Goal: Task Accomplishment & Management: Manage account settings

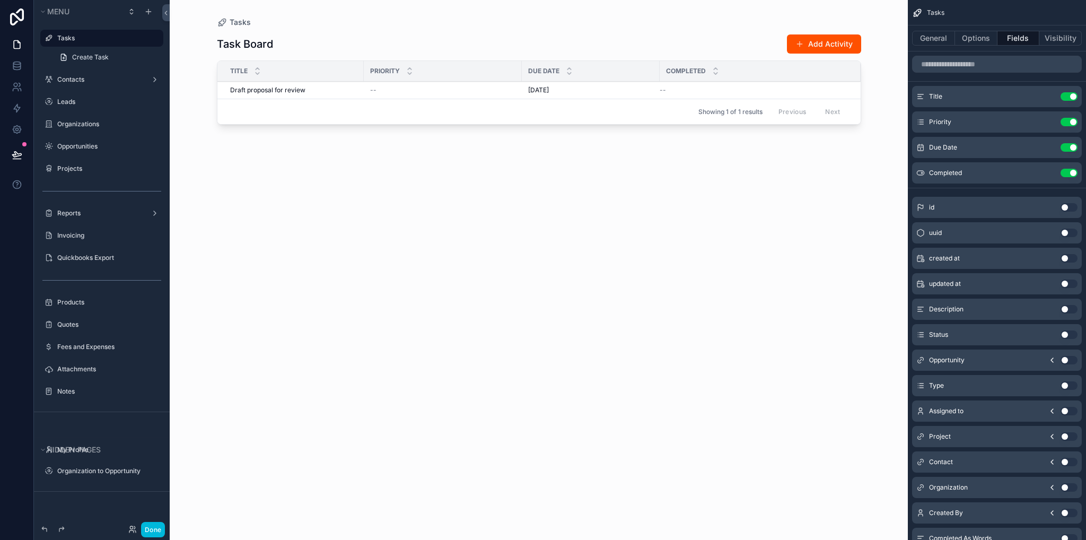
click at [85, 356] on div "scrollable content" at bounding box center [102, 357] width 136 height 2
click at [84, 349] on label "Fees and Expenses" at bounding box center [107, 347] width 100 height 8
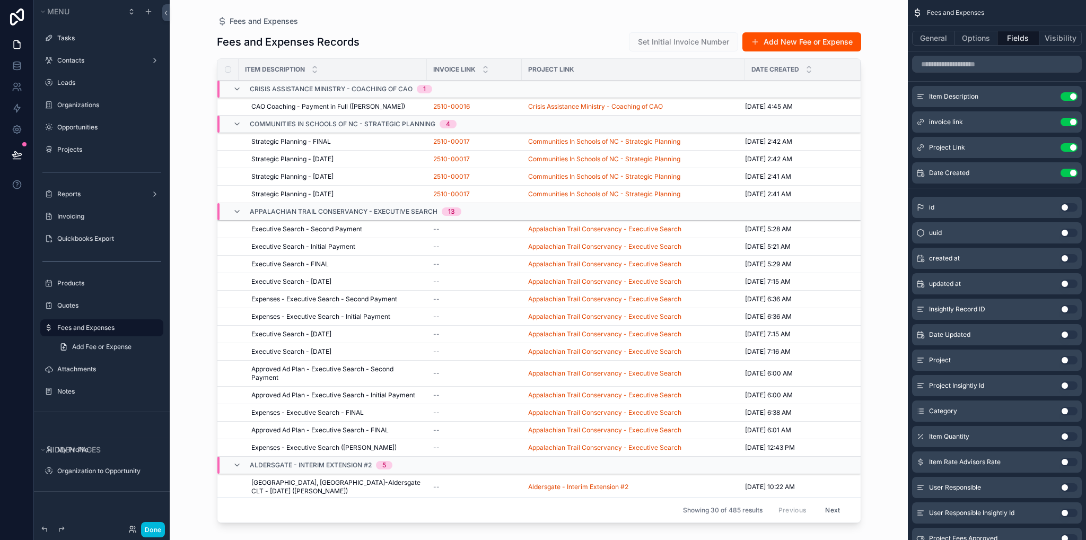
click at [798, 43] on div "scrollable content" at bounding box center [539, 263] width 678 height 527
click at [798, 42] on button "Add New Fee or Expense" at bounding box center [802, 41] width 119 height 19
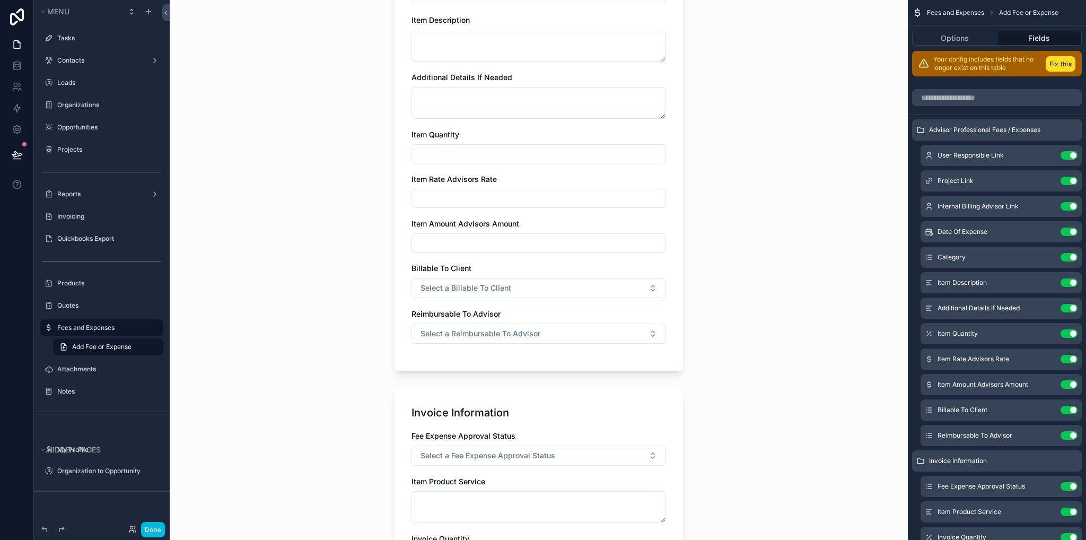
scroll to position [53, 0]
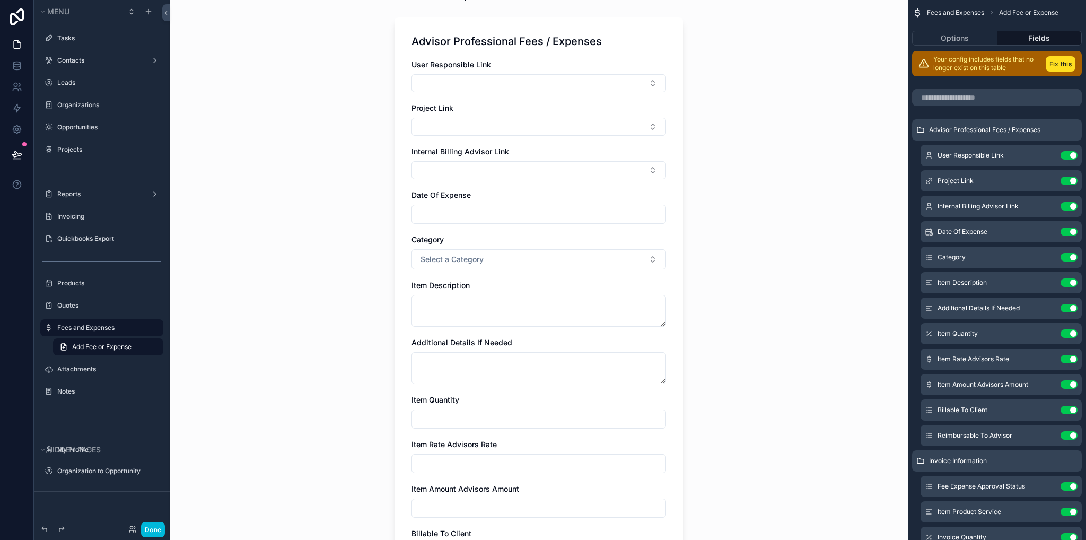
click at [77, 330] on label "Fees and Expenses" at bounding box center [107, 328] width 100 height 8
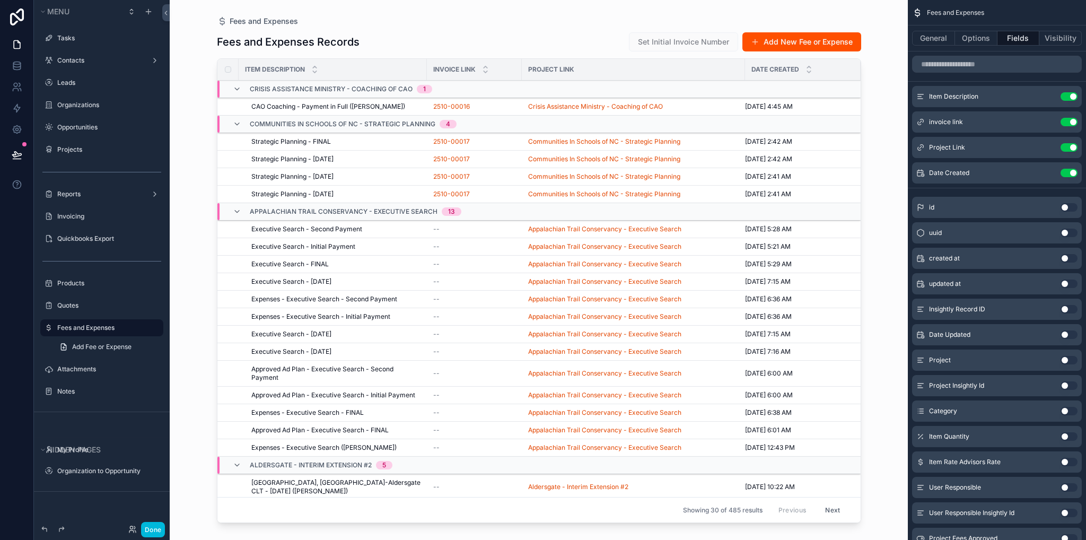
click at [300, 105] on span "CAO Coaching - Payment in Full ([PERSON_NAME])" at bounding box center [328, 106] width 154 height 8
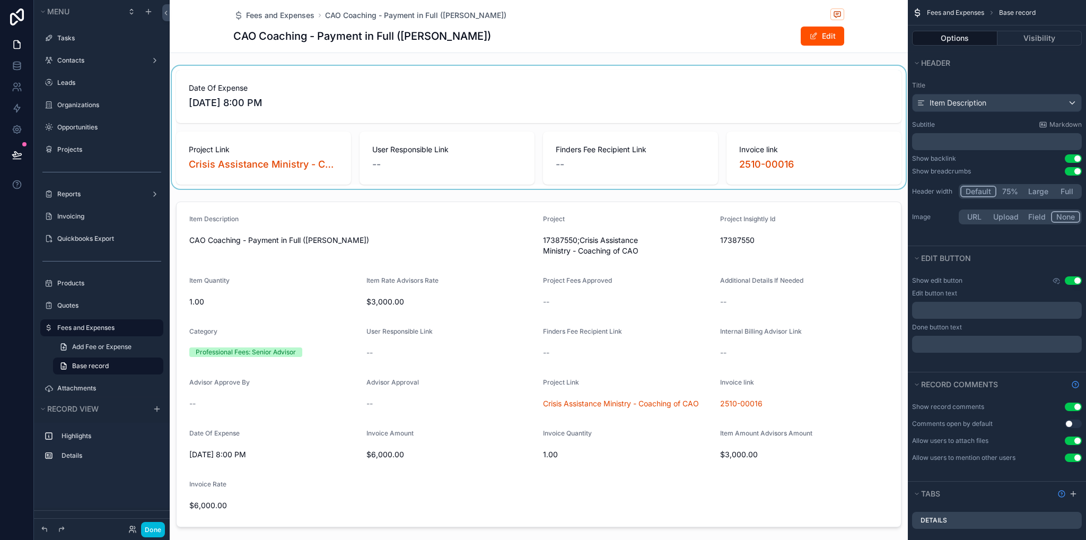
click at [489, 104] on div "scrollable content" at bounding box center [539, 127] width 738 height 123
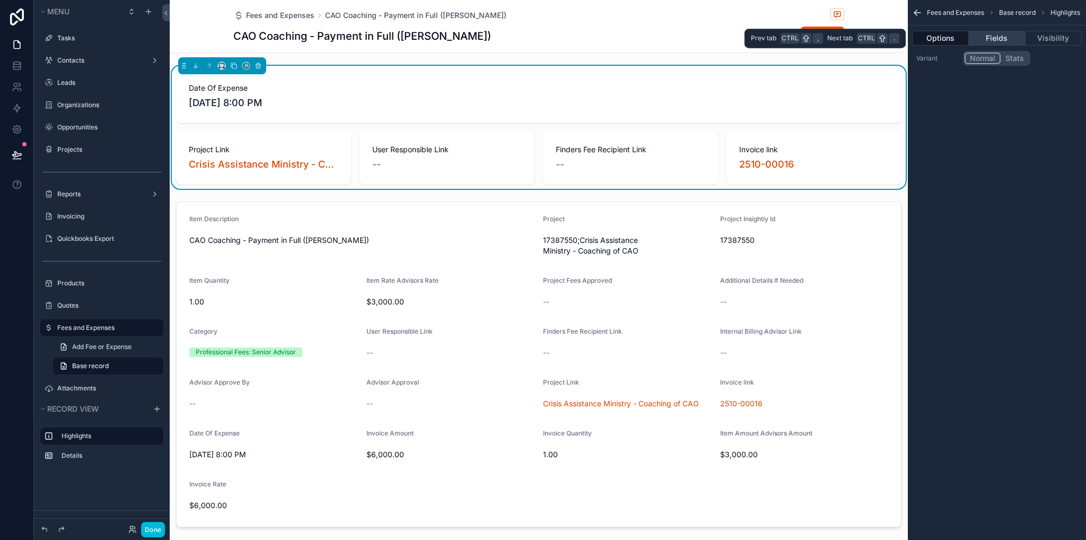
click at [992, 38] on button "Fields" at bounding box center [997, 38] width 56 height 15
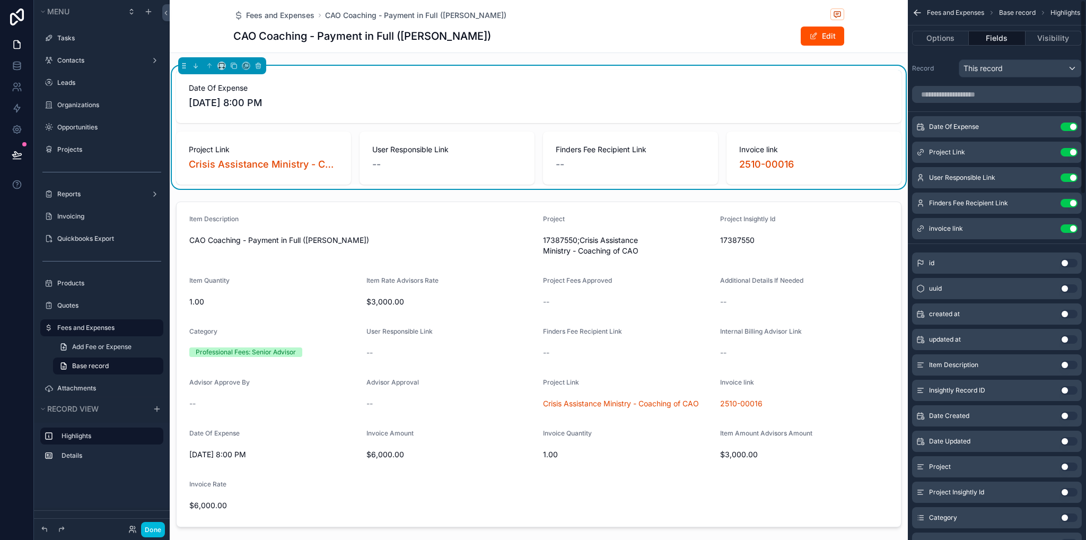
click at [1072, 126] on button "Use setting" at bounding box center [1069, 127] width 17 height 8
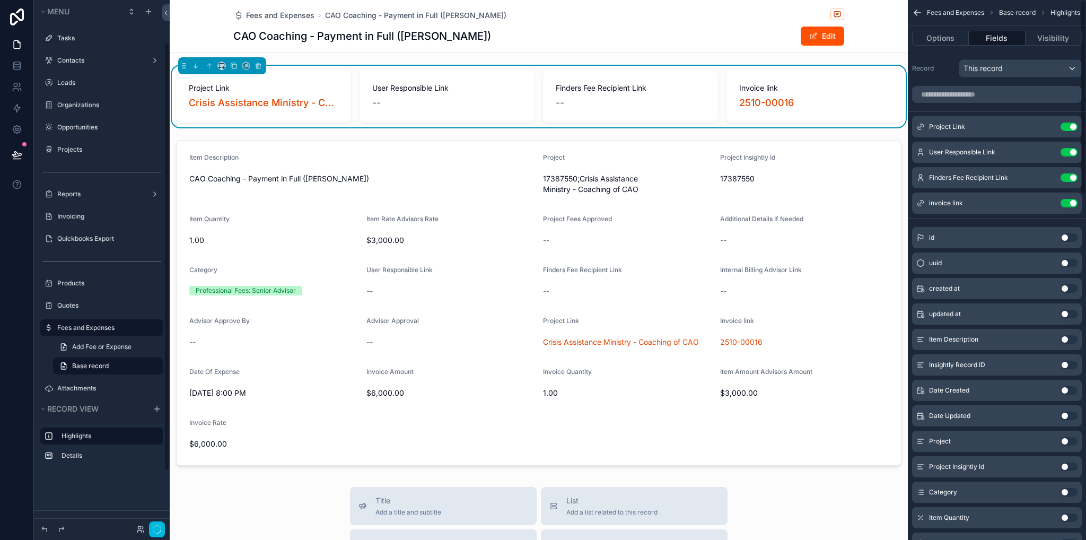
scroll to position [53, 0]
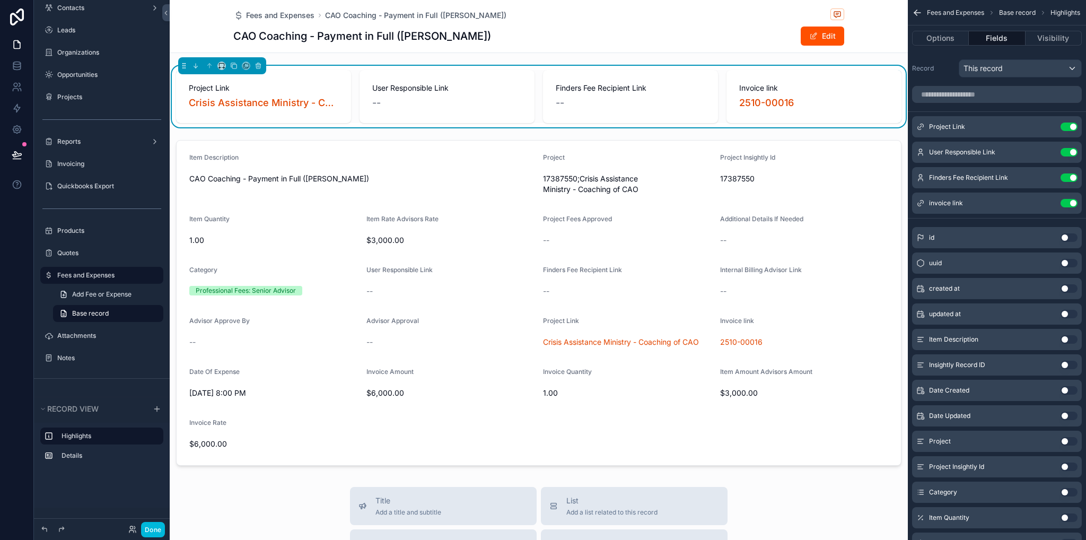
click at [1070, 389] on button "Use setting" at bounding box center [1069, 390] width 17 height 8
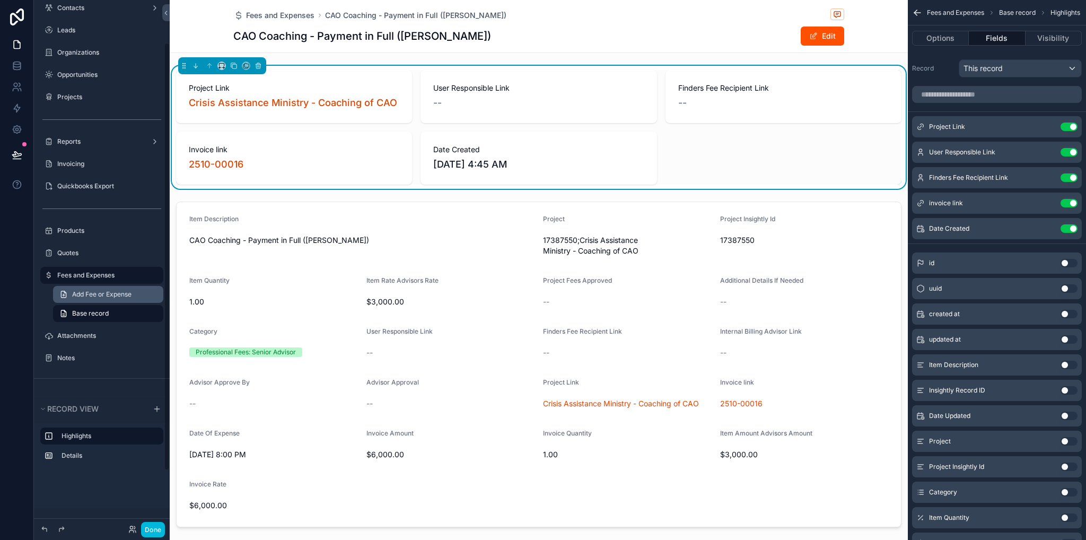
click at [88, 300] on link "Add Fee or Expense" at bounding box center [108, 294] width 110 height 17
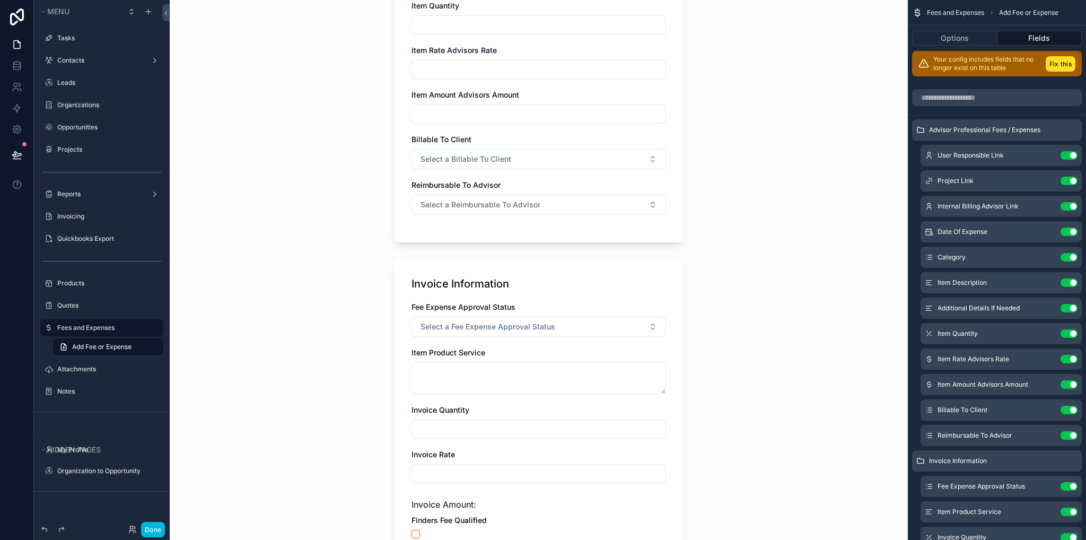
scroll to position [129, 0]
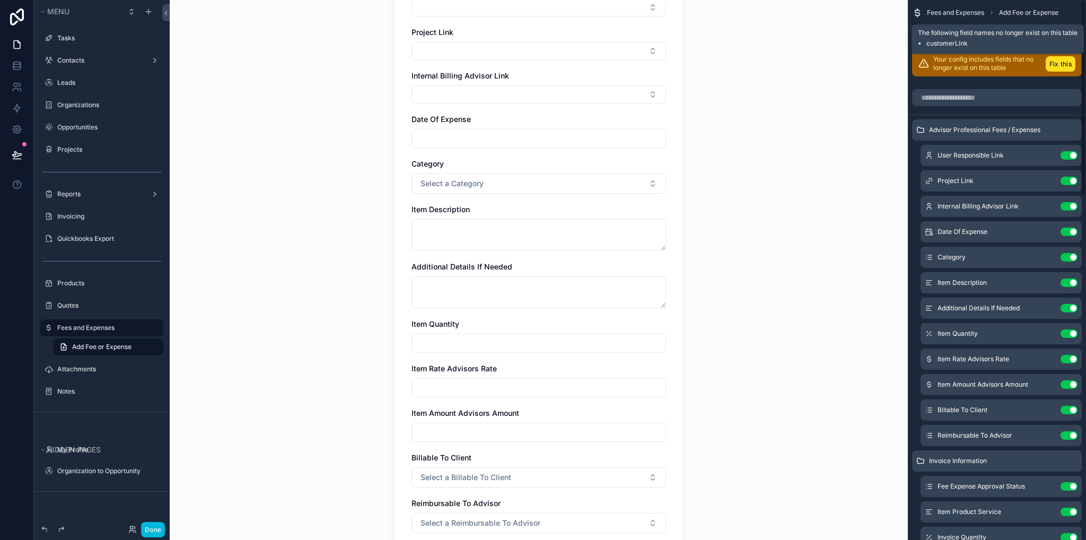
click at [1051, 66] on button "Fix this" at bounding box center [1061, 63] width 30 height 15
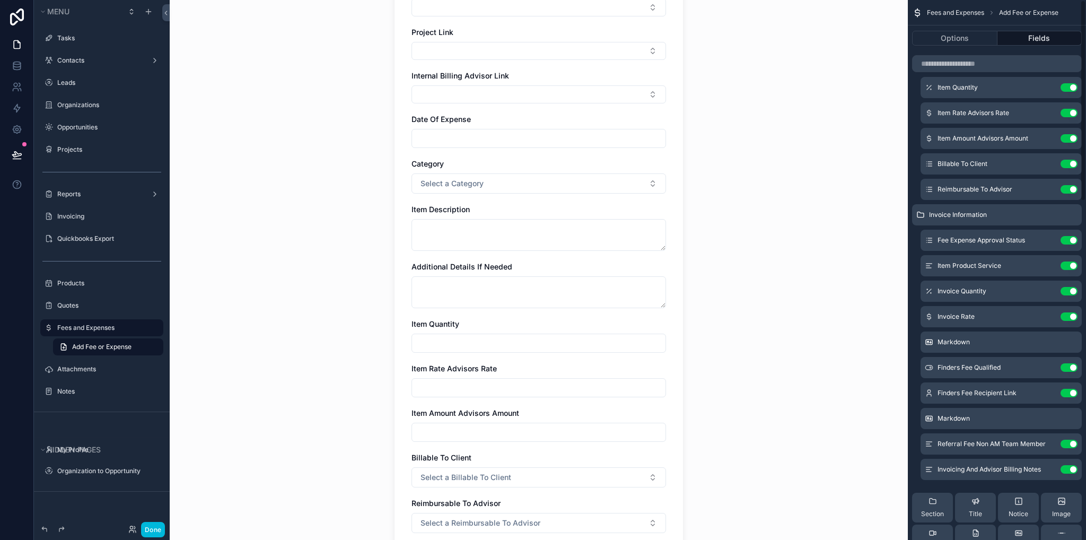
scroll to position [0, 0]
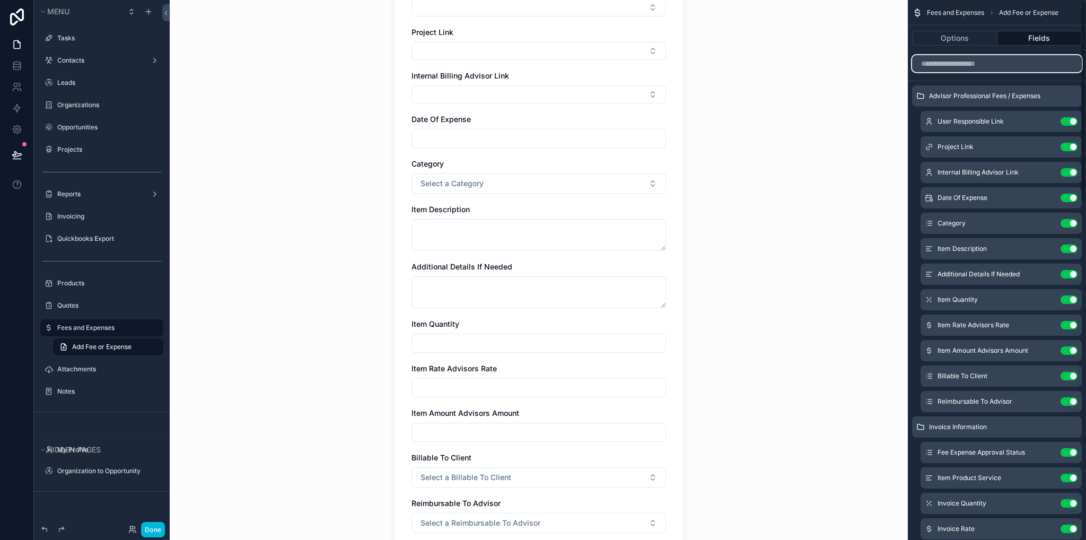
click at [968, 65] on input "scrollable content" at bounding box center [997, 63] width 170 height 17
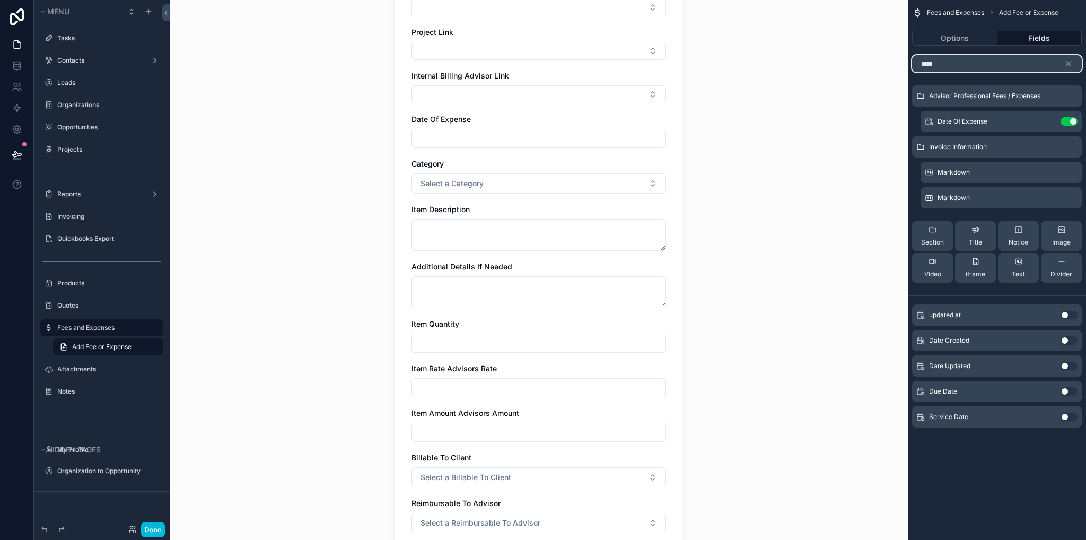
type input "****"
click at [1073, 339] on button "Use setting" at bounding box center [1069, 340] width 17 height 8
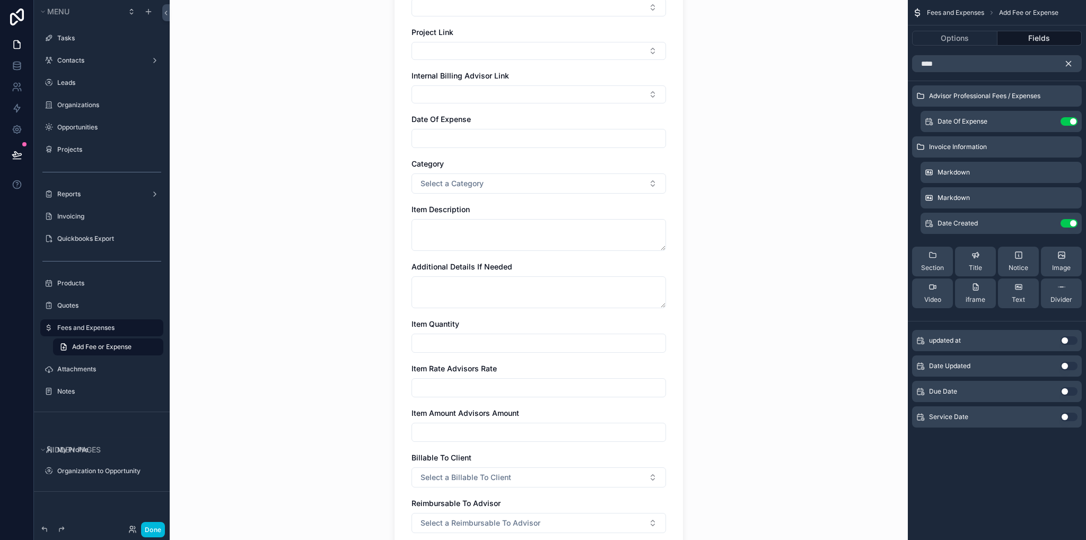
click at [1069, 64] on icon "scrollable content" at bounding box center [1069, 64] width 10 height 10
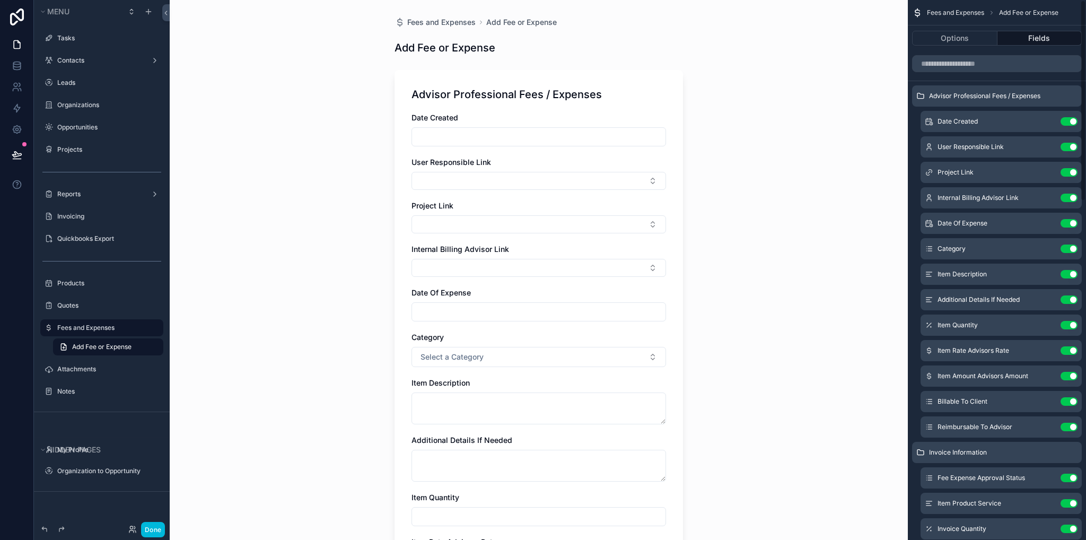
click at [0, 0] on icon "scrollable content" at bounding box center [0, 0] width 0 height 0
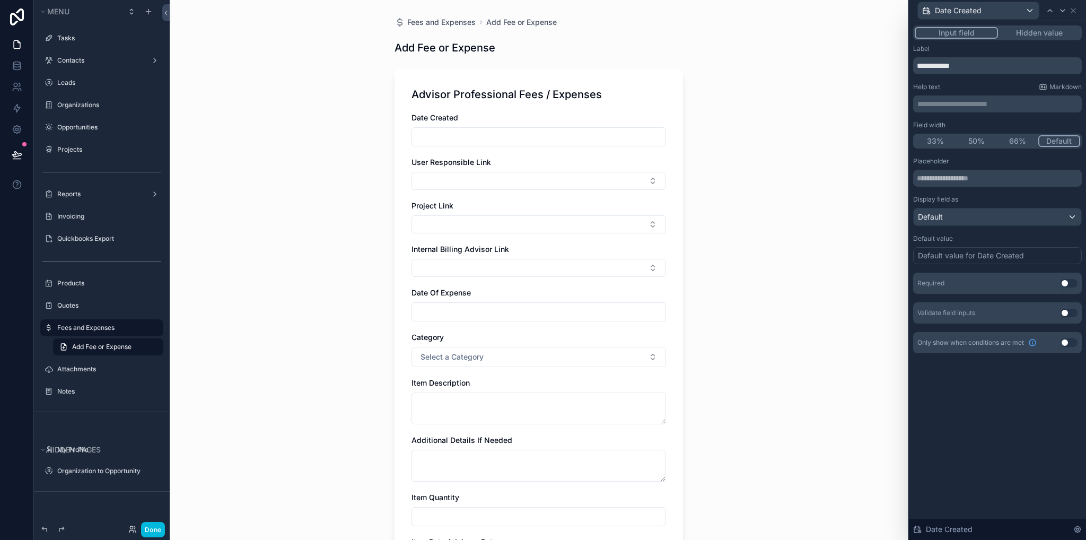
click at [1051, 28] on button "Hidden value" at bounding box center [1039, 33] width 82 height 12
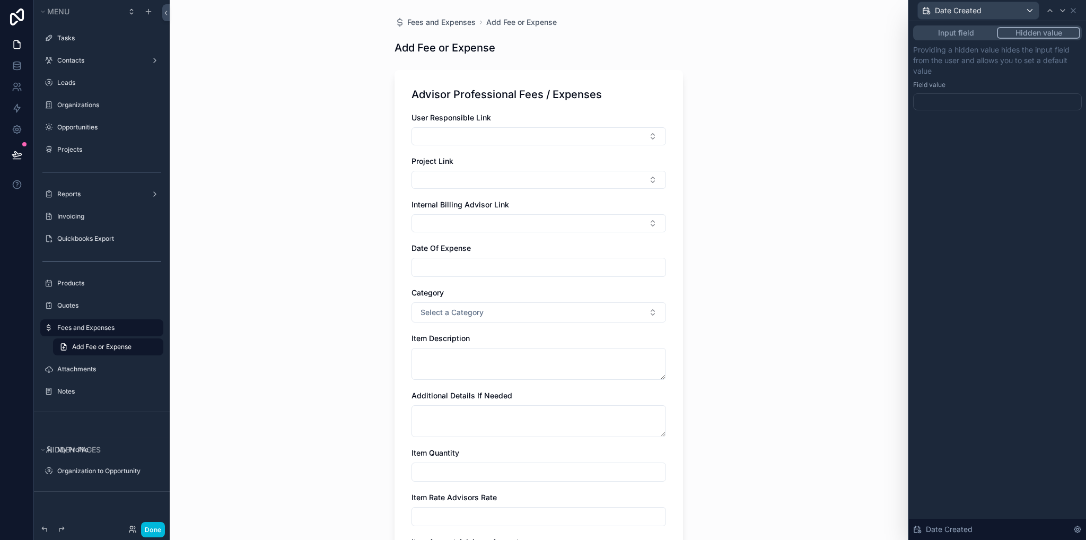
click at [979, 103] on div at bounding box center [997, 101] width 169 height 17
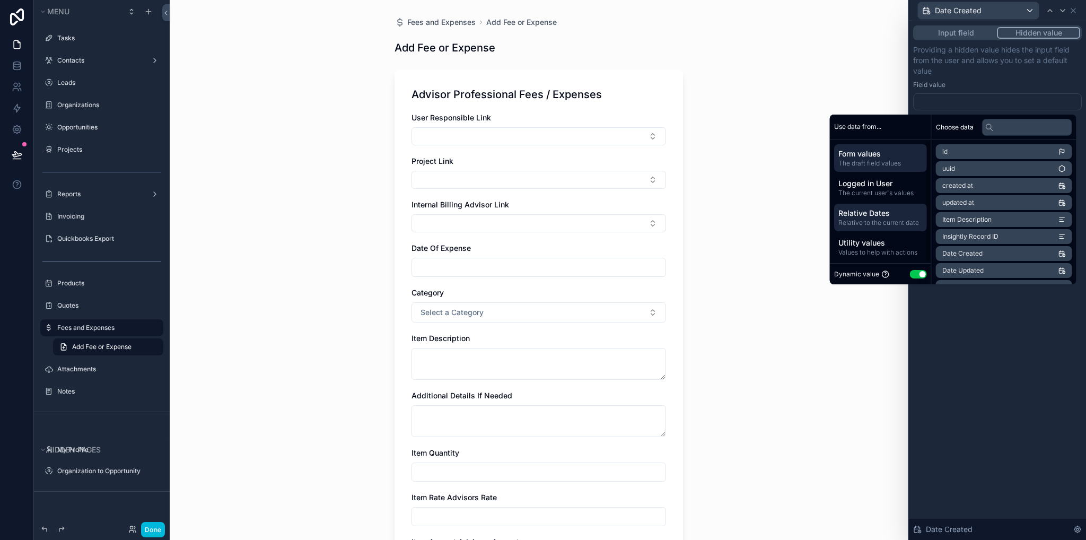
click at [866, 221] on span "Relative to the current date" at bounding box center [881, 223] width 84 height 8
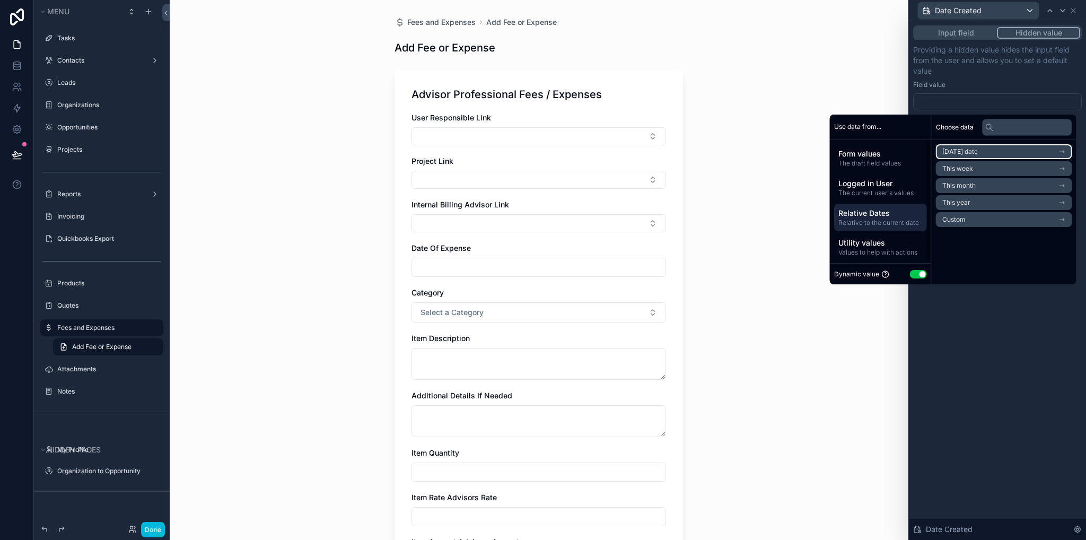
click at [947, 152] on span "[DATE] date" at bounding box center [961, 151] width 36 height 8
click at [957, 171] on li "Now" at bounding box center [1004, 170] width 136 height 15
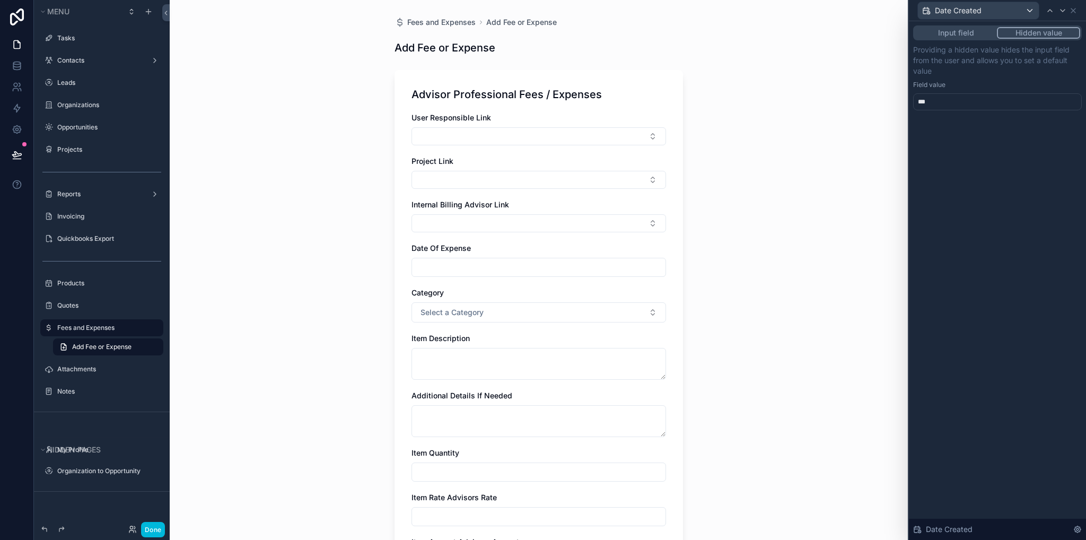
drag, startPoint x: 1012, startPoint y: 301, endPoint x: 1040, endPoint y: 74, distance: 228.8
click at [1012, 302] on div "Input field Hidden value Providing a hidden value hides the input field from th…" at bounding box center [997, 280] width 177 height 519
click at [1075, 10] on icon at bounding box center [1073, 10] width 8 height 8
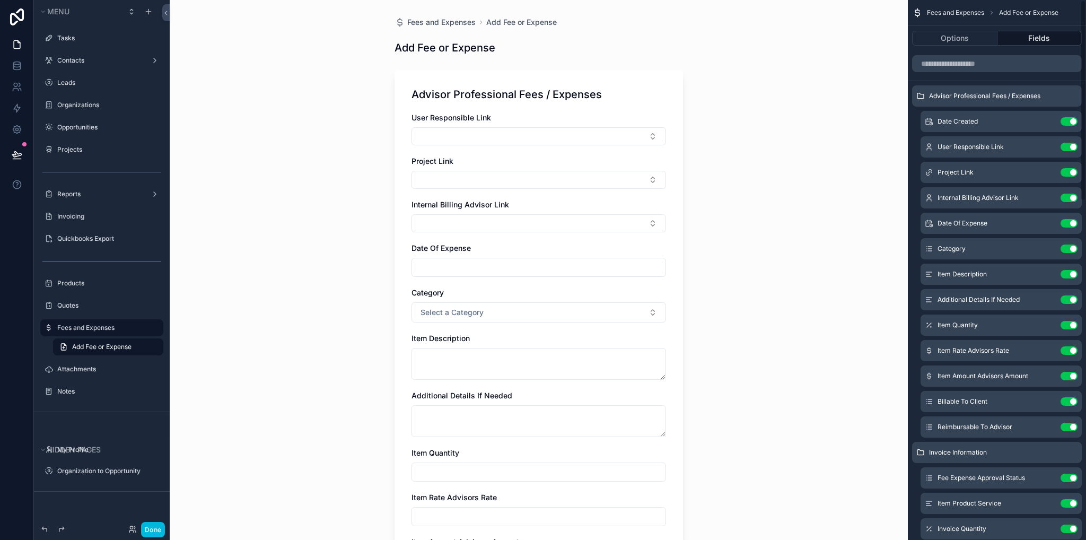
click at [962, 11] on span "Fees and Expenses" at bounding box center [955, 12] width 57 height 8
click at [88, 331] on label "Fees and Expenses" at bounding box center [107, 328] width 100 height 8
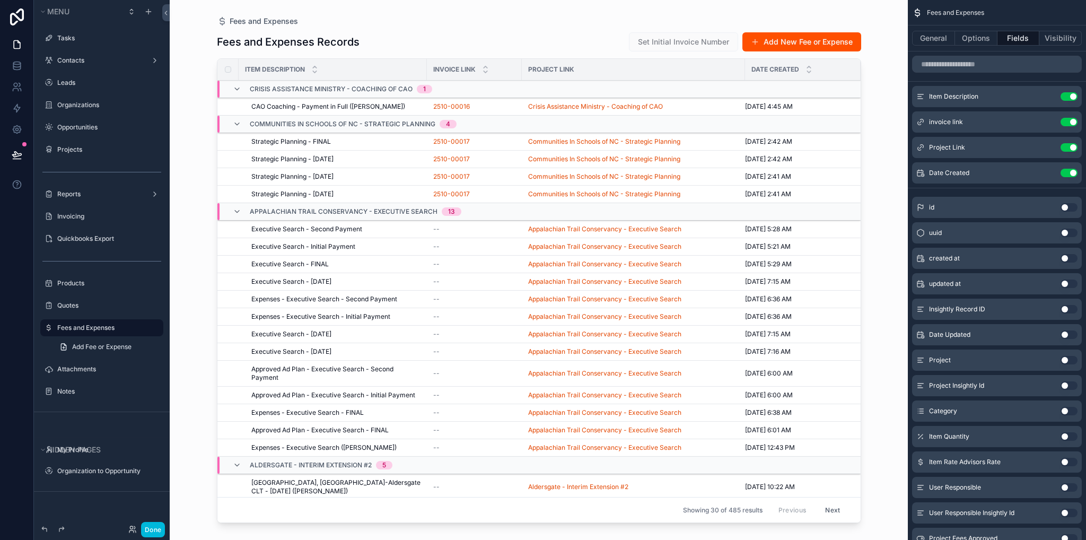
click at [344, 101] on td "CAO Coaching - Payment in Full ([PERSON_NAME]) [PERSON_NAME] Coaching - Payment…" at bounding box center [333, 107] width 188 height 18
click at [328, 104] on span "CAO Coaching - Payment in Full ([PERSON_NAME])" at bounding box center [328, 106] width 154 height 8
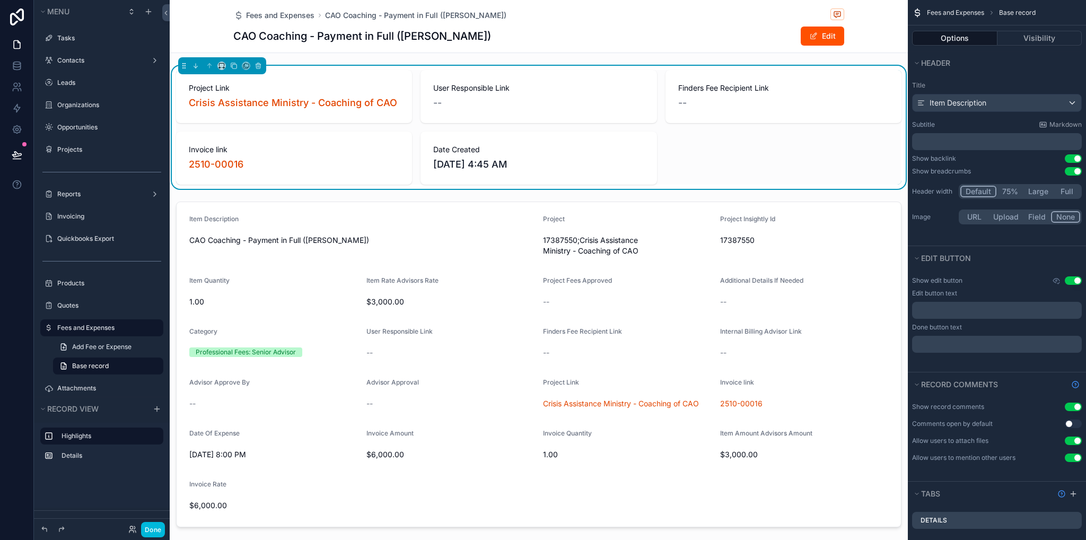
click at [589, 140] on div "Date Created [DATE] 4:45 AM" at bounding box center [539, 158] width 236 height 53
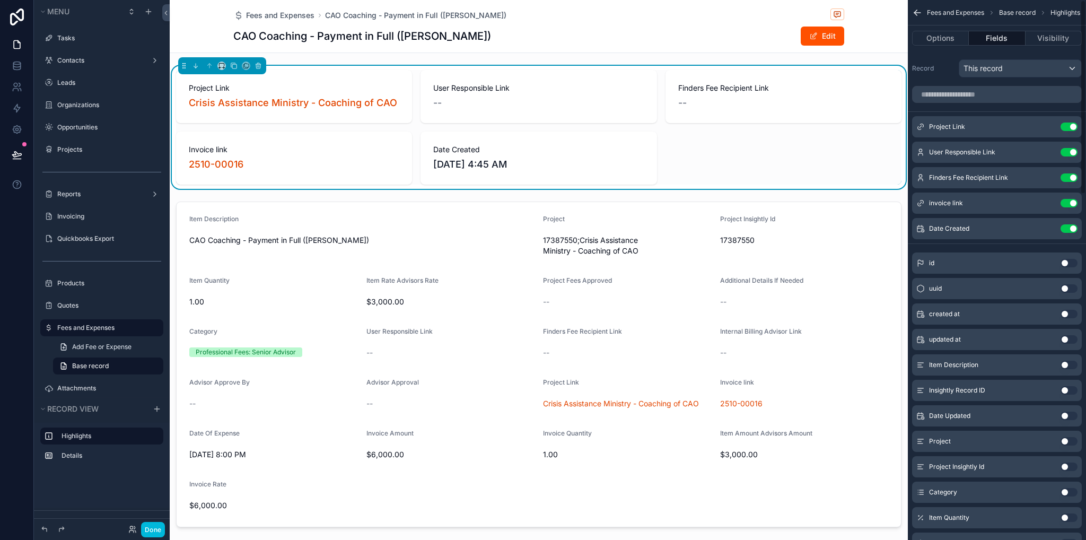
click at [1072, 129] on button "Use setting" at bounding box center [1069, 127] width 17 height 8
click at [1072, 148] on button "Use setting" at bounding box center [1069, 152] width 17 height 8
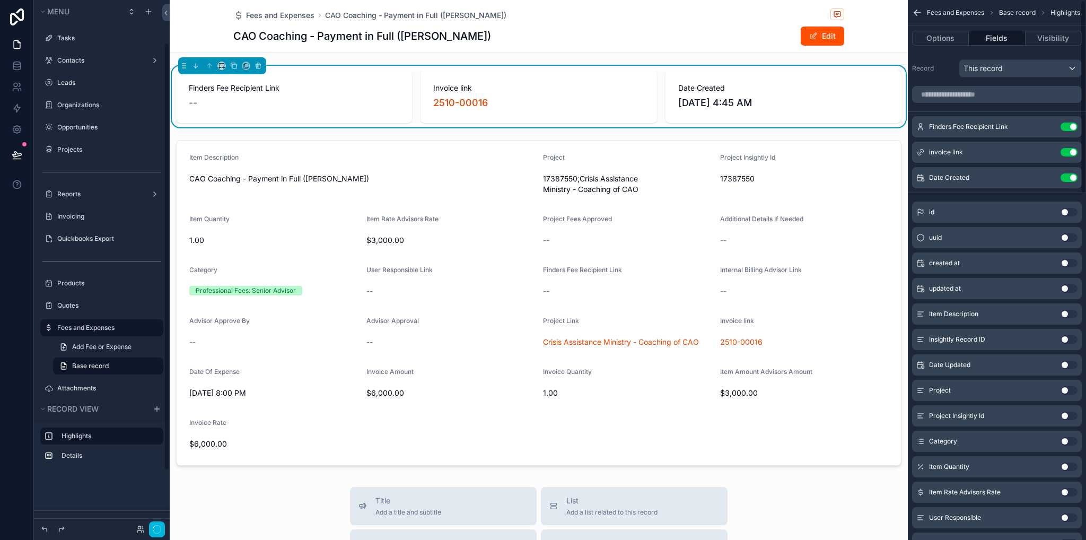
click at [1072, 129] on button "Use setting" at bounding box center [1069, 127] width 17 height 8
click at [1072, 148] on button "Use setting" at bounding box center [1069, 152] width 17 height 8
click at [1072, 173] on button "Use setting" at bounding box center [1069, 177] width 17 height 8
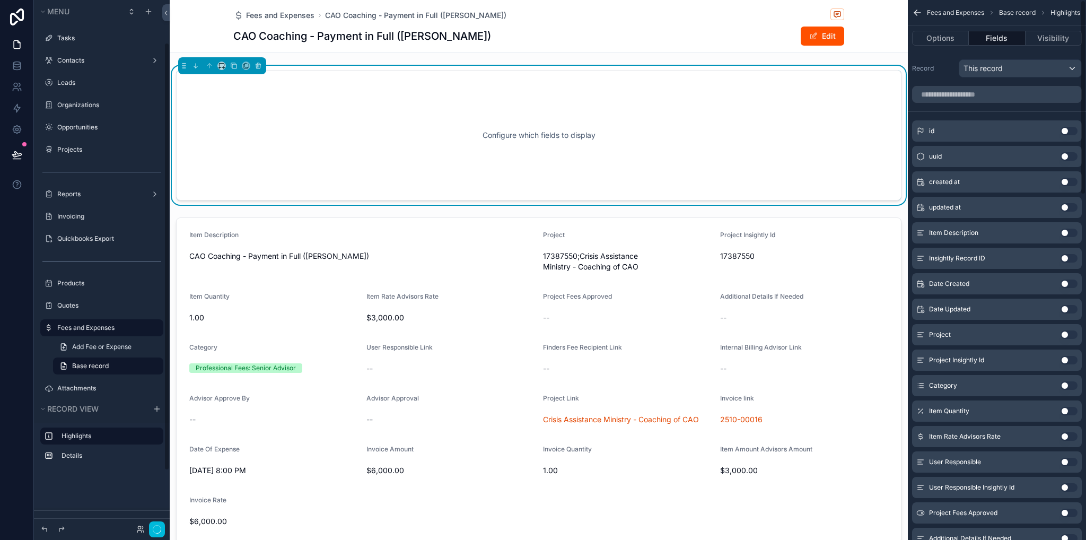
scroll to position [53, 0]
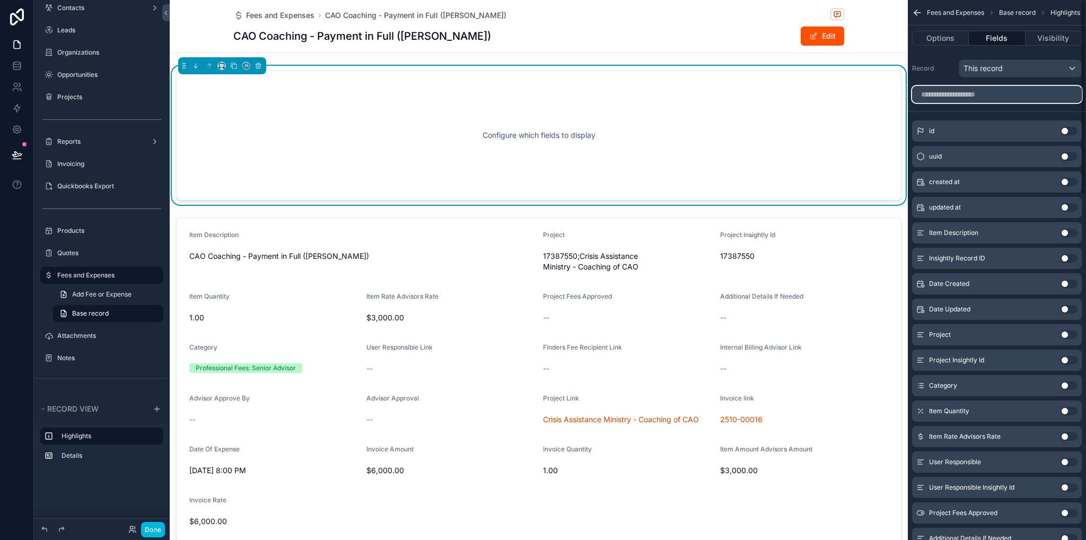
click at [1038, 94] on input "scrollable content" at bounding box center [997, 94] width 170 height 17
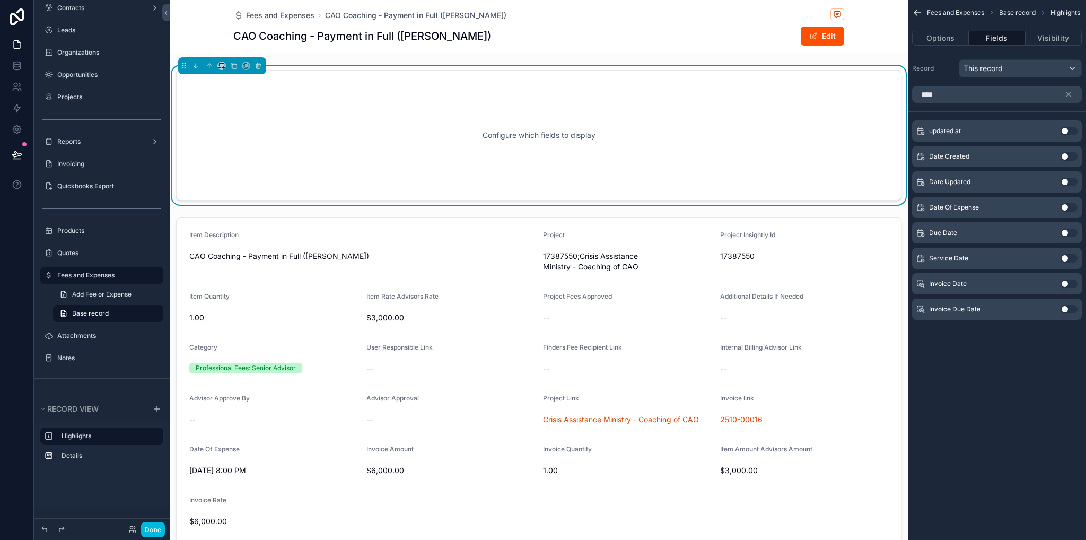
click at [1069, 153] on button "Use setting" at bounding box center [1069, 156] width 17 height 8
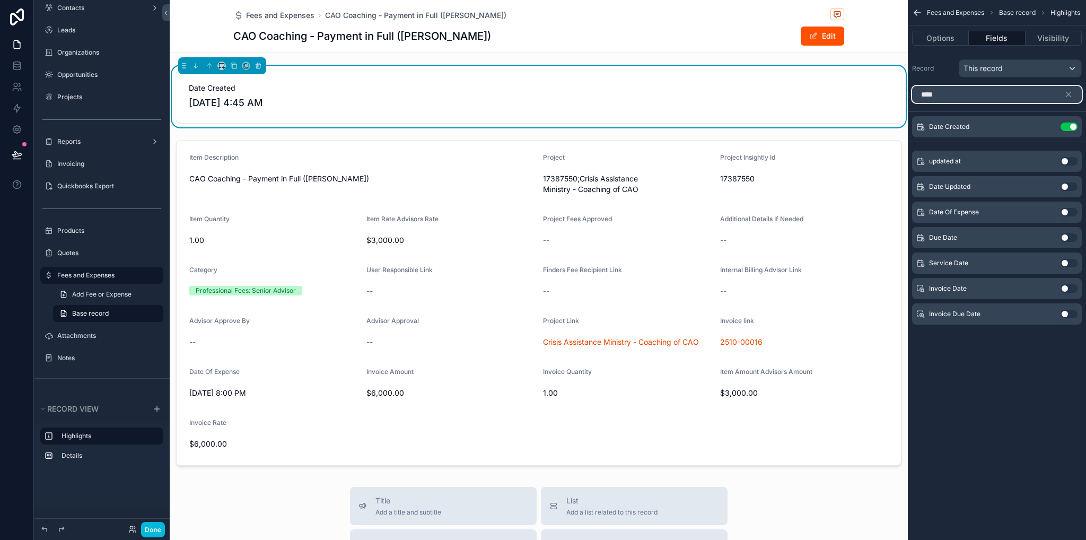
click at [946, 95] on input "****" at bounding box center [997, 94] width 170 height 17
click at [1075, 214] on button "Use setting" at bounding box center [1069, 212] width 17 height 8
click at [966, 93] on input "****" at bounding box center [997, 94] width 170 height 17
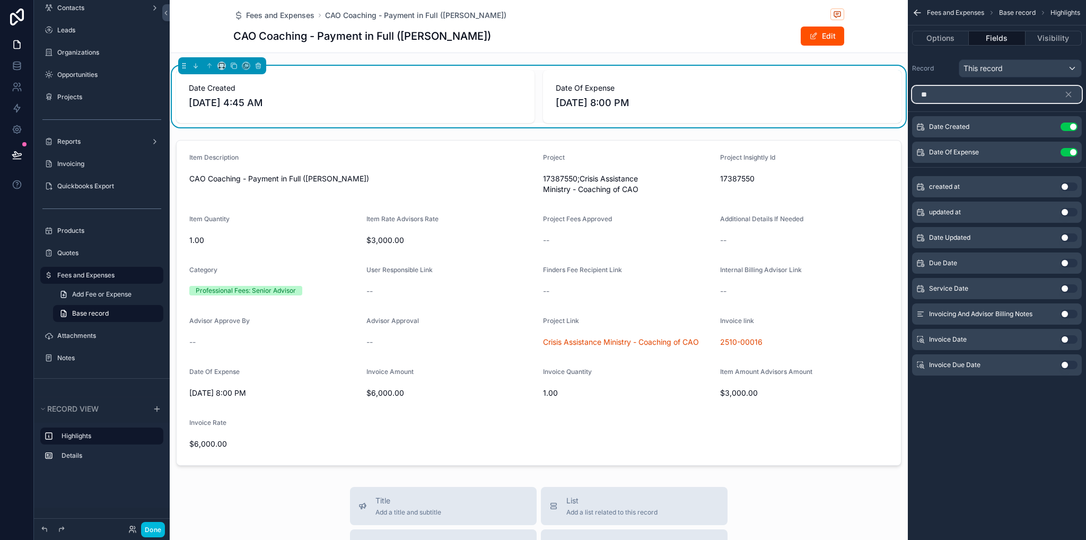
type input "*"
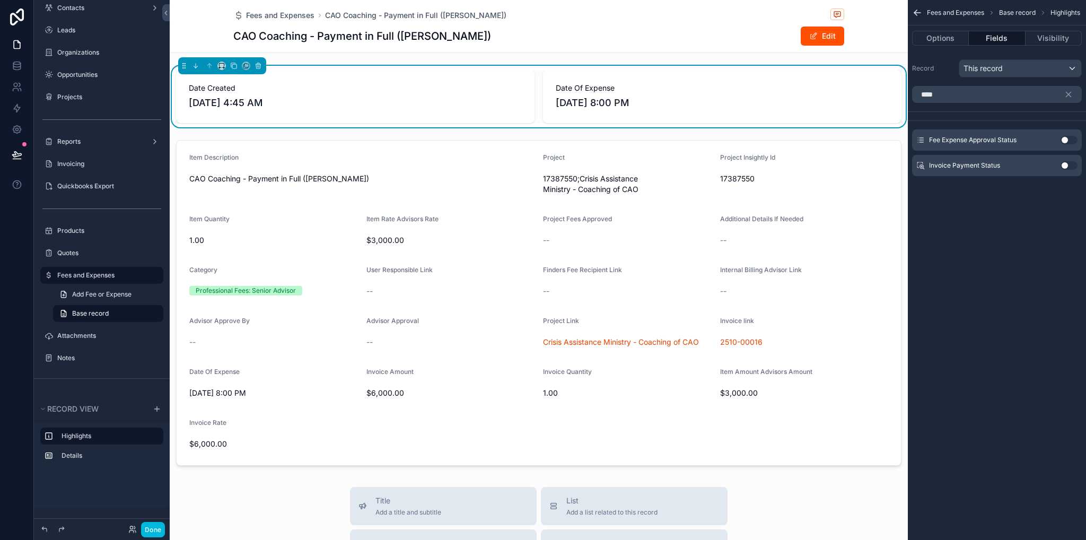
click at [1065, 143] on button "Use setting" at bounding box center [1069, 140] width 17 height 8
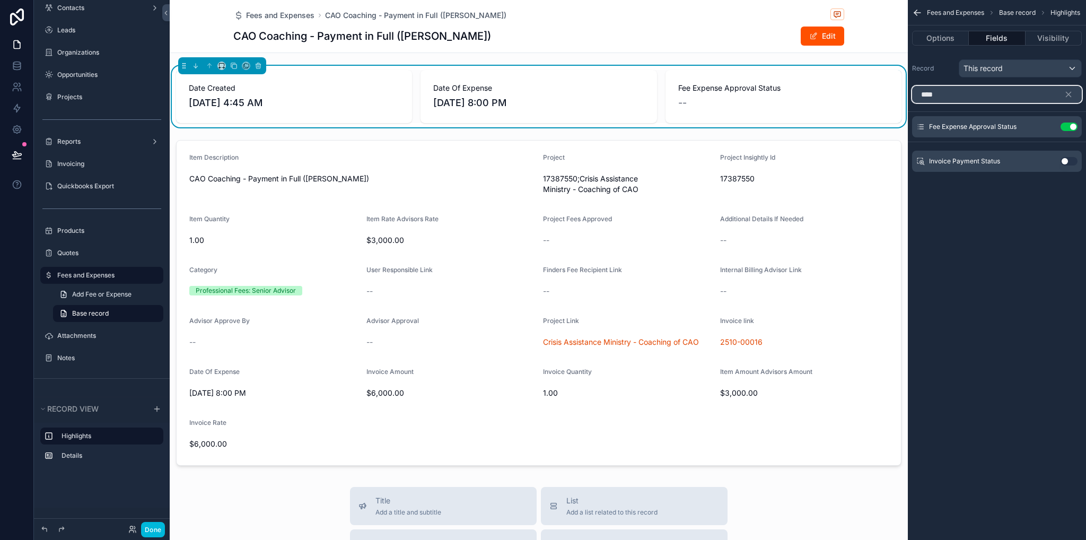
drag, startPoint x: 972, startPoint y: 95, endPoint x: 899, endPoint y: 95, distance: 73.2
click at [899, 95] on div "Tasks Contacts Leads Organizations Opportunities Projects Reports Invoicing Qui…" at bounding box center [628, 270] width 917 height 540
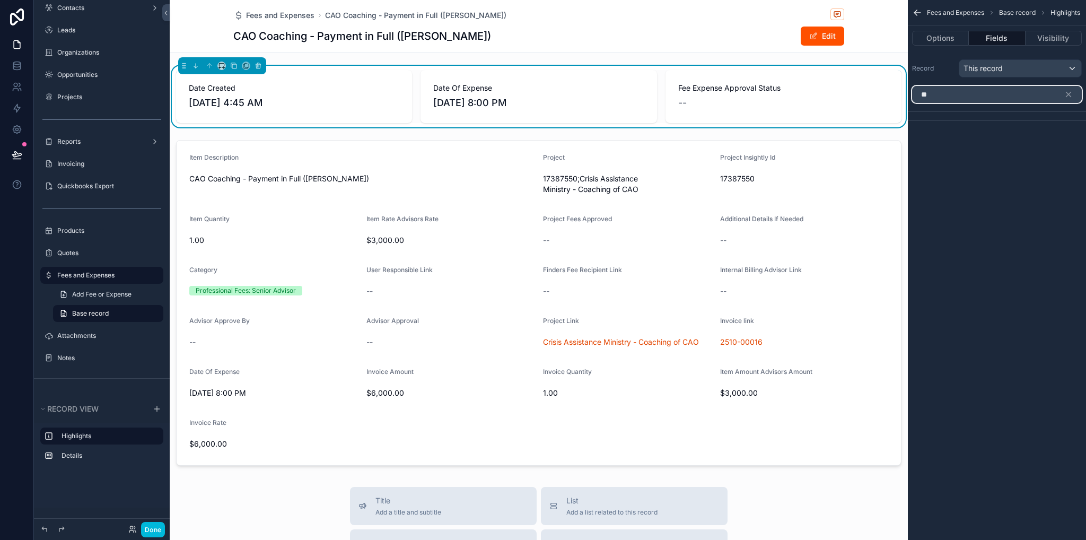
type input "*"
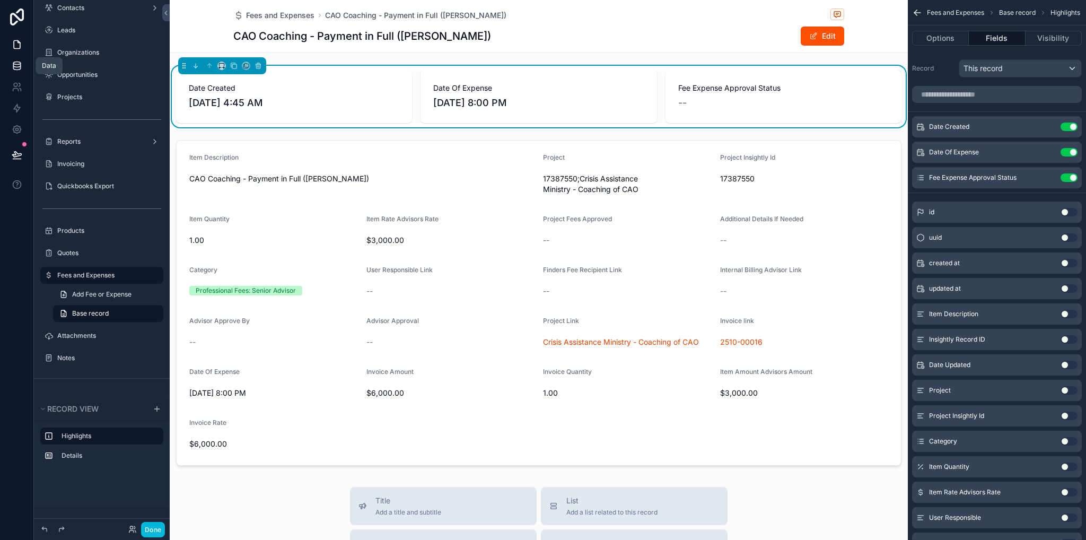
click at [12, 65] on icon at bounding box center [17, 65] width 11 height 11
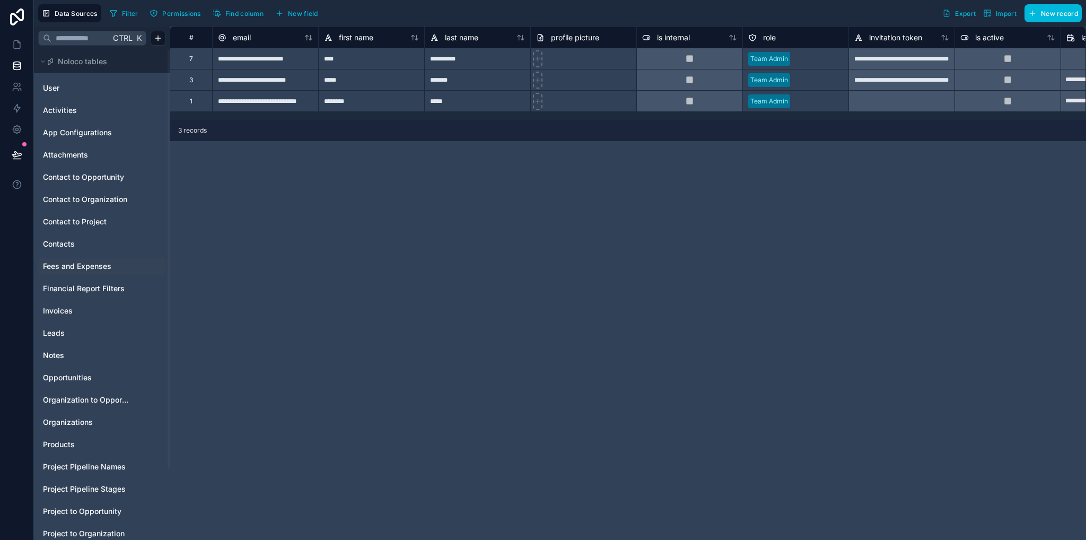
click at [62, 271] on span "Fees and Expenses" at bounding box center [77, 266] width 68 height 11
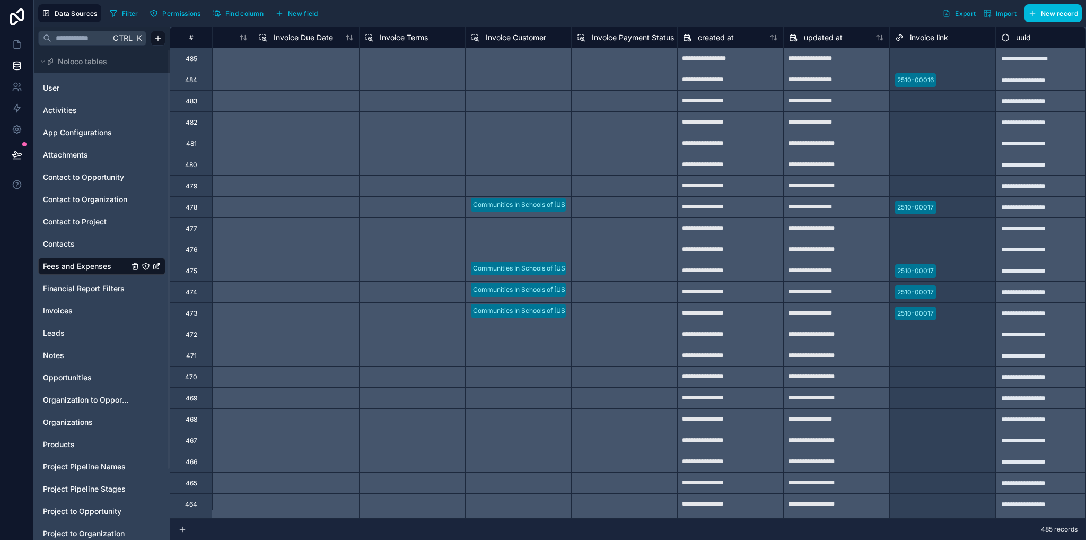
scroll to position [0, 4651]
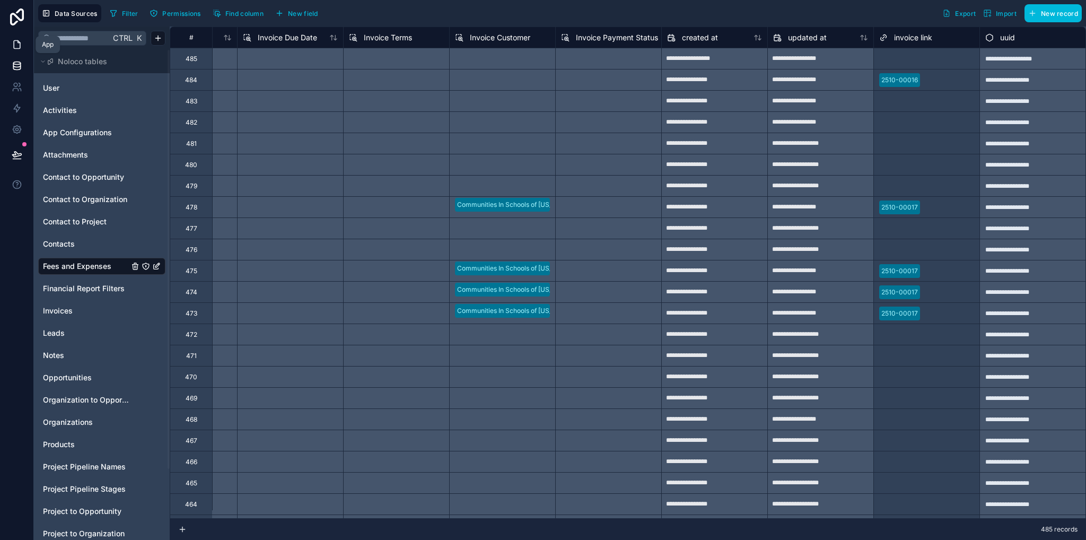
click at [15, 48] on icon at bounding box center [17, 44] width 11 height 11
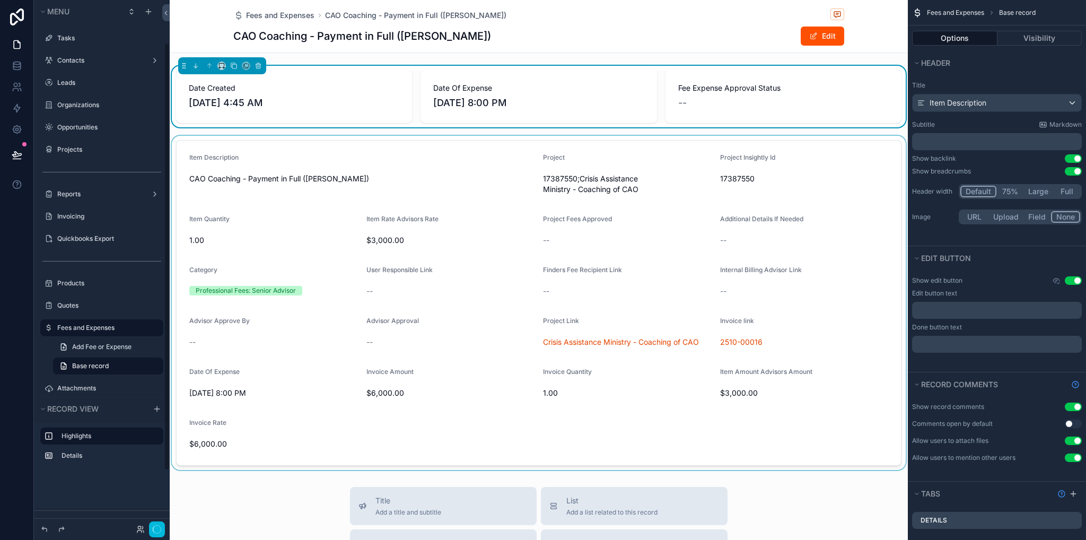
scroll to position [53, 0]
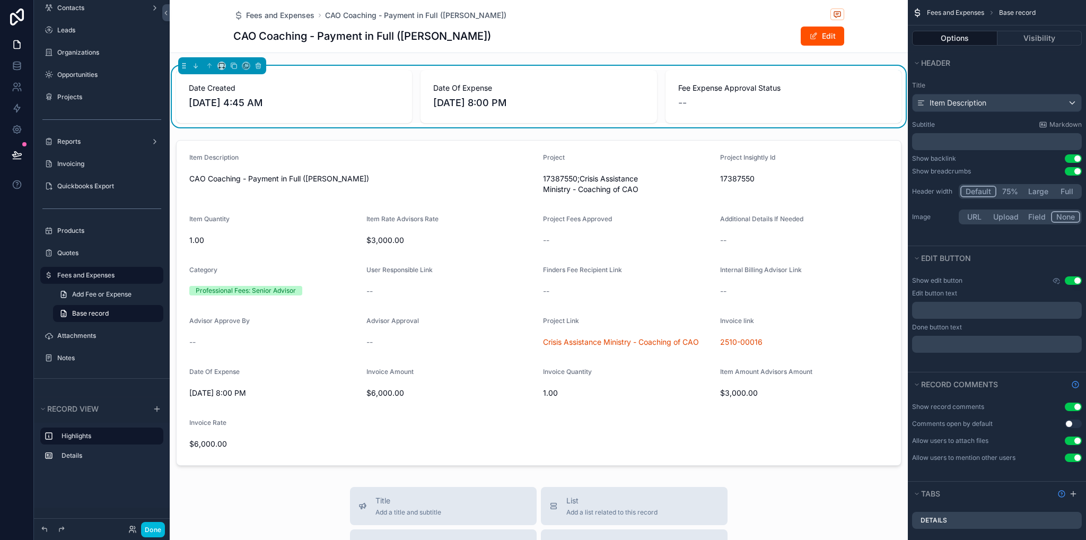
click at [691, 101] on div "--" at bounding box center [783, 102] width 211 height 15
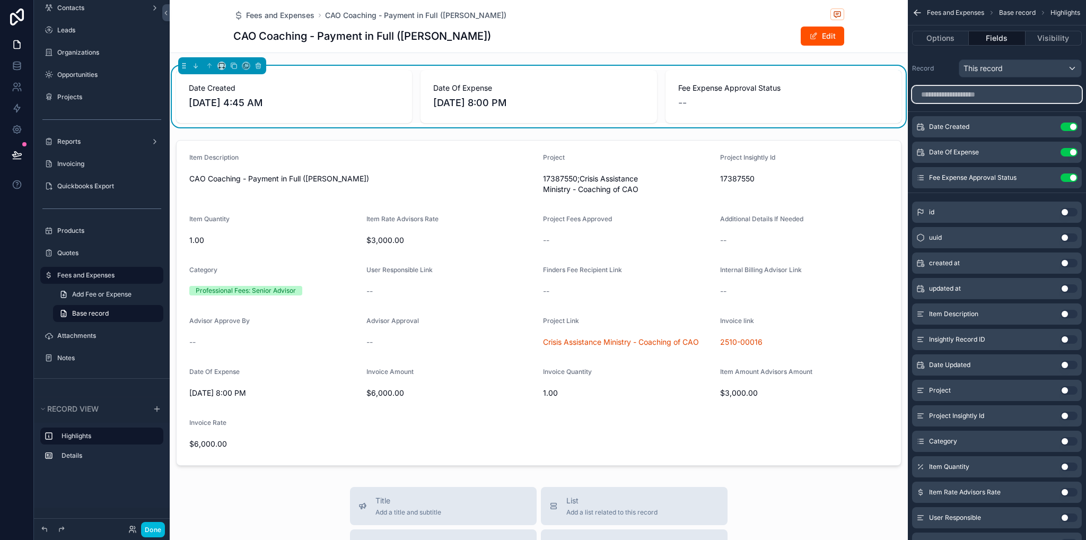
click at [992, 98] on input "scrollable content" at bounding box center [997, 94] width 170 height 17
type input "*"
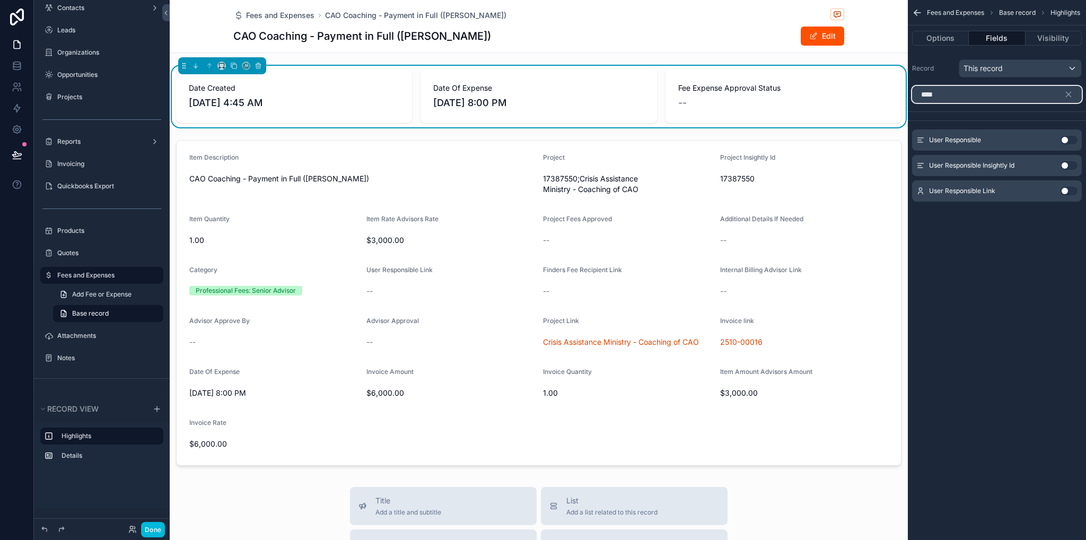
type input "****"
click at [1067, 189] on button "Use setting" at bounding box center [1069, 191] width 17 height 8
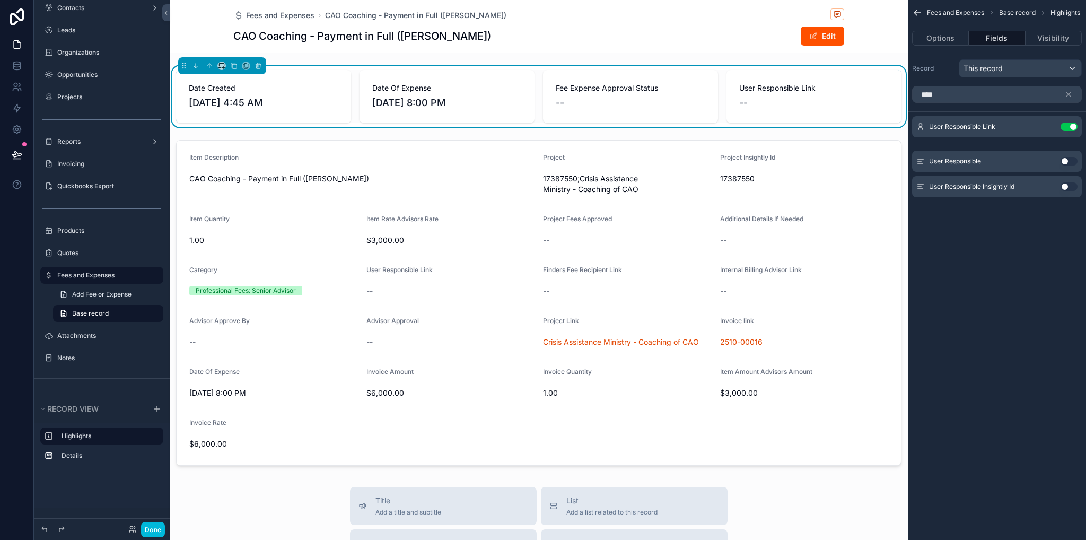
click at [1017, 322] on div "Fees and Expenses Base record Highlights Options Fields Visibility Record This …" at bounding box center [997, 270] width 178 height 540
click at [1040, 187] on div "User Responsible Insightly Id Use setting" at bounding box center [997, 186] width 170 height 21
click at [0, 0] on icon "scrollable content" at bounding box center [0, 0] width 0 height 0
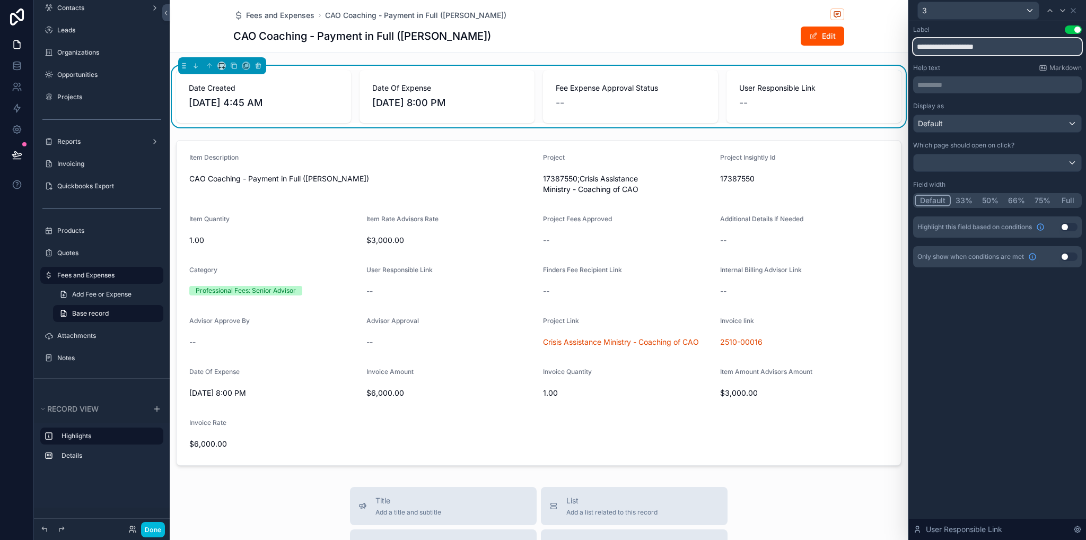
click at [1005, 46] on input "**********" at bounding box center [997, 46] width 169 height 17
type input "**********"
click at [1059, 374] on div "**********" at bounding box center [997, 280] width 177 height 519
click at [1073, 12] on icon at bounding box center [1073, 10] width 8 height 8
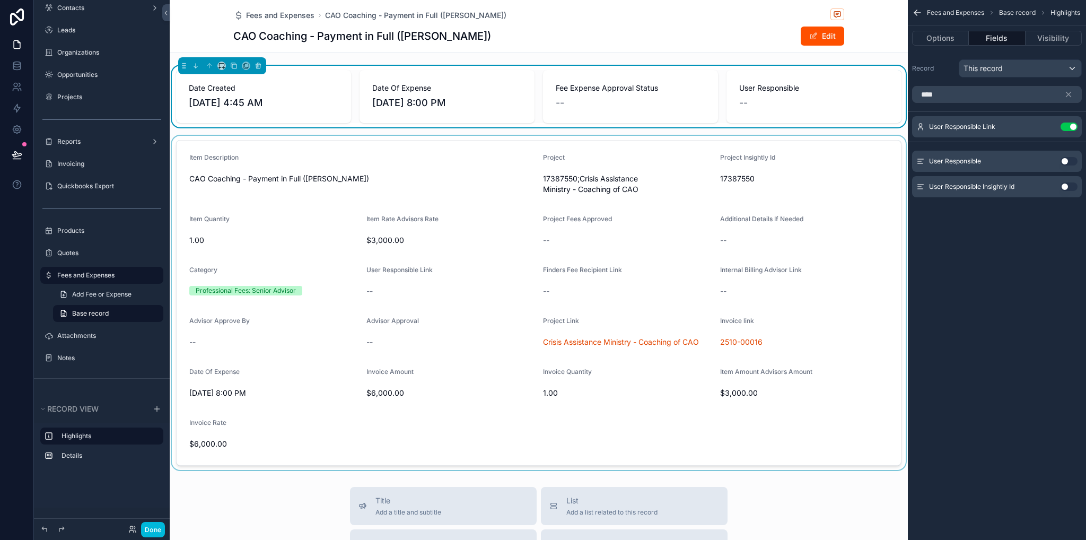
click at [650, 184] on div "scrollable content" at bounding box center [539, 303] width 738 height 334
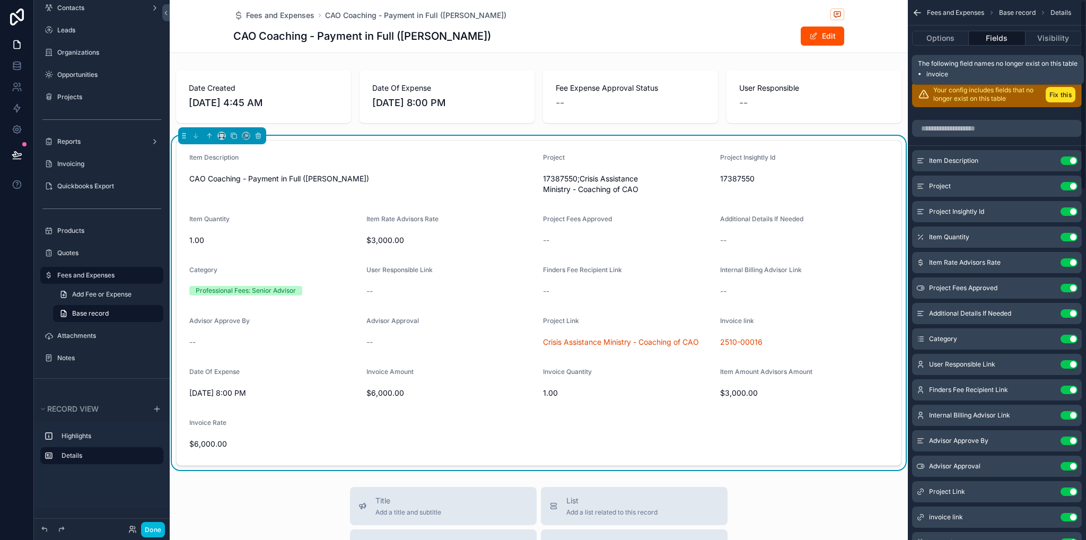
click at [1059, 95] on button "Fix this" at bounding box center [1061, 94] width 30 height 15
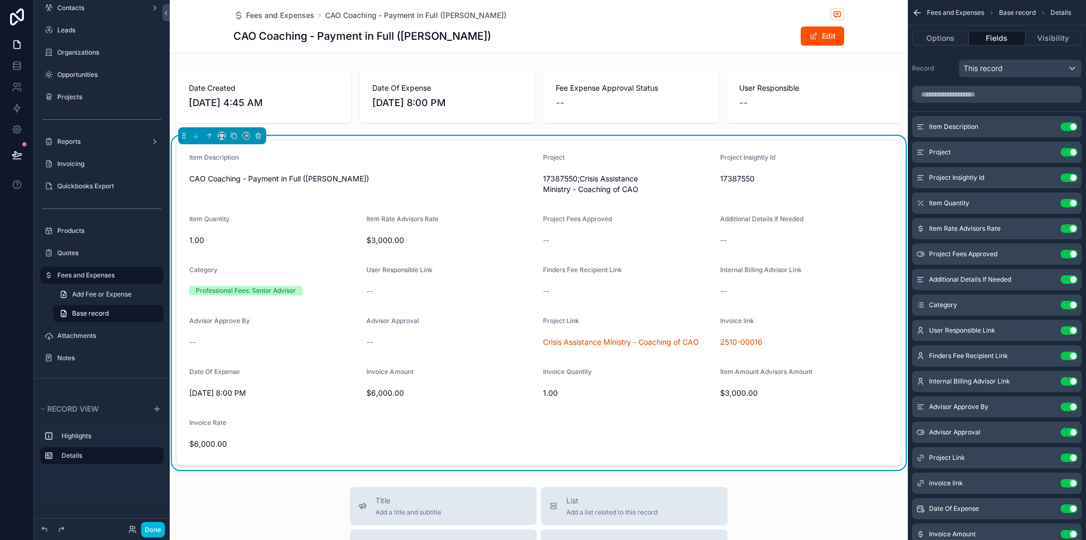
click at [1066, 128] on button "Use setting" at bounding box center [1069, 127] width 17 height 8
click at [1066, 148] on button "Use setting" at bounding box center [1069, 152] width 17 height 8
click at [1066, 173] on button "Use setting" at bounding box center [1069, 177] width 17 height 8
click at [1066, 199] on button "Use setting" at bounding box center [1069, 203] width 17 height 8
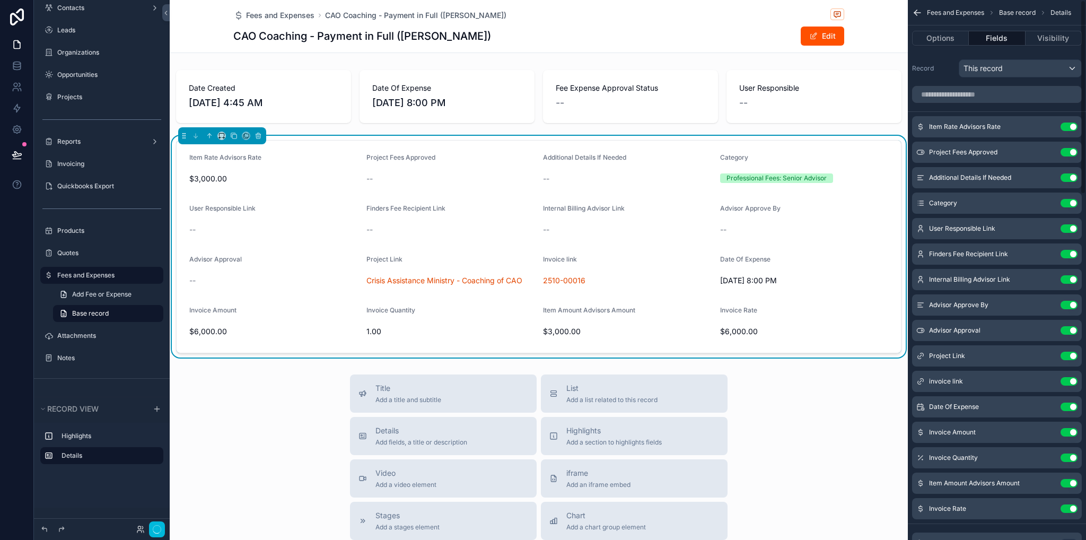
click at [1066, 128] on button "Use setting" at bounding box center [1069, 127] width 17 height 8
click at [1066, 148] on button "Use setting" at bounding box center [1069, 152] width 17 height 8
click at [1066, 173] on button "Use setting" at bounding box center [1069, 177] width 17 height 8
click at [1066, 199] on button "Use setting" at bounding box center [1069, 203] width 17 height 8
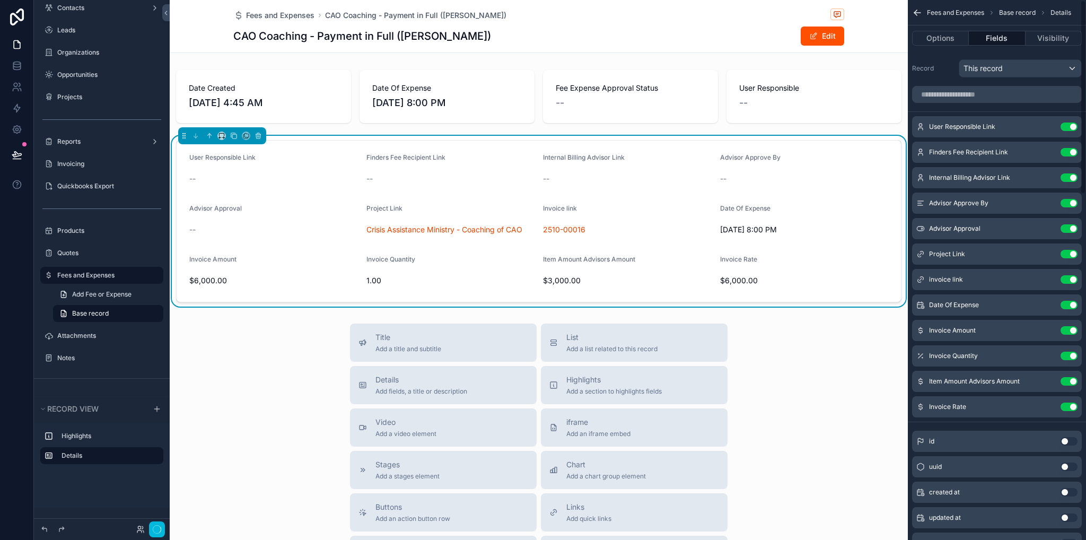
click at [1066, 128] on button "Use setting" at bounding box center [1069, 127] width 17 height 8
click at [1066, 148] on button "Use setting" at bounding box center [1069, 152] width 17 height 8
click at [1066, 173] on button "Use setting" at bounding box center [1069, 177] width 17 height 8
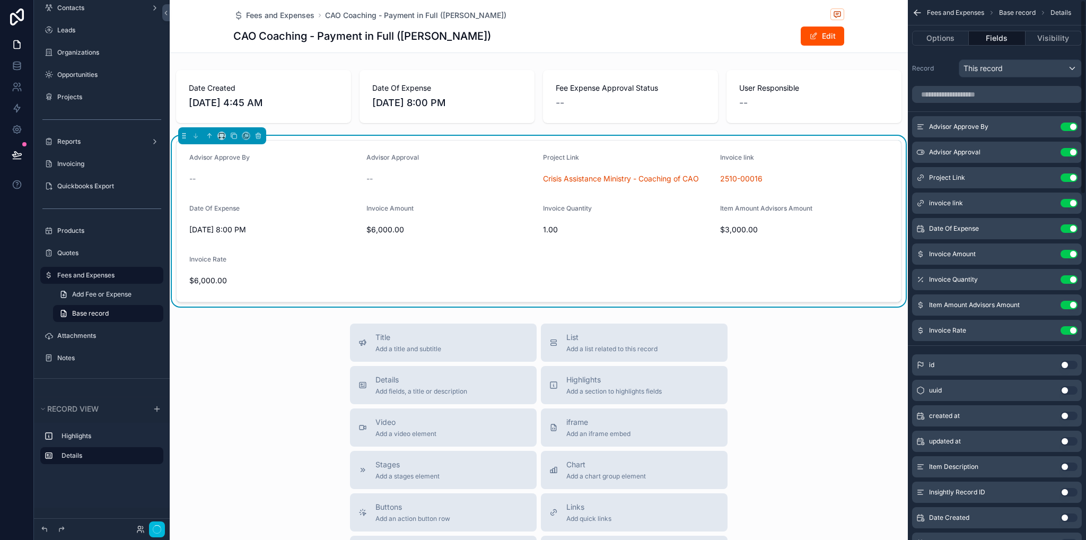
click at [1066, 128] on button "Use setting" at bounding box center [1069, 127] width 17 height 8
click at [1066, 148] on button "Use setting" at bounding box center [1069, 152] width 17 height 8
click at [1066, 173] on button "Use setting" at bounding box center [1069, 177] width 17 height 8
click at [1066, 199] on button "Use setting" at bounding box center [1069, 203] width 17 height 8
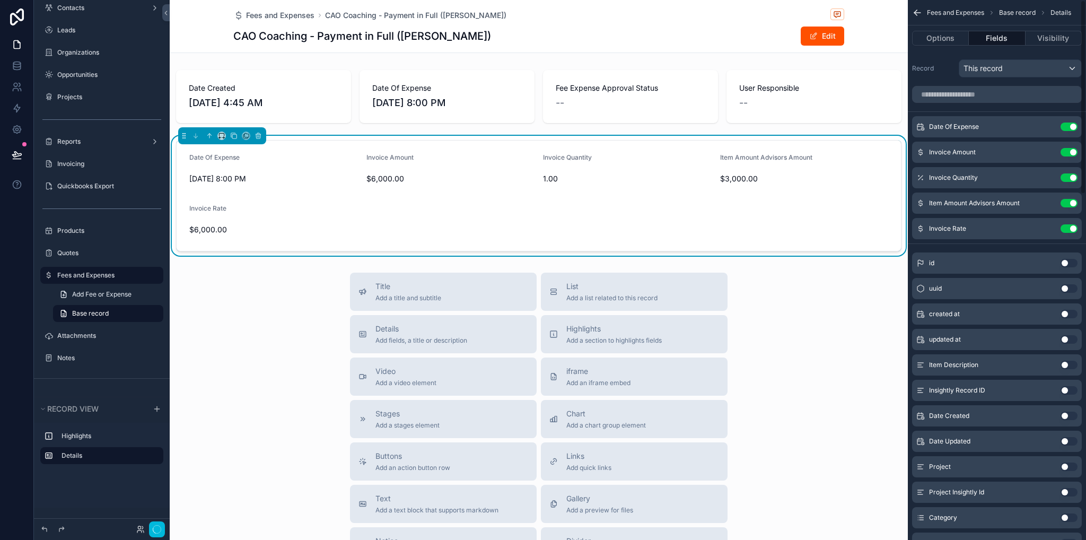
click at [1066, 127] on button "Use setting" at bounding box center [1069, 127] width 17 height 8
click at [1066, 148] on button "Use setting" at bounding box center [1069, 152] width 17 height 8
click at [1066, 173] on button "Use setting" at bounding box center [1069, 177] width 17 height 8
click at [1066, 199] on button "Use setting" at bounding box center [1069, 203] width 17 height 8
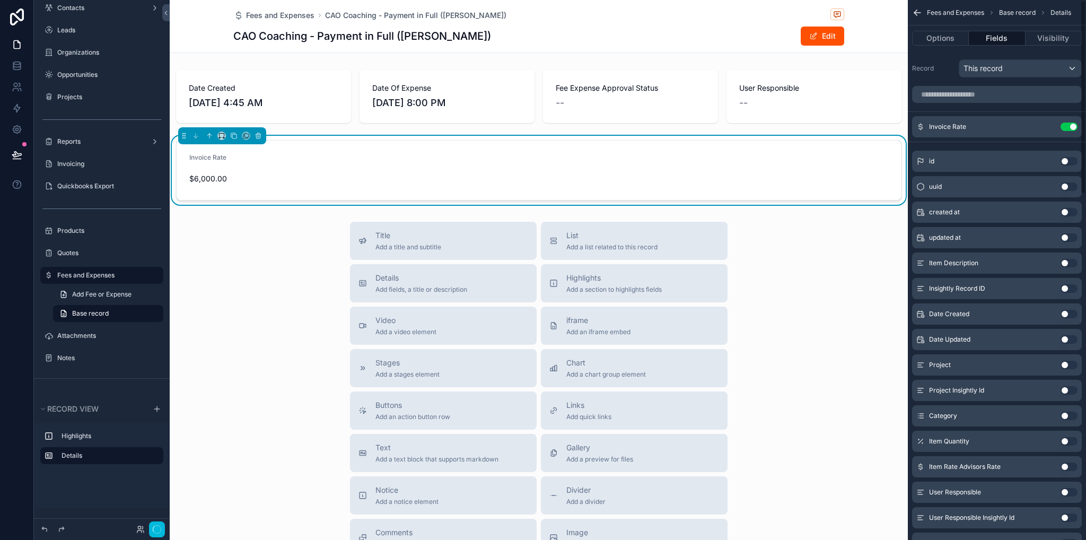
click at [1066, 126] on button "Use setting" at bounding box center [1069, 127] width 17 height 8
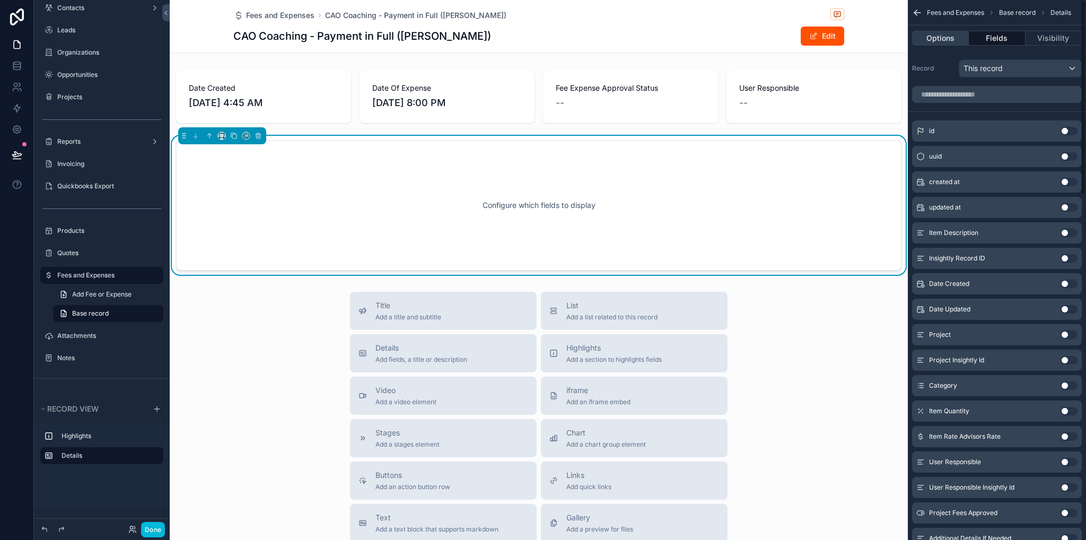
click at [952, 41] on button "Options" at bounding box center [940, 38] width 57 height 15
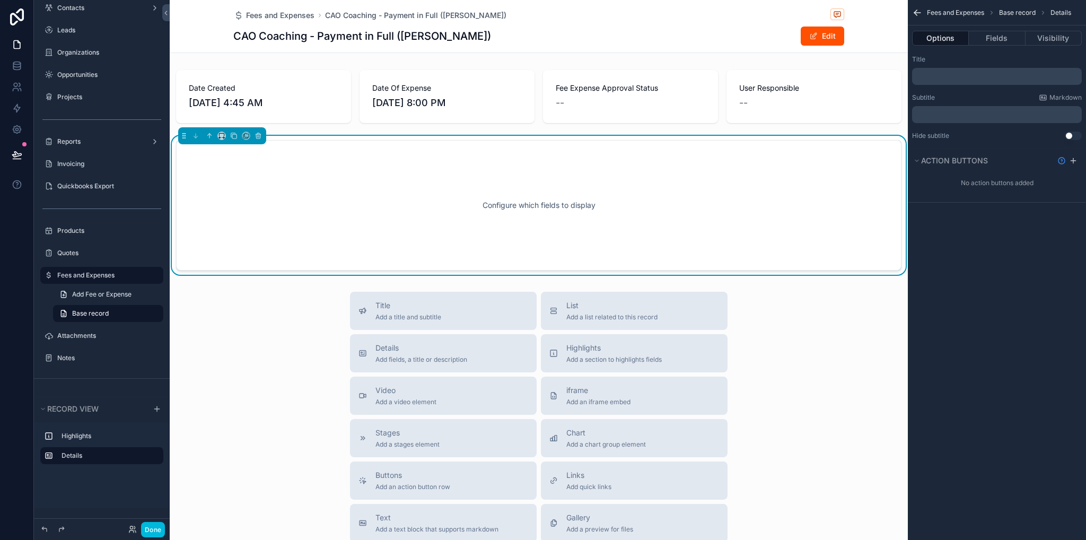
click at [955, 80] on p "﻿" at bounding box center [998, 76] width 163 height 8
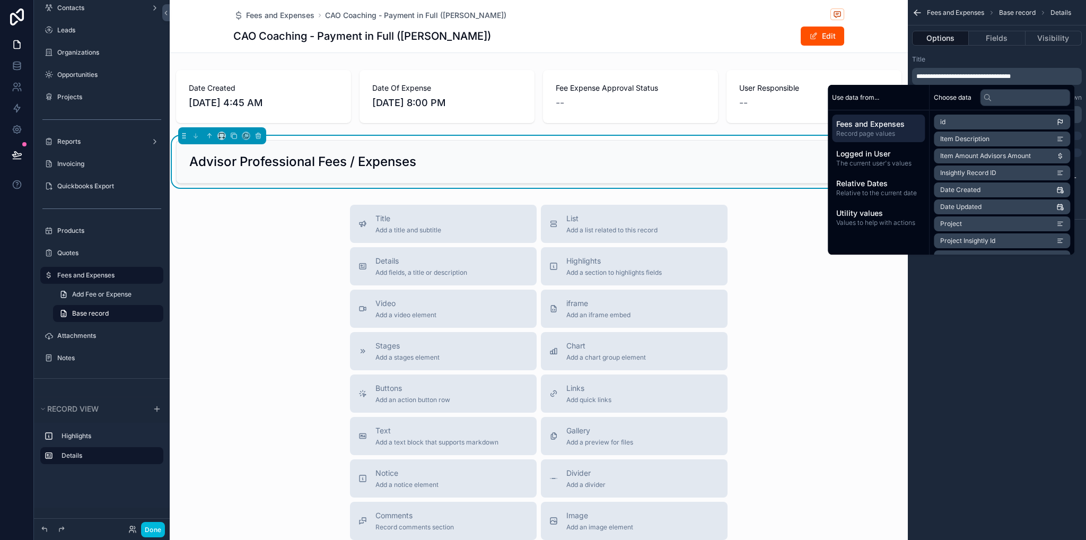
click at [1009, 300] on div "**********" at bounding box center [997, 270] width 178 height 540
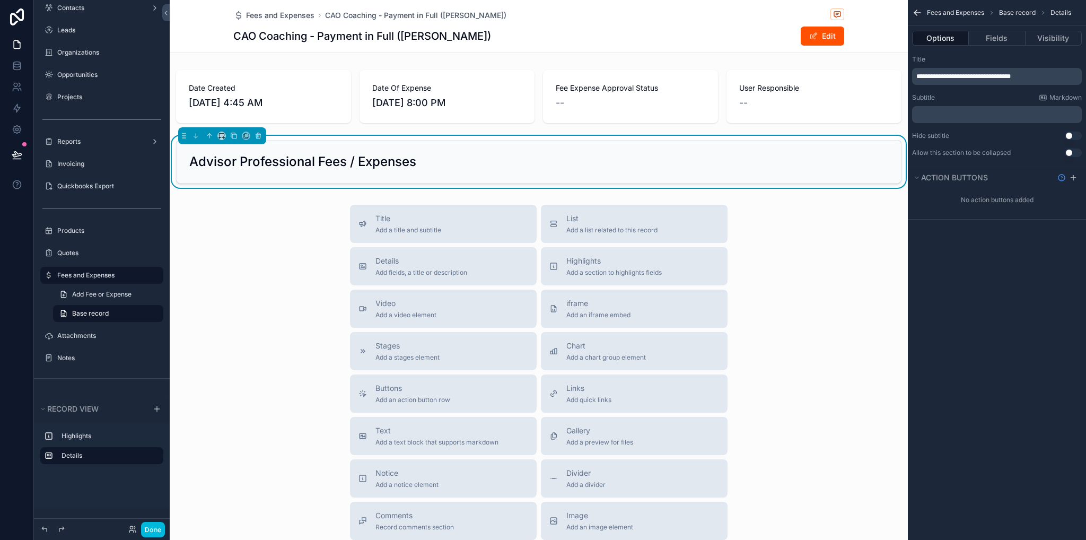
click at [1074, 154] on button "Use setting" at bounding box center [1073, 153] width 17 height 8
click at [988, 40] on button "Fields" at bounding box center [997, 38] width 56 height 15
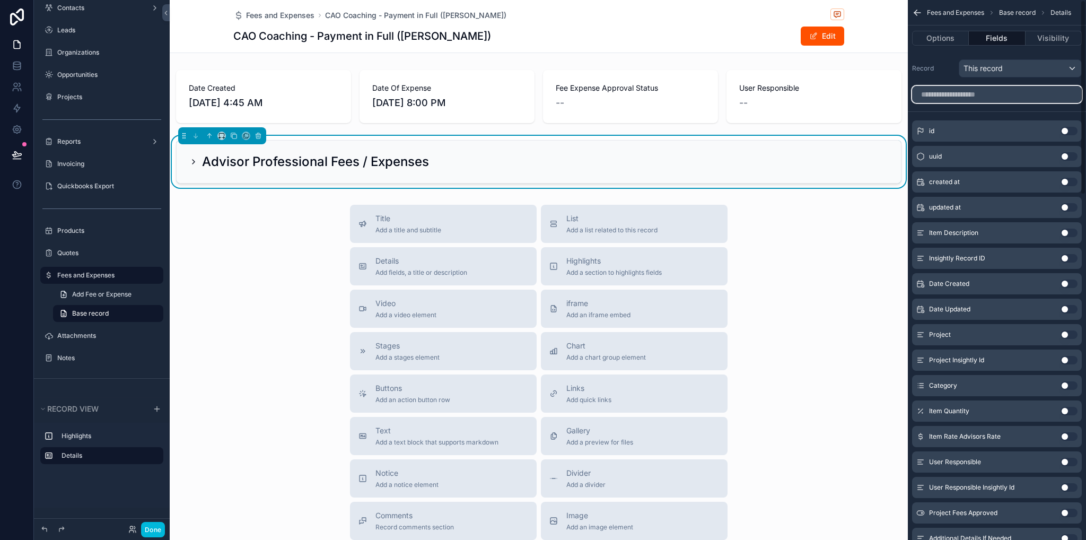
click at [965, 91] on input "scrollable content" at bounding box center [997, 94] width 170 height 17
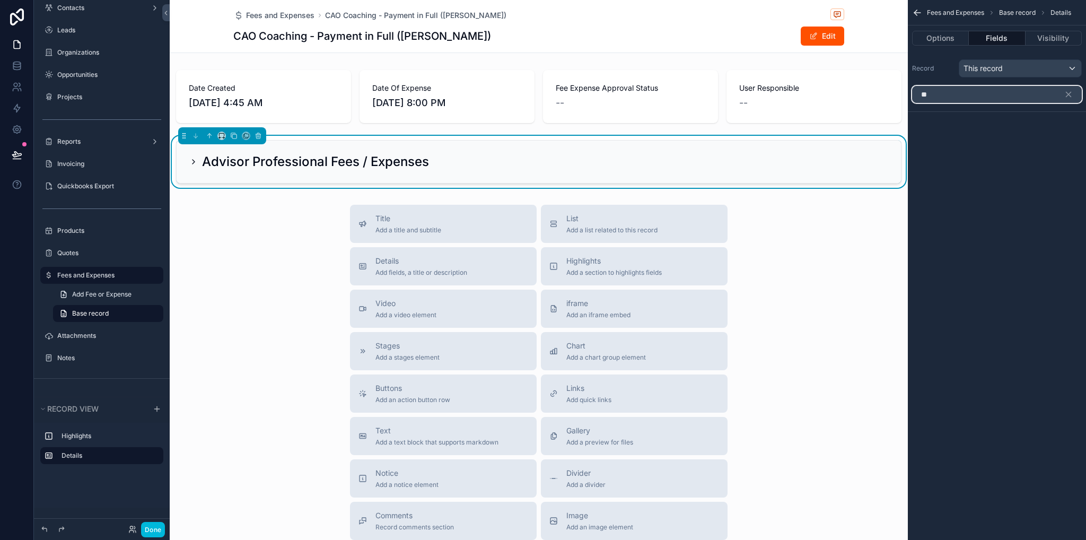
type input "*"
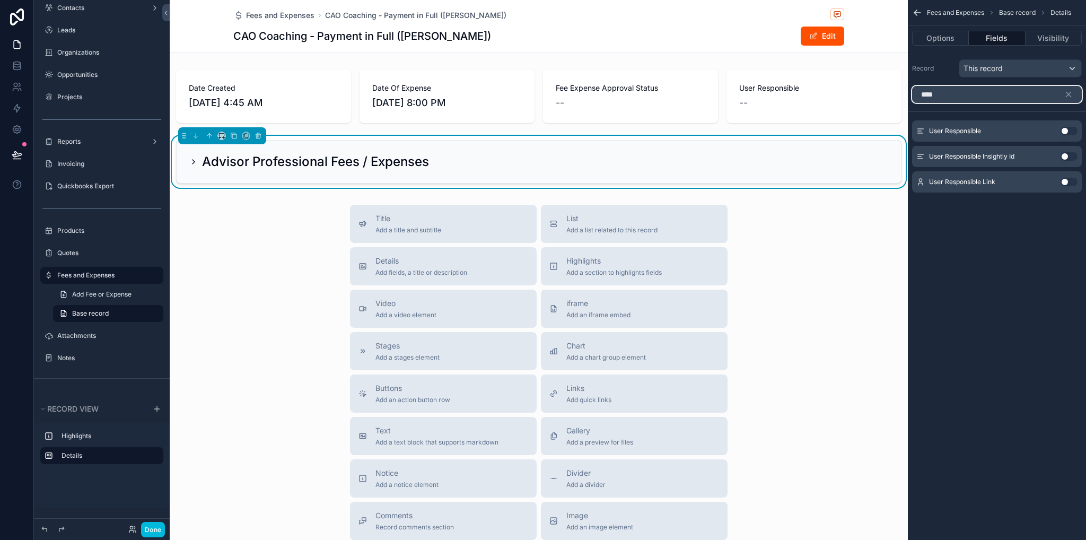
type input "****"
click at [1069, 181] on button "Use setting" at bounding box center [1069, 182] width 17 height 8
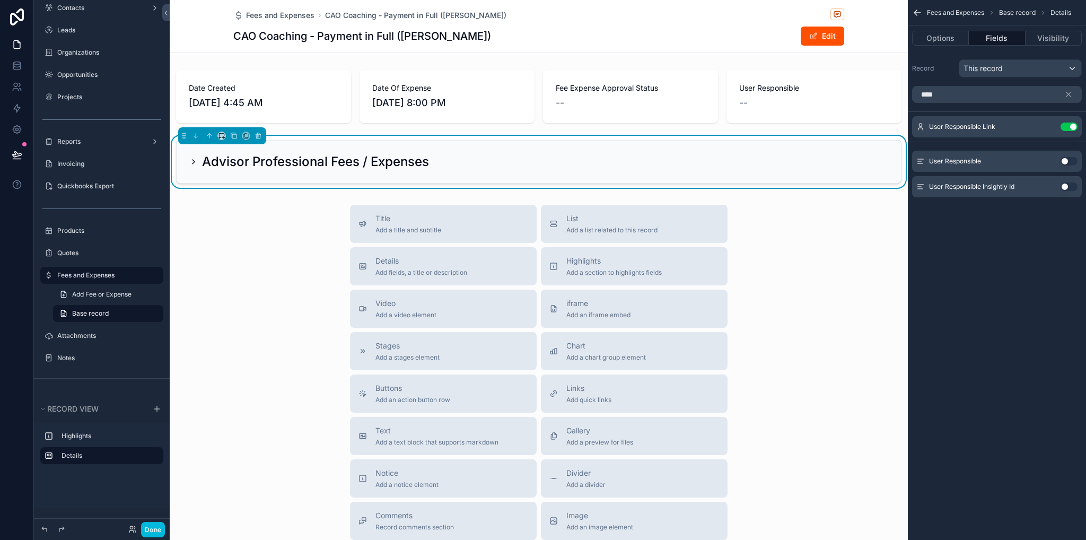
click at [0, 0] on icon "scrollable content" at bounding box center [0, 0] width 0 height 0
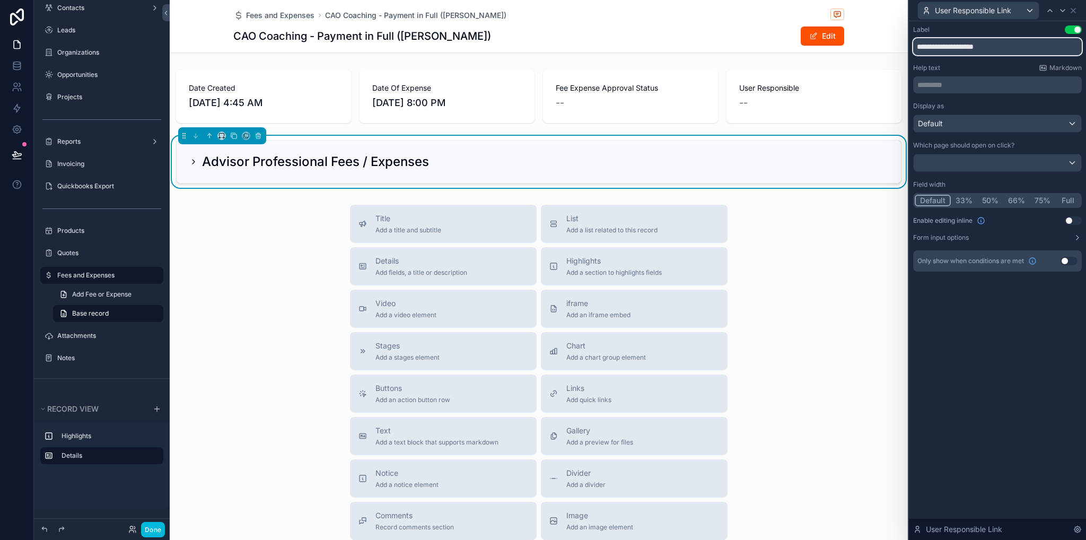
drag, startPoint x: 1021, startPoint y: 43, endPoint x: 979, endPoint y: 54, distance: 43.4
click at [979, 54] on input "**********" at bounding box center [997, 46] width 169 height 17
type input "**********"
click at [1075, 6] on icon at bounding box center [1073, 10] width 8 height 8
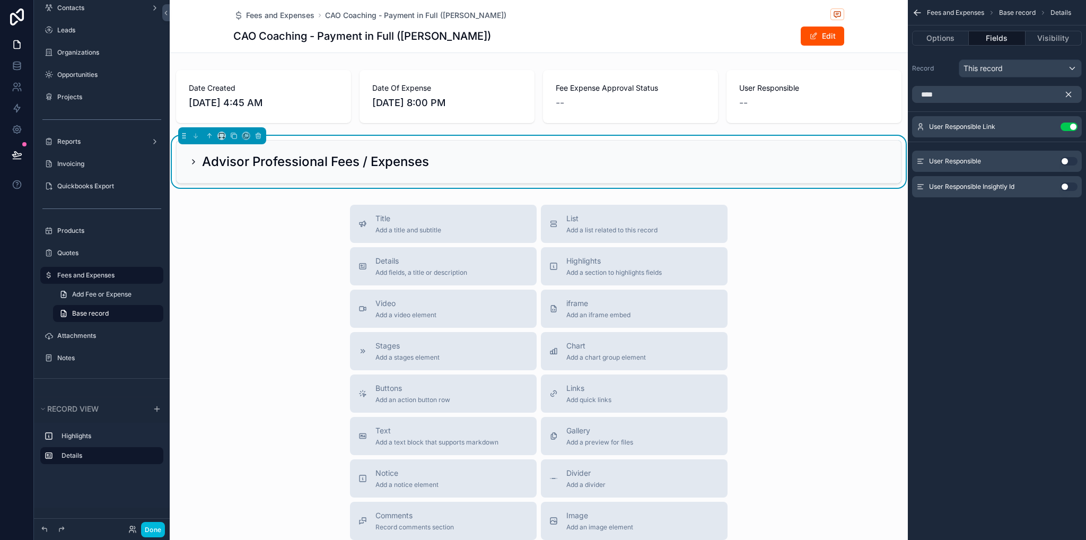
click at [1070, 94] on icon "scrollable content" at bounding box center [1069, 95] width 10 height 10
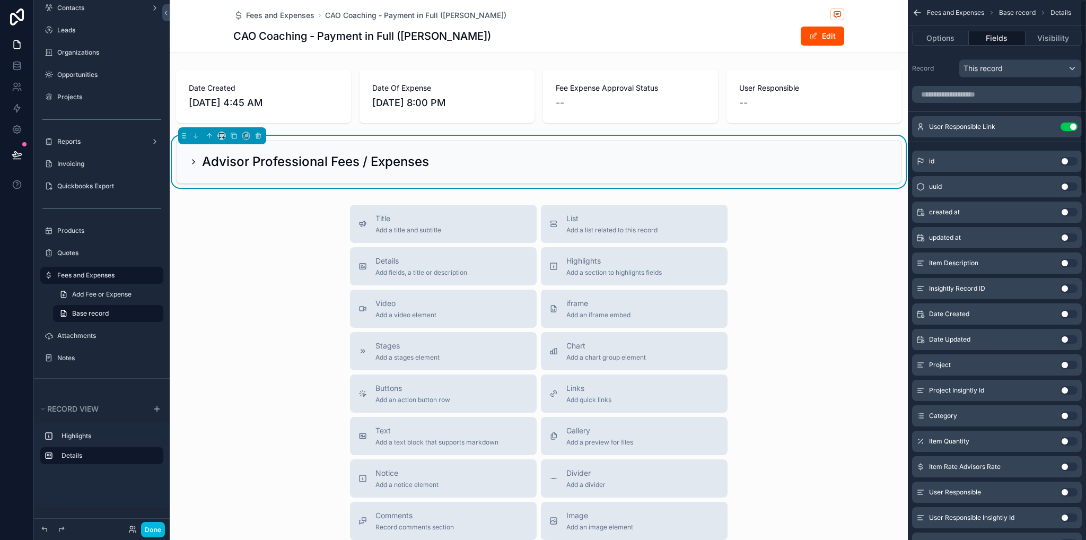
click at [935, 102] on div "scrollable content" at bounding box center [997, 94] width 178 height 25
click at [938, 98] on input "scrollable content" at bounding box center [997, 94] width 170 height 17
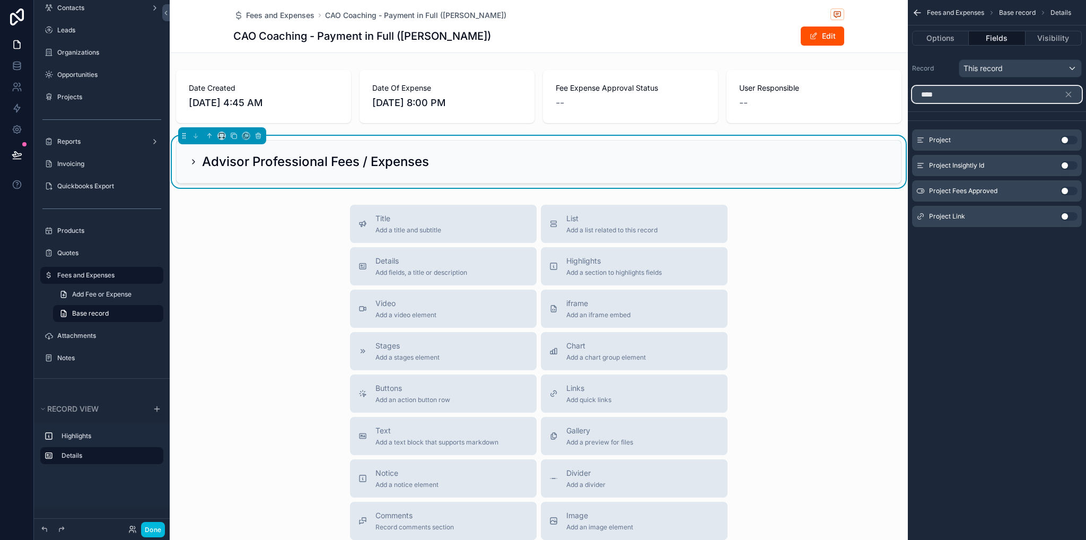
type input "****"
click at [1070, 217] on button "Use setting" at bounding box center [1069, 216] width 17 height 8
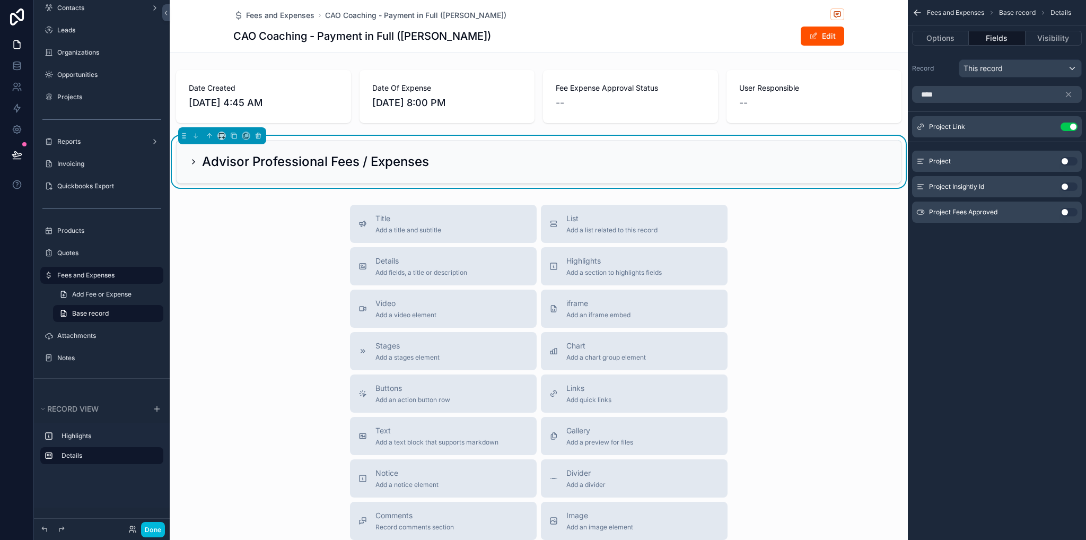
click at [0, 0] on icon "scrollable content" at bounding box center [0, 0] width 0 height 0
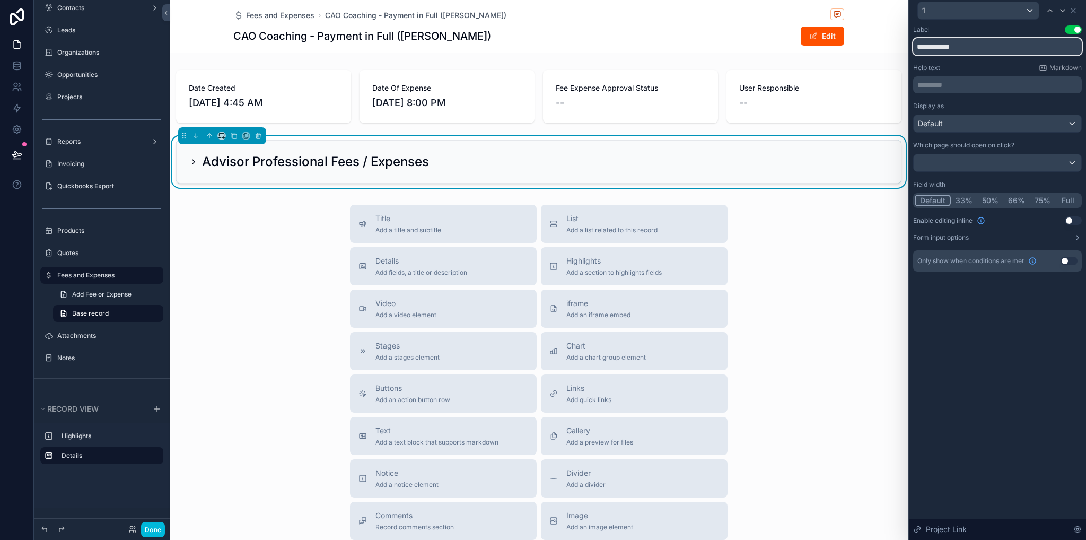
click at [975, 51] on input "**********" at bounding box center [997, 46] width 169 height 17
type input "*******"
click at [1073, 10] on icon at bounding box center [1074, 10] width 4 height 4
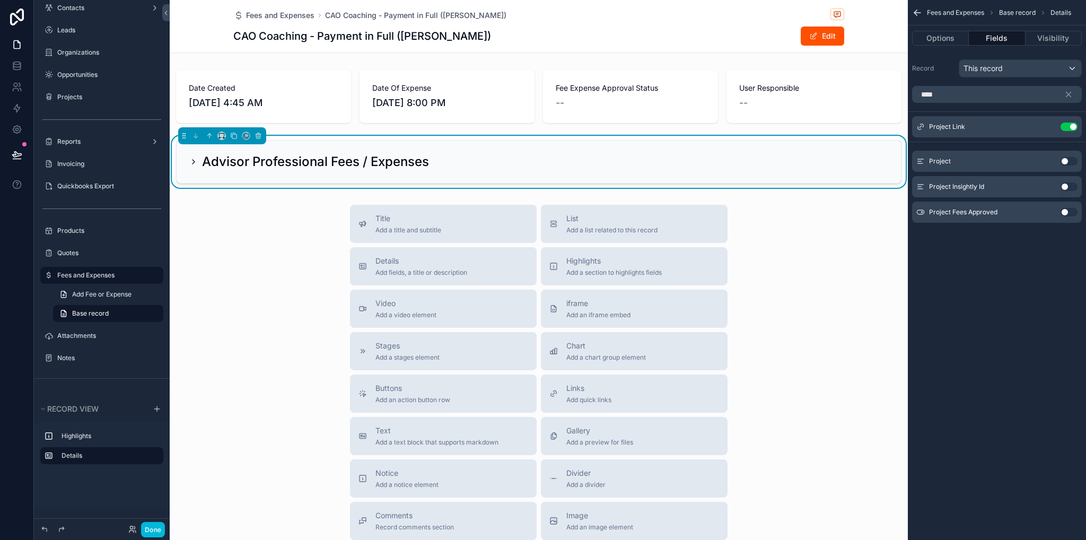
click at [195, 164] on icon "scrollable content" at bounding box center [193, 162] width 8 height 8
click at [191, 162] on icon "scrollable content" at bounding box center [193, 162] width 8 height 8
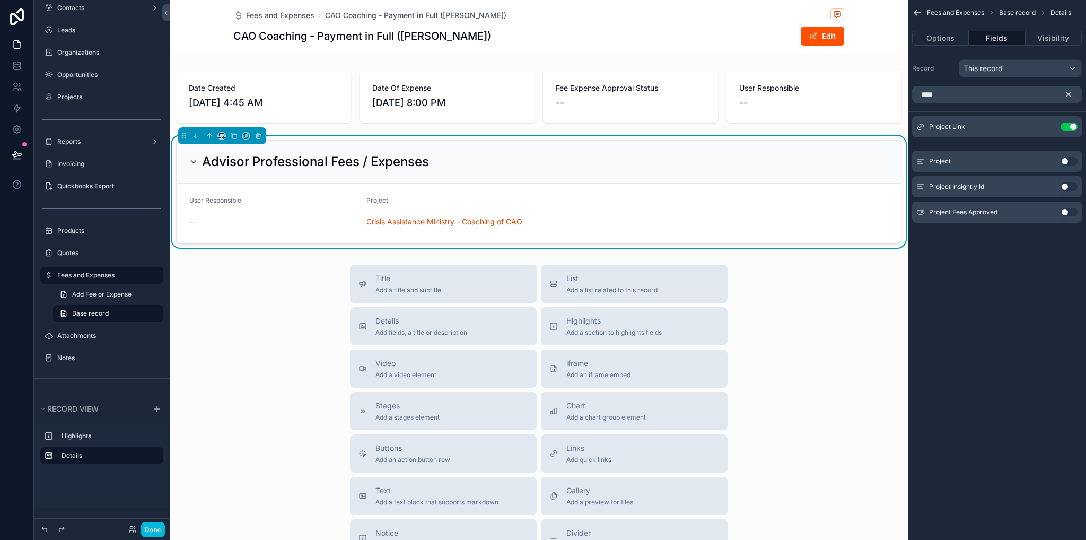
click at [1069, 94] on icon "scrollable content" at bounding box center [1069, 94] width 5 height 5
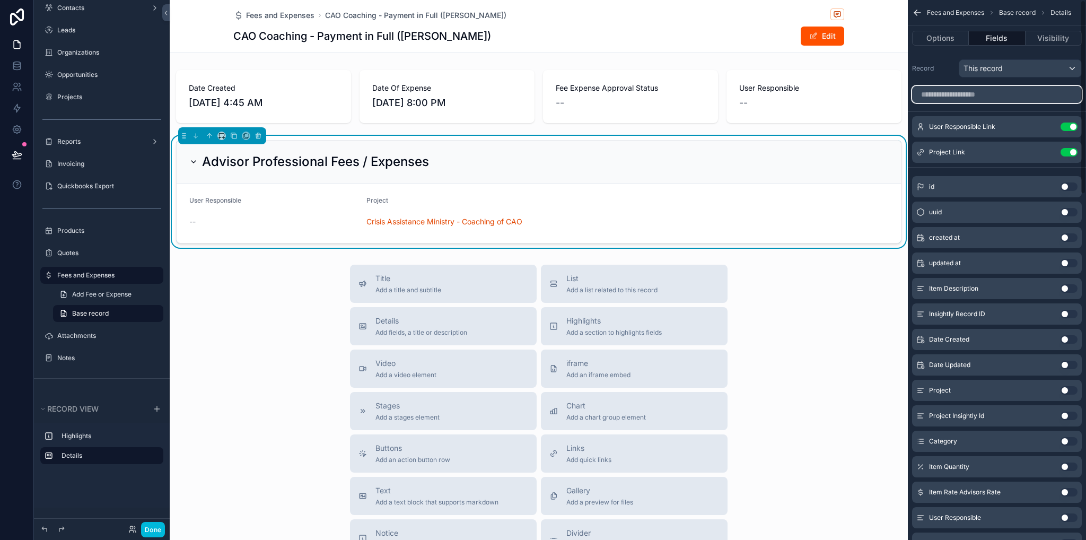
click at [987, 94] on input "scrollable content" at bounding box center [997, 94] width 170 height 17
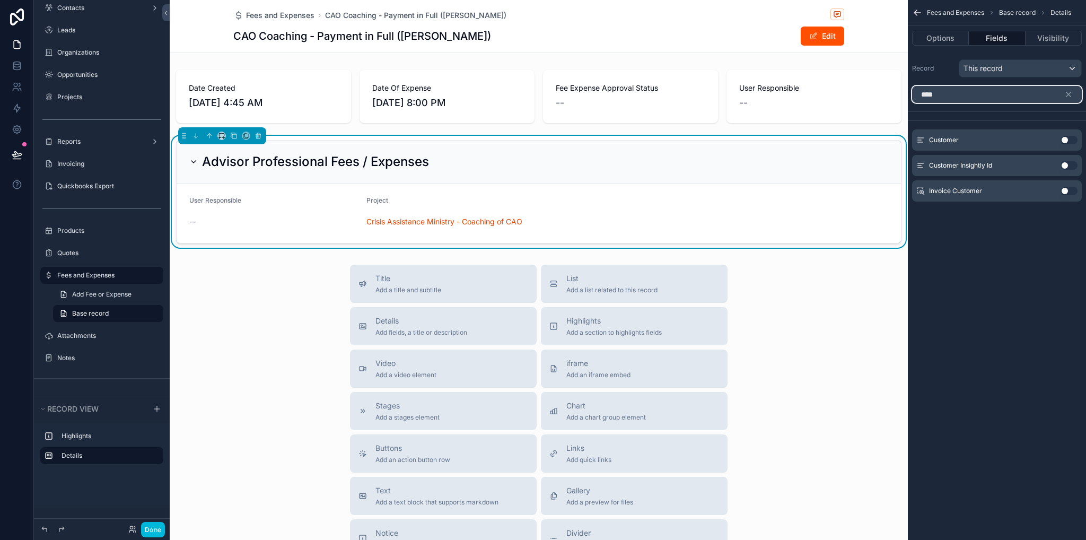
type input "****"
click at [1069, 191] on button "Use setting" at bounding box center [1069, 191] width 17 height 8
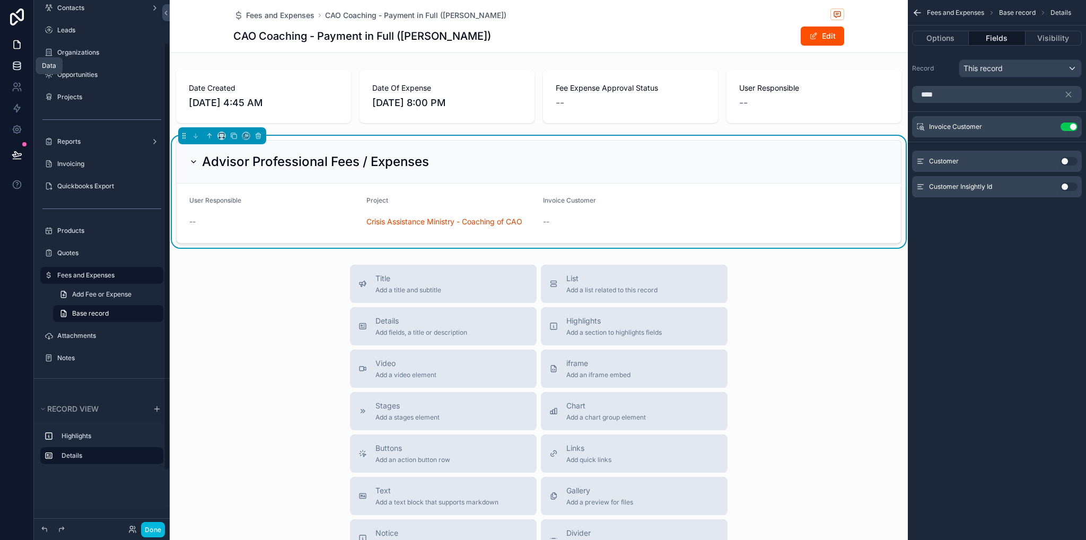
click at [23, 68] on link at bounding box center [16, 65] width 33 height 21
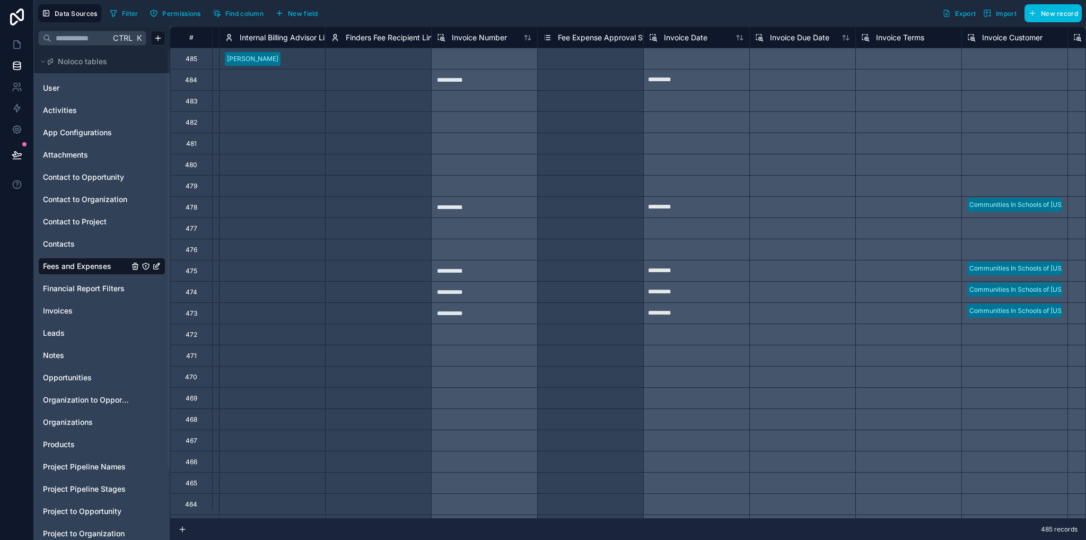
scroll to position [0, 4494]
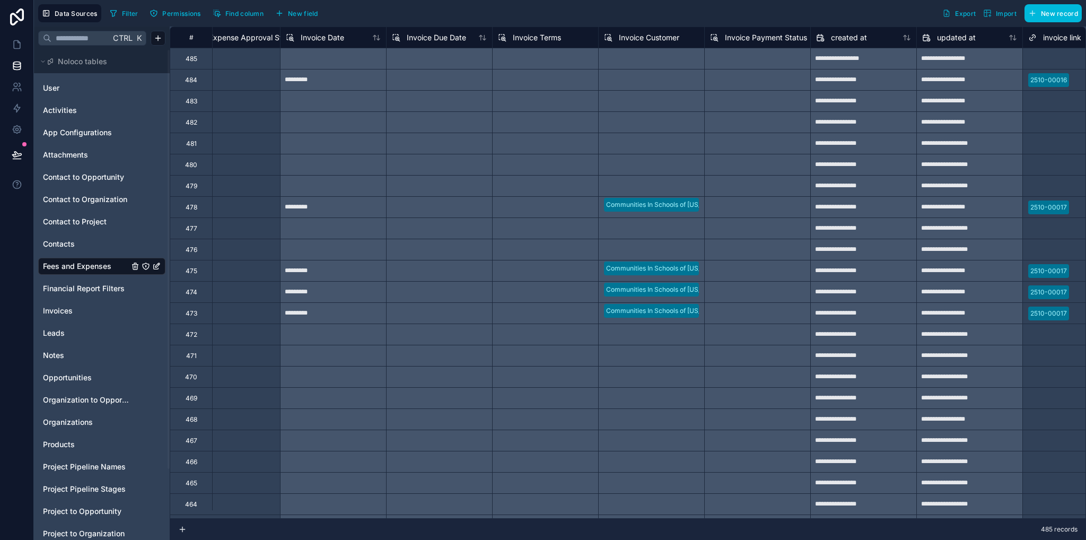
click at [625, 37] on span "Invoice Customer" at bounding box center [649, 37] width 60 height 11
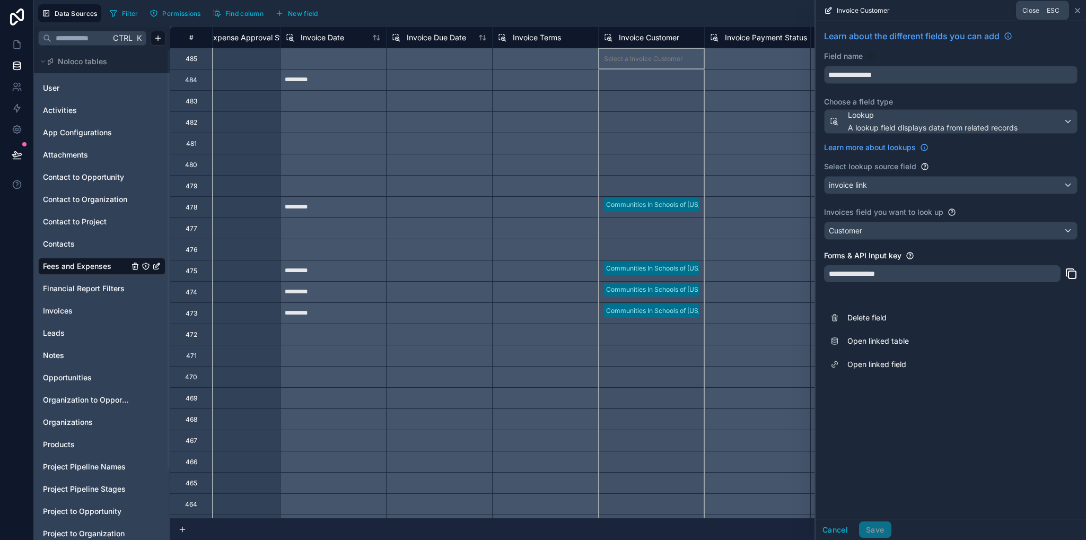
click at [1079, 10] on icon at bounding box center [1078, 10] width 8 height 8
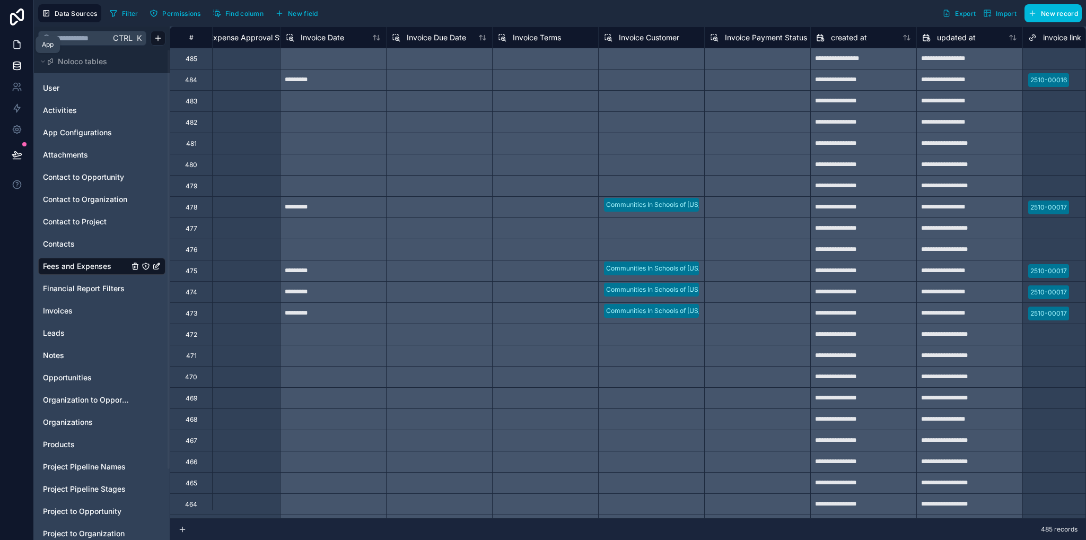
click at [16, 42] on icon at bounding box center [17, 44] width 11 height 11
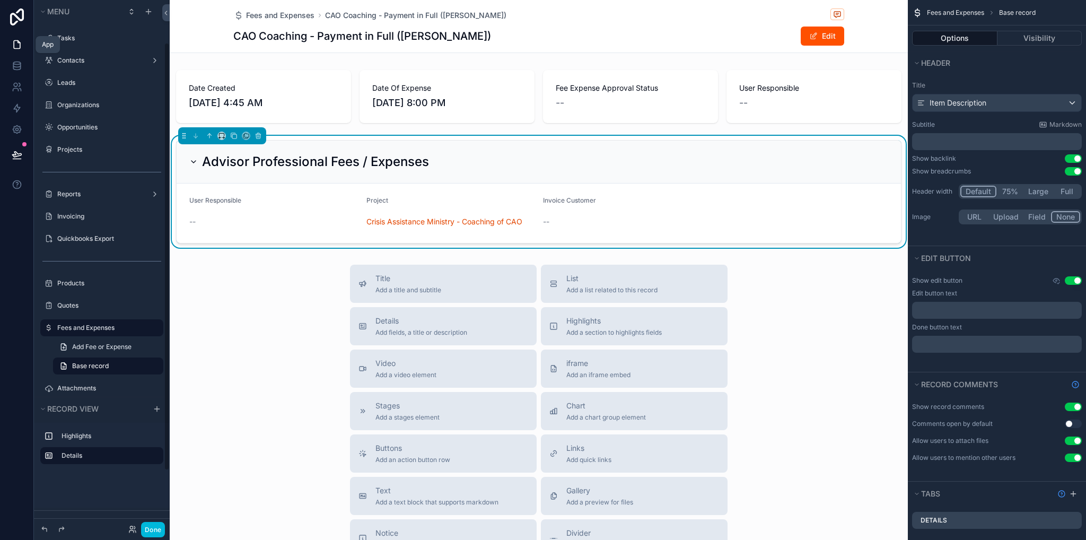
scroll to position [53, 0]
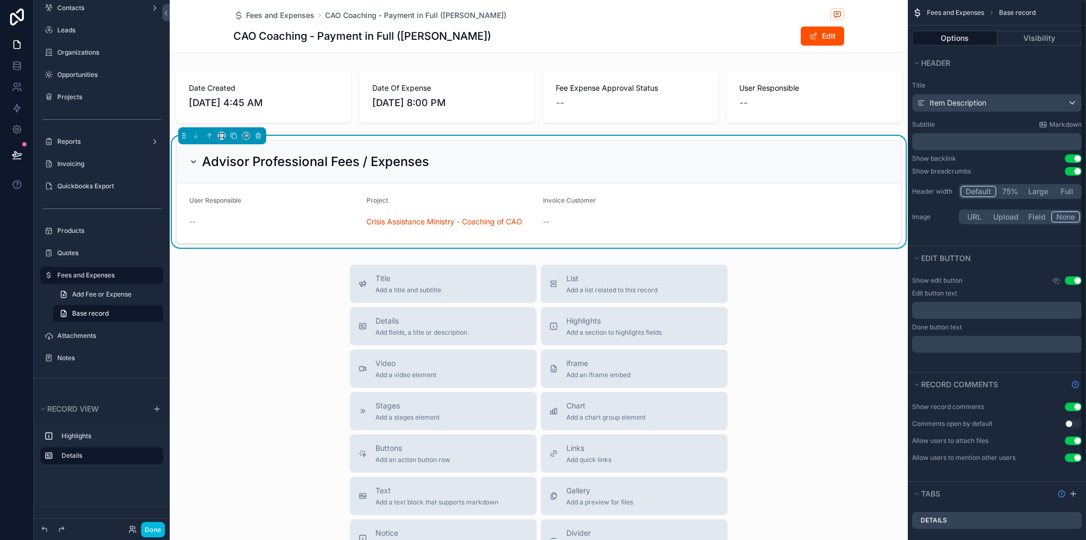
click at [975, 147] on div "﻿" at bounding box center [997, 141] width 170 height 17
click at [732, 236] on form "User Responsible -- Project Crisis Assistance Ministry - Coaching of CAO Invoic…" at bounding box center [539, 213] width 725 height 59
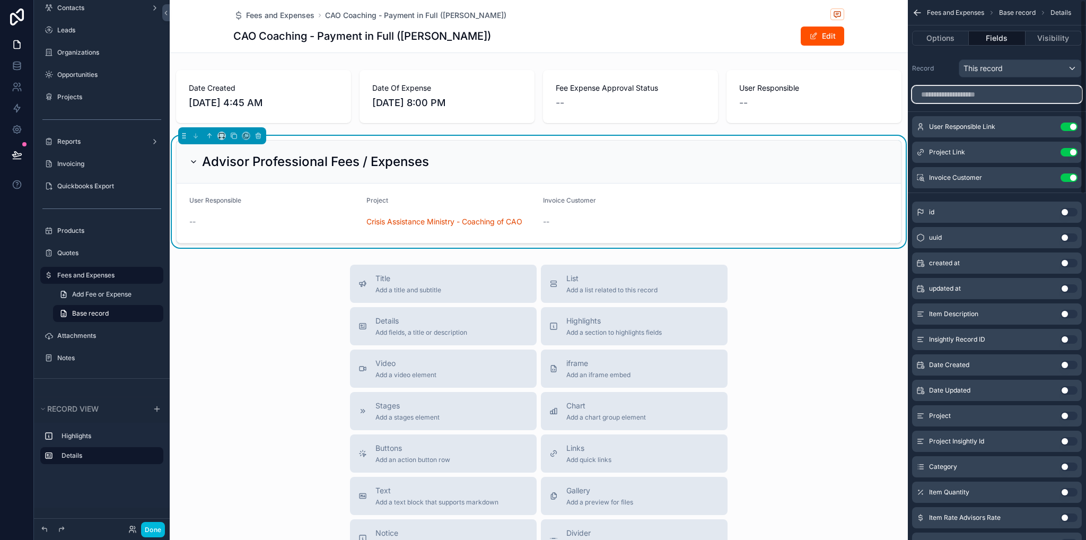
click at [962, 101] on input "scrollable content" at bounding box center [997, 94] width 170 height 17
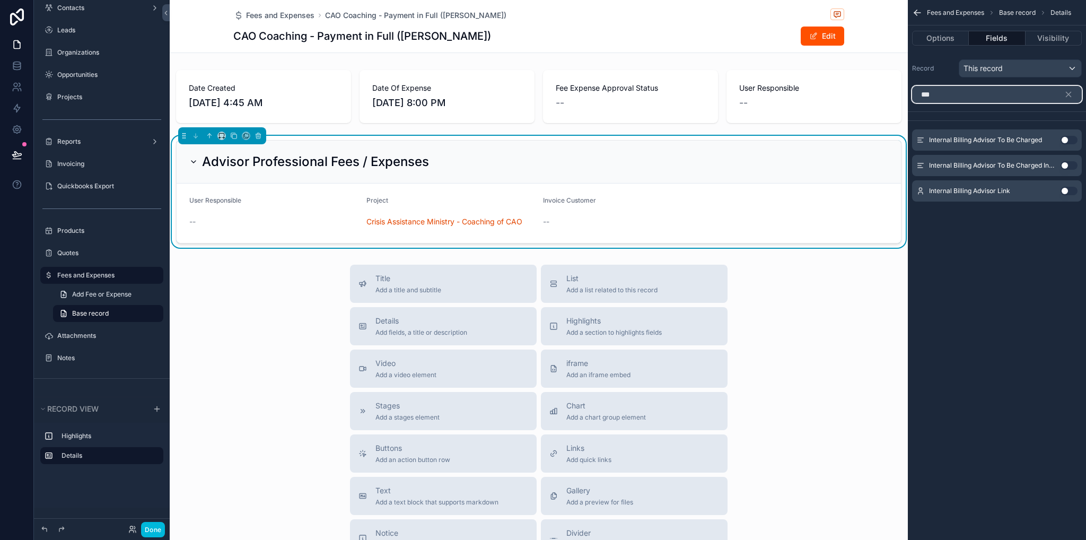
type input "***"
click at [1070, 193] on button "Use setting" at bounding box center [1069, 191] width 17 height 8
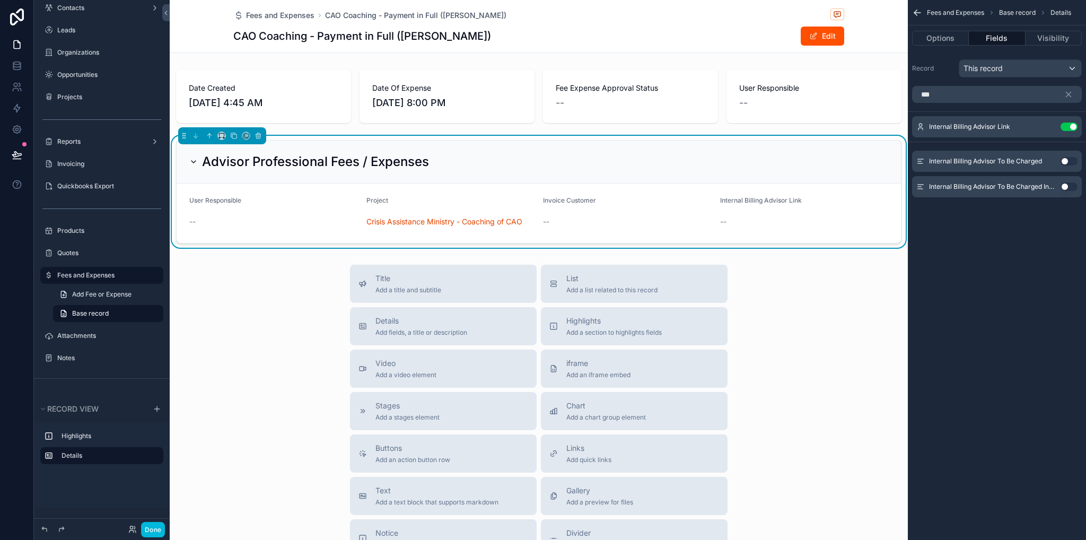
click at [0, 0] on icon "scrollable content" at bounding box center [0, 0] width 0 height 0
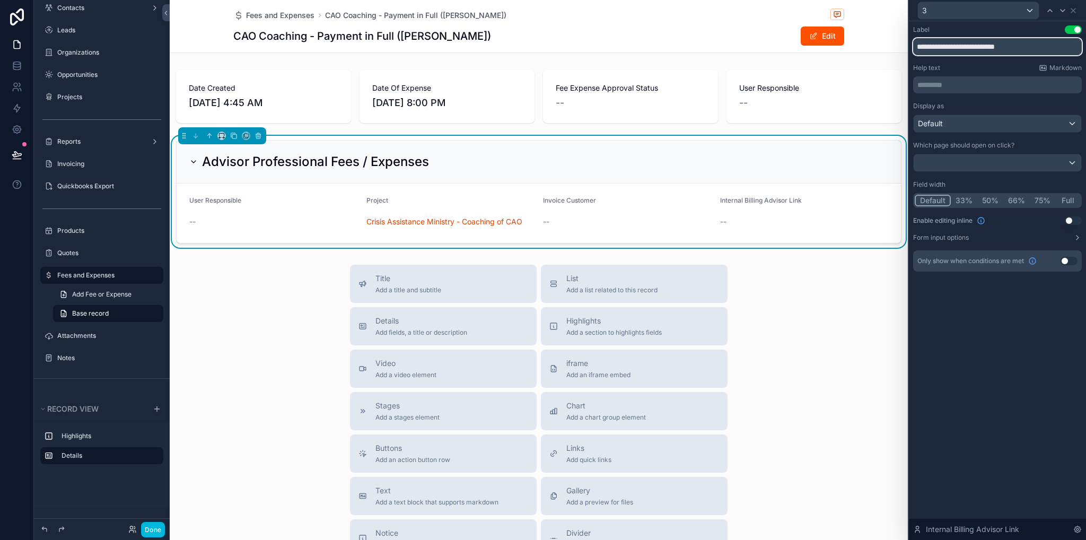
click at [1029, 41] on input "**********" at bounding box center [997, 46] width 169 height 17
type input "**********"
click at [954, 390] on div "**********" at bounding box center [997, 280] width 177 height 519
click at [1073, 11] on icon at bounding box center [1073, 10] width 8 height 8
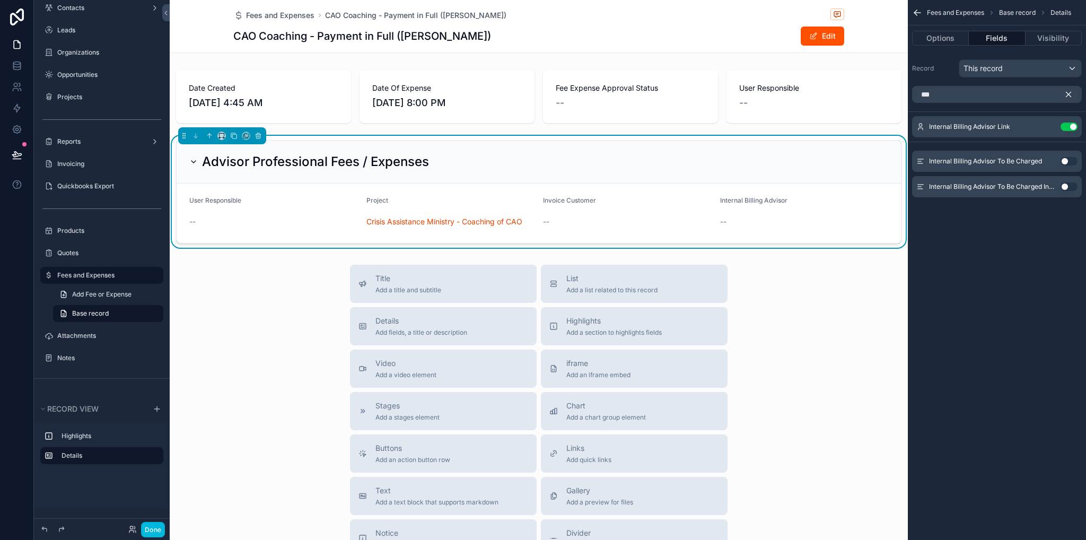
click at [1069, 95] on icon "scrollable content" at bounding box center [1069, 95] width 10 height 10
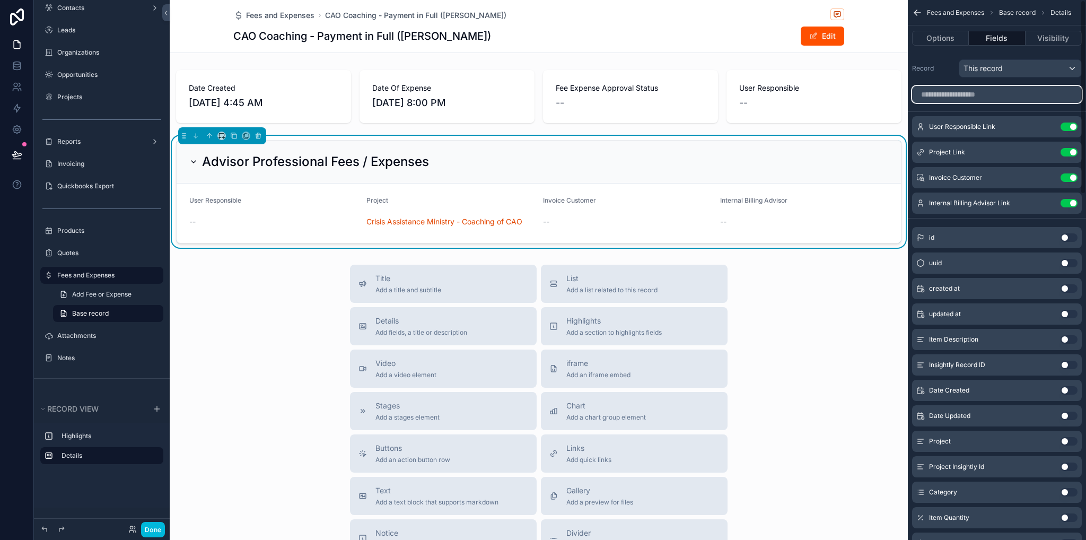
click at [938, 96] on input "scrollable content" at bounding box center [997, 94] width 170 height 17
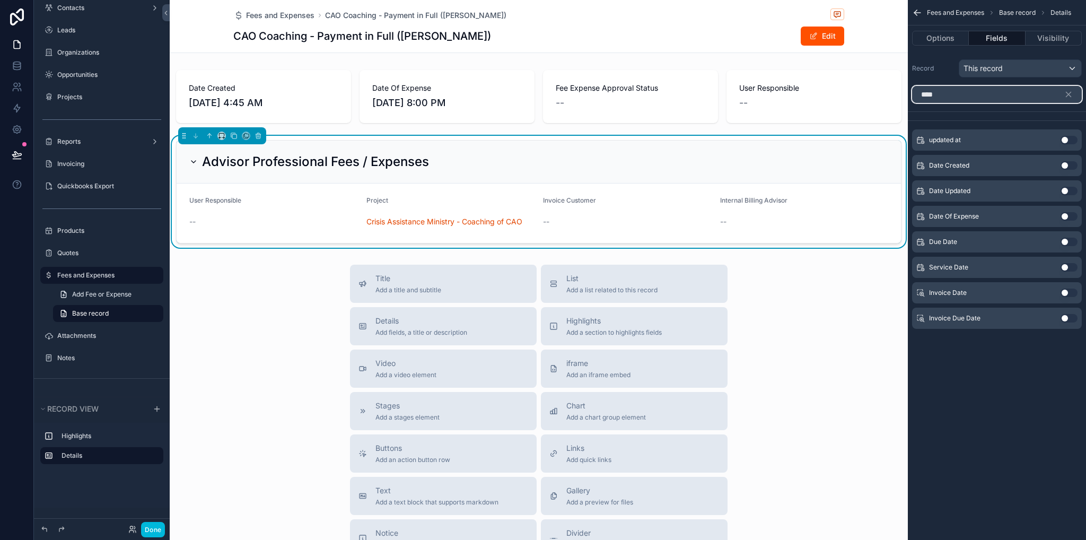
type input "****"
click at [1077, 215] on button "Use setting" at bounding box center [1069, 216] width 17 height 8
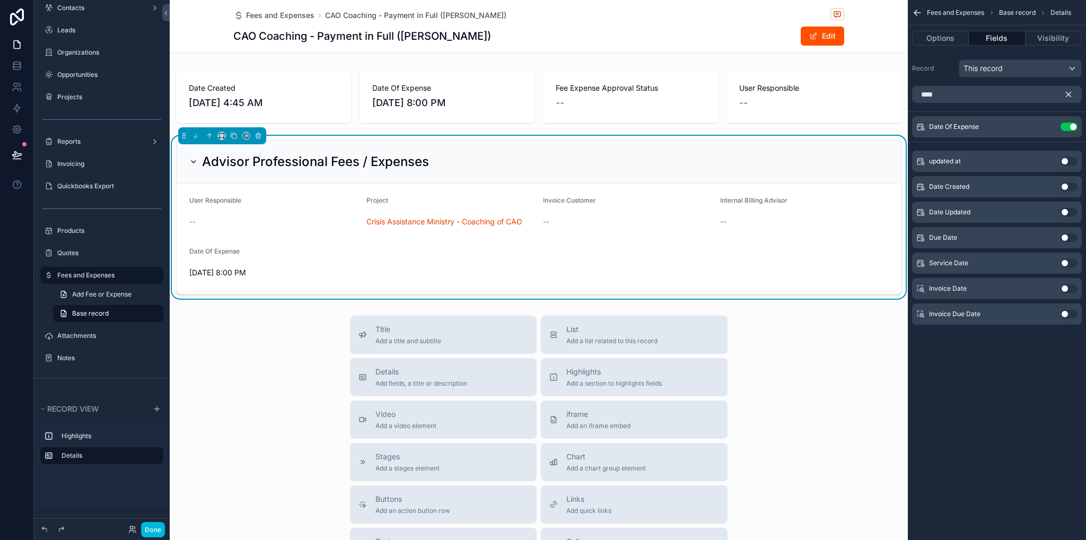
click at [1069, 100] on button "scrollable content" at bounding box center [1073, 94] width 18 height 17
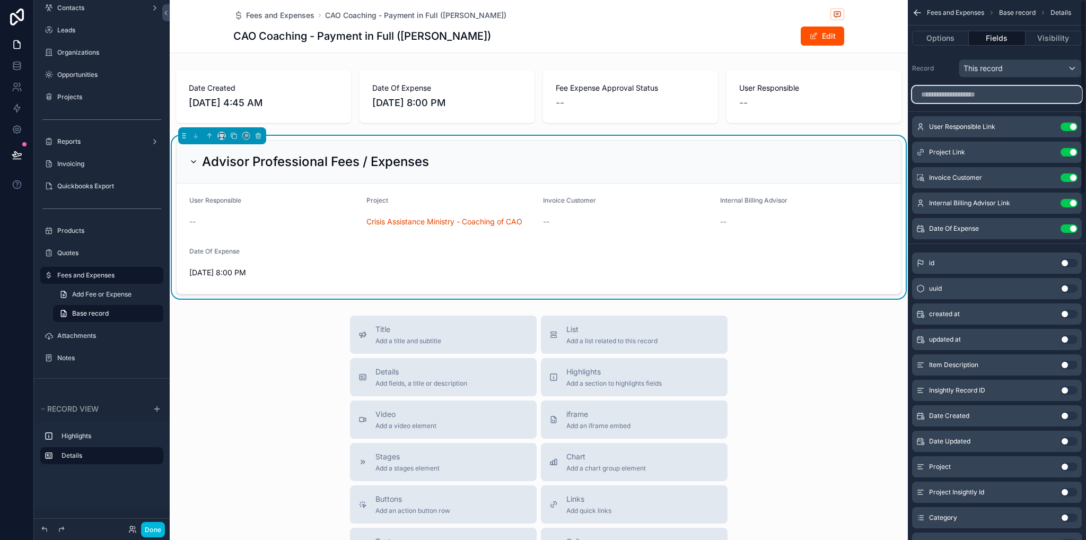
click at [1008, 94] on input "scrollable content" at bounding box center [997, 94] width 170 height 17
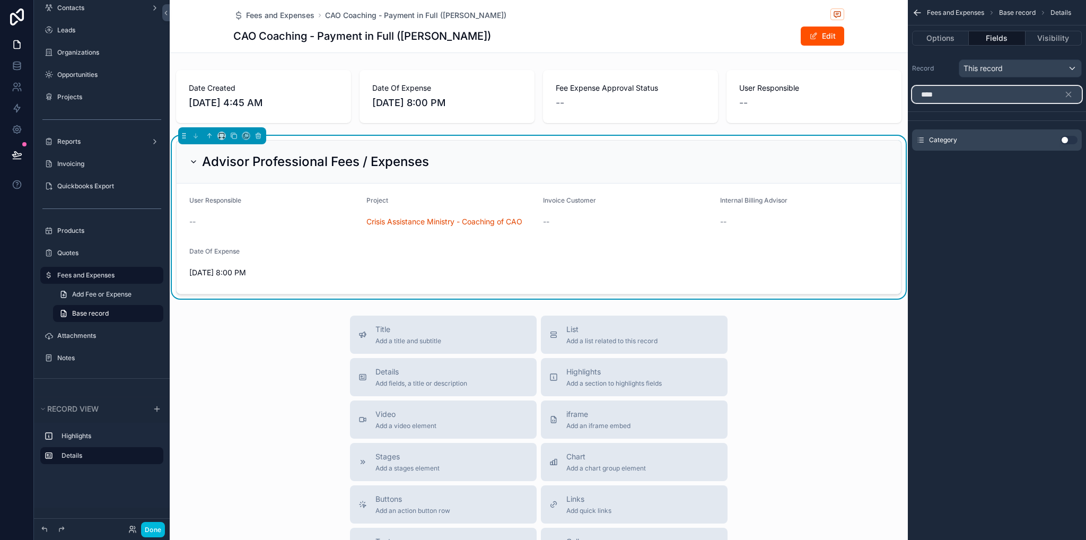
type input "****"
click at [1072, 144] on div "Category Use setting" at bounding box center [997, 139] width 170 height 21
drag, startPoint x: 1068, startPoint y: 139, endPoint x: 1069, endPoint y: 109, distance: 30.3
click at [1068, 139] on button "Use setting" at bounding box center [1069, 140] width 17 height 8
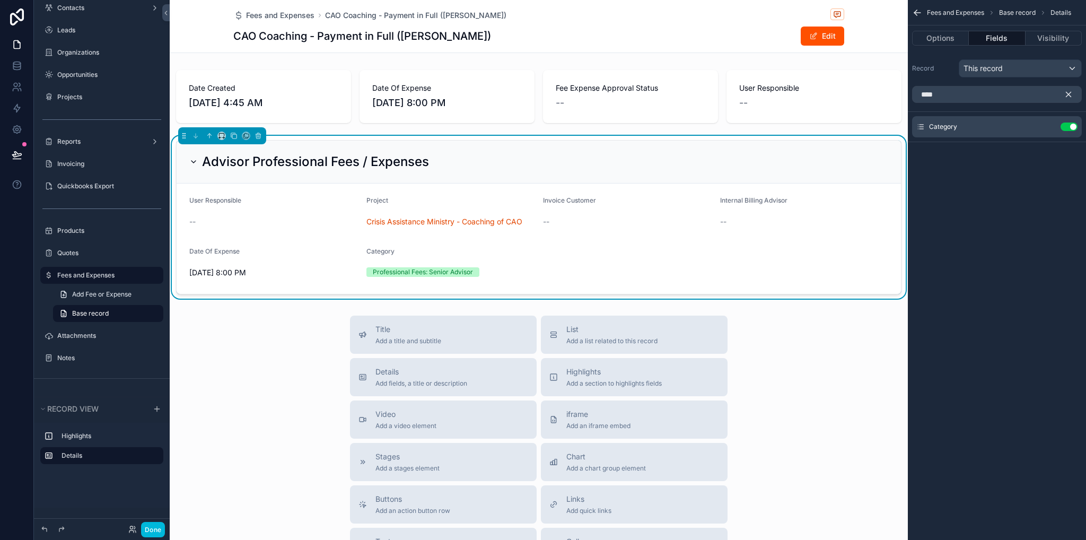
click at [1070, 97] on icon "scrollable content" at bounding box center [1069, 95] width 10 height 10
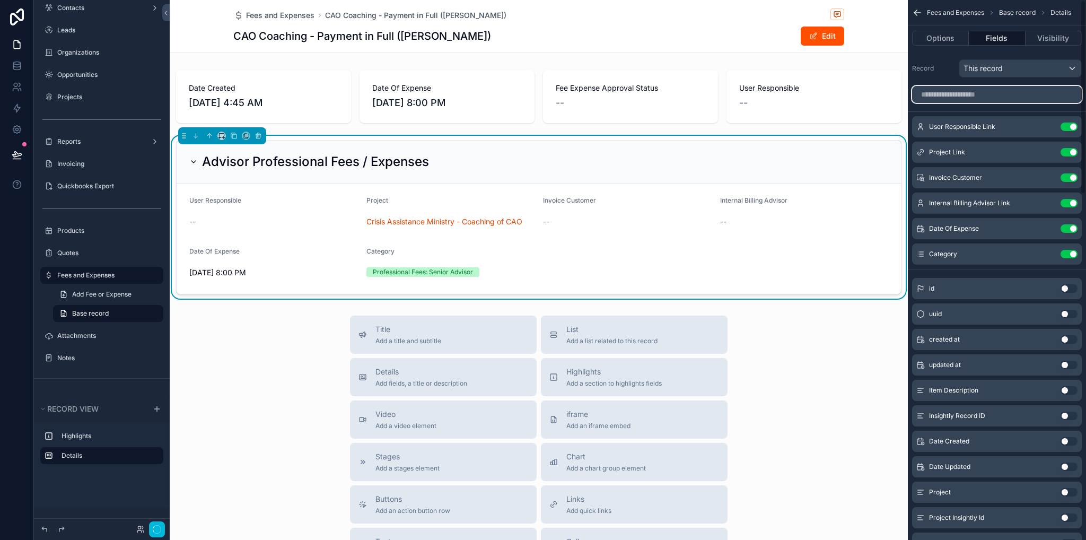
click at [1034, 94] on input "scrollable content" at bounding box center [997, 94] width 170 height 17
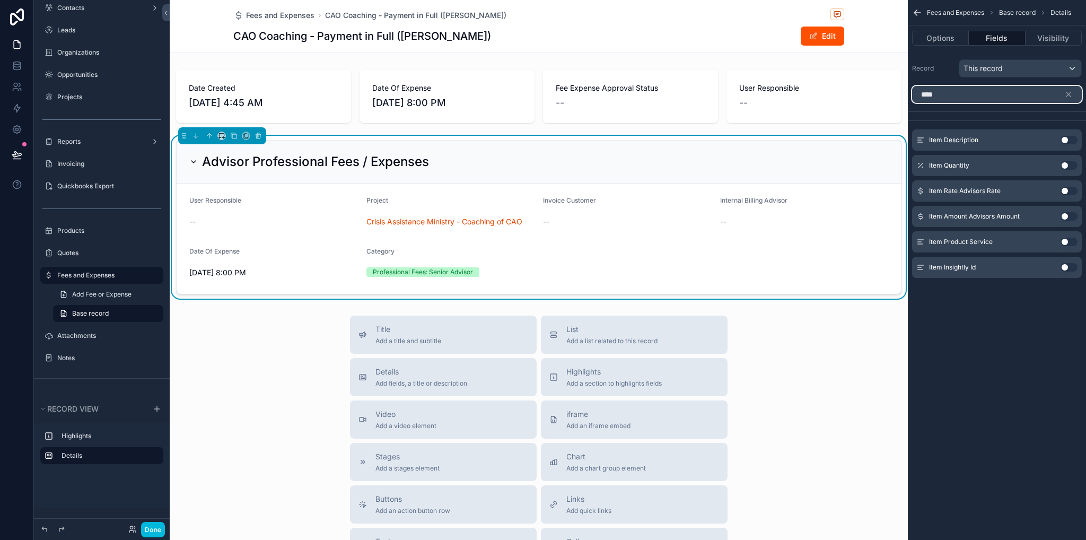
type input "****"
click at [1067, 142] on button "Use setting" at bounding box center [1069, 140] width 17 height 8
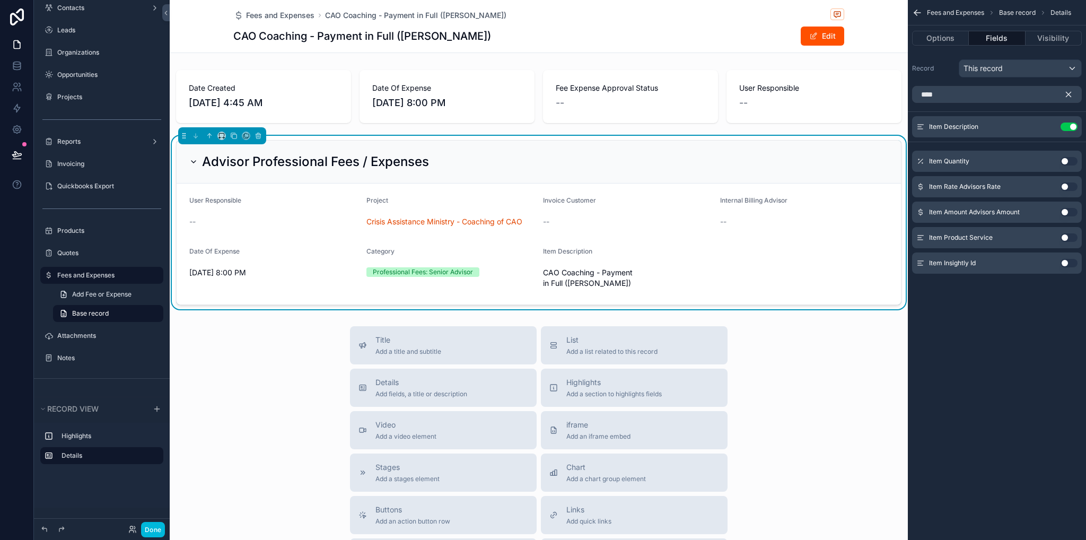
drag, startPoint x: 1071, startPoint y: 95, endPoint x: 1052, endPoint y: 96, distance: 18.6
click at [1072, 95] on icon "scrollable content" at bounding box center [1069, 95] width 10 height 10
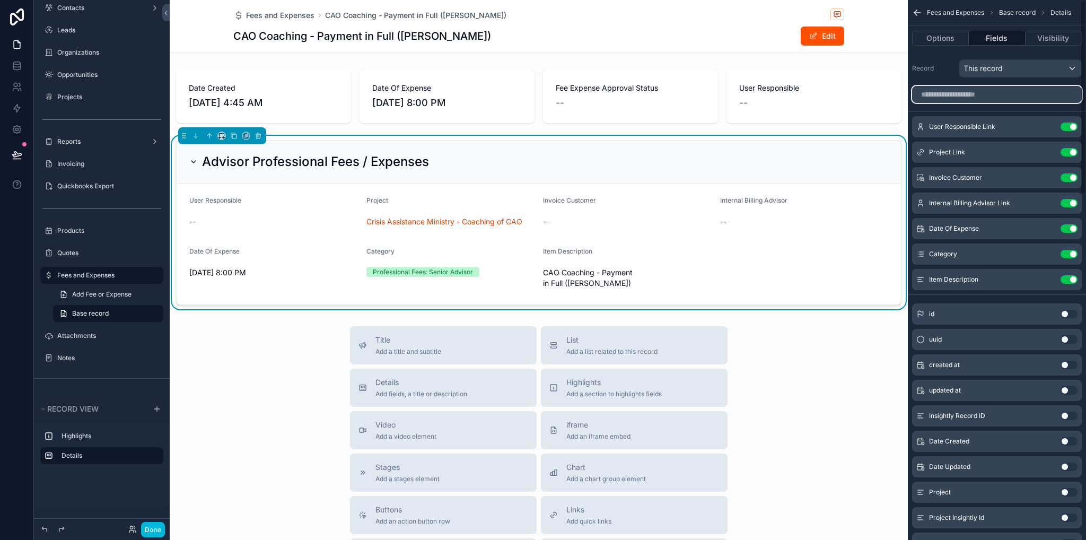
click at [1022, 97] on input "scrollable content" at bounding box center [997, 94] width 170 height 17
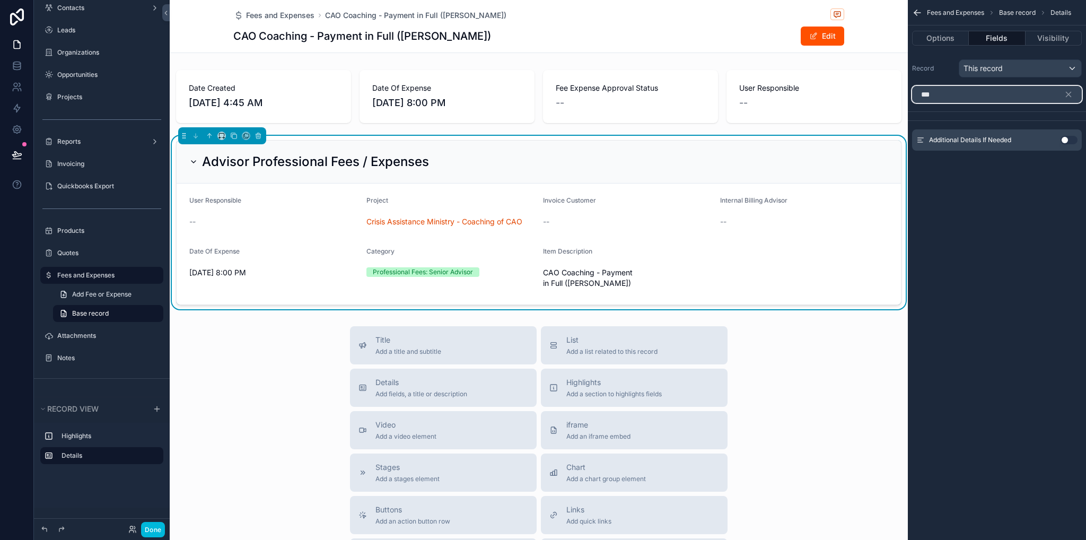
type input "***"
click at [1072, 136] on button "Use setting" at bounding box center [1069, 140] width 17 height 8
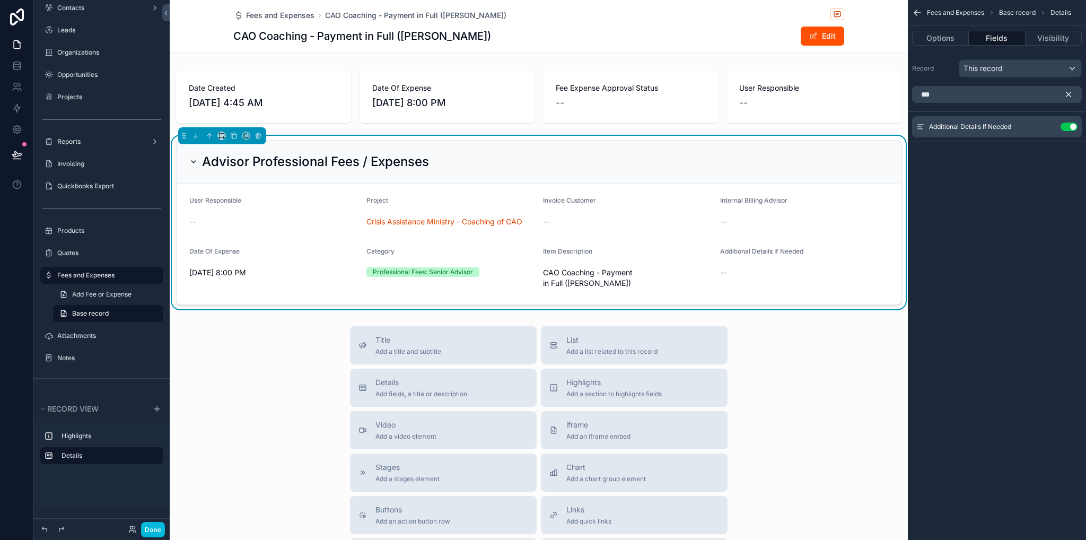
click at [1068, 96] on icon "scrollable content" at bounding box center [1069, 95] width 10 height 10
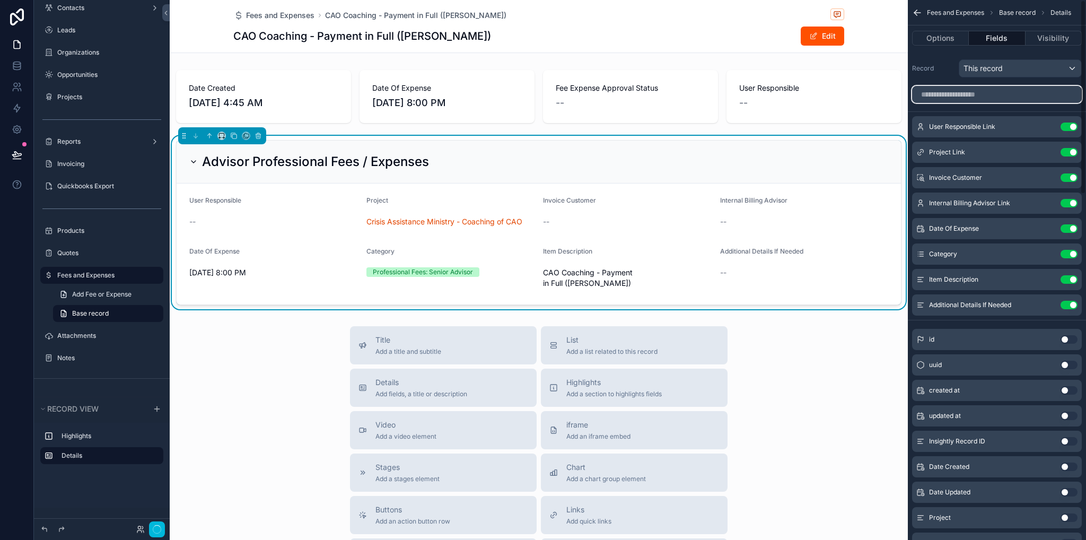
click at [1049, 93] on input "scrollable content" at bounding box center [997, 94] width 170 height 17
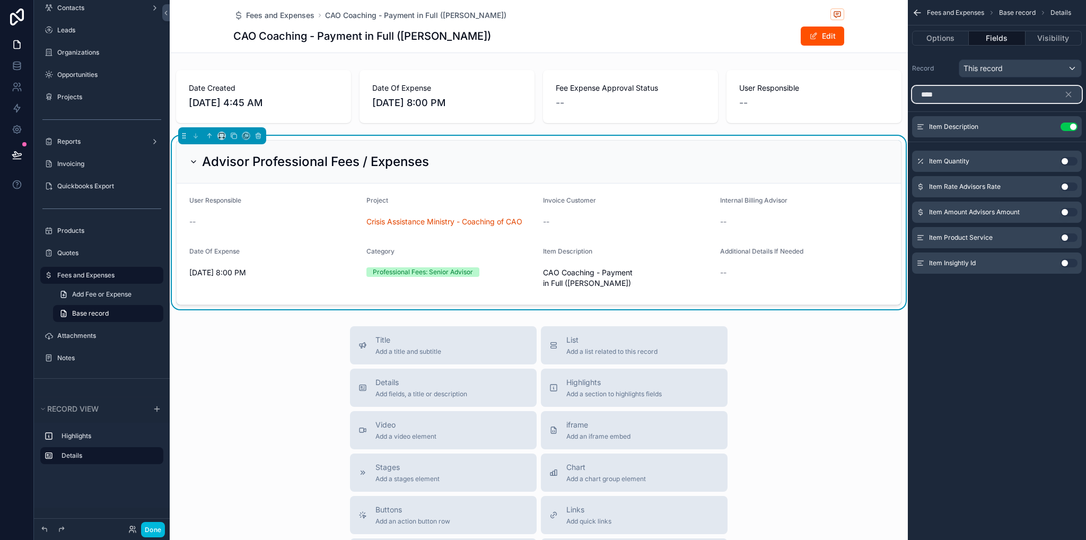
type input "****"
click at [1069, 163] on button "Use setting" at bounding box center [1069, 161] width 17 height 8
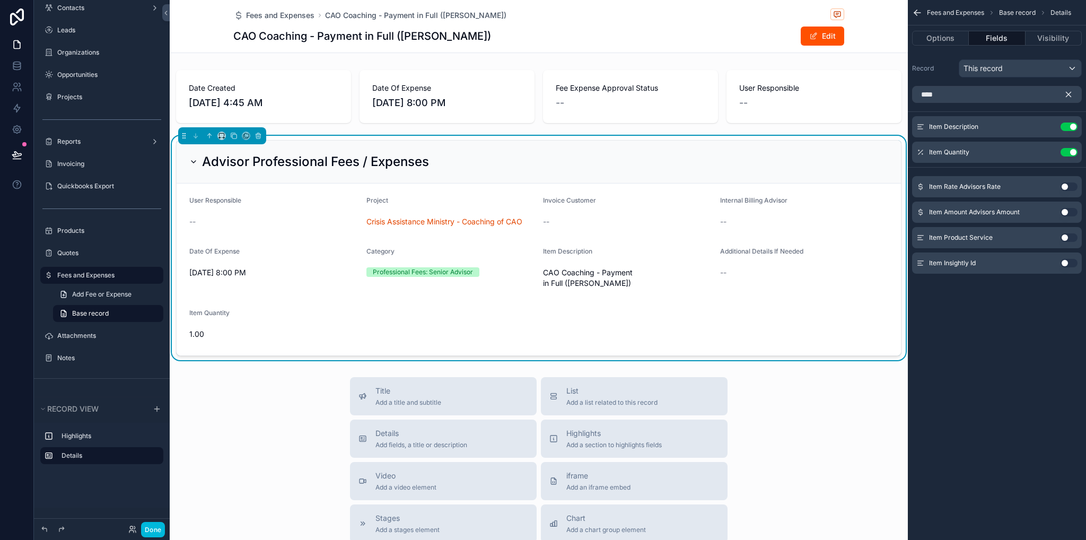
click at [1072, 93] on icon "scrollable content" at bounding box center [1069, 95] width 10 height 10
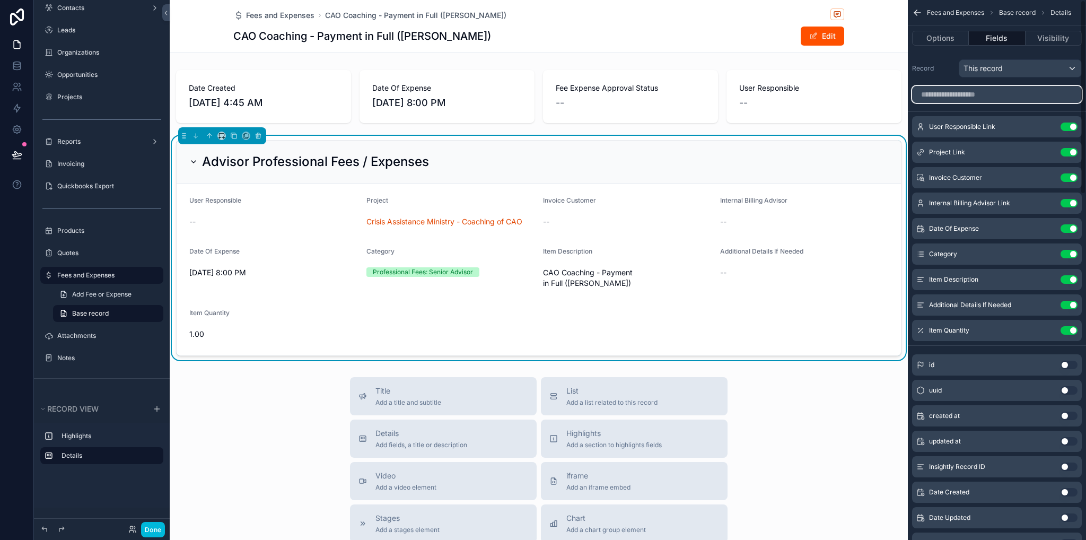
click at [1027, 96] on input "scrollable content" at bounding box center [997, 94] width 170 height 17
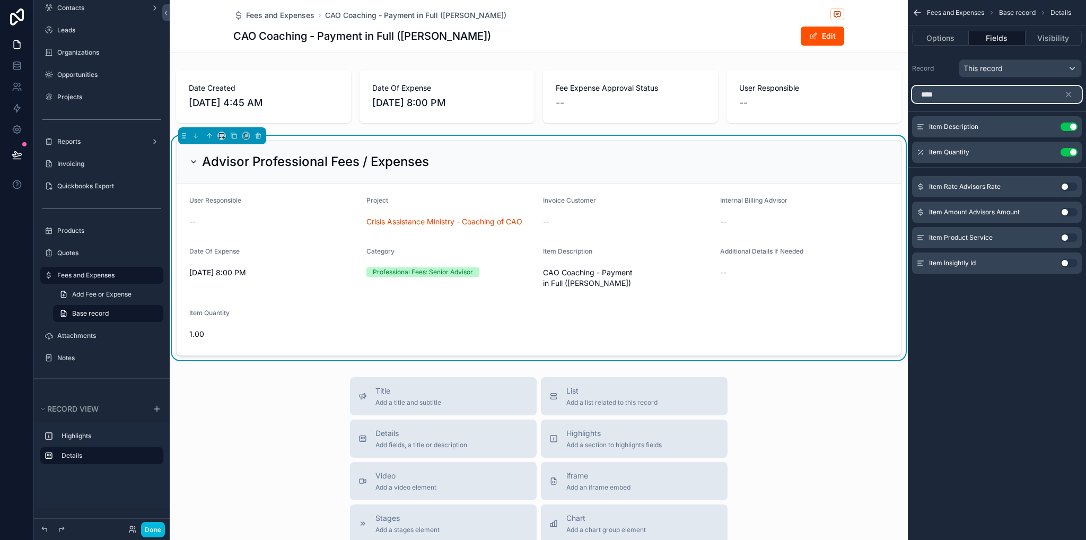
type input "****"
click at [1068, 186] on button "Use setting" at bounding box center [1069, 186] width 17 height 8
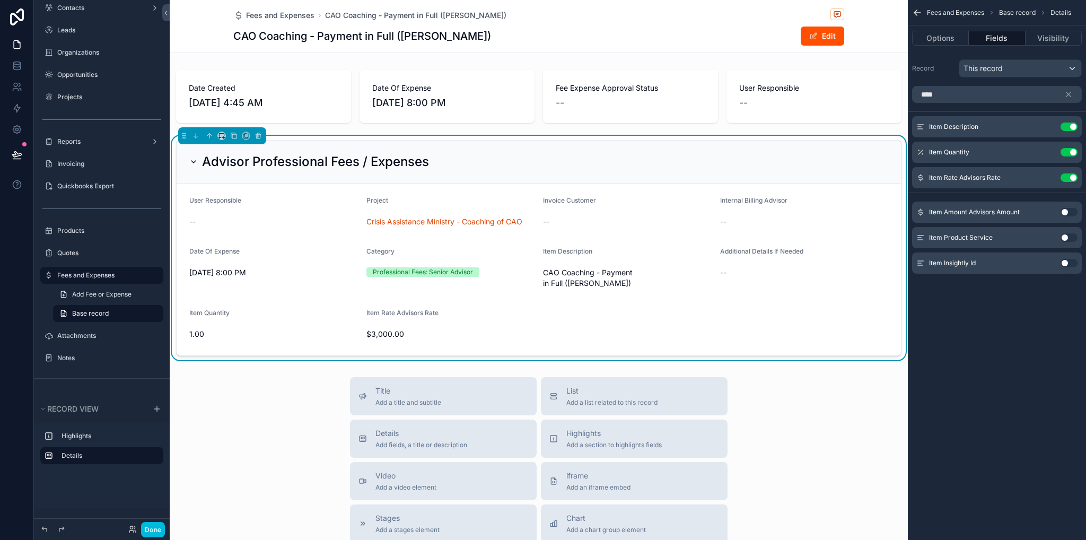
click at [0, 0] on icon "scrollable content" at bounding box center [0, 0] width 0 height 0
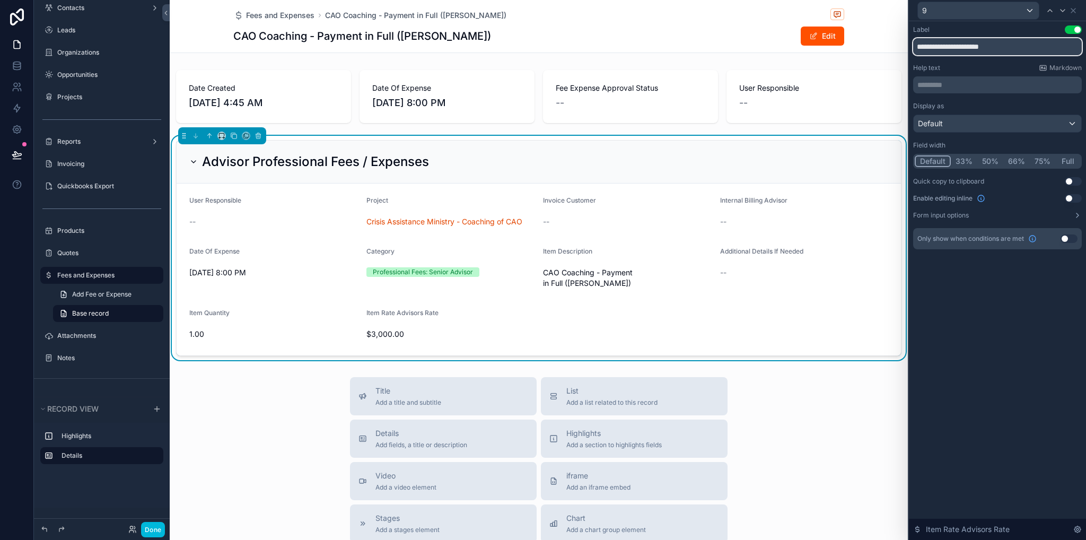
click at [955, 46] on input "**********" at bounding box center [997, 46] width 169 height 17
type input "**********"
click at [925, 424] on div "**********" at bounding box center [997, 280] width 177 height 519
click at [1075, 11] on icon at bounding box center [1073, 10] width 8 height 8
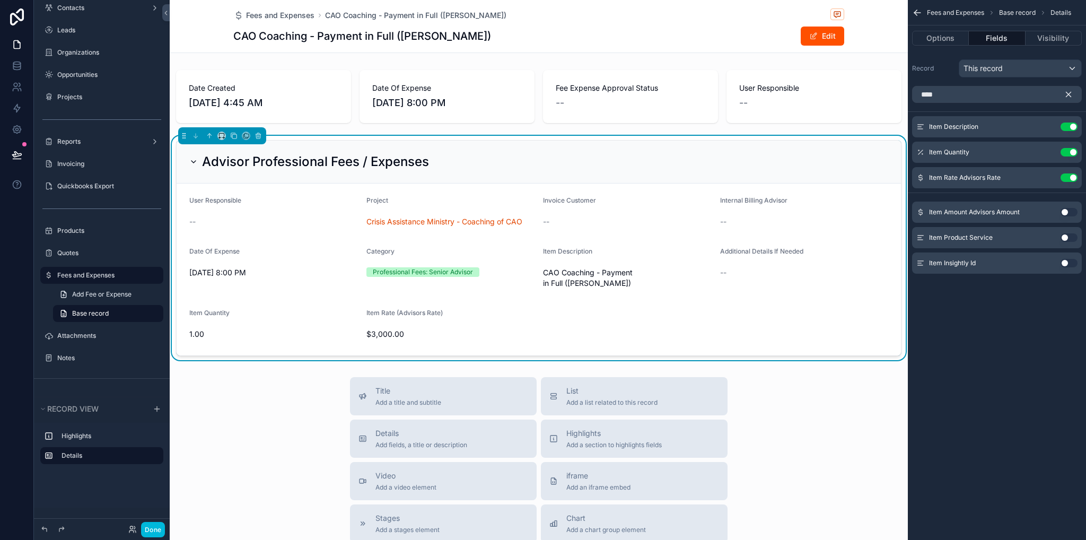
drag, startPoint x: 1070, startPoint y: 93, endPoint x: 1019, endPoint y: 91, distance: 51.5
click at [1071, 93] on icon "scrollable content" at bounding box center [1069, 95] width 10 height 10
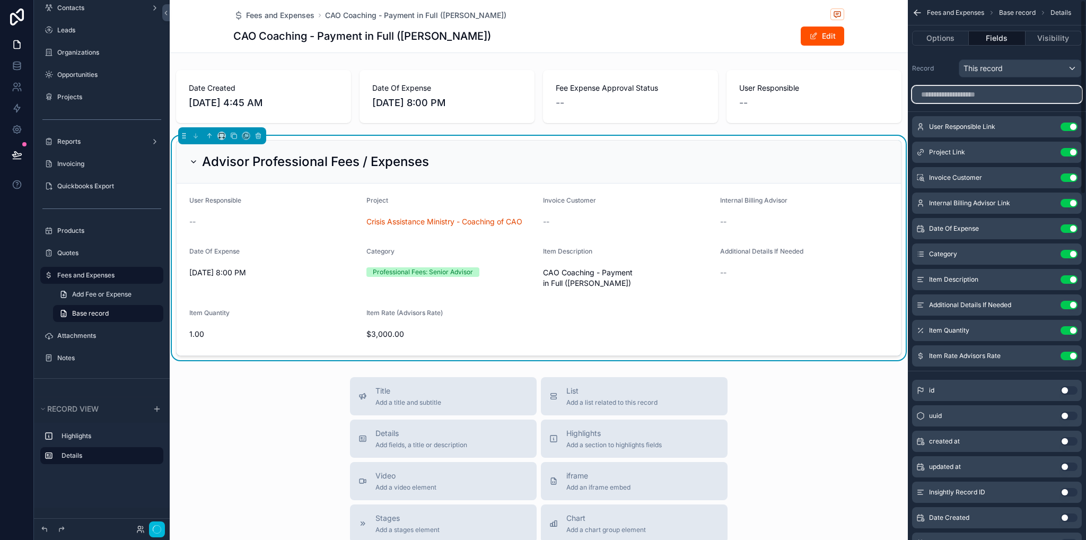
click at [1019, 91] on input "scrollable content" at bounding box center [997, 94] width 170 height 17
type input "*"
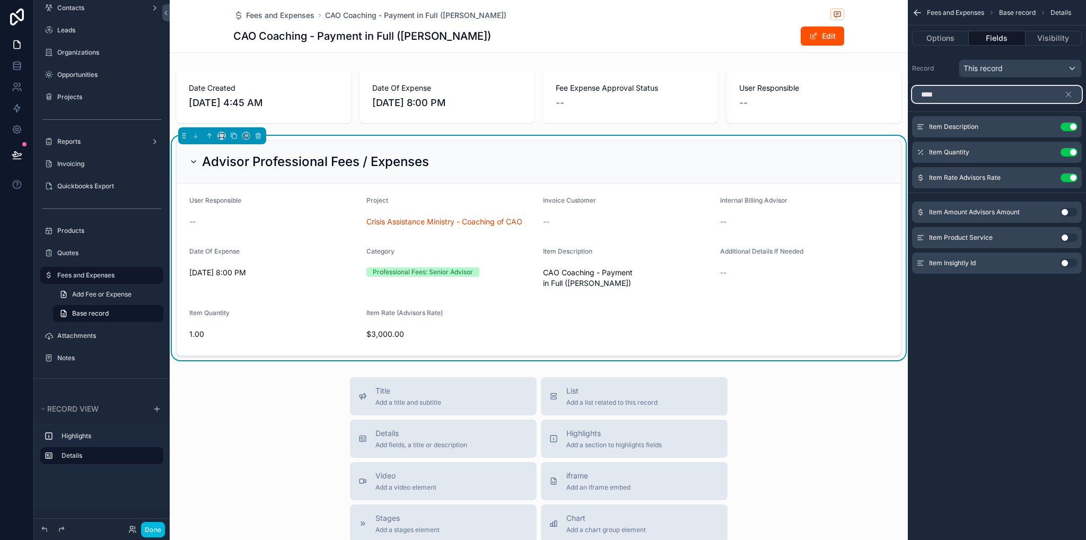
type input "****"
click at [1070, 213] on button "Use setting" at bounding box center [1069, 212] width 17 height 8
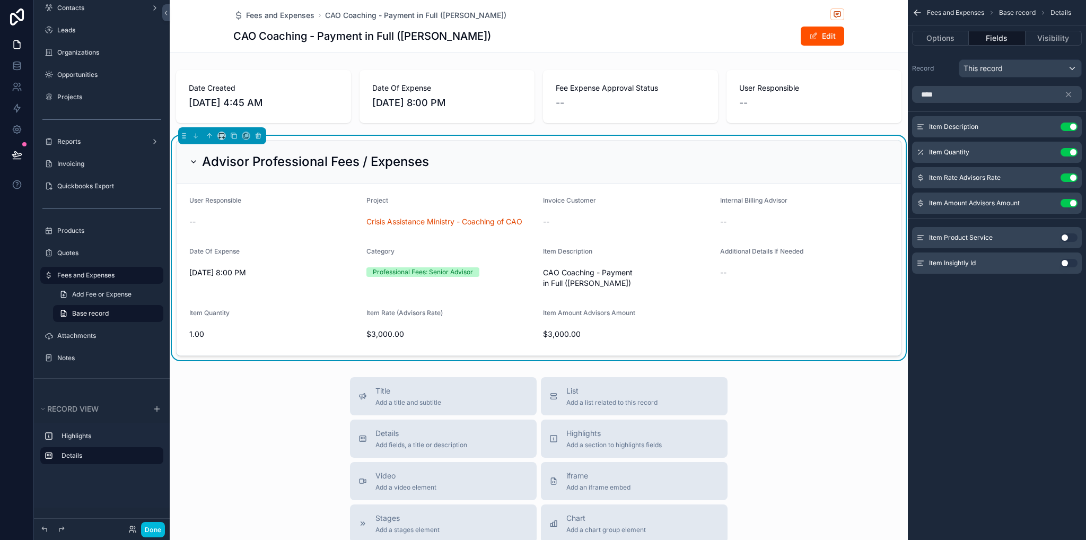
click at [0, 0] on icon "scrollable content" at bounding box center [0, 0] width 0 height 0
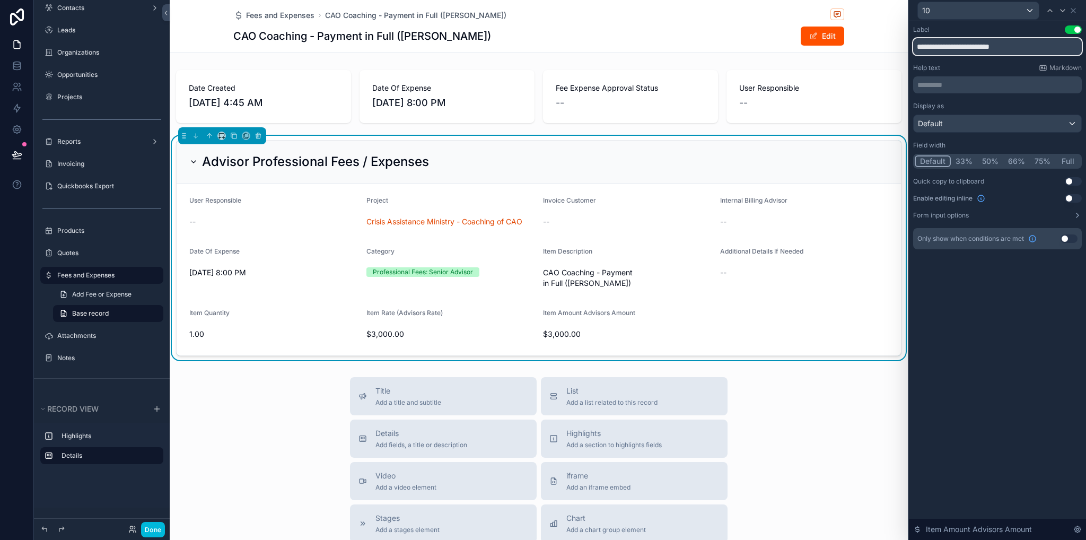
click at [965, 47] on input "**********" at bounding box center [997, 46] width 169 height 17
click at [1036, 44] on input "**********" at bounding box center [997, 46] width 169 height 17
type input "**********"
click at [1073, 10] on icon at bounding box center [1074, 10] width 4 height 4
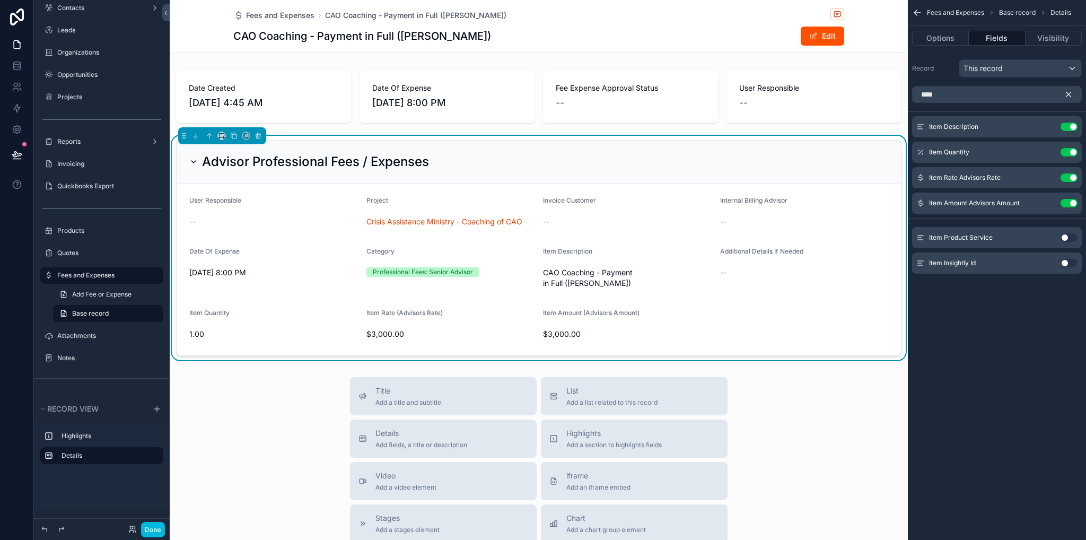
click at [1068, 97] on icon "scrollable content" at bounding box center [1069, 95] width 10 height 10
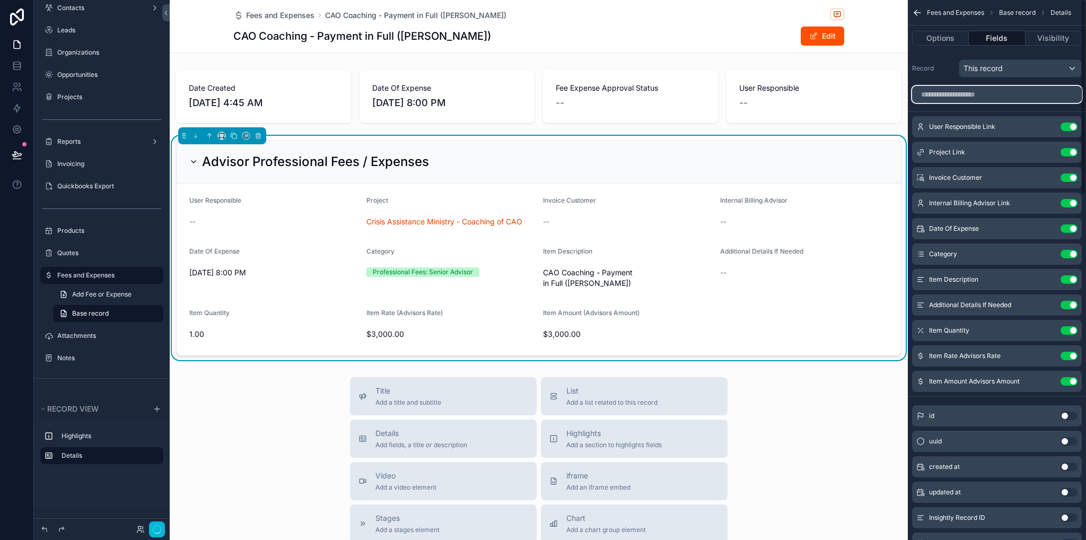
click at [1023, 94] on input "scrollable content" at bounding box center [997, 94] width 170 height 17
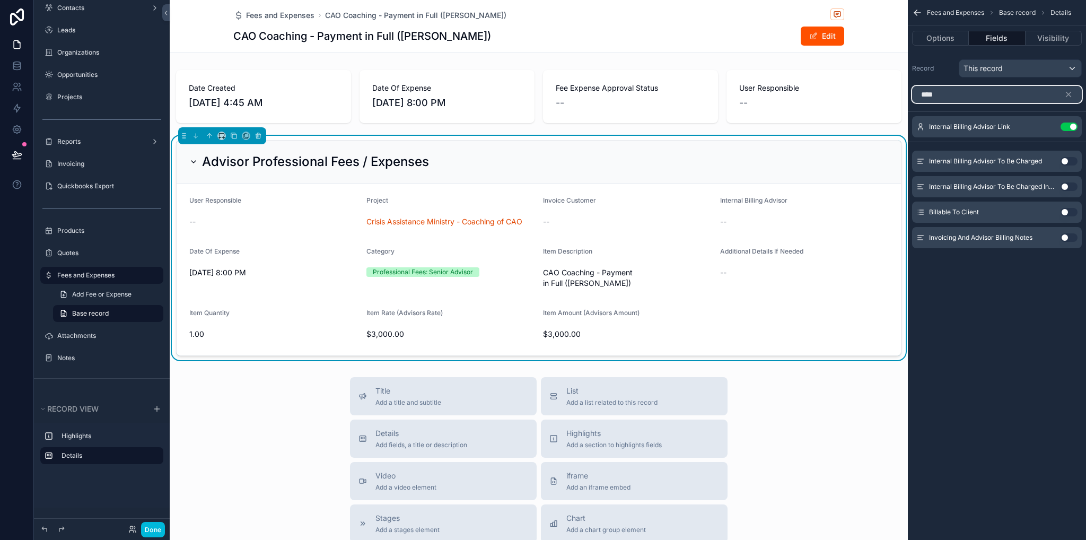
type input "****"
click at [1069, 211] on button "Use setting" at bounding box center [1069, 212] width 17 height 8
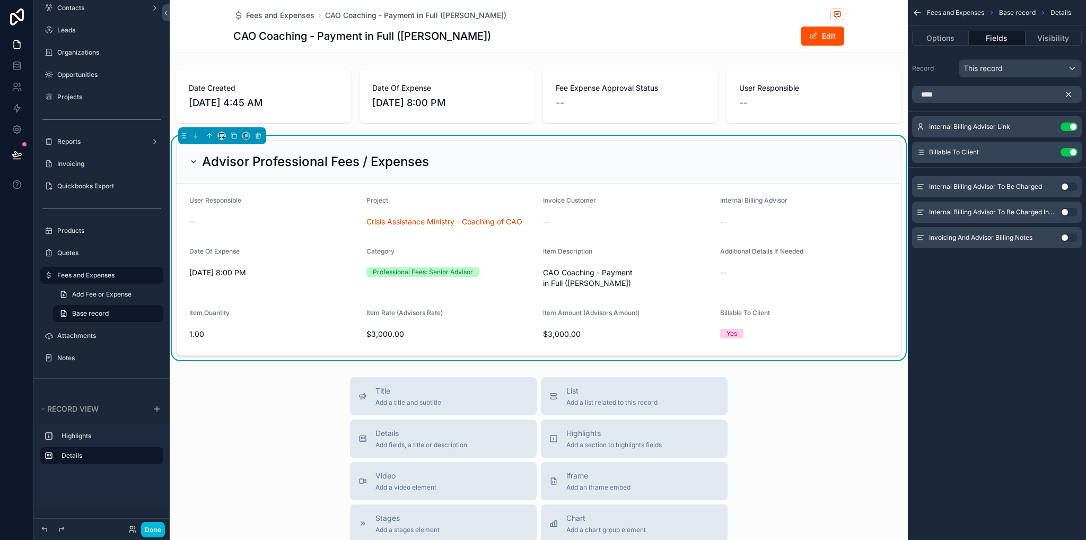
click at [1067, 92] on icon "scrollable content" at bounding box center [1069, 95] width 10 height 10
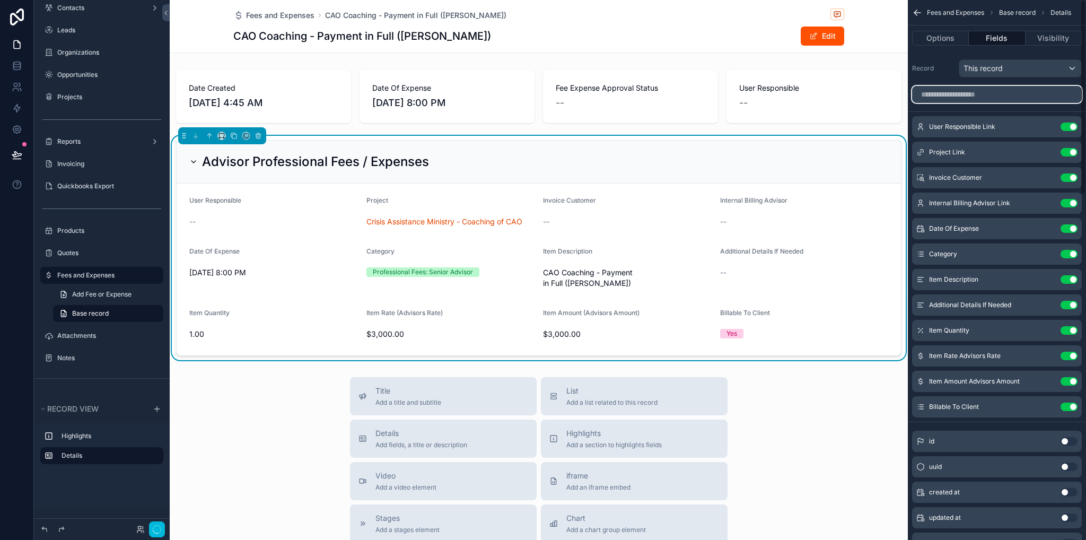
click at [1033, 92] on input "scrollable content" at bounding box center [997, 94] width 170 height 17
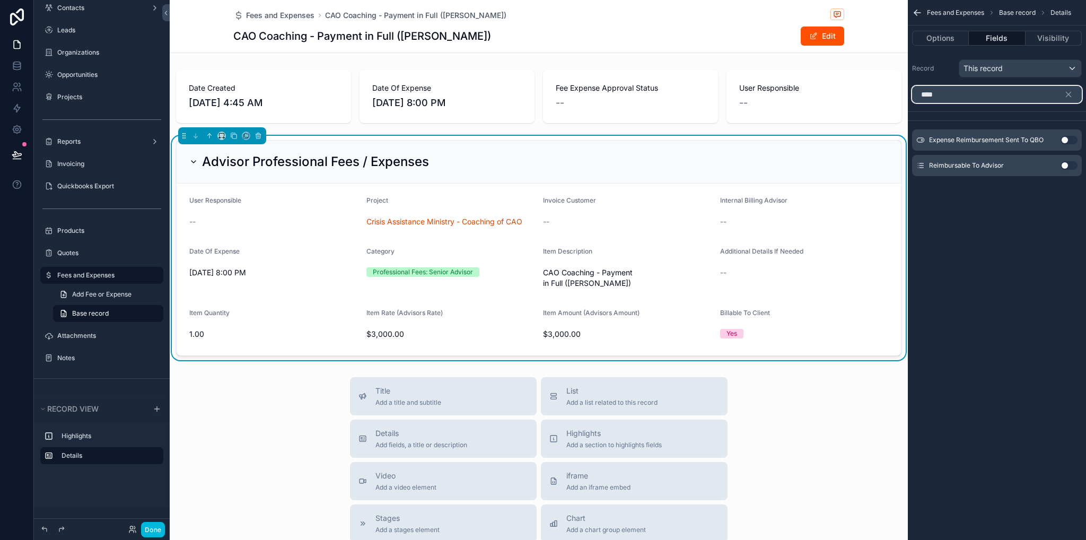
type input "****"
click at [1069, 168] on button "Use setting" at bounding box center [1069, 165] width 17 height 8
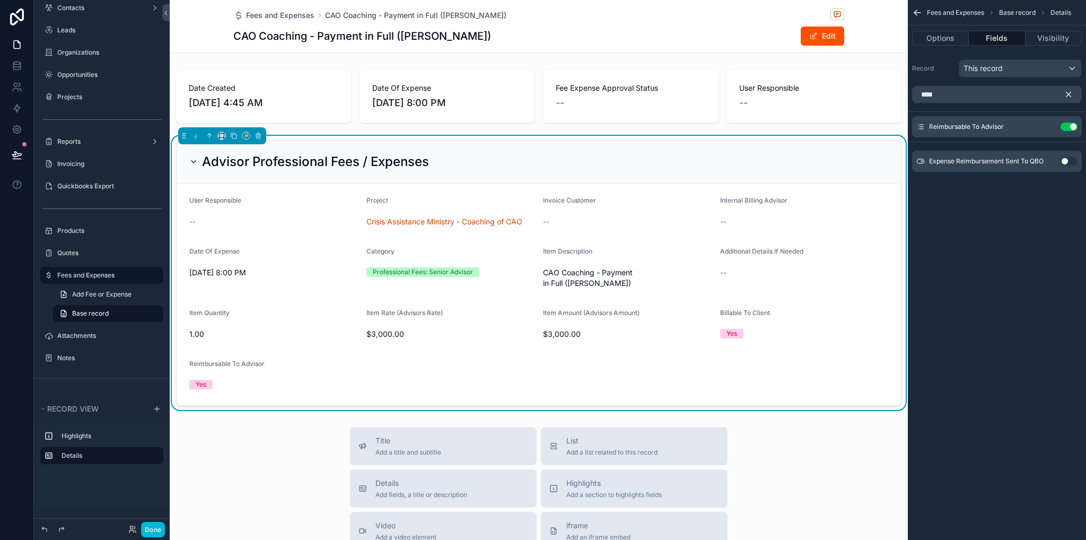
click at [1072, 91] on icon "scrollable content" at bounding box center [1069, 95] width 10 height 10
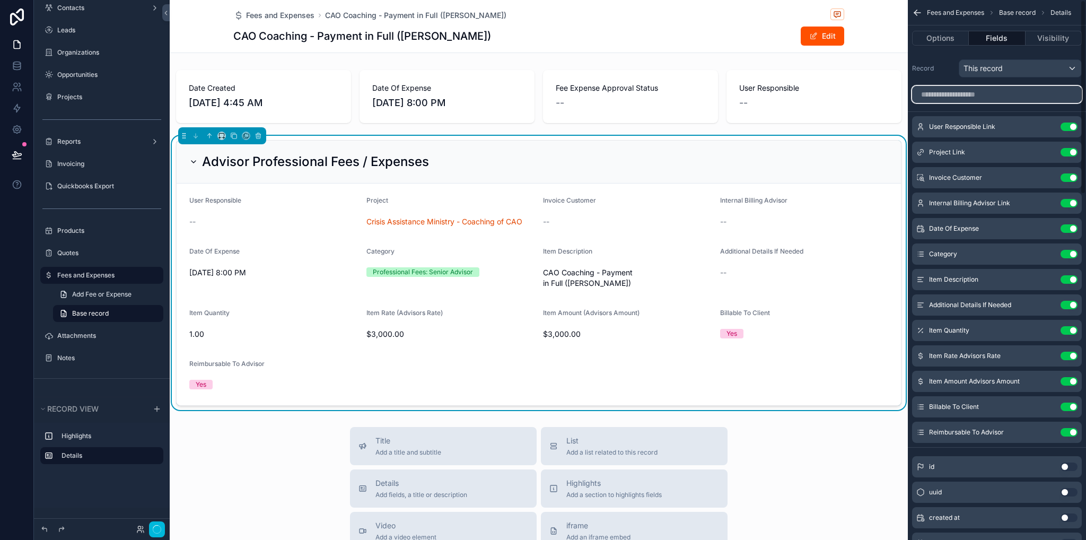
click at [1020, 98] on input "scrollable content" at bounding box center [997, 94] width 170 height 17
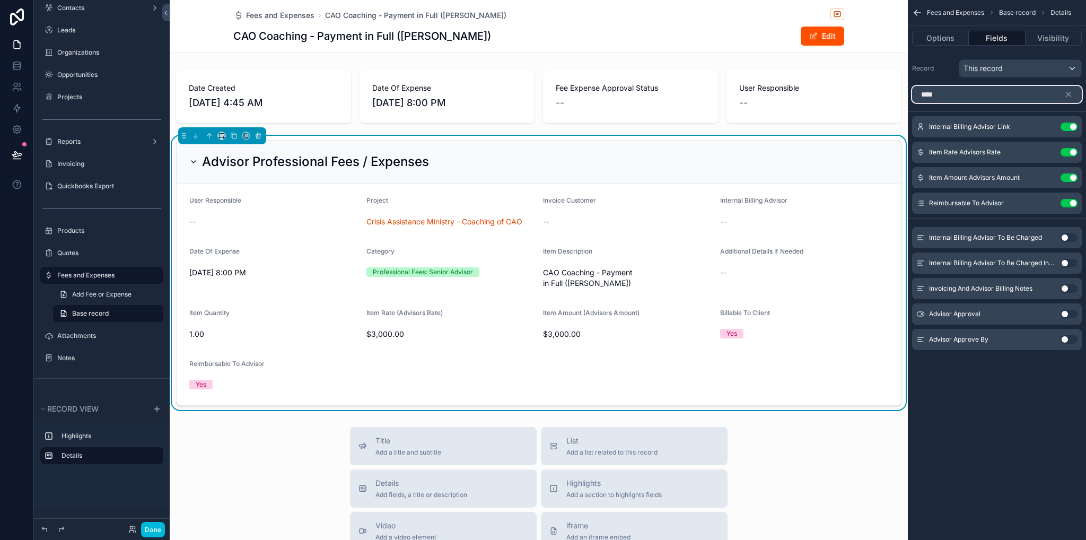
type input "****"
click at [1065, 315] on button "Use setting" at bounding box center [1069, 314] width 17 height 8
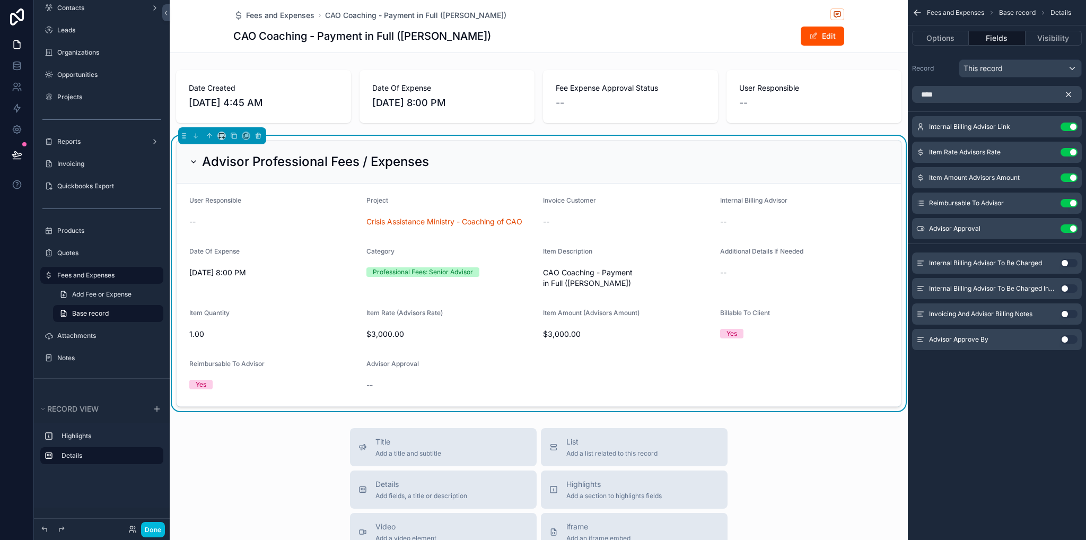
click at [1069, 102] on button "scrollable content" at bounding box center [1073, 94] width 18 height 17
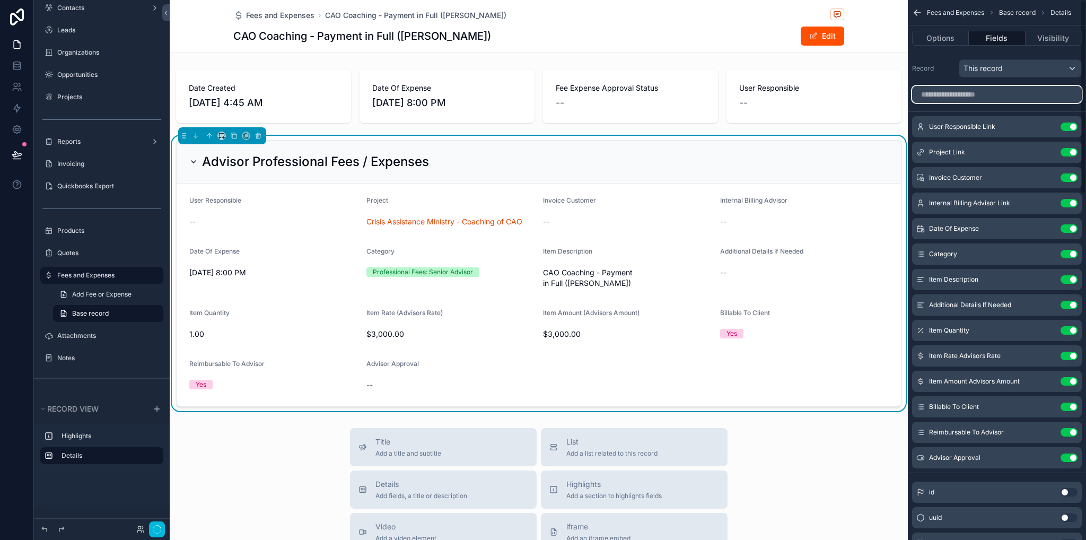
click at [1070, 100] on input "scrollable content" at bounding box center [997, 94] width 170 height 17
click at [0, 0] on icon "scrollable content" at bounding box center [0, 0] width 0 height 0
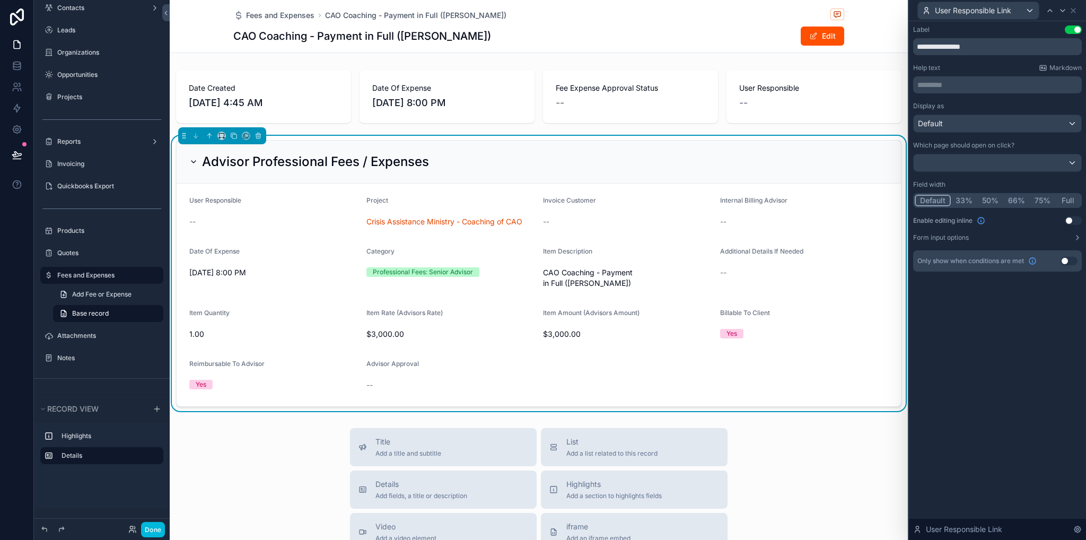
click at [1067, 201] on button "Full" at bounding box center [1068, 201] width 25 height 12
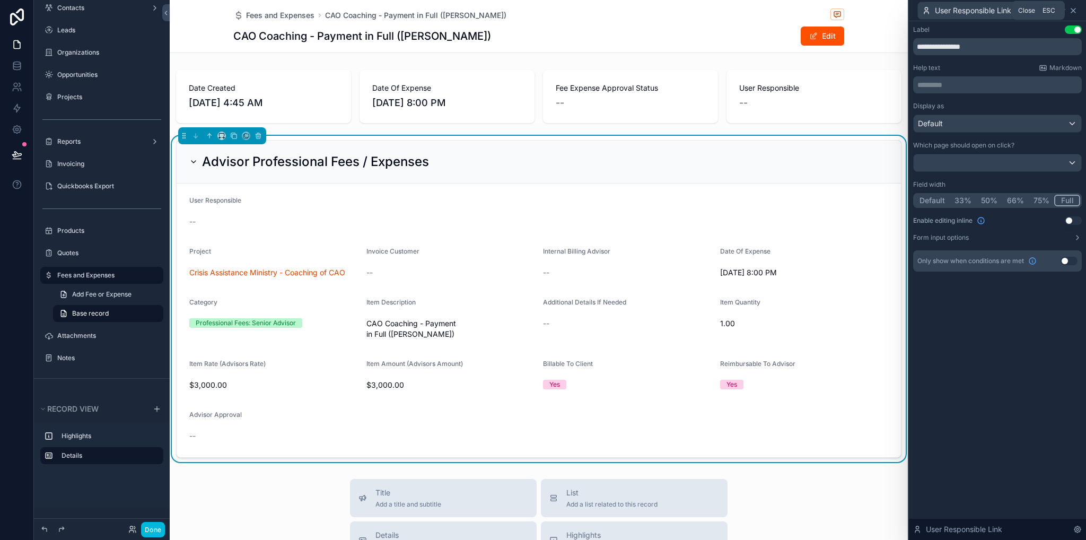
click at [1076, 13] on icon at bounding box center [1073, 10] width 8 height 8
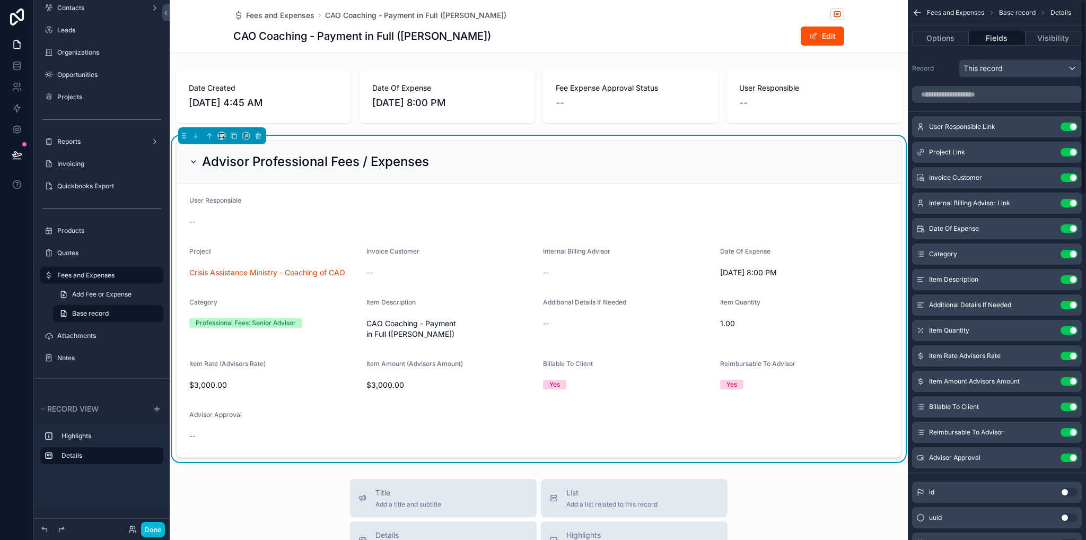
drag, startPoint x: 1050, startPoint y: 154, endPoint x: 1039, endPoint y: 156, distance: 10.9
click at [0, 0] on icon "scrollable content" at bounding box center [0, 0] width 0 height 0
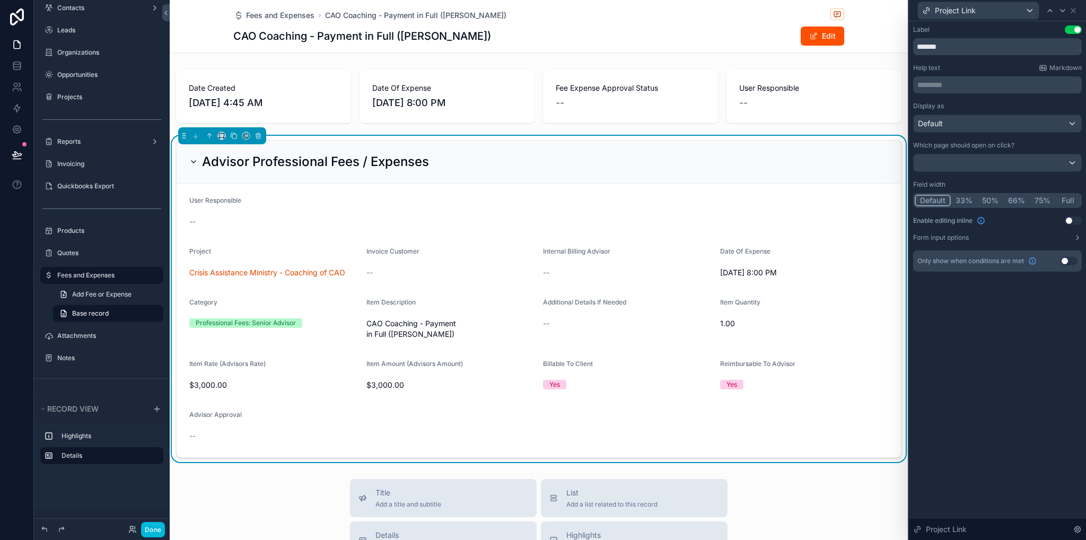
click at [1069, 196] on button "Full" at bounding box center [1068, 201] width 25 height 12
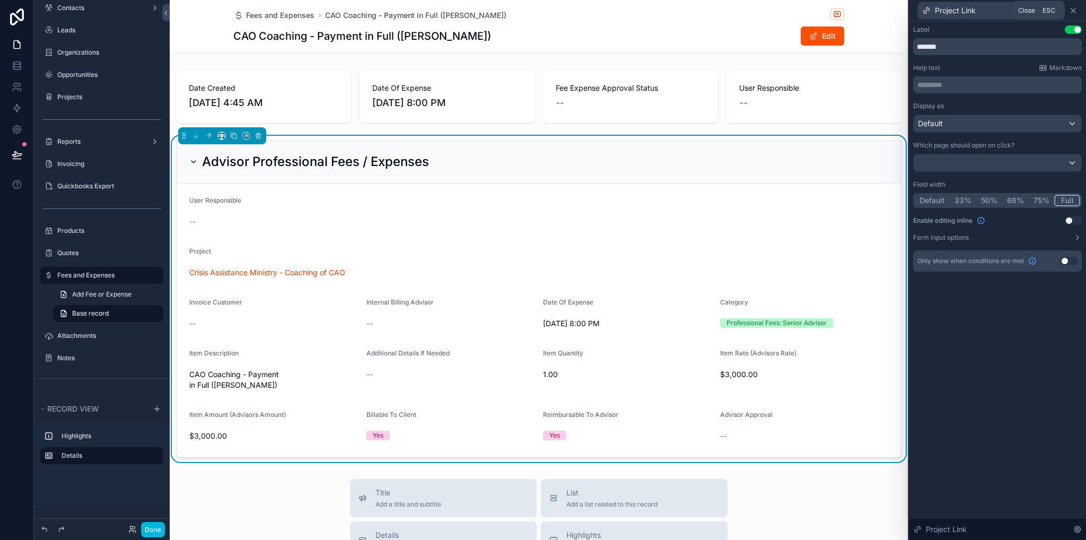
click at [1072, 12] on icon at bounding box center [1074, 10] width 4 height 4
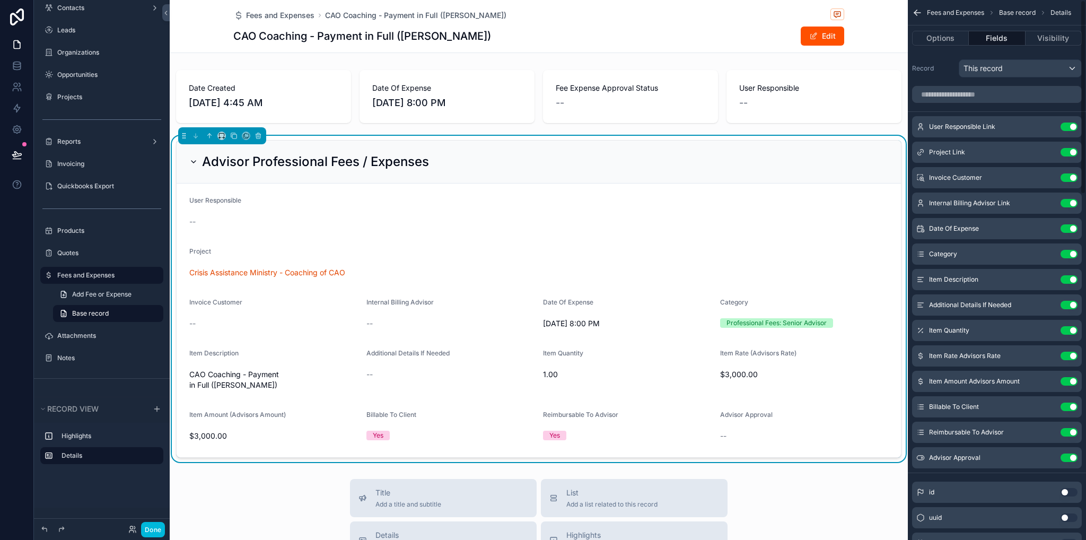
click at [0, 0] on icon "scrollable content" at bounding box center [0, 0] width 0 height 0
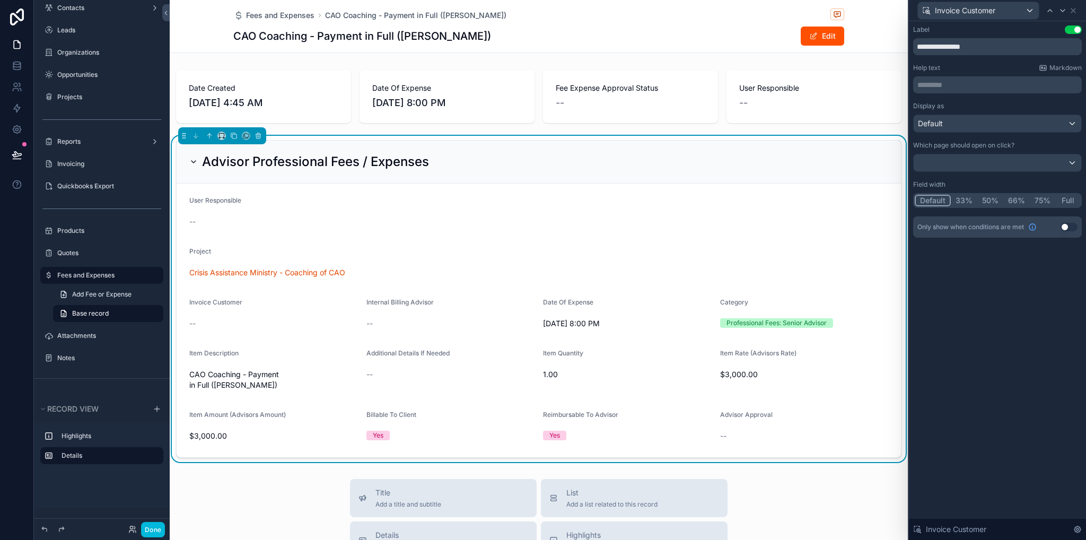
click at [1069, 204] on button "Full" at bounding box center [1068, 201] width 25 height 12
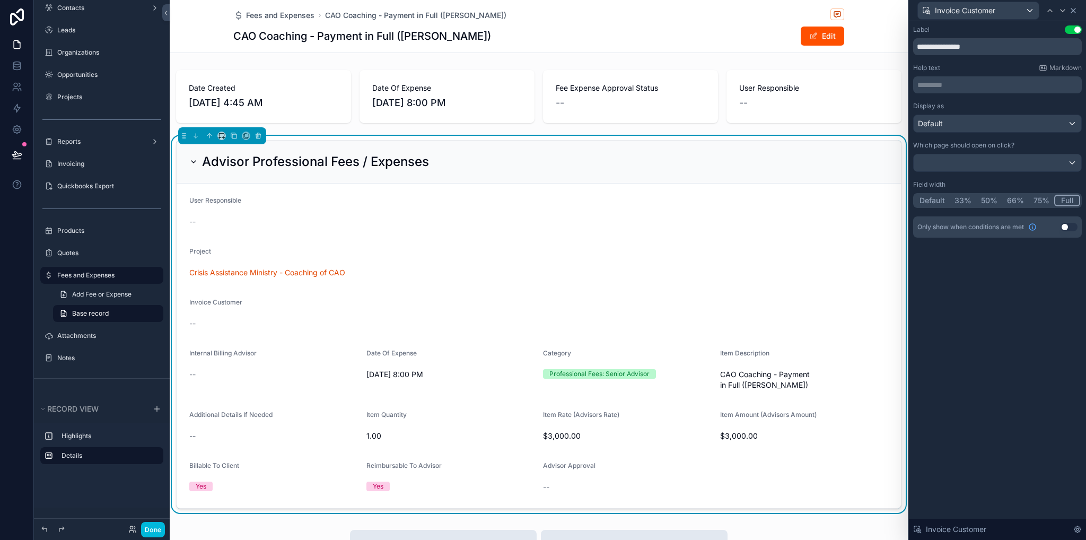
click at [1074, 12] on icon at bounding box center [1073, 10] width 8 height 8
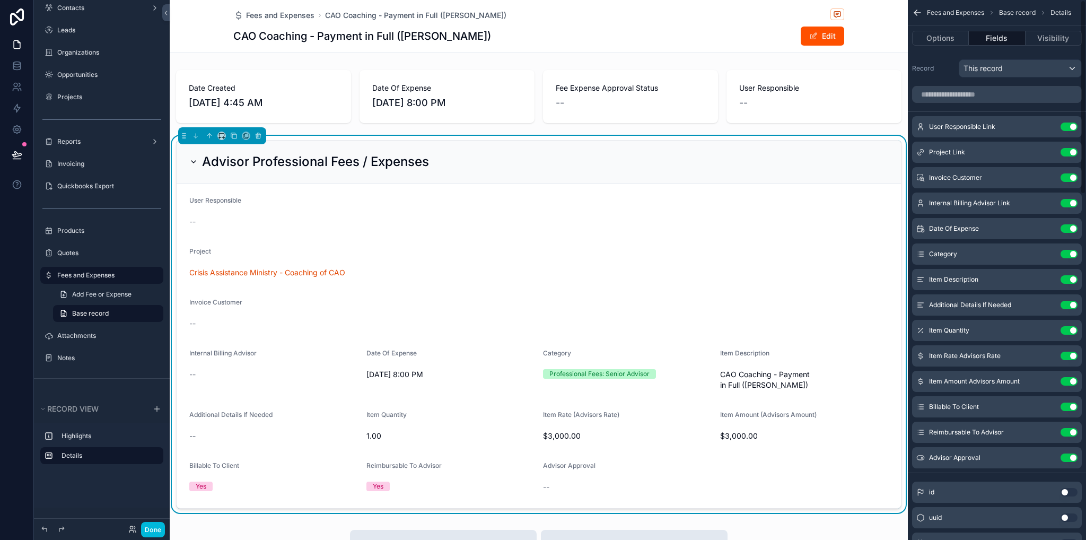
click at [0, 0] on icon "scrollable content" at bounding box center [0, 0] width 0 height 0
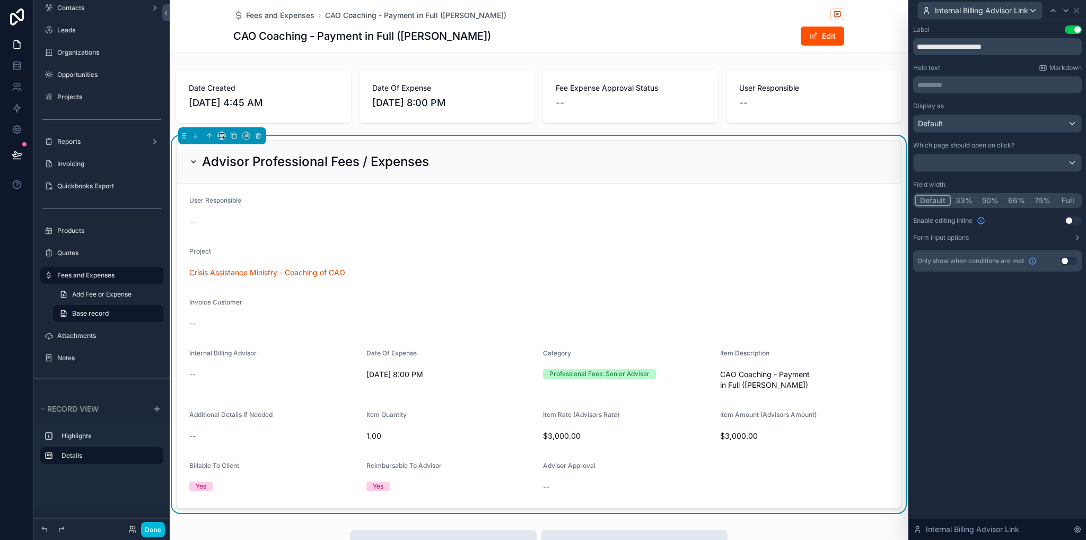
click at [1065, 197] on button "Full" at bounding box center [1068, 201] width 25 height 12
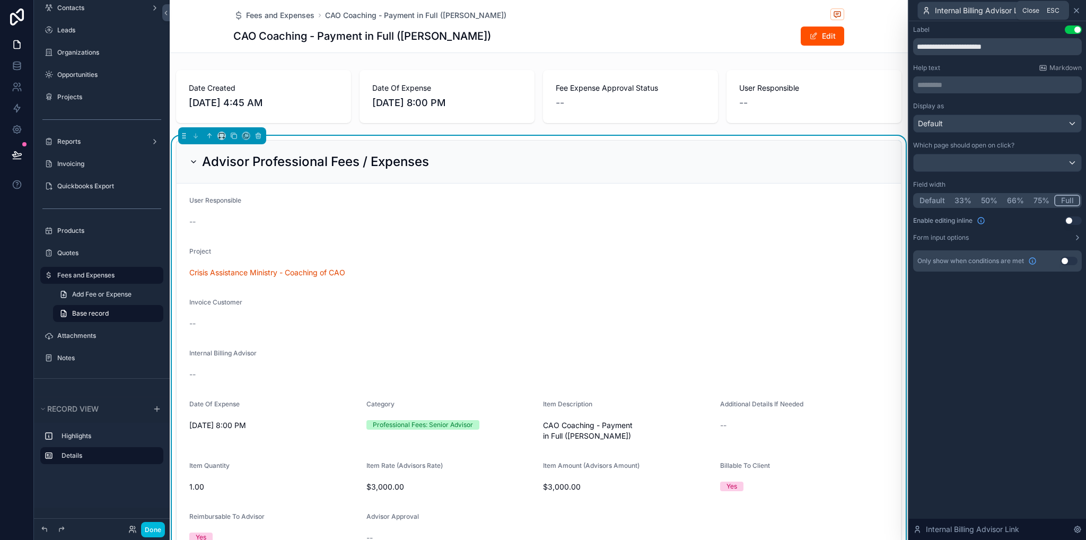
click at [1081, 8] on icon at bounding box center [1077, 10] width 8 height 8
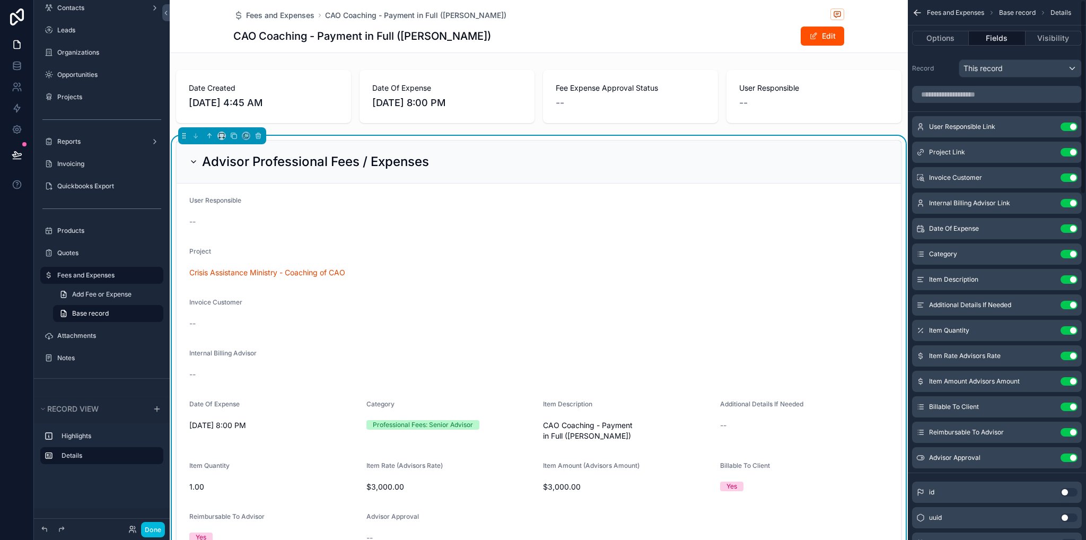
click at [1048, 221] on div "Date Of Expense Use setting" at bounding box center [997, 228] width 170 height 21
click at [0, 0] on icon "scrollable content" at bounding box center [0, 0] width 0 height 0
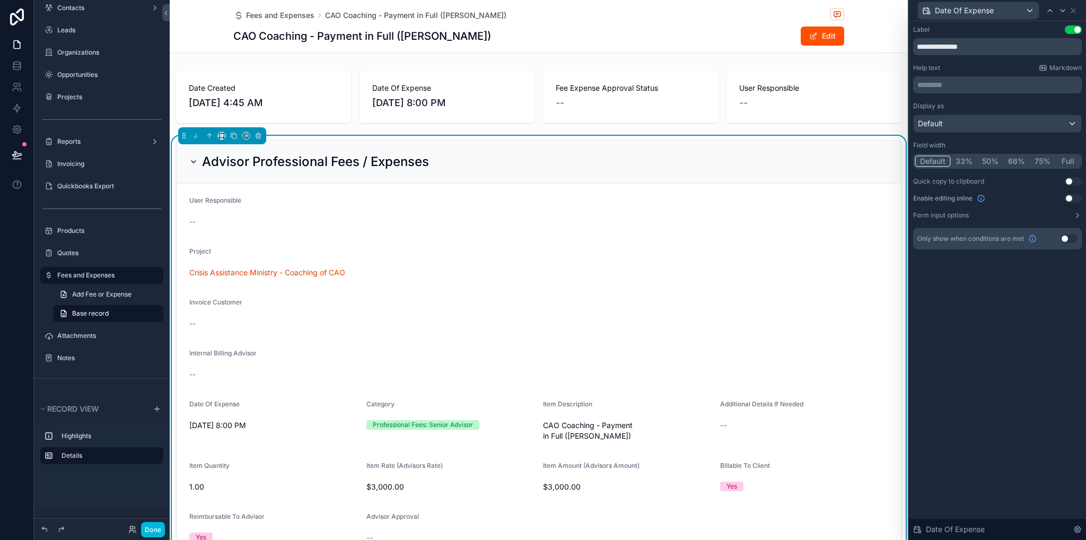
click at [1066, 162] on button "Full" at bounding box center [1068, 161] width 25 height 12
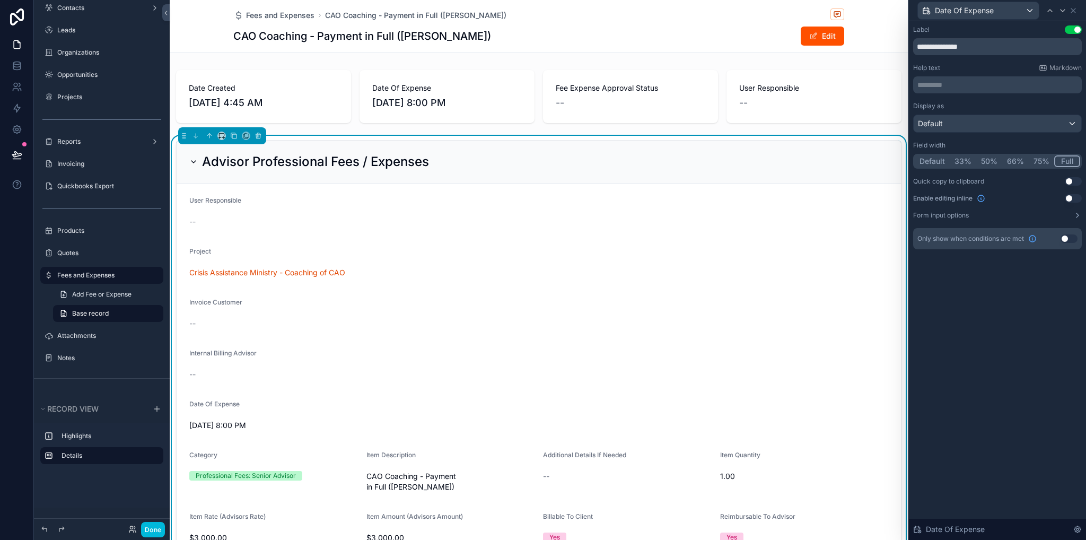
click at [1076, 15] on div "Date Of Expense" at bounding box center [997, 10] width 169 height 21
click at [1076, 8] on icon at bounding box center [1074, 10] width 4 height 4
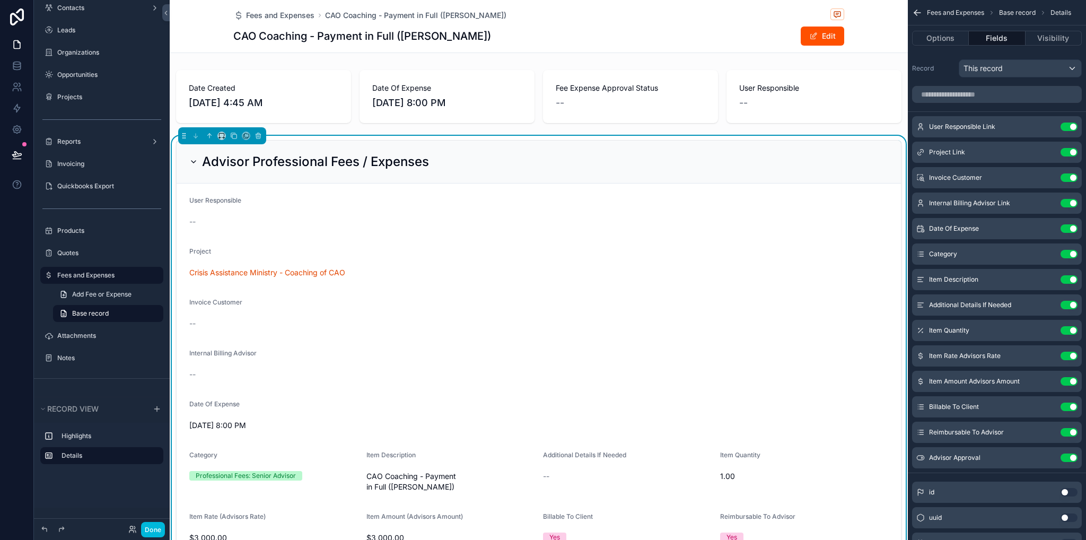
scroll to position [106, 0]
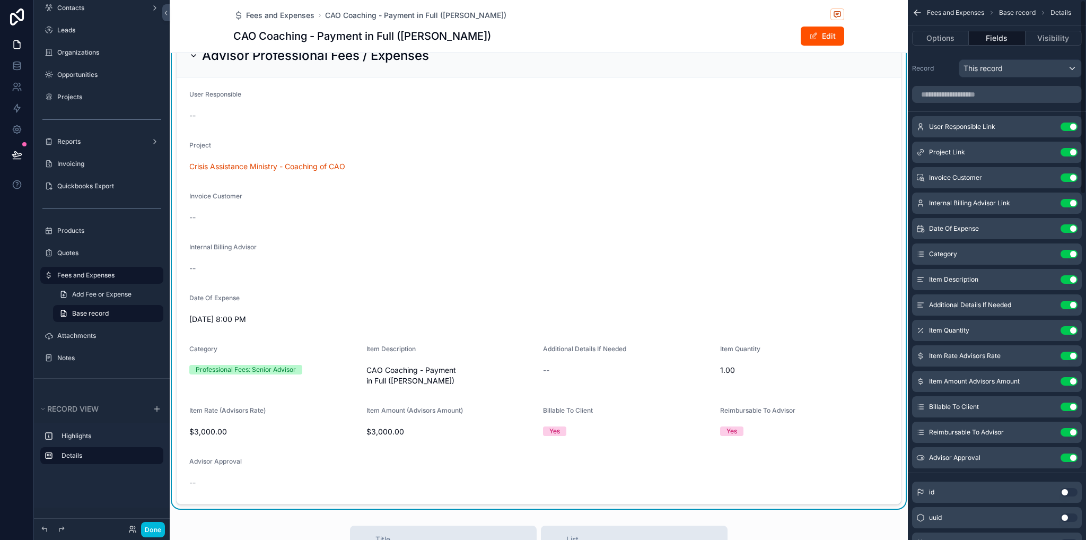
click at [0, 0] on icon "scrollable content" at bounding box center [0, 0] width 0 height 0
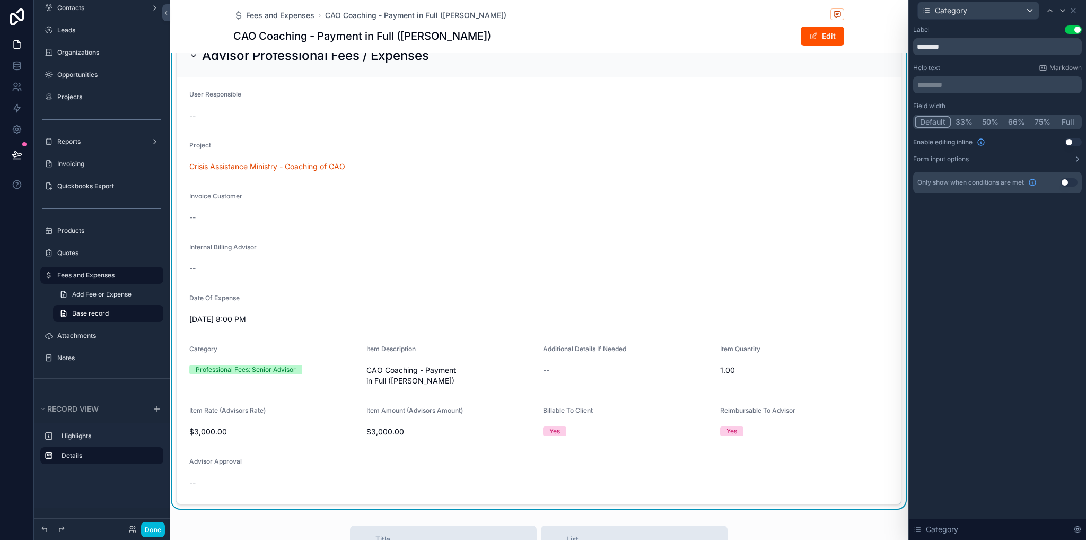
click at [1066, 122] on button "Full" at bounding box center [1068, 122] width 25 height 12
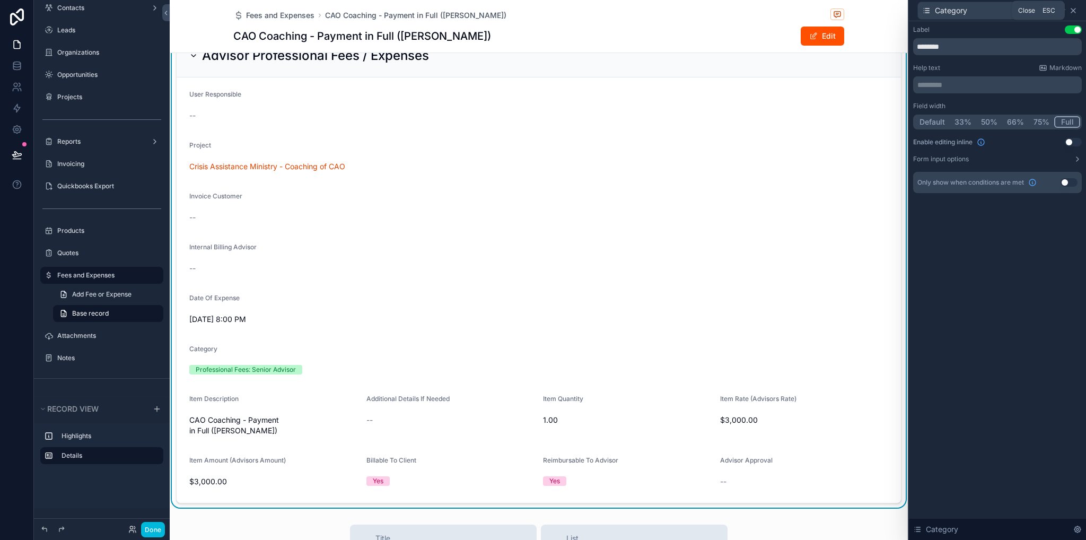
click at [1076, 10] on icon at bounding box center [1073, 10] width 8 height 8
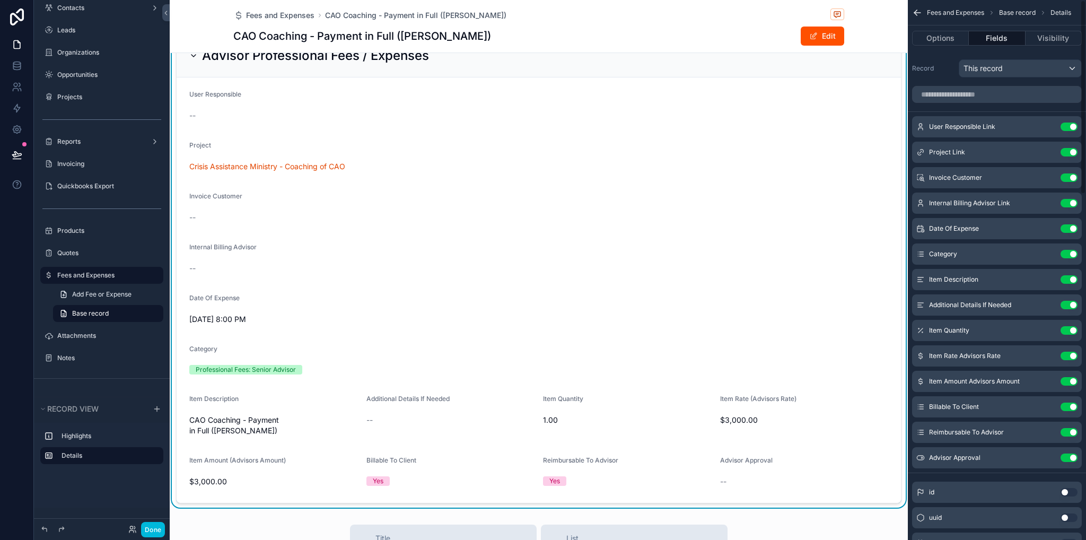
click at [0, 0] on icon "scrollable content" at bounding box center [0, 0] width 0 height 0
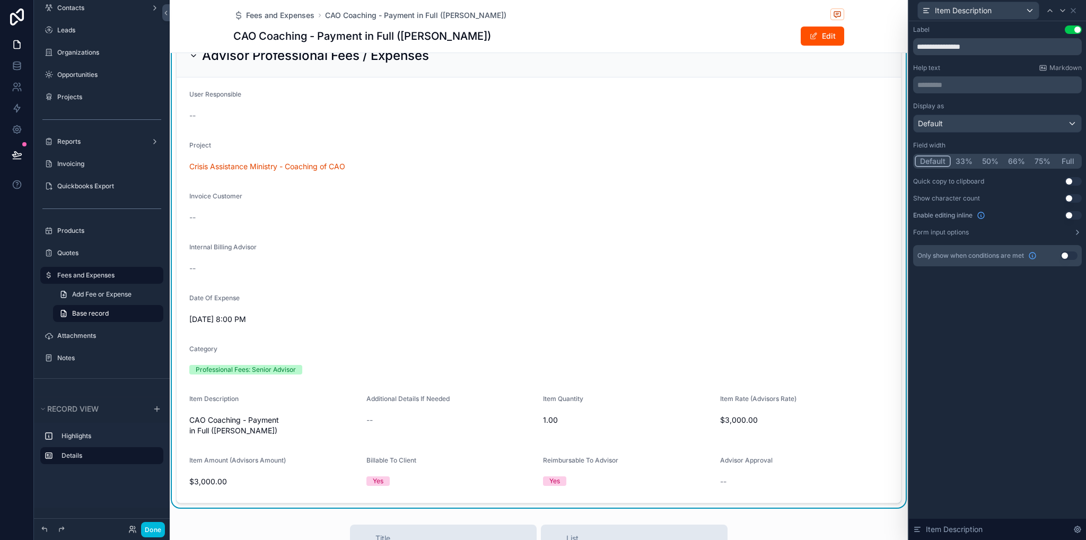
click at [1073, 163] on button "Full" at bounding box center [1068, 161] width 25 height 12
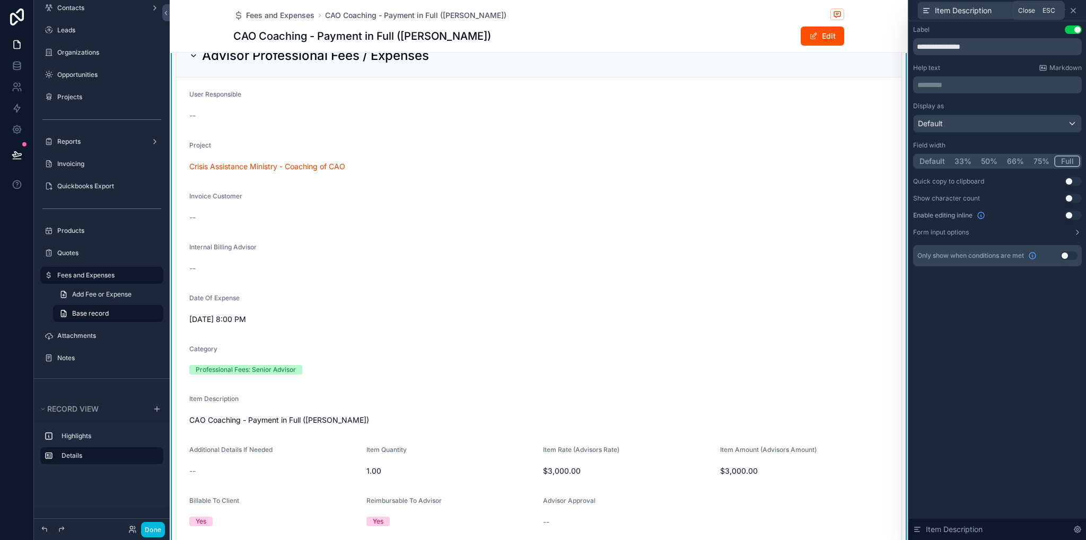
click at [1073, 9] on icon at bounding box center [1073, 10] width 8 height 8
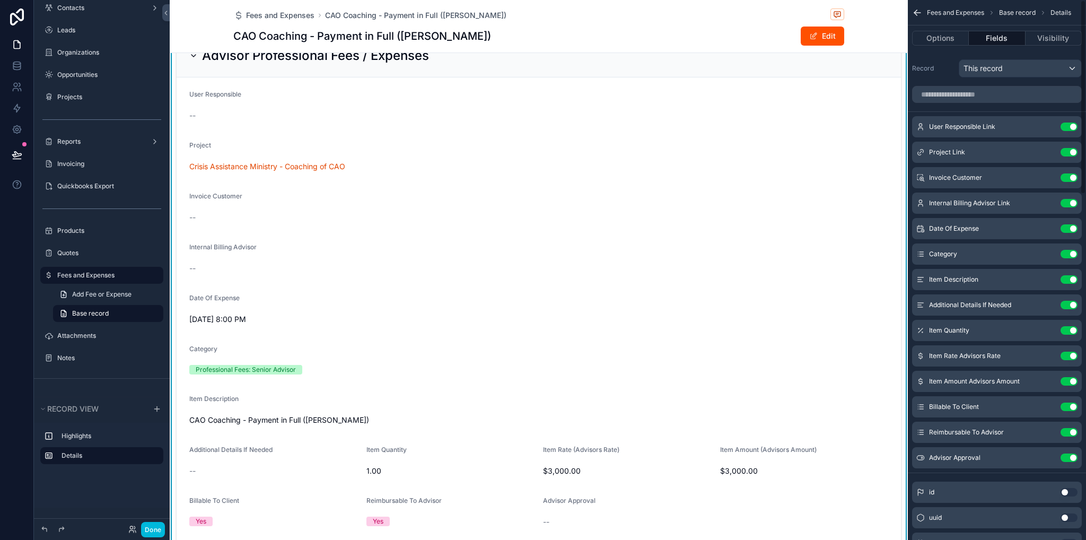
click at [0, 0] on icon "scrollable content" at bounding box center [0, 0] width 0 height 0
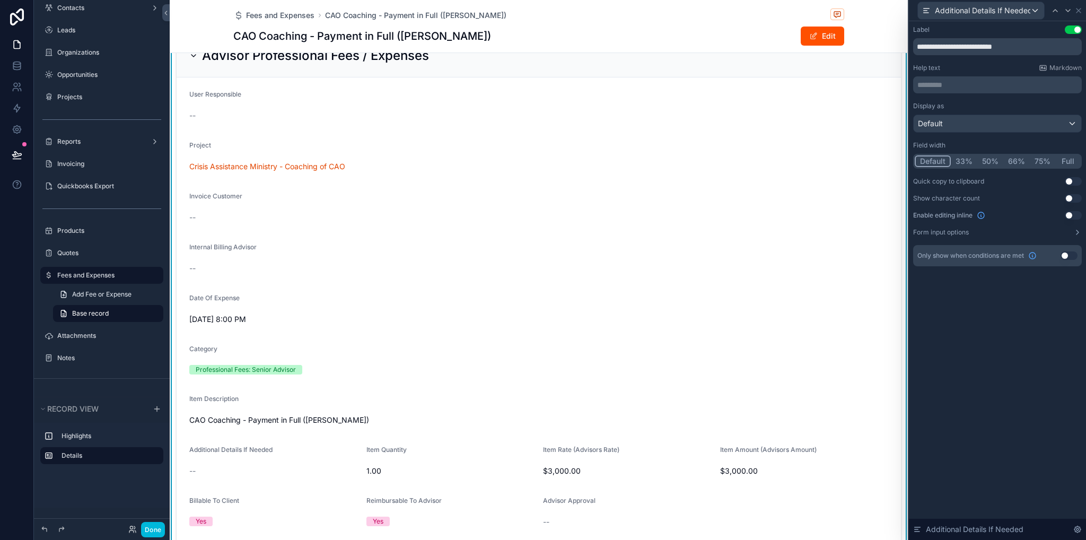
click at [1069, 164] on button "Full" at bounding box center [1068, 161] width 25 height 12
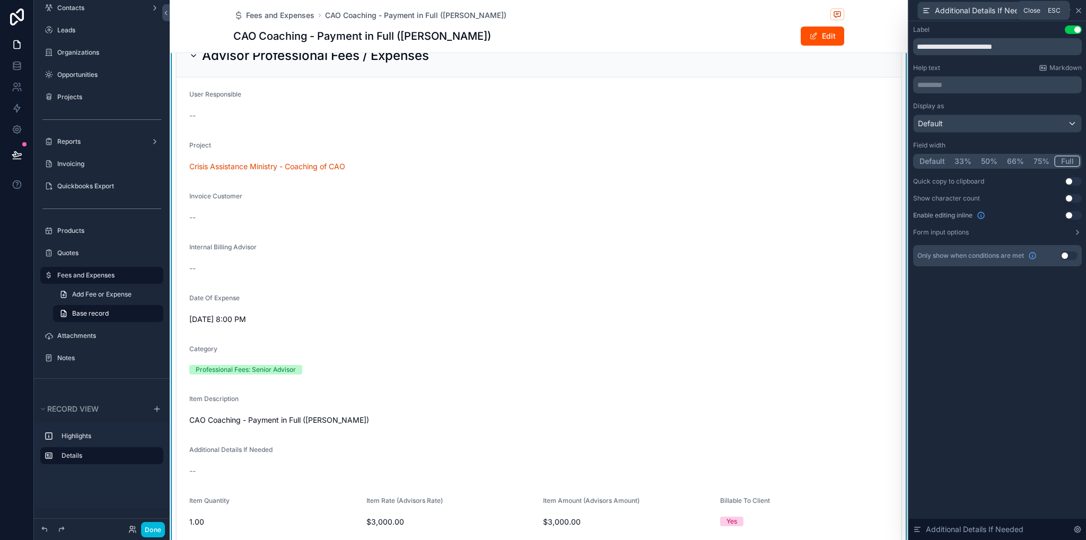
click at [1081, 9] on icon at bounding box center [1079, 10] width 8 height 8
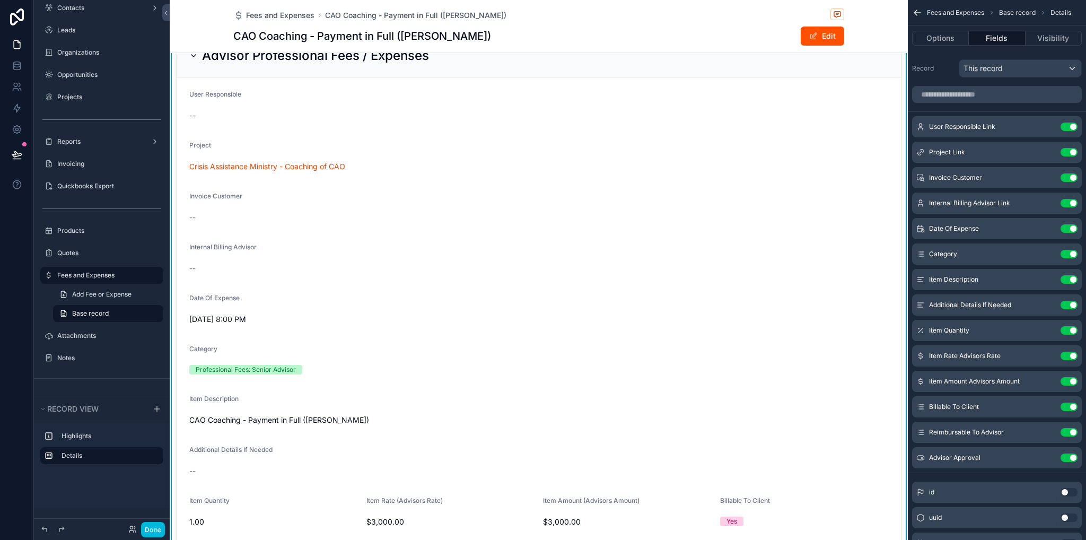
click at [0, 0] on icon "scrollable content" at bounding box center [0, 0] width 0 height 0
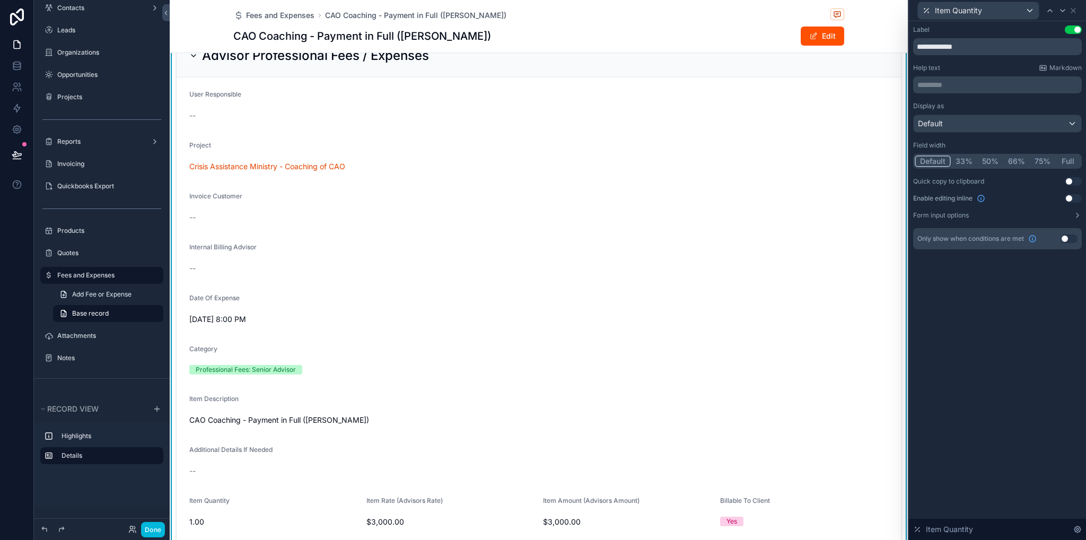
click at [1068, 162] on button "Full" at bounding box center [1068, 161] width 25 height 12
click at [1076, 13] on icon at bounding box center [1073, 10] width 8 height 8
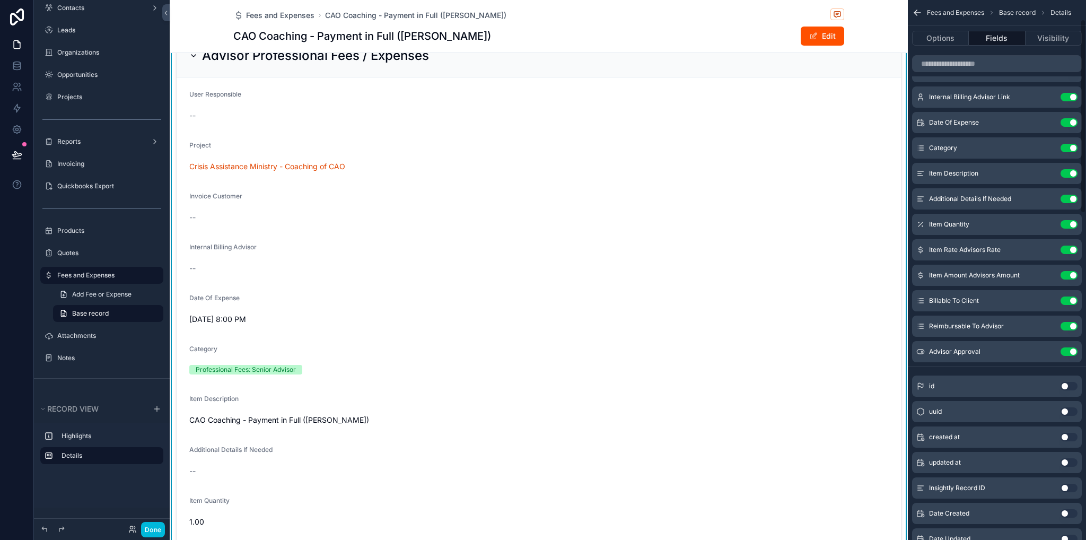
scroll to position [159, 0]
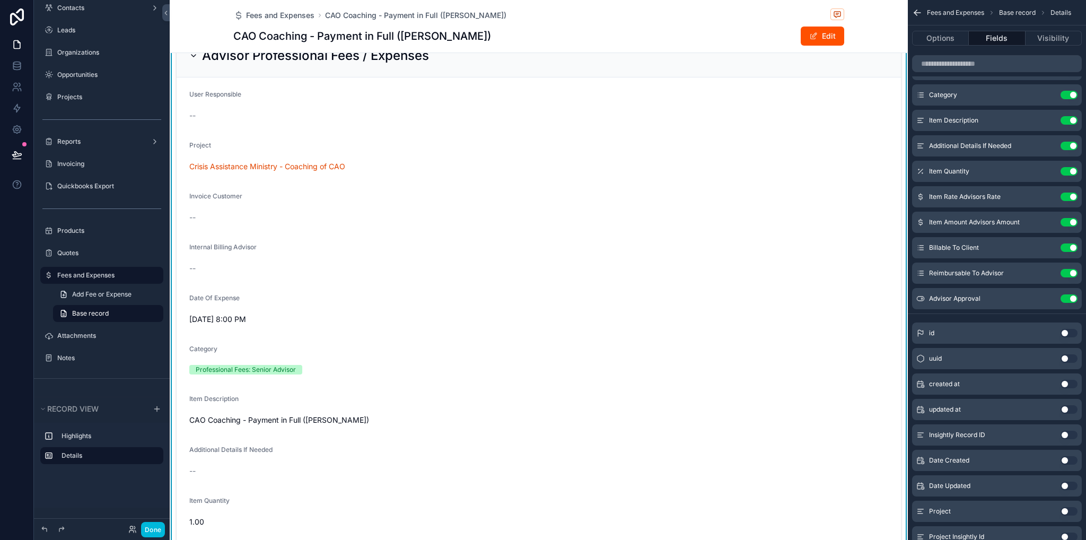
click at [0, 0] on icon "scrollable content" at bounding box center [0, 0] width 0 height 0
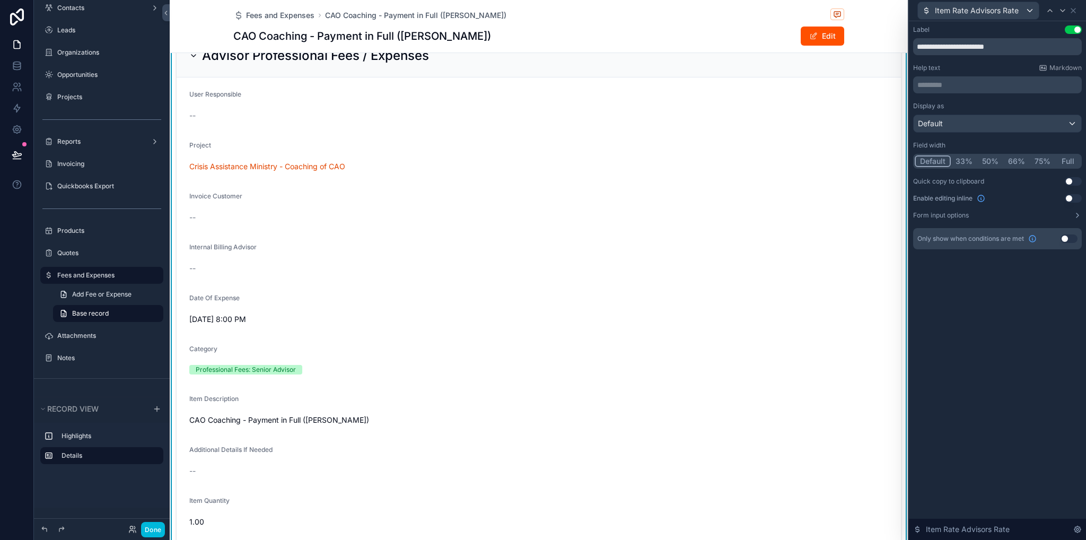
click at [1069, 160] on button "Full" at bounding box center [1068, 161] width 25 height 12
click at [1075, 10] on icon at bounding box center [1073, 10] width 8 height 8
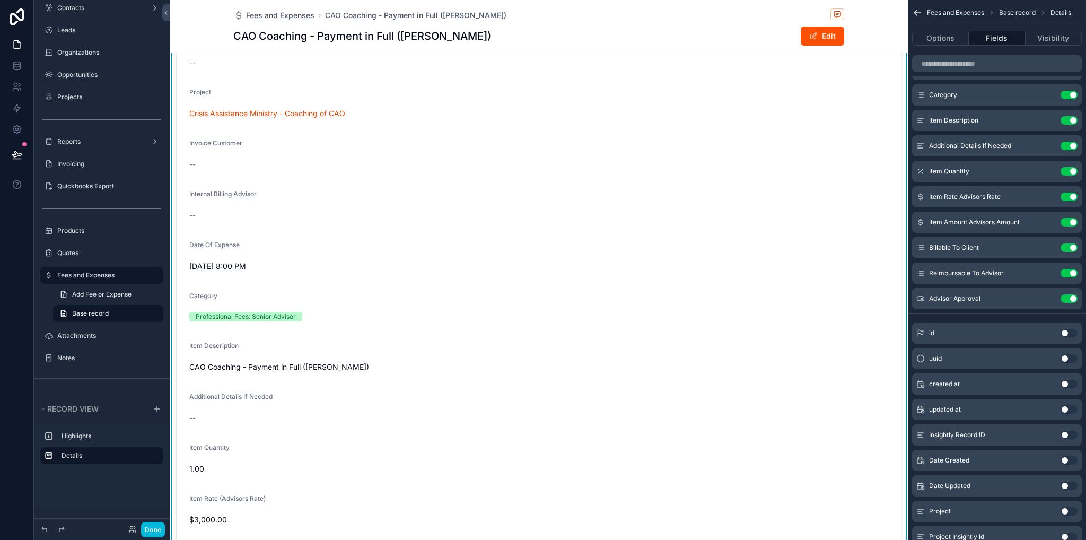
scroll to position [265, 0]
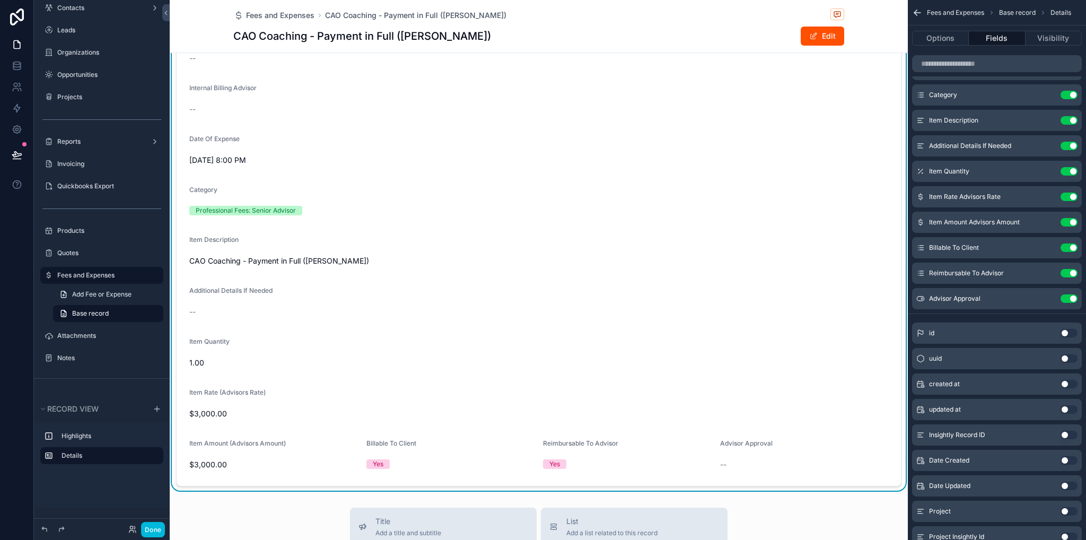
click at [1049, 226] on div "Item Amount Advisors Amount Use setting" at bounding box center [997, 222] width 170 height 21
click at [0, 0] on icon "scrollable content" at bounding box center [0, 0] width 0 height 0
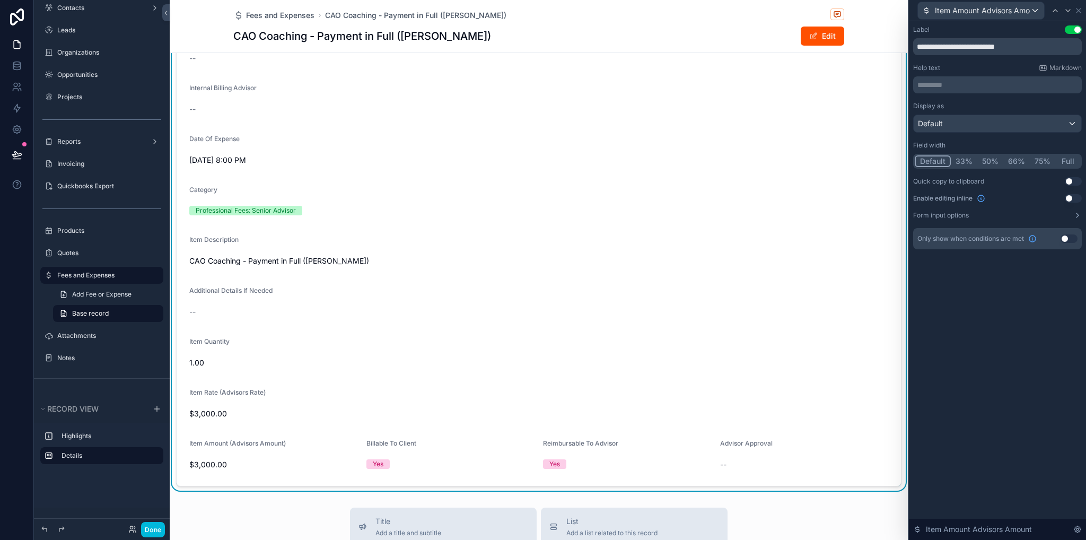
click at [1067, 161] on button "Full" at bounding box center [1068, 161] width 25 height 12
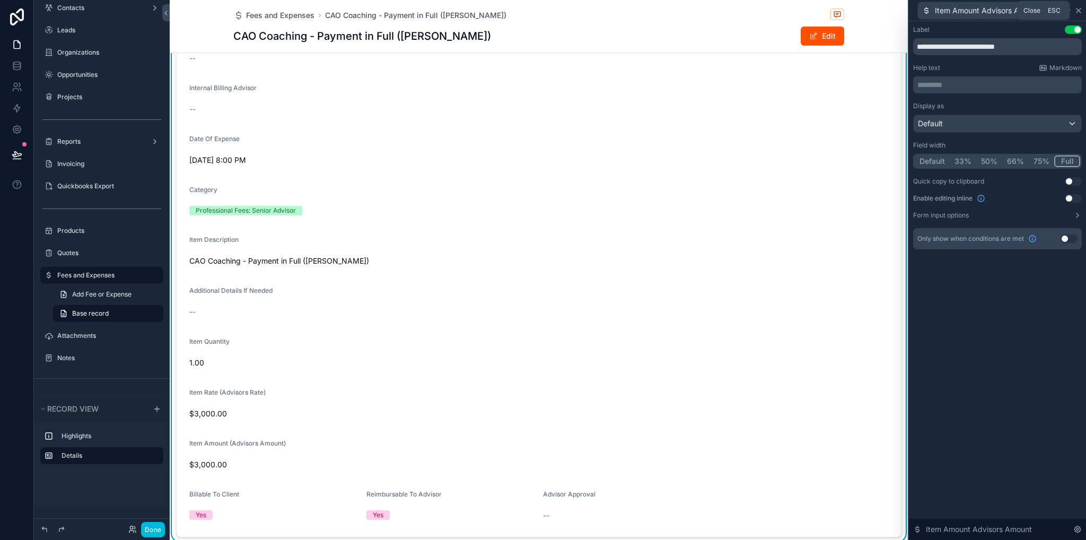
click at [1079, 11] on icon at bounding box center [1079, 10] width 8 height 8
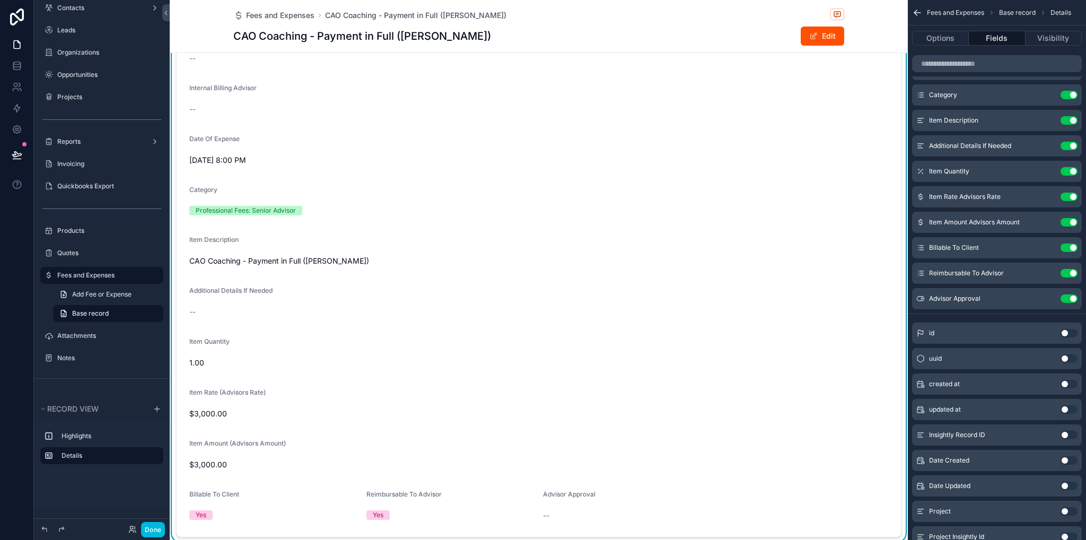
click at [0, 0] on icon "scrollable content" at bounding box center [0, 0] width 0 height 0
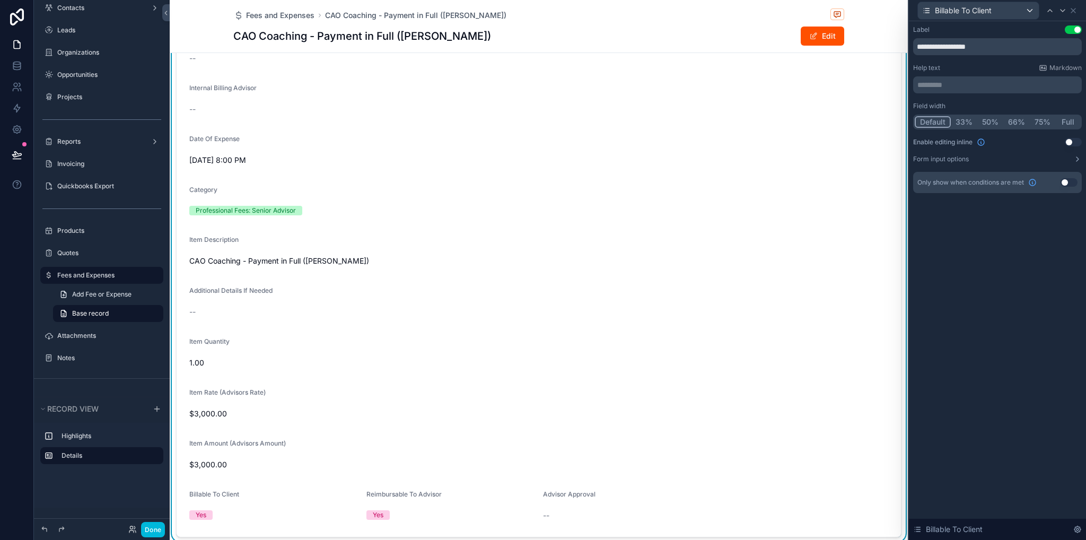
click at [1065, 119] on button "Full" at bounding box center [1068, 122] width 25 height 12
click at [1072, 8] on icon at bounding box center [1074, 10] width 4 height 4
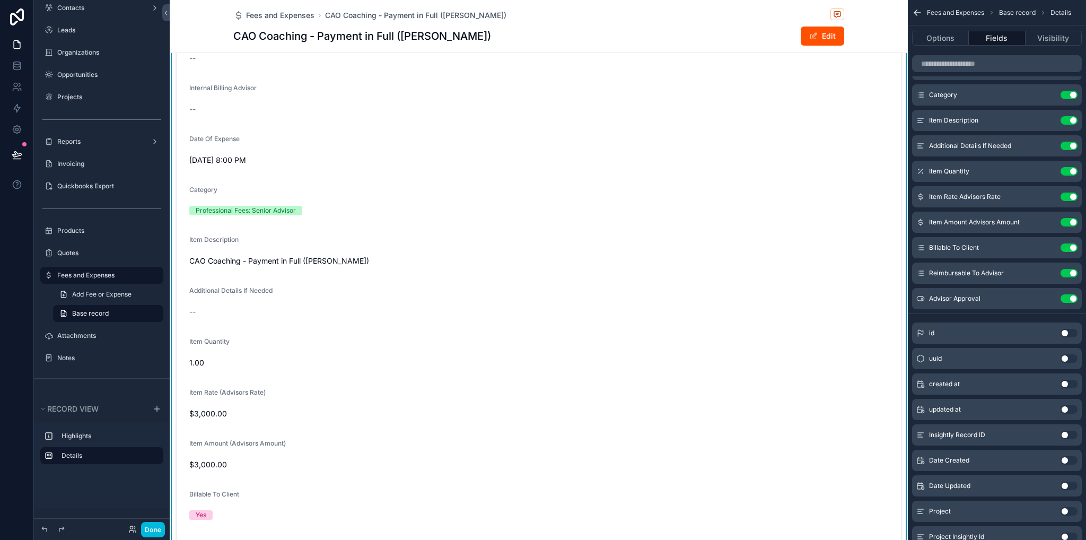
scroll to position [477, 0]
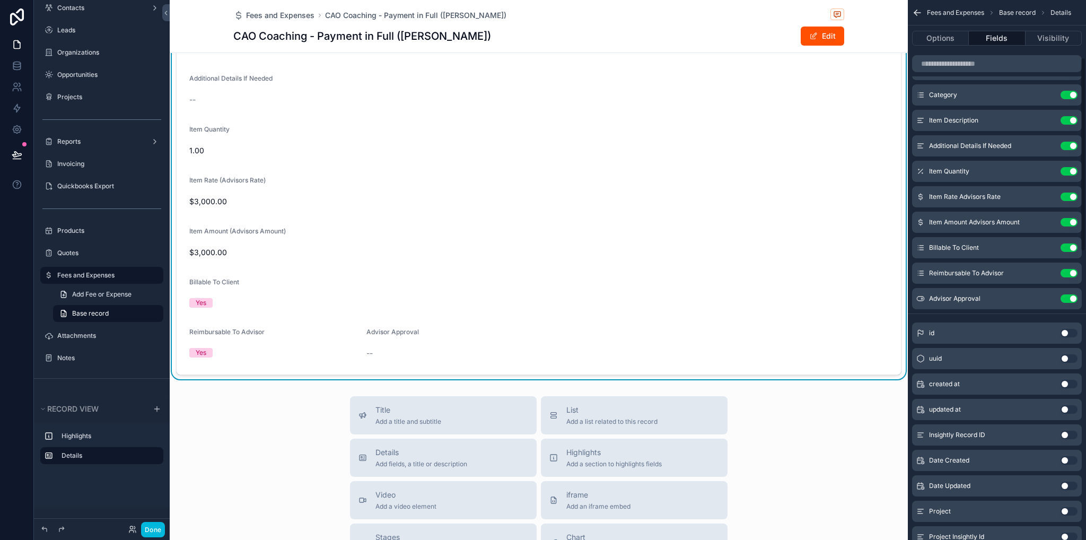
click at [0, 0] on icon "scrollable content" at bounding box center [0, 0] width 0 height 0
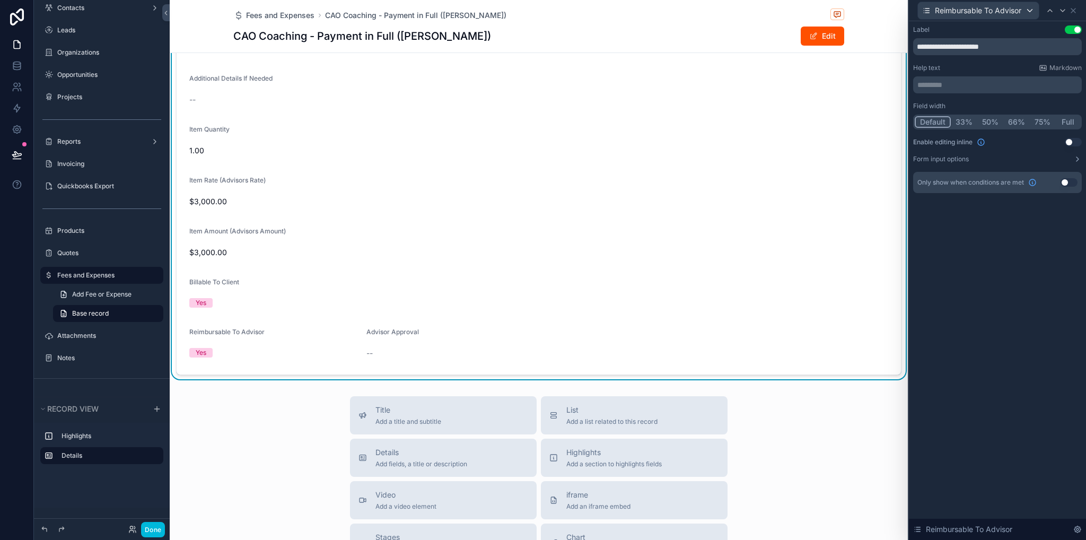
click at [1069, 115] on div "Default 33% 50% 66% 75% Full" at bounding box center [997, 122] width 169 height 15
drag, startPoint x: 1069, startPoint y: 122, endPoint x: 1074, endPoint y: 111, distance: 11.9
click at [1070, 122] on button "Full" at bounding box center [1068, 122] width 25 height 12
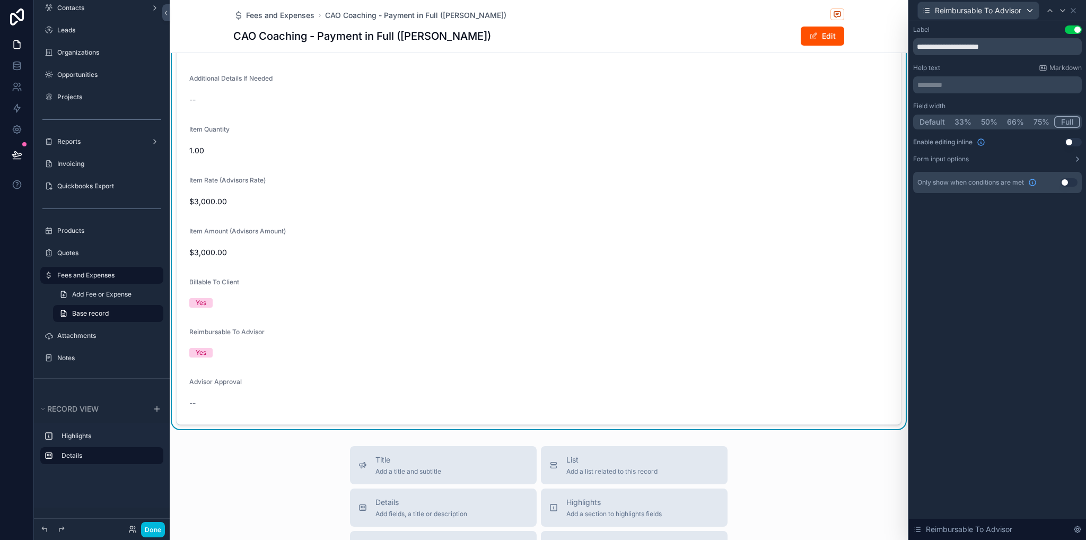
click at [1078, 11] on div "Reimbursable To Advisor" at bounding box center [997, 10] width 169 height 21
click at [1075, 10] on icon at bounding box center [1073, 10] width 8 height 8
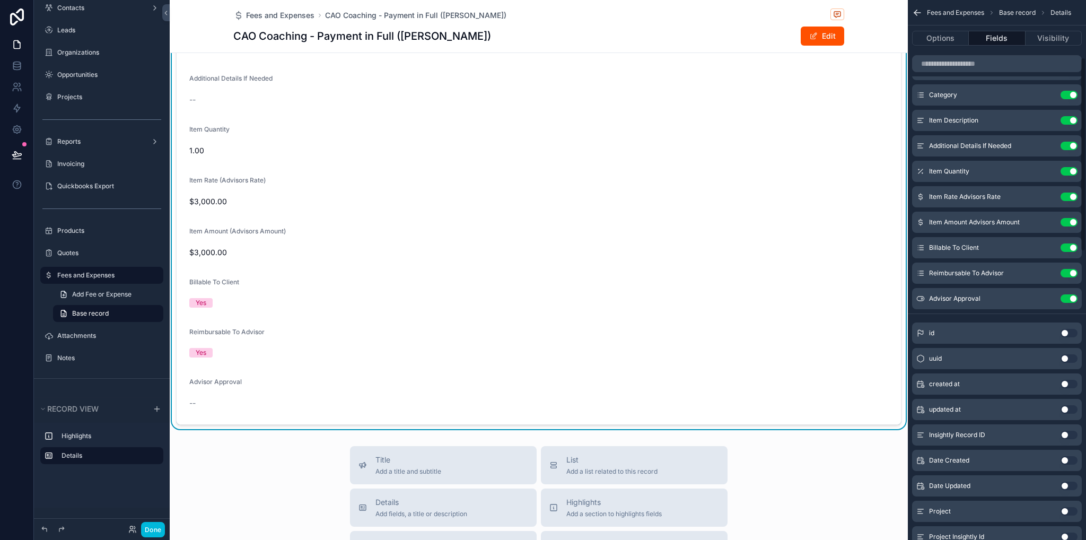
click at [0, 0] on icon "scrollable content" at bounding box center [0, 0] width 0 height 0
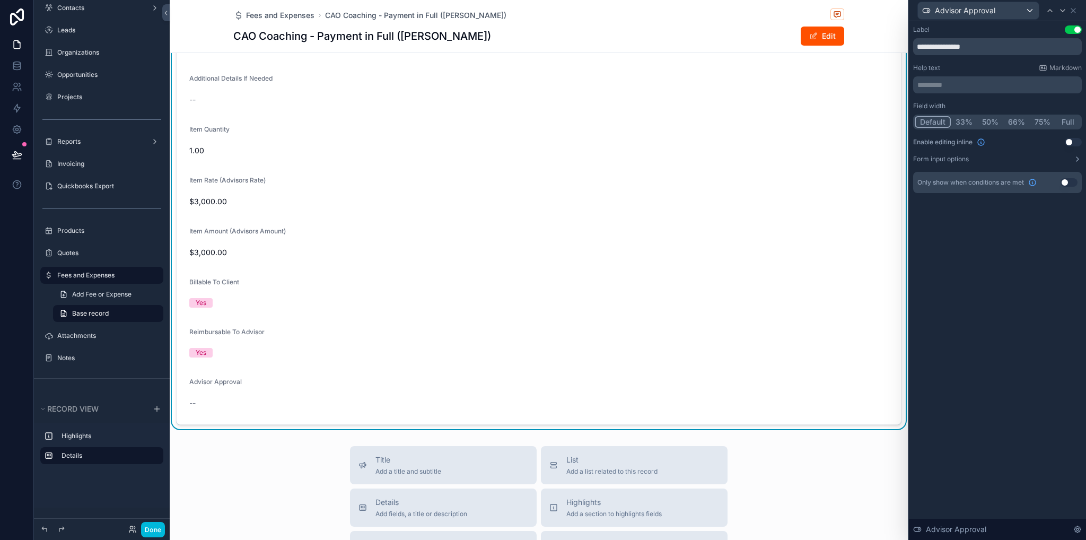
click at [1067, 125] on button "Full" at bounding box center [1068, 122] width 25 height 12
click at [1075, 9] on icon at bounding box center [1073, 10] width 8 height 8
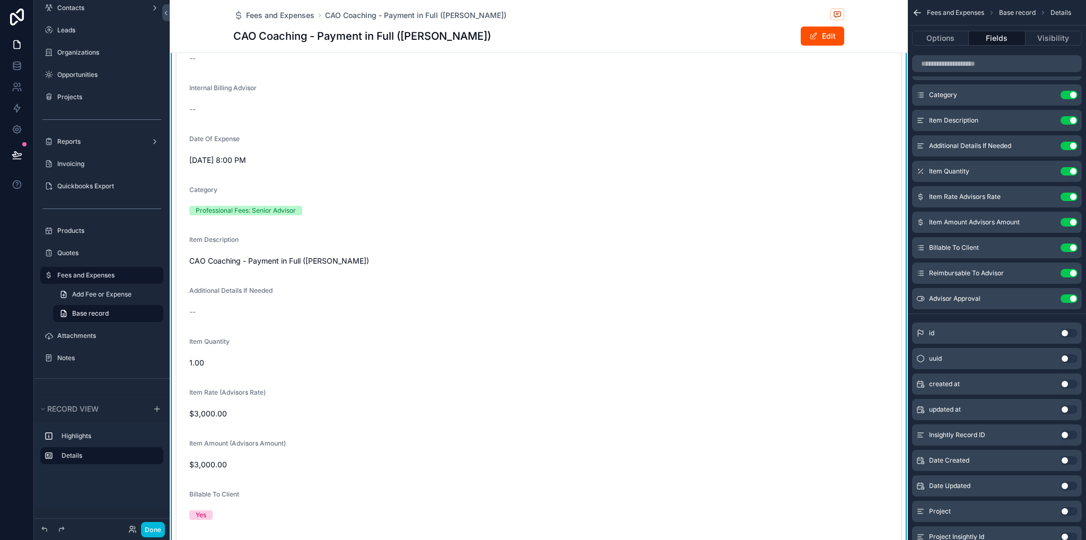
scroll to position [583, 0]
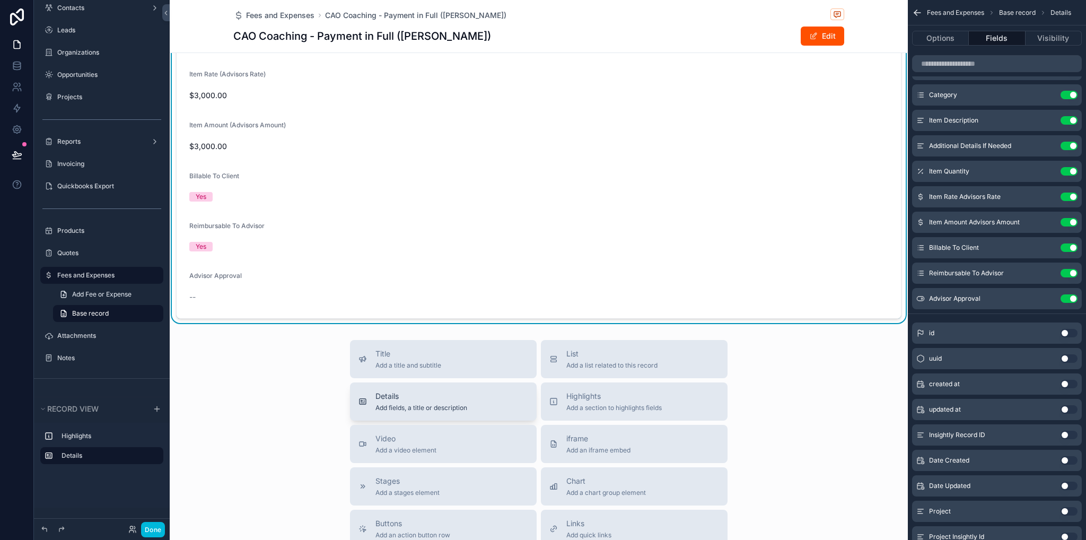
click at [424, 412] on button "Details Add fields, a title or description" at bounding box center [443, 401] width 187 height 38
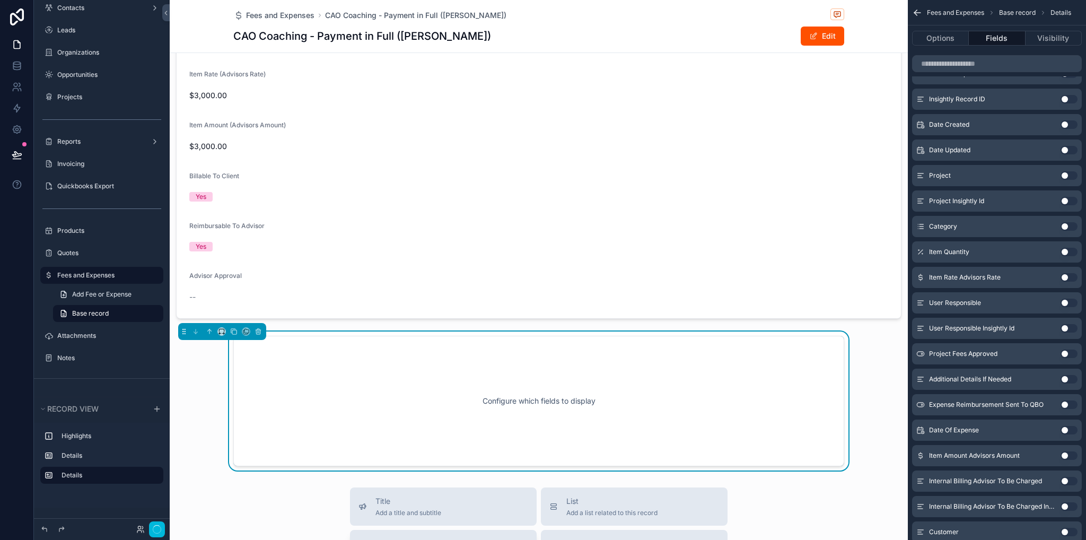
scroll to position [714, 0]
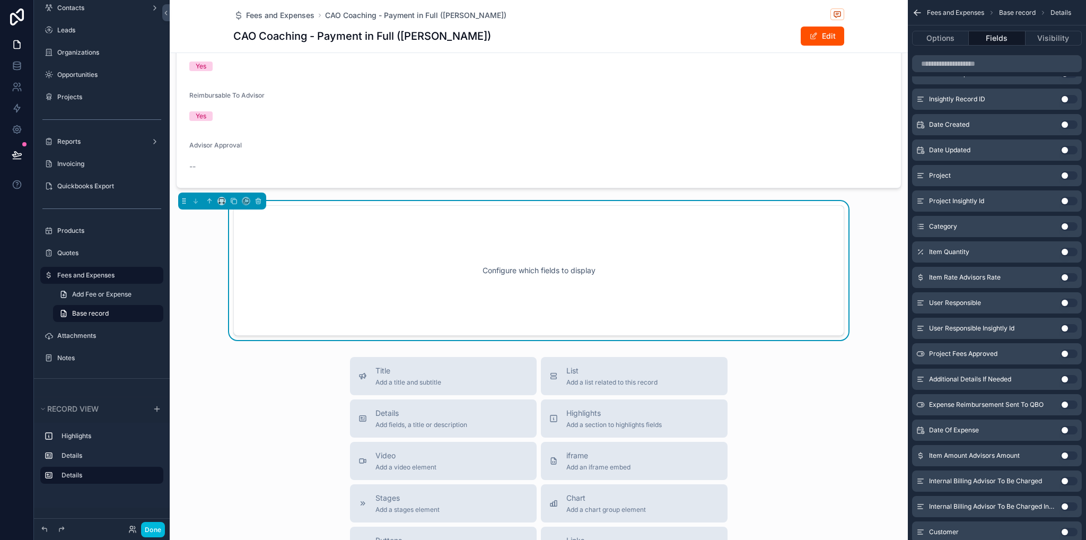
click at [219, 205] on div "scrollable content" at bounding box center [222, 201] width 88 height 17
click at [223, 199] on icon "scrollable content" at bounding box center [221, 200] width 7 height 7
click at [241, 320] on div "Full width" at bounding box center [243, 312] width 46 height 19
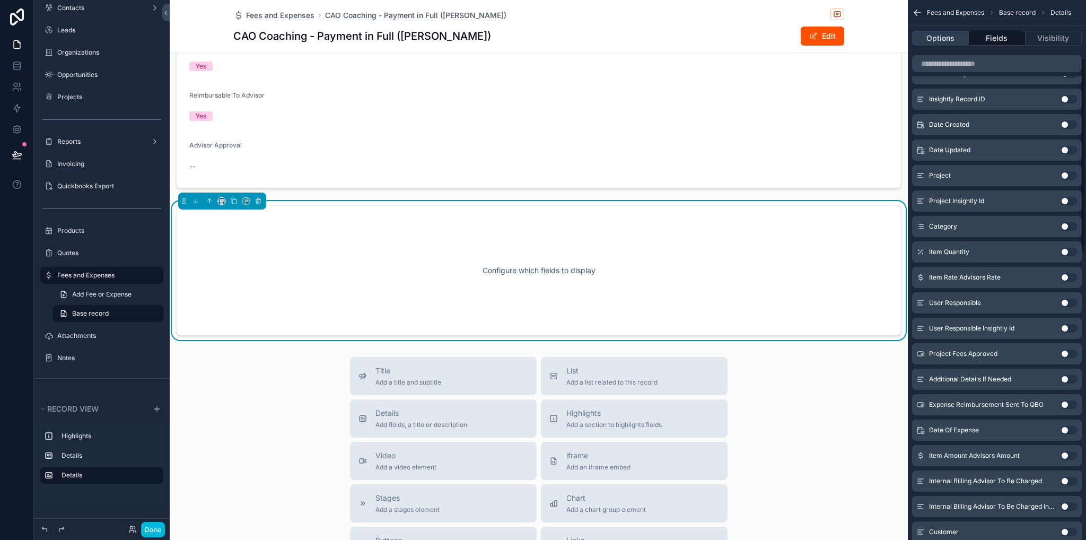
click at [948, 37] on button "Options" at bounding box center [940, 38] width 57 height 15
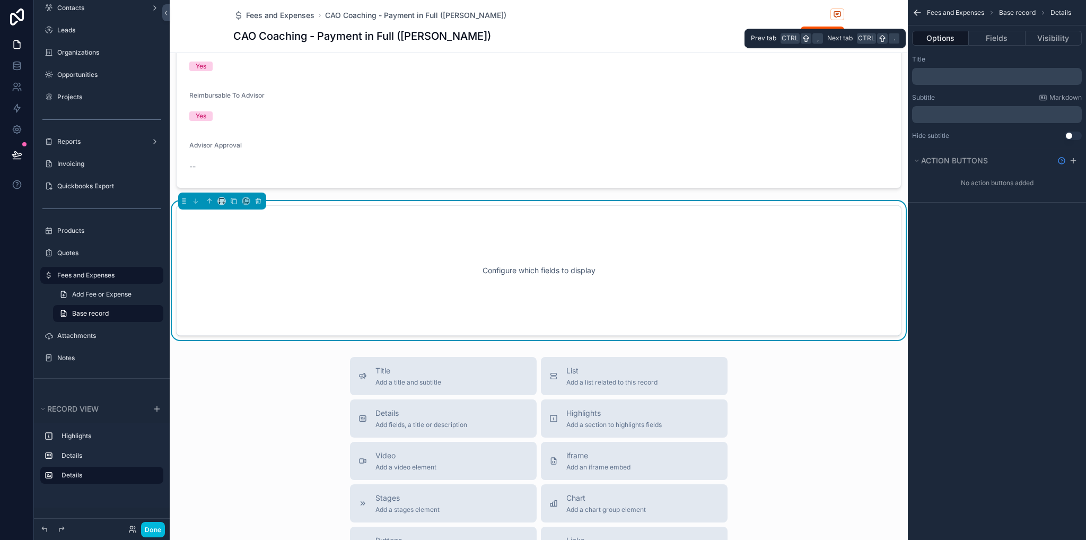
scroll to position [0, 0]
click at [946, 71] on div "﻿" at bounding box center [997, 76] width 170 height 17
click at [948, 79] on p "﻿" at bounding box center [998, 76] width 163 height 8
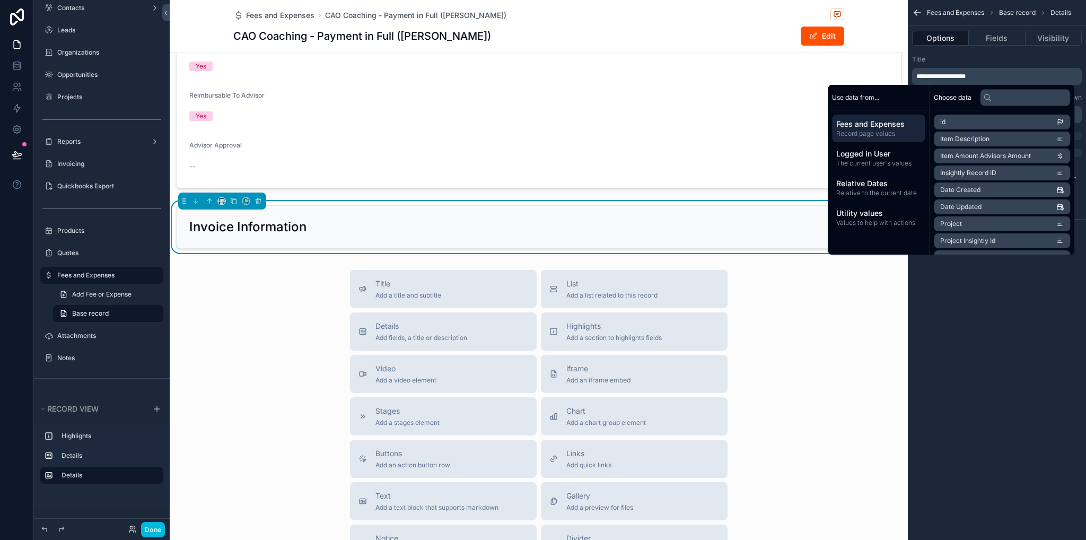
click at [964, 332] on div "**********" at bounding box center [997, 270] width 178 height 540
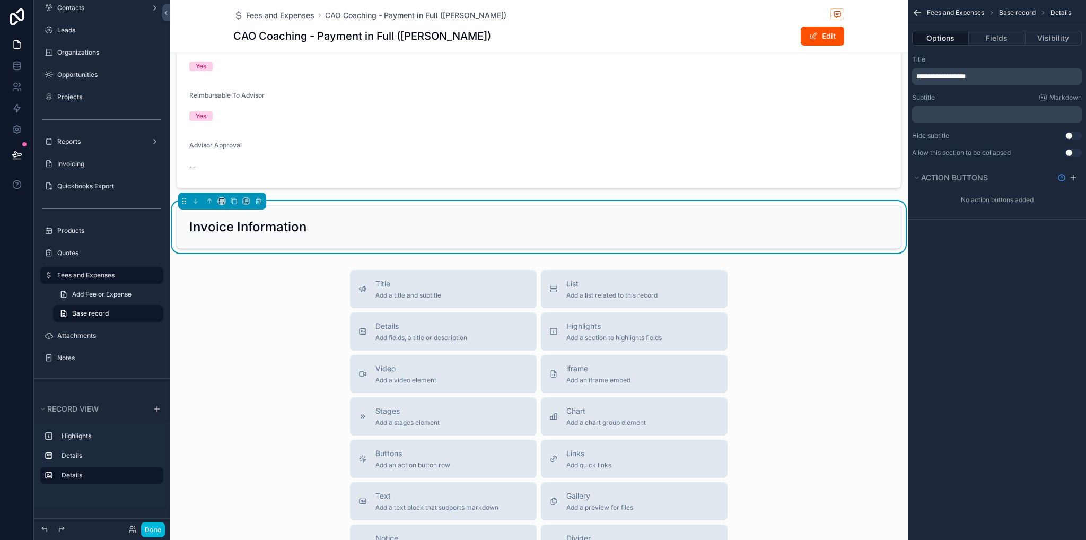
click at [1076, 151] on button "Use setting" at bounding box center [1073, 153] width 17 height 8
click at [1000, 41] on button "Fields" at bounding box center [997, 38] width 56 height 15
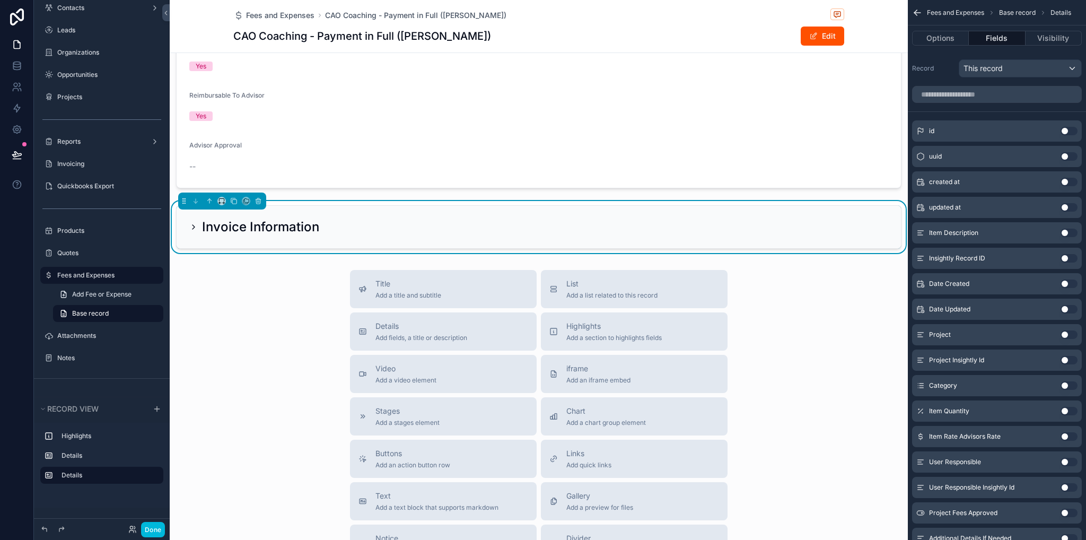
click at [196, 224] on icon "scrollable content" at bounding box center [193, 227] width 8 height 8
click at [193, 227] on icon "scrollable content" at bounding box center [193, 227] width 8 height 8
click at [1005, 92] on input "scrollable content" at bounding box center [997, 94] width 170 height 17
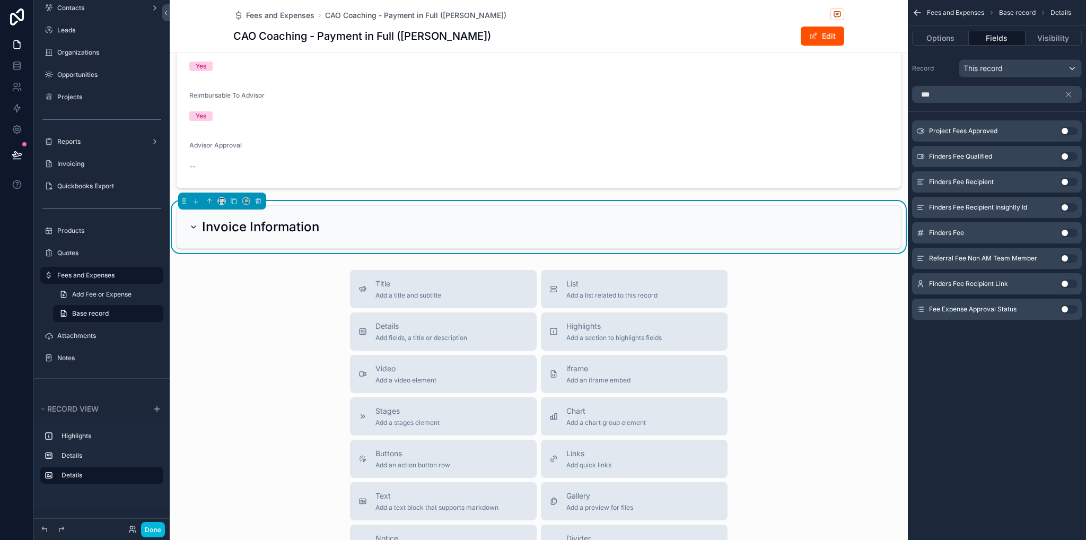
click at [1073, 312] on button "Use setting" at bounding box center [1069, 309] width 17 height 8
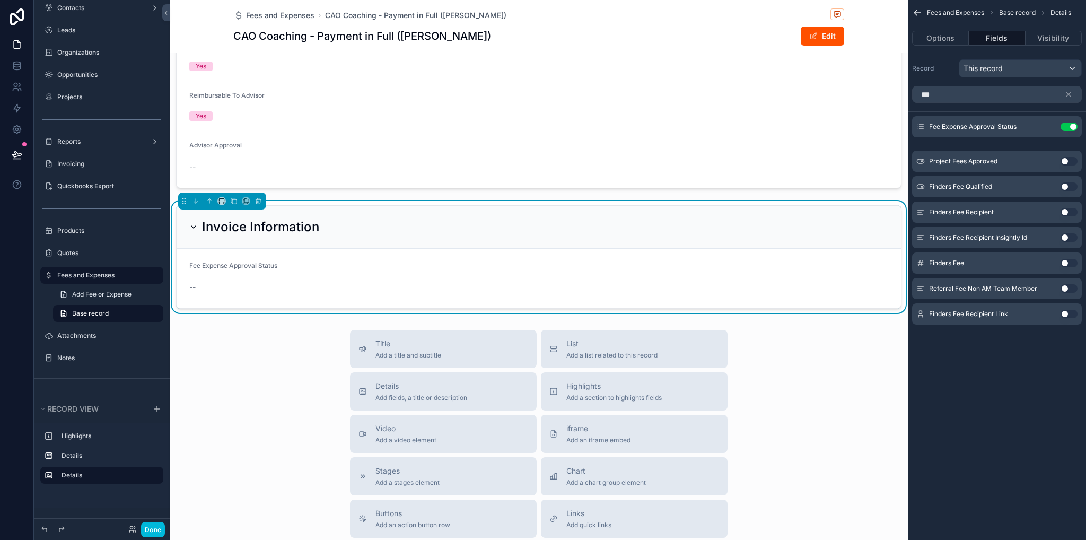
click at [0, 0] on icon "scrollable content" at bounding box center [0, 0] width 0 height 0
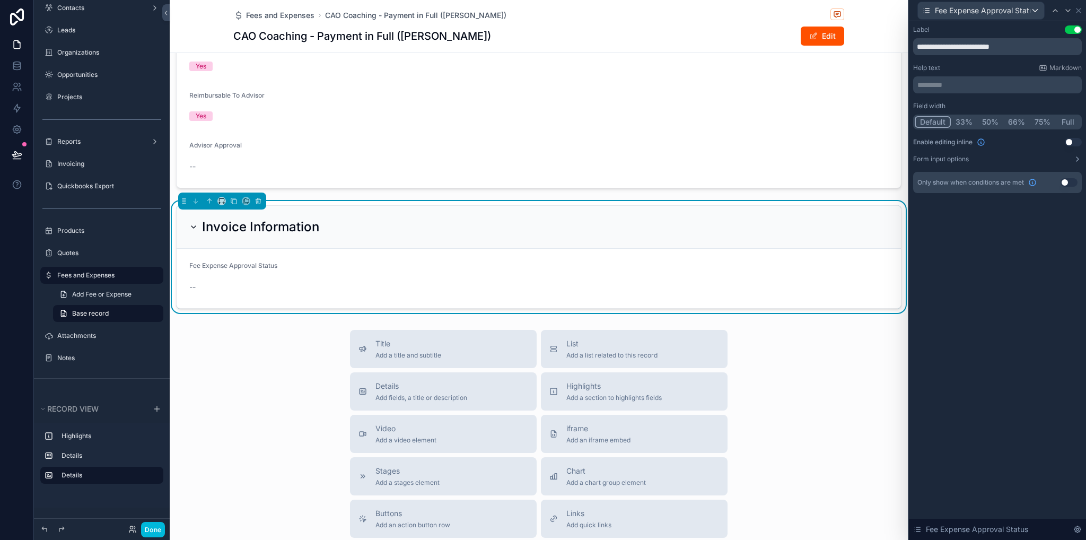
drag, startPoint x: 1072, startPoint y: 120, endPoint x: 1069, endPoint y: 39, distance: 80.7
click at [1072, 120] on button "Full" at bounding box center [1068, 122] width 25 height 12
click at [1080, 5] on div "Fee Expense Approval Status" at bounding box center [997, 10] width 169 height 21
click at [1080, 11] on icon at bounding box center [1079, 10] width 8 height 8
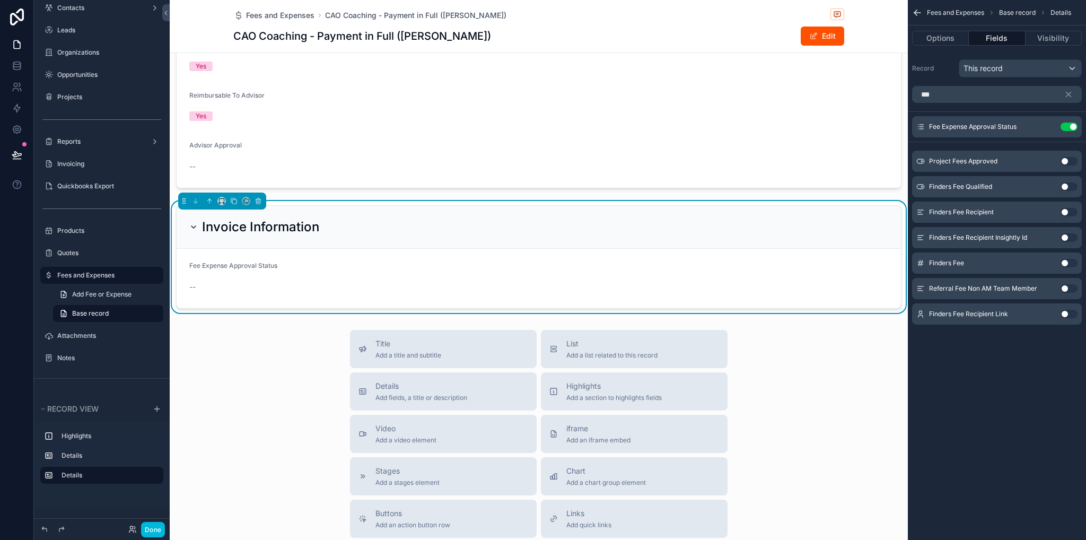
click at [940, 103] on div "***" at bounding box center [997, 94] width 178 height 25
click at [942, 100] on input "***" at bounding box center [997, 94] width 170 height 17
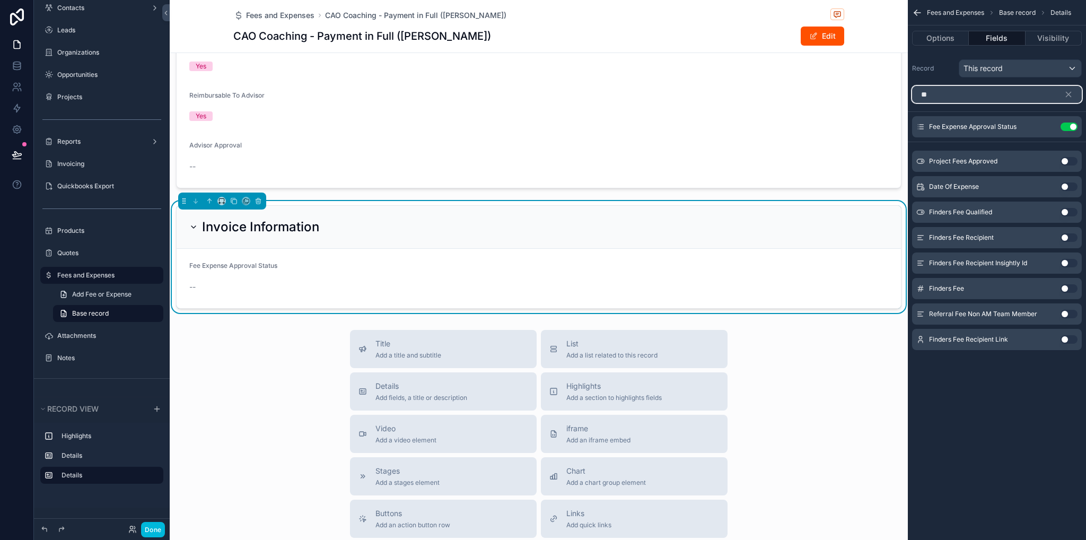
type input "*"
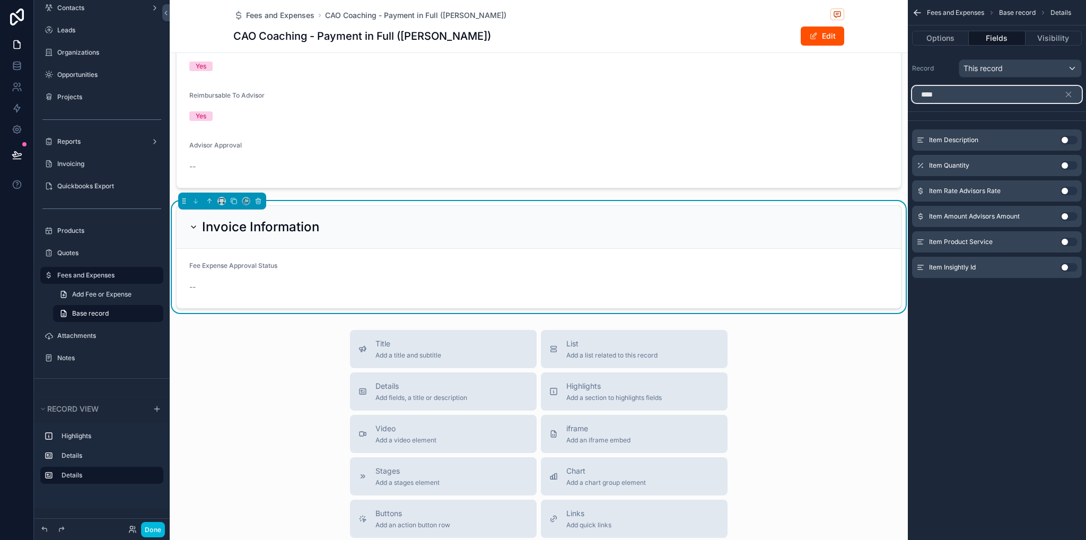
type input "****"
click at [1067, 242] on button "Use setting" at bounding box center [1069, 242] width 17 height 8
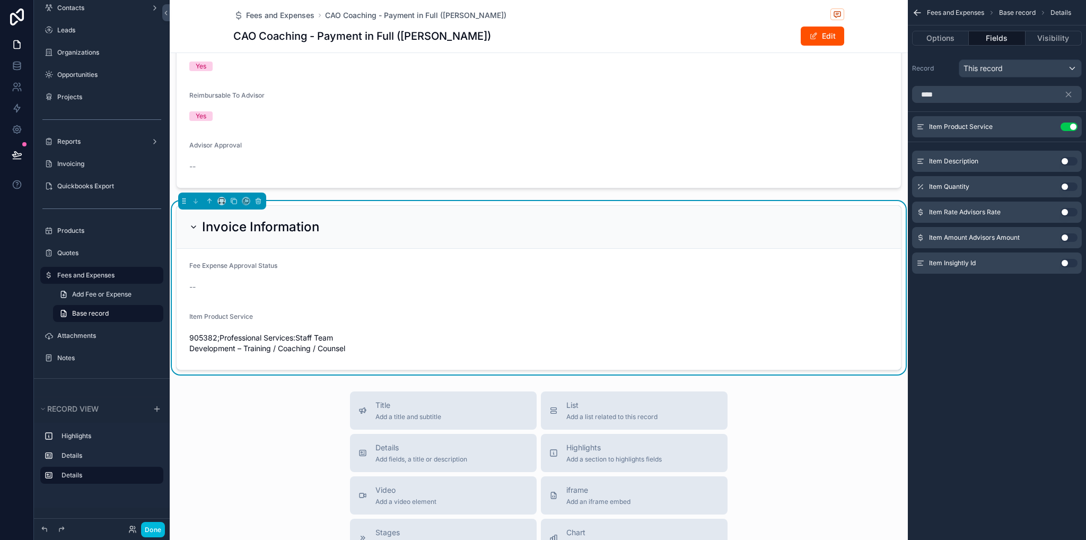
click at [0, 0] on button "scrollable content" at bounding box center [0, 0] width 0 height 0
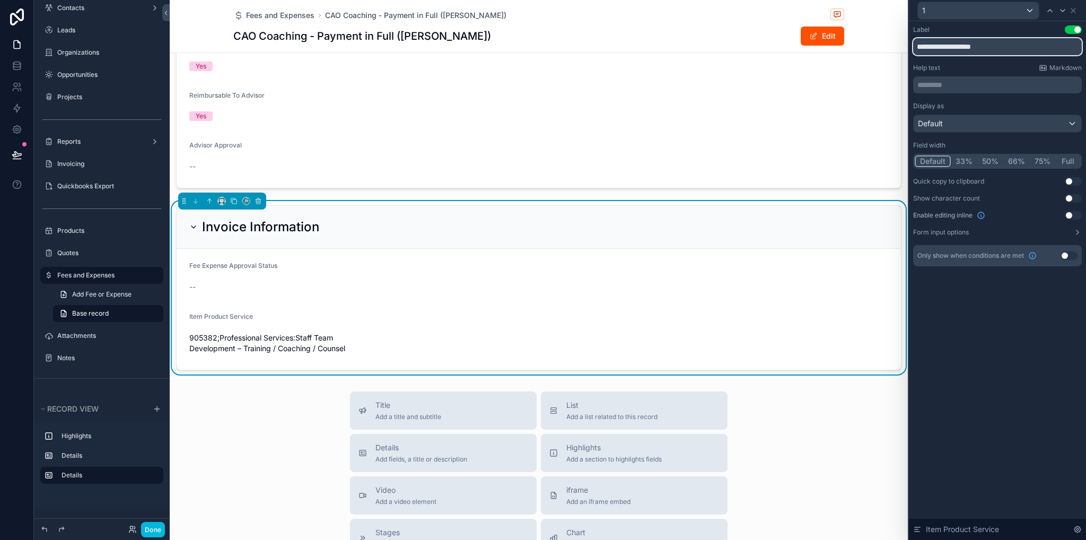
click at [935, 47] on input "**********" at bounding box center [997, 46] width 169 height 17
click at [1012, 47] on input "**********" at bounding box center [997, 46] width 169 height 17
type input "**********"
drag, startPoint x: 1067, startPoint y: 162, endPoint x: 1069, endPoint y: 148, distance: 14.0
click at [1067, 162] on button "Full" at bounding box center [1068, 161] width 25 height 12
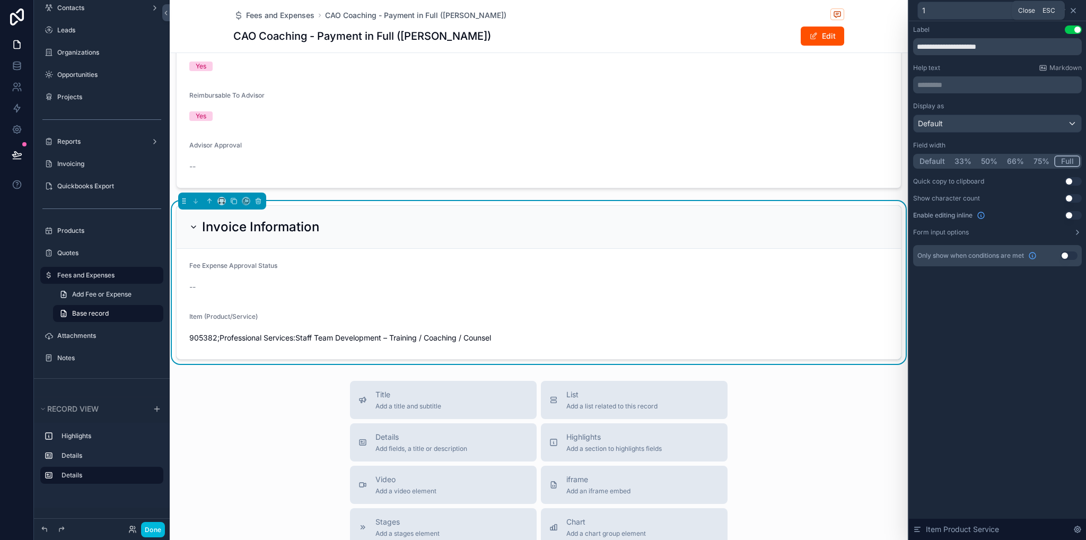
click at [1074, 9] on icon at bounding box center [1073, 10] width 8 height 8
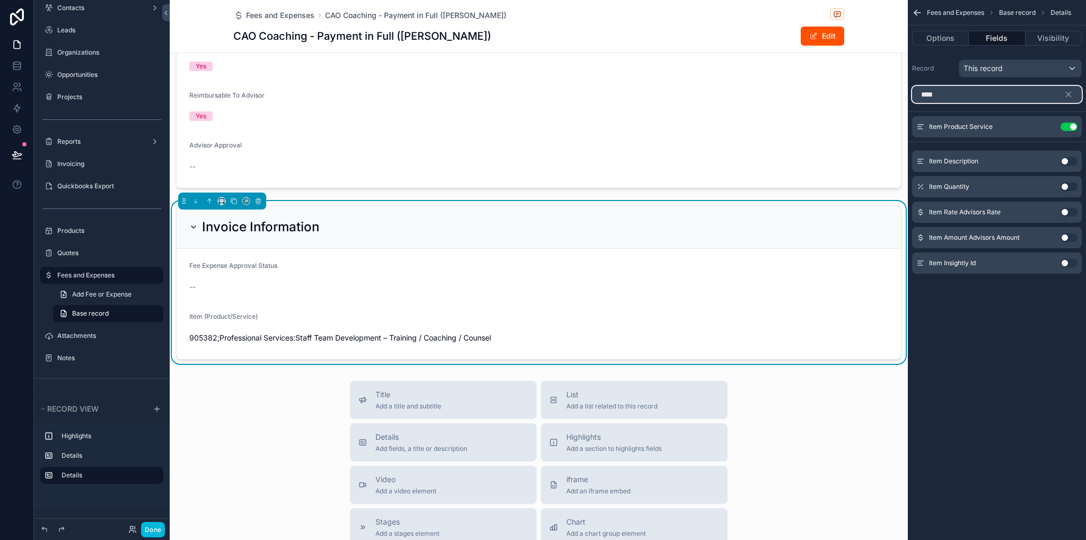
click at [1016, 95] on input "****" at bounding box center [997, 94] width 170 height 17
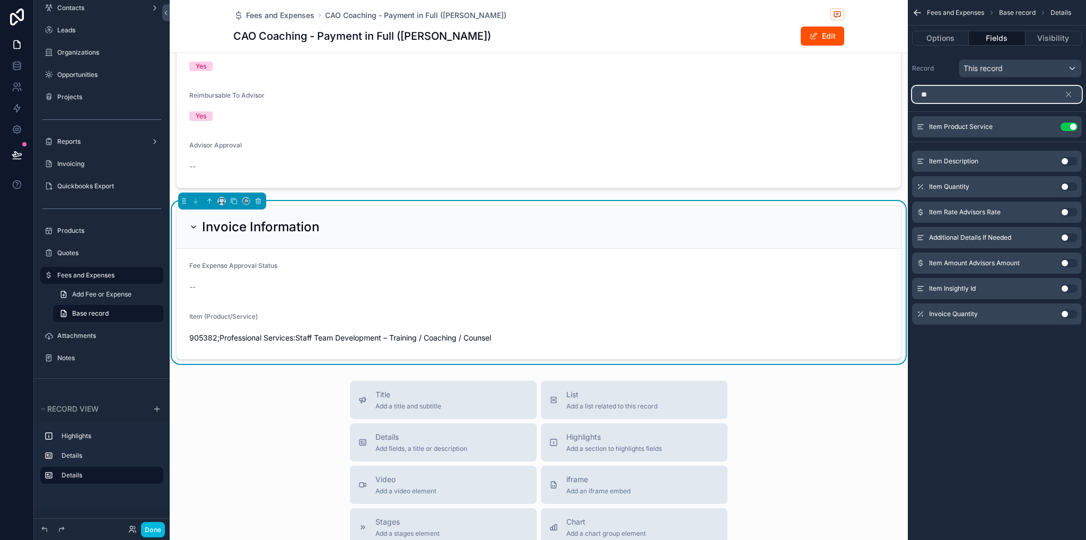
type input "*"
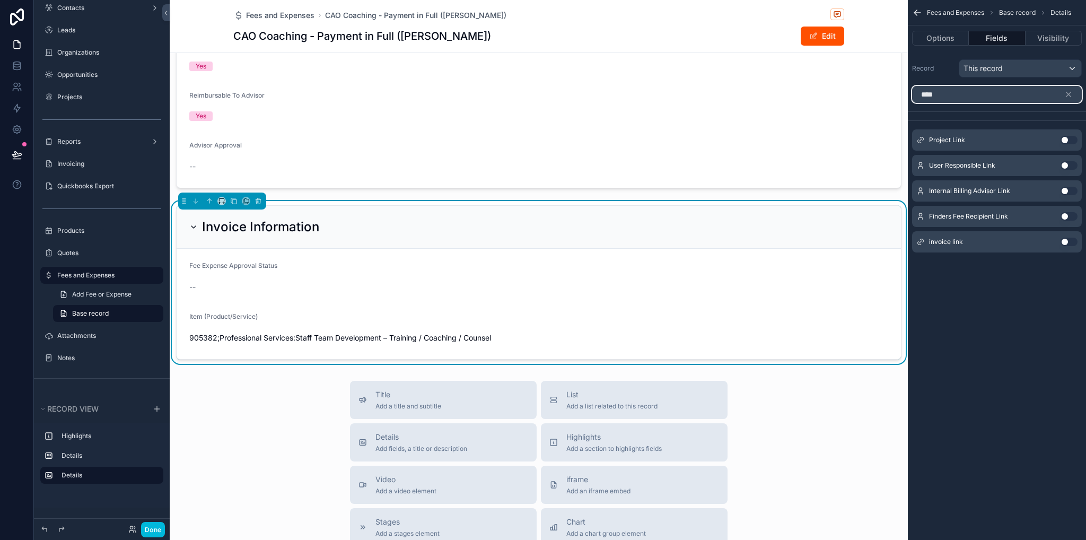
type input "****"
click at [1067, 139] on button "Use setting" at bounding box center [1069, 140] width 17 height 8
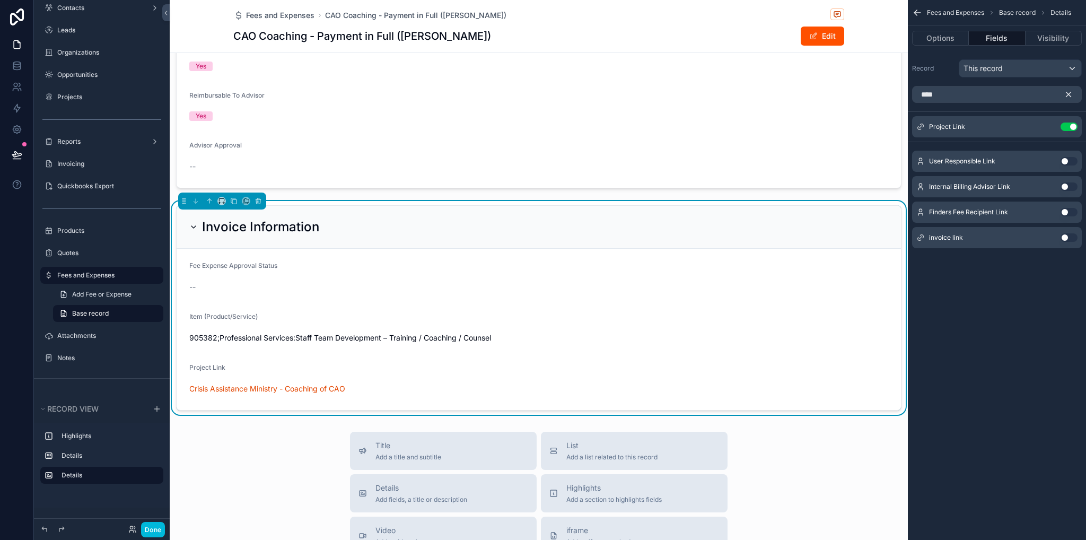
click at [1065, 92] on icon "scrollable content" at bounding box center [1069, 95] width 10 height 10
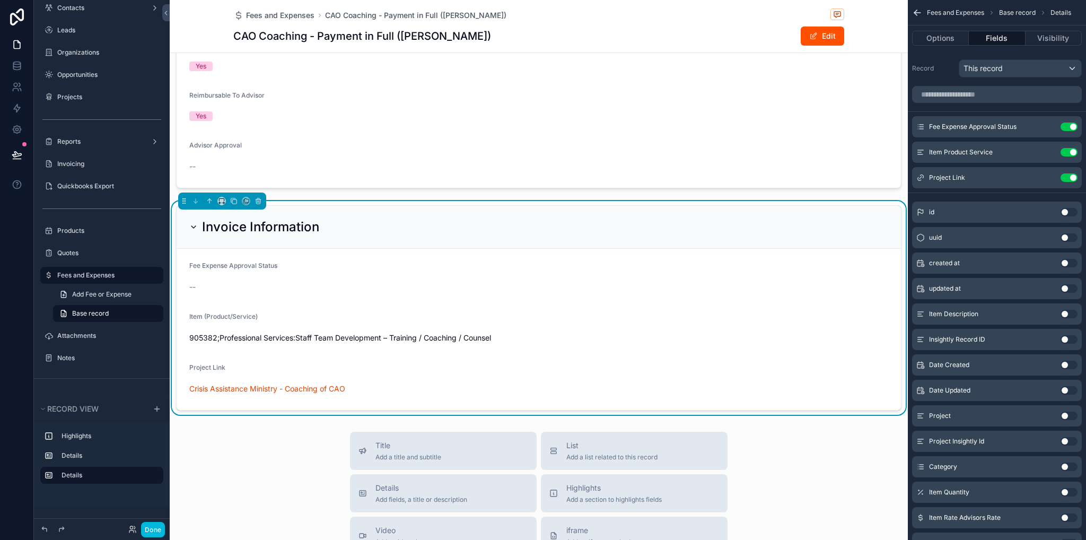
click at [1067, 177] on button "Use setting" at bounding box center [1069, 177] width 17 height 8
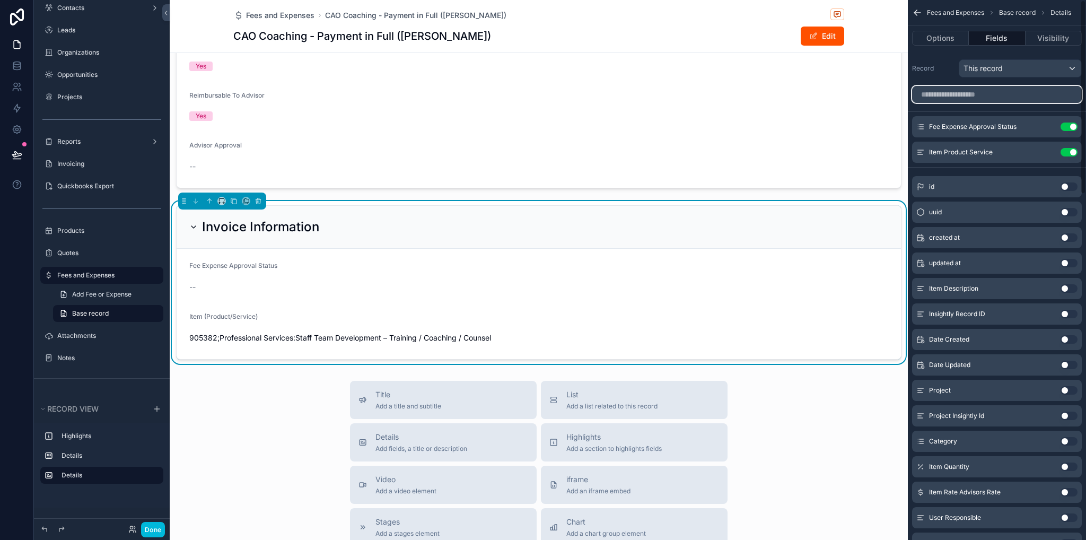
click at [1059, 98] on input "scrollable content" at bounding box center [997, 94] width 170 height 17
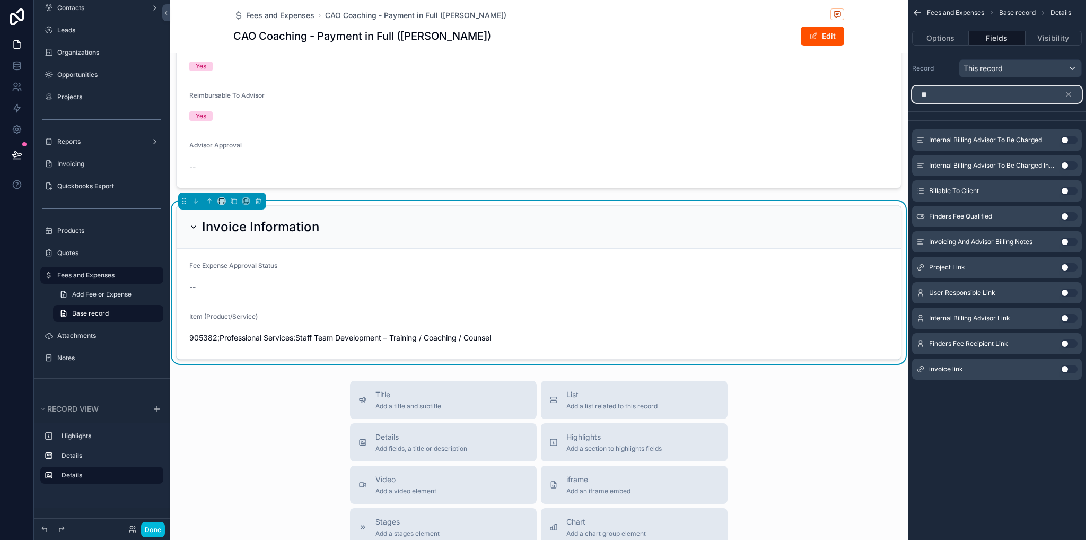
type input "*"
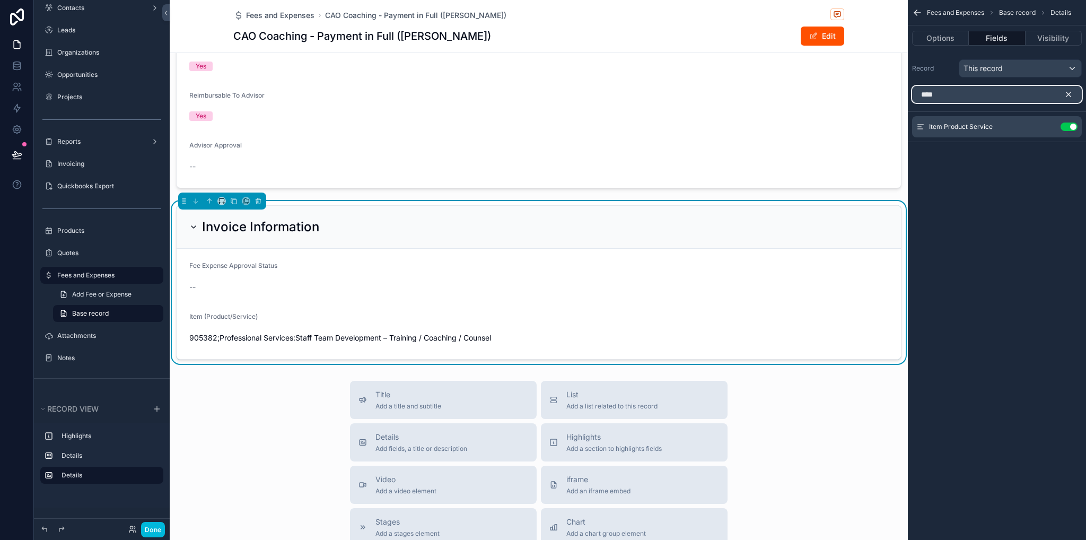
type input "****"
click at [1072, 93] on icon "scrollable content" at bounding box center [1069, 95] width 10 height 10
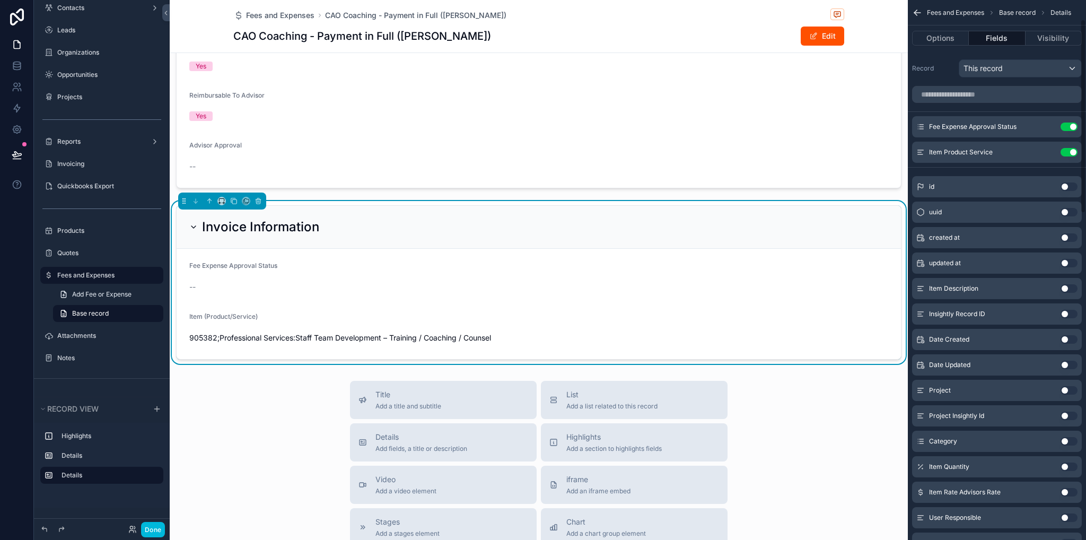
scroll to position [106, 0]
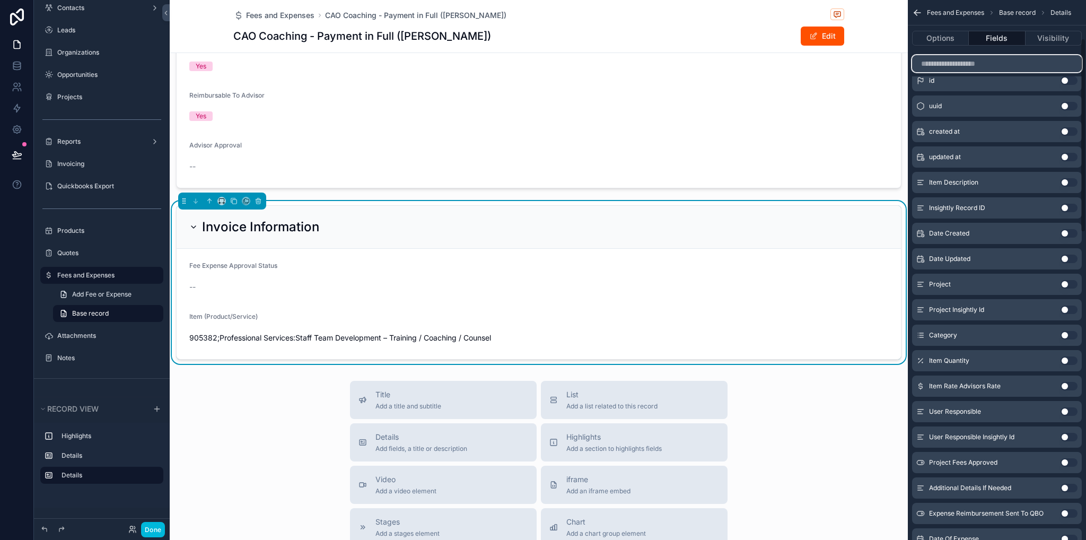
click at [951, 57] on input "scrollable content" at bounding box center [997, 63] width 170 height 17
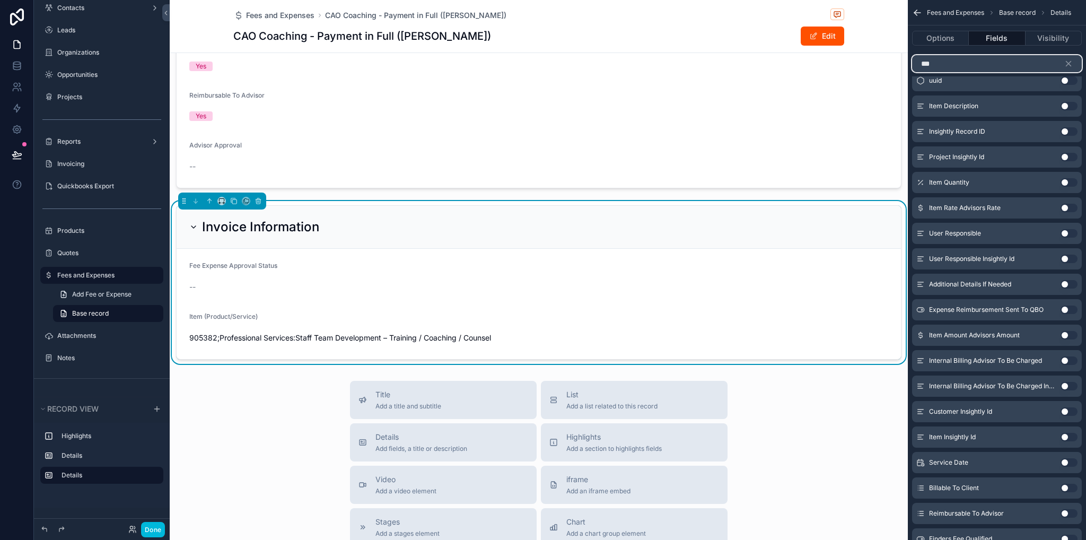
scroll to position [0, 0]
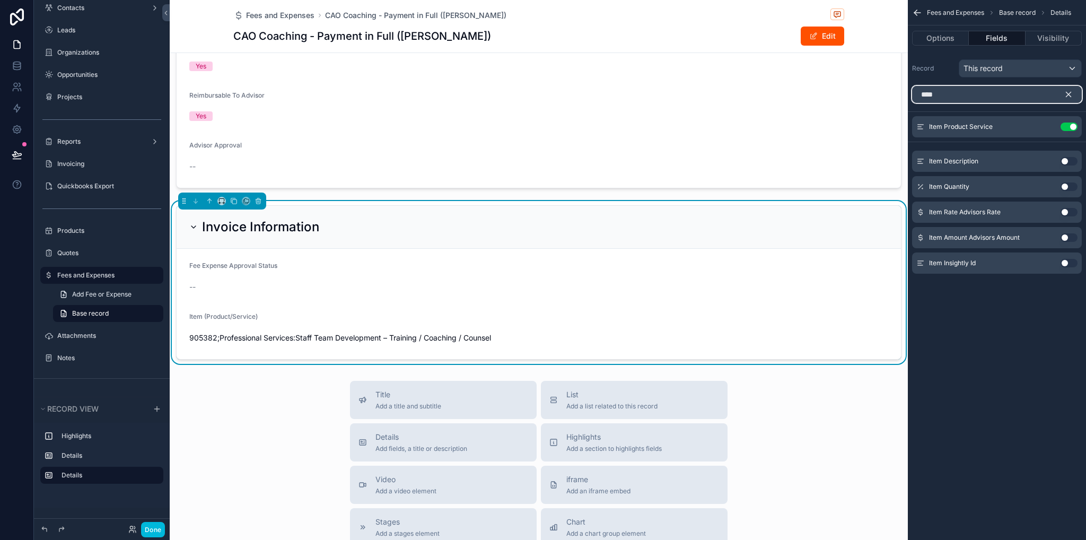
type input "****"
click at [1072, 96] on icon "scrollable content" at bounding box center [1069, 95] width 10 height 10
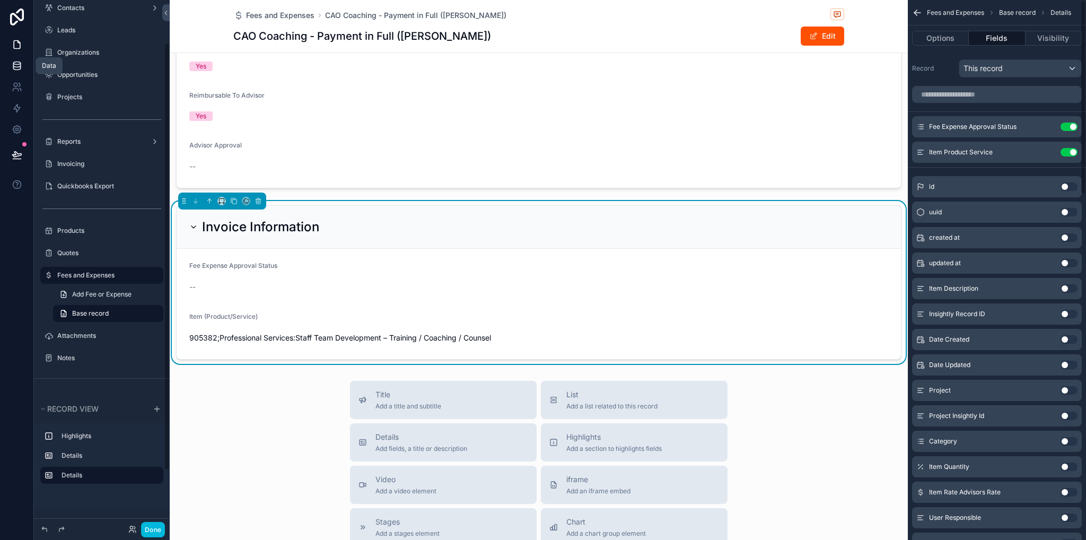
click at [20, 68] on icon at bounding box center [17, 65] width 11 height 11
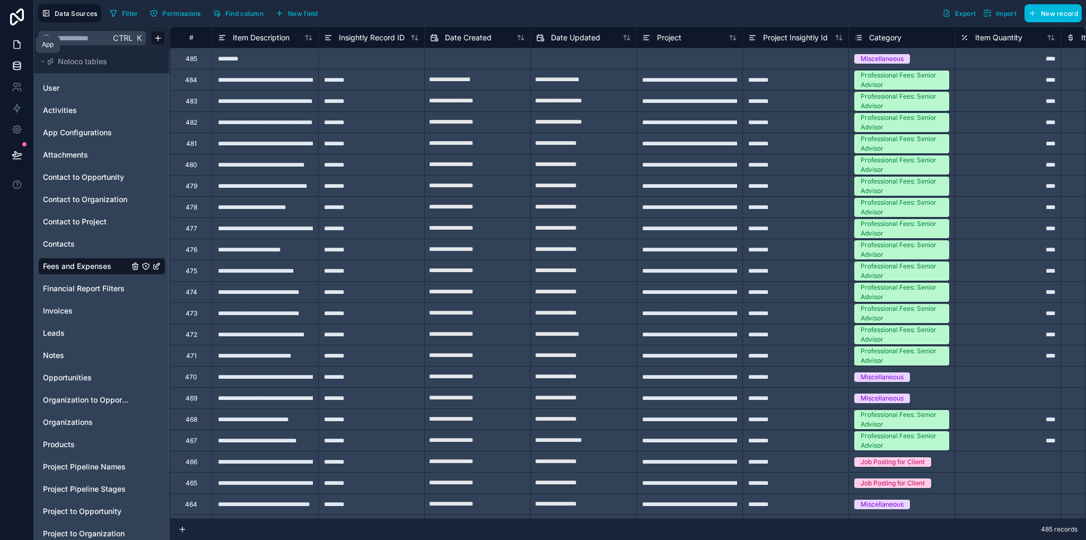
click at [18, 48] on icon at bounding box center [17, 45] width 6 height 8
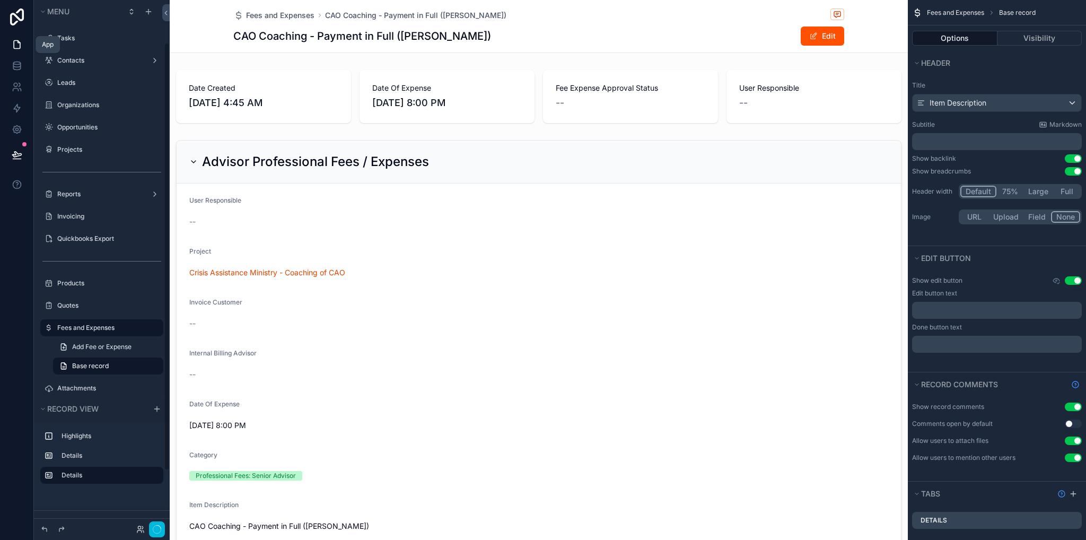
scroll to position [53, 0]
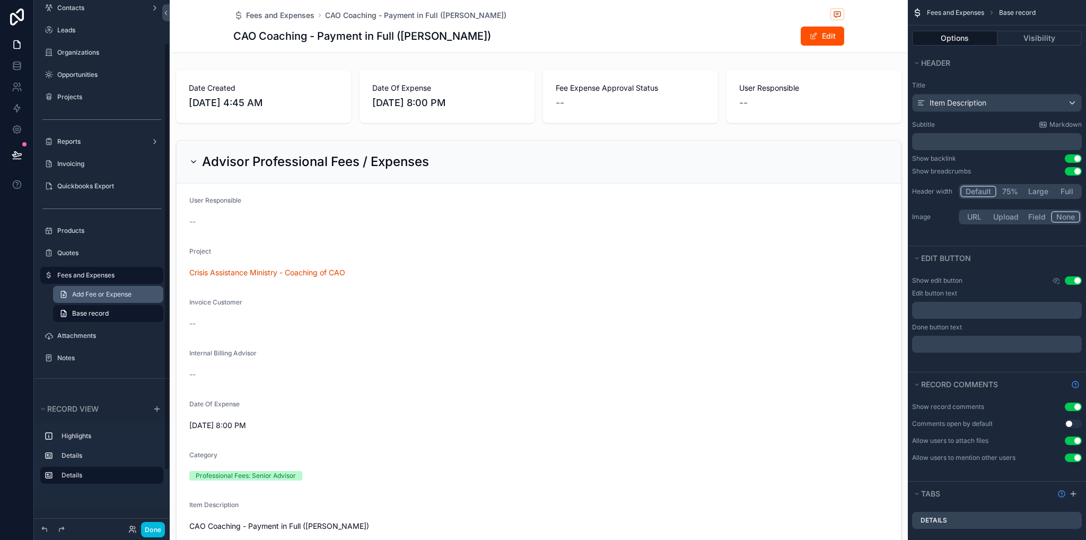
click at [106, 293] on span "Add Fee or Expense" at bounding box center [101, 294] width 59 height 8
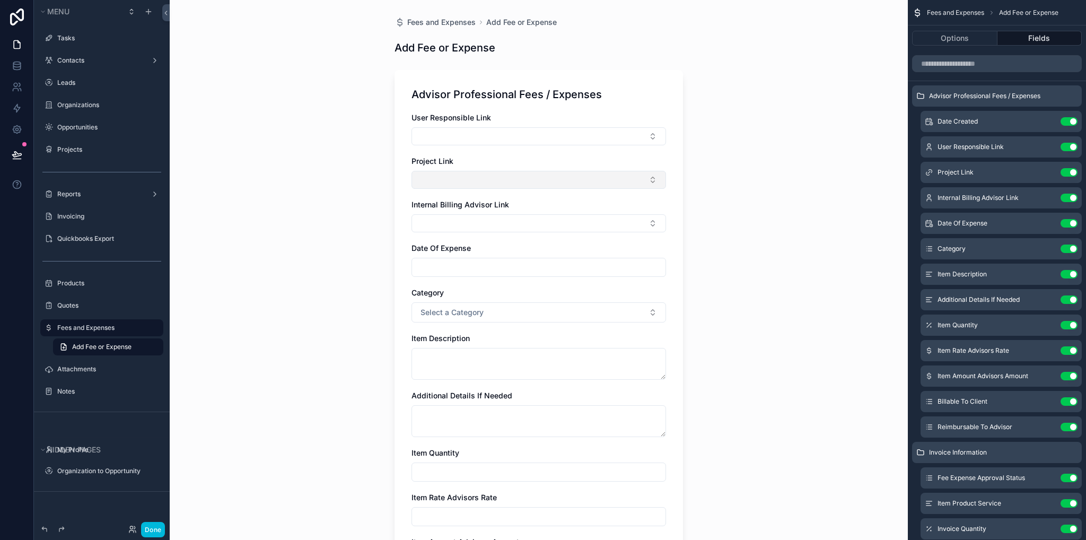
click at [513, 182] on button "Select Button" at bounding box center [539, 180] width 255 height 18
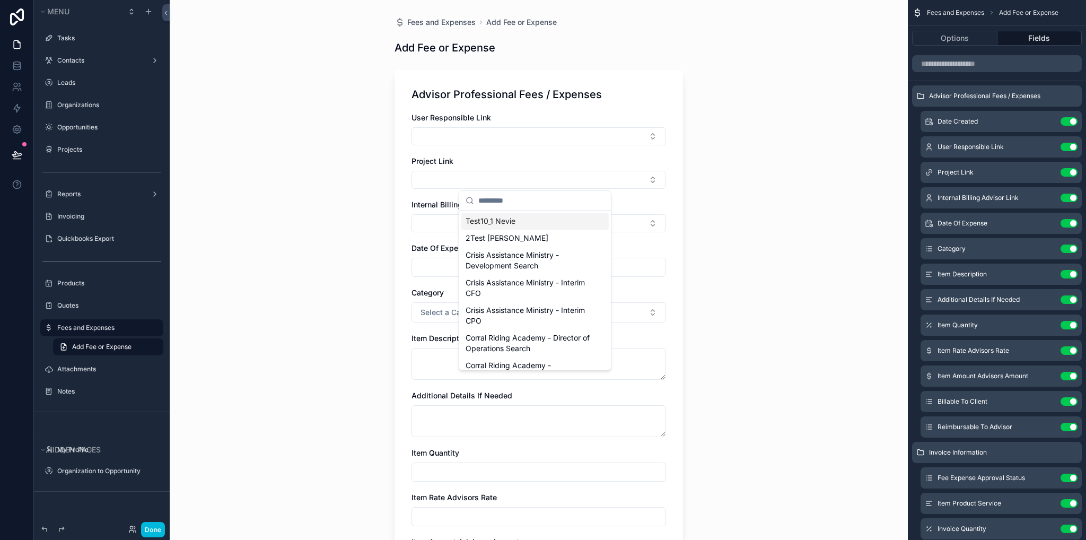
click at [772, 131] on div "Fees and Expenses Add Fee or Expense Add Fee or Expense Advisor Professional Fe…" at bounding box center [539, 270] width 738 height 540
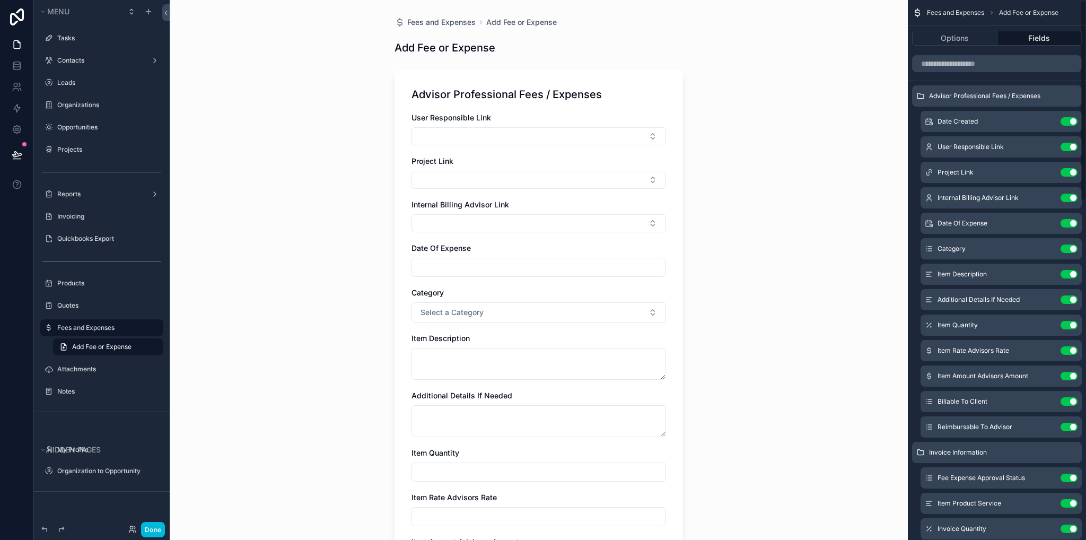
click at [0, 0] on icon "scrollable content" at bounding box center [0, 0] width 0 height 0
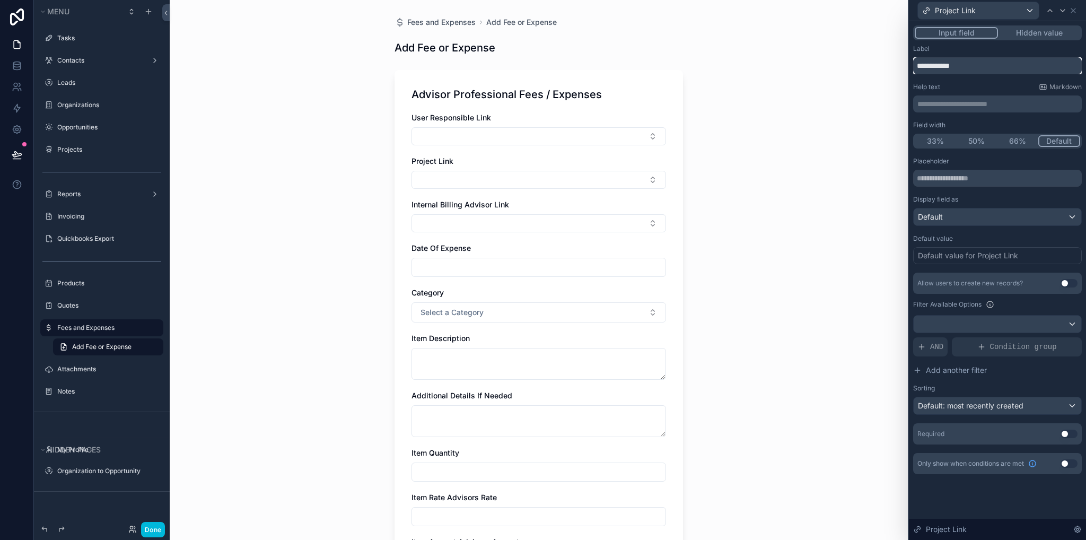
click at [980, 64] on input "**********" at bounding box center [997, 65] width 169 height 17
type input "*******"
click at [745, 183] on div "Fees and Expenses Add Fee or Expense Add Fee or Expense Advisor Professional Fe…" at bounding box center [539, 270] width 738 height 540
click at [1075, 10] on icon at bounding box center [1073, 10] width 8 height 8
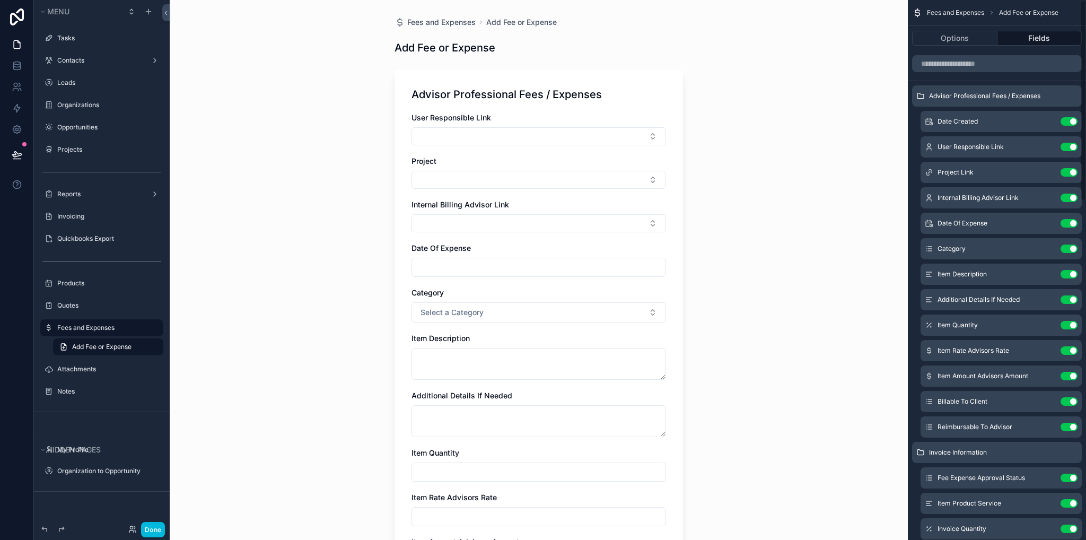
click at [0, 0] on icon "scrollable content" at bounding box center [0, 0] width 0 height 0
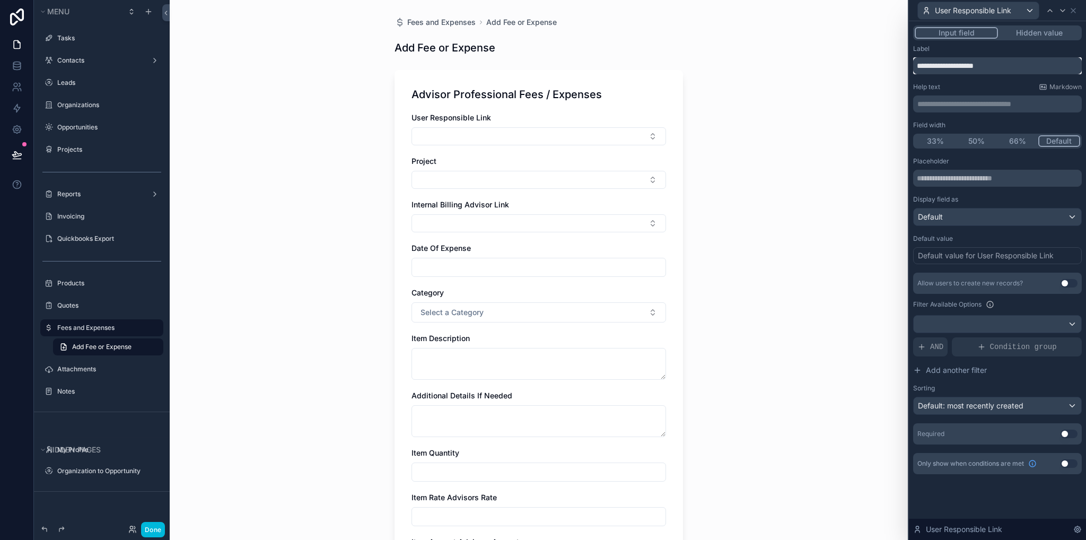
click at [999, 66] on input "**********" at bounding box center [997, 65] width 169 height 17
type input "**********"
click at [1075, 8] on icon at bounding box center [1073, 10] width 8 height 8
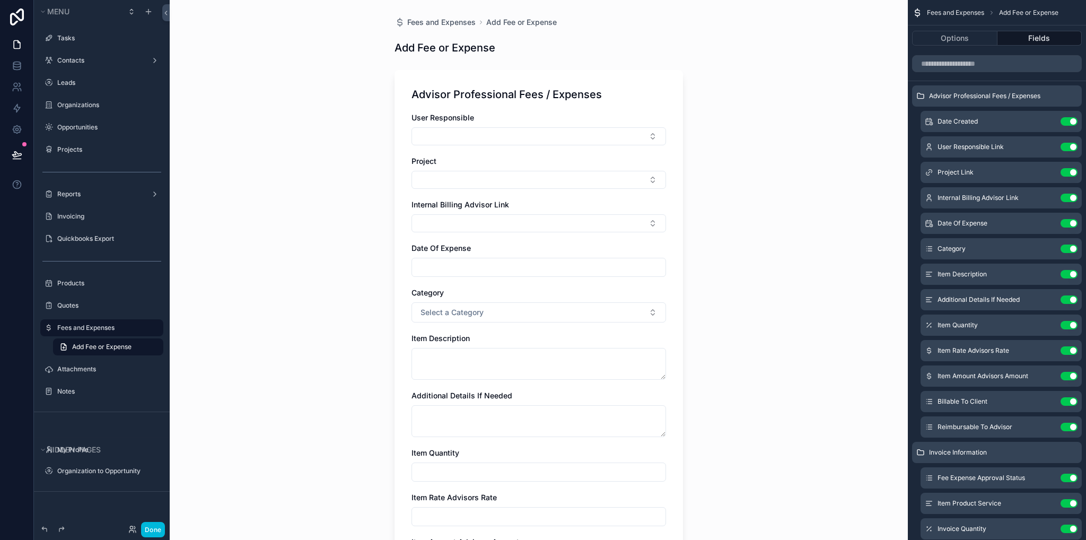
click at [0, 0] on icon "scrollable content" at bounding box center [0, 0] width 0 height 0
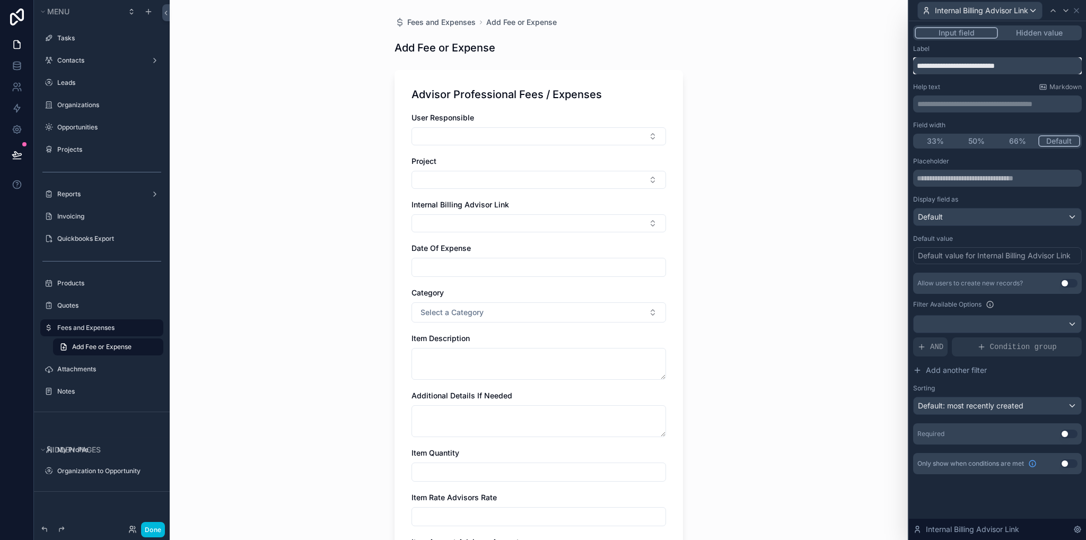
click at [1020, 62] on input "**********" at bounding box center [997, 65] width 169 height 17
type input "**********"
click at [849, 111] on div "Fees and Expenses Add Fee or Expense Add Fee or Expense Advisor Professional Fe…" at bounding box center [539, 270] width 738 height 540
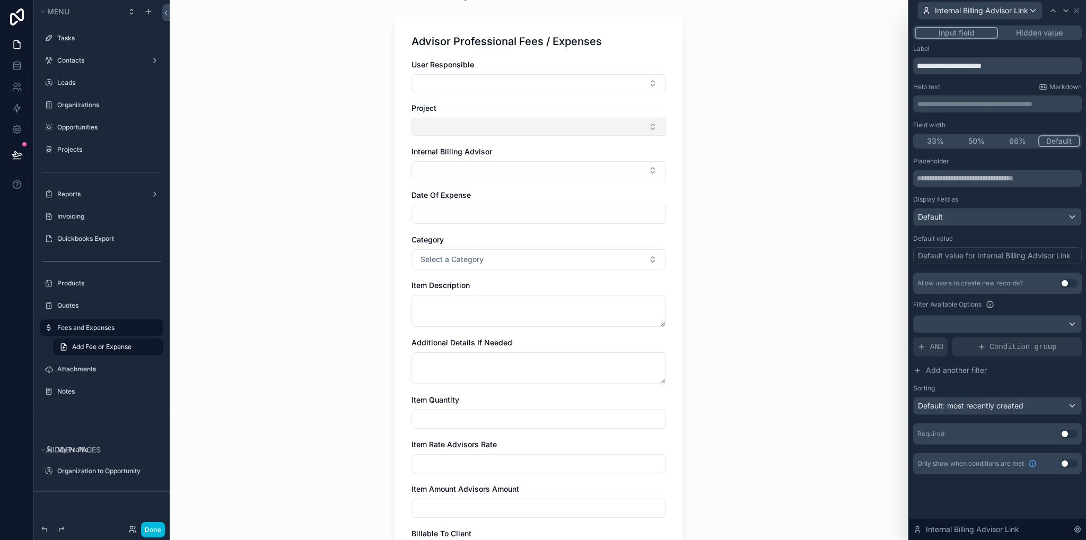
scroll to position [106, 0]
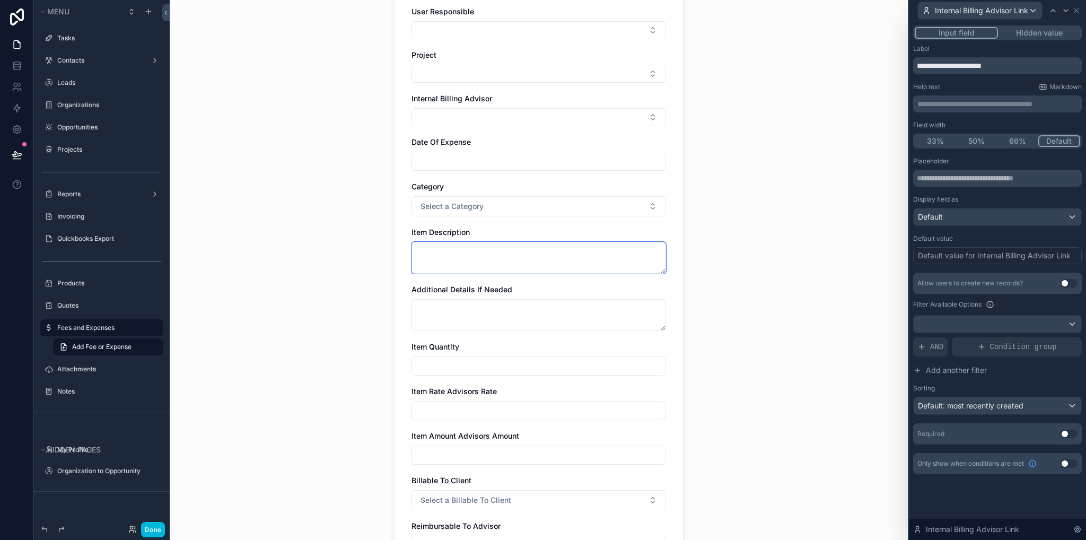
click at [497, 252] on textarea "scrollable content" at bounding box center [539, 258] width 255 height 32
click at [488, 215] on button "Select a Category" at bounding box center [539, 206] width 255 height 20
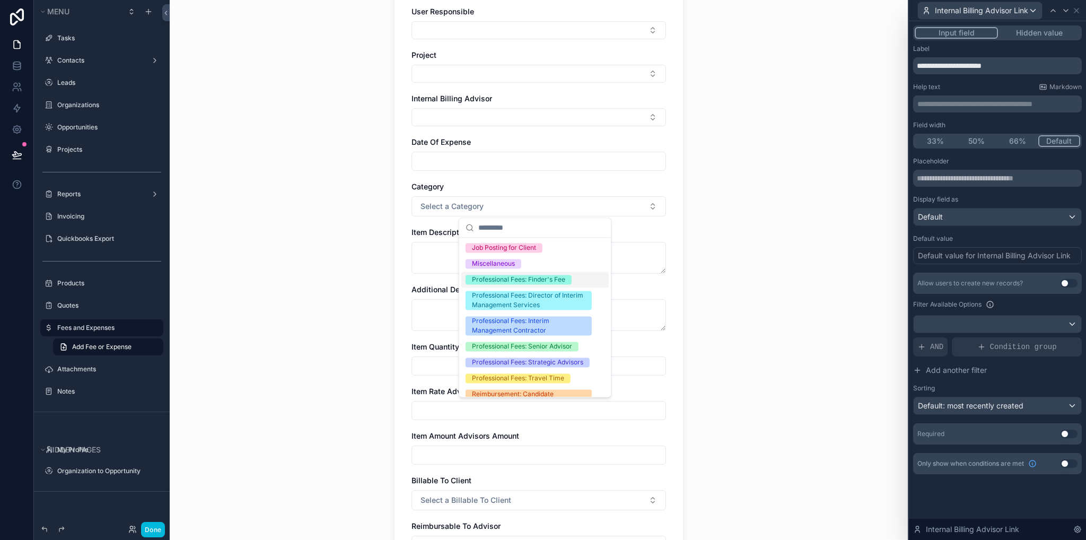
click at [842, 308] on div "Fees and Expenses Add Fee or Expense Add Fee or Expense Advisor Professional Fe…" at bounding box center [539, 164] width 738 height 540
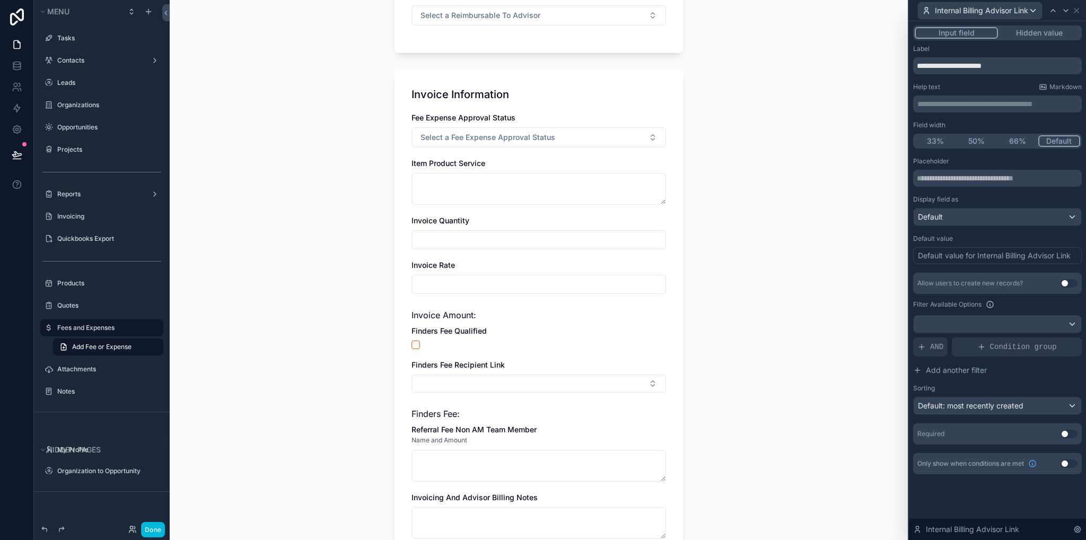
scroll to position [690, 0]
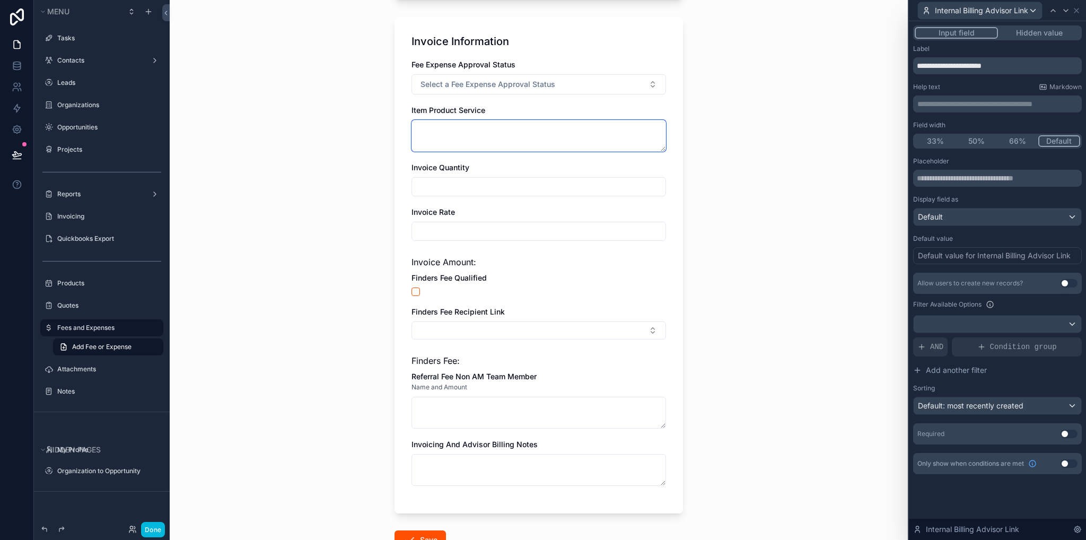
click at [454, 129] on textarea "scrollable content" at bounding box center [539, 136] width 255 height 32
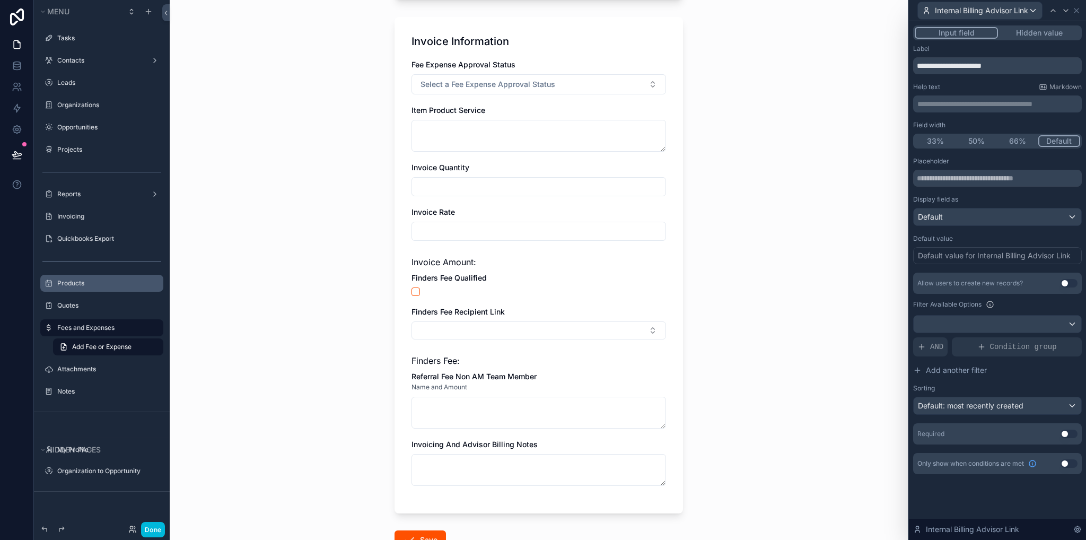
click at [76, 282] on label "Products" at bounding box center [107, 283] width 100 height 8
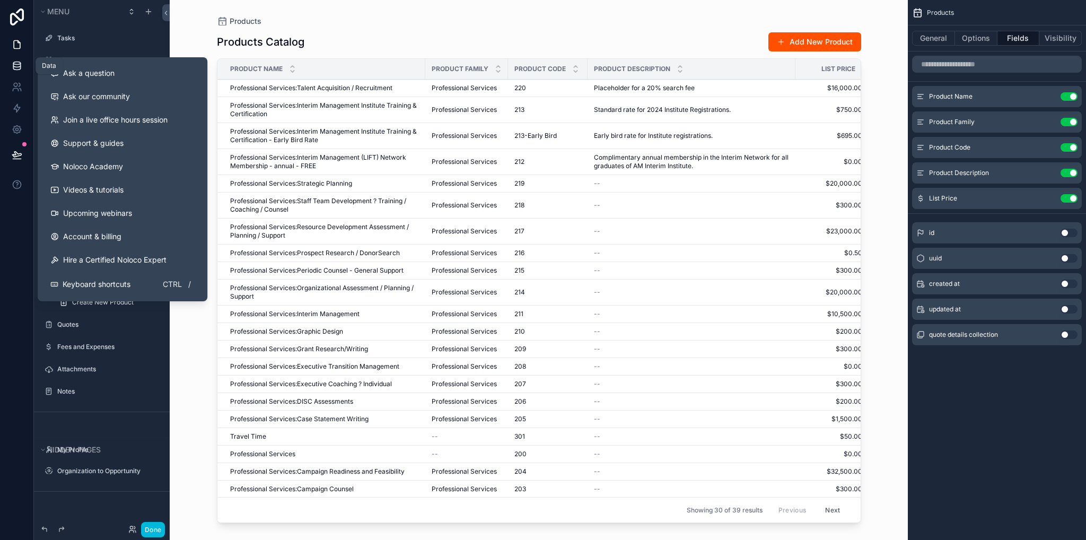
click at [21, 68] on icon at bounding box center [17, 65] width 11 height 11
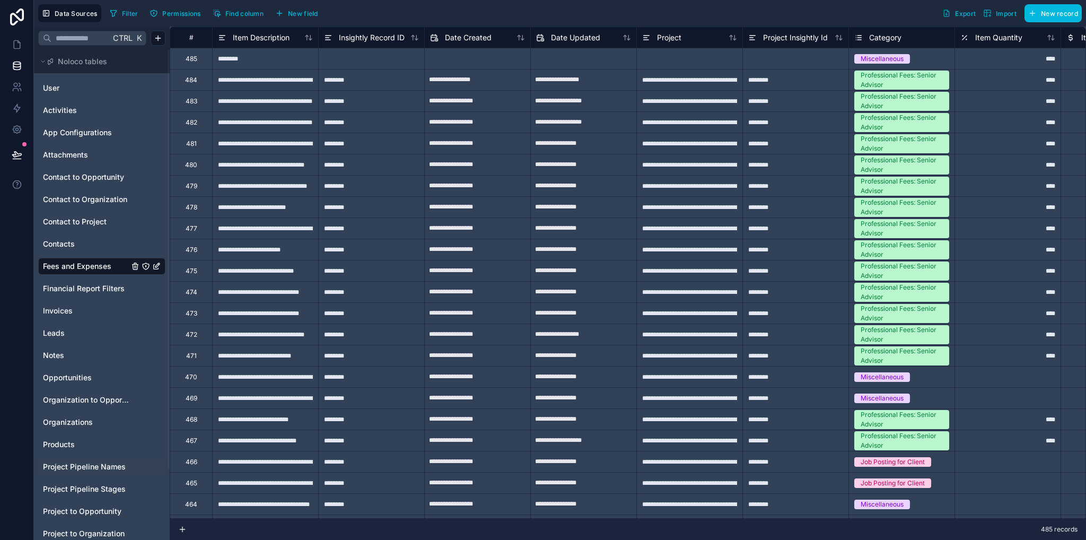
scroll to position [53, 0]
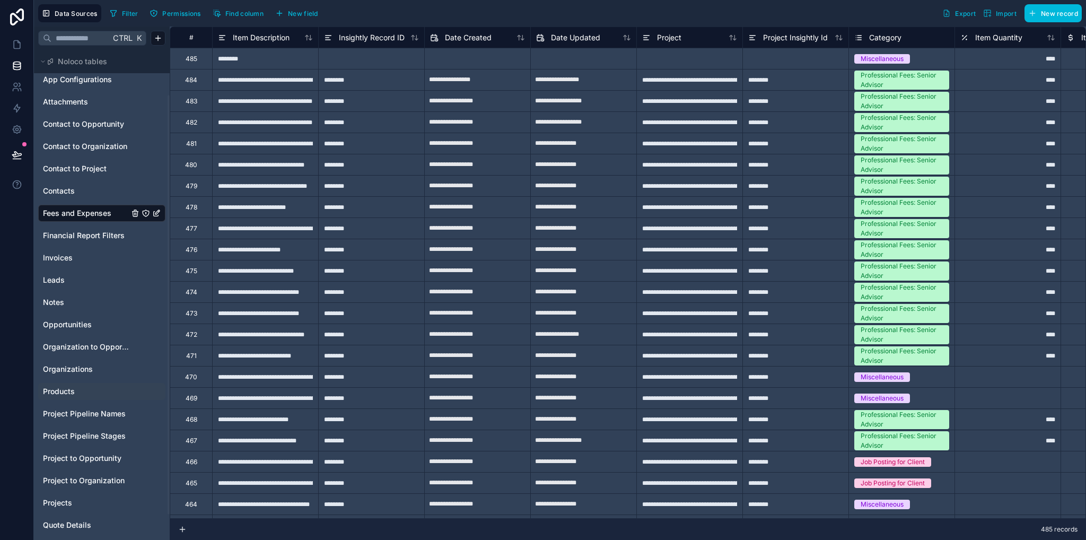
click at [60, 398] on div "Products" at bounding box center [101, 391] width 127 height 17
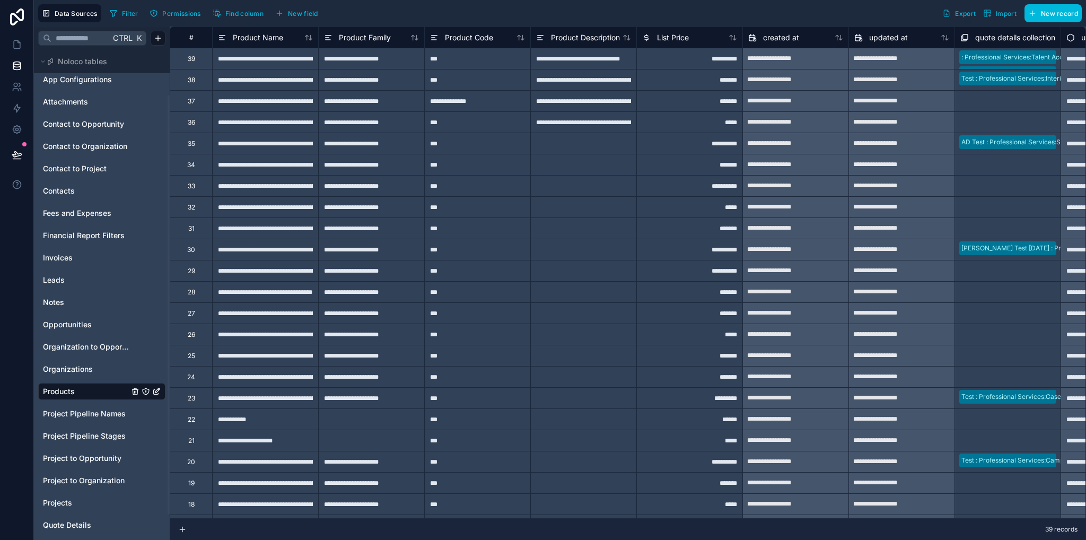
scroll to position [83, 0]
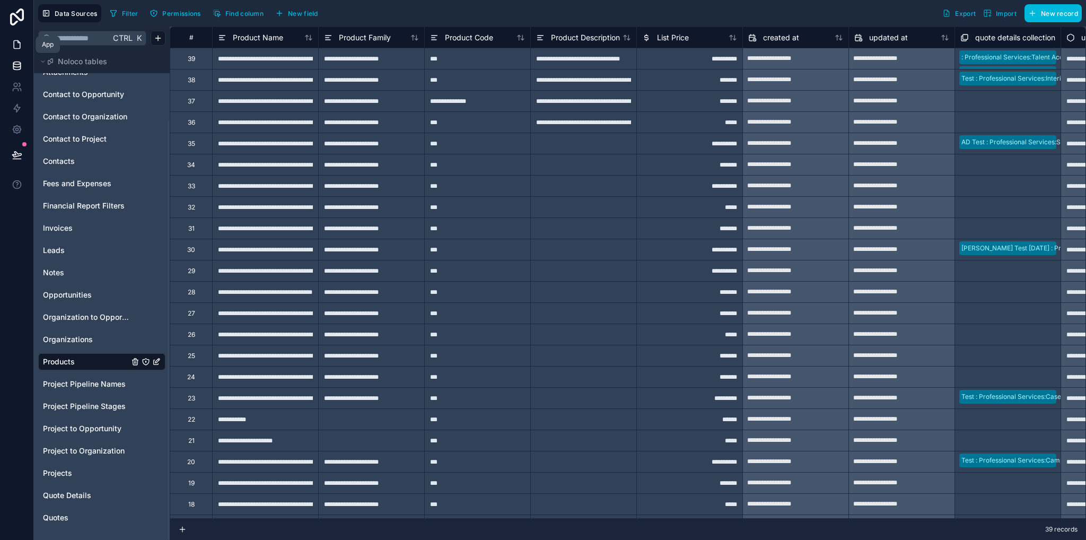
click at [20, 46] on icon at bounding box center [17, 45] width 6 height 8
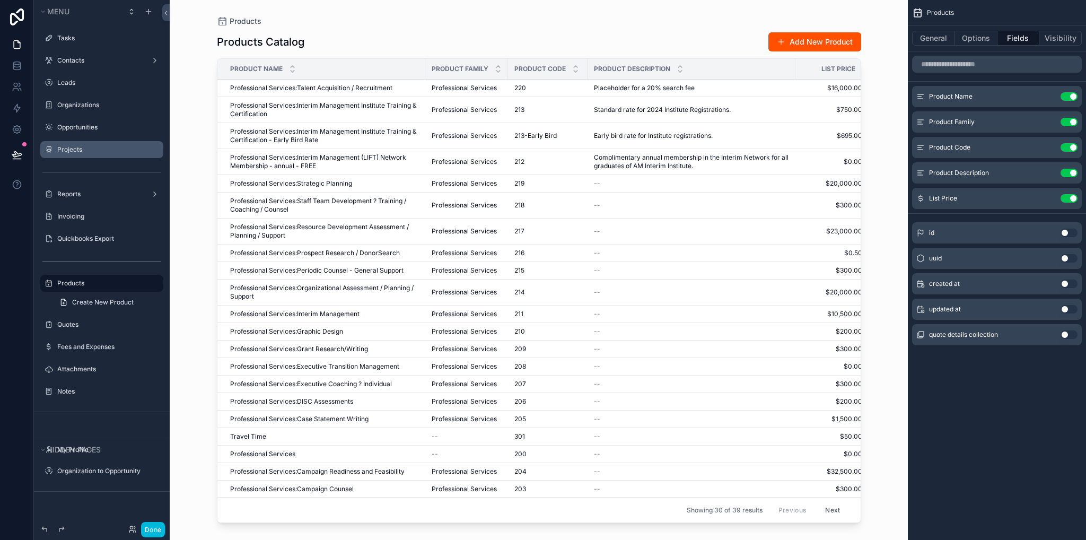
click at [74, 145] on div "Projects" at bounding box center [109, 149] width 104 height 8
click at [76, 154] on div "Projects" at bounding box center [109, 149] width 104 height 8
click at [72, 152] on label "Projects" at bounding box center [107, 149] width 100 height 8
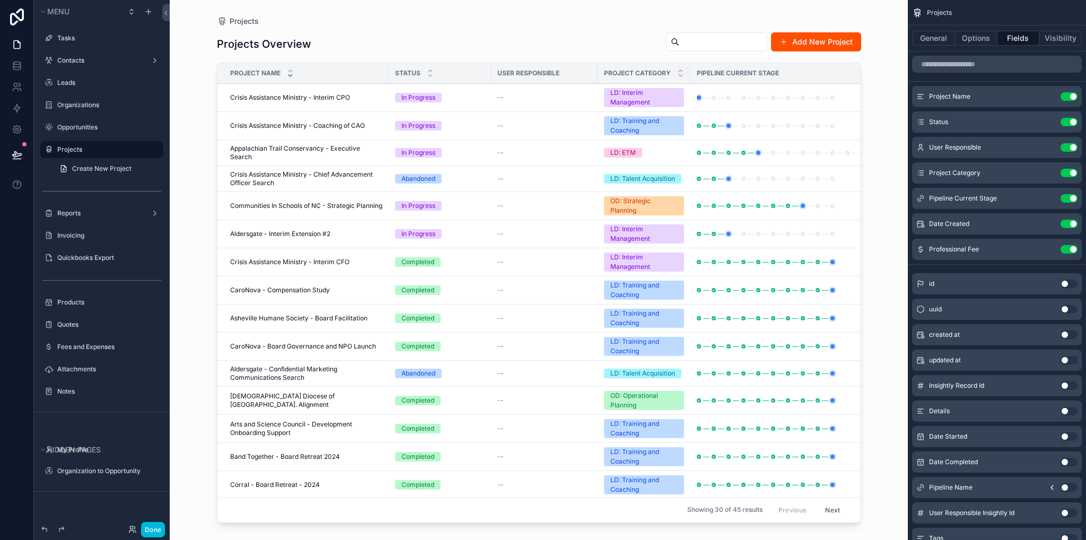
click at [291, 76] on icon "scrollable content" at bounding box center [290, 75] width 7 height 7
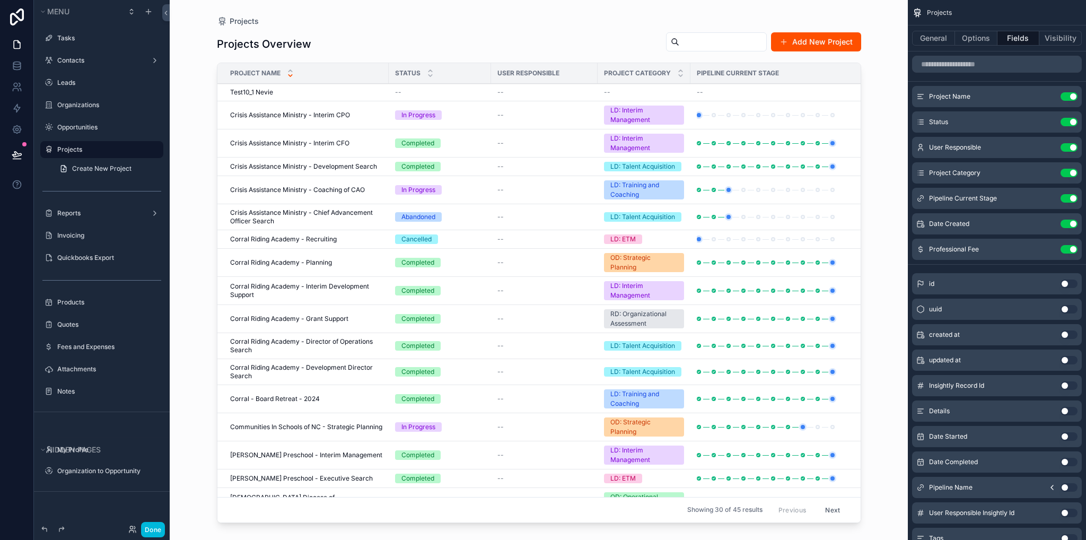
click at [257, 92] on span "Test10_1 Nevie" at bounding box center [251, 92] width 43 height 8
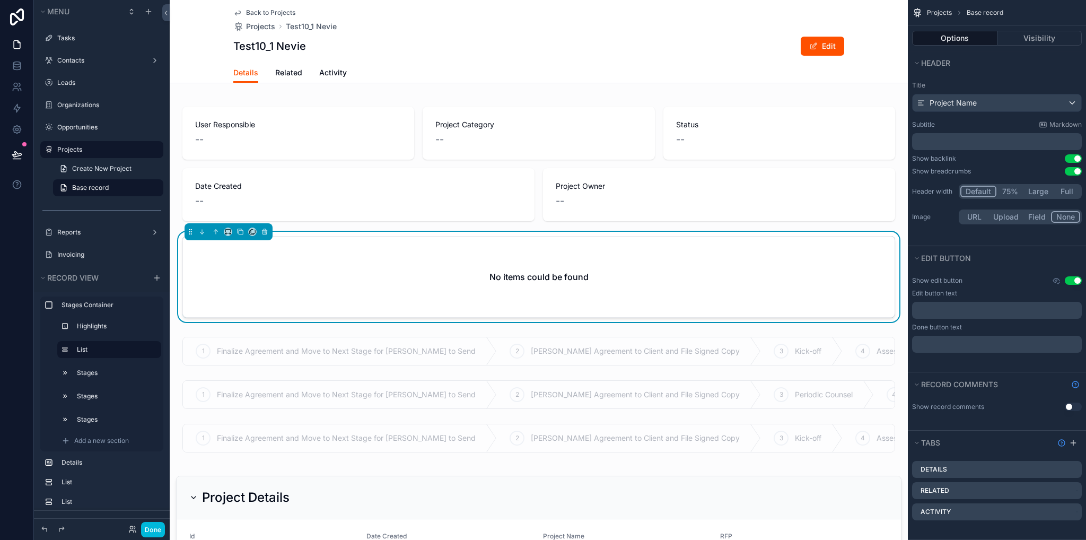
click at [285, 75] on span "Related" at bounding box center [288, 72] width 27 height 11
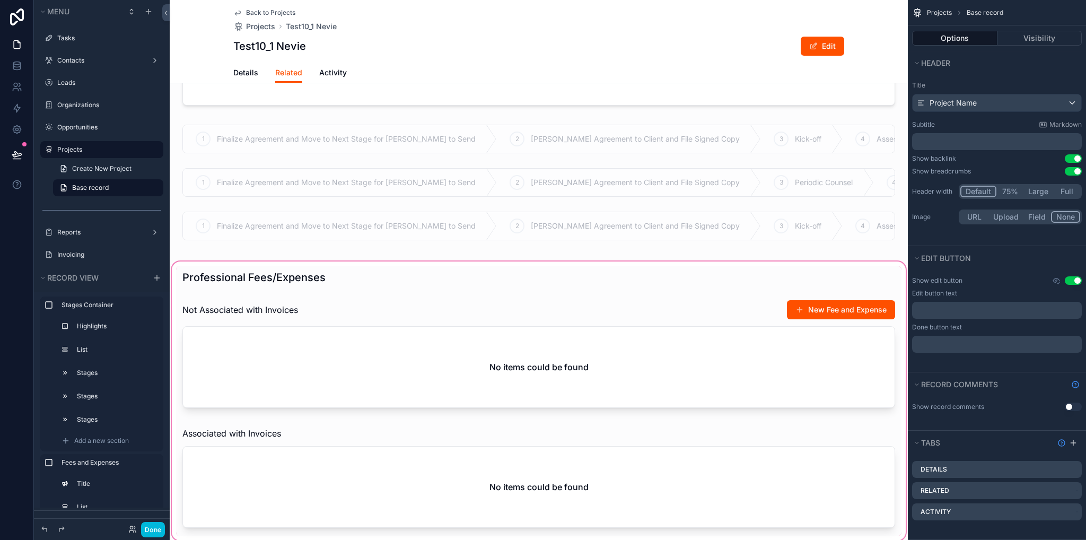
scroll to position [371, 0]
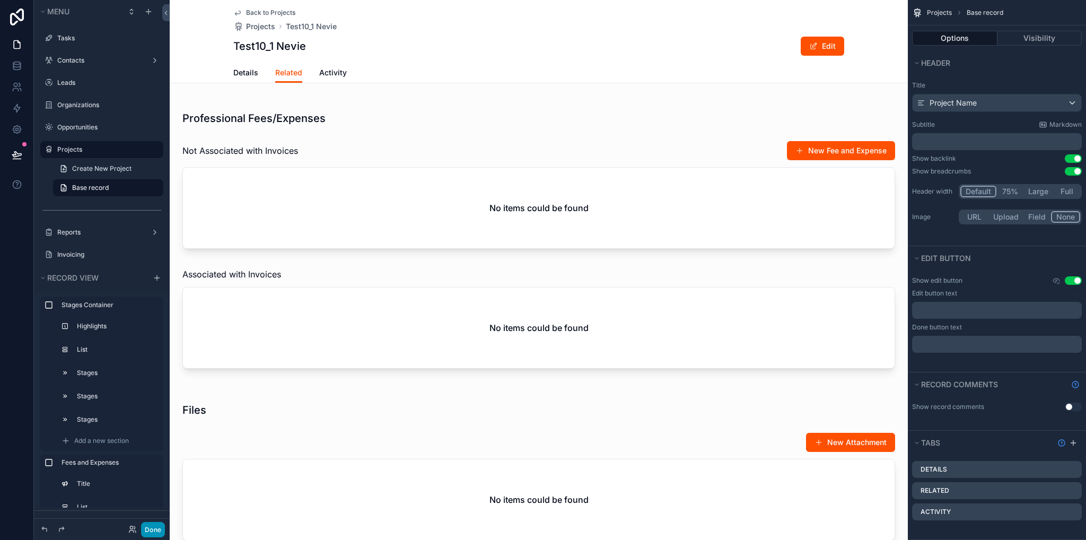
click at [153, 528] on button "Done" at bounding box center [153, 529] width 24 height 15
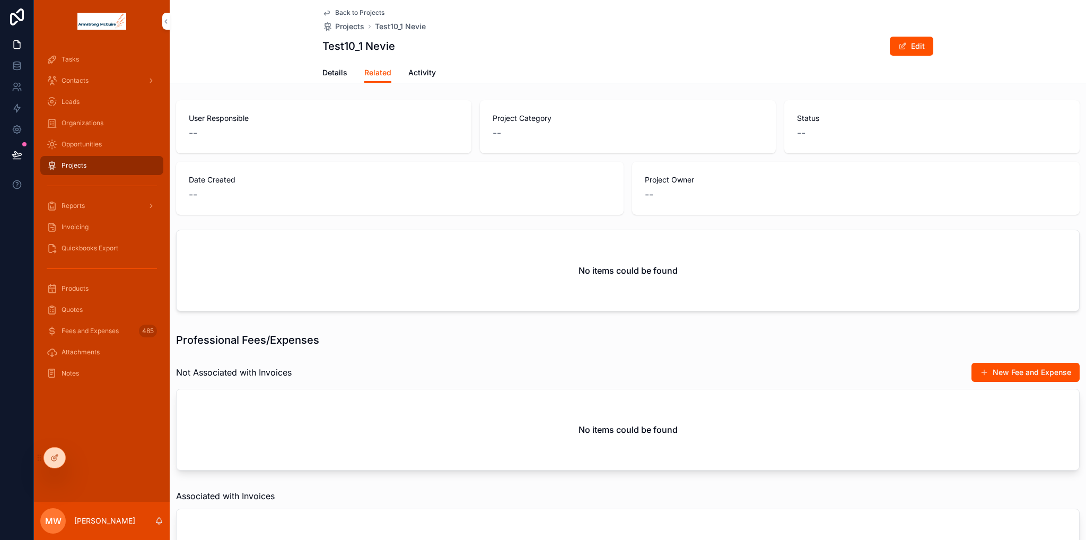
scroll to position [106, 0]
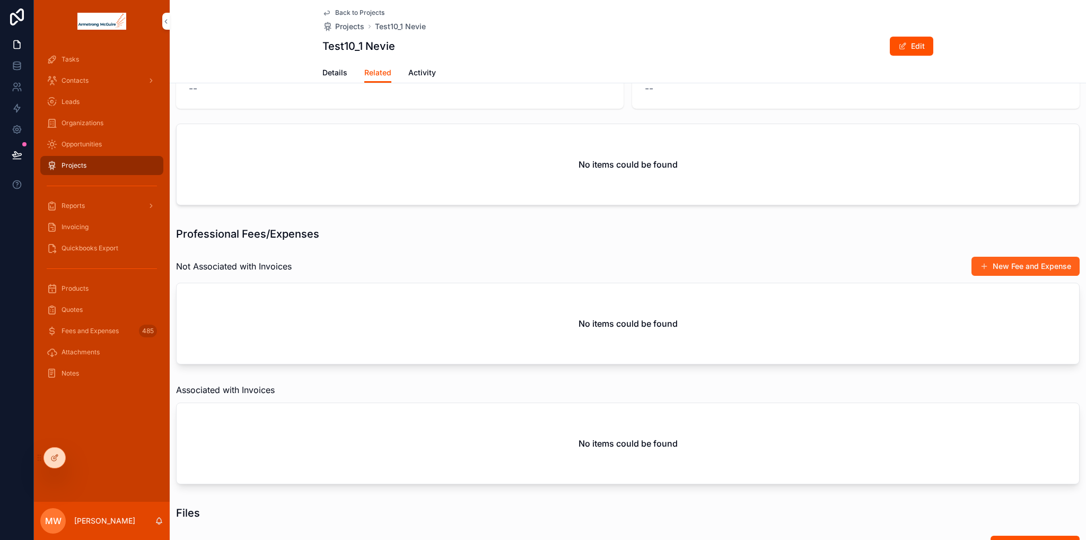
click at [991, 270] on button "New Fee and Expense" at bounding box center [1026, 266] width 108 height 19
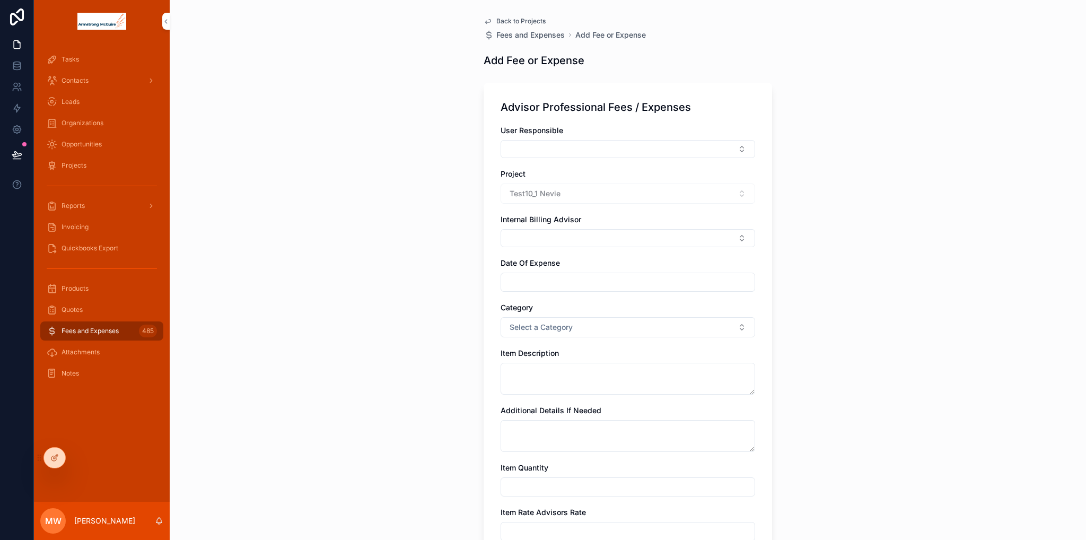
click at [508, 19] on span "Back to Projects" at bounding box center [521, 21] width 49 height 8
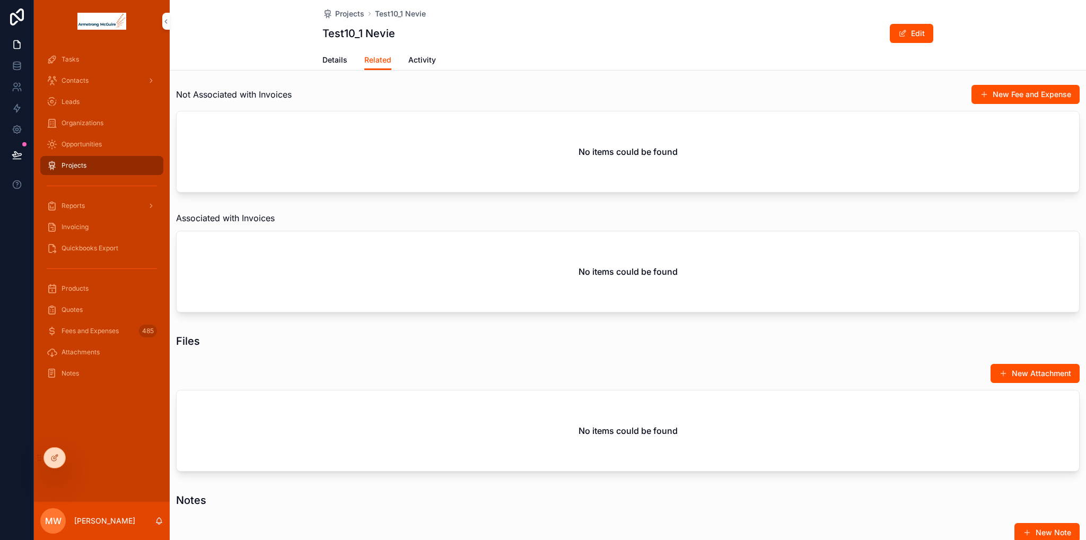
scroll to position [106, 0]
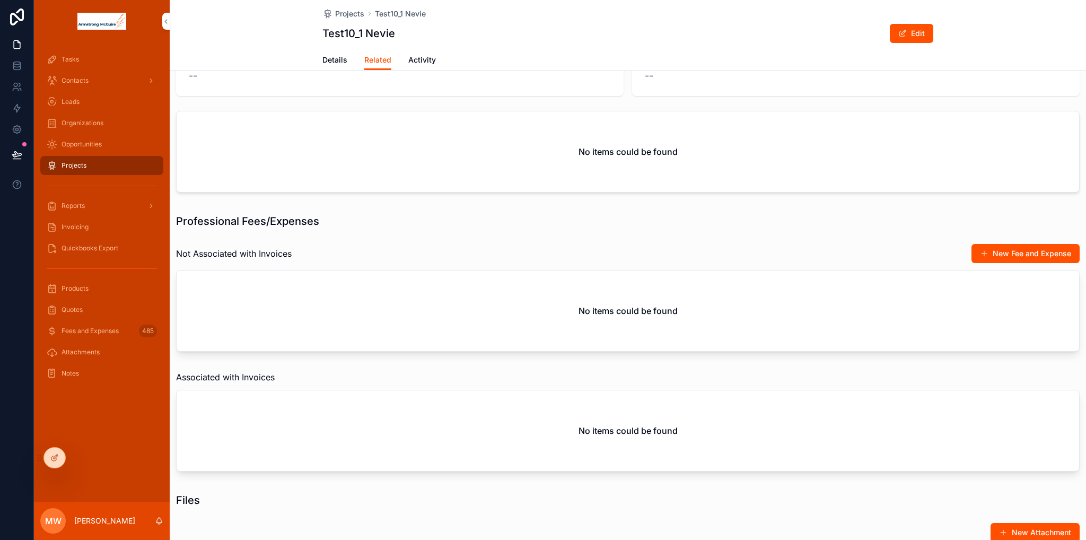
click at [79, 226] on span "Invoicing" at bounding box center [75, 227] width 27 height 8
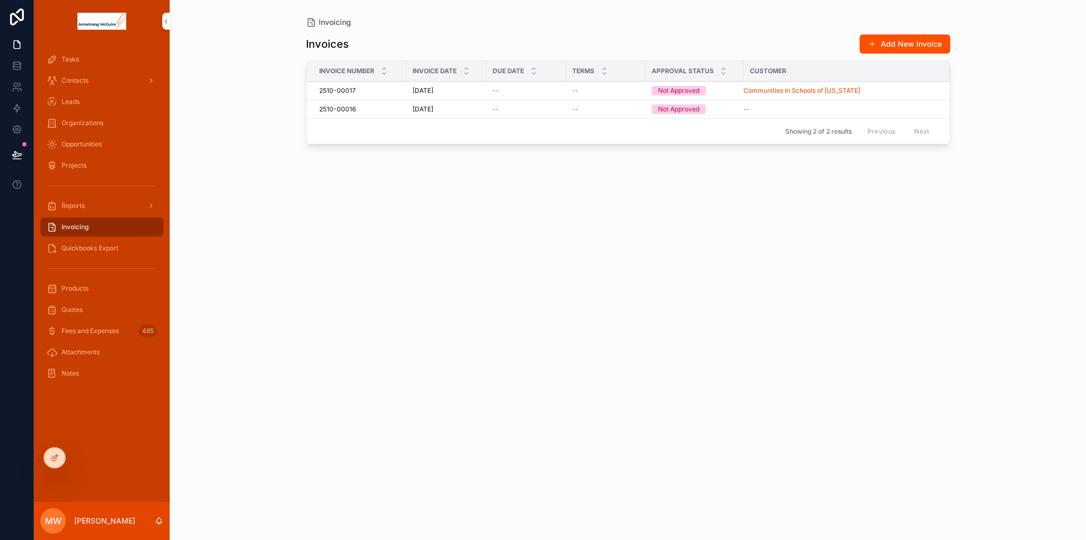
click at [344, 92] on span "2510-00017" at bounding box center [337, 90] width 37 height 8
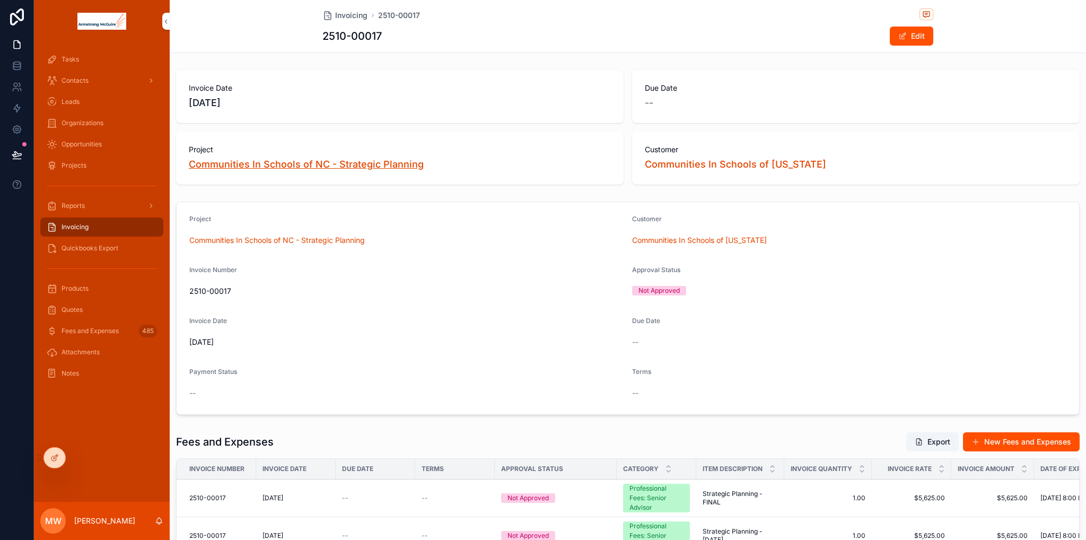
click at [250, 167] on span "Communities In Schools of NC - Strategic Planning" at bounding box center [306, 164] width 235 height 15
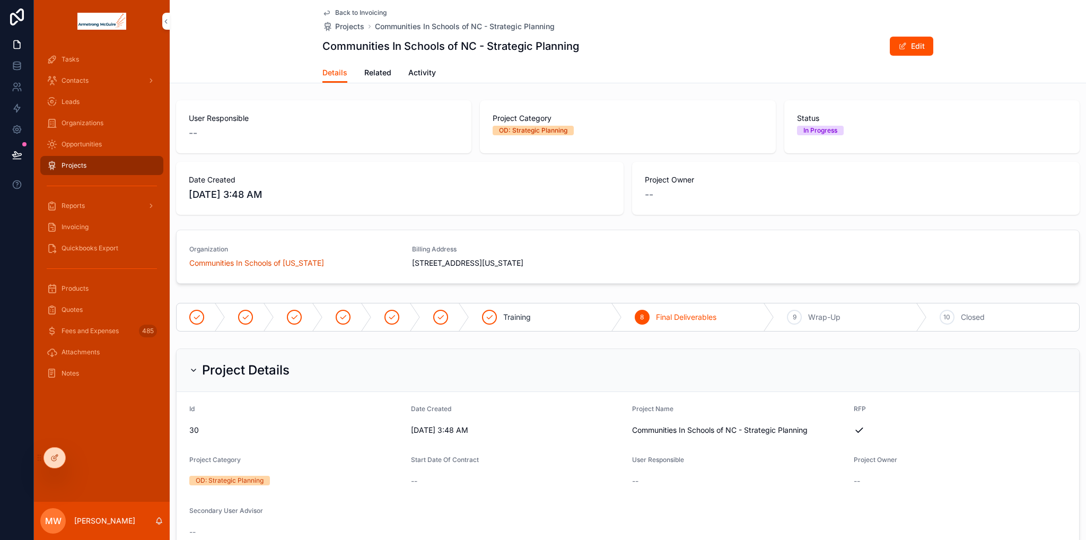
click at [368, 74] on span "Related" at bounding box center [377, 72] width 27 height 11
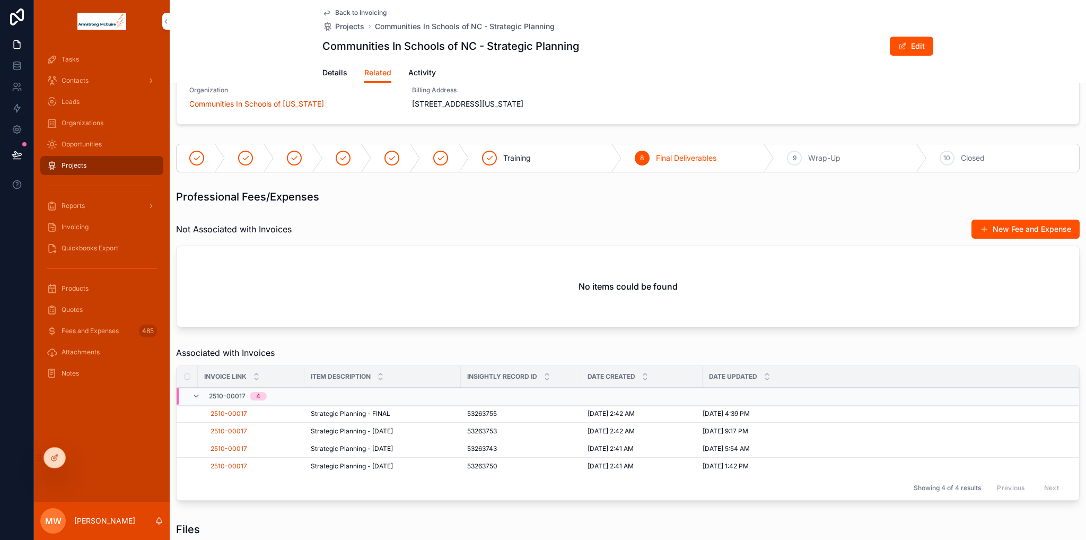
scroll to position [212, 0]
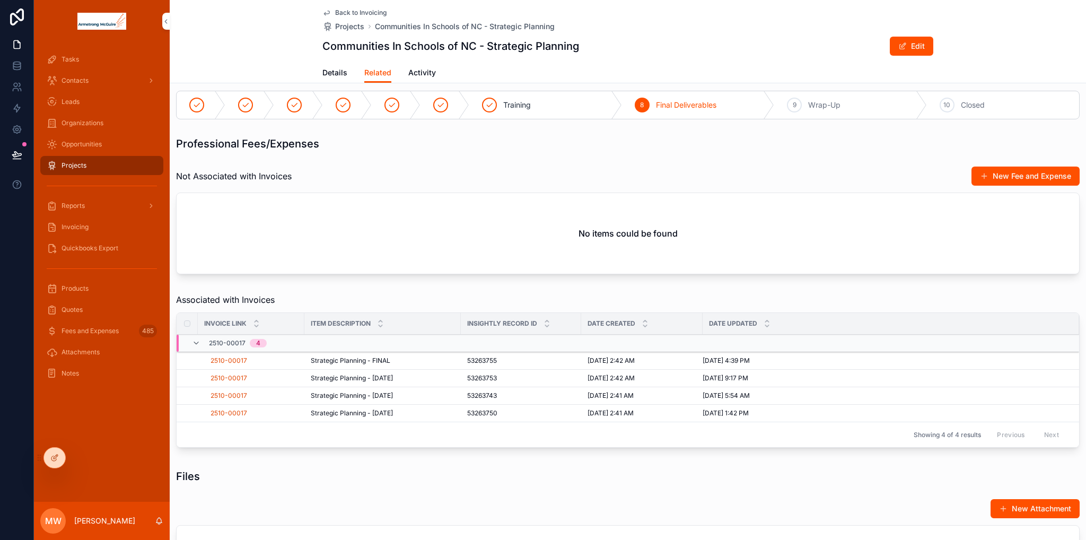
click at [314, 361] on span "Strategic Planning - FINAL" at bounding box center [351, 360] width 80 height 8
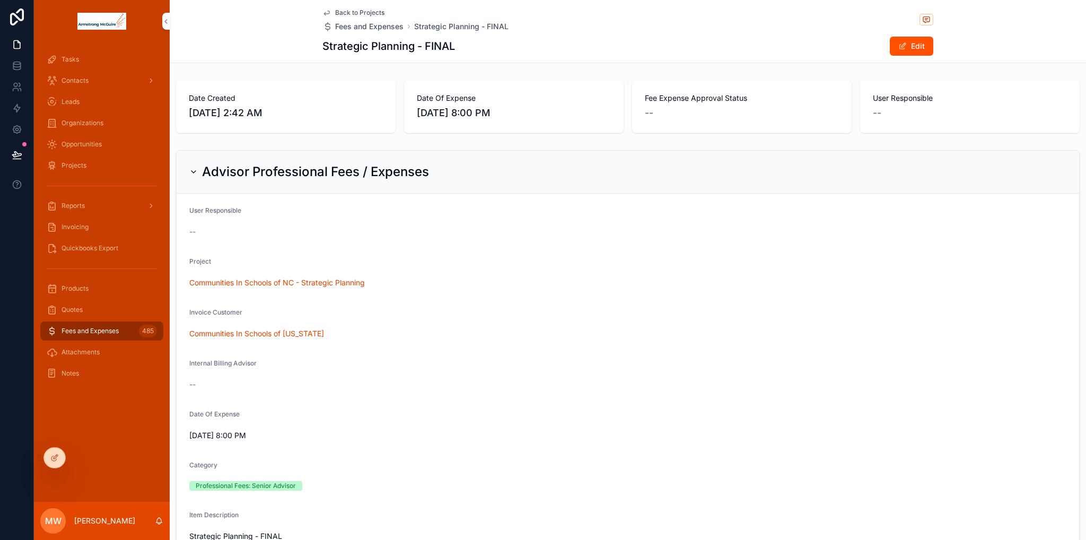
click at [82, 225] on span "Invoicing" at bounding box center [75, 227] width 27 height 8
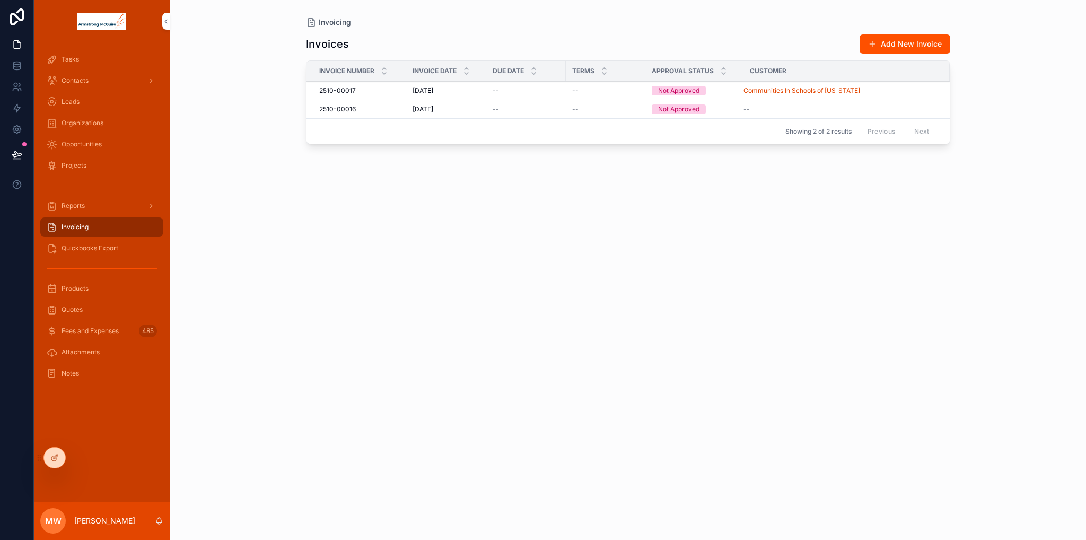
click at [448, 95] on td "[DATE] [DATE]" at bounding box center [446, 91] width 80 height 19
click at [367, 91] on div "2510-00017 2510-00017" at bounding box center [359, 90] width 81 height 8
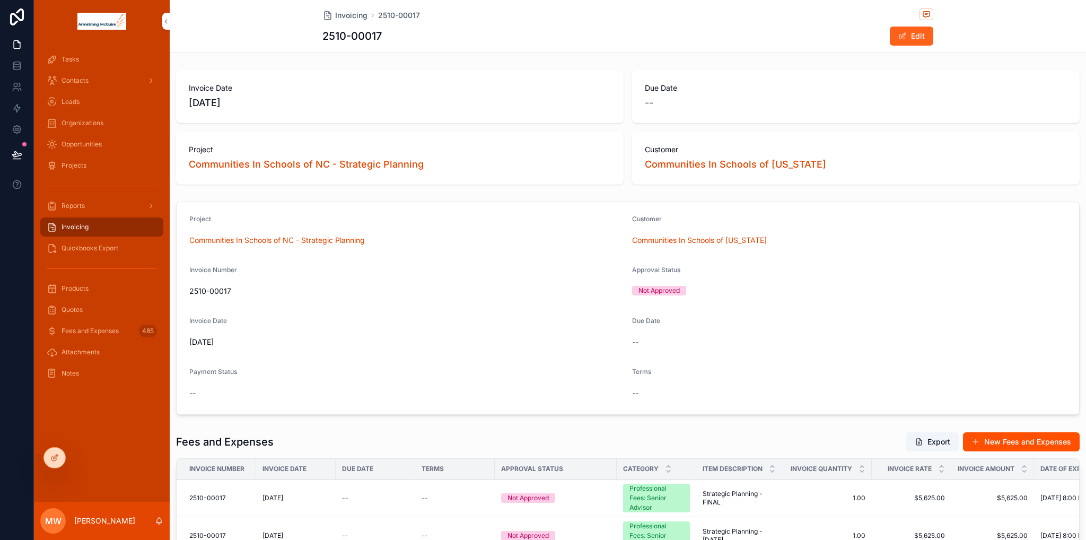
click at [906, 39] on button "Edit" at bounding box center [911, 36] width 43 height 19
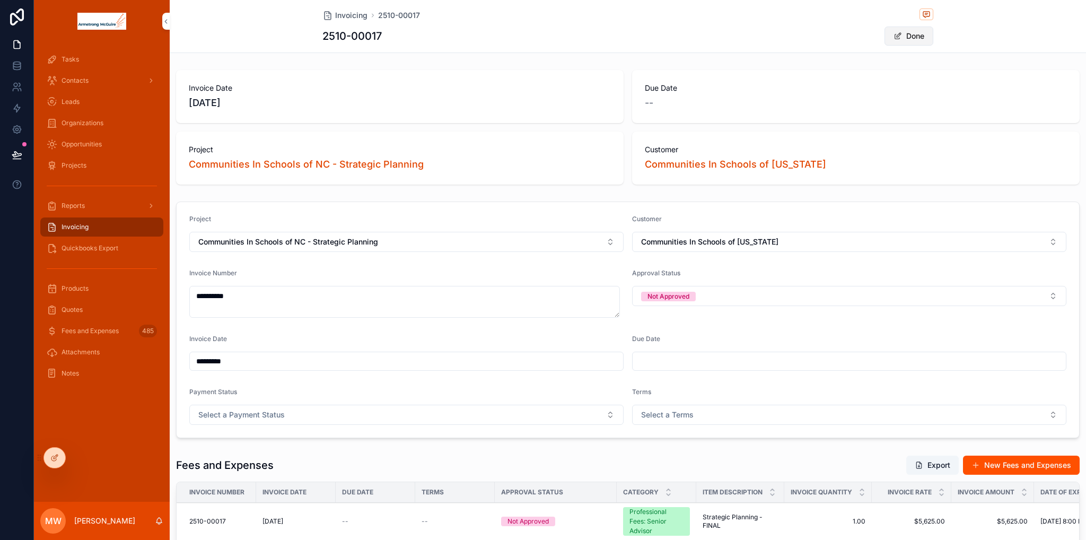
click at [921, 32] on button "Done" at bounding box center [909, 36] width 49 height 19
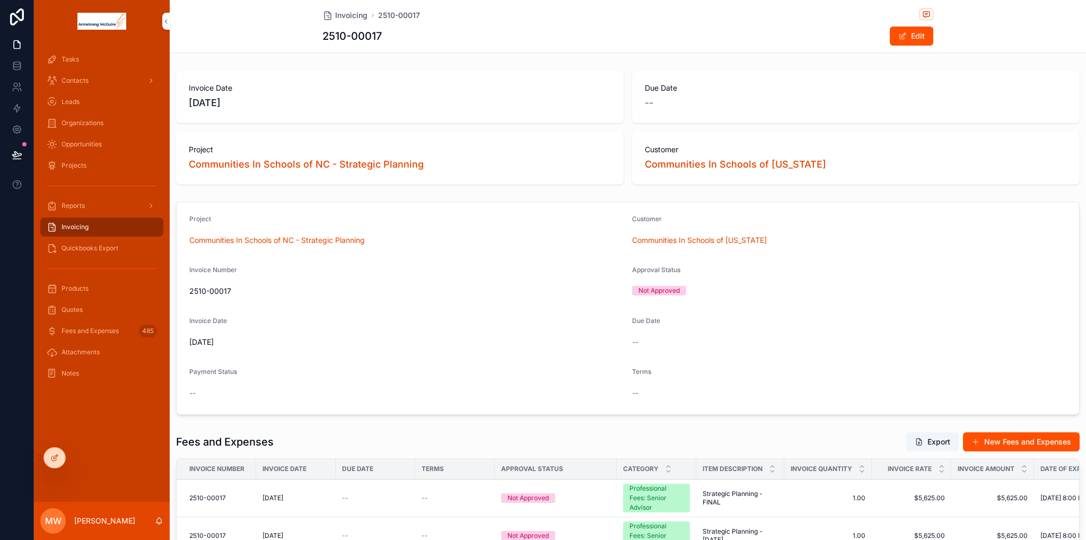
scroll to position [199, 0]
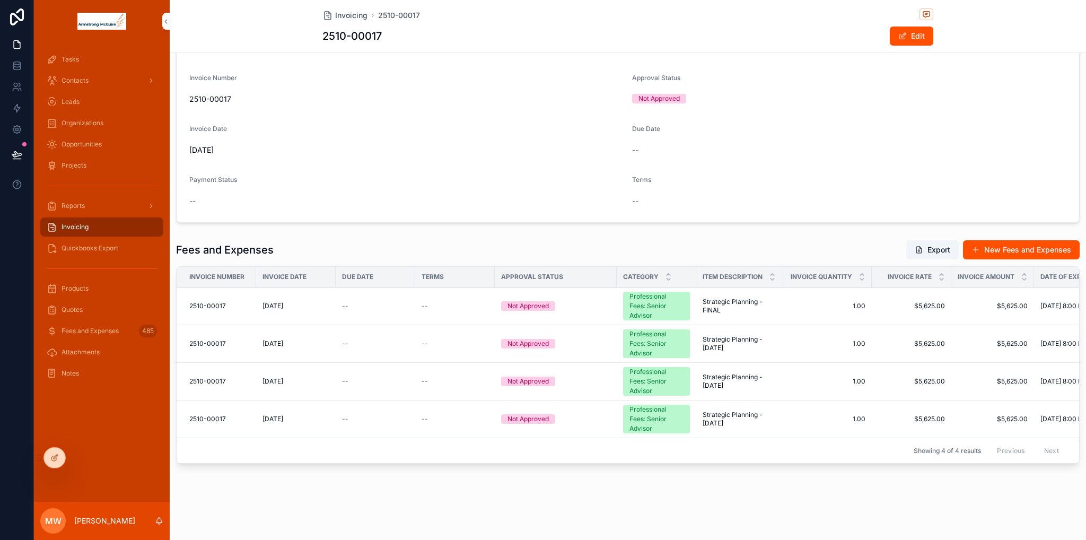
click at [84, 292] on span "Products" at bounding box center [75, 288] width 27 height 8
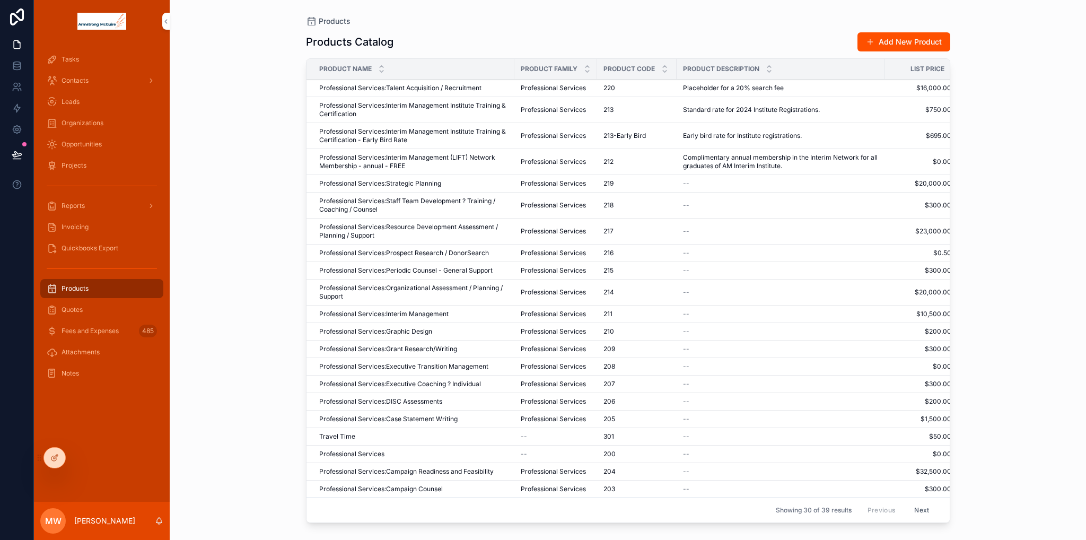
click at [72, 311] on span "Quotes" at bounding box center [72, 310] width 21 height 8
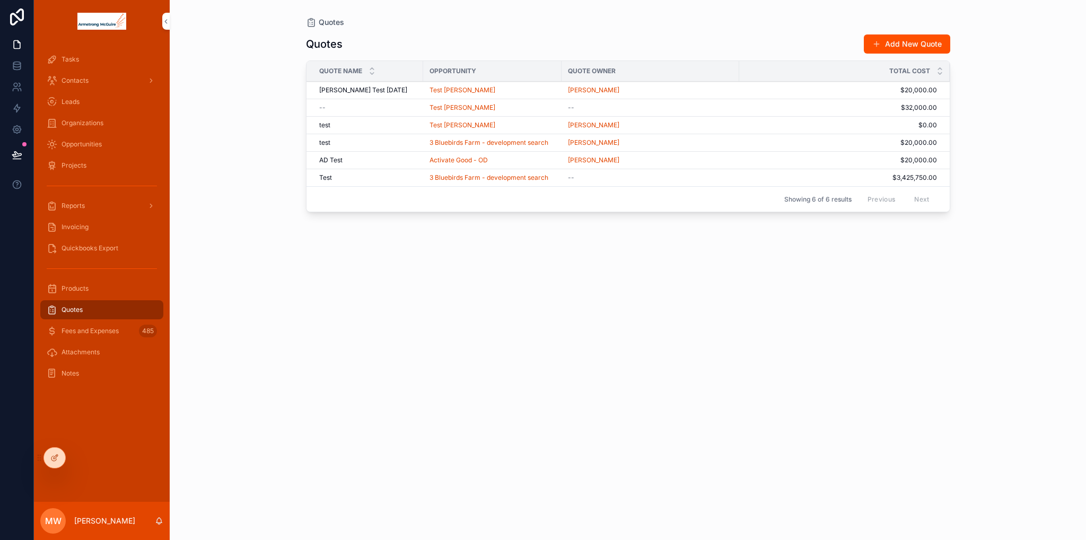
click at [104, 333] on span "Fees and Expenses" at bounding box center [90, 331] width 57 height 8
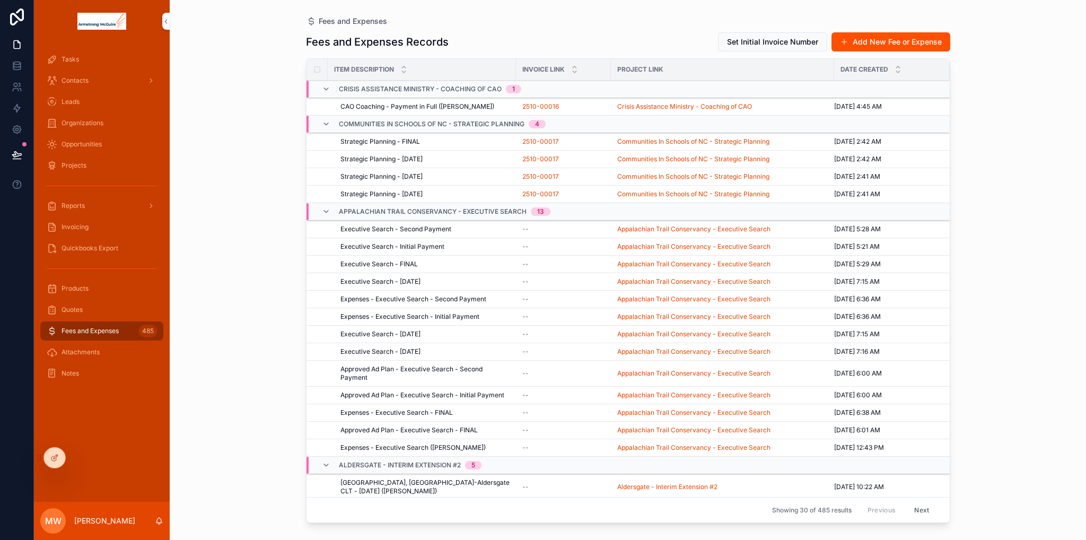
click at [70, 308] on span "Quotes" at bounding box center [72, 310] width 21 height 8
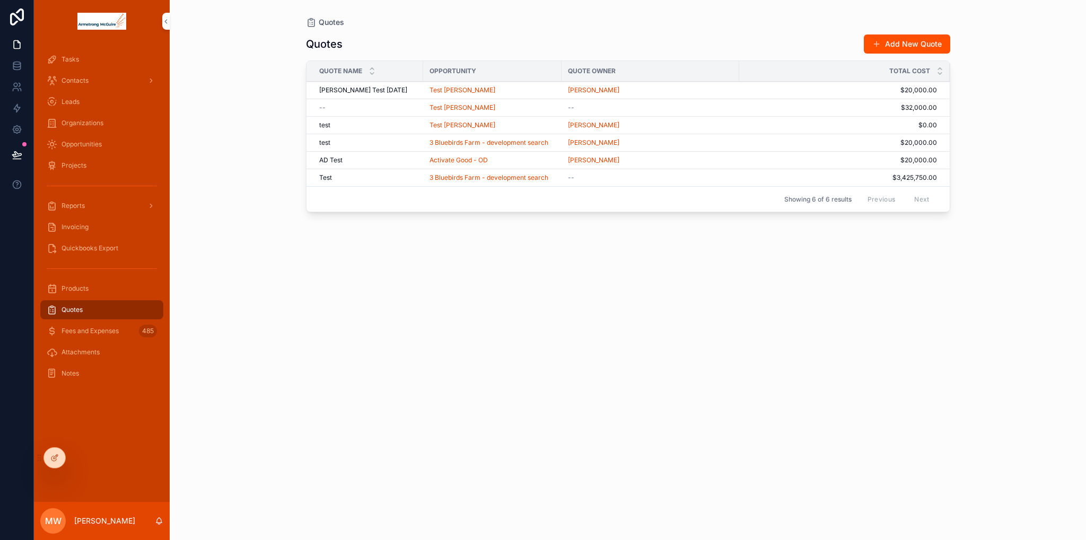
click at [628, 438] on div "Quotes Add New Quote Quote Name Opportunity Quote Owner Total Cost [PERSON_NAME…" at bounding box center [628, 278] width 644 height 500
click at [83, 329] on span "Fees and Expenses" at bounding box center [90, 331] width 57 height 8
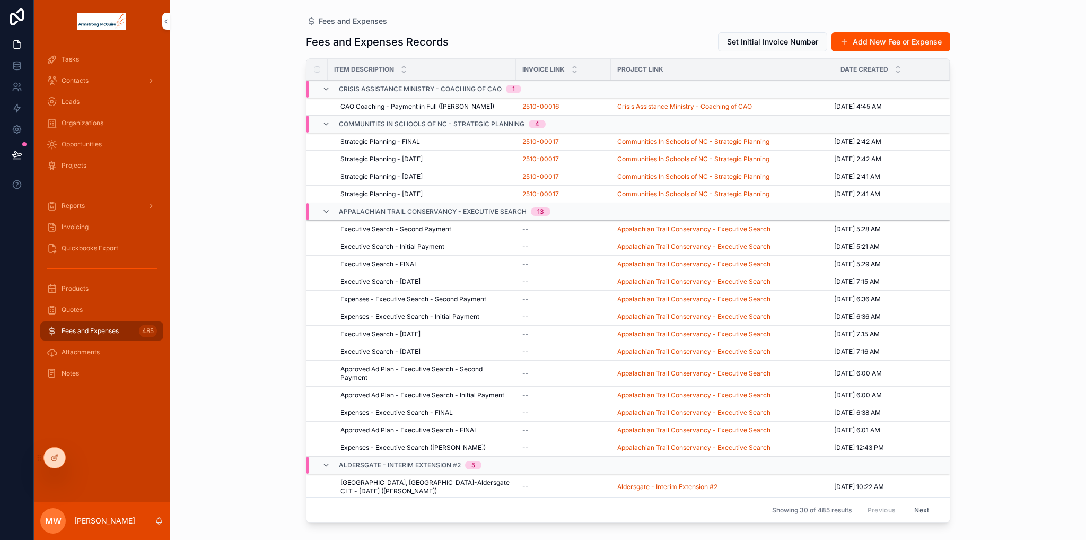
click at [384, 104] on span "CAO Coaching - Payment in Full ([PERSON_NAME])" at bounding box center [418, 106] width 154 height 8
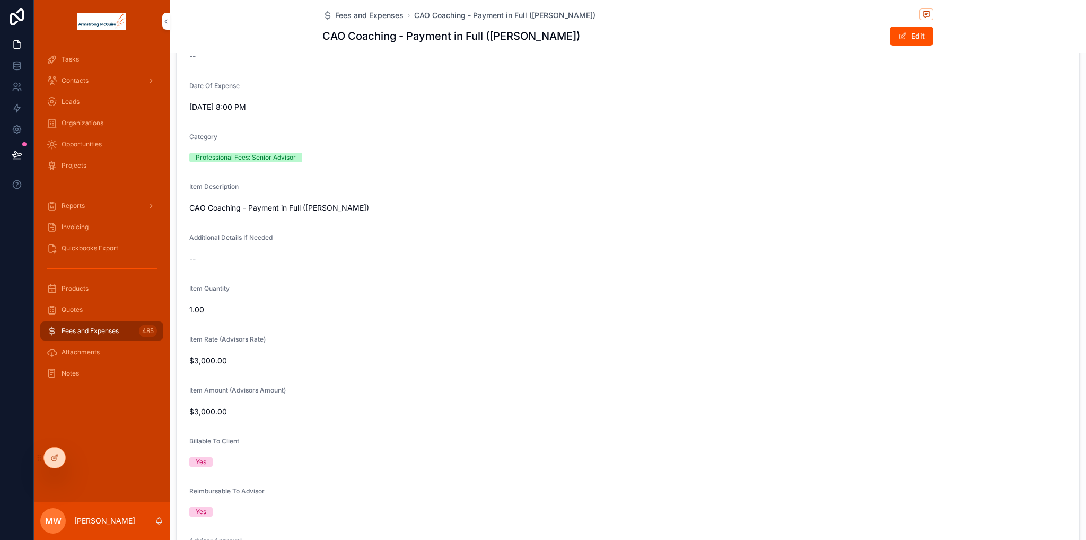
scroll to position [605, 0]
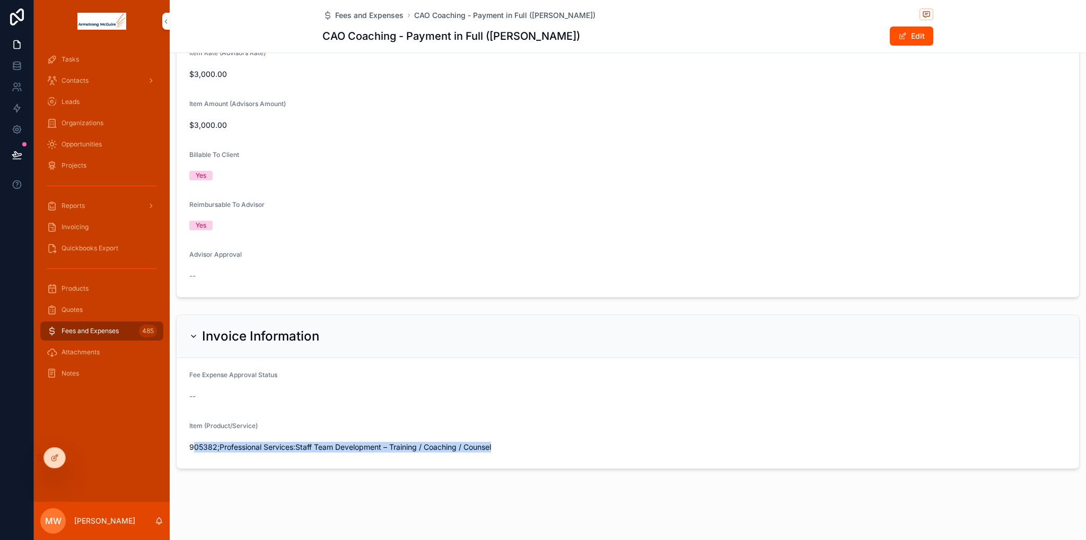
drag, startPoint x: 520, startPoint y: 444, endPoint x: 192, endPoint y: 450, distance: 327.9
click at [192, 450] on span "905382;Professional Services:Staff Team Development – Training / Coaching / Cou…" at bounding box center [627, 447] width 877 height 11
click at [504, 447] on span "905382;Professional Services:Staff Team Development – Training / Coaching / Cou…" at bounding box center [627, 447] width 877 height 11
drag, startPoint x: 506, startPoint y: 450, endPoint x: 499, endPoint y: 448, distance: 7.6
click at [506, 450] on span "905382;Professional Services:Staff Team Development – Training / Coaching / Cou…" at bounding box center [627, 447] width 877 height 11
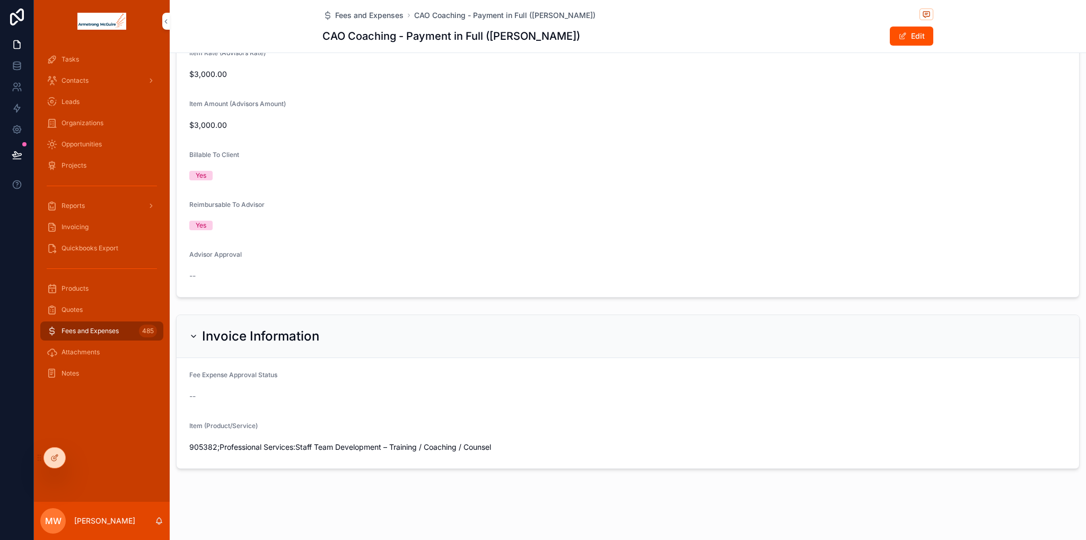
click at [185, 450] on form "Fee Expense Approval Status -- Item (Product/Service) 905382;Professional Servi…" at bounding box center [628, 413] width 903 height 110
drag, startPoint x: 190, startPoint y: 447, endPoint x: 605, endPoint y: 443, distance: 414.8
click at [605, 443] on form "Fee Expense Approval Status -- Item (Product/Service) 905382;Professional Servi…" at bounding box center [628, 413] width 903 height 110
click at [606, 443] on span "905382;Professional Services:Staff Team Development – Training / Coaching / Cou…" at bounding box center [627, 447] width 877 height 11
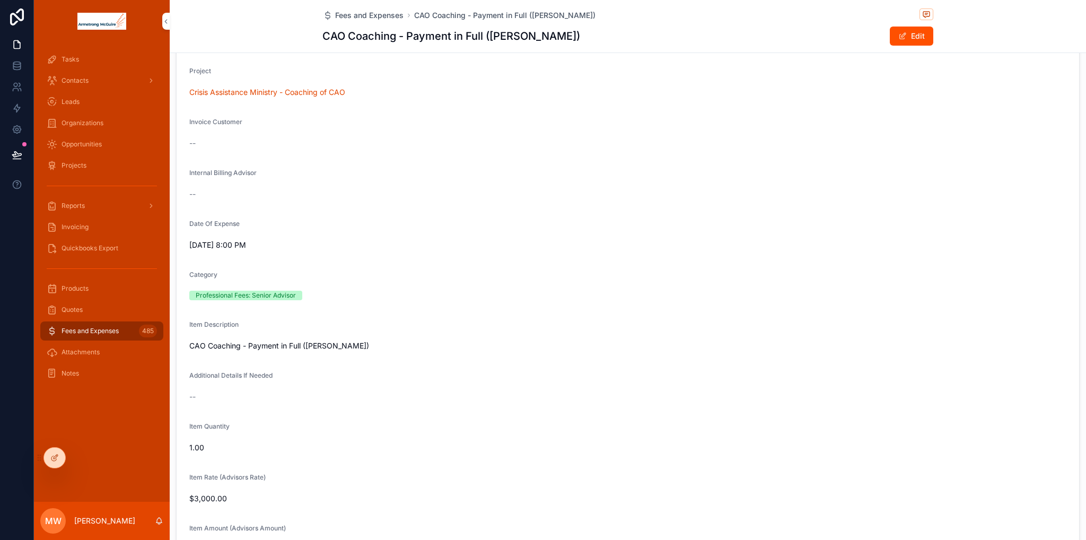
scroll to position [21, 0]
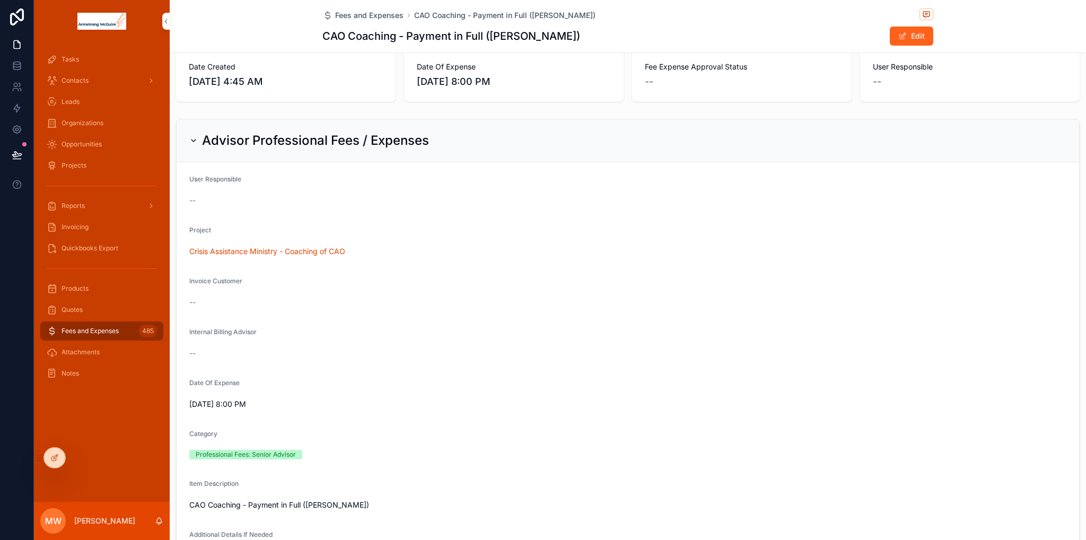
click at [905, 39] on button "Edit" at bounding box center [911, 36] width 43 height 19
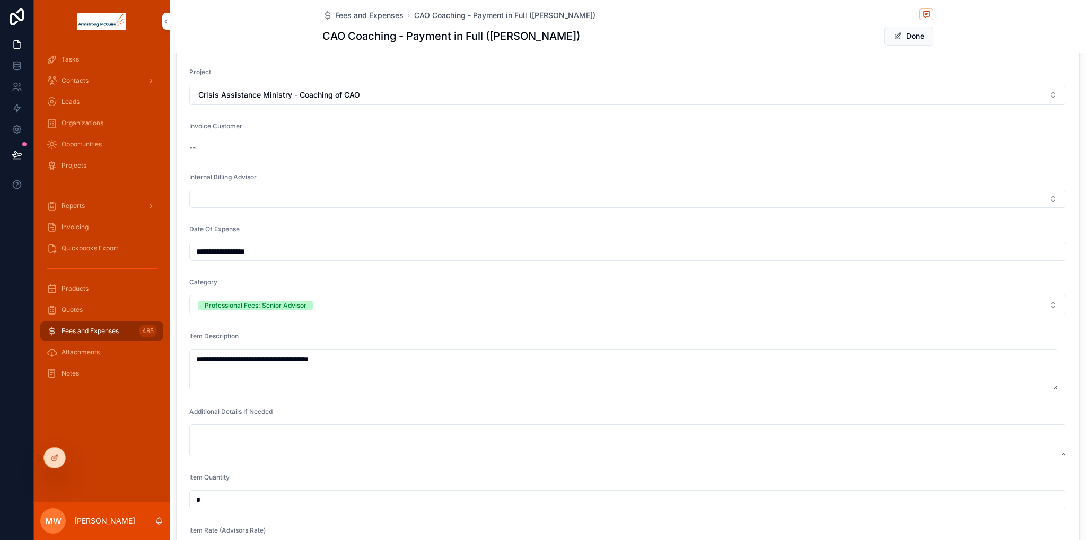
scroll to position [233, 0]
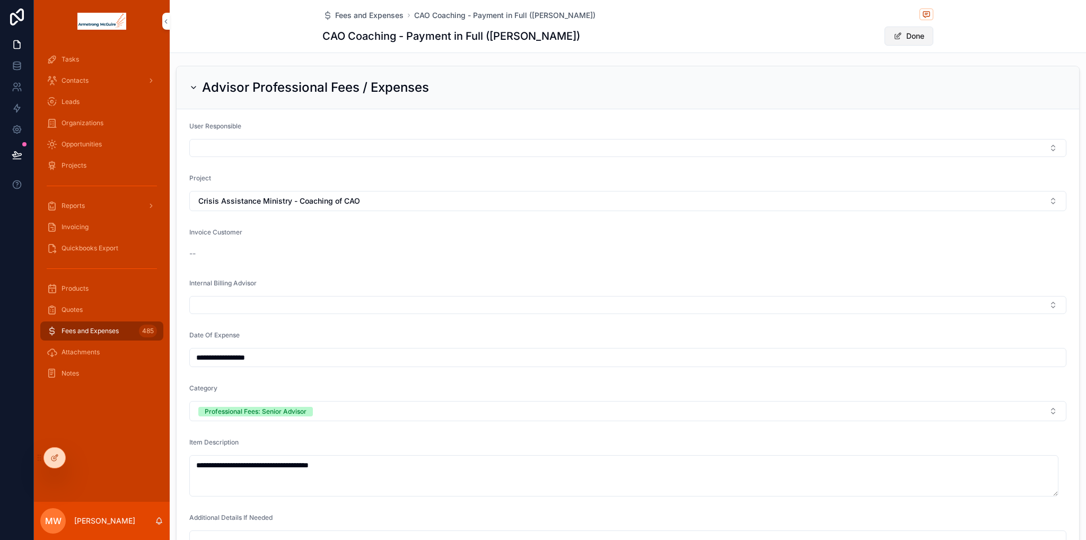
click at [917, 42] on button "Done" at bounding box center [909, 36] width 49 height 19
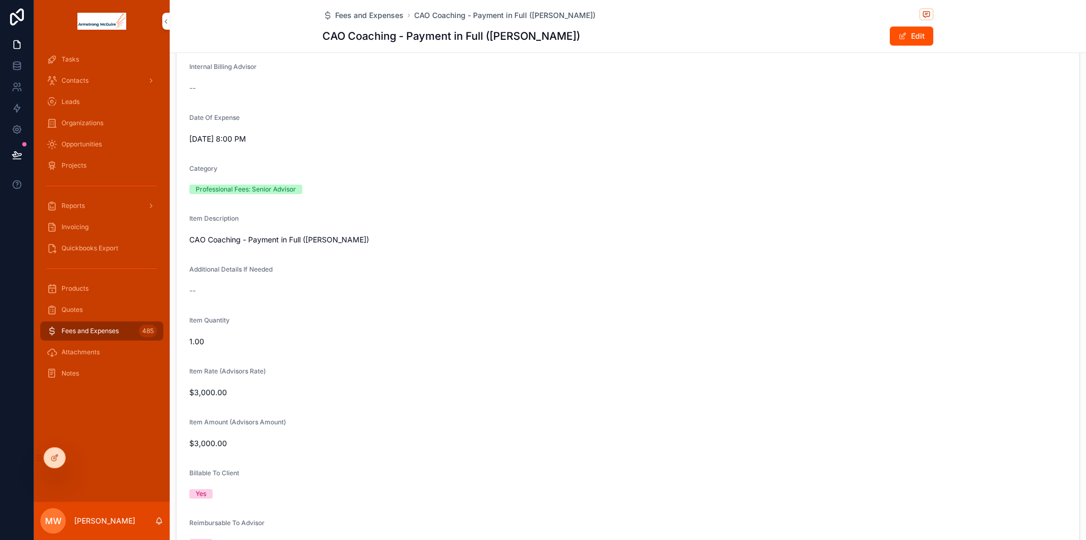
scroll to position [552, 0]
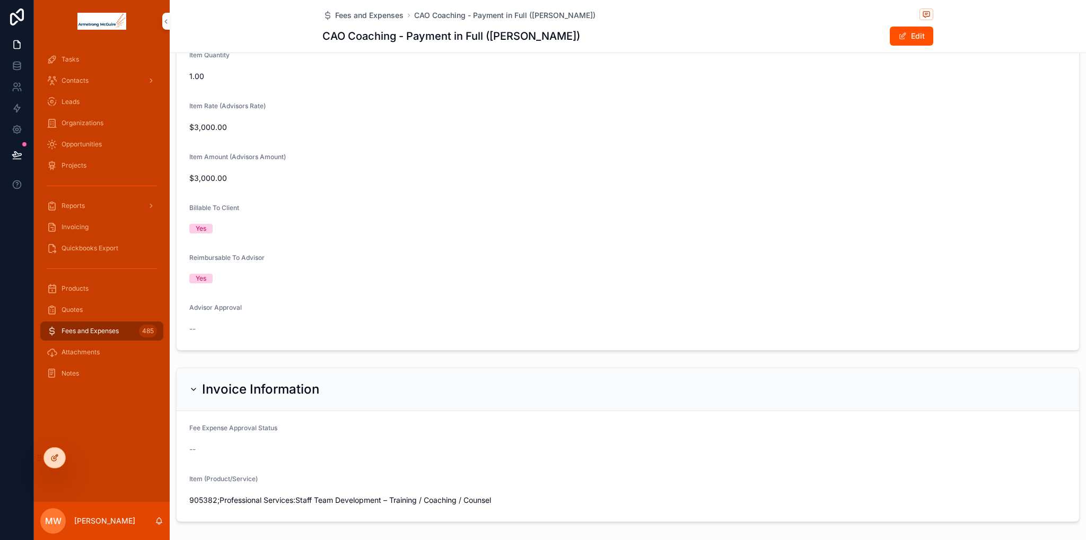
click at [56, 454] on icon at bounding box center [54, 458] width 8 height 8
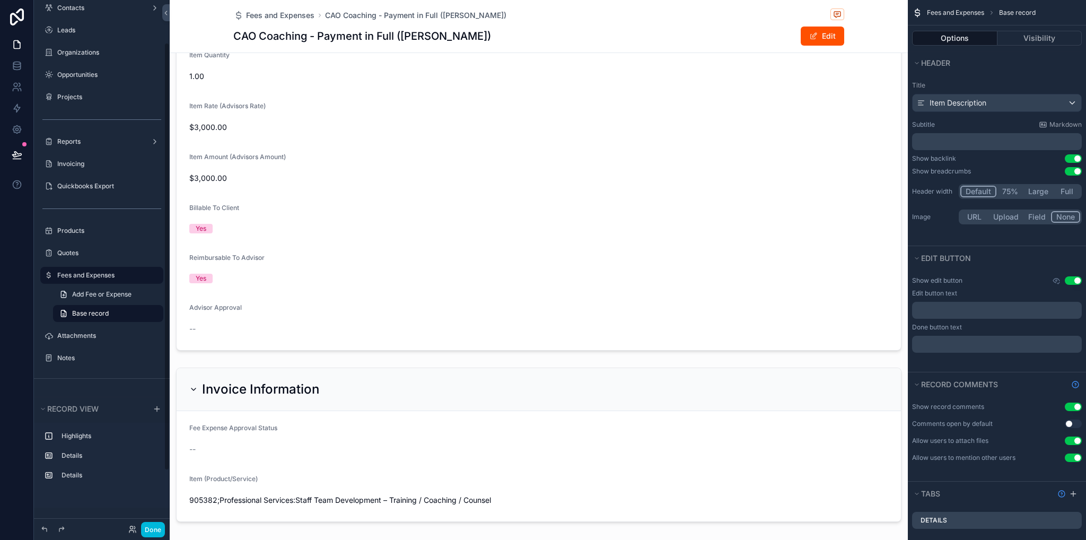
scroll to position [764, 0]
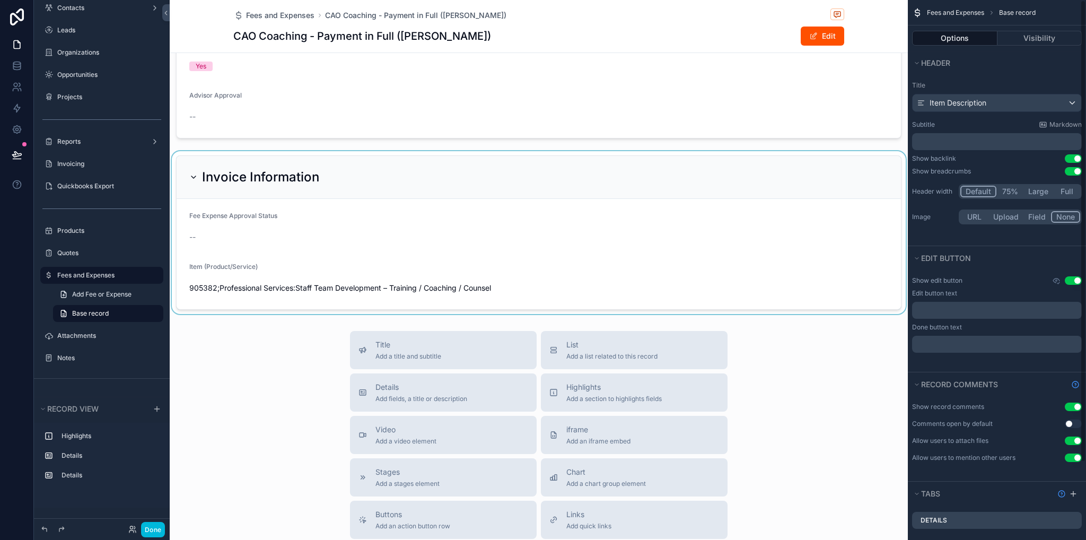
click at [686, 228] on div "scrollable content" at bounding box center [539, 232] width 738 height 163
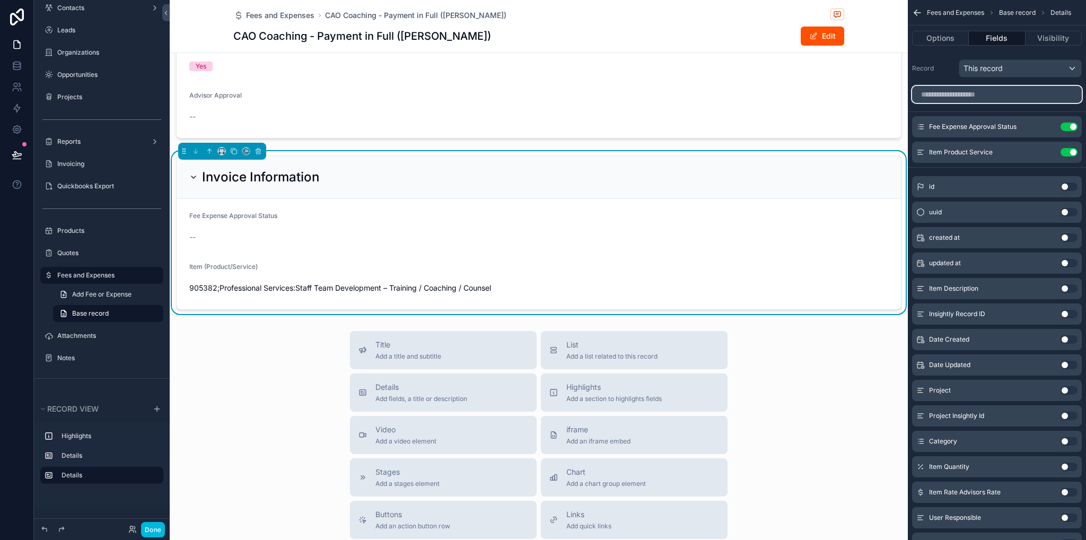
click at [982, 94] on input "scrollable content" at bounding box center [997, 94] width 170 height 17
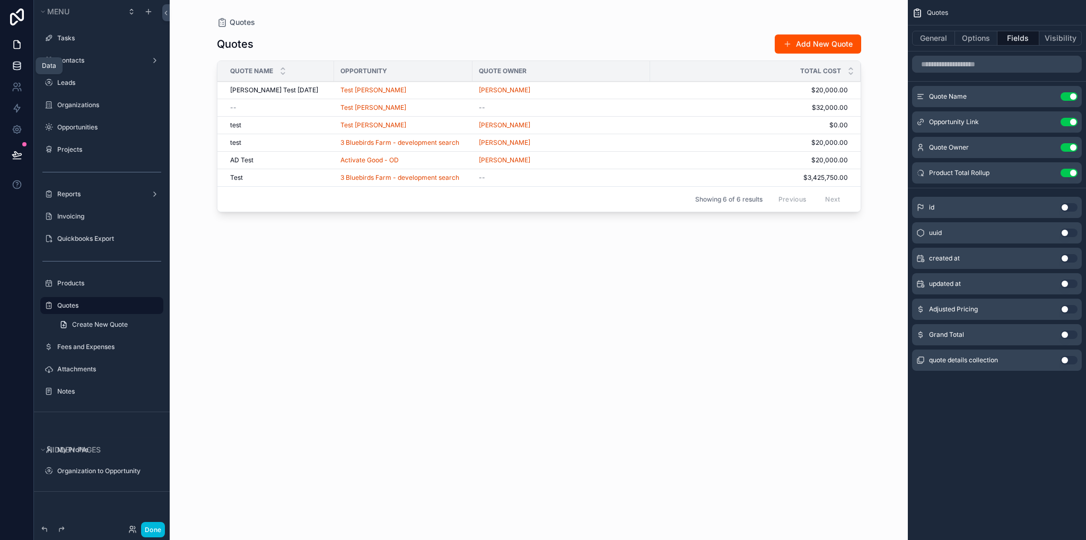
click at [8, 68] on link at bounding box center [16, 65] width 33 height 21
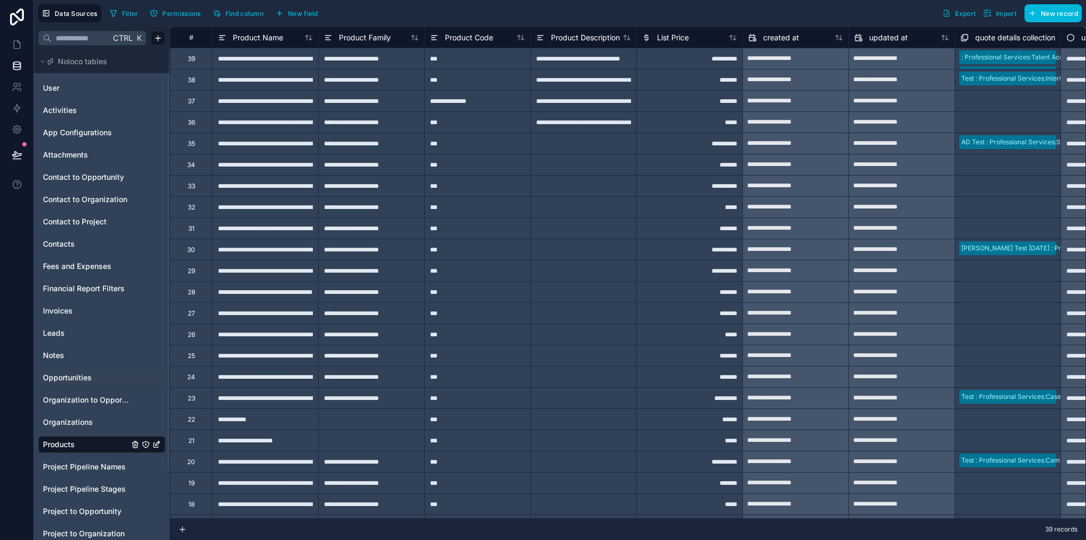
scroll to position [83, 0]
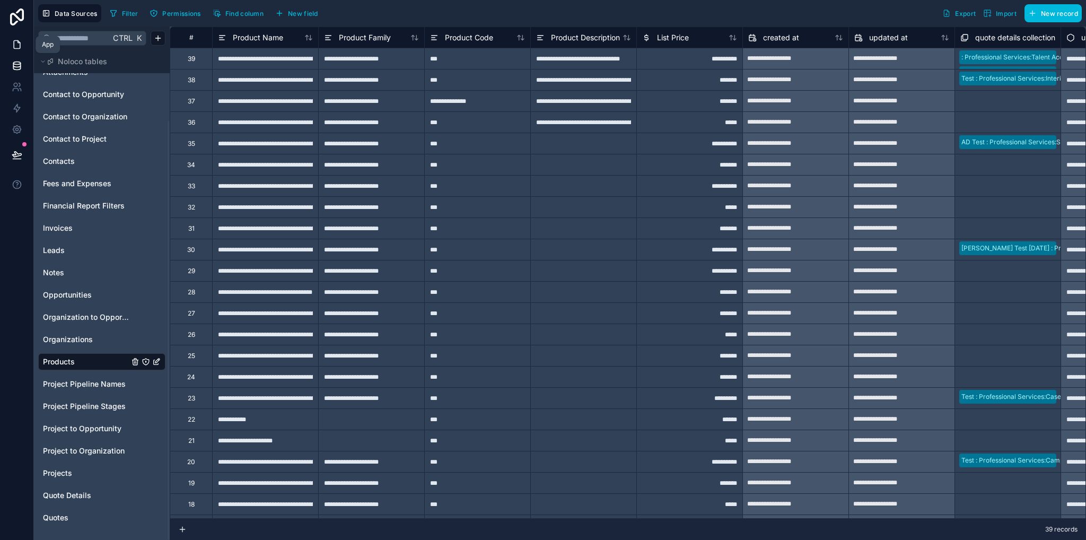
click at [12, 48] on icon at bounding box center [17, 44] width 11 height 11
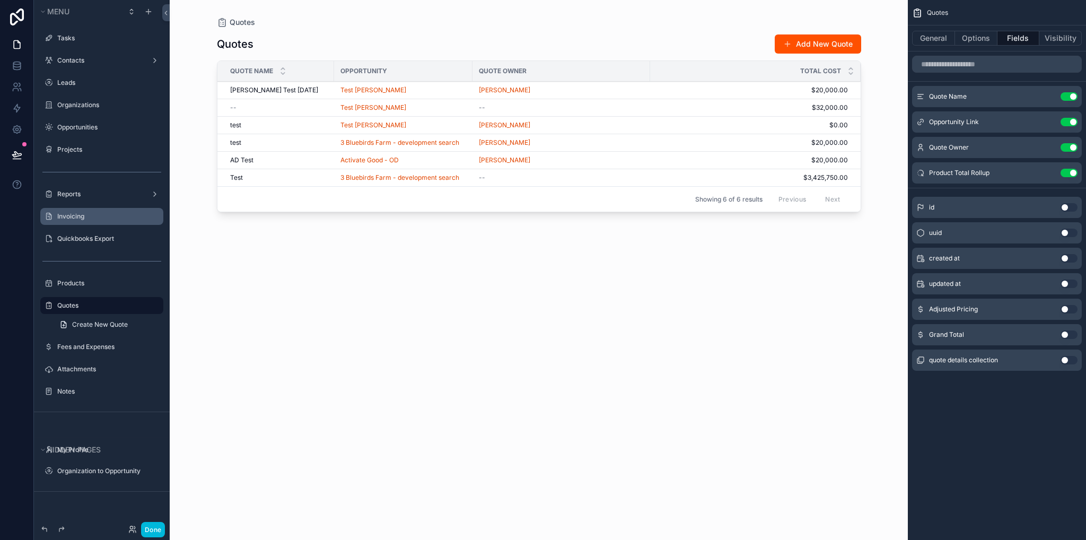
click at [98, 220] on label "Invoicing" at bounding box center [107, 216] width 100 height 8
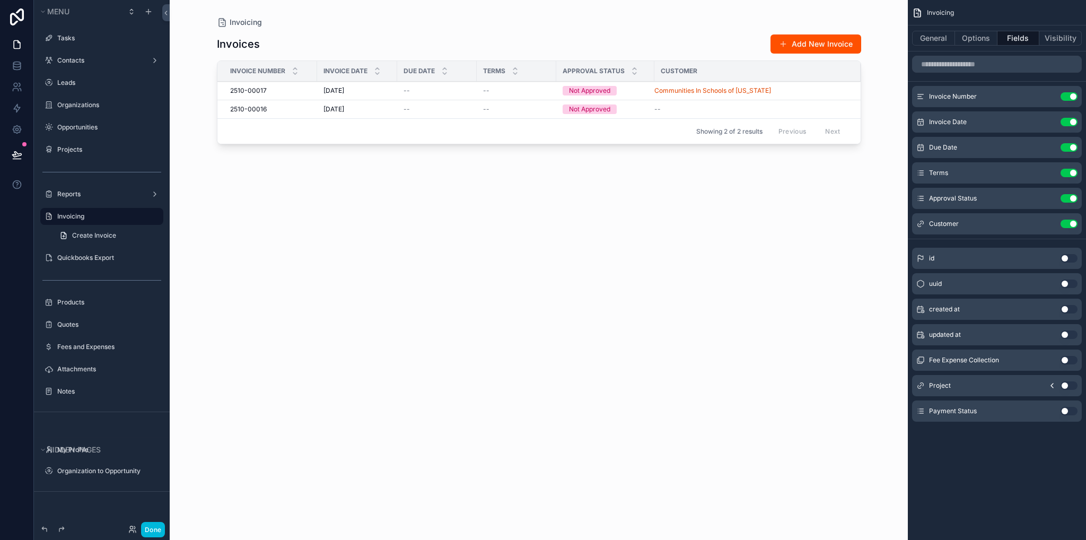
click at [373, 94] on div "scrollable content" at bounding box center [539, 263] width 678 height 527
click at [371, 92] on div "[DATE] [DATE]" at bounding box center [357, 90] width 67 height 8
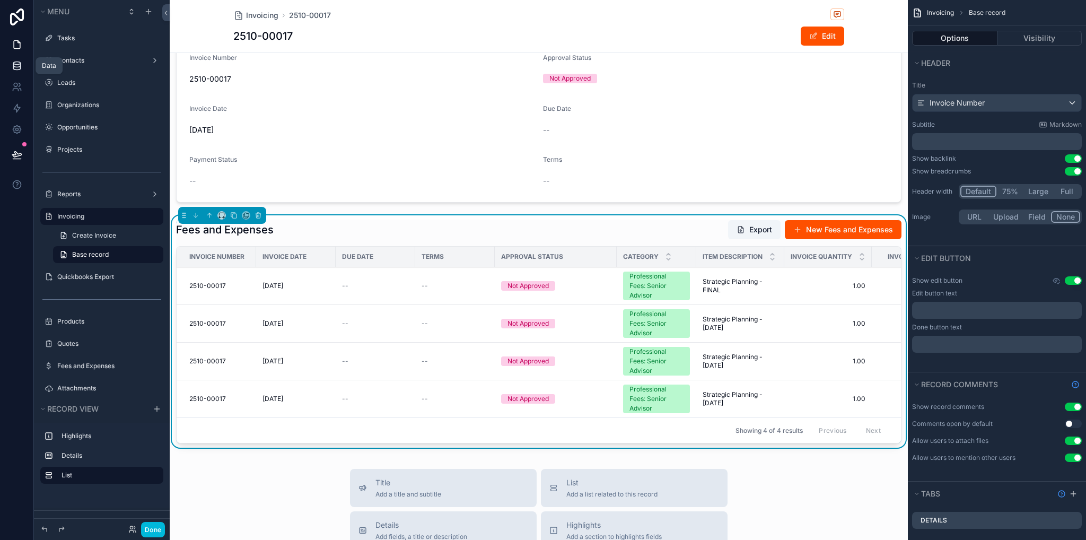
click at [20, 63] on icon at bounding box center [16, 65] width 7 height 4
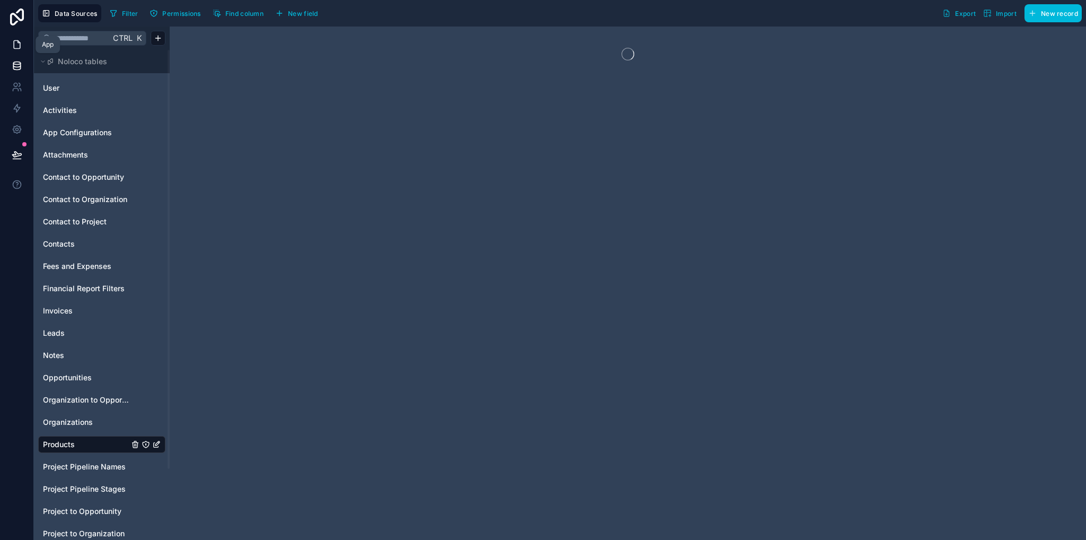
click at [14, 42] on icon at bounding box center [17, 45] width 6 height 8
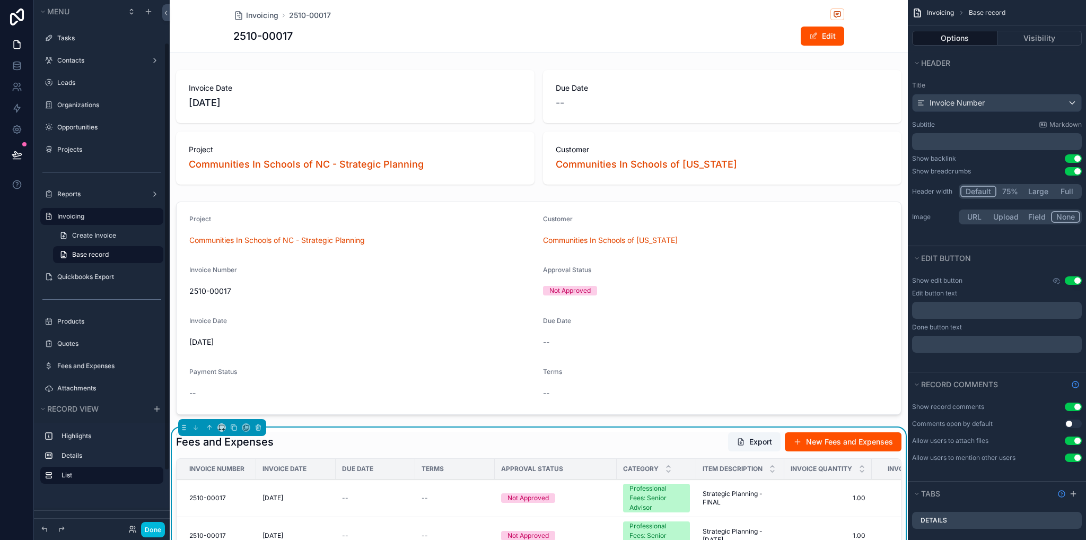
scroll to position [53, 0]
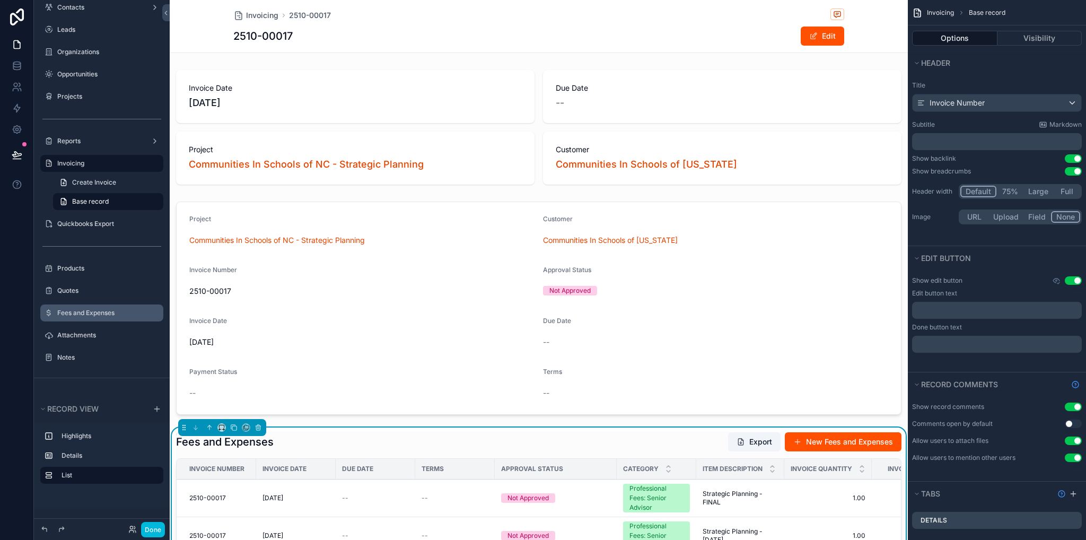
click at [98, 317] on div "Fees and Expenses" at bounding box center [109, 313] width 104 height 8
click at [97, 313] on label "Fees and Expenses" at bounding box center [107, 313] width 100 height 8
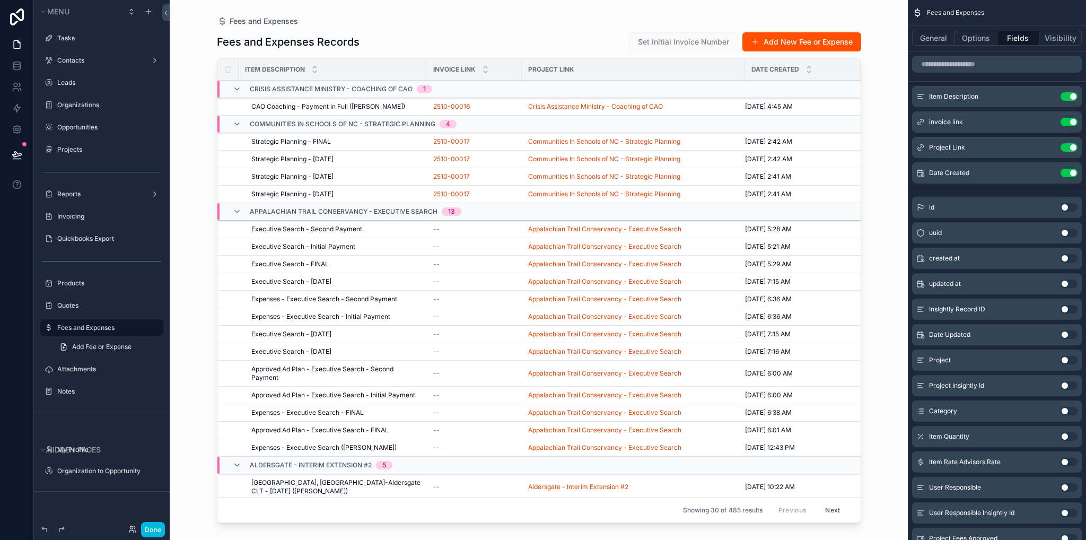
click at [321, 103] on div "scrollable content" at bounding box center [539, 263] width 678 height 527
click at [321, 107] on span "CAO Coaching - Payment in Full ([PERSON_NAME])" at bounding box center [328, 106] width 154 height 8
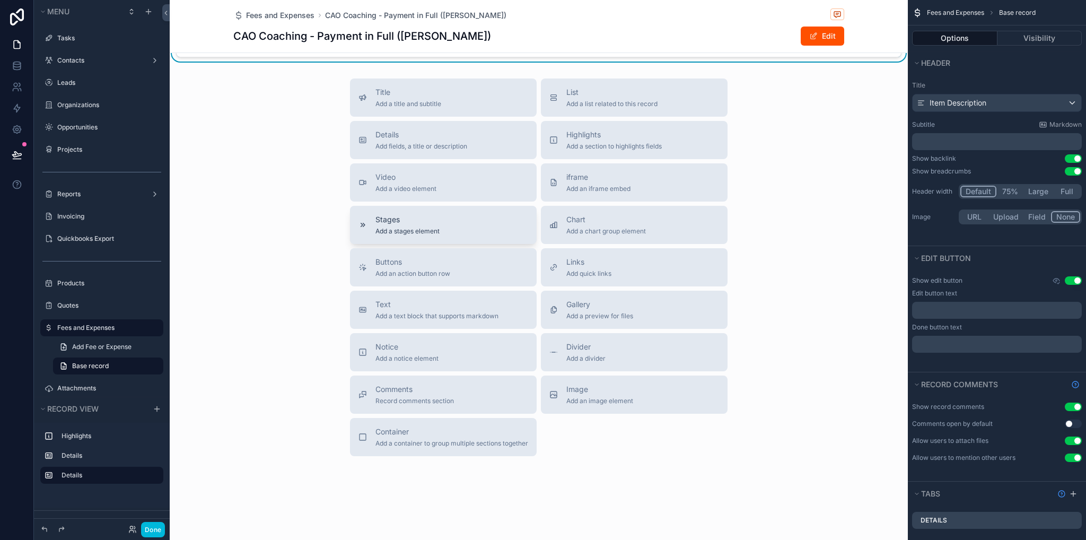
scroll to position [698, 0]
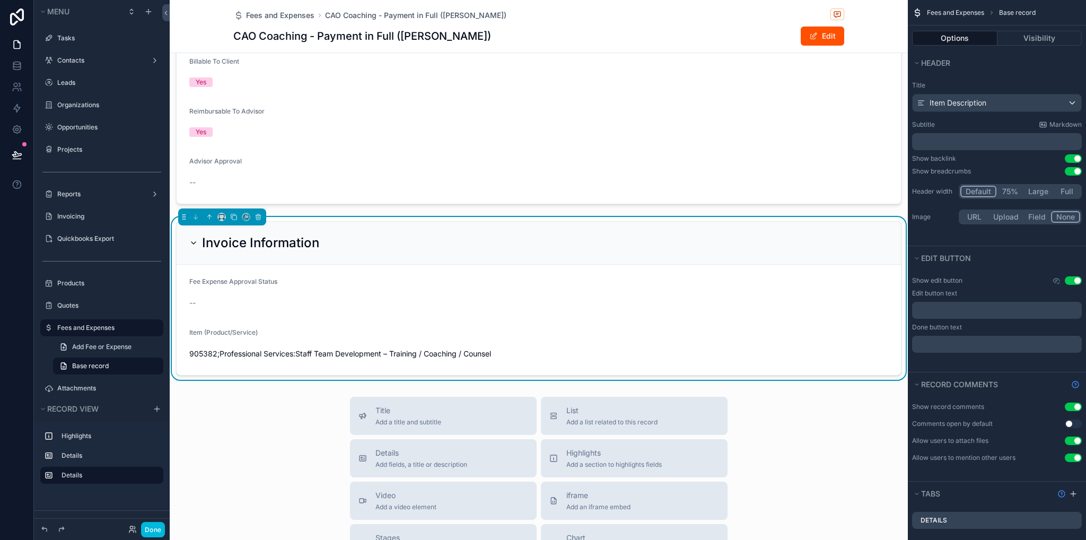
click at [789, 308] on div "--" at bounding box center [538, 302] width 699 height 17
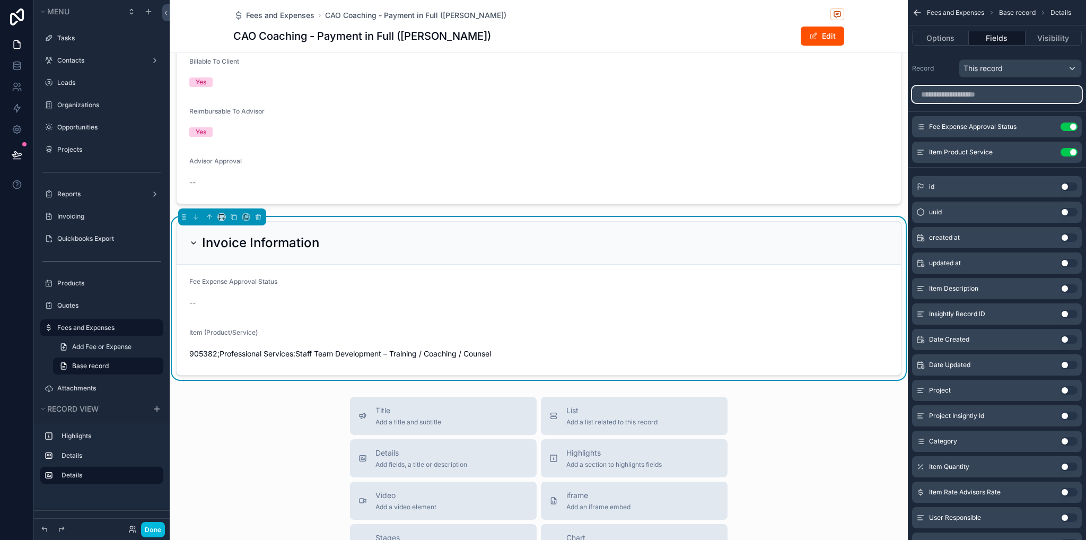
click at [977, 95] on input "scrollable content" at bounding box center [997, 94] width 170 height 17
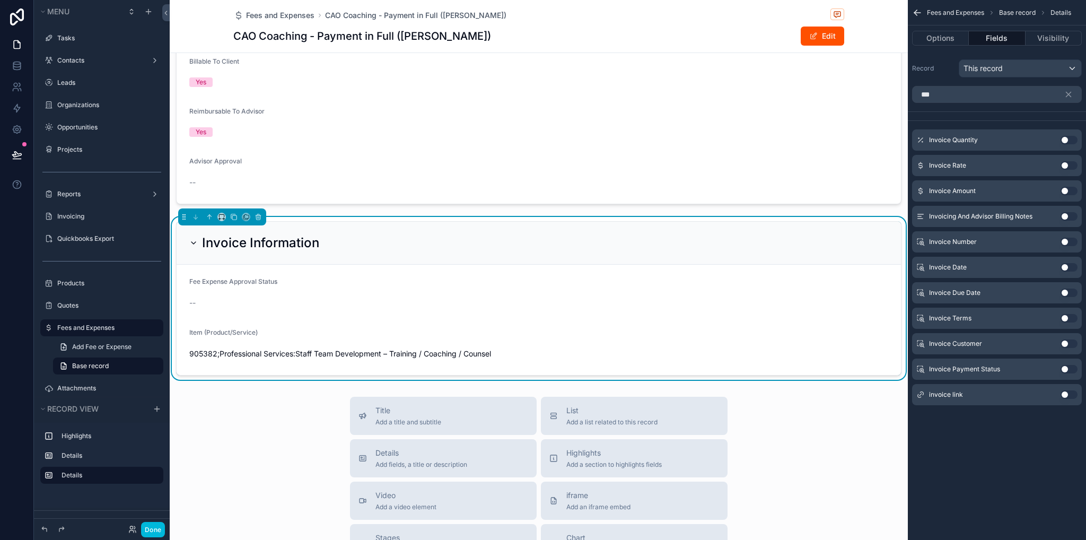
click at [1068, 138] on button "Use setting" at bounding box center [1069, 140] width 17 height 8
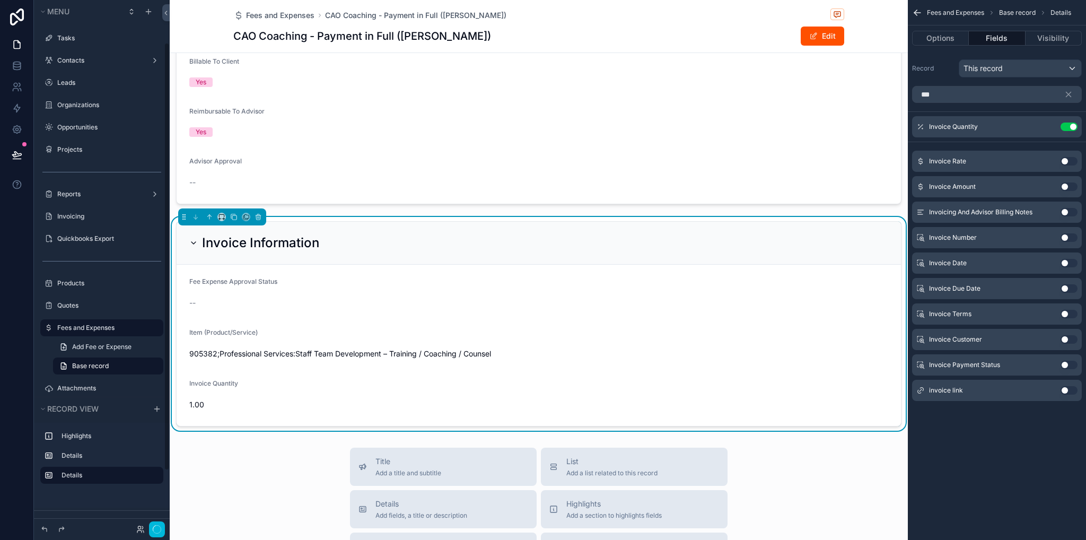
scroll to position [53, 0]
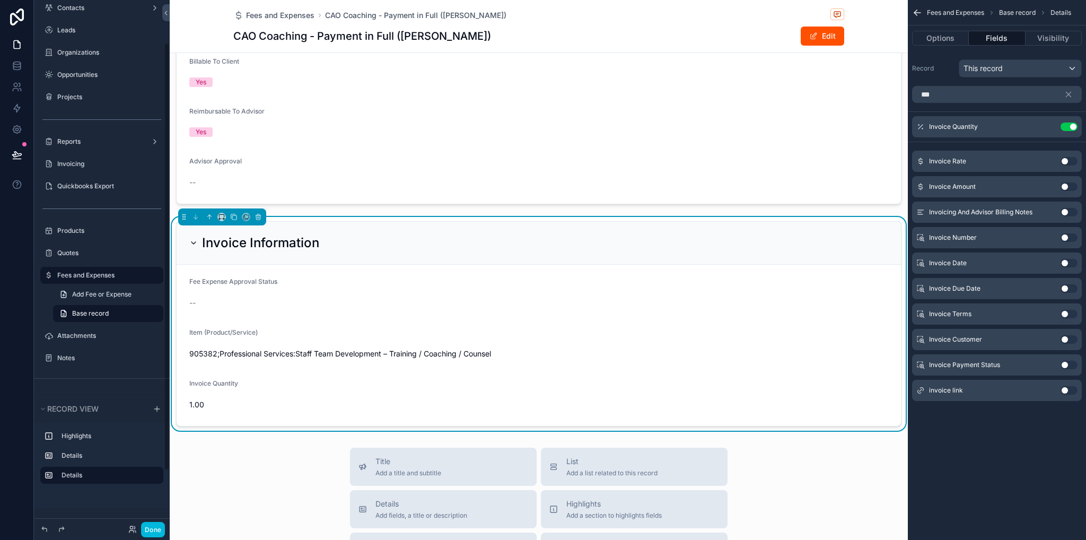
click at [1069, 166] on div "Invoice Rate Use setting" at bounding box center [997, 161] width 170 height 21
click at [1067, 161] on button "Use setting" at bounding box center [1069, 161] width 17 height 8
click at [1070, 187] on button "Use setting" at bounding box center [1069, 186] width 17 height 8
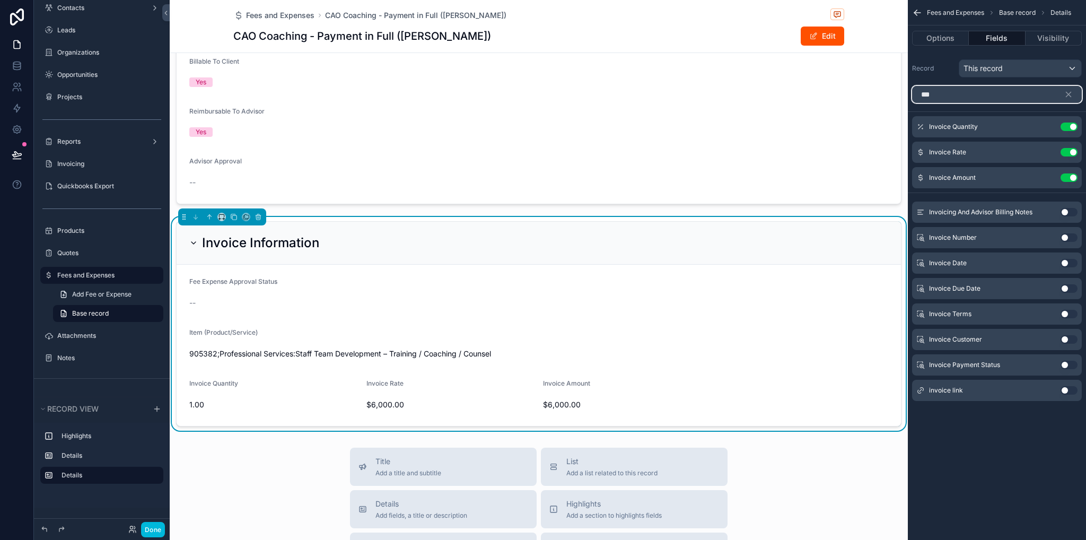
click at [957, 92] on input "***" at bounding box center [997, 94] width 170 height 17
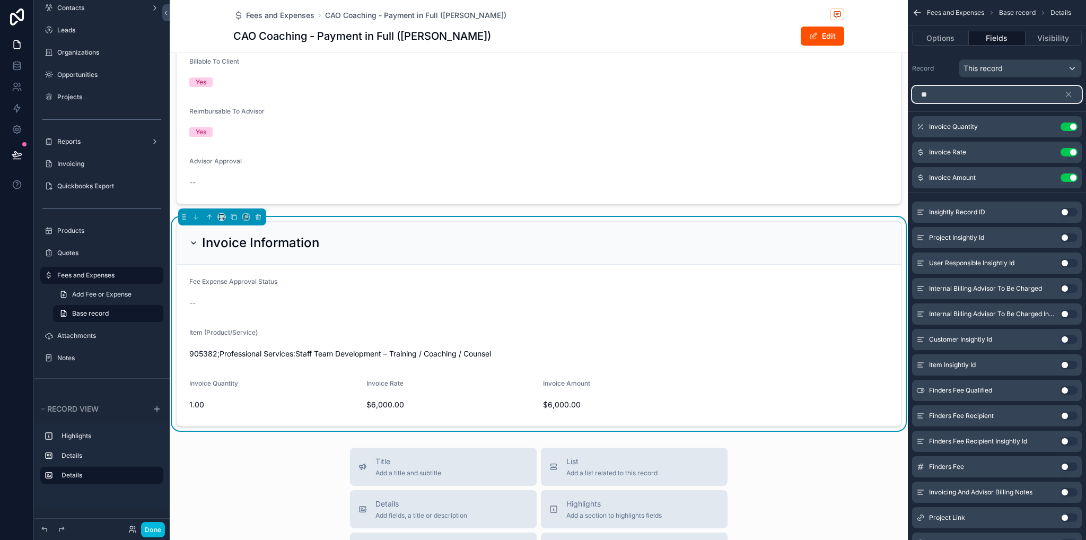
type input "*"
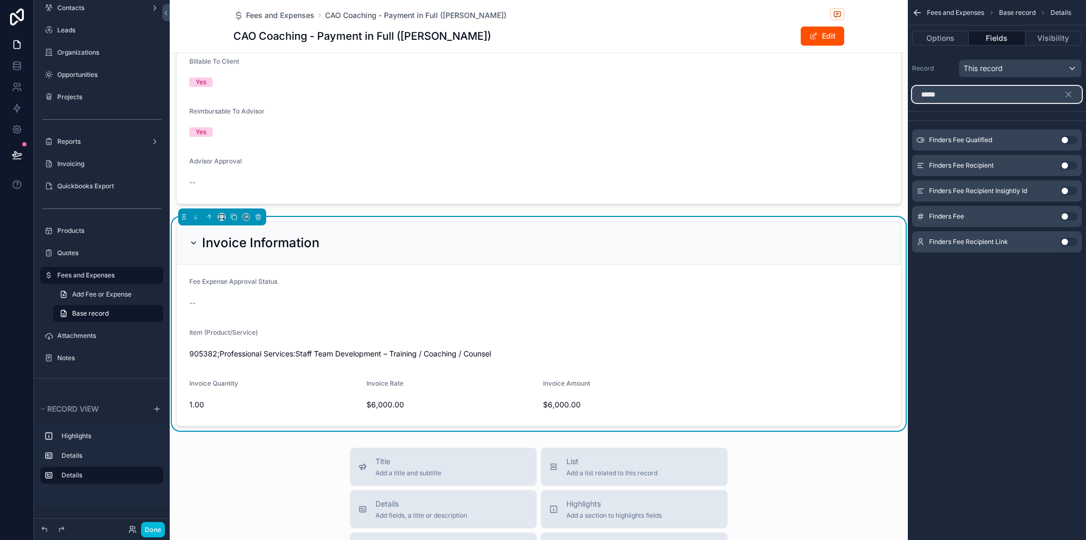
type input "*****"
click at [1067, 137] on button "Use setting" at bounding box center [1069, 140] width 17 height 8
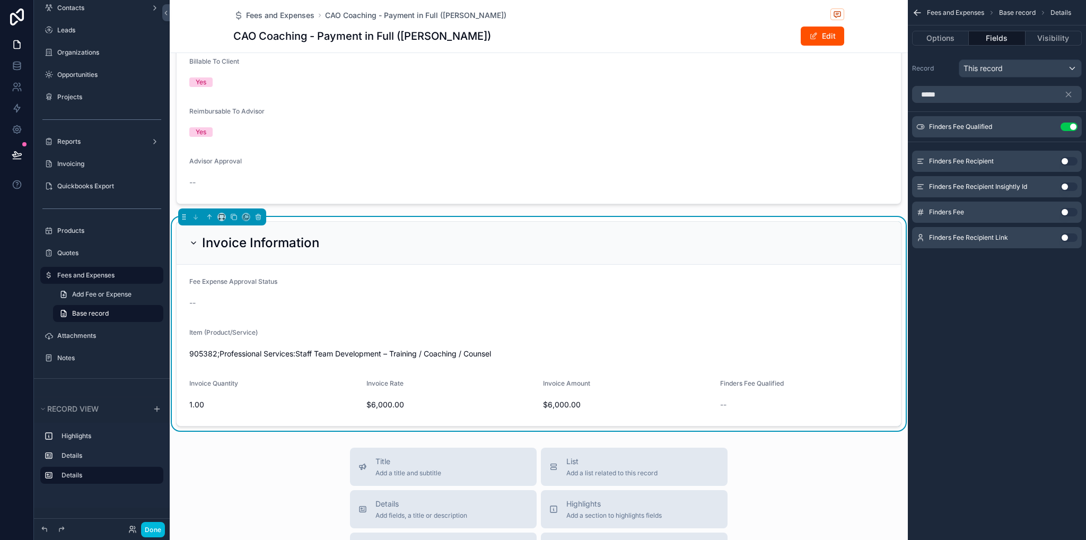
click at [1069, 239] on button "Use setting" at bounding box center [1069, 237] width 17 height 8
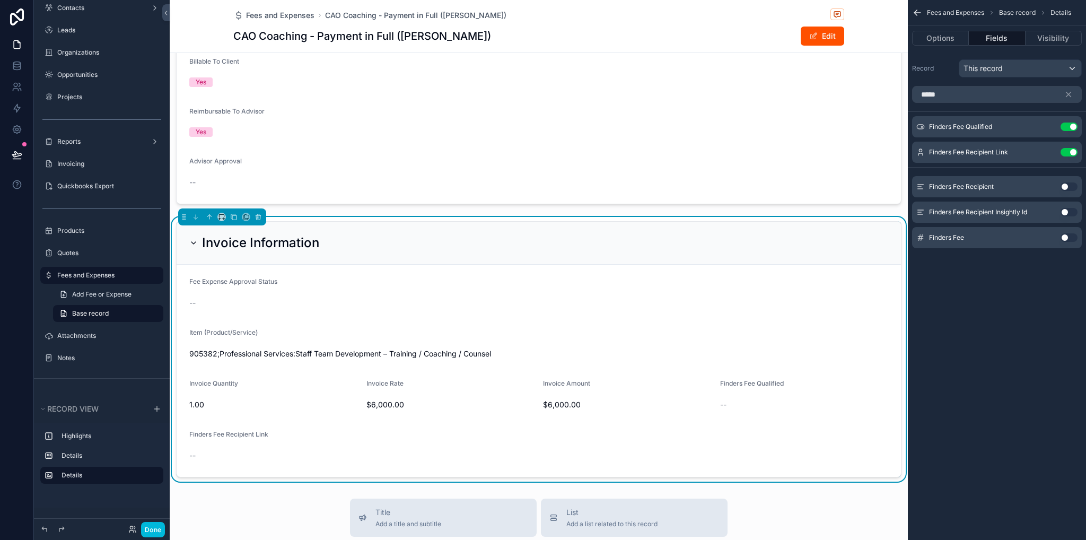
click at [0, 0] on icon "scrollable content" at bounding box center [0, 0] width 0 height 0
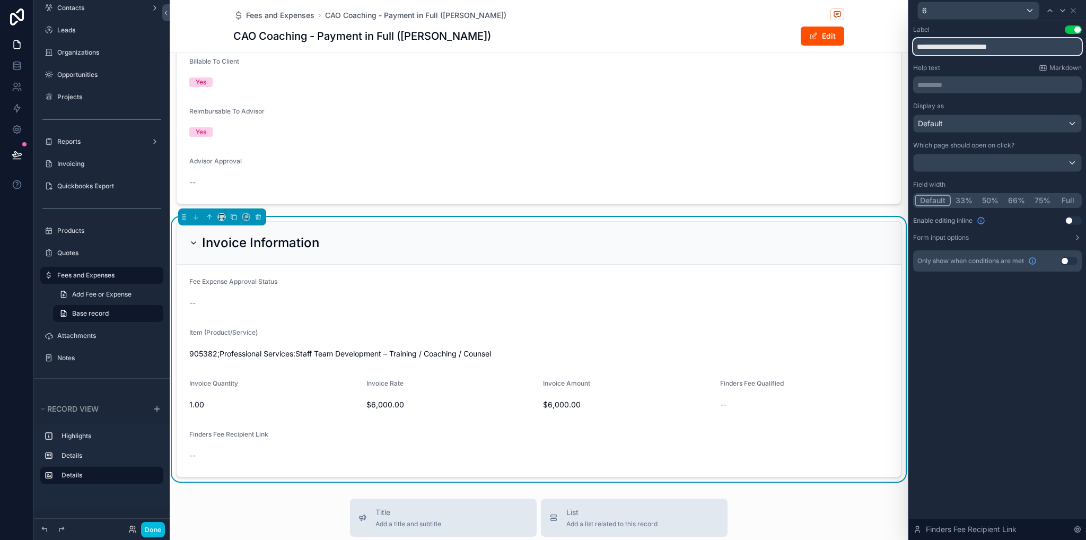
click at [1022, 49] on input "**********" at bounding box center [997, 46] width 169 height 17
type input "**********"
click at [1075, 11] on icon at bounding box center [1073, 10] width 8 height 8
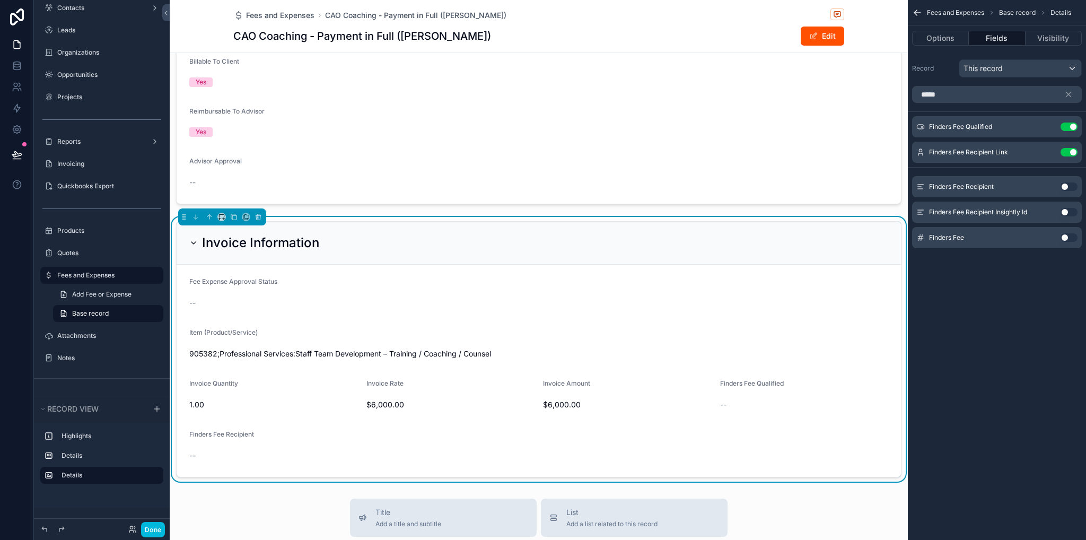
click at [1069, 238] on button "Use setting" at bounding box center [1069, 237] width 17 height 8
click at [1067, 93] on icon "scrollable content" at bounding box center [1069, 94] width 5 height 5
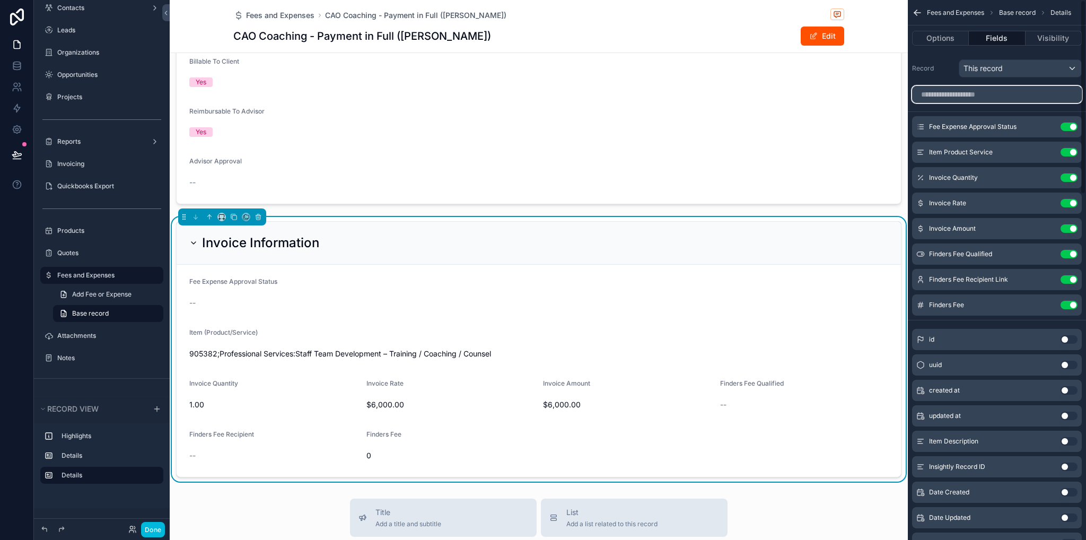
click at [1024, 98] on input "scrollable content" at bounding box center [997, 94] width 170 height 17
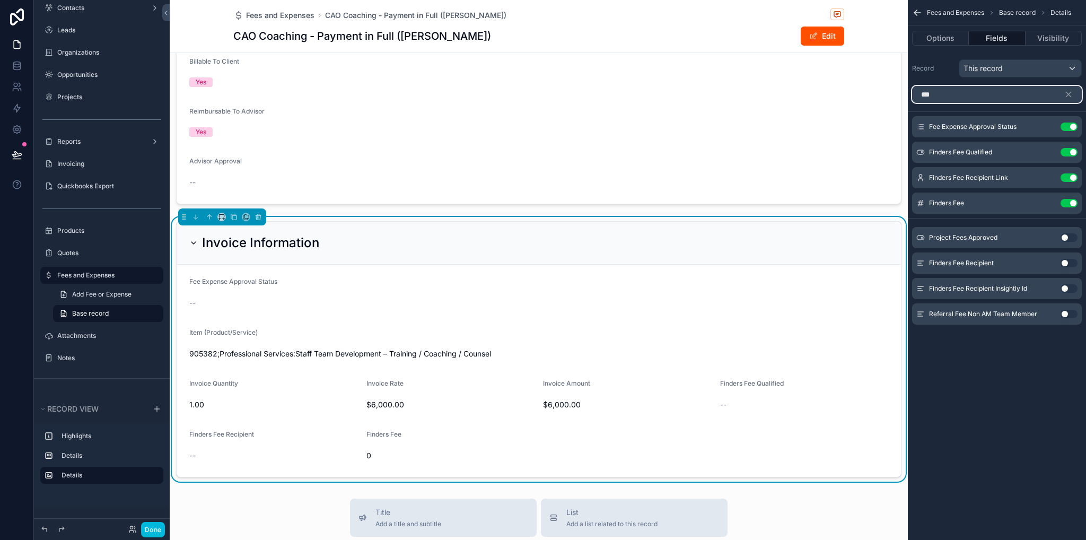
type input "***"
click at [1068, 311] on button "Use setting" at bounding box center [1069, 314] width 17 height 8
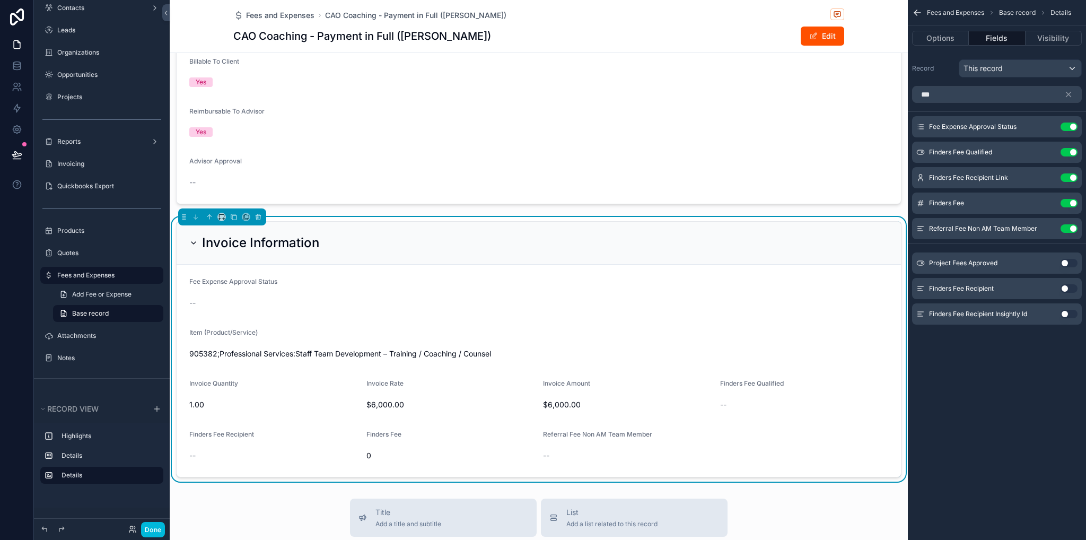
click at [0, 0] on icon "scrollable content" at bounding box center [0, 0] width 0 height 0
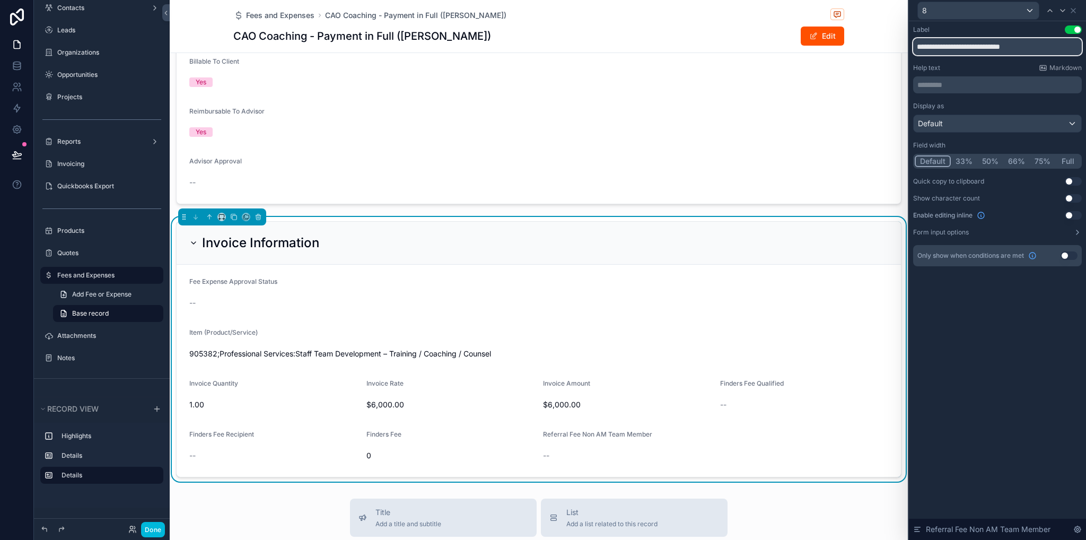
click at [961, 50] on input "**********" at bounding box center [997, 46] width 169 height 17
click at [982, 47] on input "**********" at bounding box center [997, 46] width 169 height 17
type input "**********"
click at [1072, 12] on icon at bounding box center [1073, 10] width 8 height 8
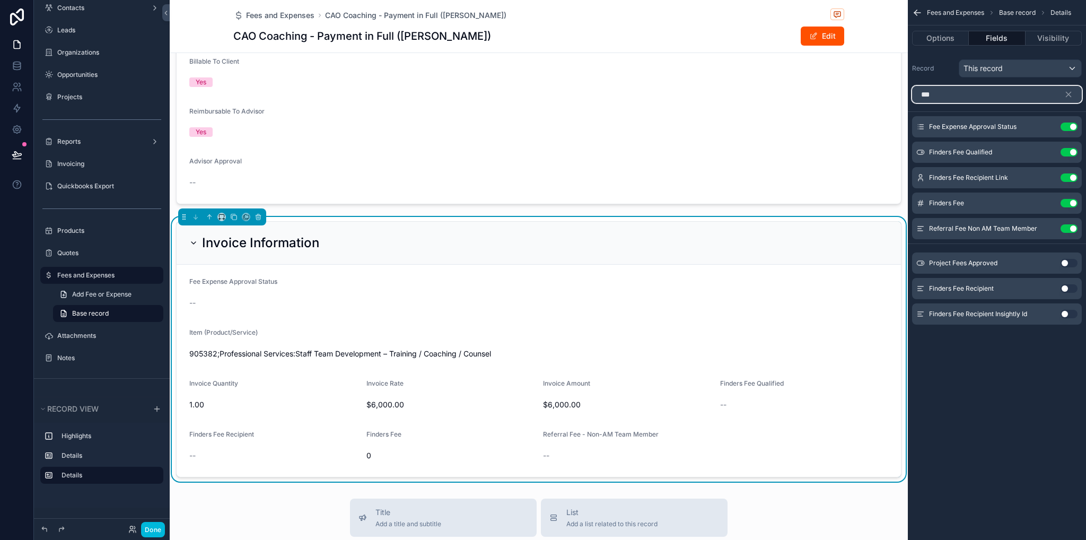
click at [984, 95] on input "***" at bounding box center [997, 94] width 170 height 17
type input "*"
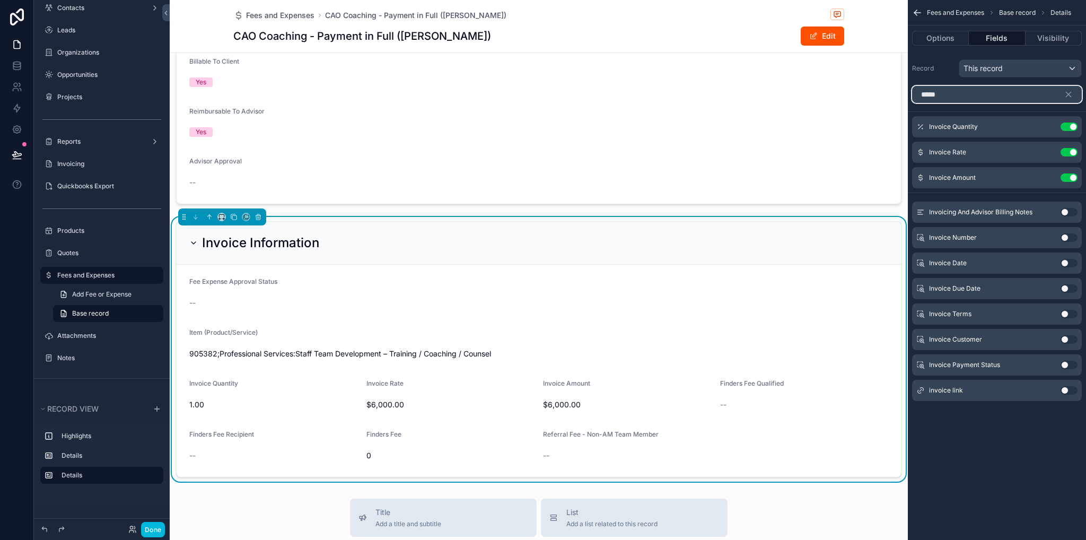
type input "*****"
click at [1066, 212] on button "Use setting" at bounding box center [1069, 212] width 17 height 8
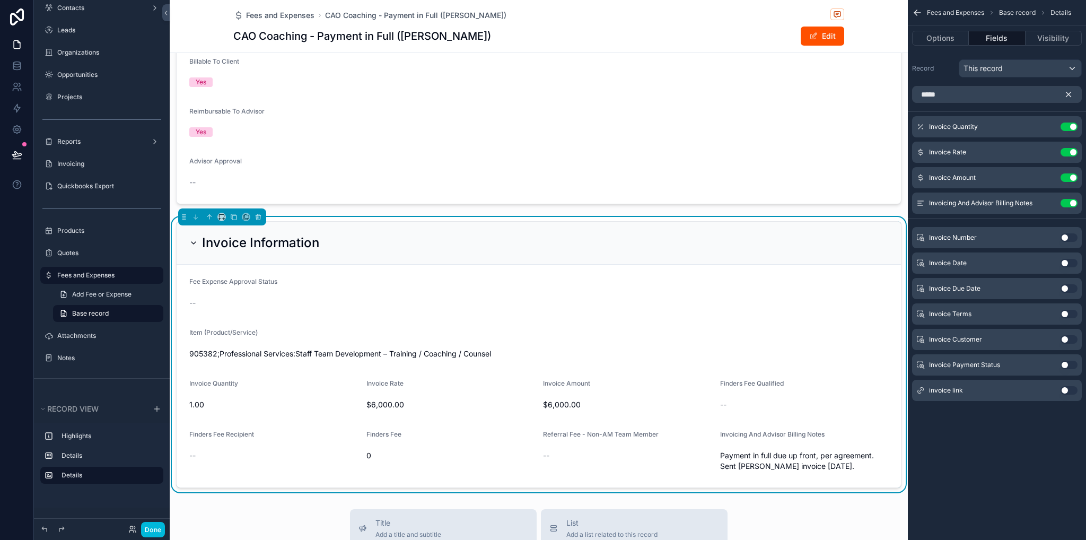
drag, startPoint x: 1073, startPoint y: 94, endPoint x: 990, endPoint y: 188, distance: 124.8
click at [1071, 94] on icon "scrollable content" at bounding box center [1069, 95] width 10 height 10
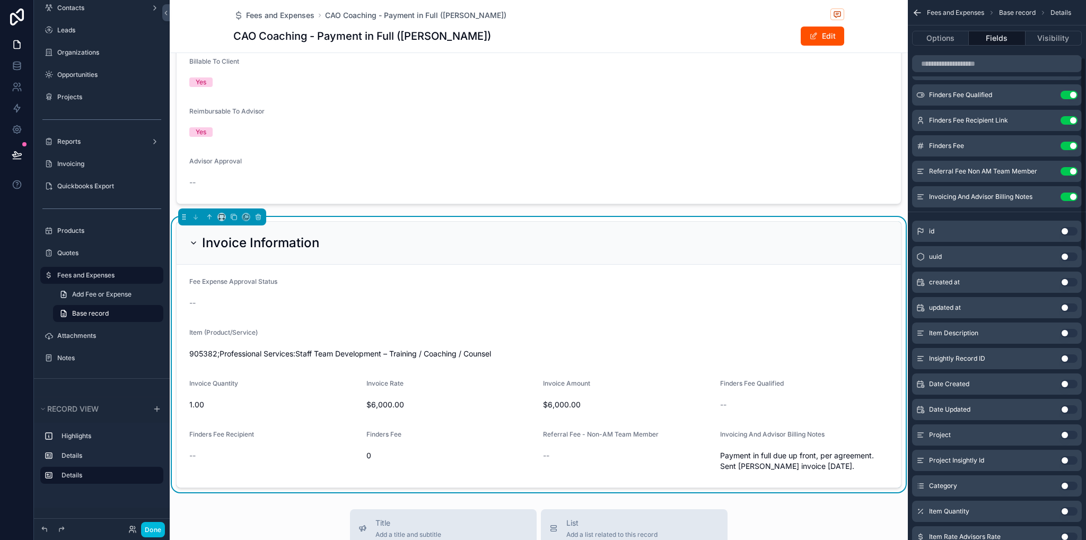
scroll to position [0, 0]
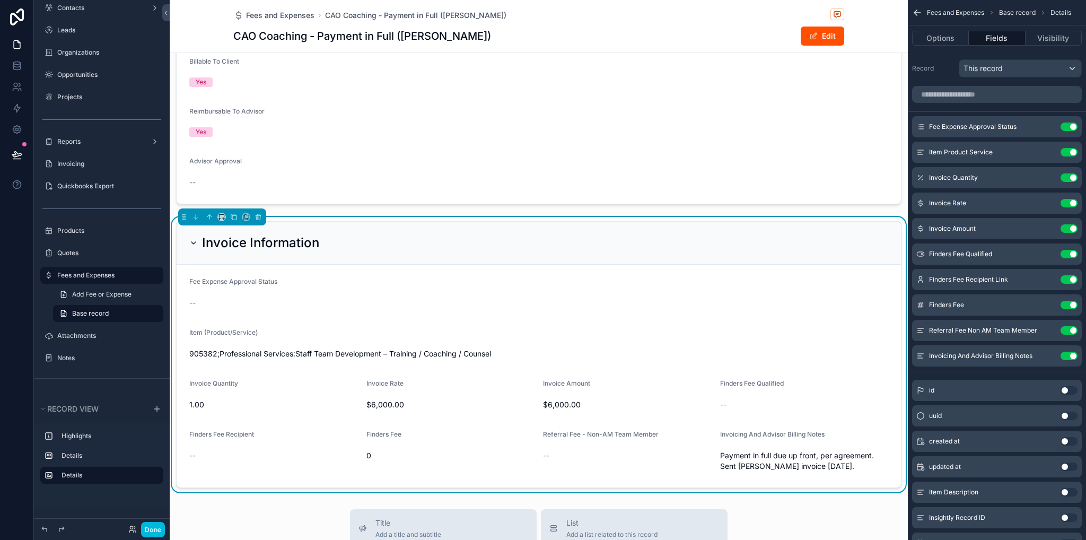
click at [0, 0] on icon "scrollable content" at bounding box center [0, 0] width 0 height 0
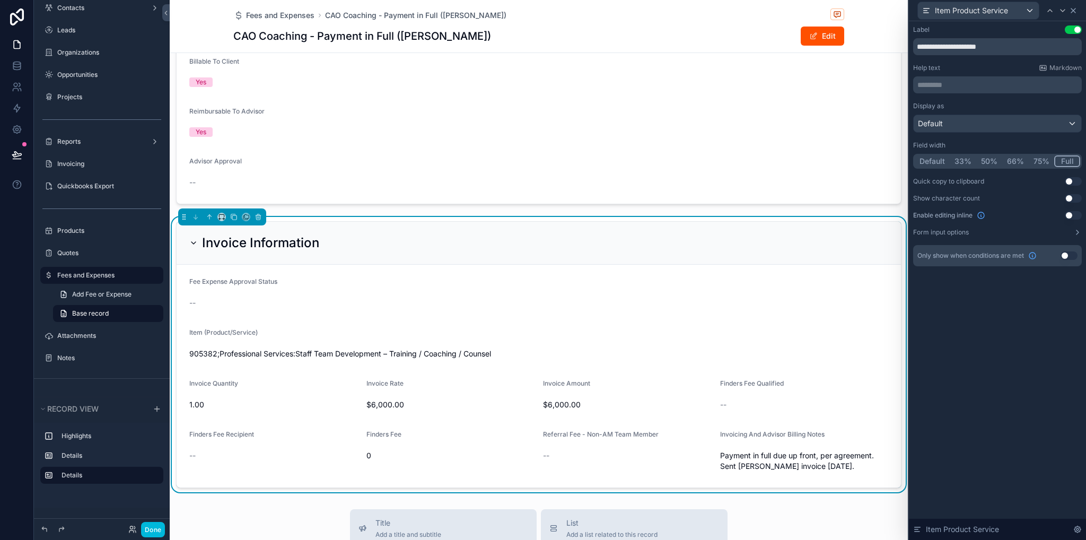
click at [1075, 7] on icon at bounding box center [1073, 10] width 8 height 8
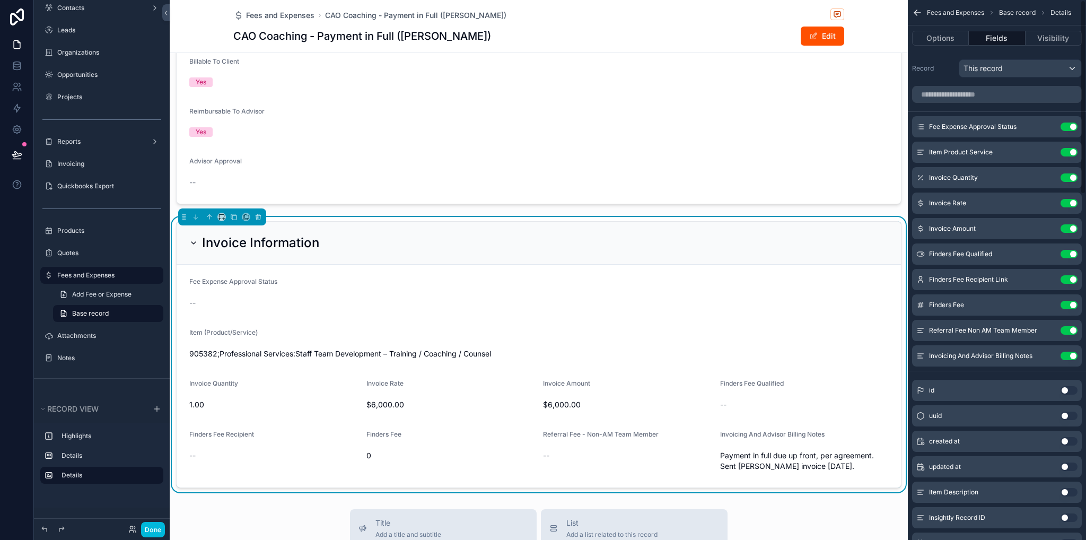
click at [0, 0] on icon "scrollable content" at bounding box center [0, 0] width 0 height 0
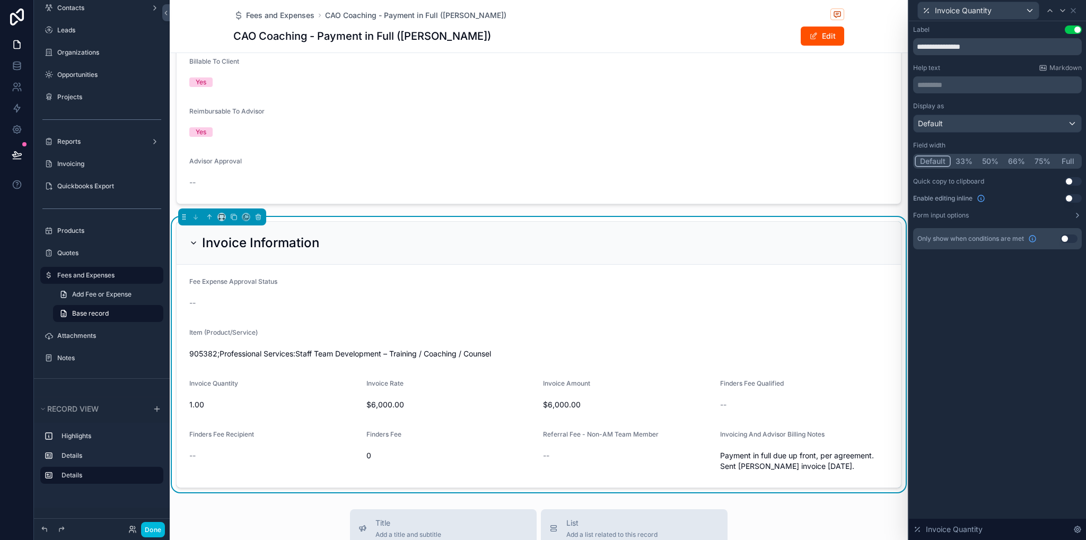
drag, startPoint x: 1076, startPoint y: 162, endPoint x: 1063, endPoint y: 109, distance: 54.6
click at [1076, 162] on button "Full" at bounding box center [1068, 161] width 25 height 12
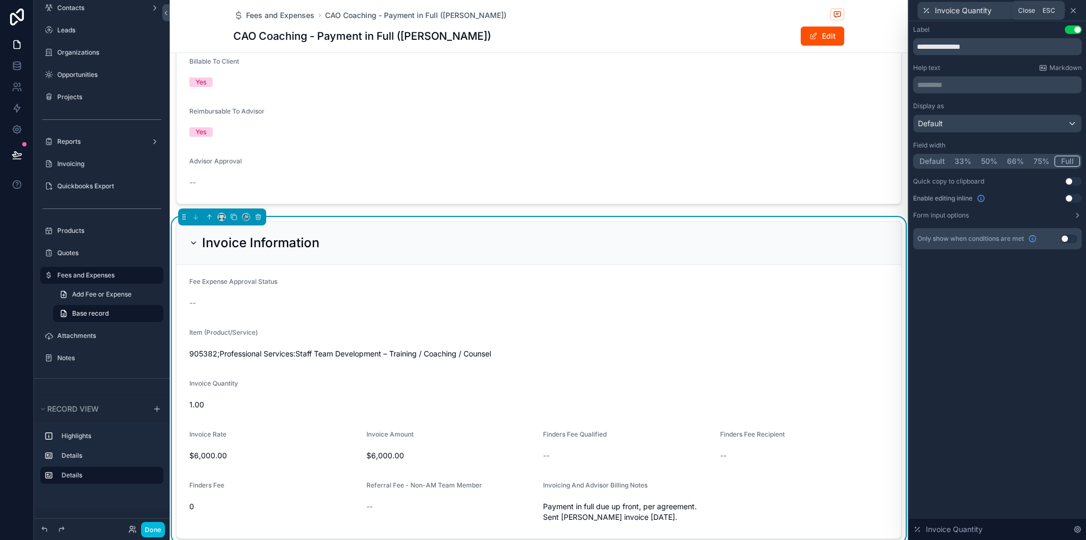
click at [1075, 7] on icon at bounding box center [1073, 10] width 8 height 8
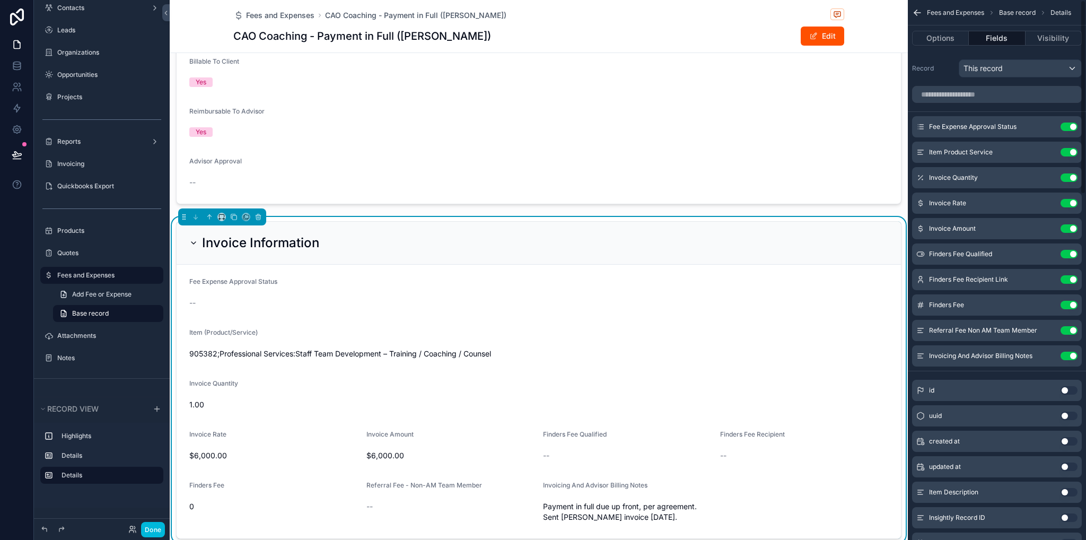
click at [0, 0] on icon "scrollable content" at bounding box center [0, 0] width 0 height 0
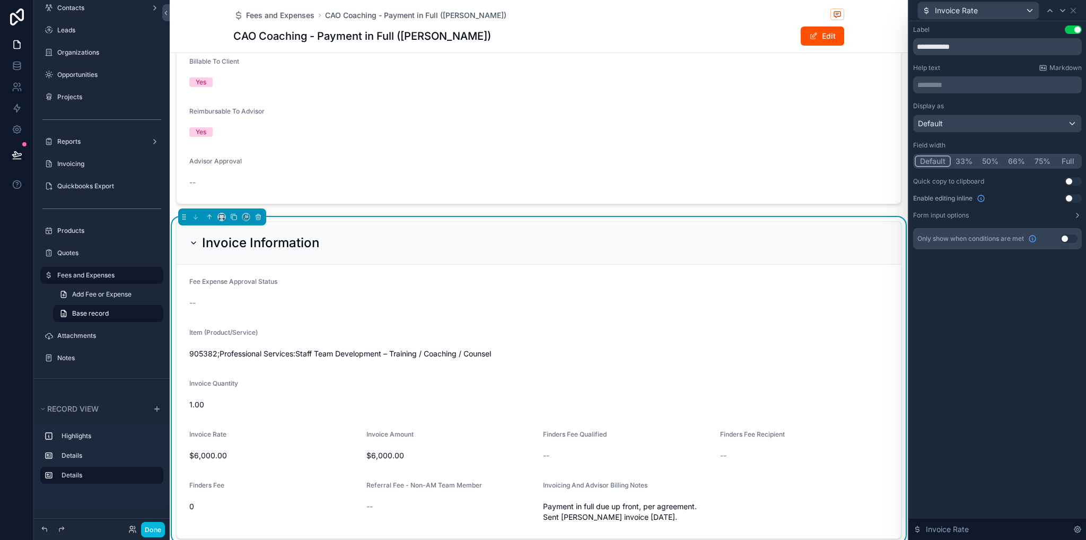
click at [1071, 162] on button "Full" at bounding box center [1068, 161] width 25 height 12
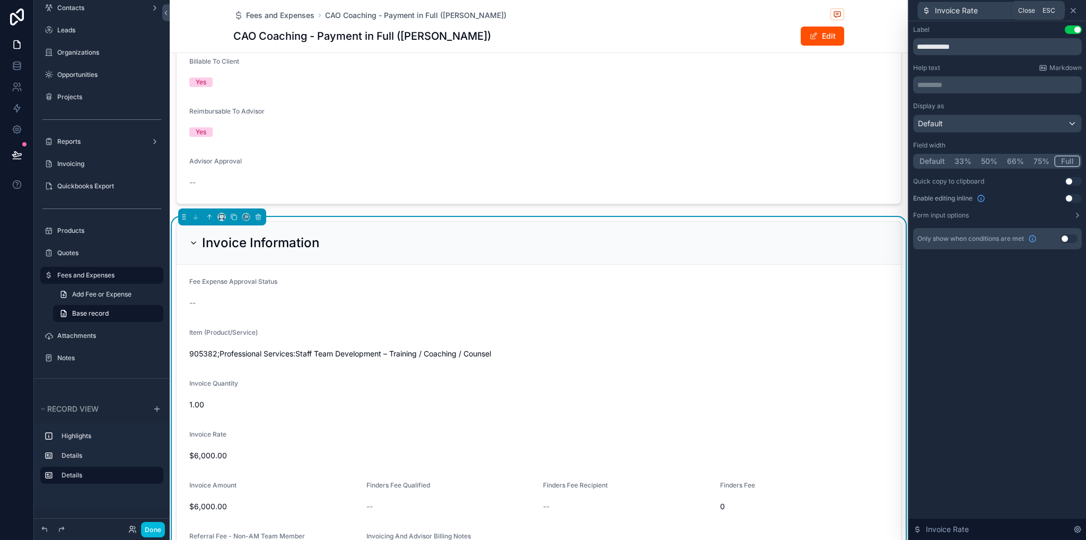
click at [1072, 11] on icon at bounding box center [1073, 10] width 8 height 8
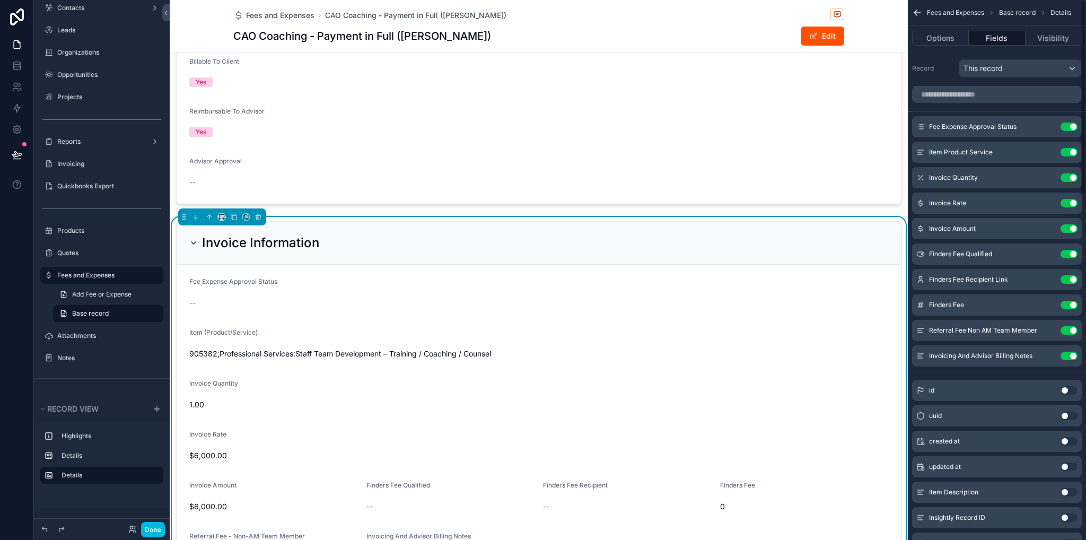
click at [1041, 232] on div "Invoice Amount Use setting" at bounding box center [997, 228] width 170 height 21
click at [0, 0] on icon "scrollable content" at bounding box center [0, 0] width 0 height 0
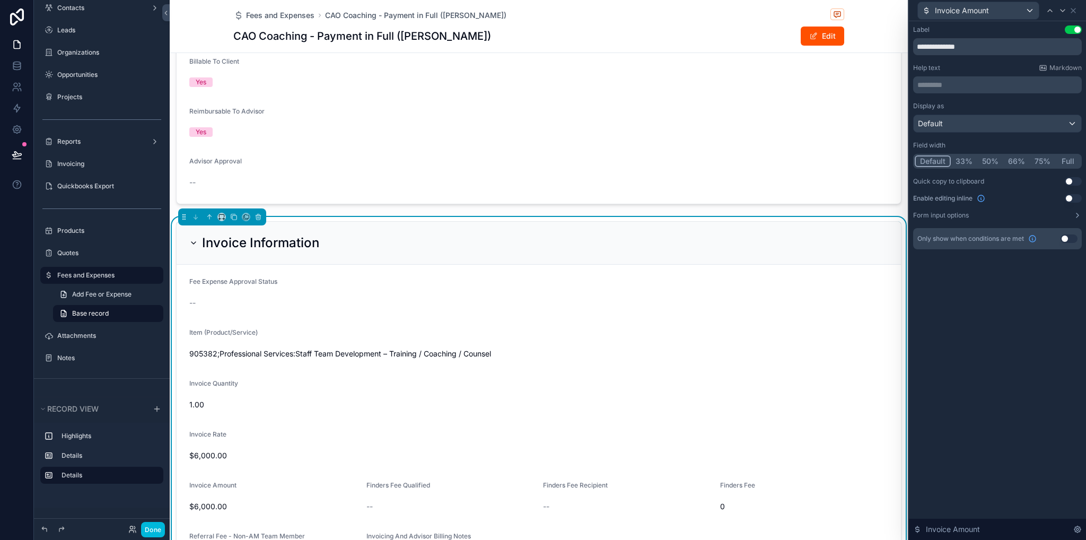
click at [1065, 161] on button "Full" at bounding box center [1068, 161] width 25 height 12
click at [1074, 7] on icon at bounding box center [1073, 10] width 8 height 8
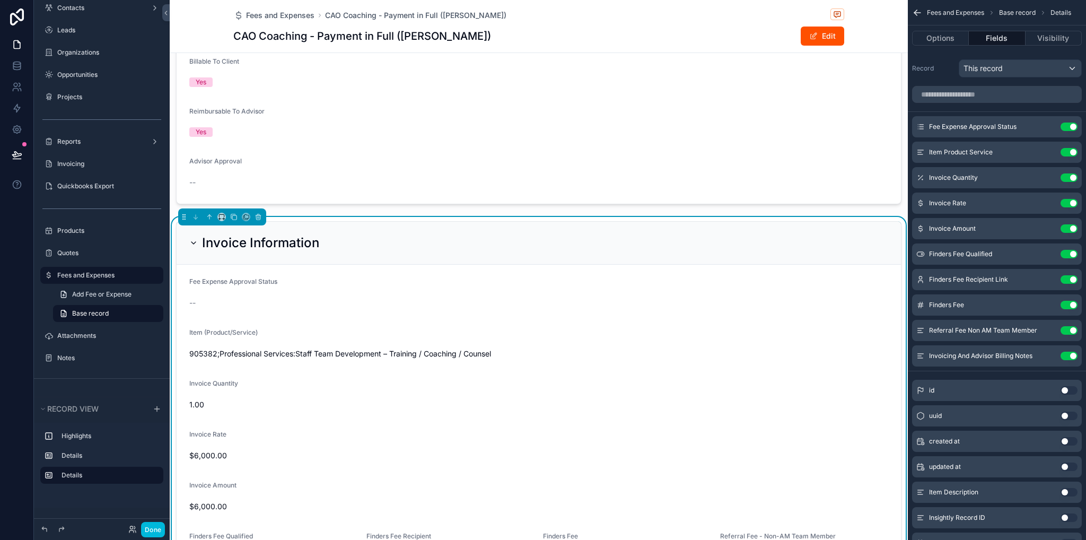
click at [0, 0] on icon "scrollable content" at bounding box center [0, 0] width 0 height 0
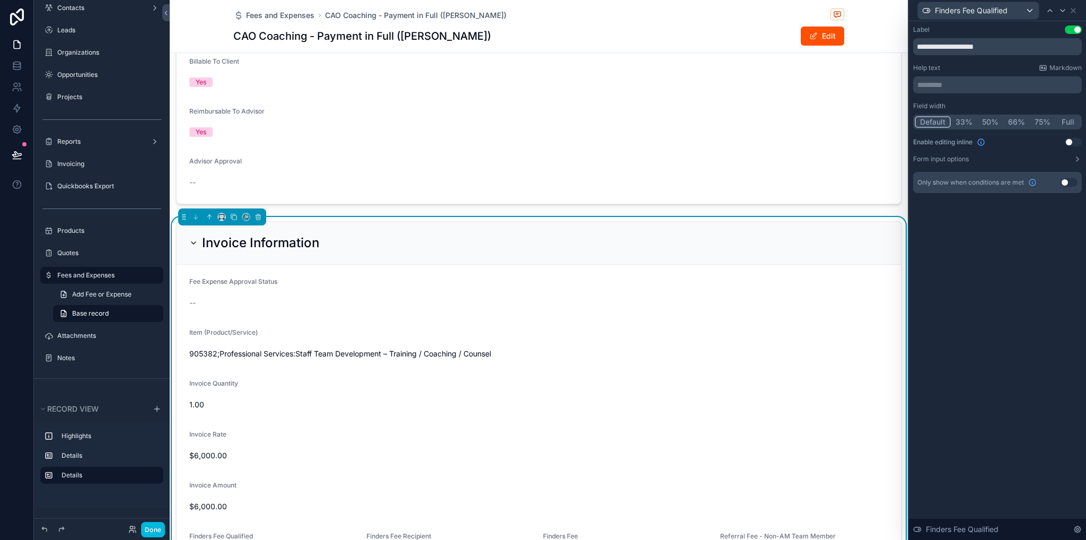
click at [1063, 119] on button "Full" at bounding box center [1068, 122] width 25 height 12
click at [1074, 11] on icon at bounding box center [1073, 10] width 8 height 8
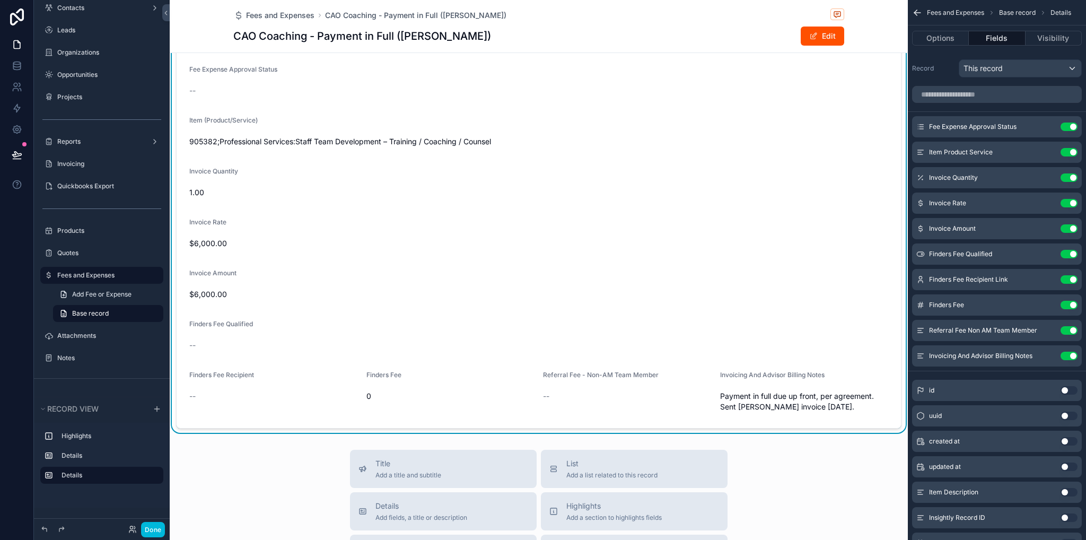
scroll to position [963, 0]
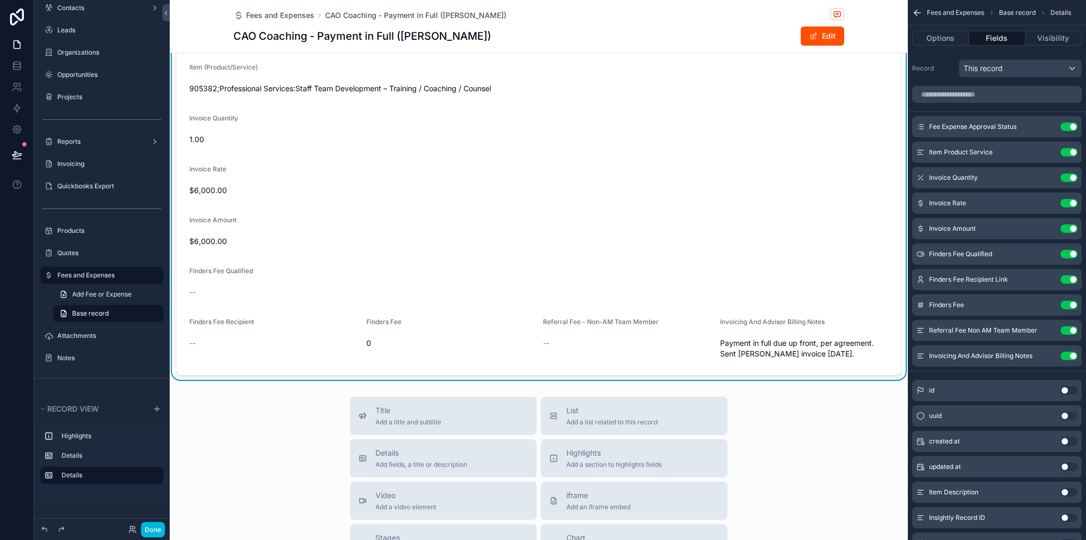
click at [0, 0] on icon "scrollable content" at bounding box center [0, 0] width 0 height 0
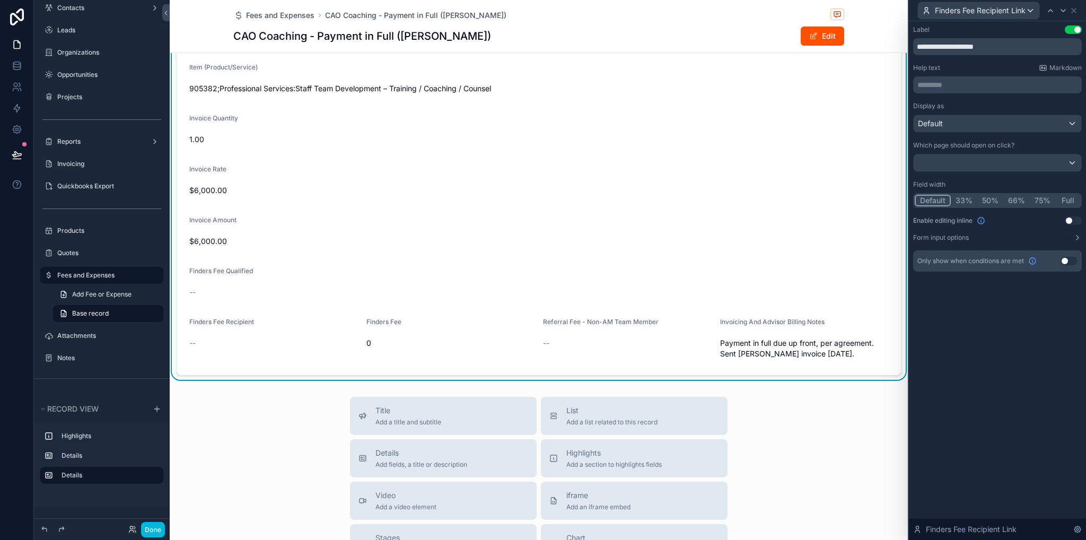
click at [1069, 203] on button "Full" at bounding box center [1068, 201] width 25 height 12
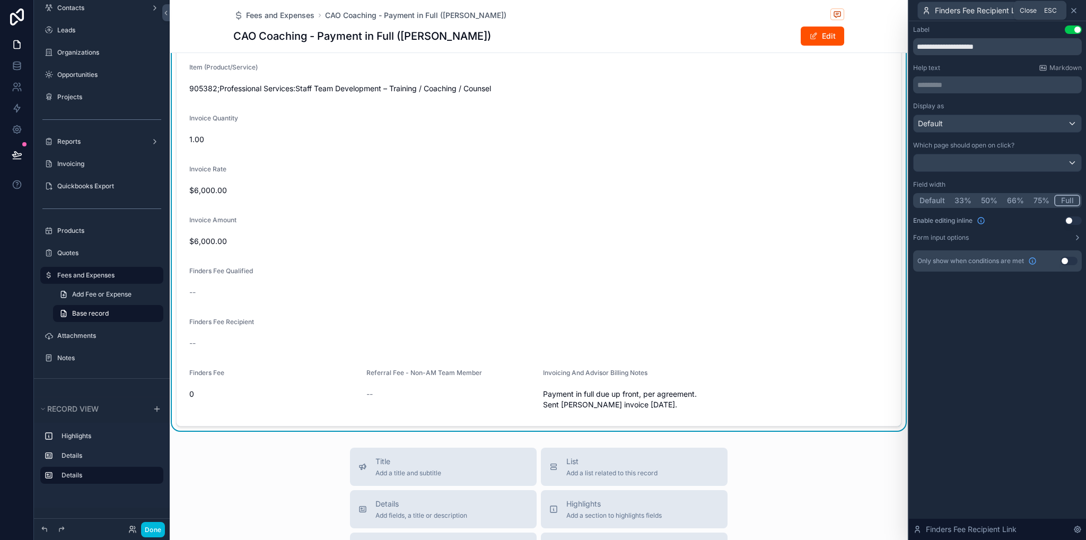
click at [1077, 7] on icon at bounding box center [1074, 10] width 8 height 8
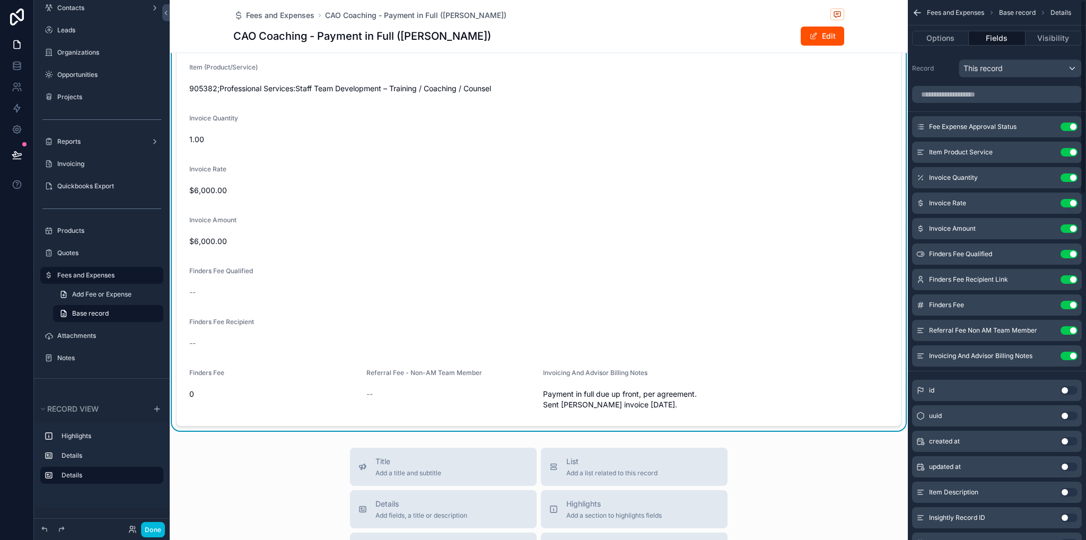
click at [0, 0] on icon "scrollable content" at bounding box center [0, 0] width 0 height 0
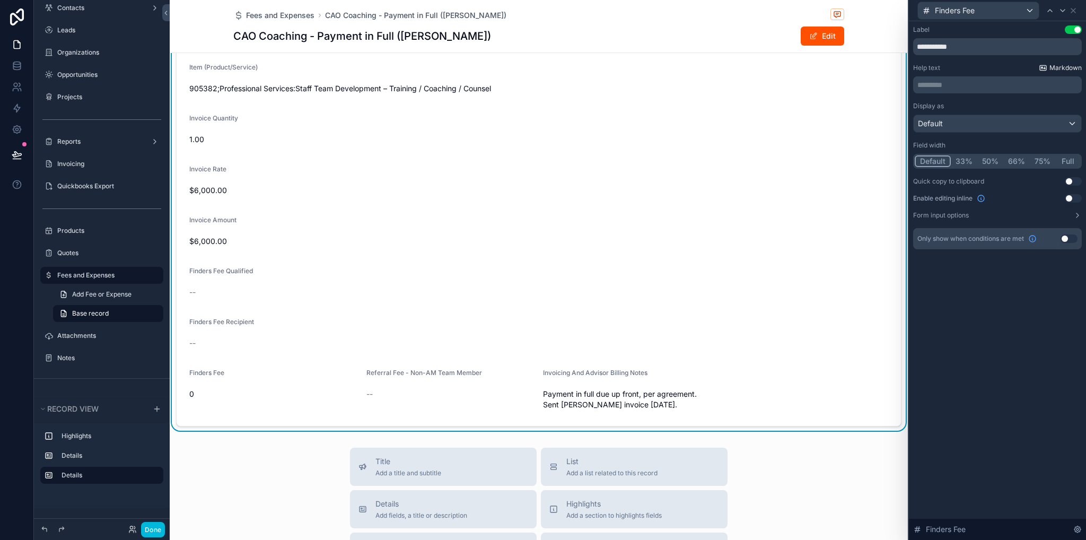
click at [1067, 162] on button "Full" at bounding box center [1068, 161] width 25 height 12
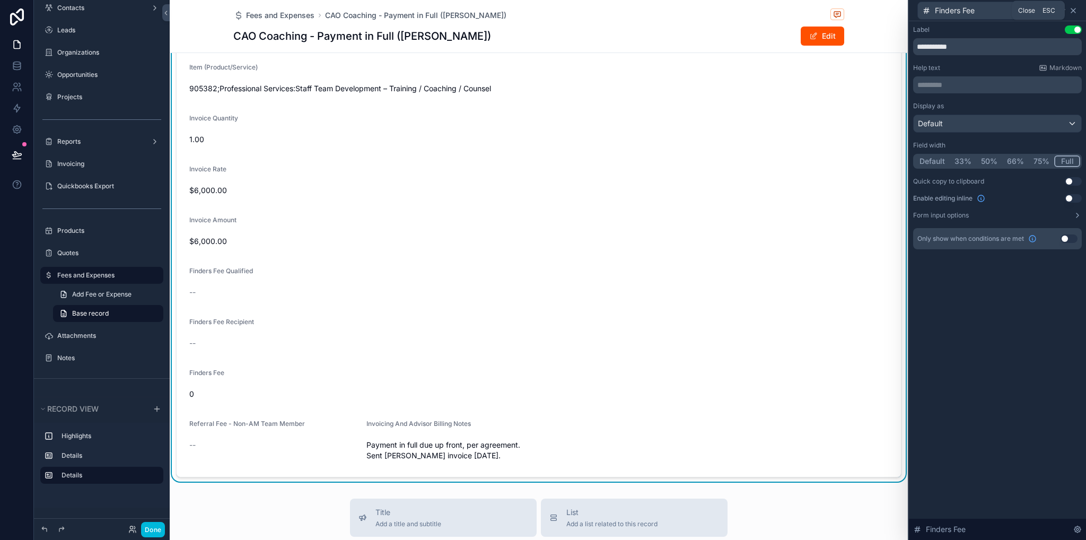
click at [1075, 12] on icon at bounding box center [1073, 10] width 8 height 8
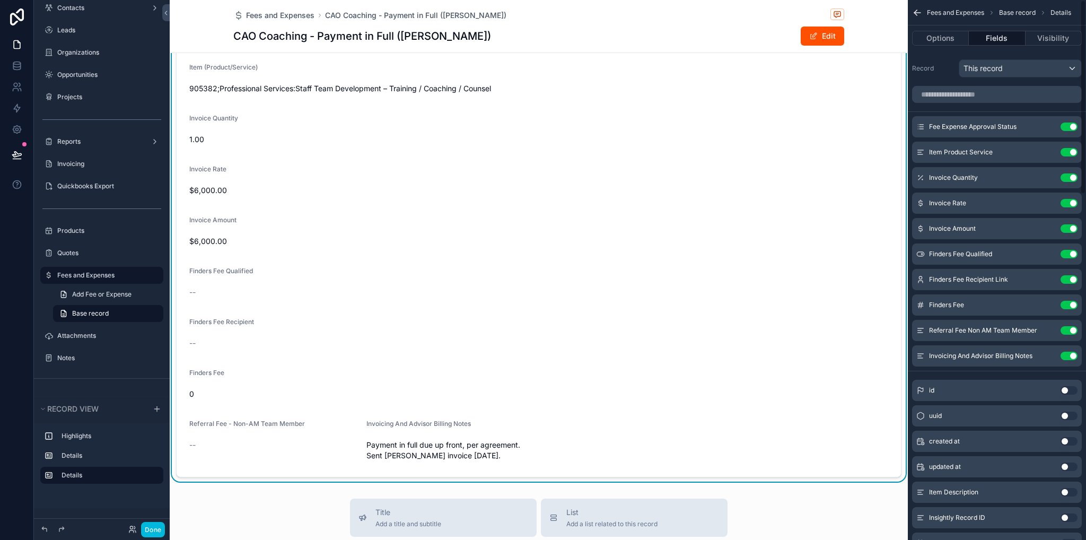
click at [0, 0] on icon "scrollable content" at bounding box center [0, 0] width 0 height 0
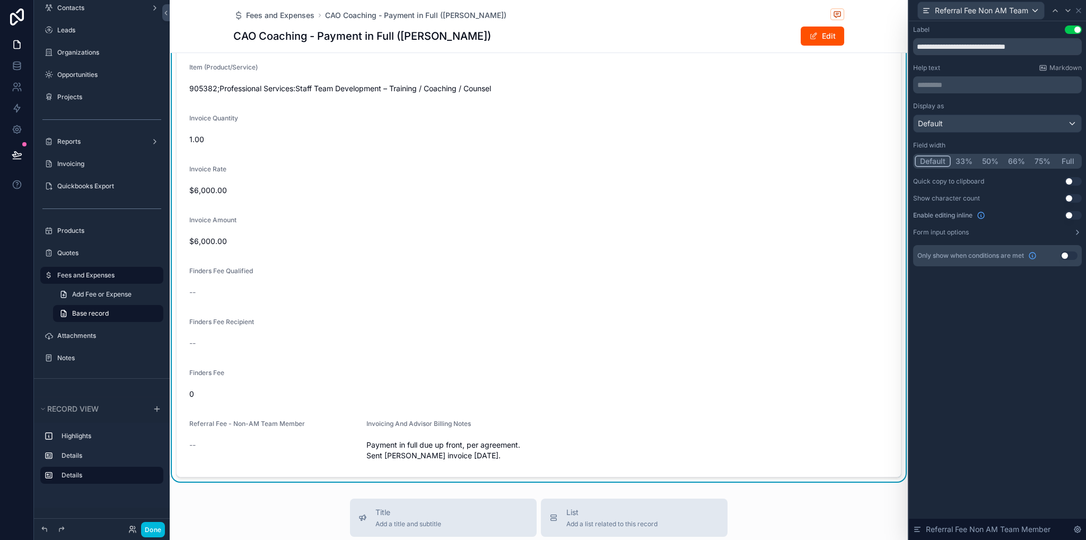
click at [1068, 162] on button "Full" at bounding box center [1068, 161] width 25 height 12
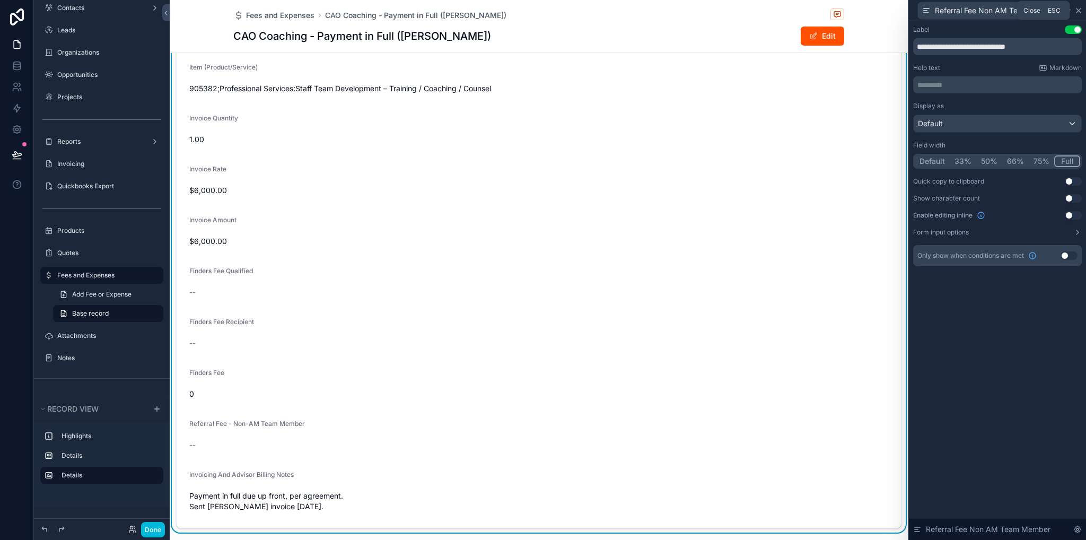
click at [1079, 7] on icon at bounding box center [1079, 10] width 8 height 8
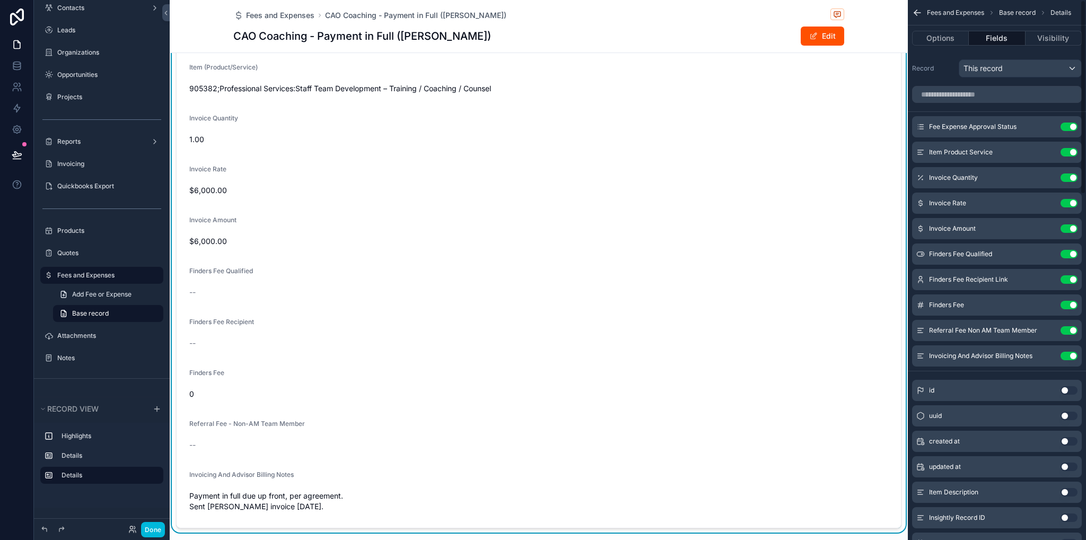
click at [0, 0] on icon "scrollable content" at bounding box center [0, 0] width 0 height 0
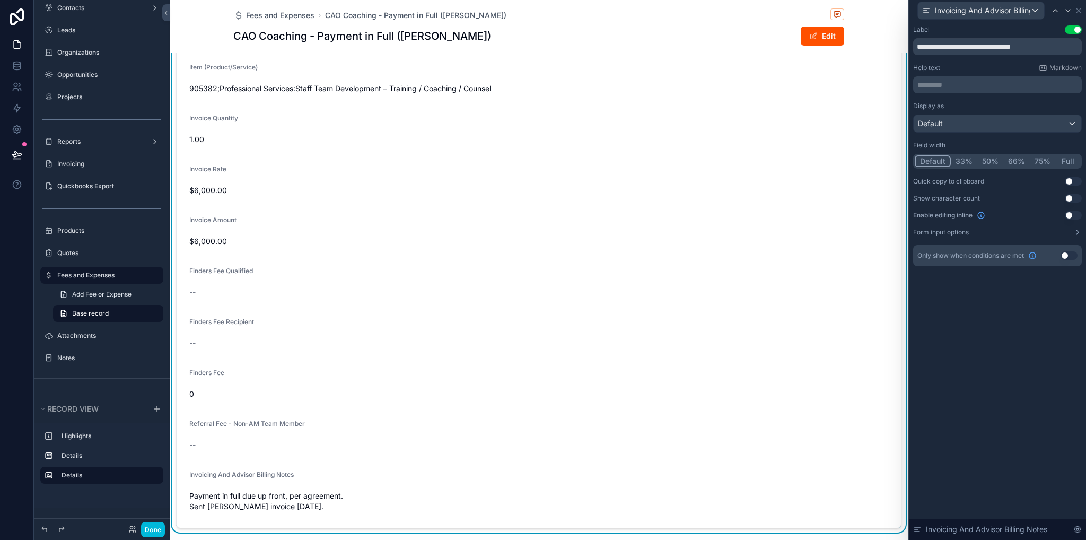
click at [1068, 161] on button "Full" at bounding box center [1068, 161] width 25 height 12
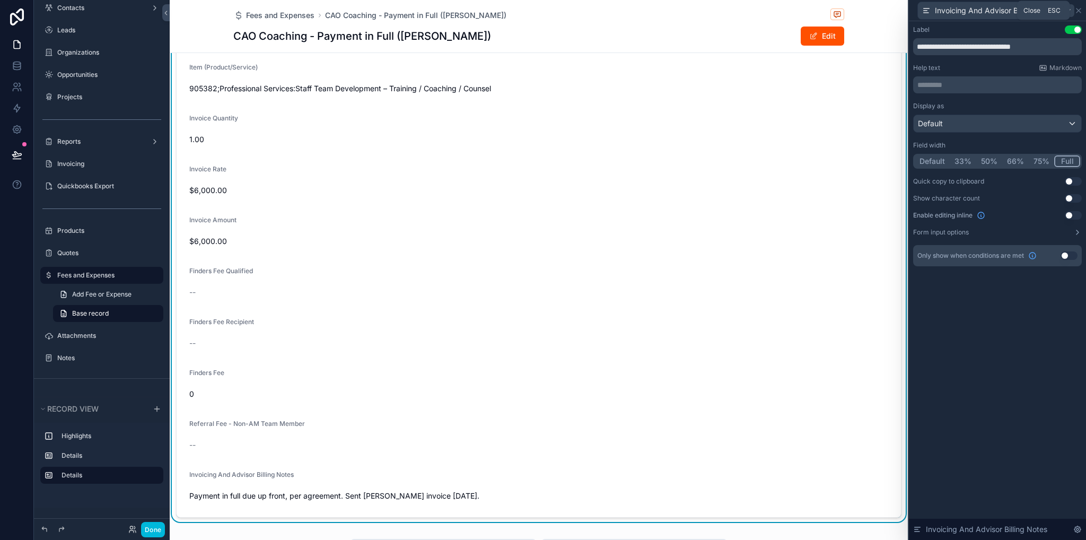
click at [1077, 13] on icon at bounding box center [1079, 10] width 8 height 8
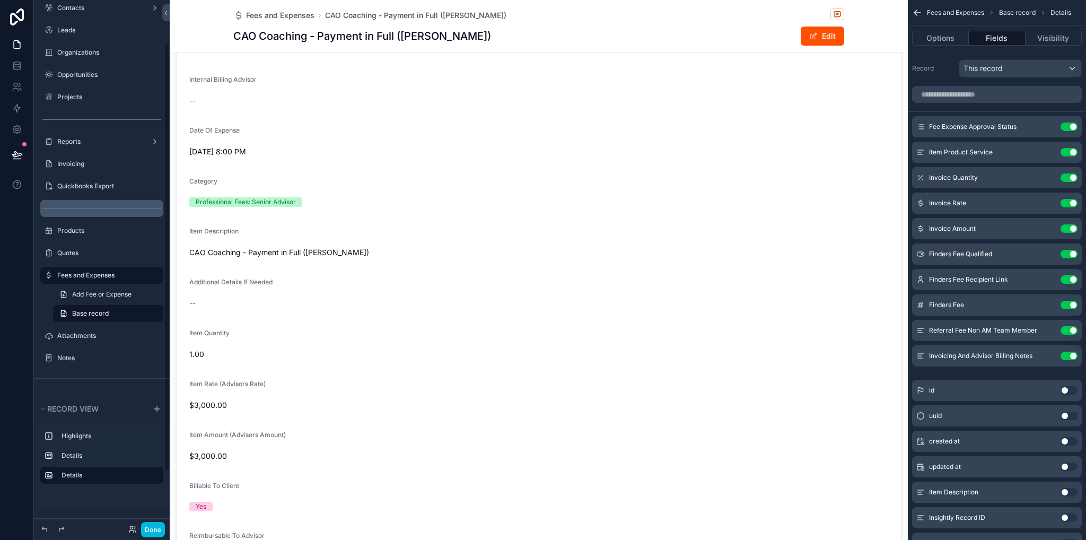
scroll to position [0, 0]
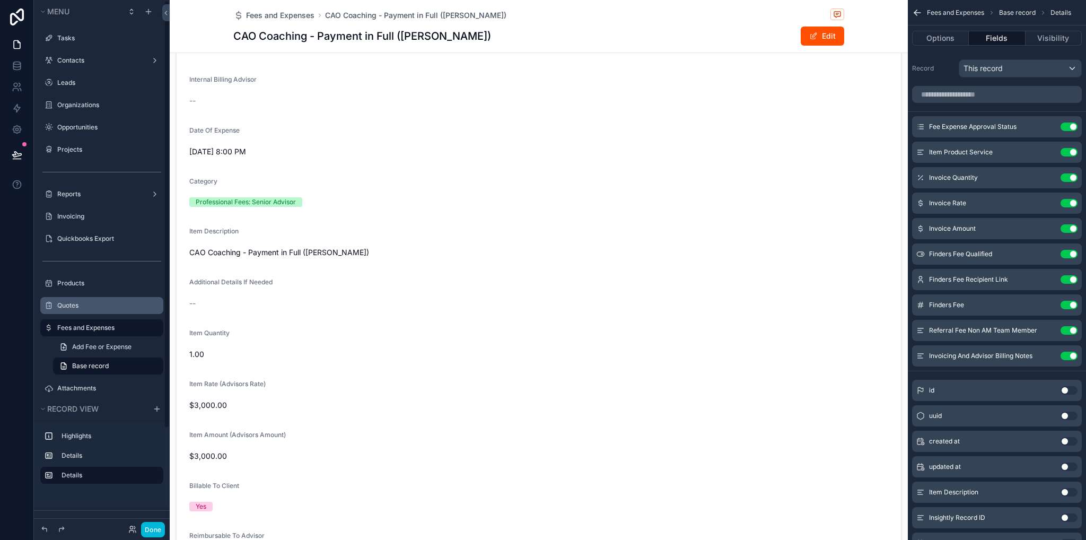
click at [74, 313] on div "Quotes" at bounding box center [101, 305] width 119 height 17
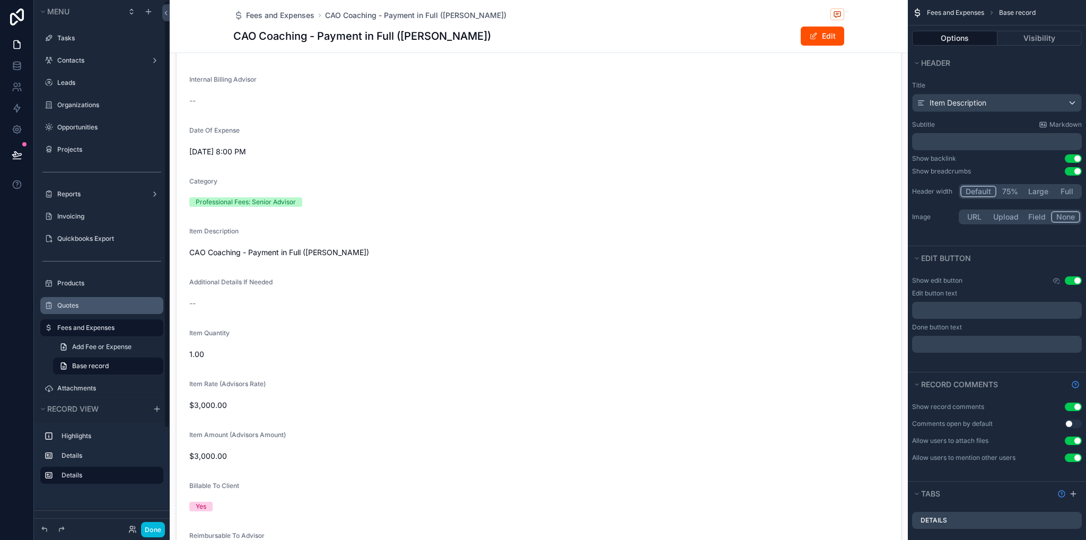
click at [60, 304] on label "Quotes" at bounding box center [107, 305] width 100 height 8
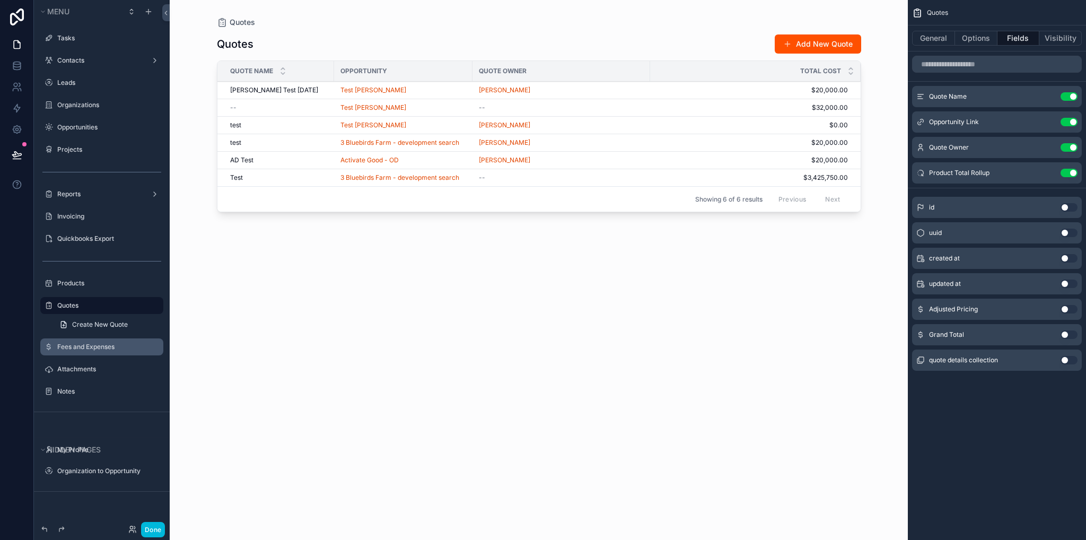
click at [541, 97] on div "scrollable content" at bounding box center [539, 263] width 678 height 527
click at [544, 91] on div "[PERSON_NAME]" at bounding box center [561, 90] width 165 height 8
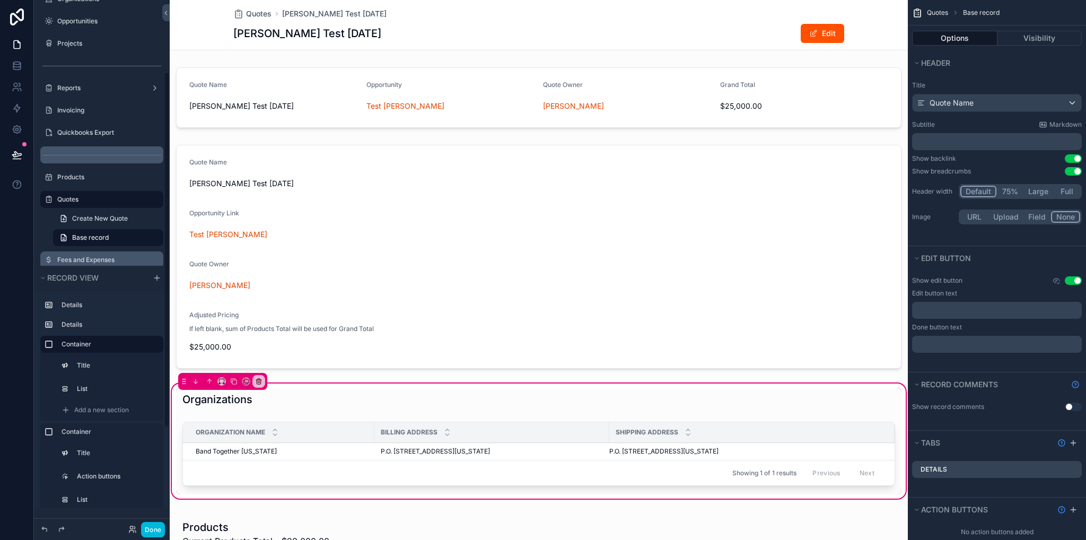
scroll to position [53, 0]
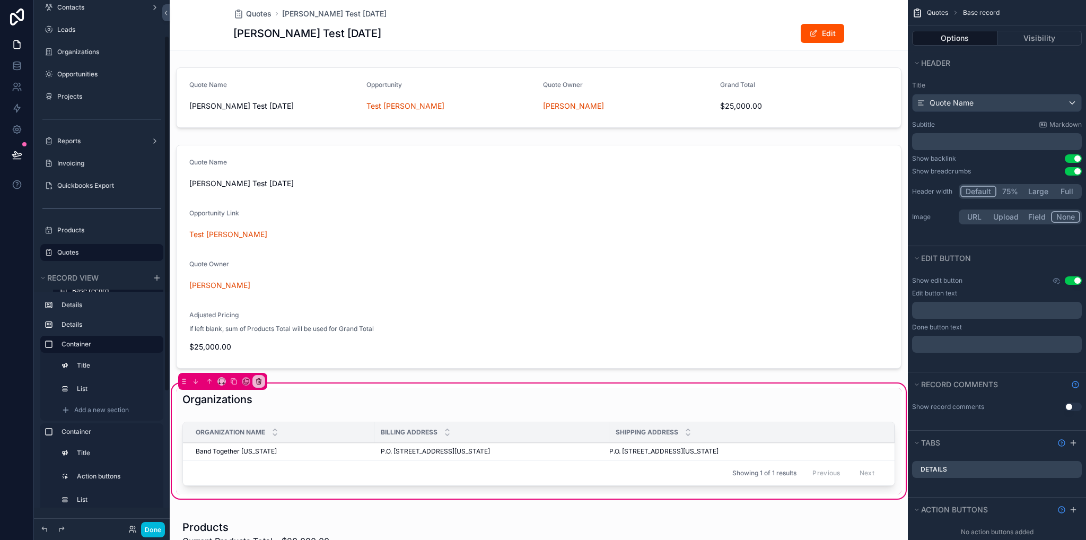
click at [69, 159] on label "Invoicing" at bounding box center [107, 163] width 100 height 8
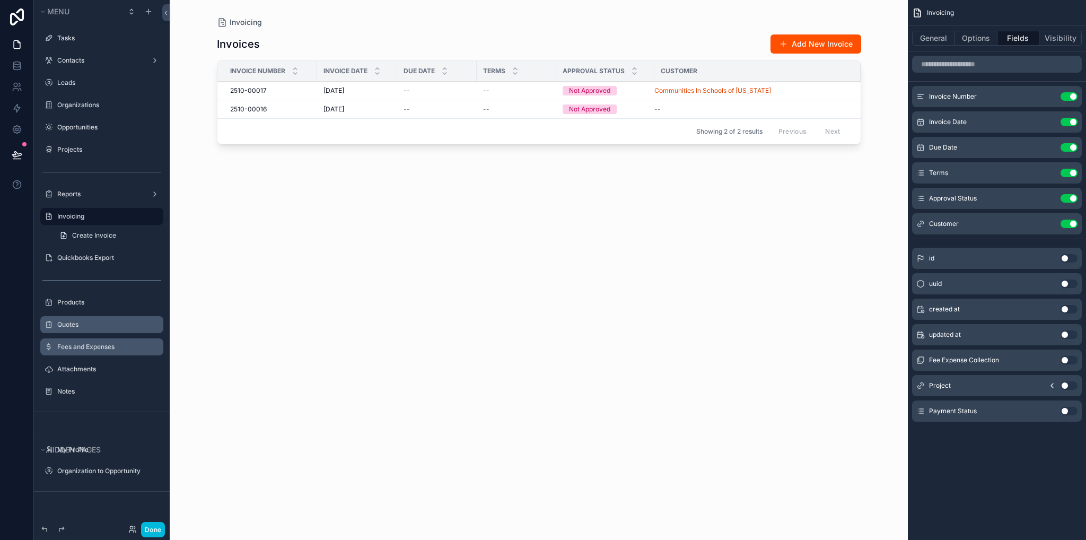
click at [252, 93] on div "scrollable content" at bounding box center [539, 263] width 678 height 527
click at [255, 90] on span "2510-00017" at bounding box center [248, 90] width 37 height 8
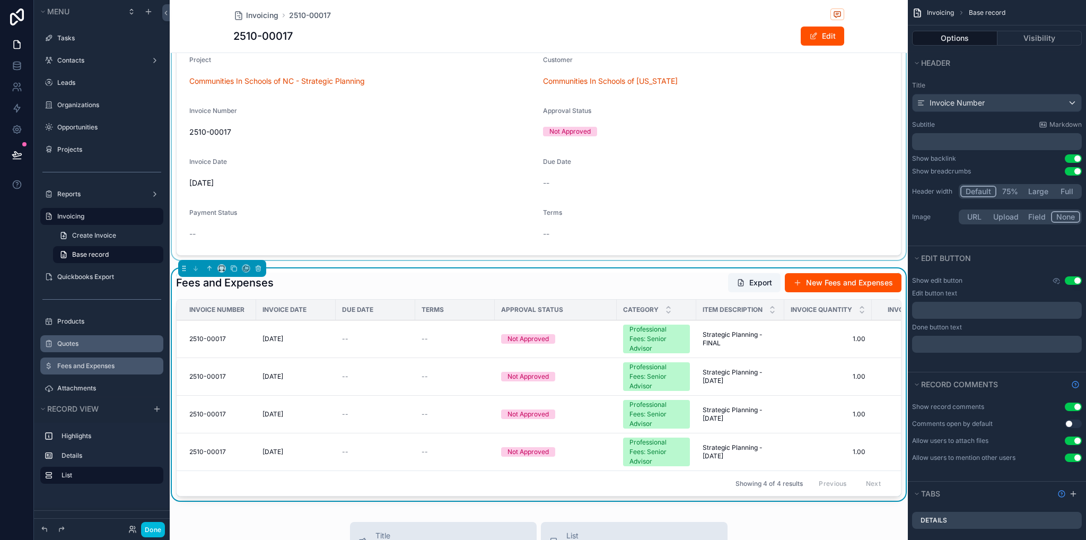
scroll to position [106, 0]
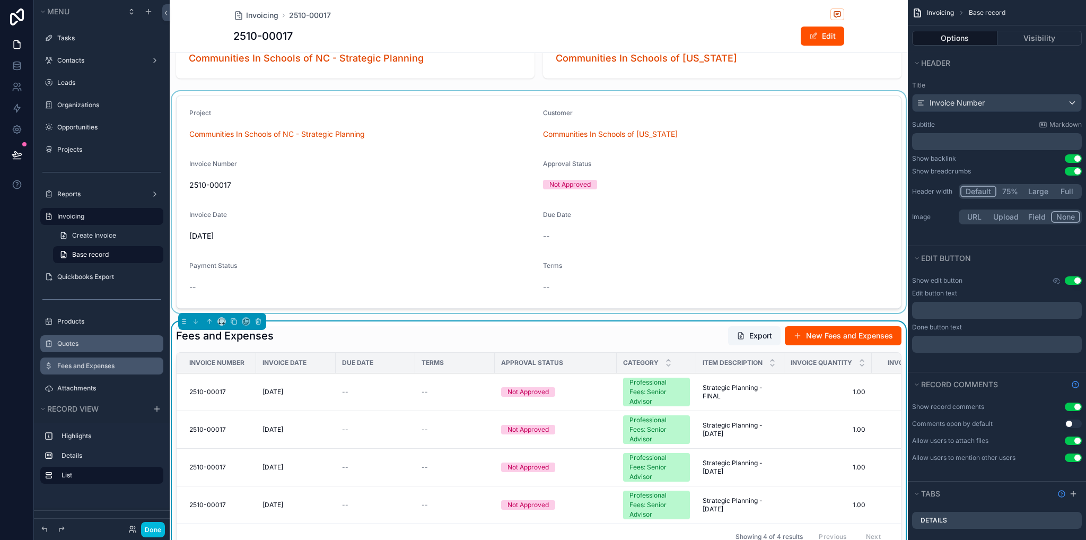
click at [379, 203] on div "scrollable content" at bounding box center [539, 202] width 738 height 222
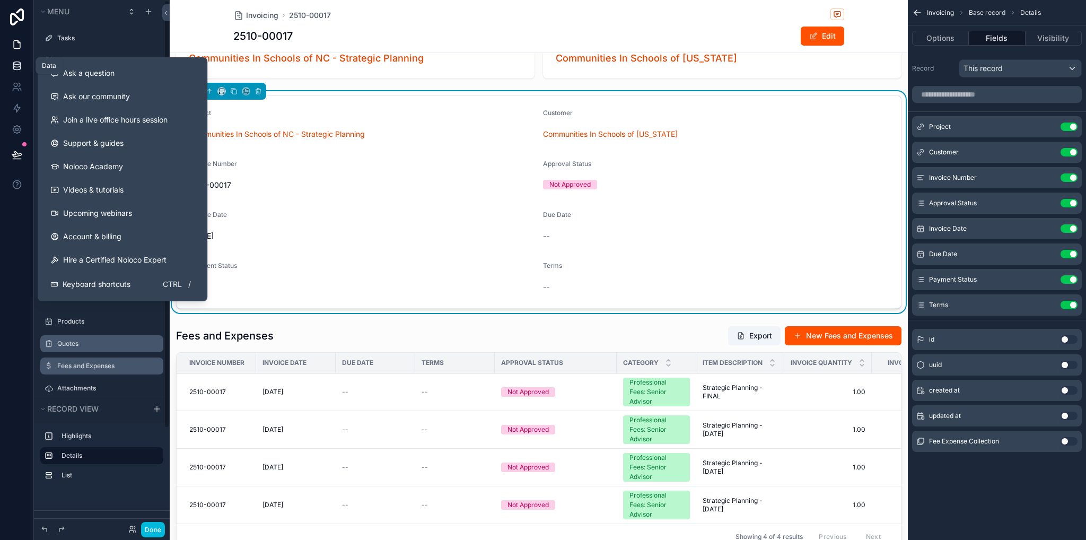
click at [16, 65] on icon at bounding box center [17, 65] width 11 height 11
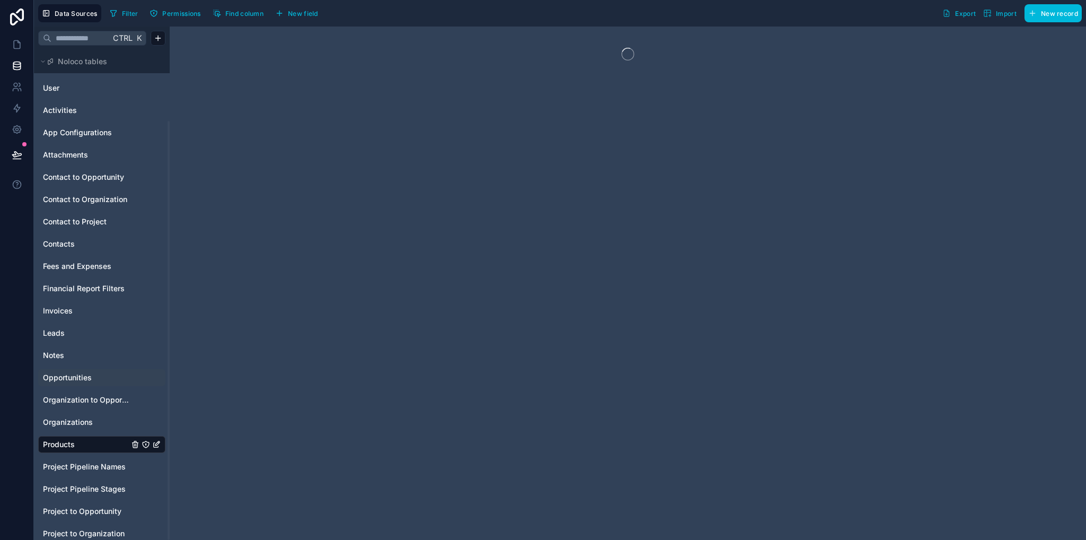
scroll to position [83, 0]
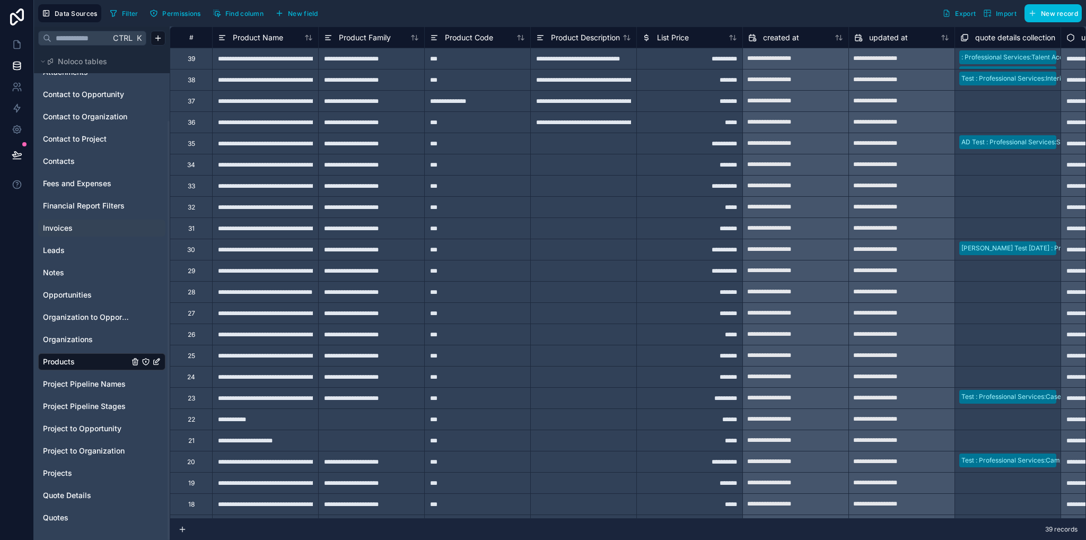
click at [61, 230] on span "Invoices" at bounding box center [58, 228] width 30 height 11
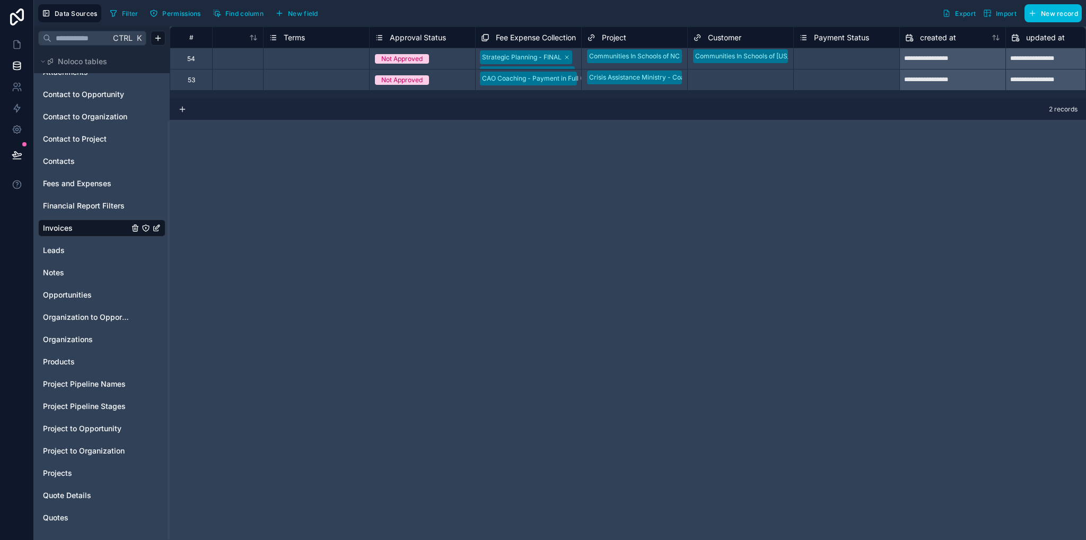
scroll to position [0, 191]
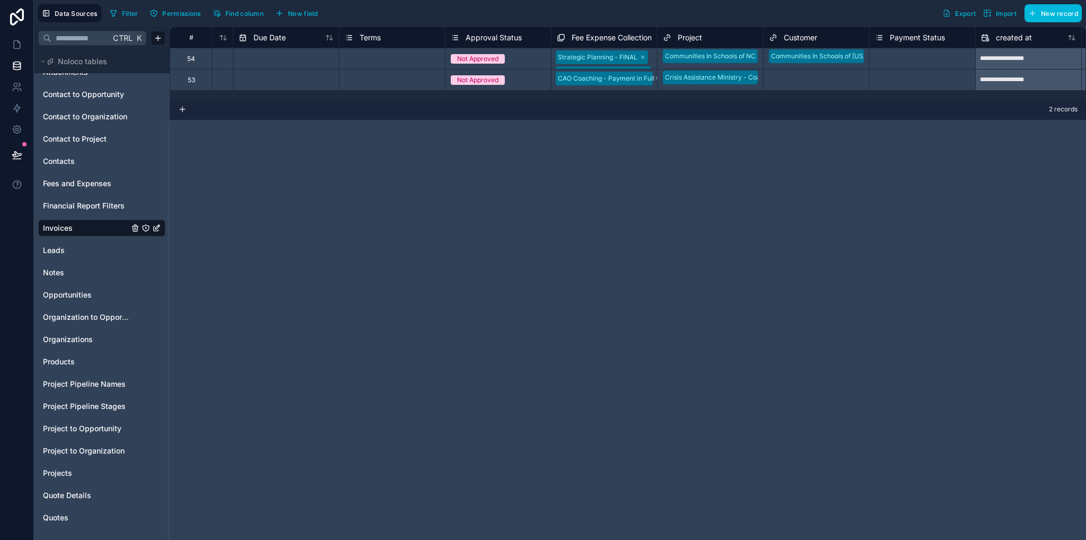
click at [297, 7] on button "New field" at bounding box center [297, 13] width 50 height 16
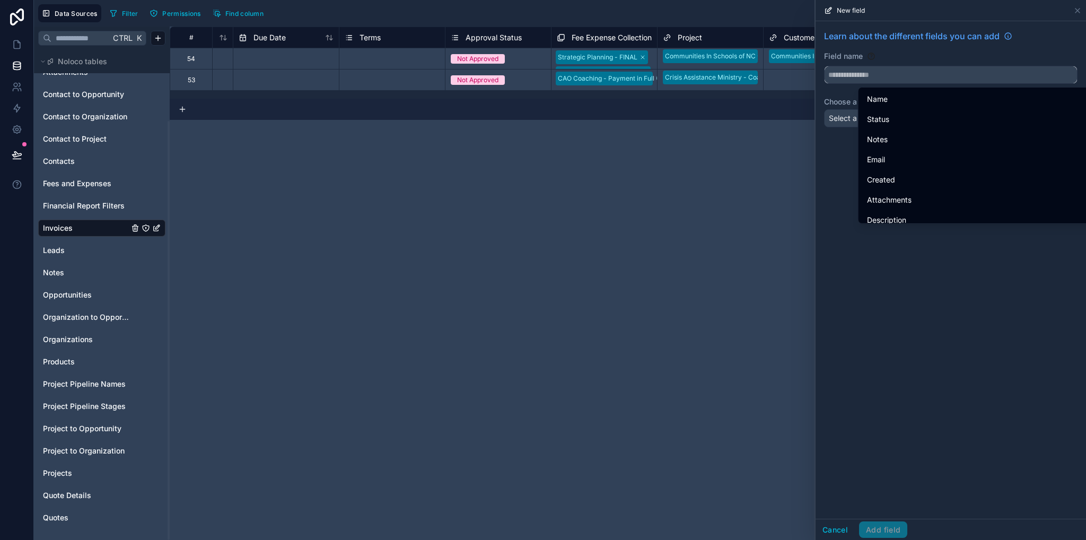
click at [841, 76] on input "text" at bounding box center [951, 74] width 252 height 17
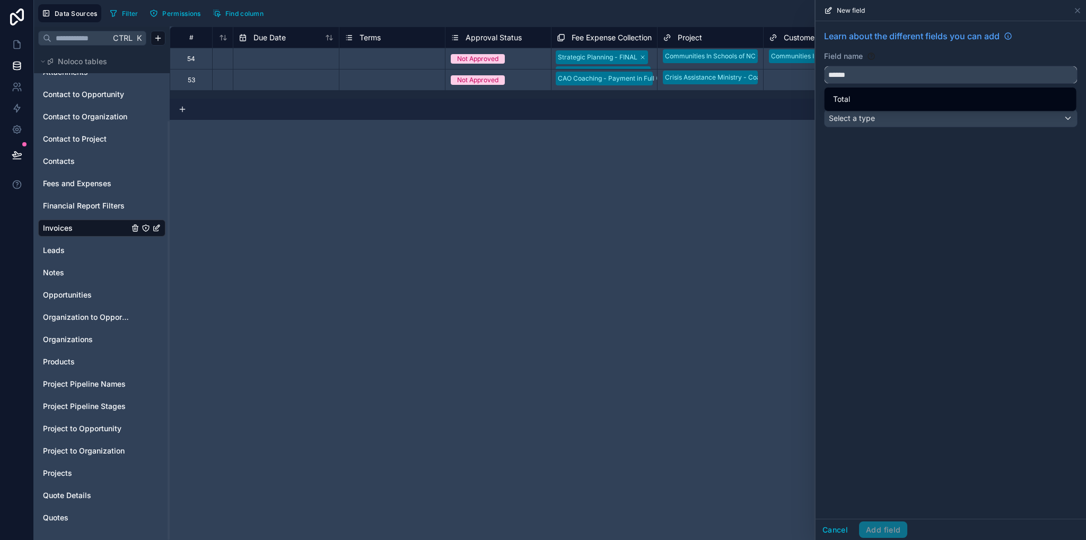
click at [824, 66] on button "*****" at bounding box center [951, 75] width 254 height 18
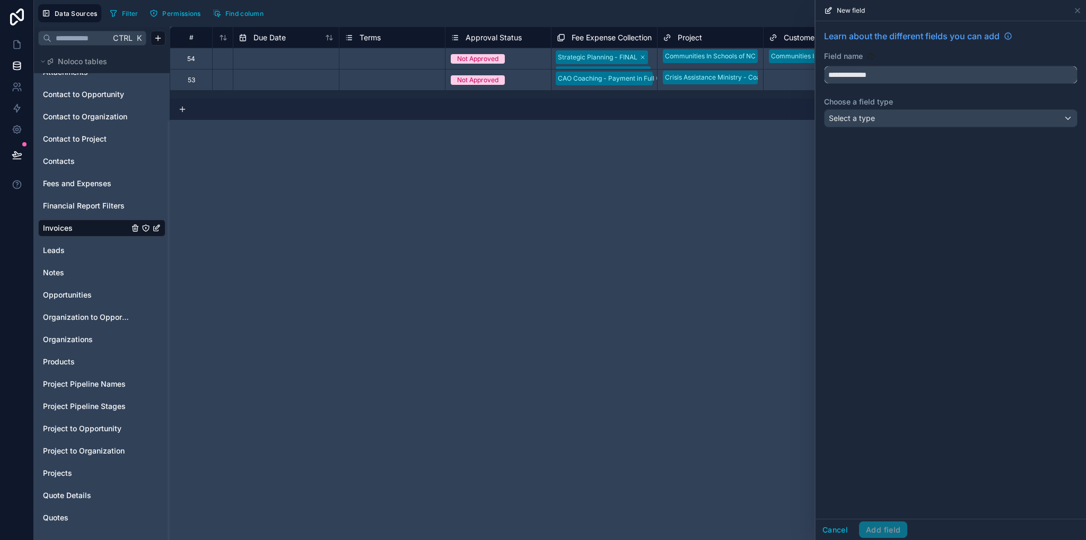
click at [824, 66] on button "**********" at bounding box center [951, 75] width 254 height 18
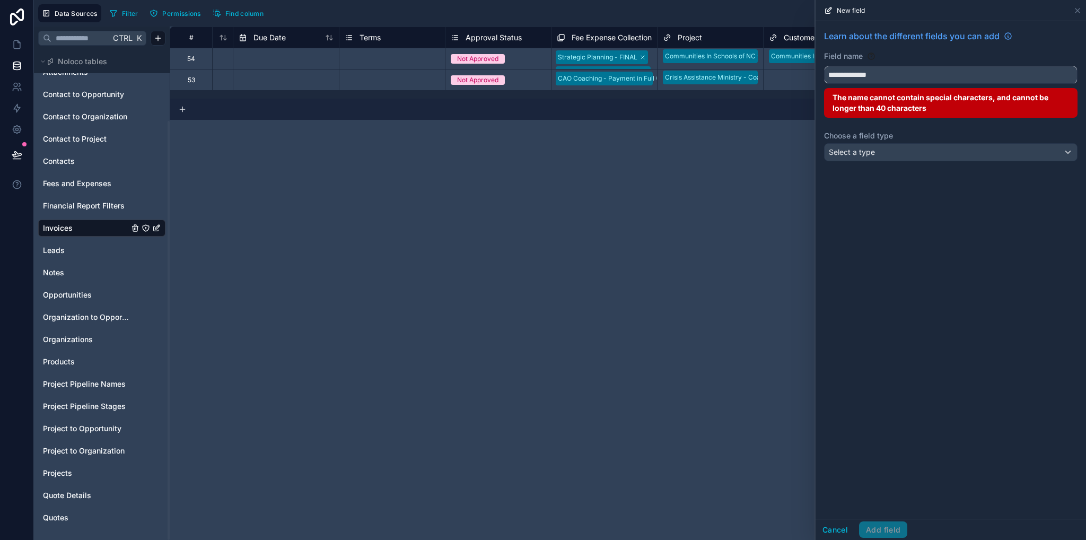
click at [824, 66] on button "**********" at bounding box center [951, 75] width 254 height 18
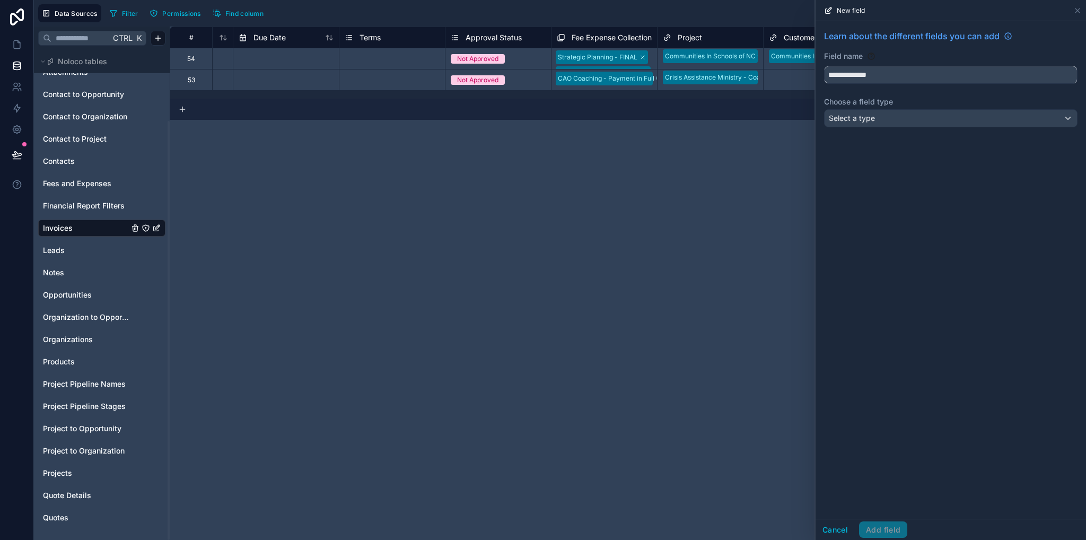
click at [824, 66] on button "**********" at bounding box center [951, 75] width 254 height 18
type input "**********"
click at [908, 121] on div "Select a type" at bounding box center [951, 118] width 252 height 17
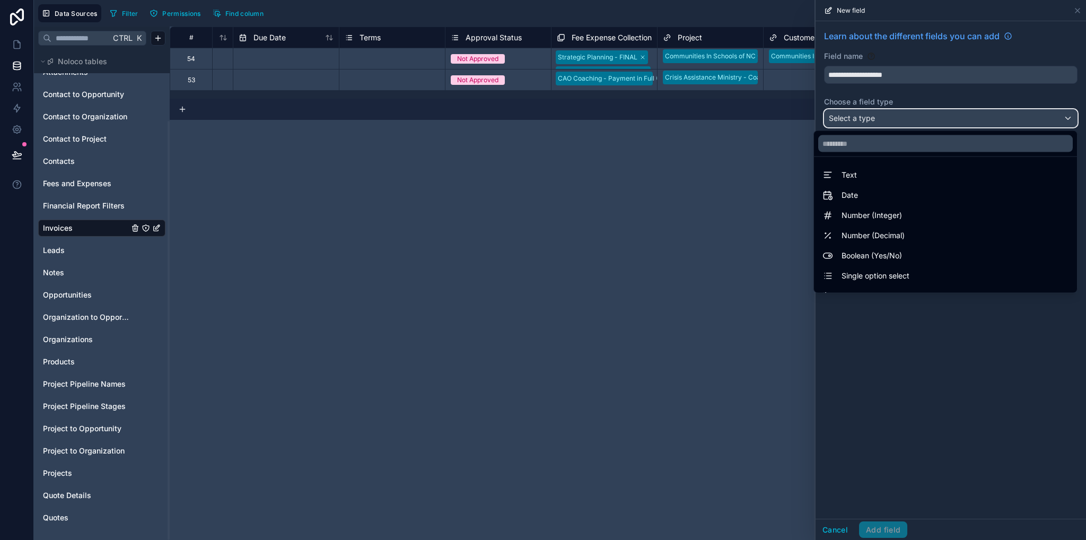
scroll to position [308, 0]
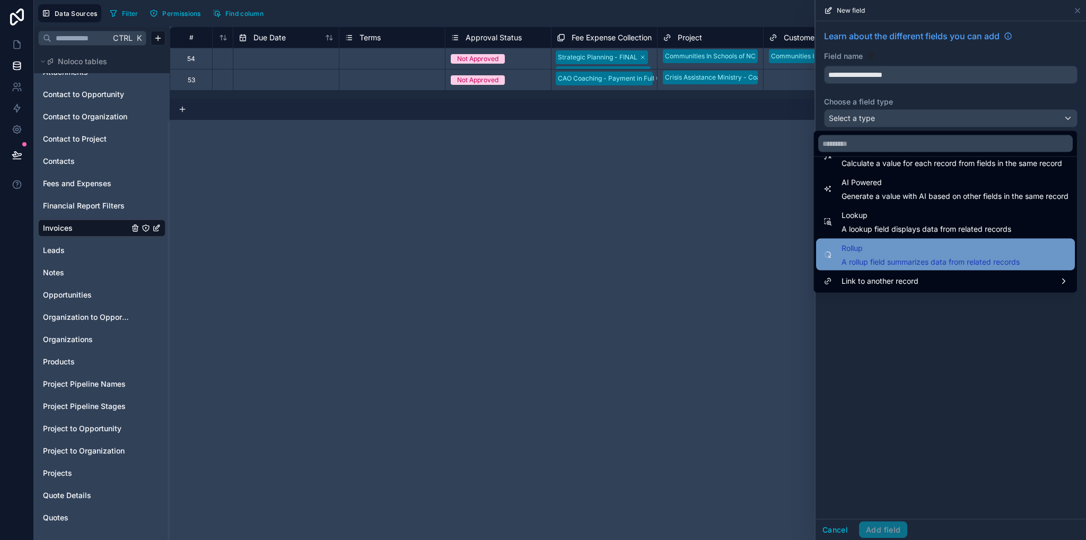
click at [865, 257] on span "A rollup field summarizes data from related records" at bounding box center [931, 262] width 178 height 11
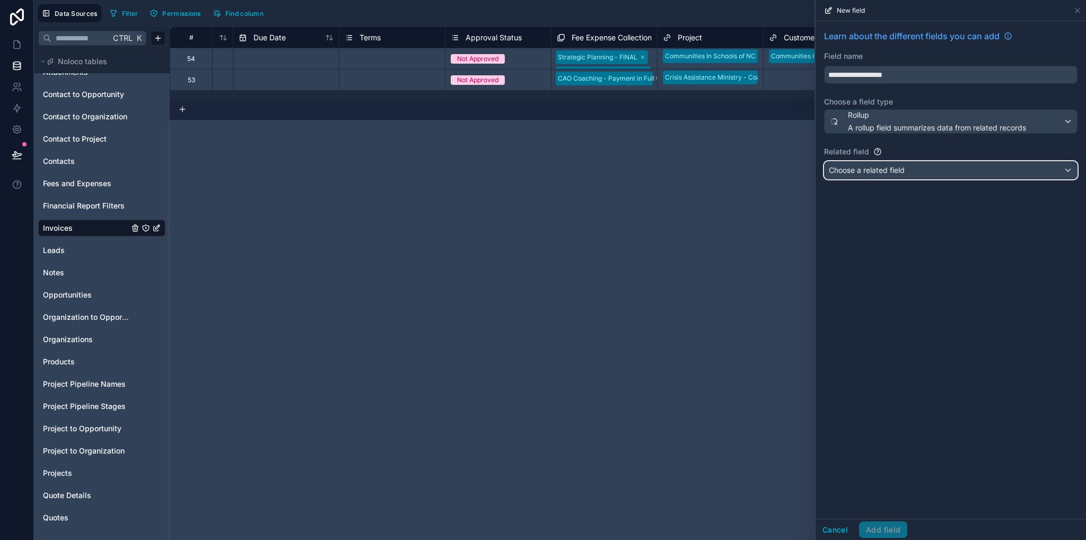
click at [868, 170] on span "Choose a related field" at bounding box center [867, 170] width 76 height 9
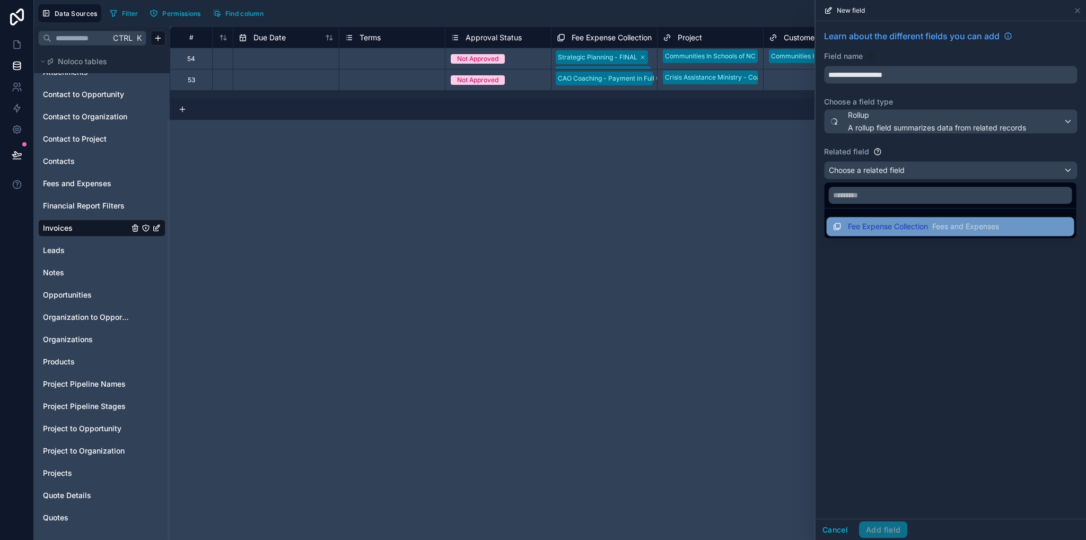
click at [870, 228] on span "Fee Expense Collection" at bounding box center [888, 226] width 80 height 11
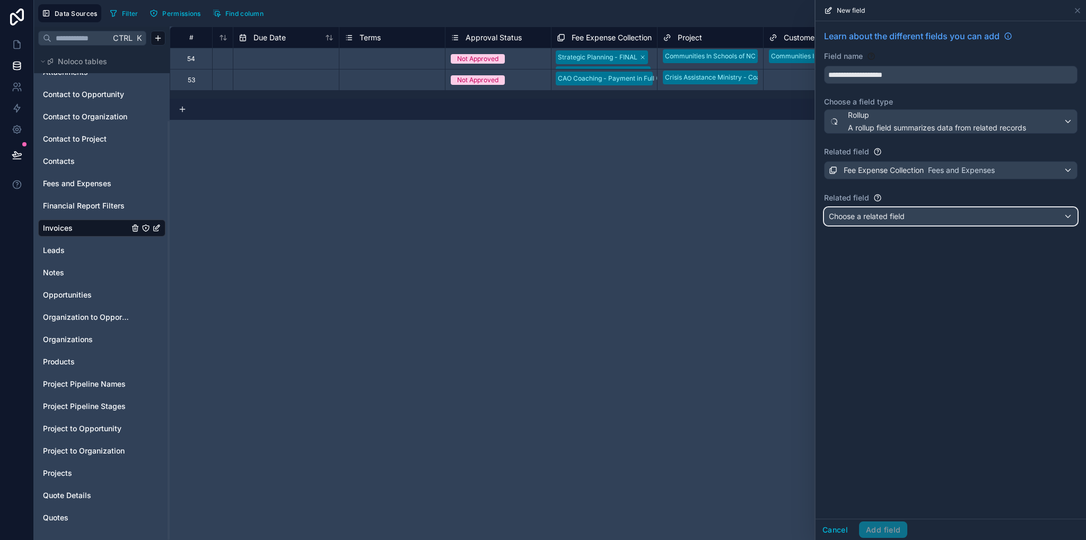
click at [868, 215] on span "Choose a related field" at bounding box center [867, 216] width 76 height 9
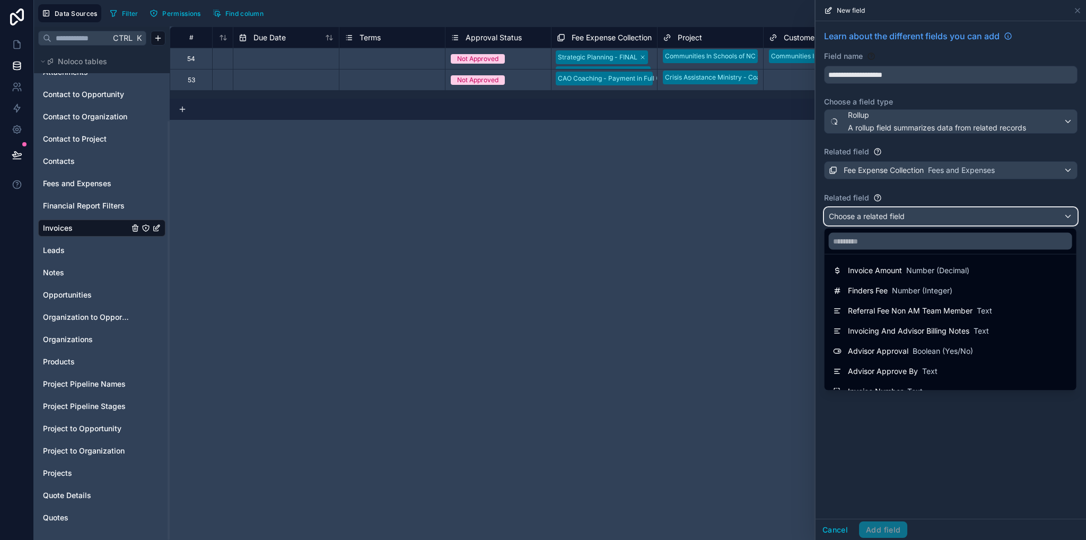
scroll to position [594, 0]
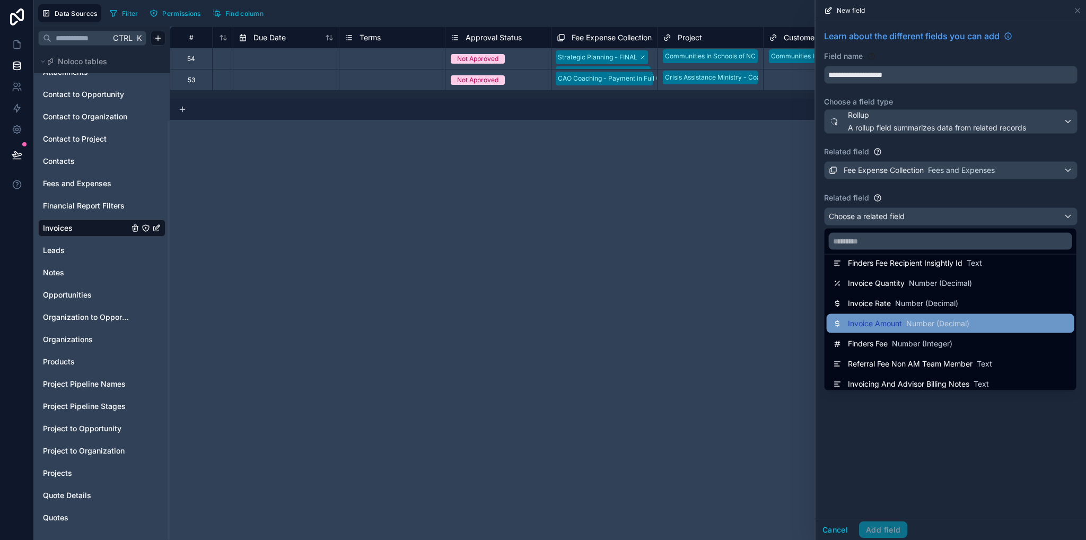
click at [957, 320] on span "Number (Decimal)" at bounding box center [938, 323] width 63 height 11
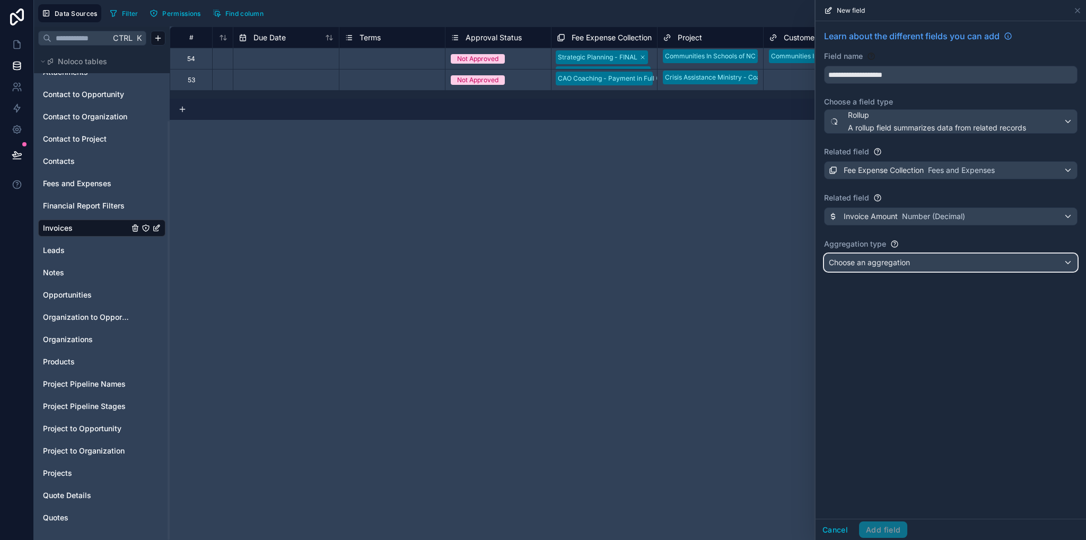
click at [879, 258] on span "Choose an aggregation" at bounding box center [869, 262] width 81 height 9
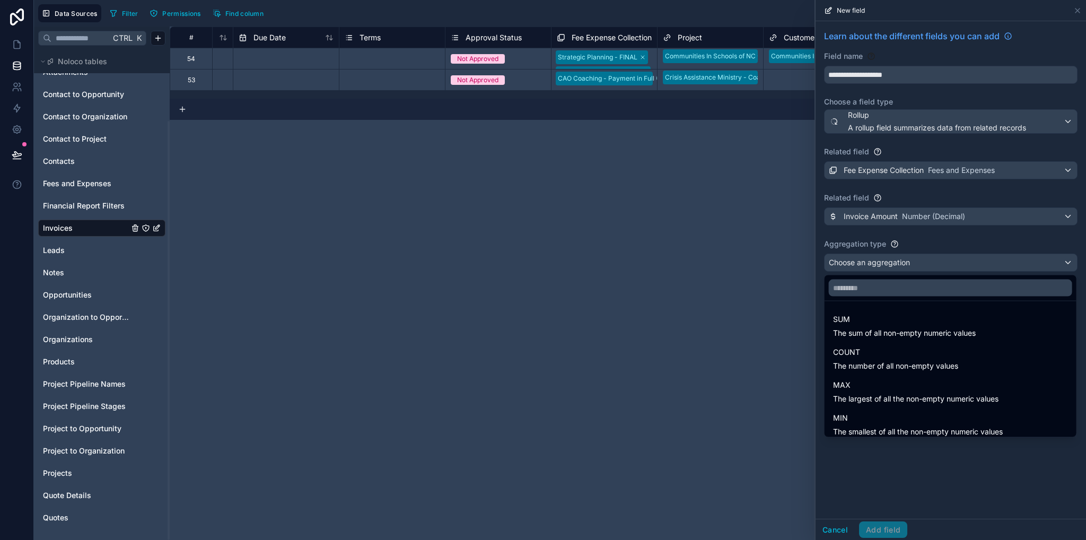
click at [872, 321] on span "SUM" at bounding box center [904, 319] width 143 height 13
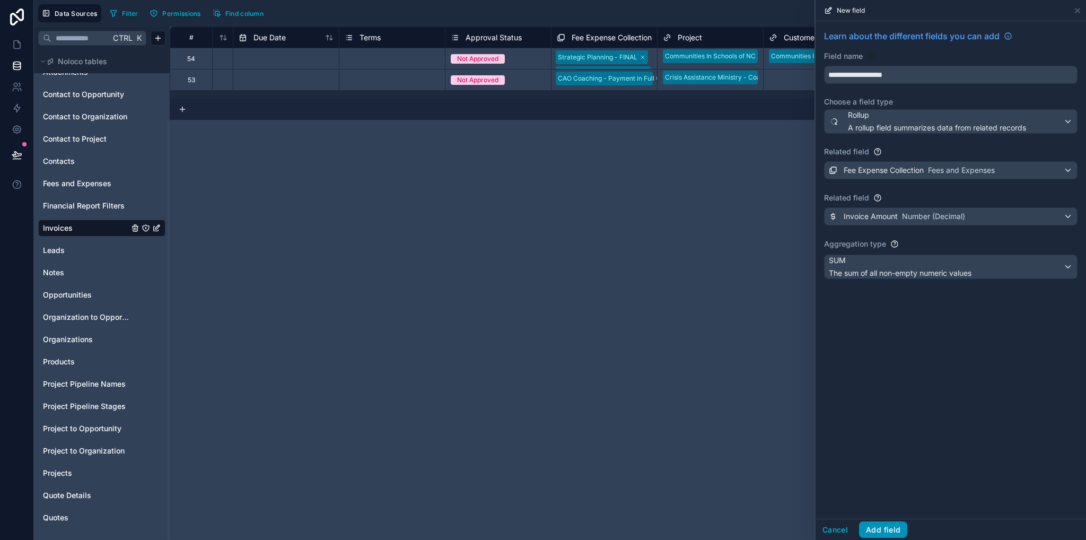
click at [878, 527] on button "Add field" at bounding box center [883, 529] width 48 height 17
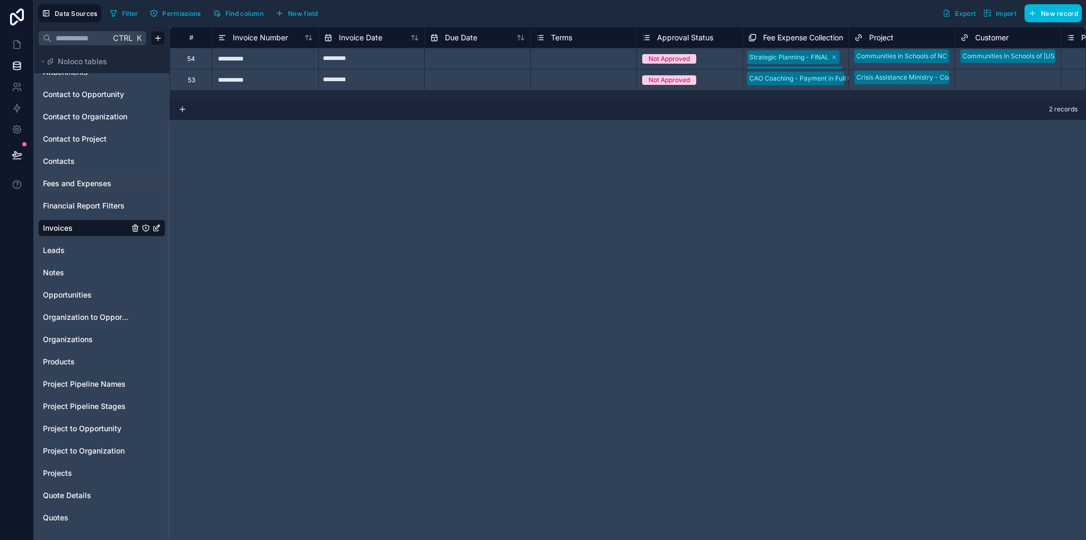
click at [80, 184] on span "Fees and Expenses" at bounding box center [77, 183] width 68 height 11
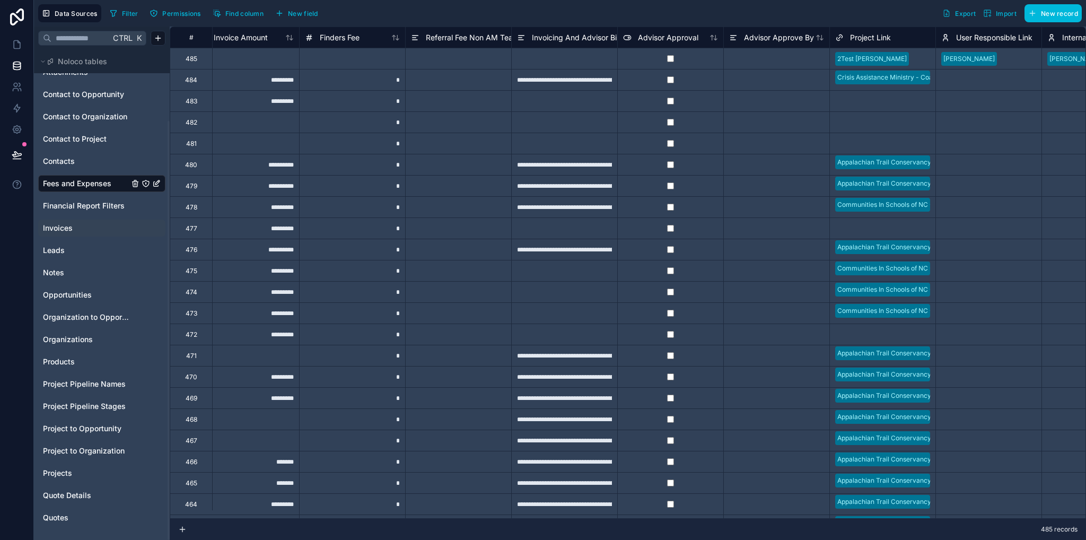
scroll to position [0, 3321]
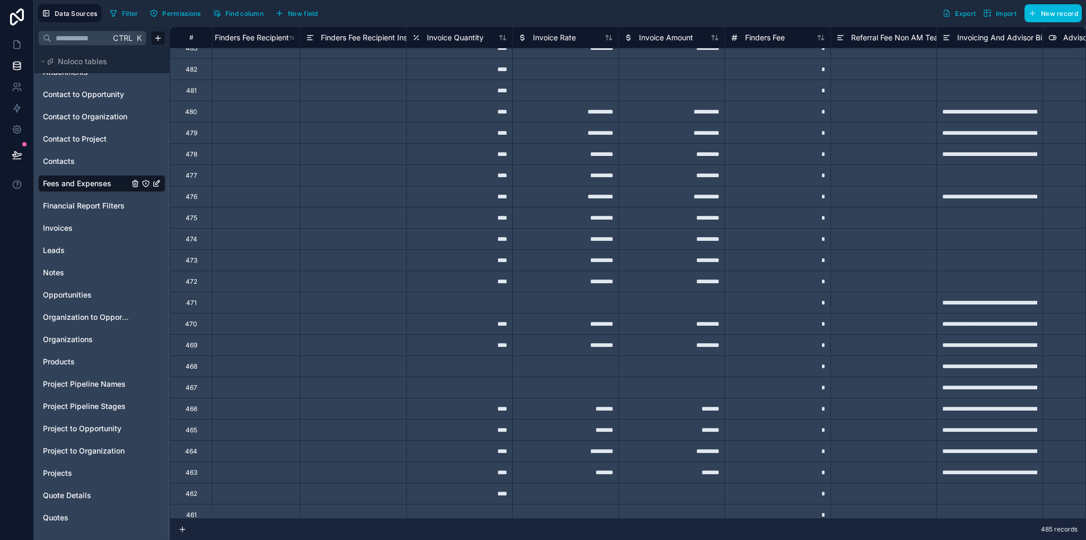
scroll to position [0, 2882]
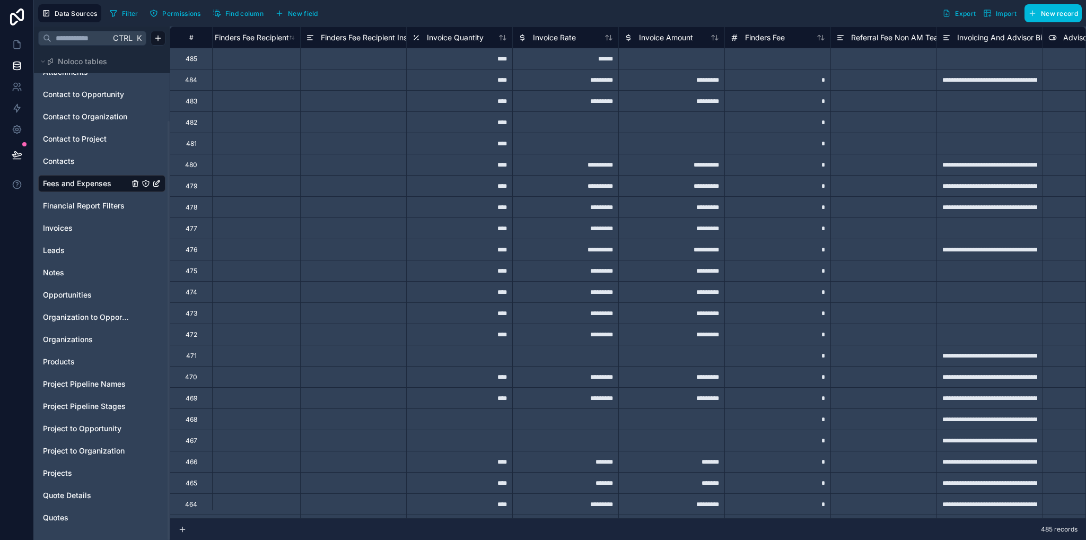
click at [677, 38] on span "Invoice Amount" at bounding box center [666, 37] width 54 height 11
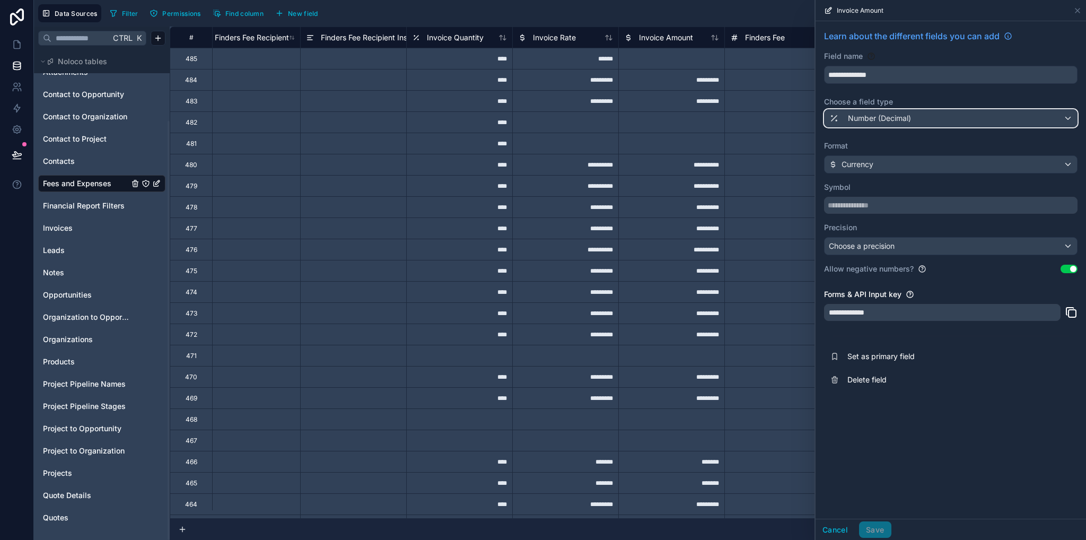
click at [870, 117] on span "Number (Decimal)" at bounding box center [879, 118] width 63 height 11
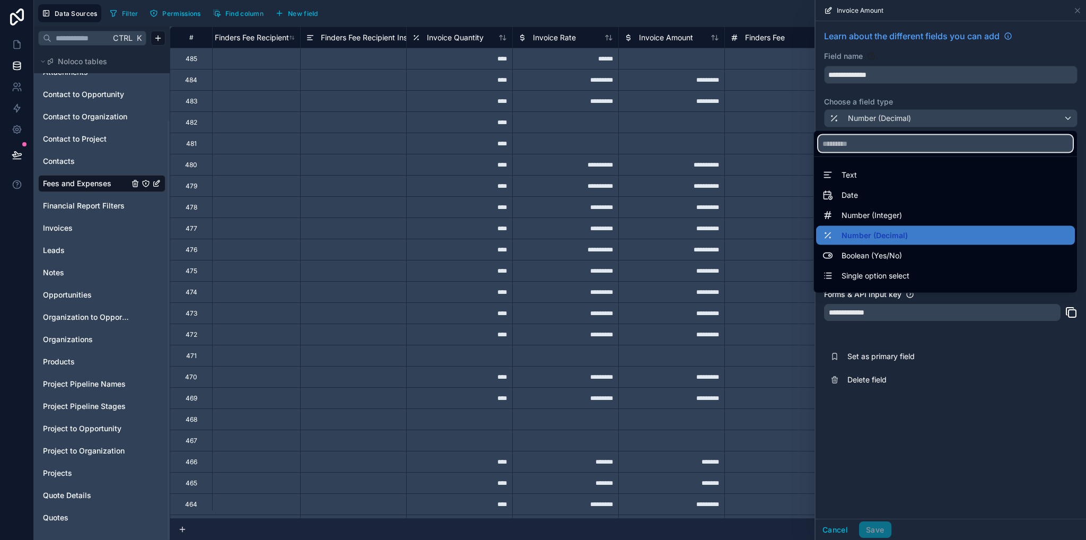
click at [857, 144] on input "text" at bounding box center [945, 143] width 255 height 17
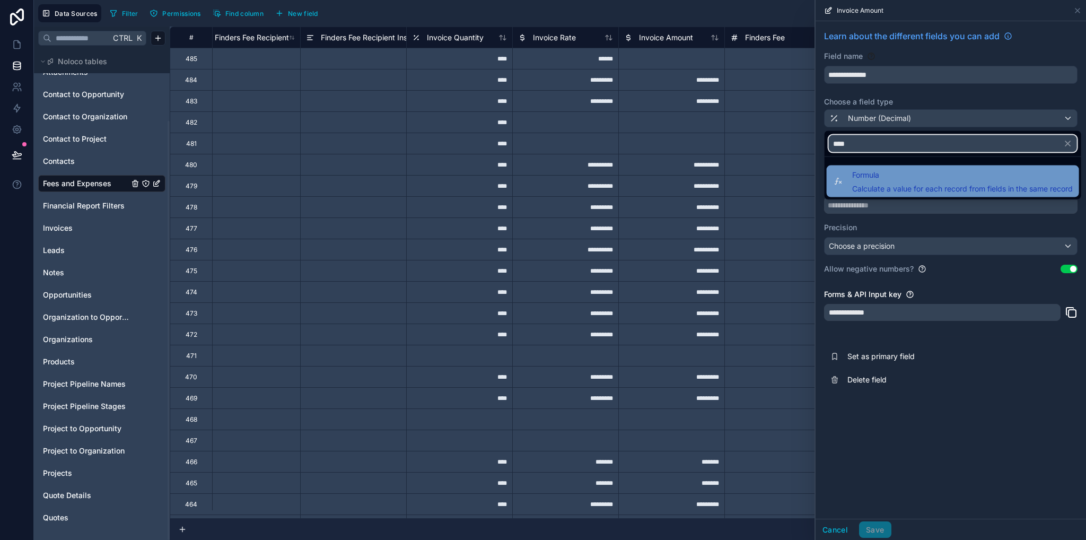
type input "****"
click at [879, 185] on span "Calculate a value for each record from fields in the same record" at bounding box center [962, 189] width 221 height 11
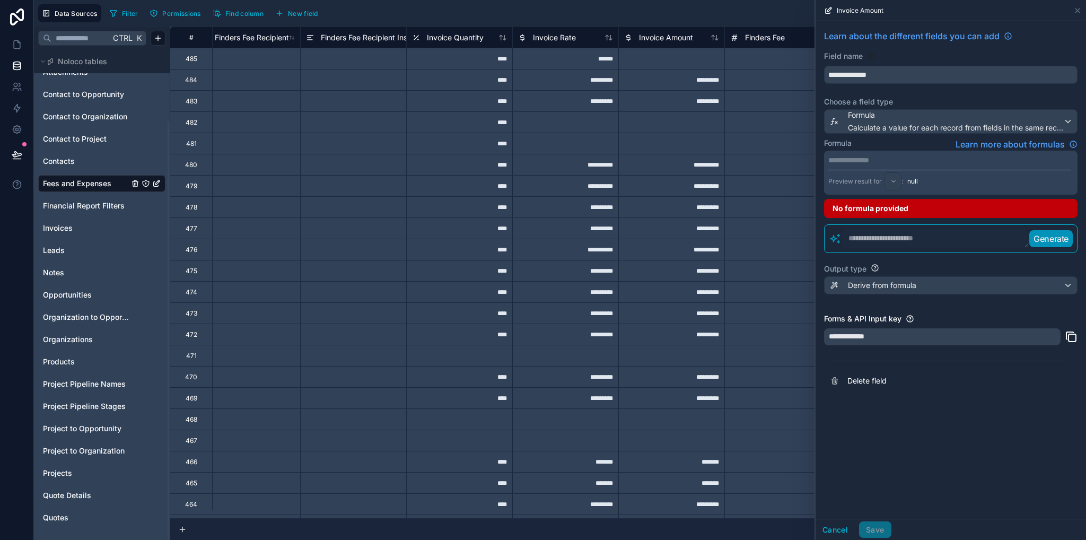
click at [870, 158] on p "**********" at bounding box center [950, 160] width 243 height 11
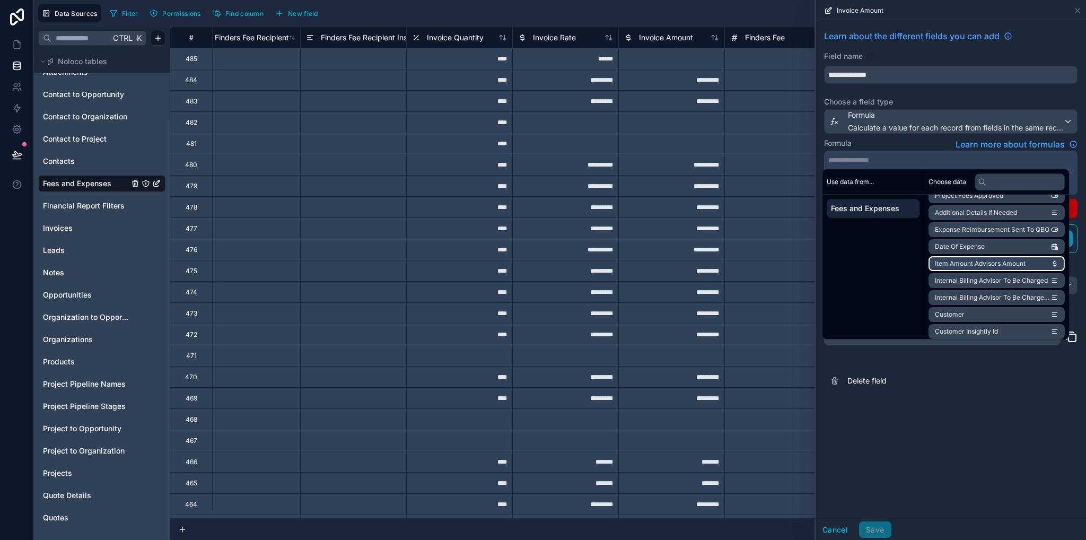
scroll to position [424, 0]
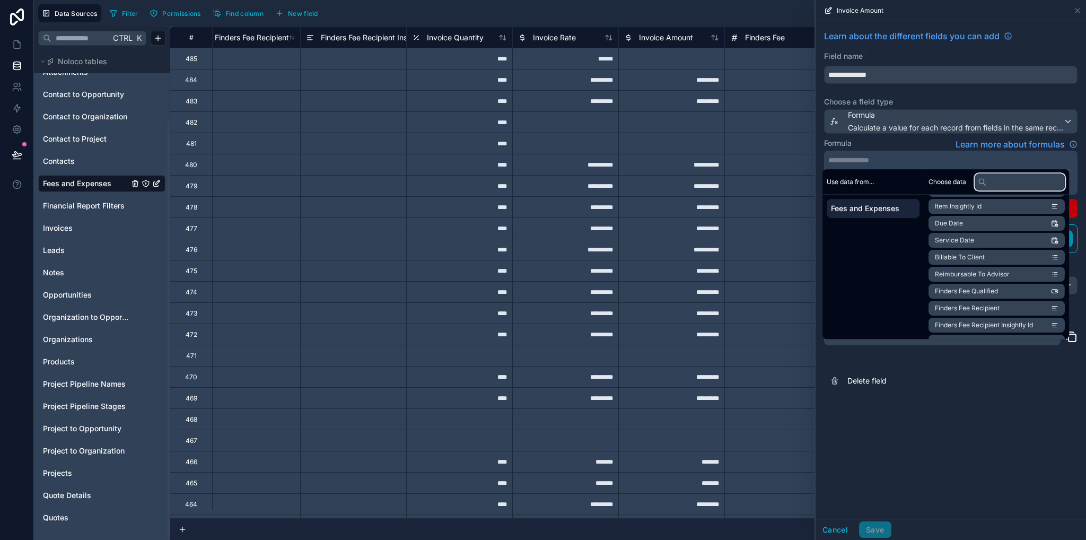
click at [1017, 187] on input "text" at bounding box center [1020, 181] width 90 height 17
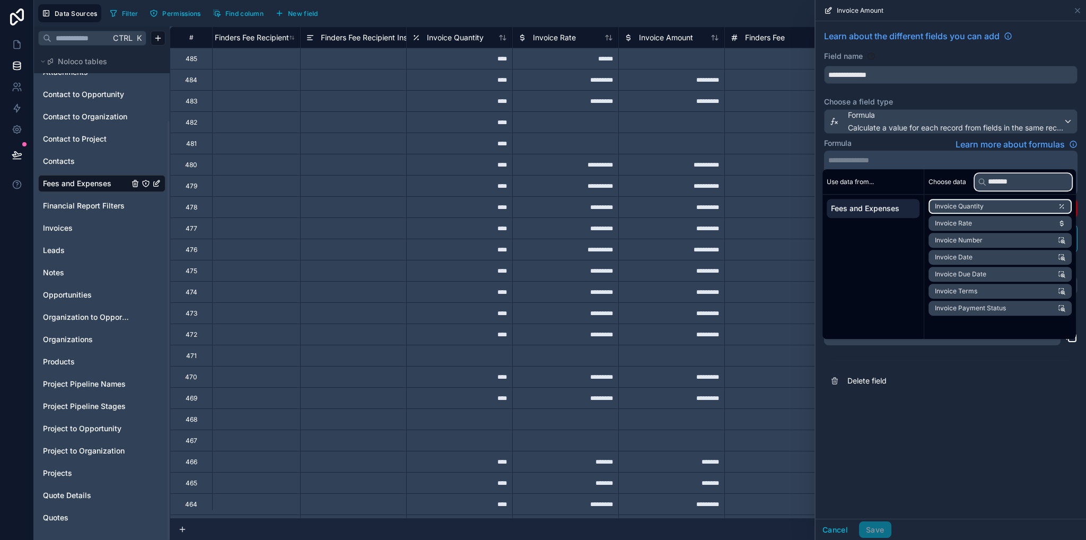
type input "*******"
click at [965, 208] on span "Invoice Quantity" at bounding box center [959, 206] width 49 height 8
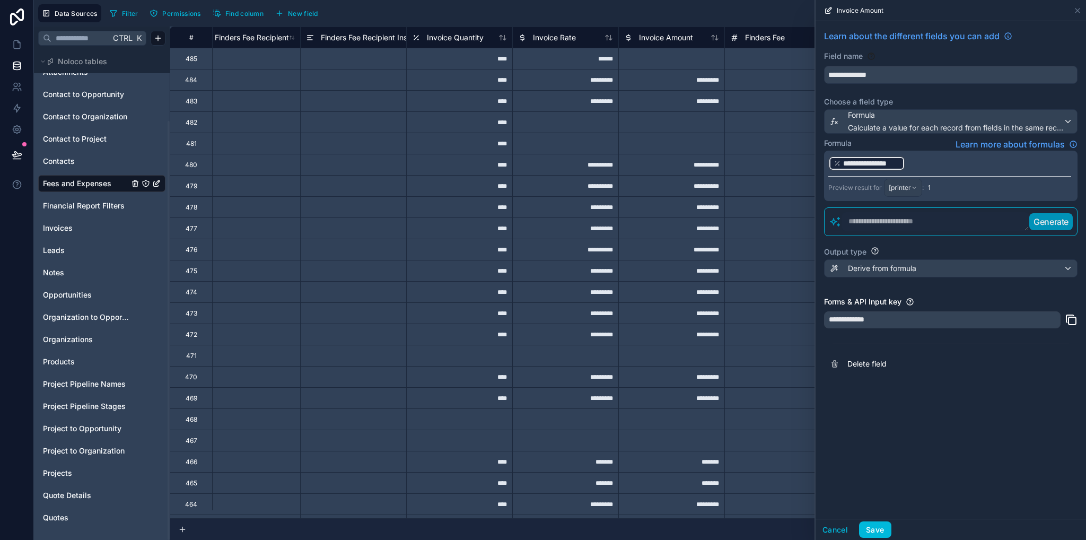
click at [944, 167] on p "**********" at bounding box center [950, 163] width 243 height 17
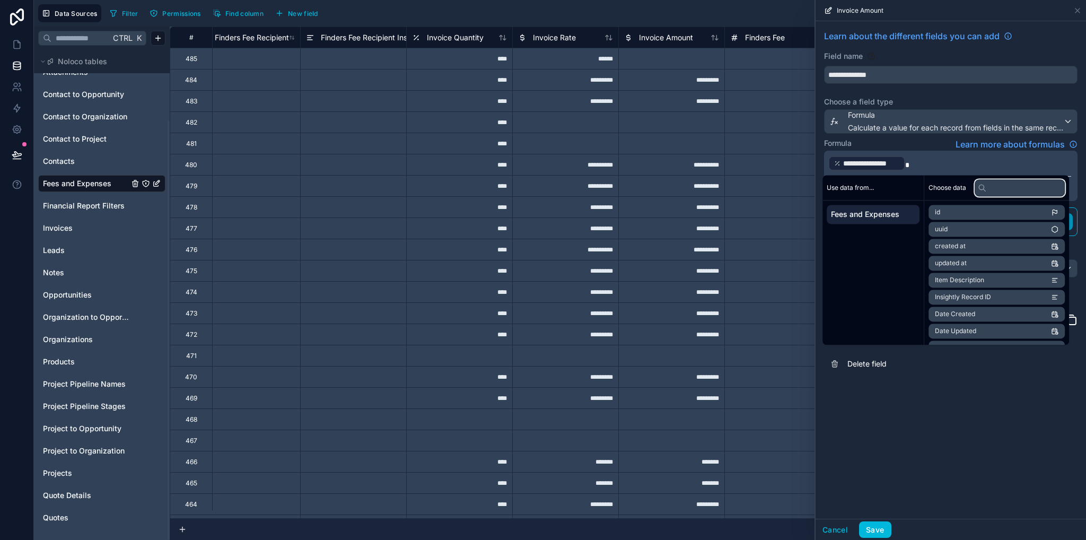
click at [995, 190] on input "text" at bounding box center [1020, 187] width 90 height 17
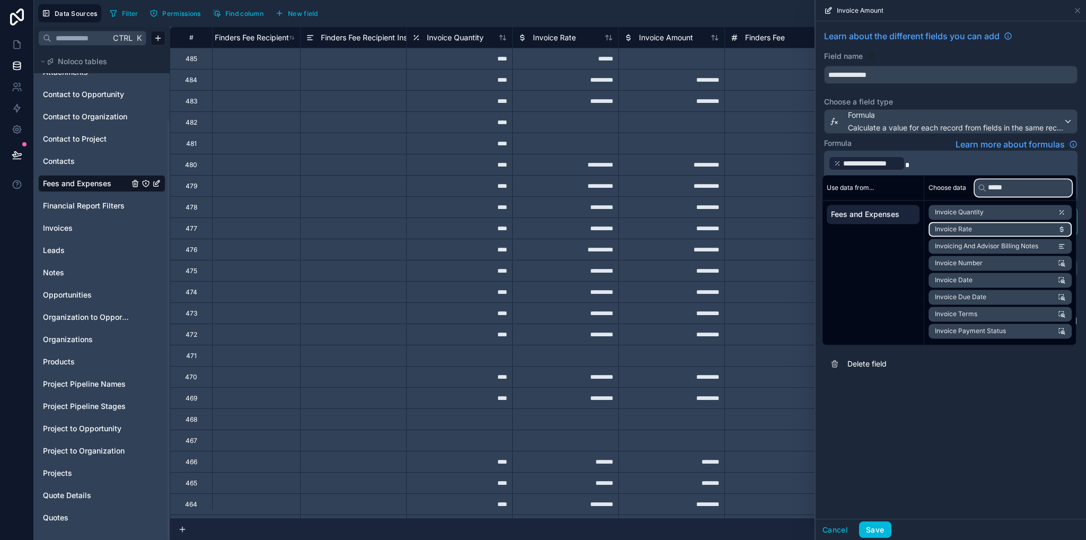
type input "*****"
click at [979, 230] on li "Invoice Rate" at bounding box center [1000, 229] width 143 height 15
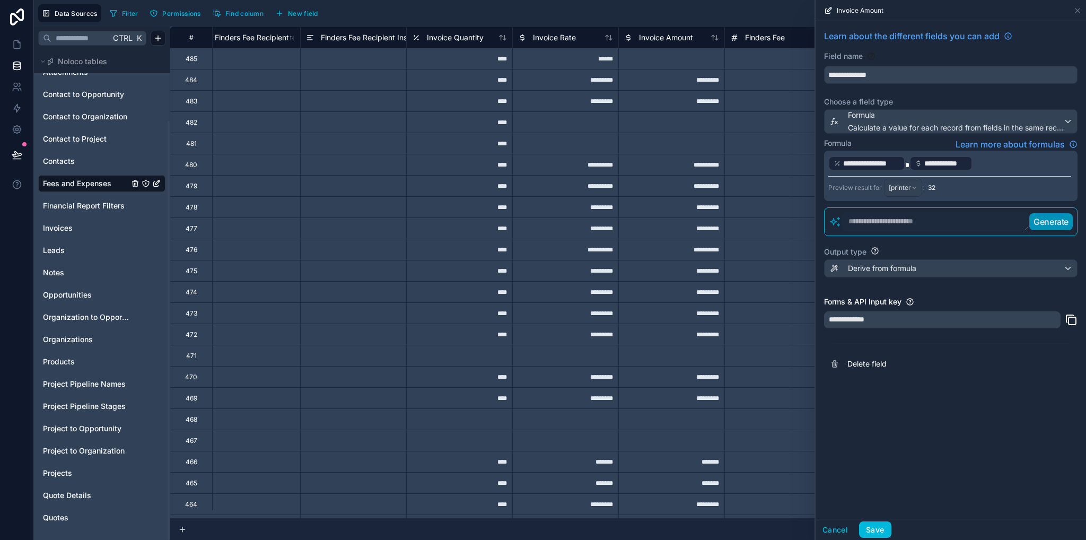
drag, startPoint x: 947, startPoint y: 496, endPoint x: 889, endPoint y: 533, distance: 68.4
click at [945, 495] on div "**********" at bounding box center [951, 270] width 271 height 498
click at [881, 531] on button "Save" at bounding box center [875, 529] width 32 height 17
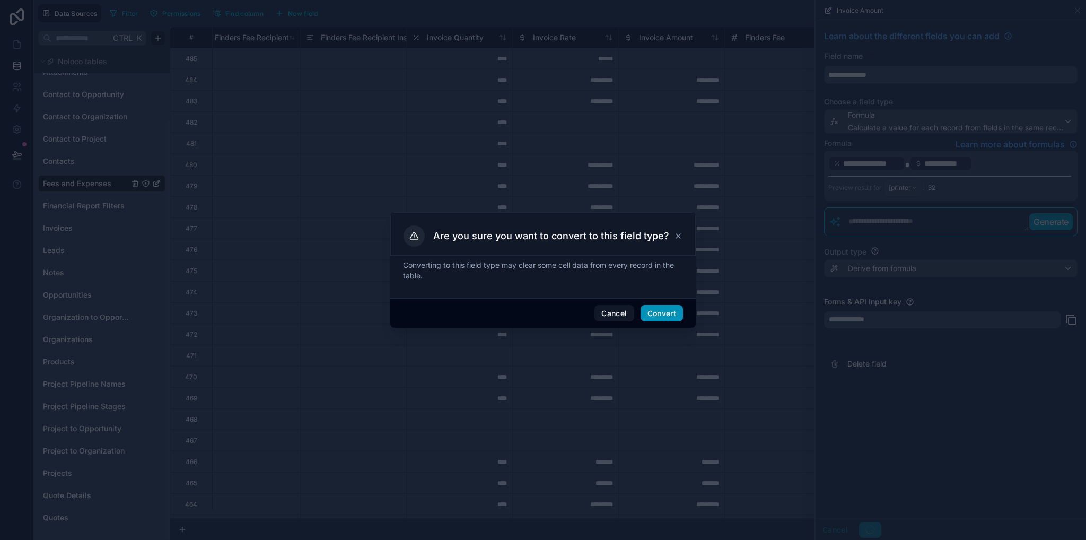
click at [656, 312] on button "Convert" at bounding box center [662, 313] width 42 height 17
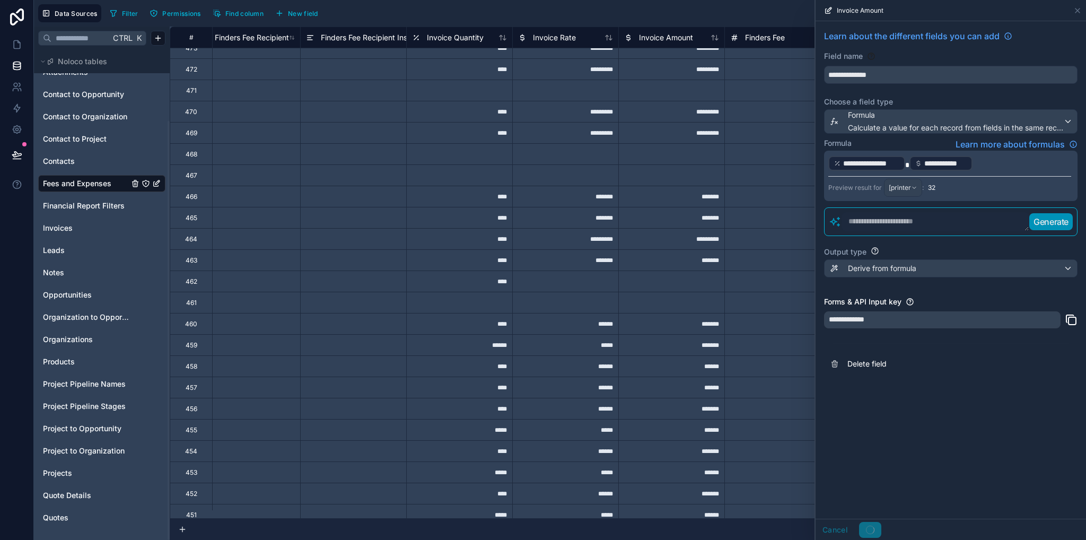
scroll to position [583, 2882]
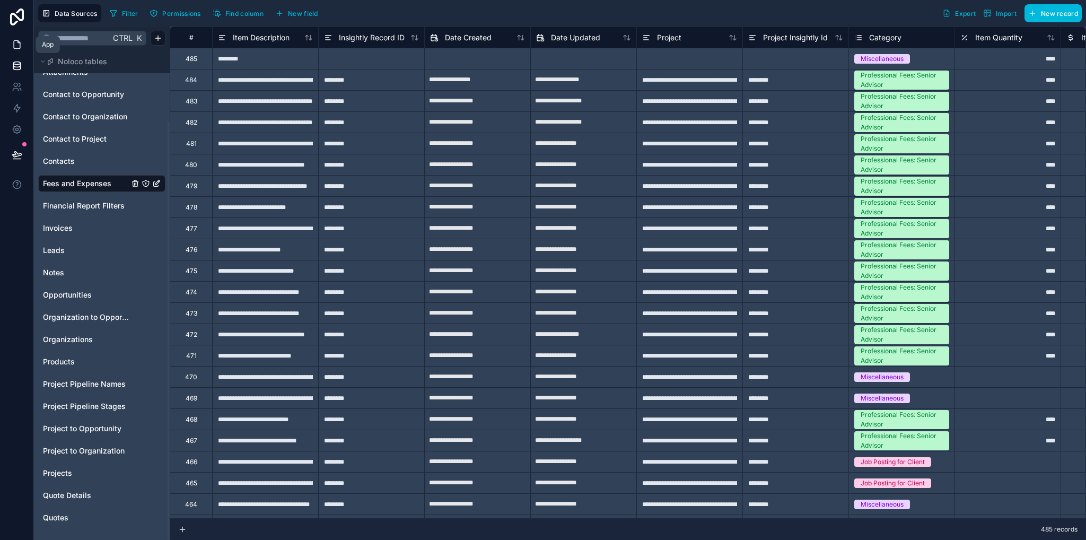
click at [19, 47] on icon at bounding box center [17, 44] width 11 height 11
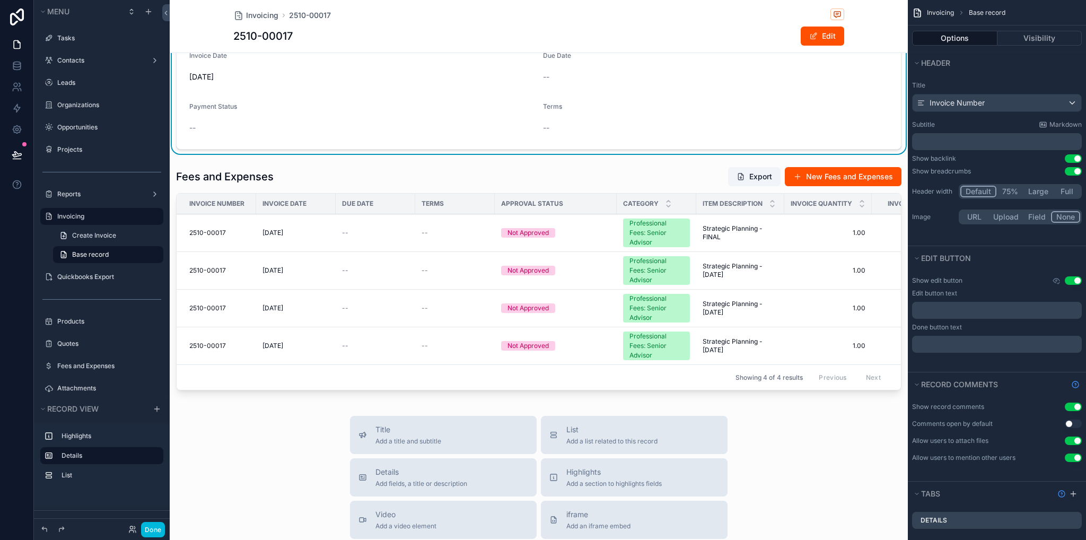
scroll to position [318, 0]
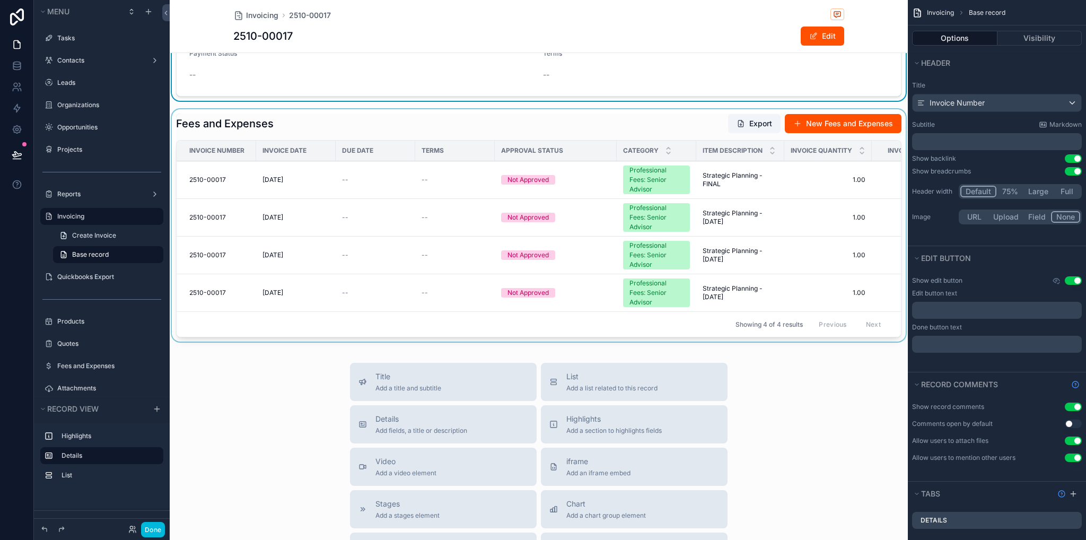
drag, startPoint x: 560, startPoint y: 339, endPoint x: 672, endPoint y: 340, distance: 112.5
click at [696, 337] on div "scrollable content" at bounding box center [539, 227] width 738 height 237
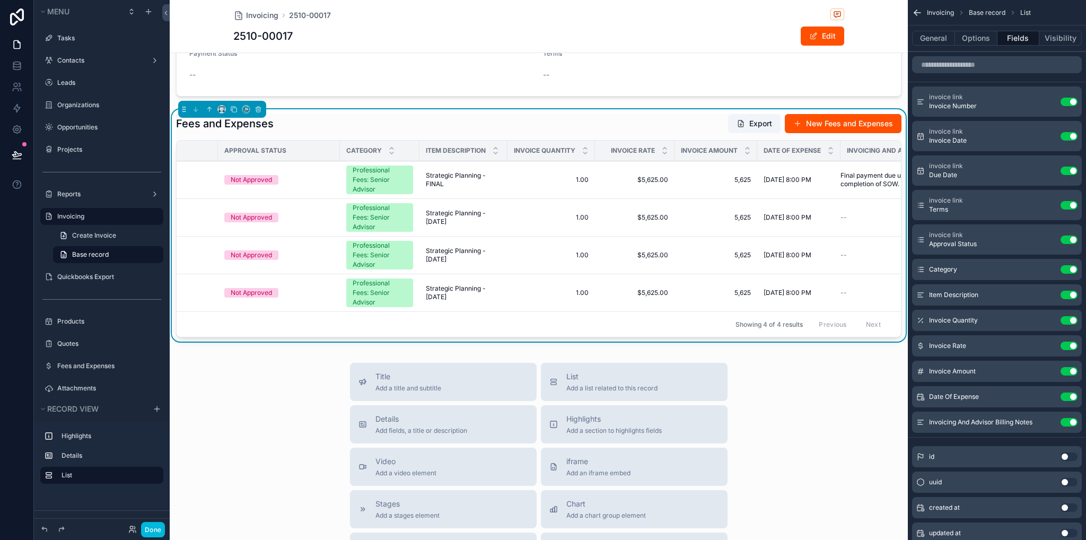
scroll to position [0, 313]
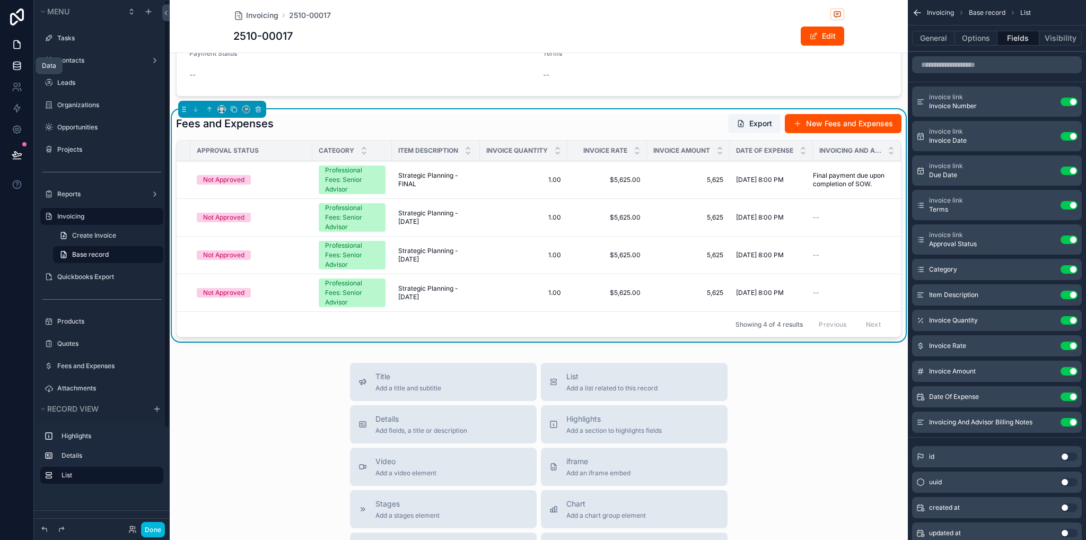
click at [24, 65] on link at bounding box center [16, 65] width 33 height 21
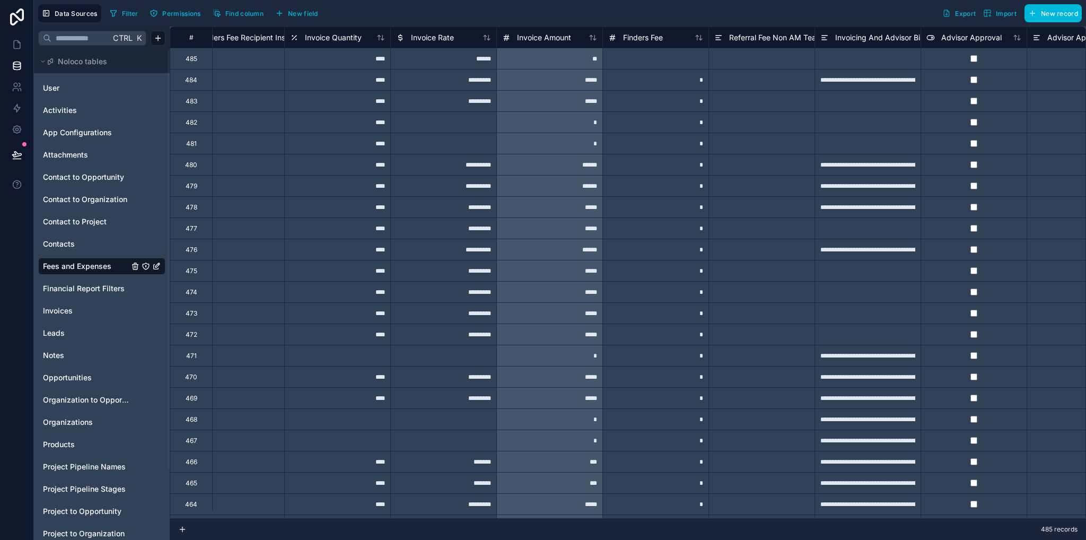
scroll to position [0, 3028]
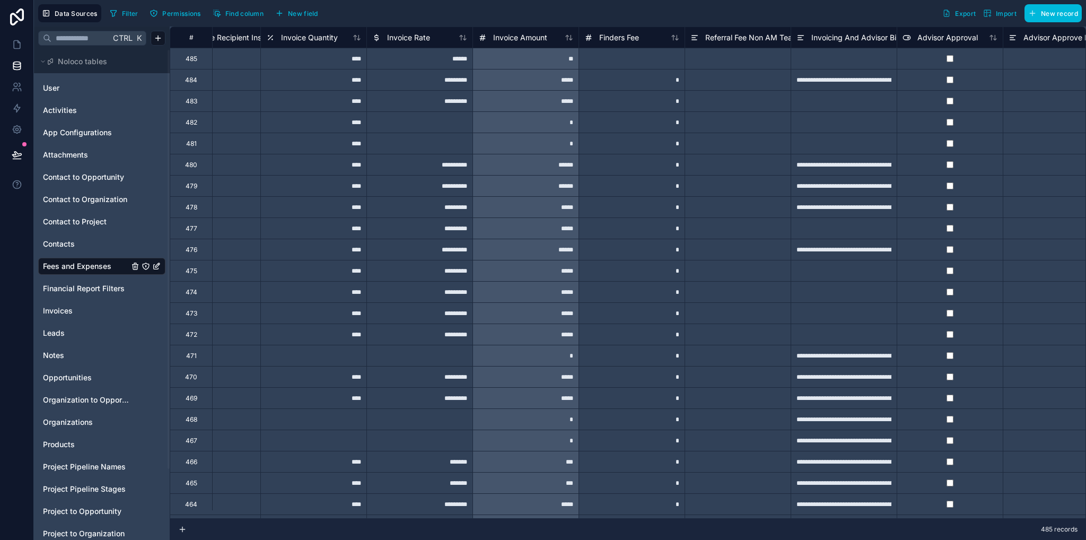
click at [521, 37] on span "Invoice Amount" at bounding box center [520, 37] width 54 height 11
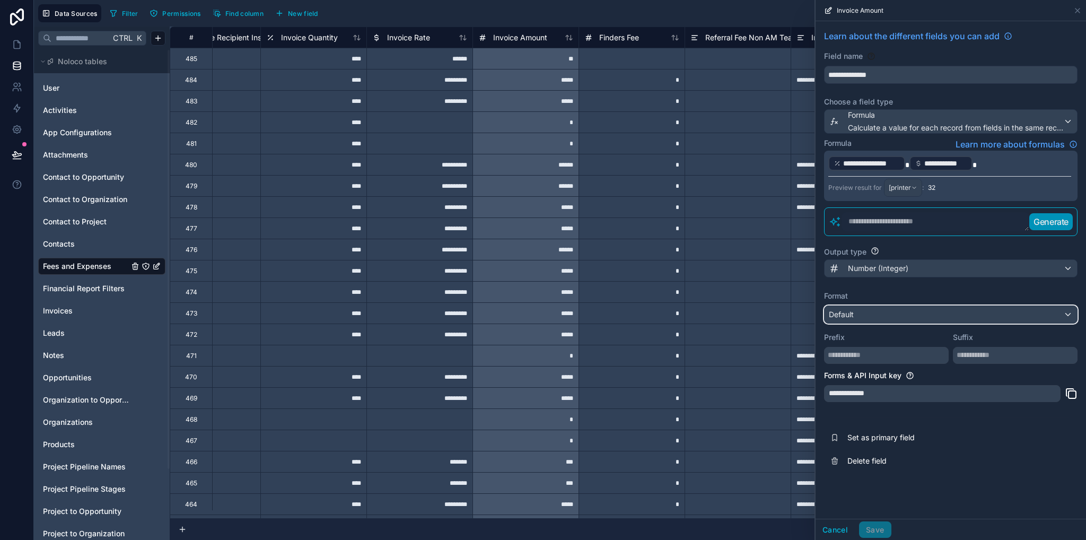
click at [864, 312] on div "Default" at bounding box center [951, 314] width 252 height 17
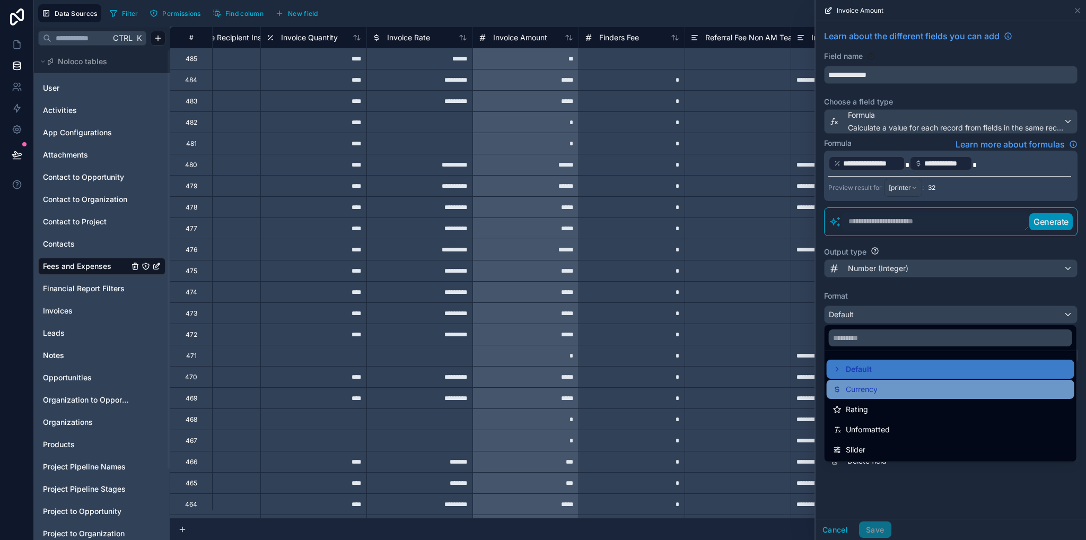
click at [869, 389] on span "Currency" at bounding box center [862, 389] width 32 height 13
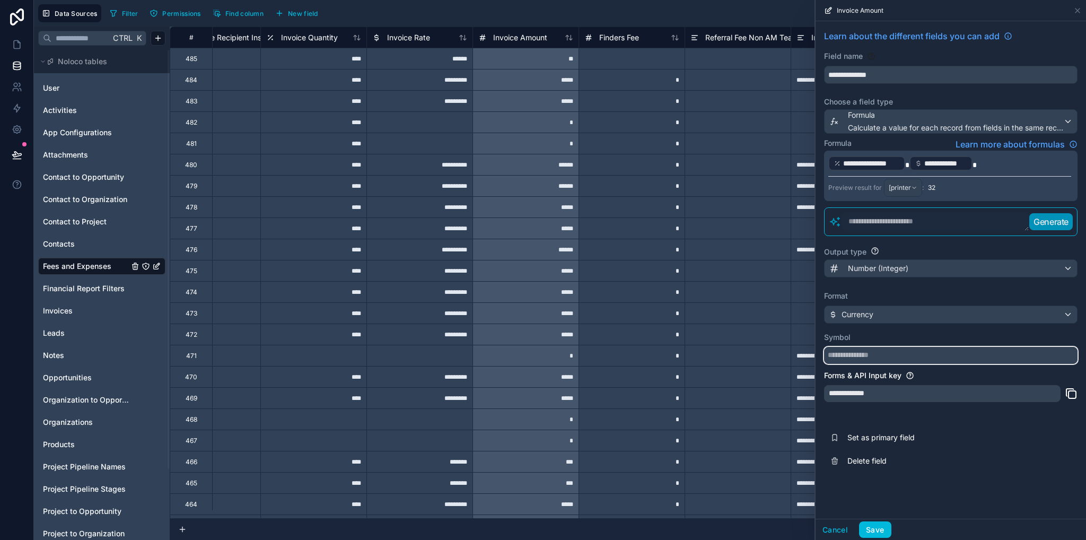
click at [860, 358] on input "text" at bounding box center [951, 355] width 254 height 17
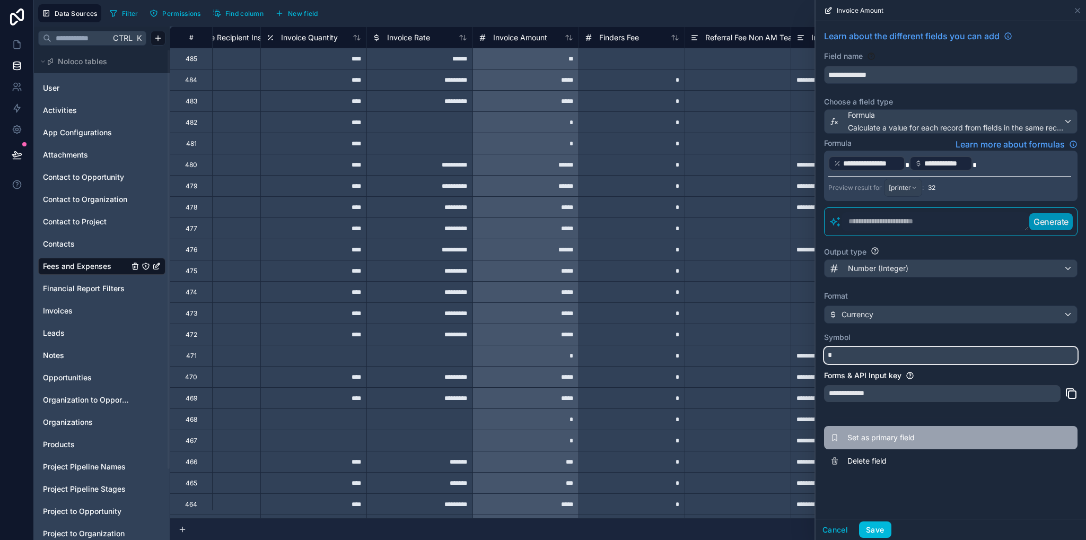
type input "*"
click at [969, 426] on button "Set as primary field" at bounding box center [951, 437] width 254 height 23
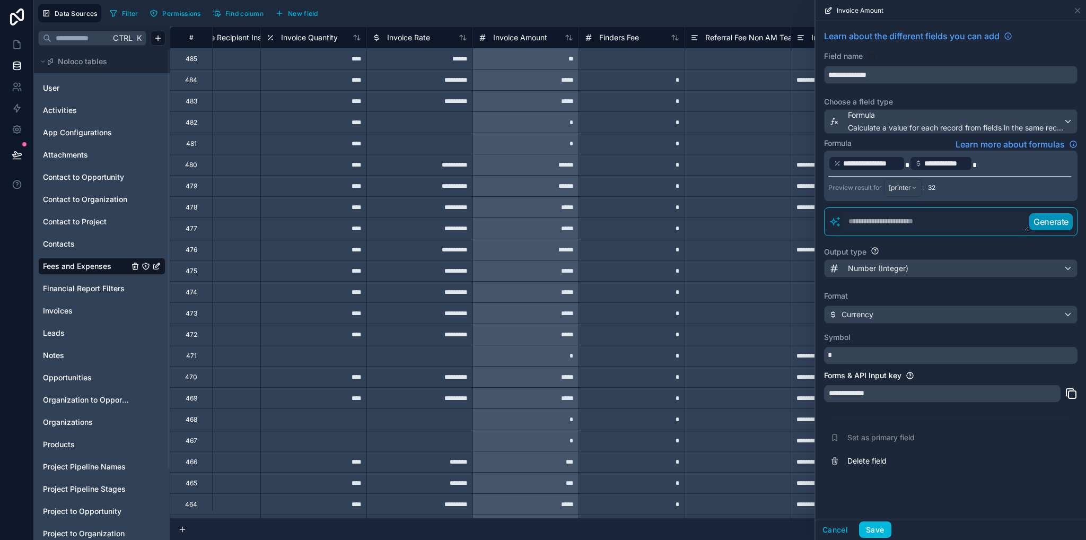
click at [1022, 483] on div "**********" at bounding box center [951, 270] width 271 height 498
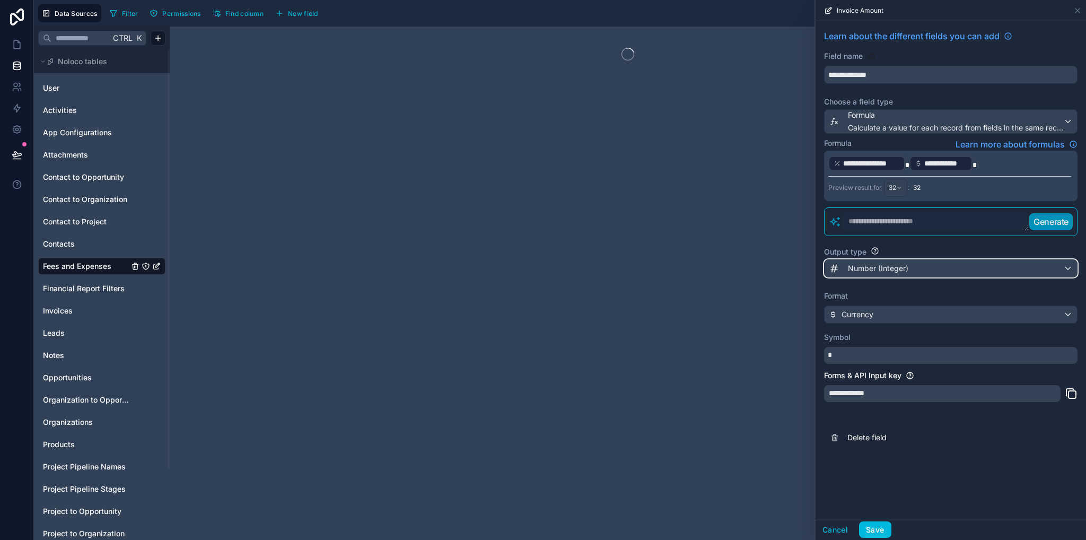
click at [898, 268] on span "Number (Integer)" at bounding box center [878, 268] width 60 height 11
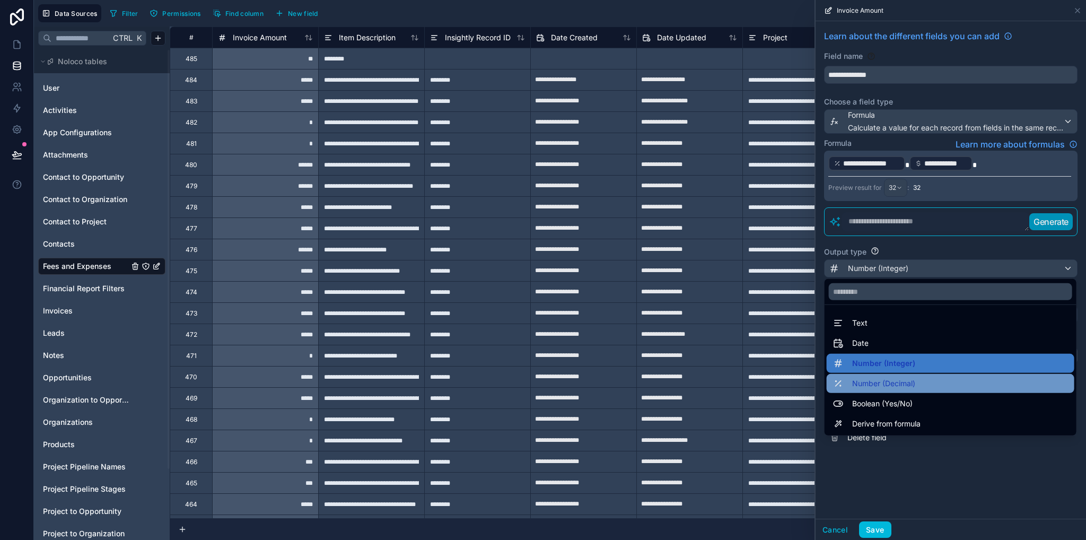
click at [882, 381] on span "Number (Decimal)" at bounding box center [883, 383] width 63 height 13
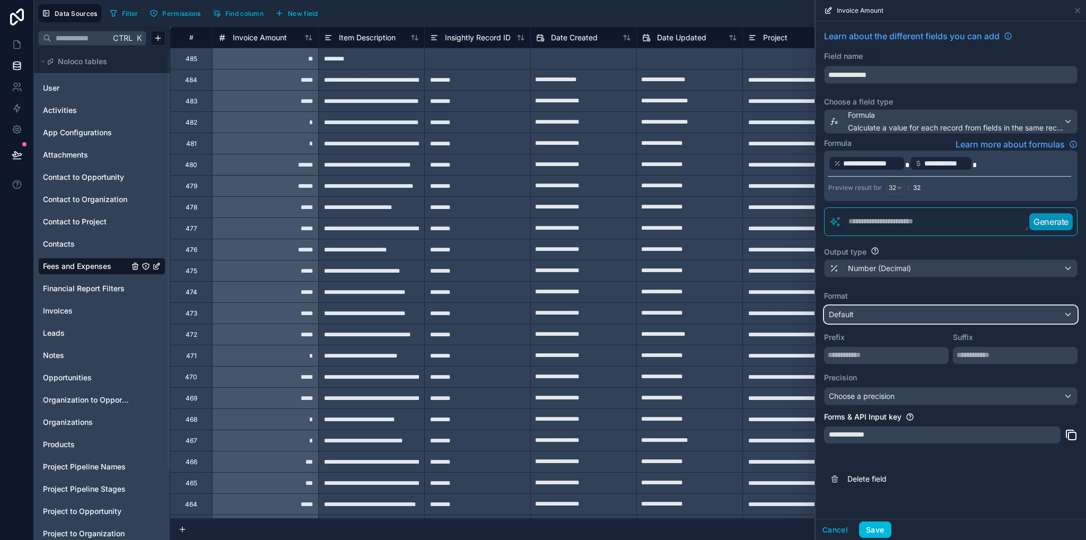
click at [857, 315] on div "Default" at bounding box center [951, 314] width 252 height 17
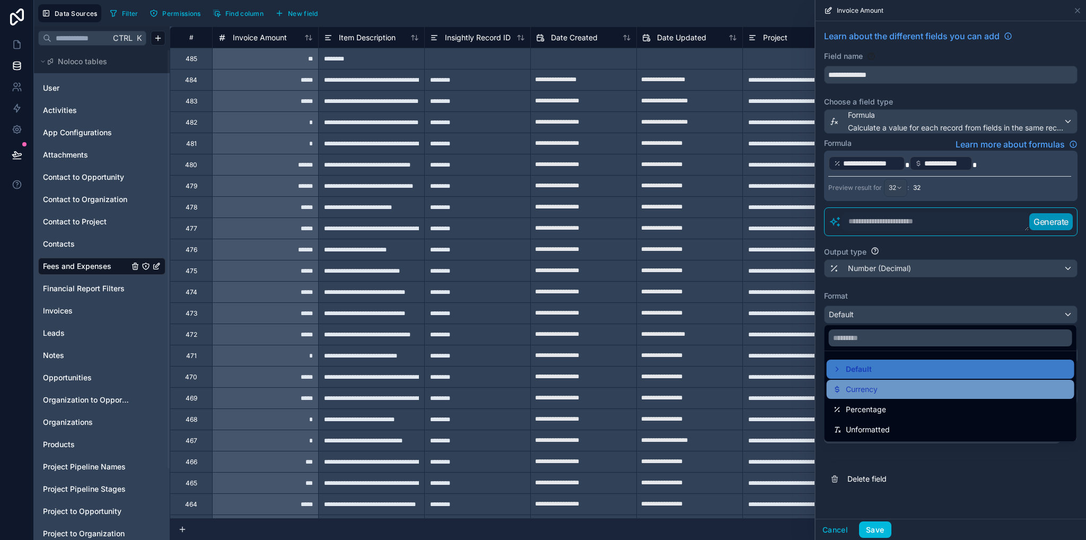
click at [866, 387] on span "Currency" at bounding box center [862, 389] width 32 height 13
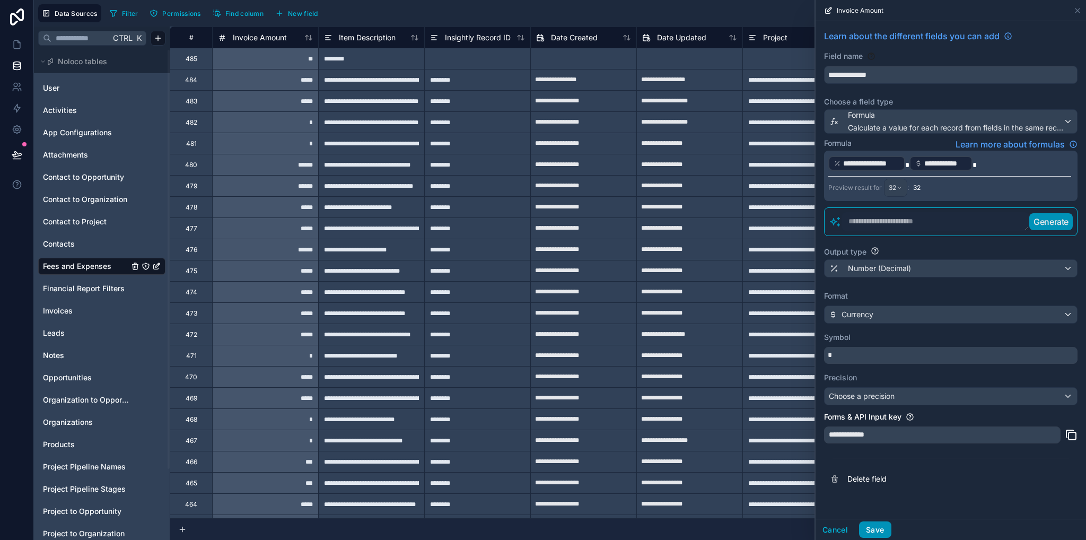
click at [873, 529] on button "Save" at bounding box center [875, 529] width 32 height 17
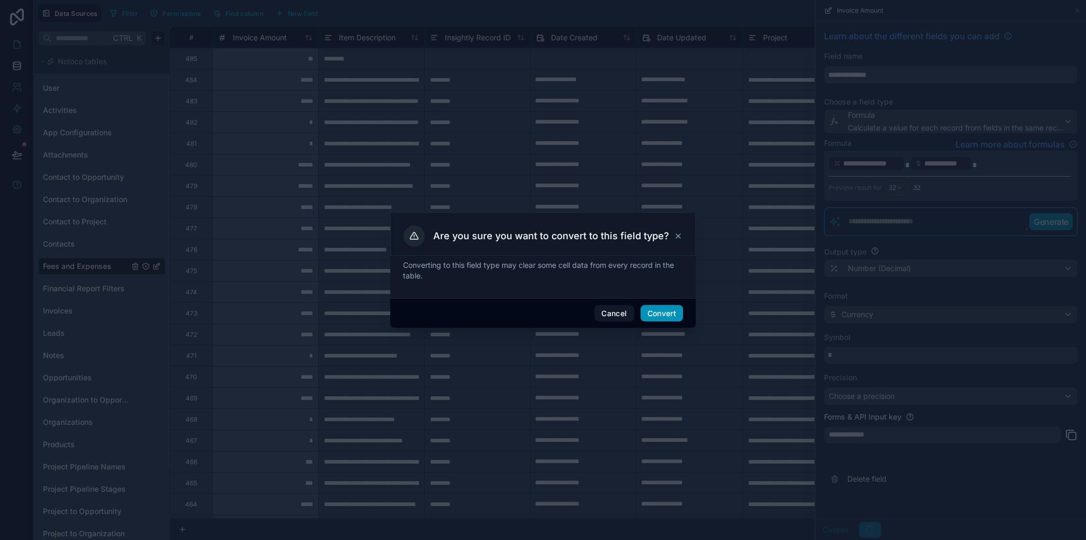
click at [665, 316] on button "Convert" at bounding box center [662, 313] width 42 height 17
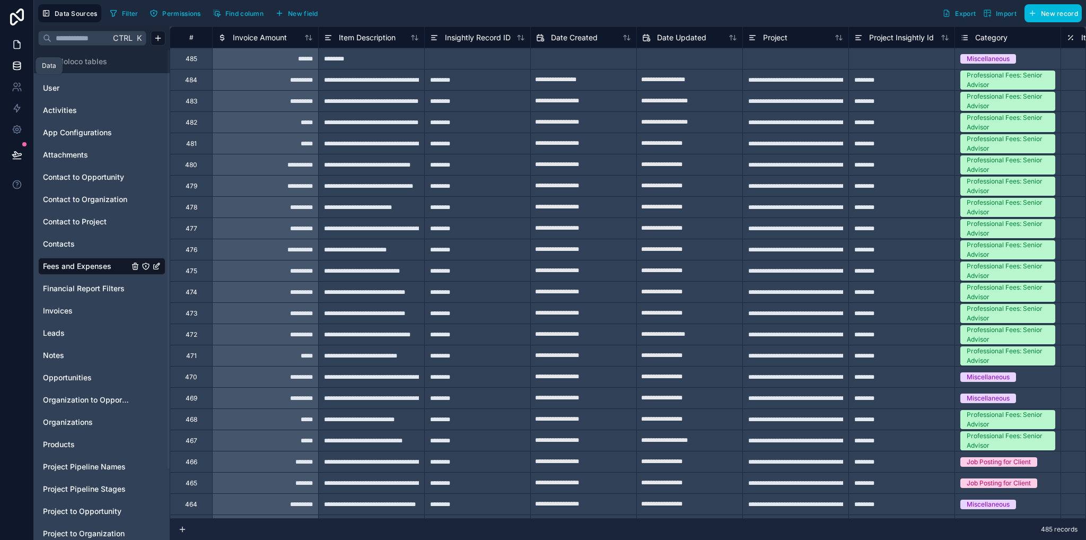
click at [17, 36] on link at bounding box center [16, 44] width 33 height 21
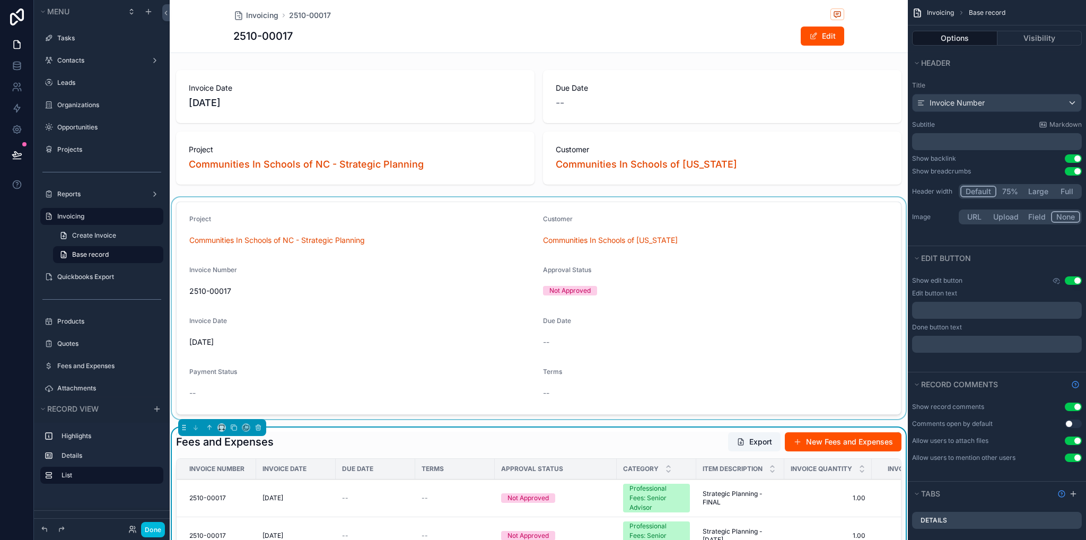
click at [399, 221] on div "scrollable content" at bounding box center [539, 308] width 738 height 222
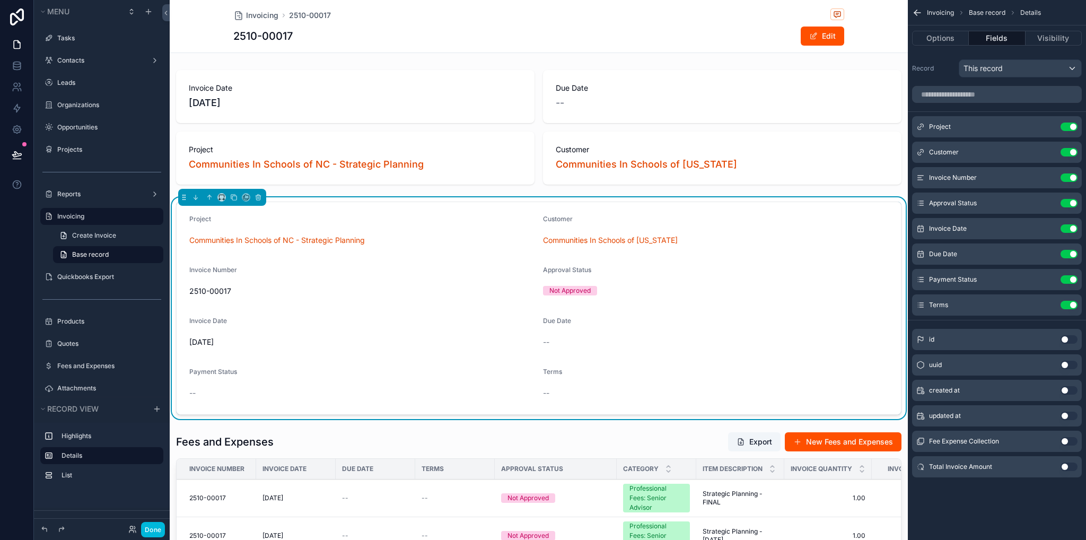
click at [1068, 464] on button "Use setting" at bounding box center [1069, 467] width 17 height 8
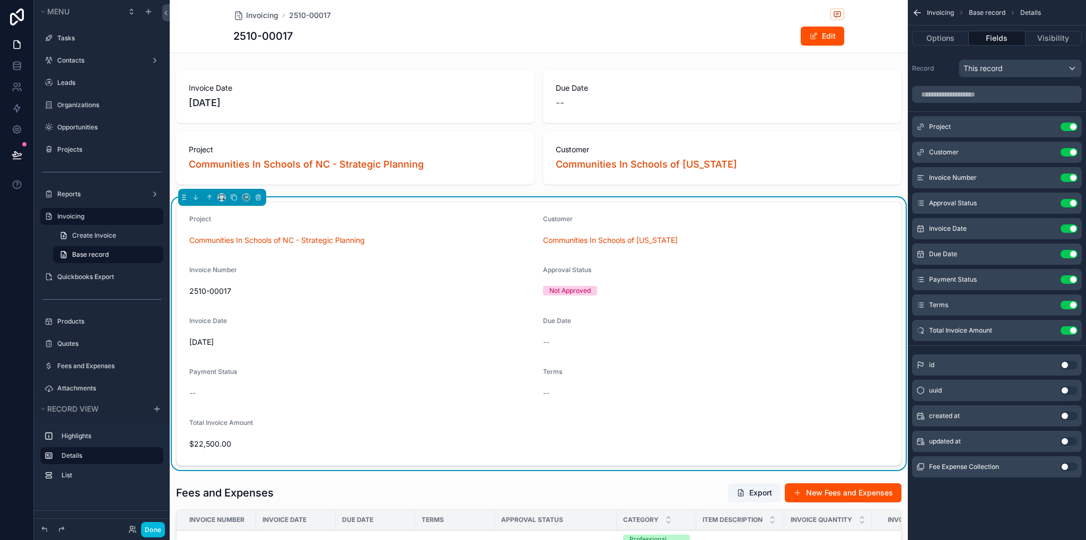
click at [1066, 333] on button "Use setting" at bounding box center [1069, 330] width 17 height 8
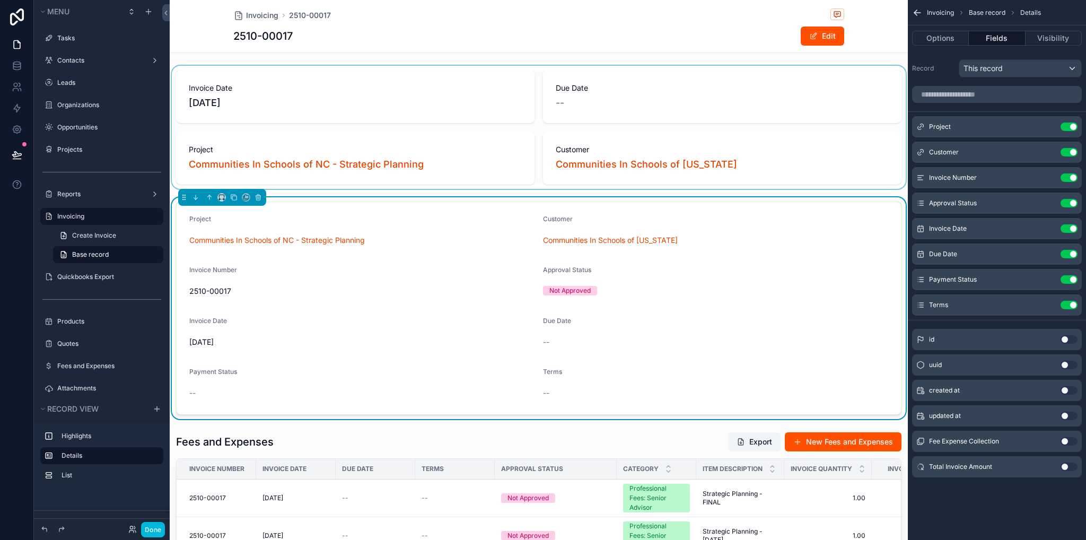
click at [791, 169] on div "scrollable content" at bounding box center [539, 127] width 738 height 123
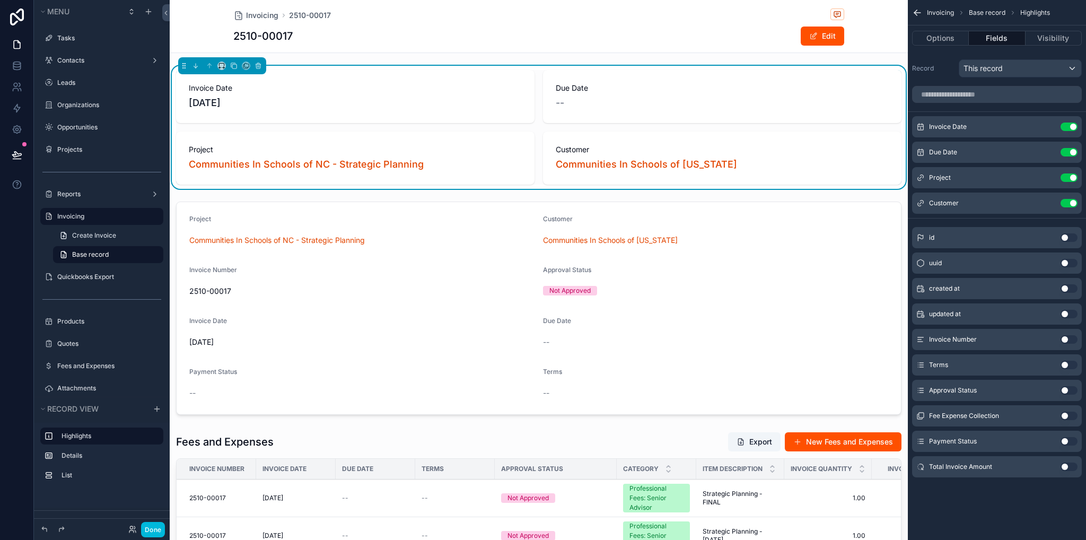
click at [1070, 467] on button "Use setting" at bounding box center [1069, 467] width 17 height 8
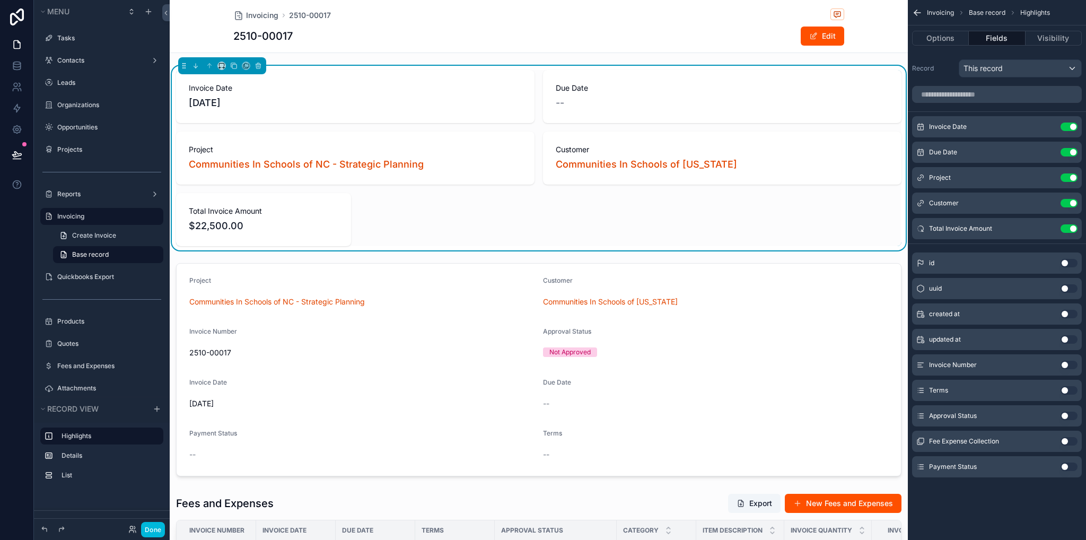
click at [0, 0] on icon "scrollable content" at bounding box center [0, 0] width 0 height 0
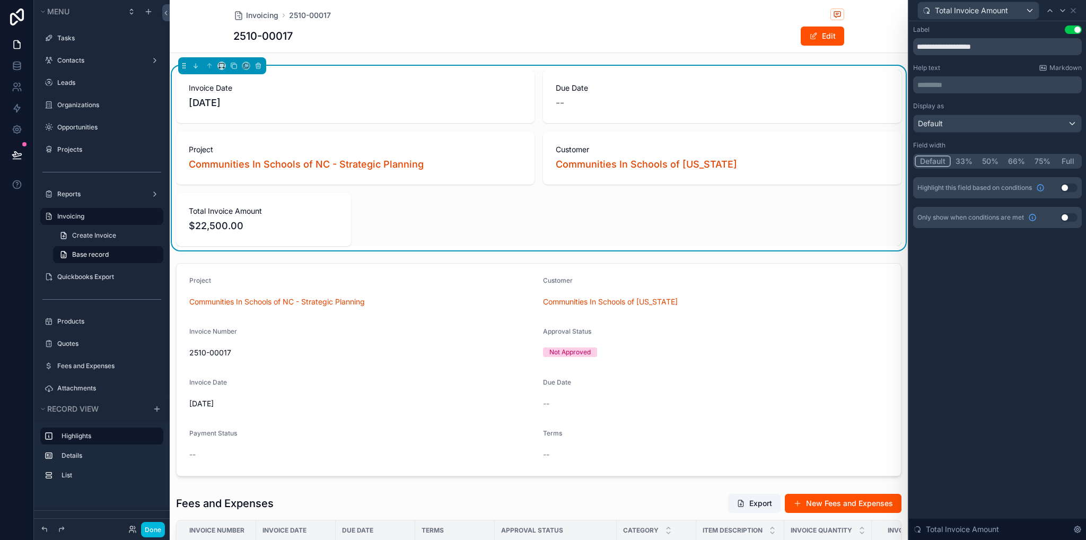
click at [1073, 162] on button "Full" at bounding box center [1068, 161] width 25 height 12
click at [1075, 12] on icon at bounding box center [1074, 10] width 4 height 4
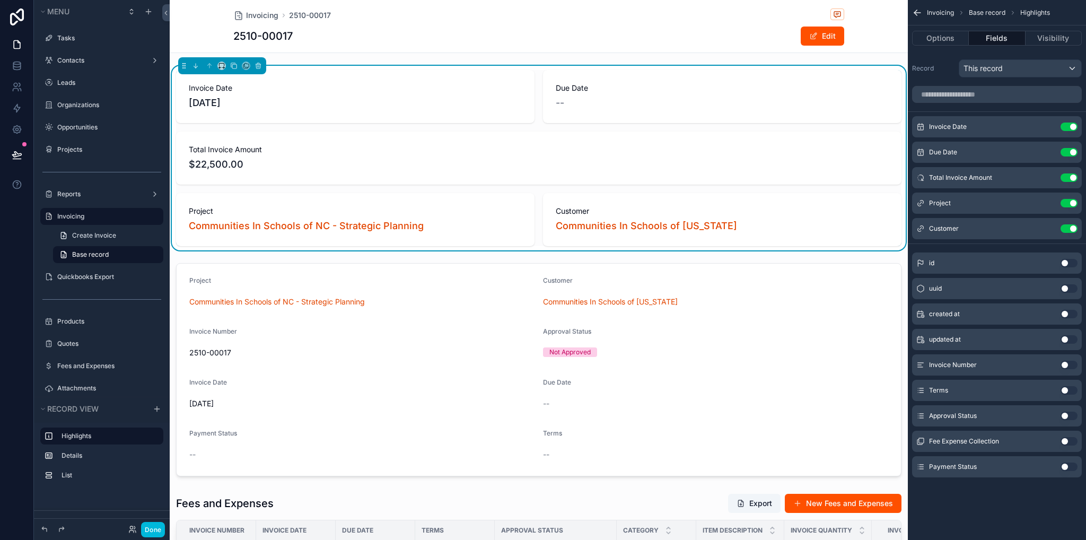
click at [0, 0] on icon "scrollable content" at bounding box center [0, 0] width 0 height 0
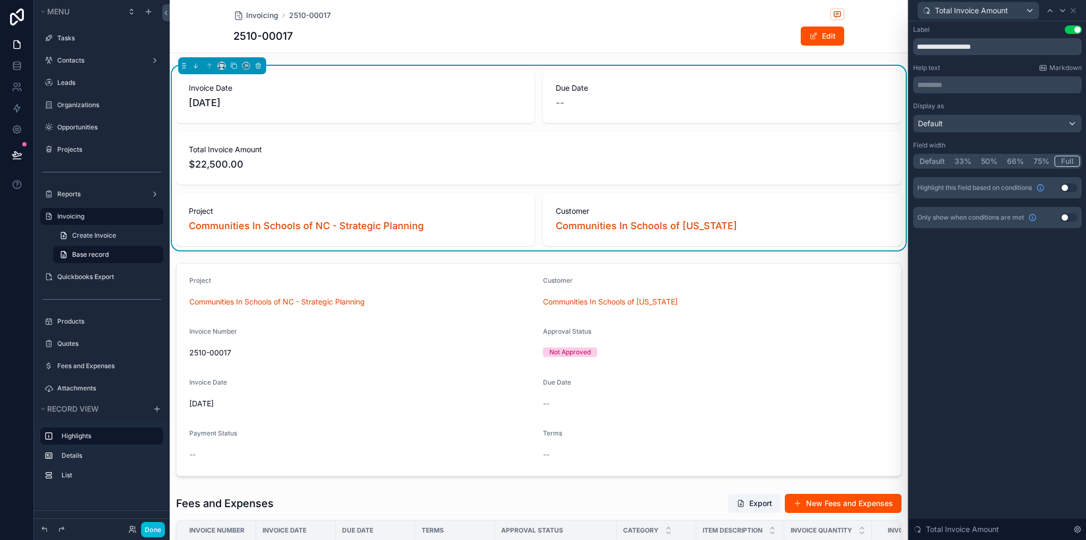
click at [964, 160] on button "33%" at bounding box center [963, 161] width 27 height 12
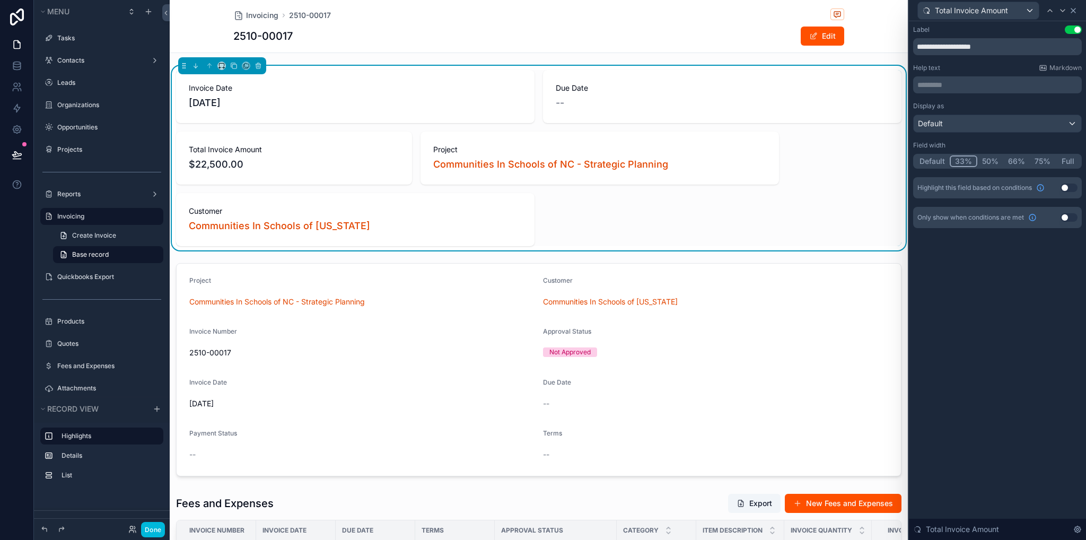
click at [1076, 9] on icon at bounding box center [1073, 10] width 8 height 8
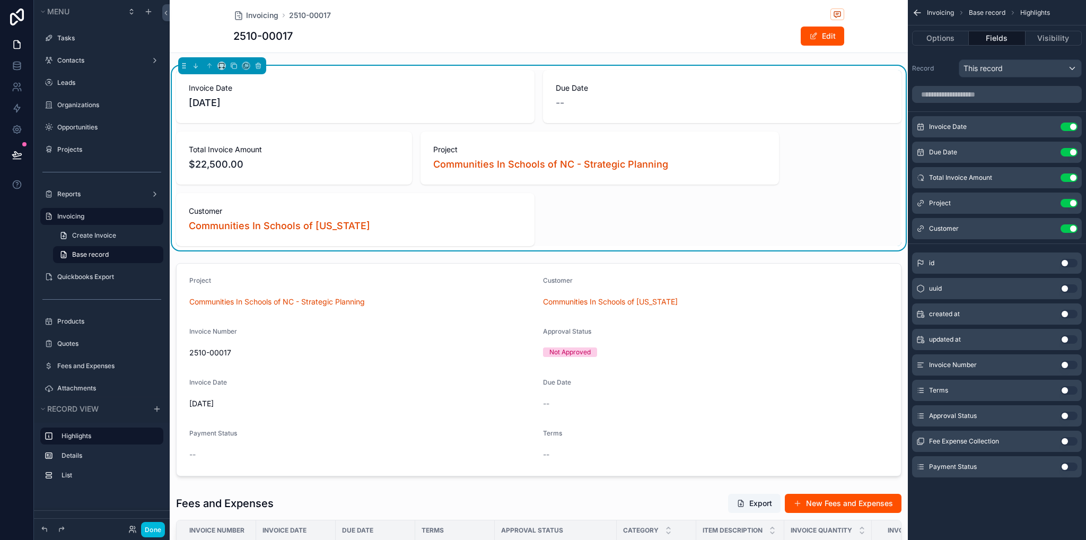
click at [0, 0] on icon "scrollable content" at bounding box center [0, 0] width 0 height 0
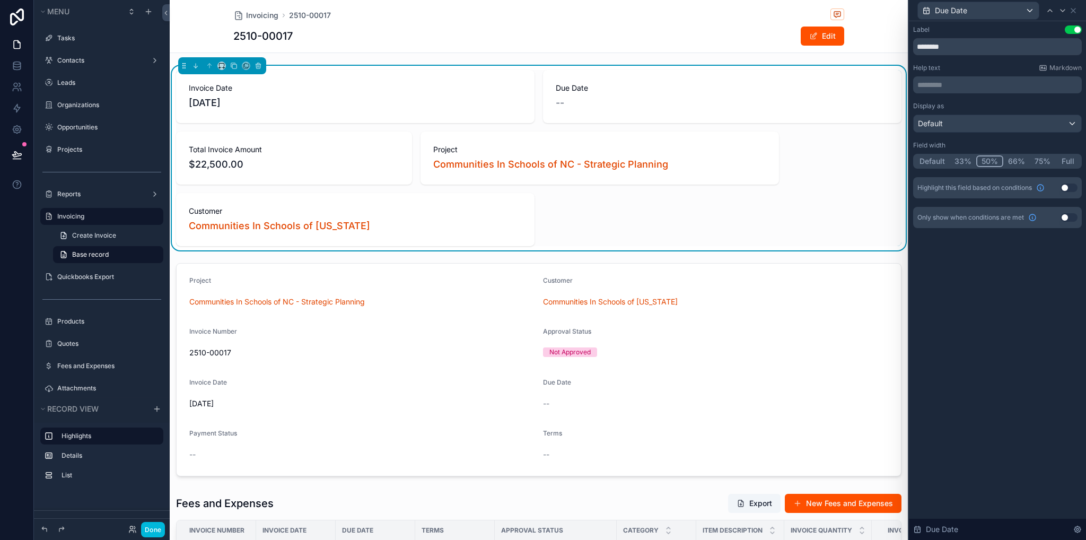
drag, startPoint x: 965, startPoint y: 161, endPoint x: 1031, endPoint y: 50, distance: 129.2
click at [964, 160] on button "33%" at bounding box center [963, 161] width 27 height 12
click at [1077, 11] on icon at bounding box center [1073, 10] width 8 height 8
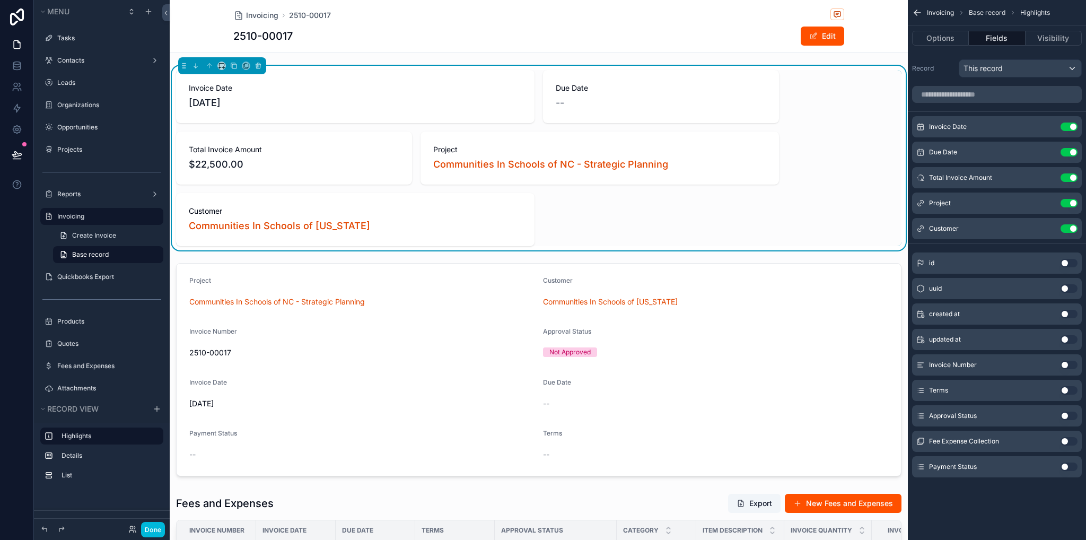
click at [0, 0] on icon "scrollable content" at bounding box center [0, 0] width 0 height 0
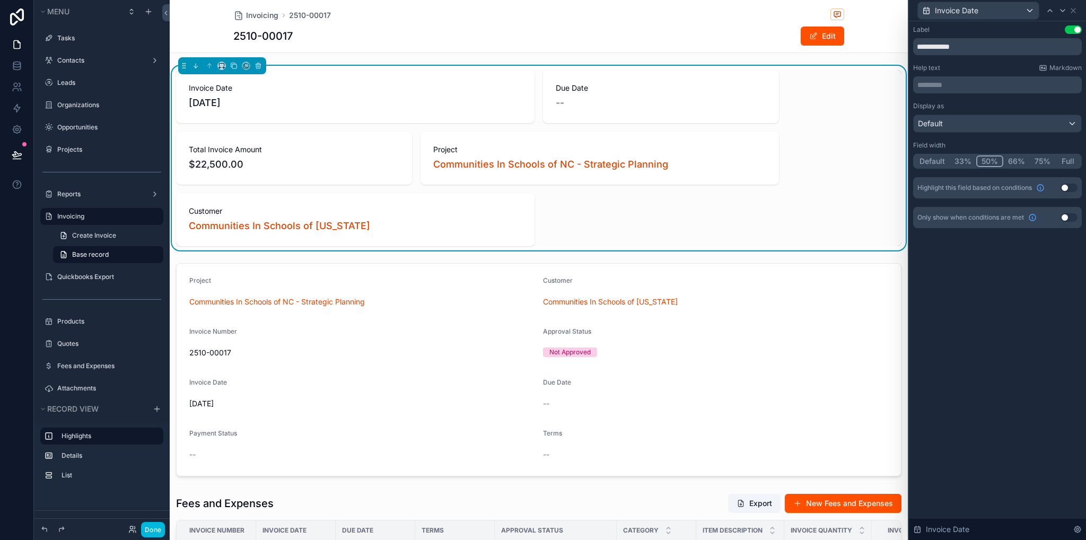
click at [961, 163] on button "33%" at bounding box center [963, 161] width 27 height 12
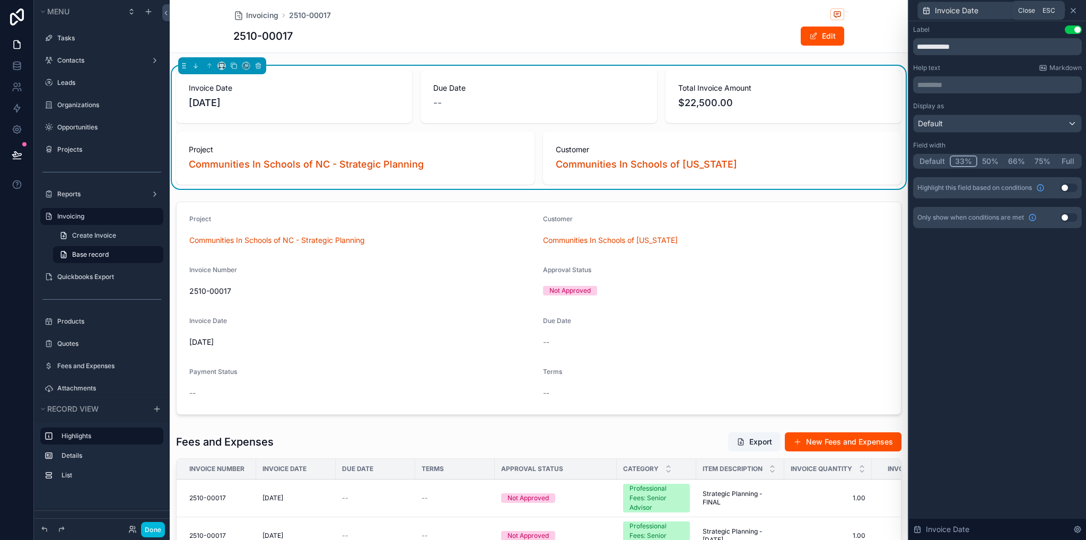
click at [1077, 11] on icon at bounding box center [1073, 10] width 8 height 8
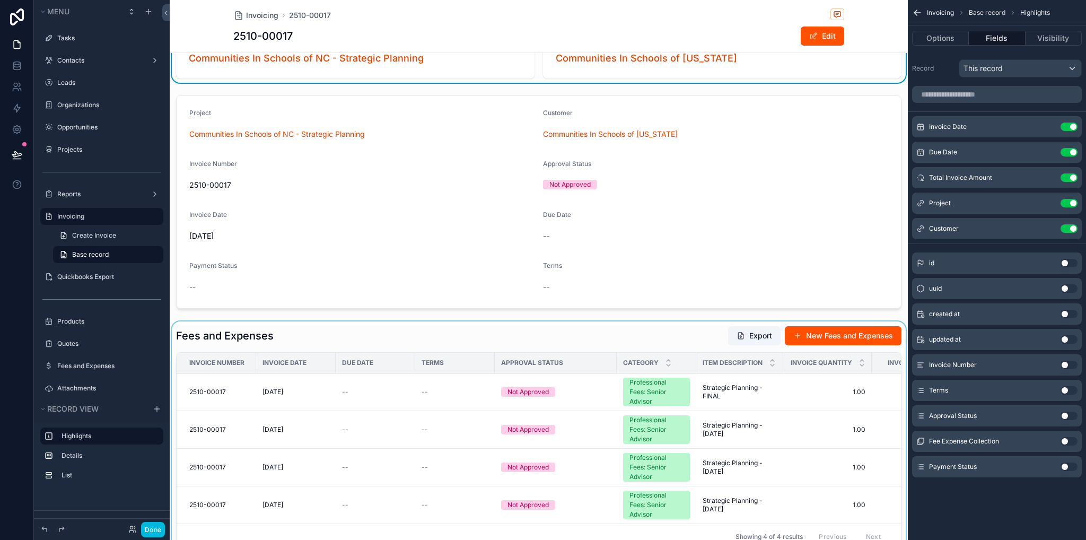
scroll to position [159, 0]
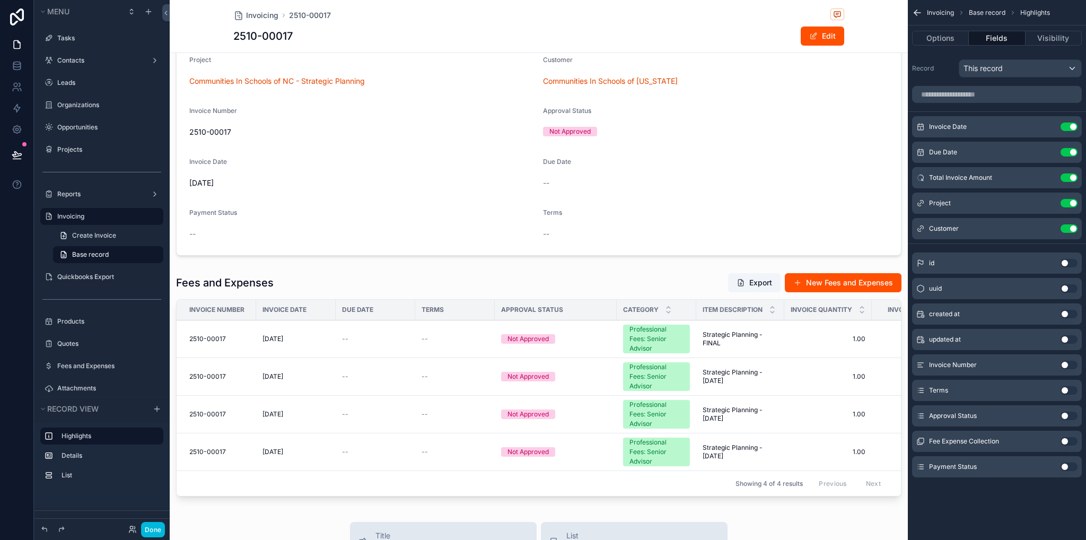
click at [63, 218] on label "Invoicing" at bounding box center [107, 216] width 100 height 8
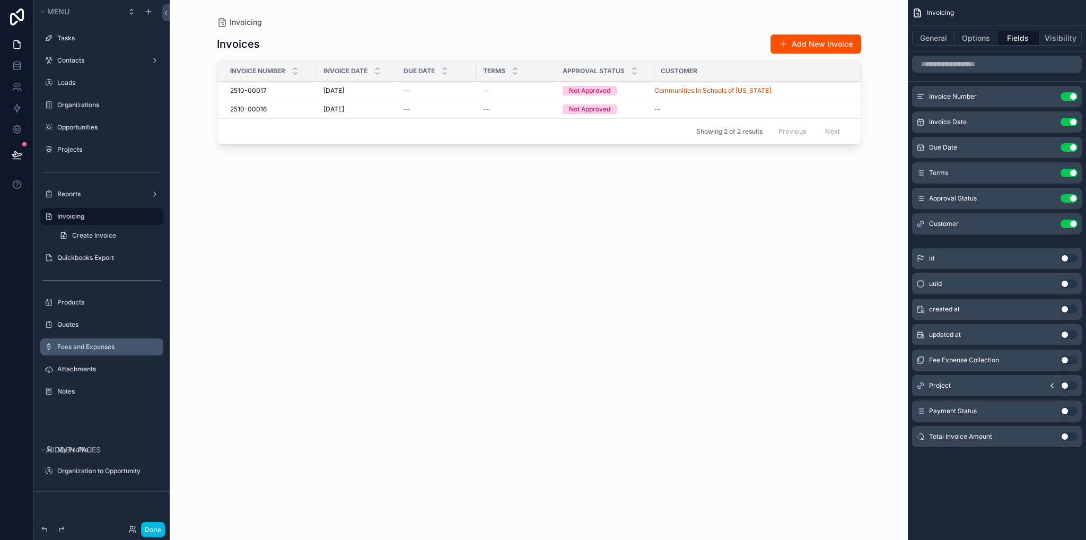
click at [81, 347] on label "Fees and Expenses" at bounding box center [107, 347] width 100 height 8
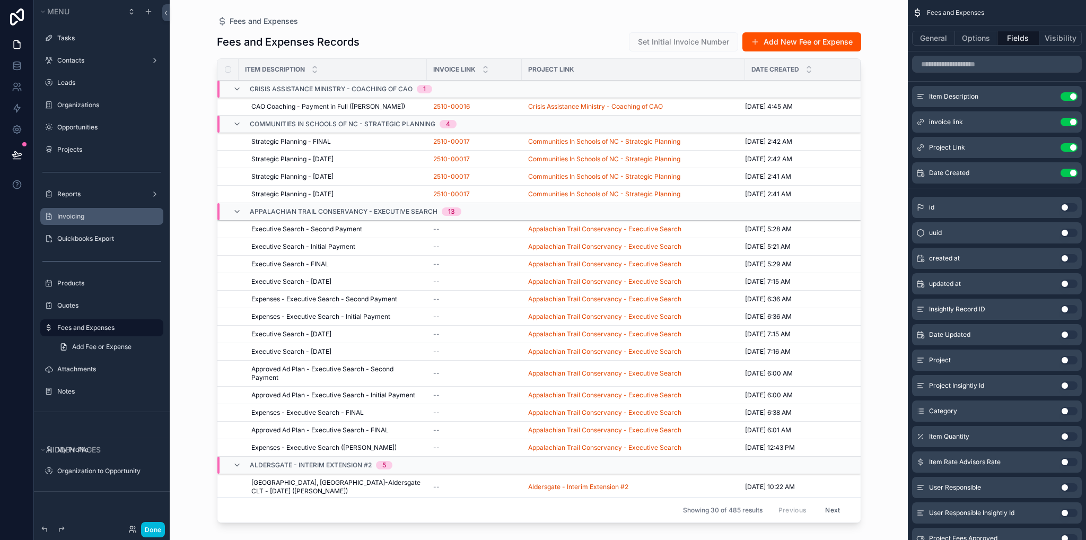
click at [165, 525] on div "Done" at bounding box center [101, 529] width 127 height 15
click at [162, 531] on button "Done" at bounding box center [153, 529] width 24 height 15
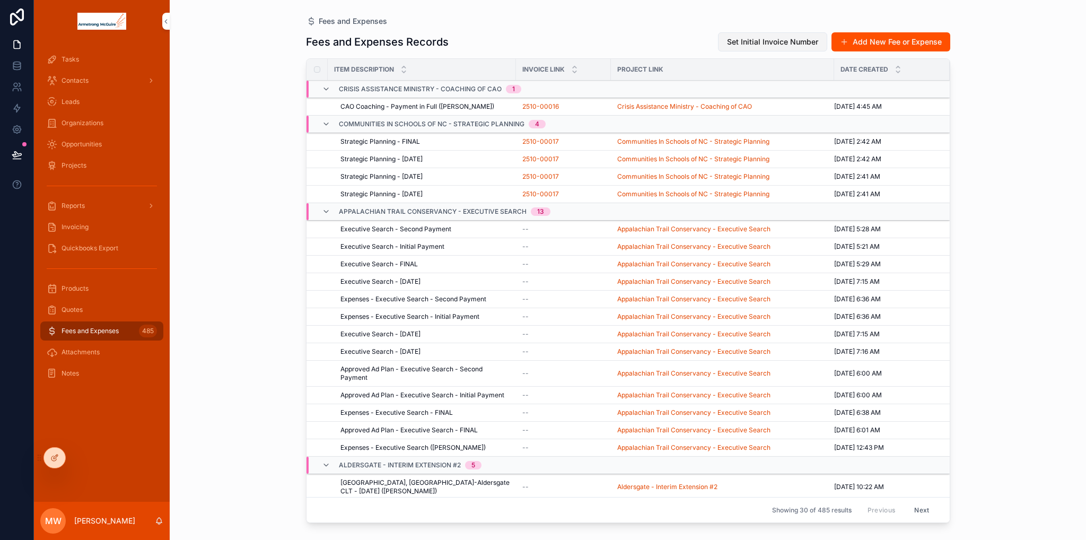
click at [779, 41] on span "Set Initial Invoice Number" at bounding box center [772, 42] width 91 height 11
click at [54, 457] on icon at bounding box center [56, 457] width 4 height 4
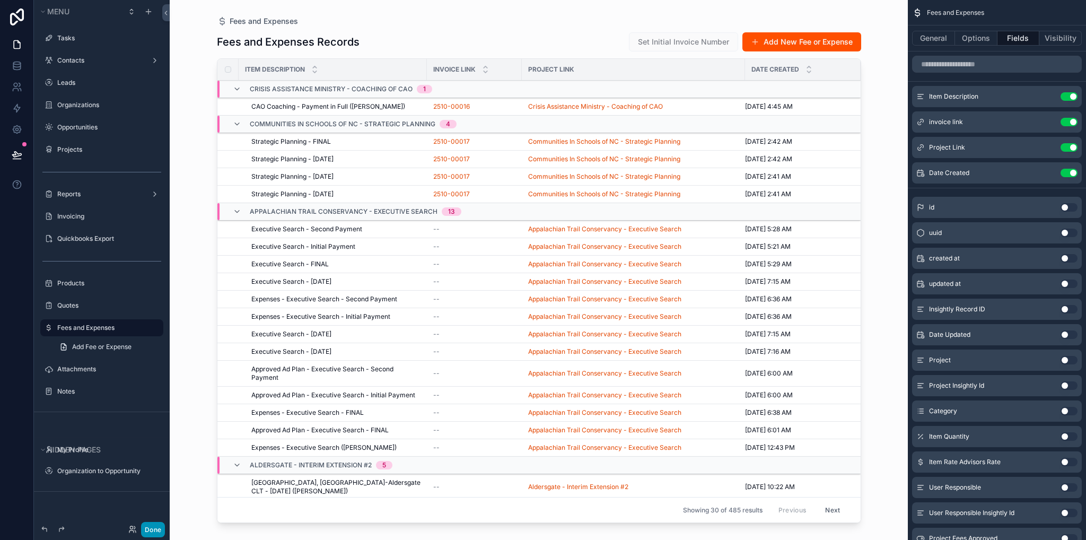
click at [150, 532] on button "Done" at bounding box center [153, 529] width 24 height 15
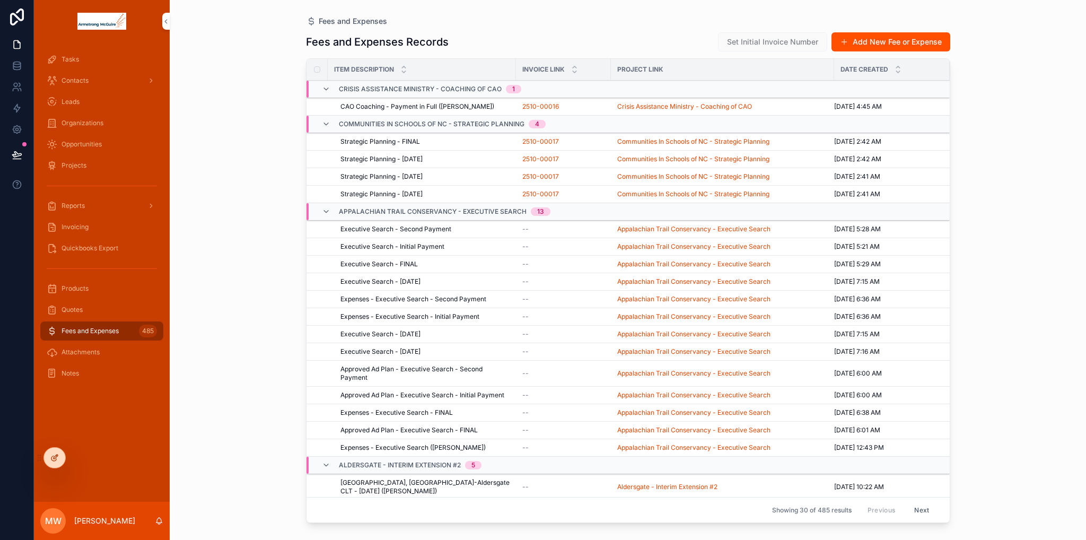
click at [51, 447] on div "Tasks Contacts Leads Organizations Opportunities Projects Reports Invoicing Qui…" at bounding box center [560, 270] width 1052 height 540
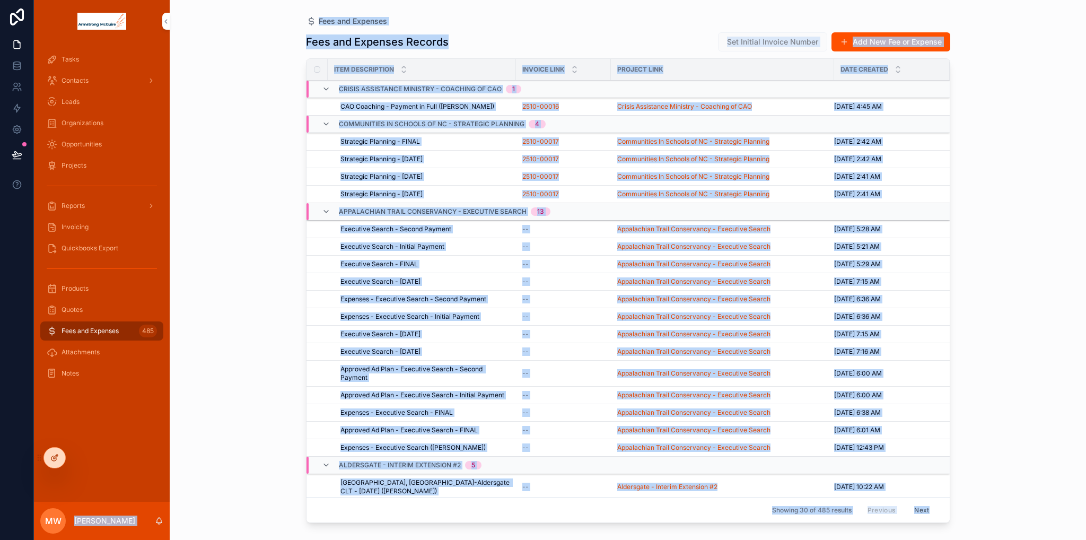
click at [56, 457] on icon at bounding box center [54, 458] width 8 height 8
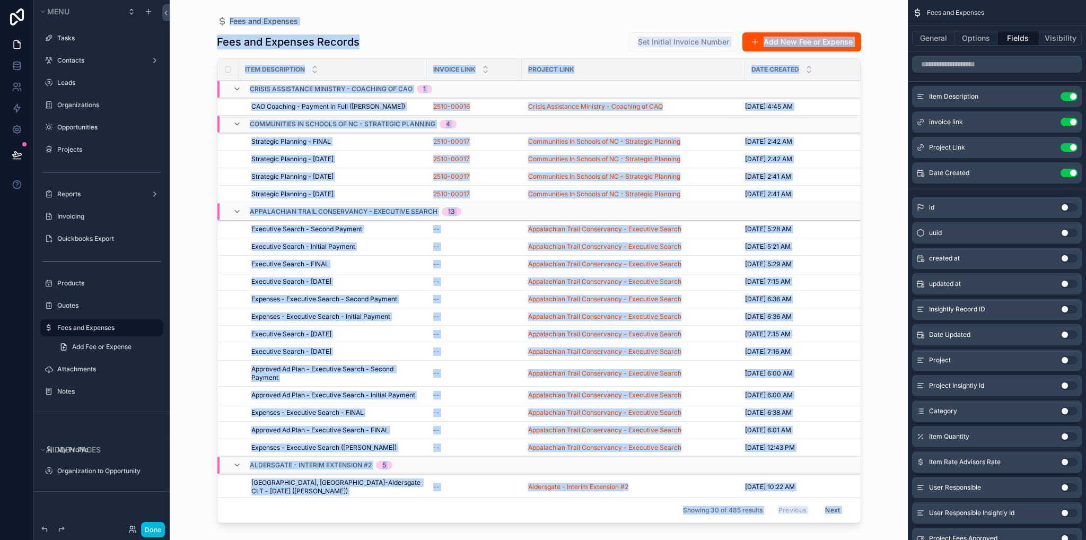
click at [597, 32] on div "scrollable content" at bounding box center [539, 263] width 678 height 527
click at [628, 77] on div "Project Link" at bounding box center [633, 69] width 223 height 17
click at [580, 62] on div "Project Link" at bounding box center [633, 69] width 223 height 17
click at [560, 68] on span "Project Link" at bounding box center [551, 69] width 46 height 8
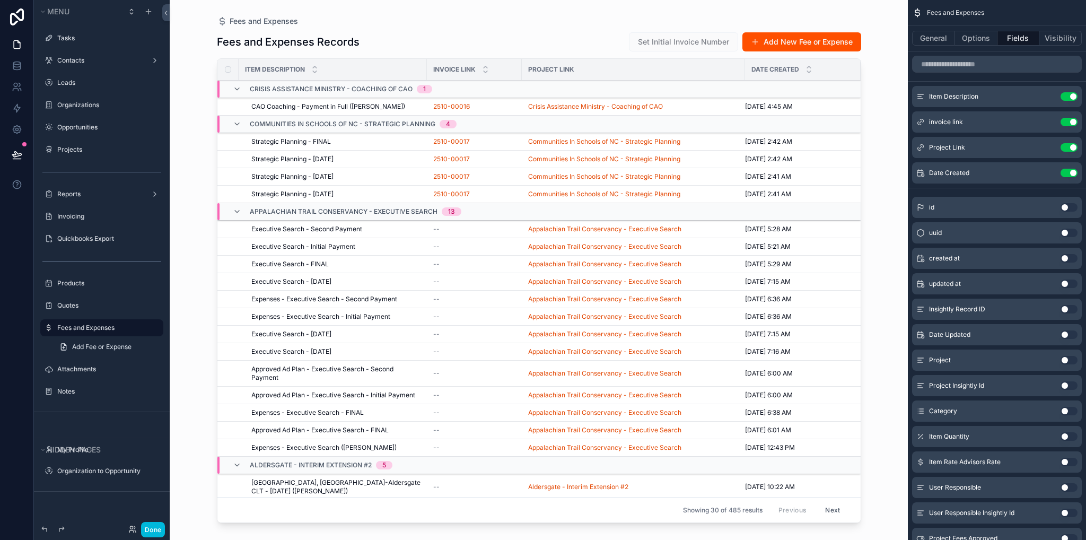
click at [662, 41] on span "Set Initial Invoice Number" at bounding box center [683, 41] width 109 height 19
click at [151, 530] on button "Done" at bounding box center [153, 529] width 24 height 15
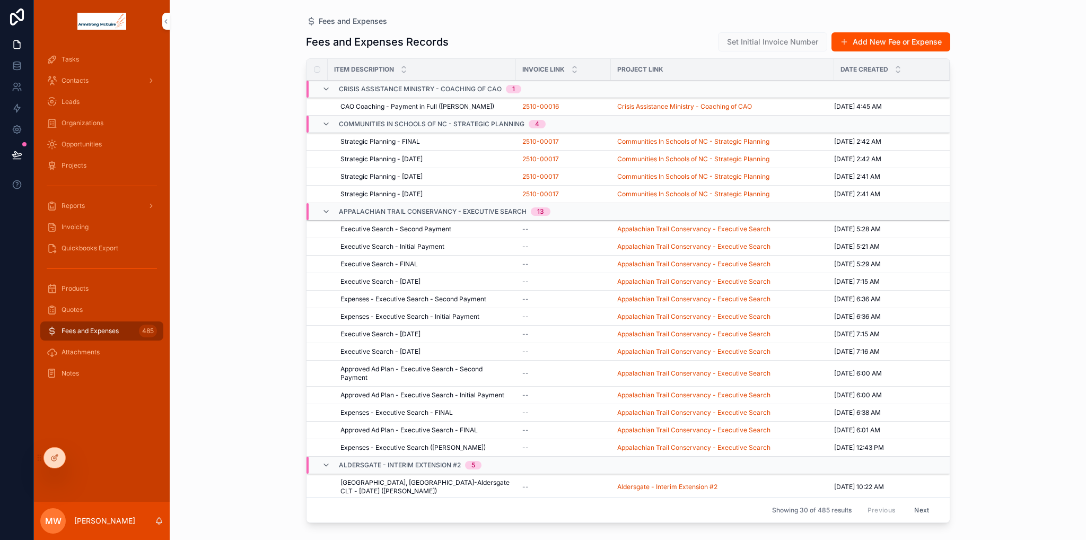
click at [53, 463] on div at bounding box center [54, 458] width 21 height 20
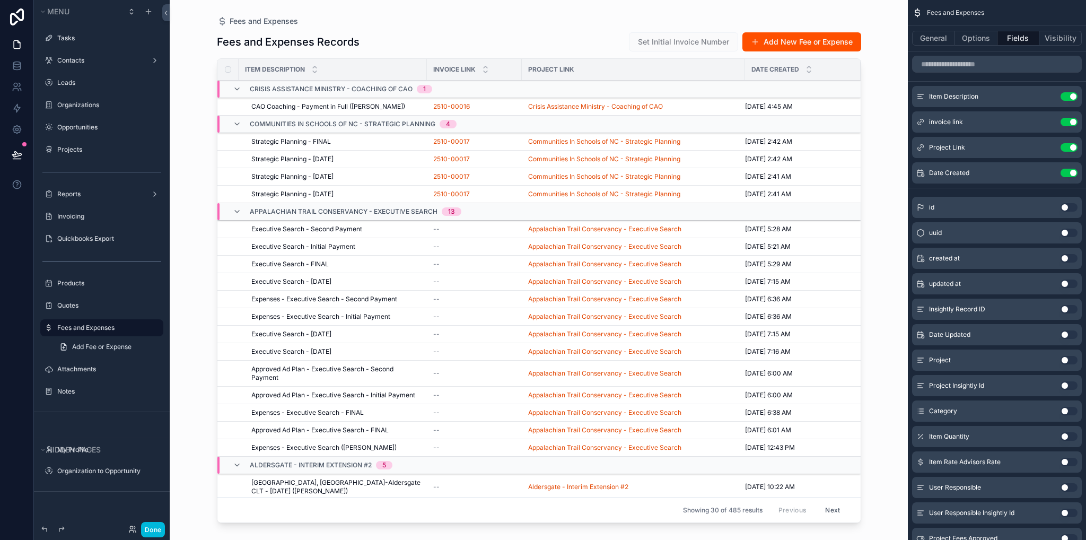
click at [353, 41] on div "scrollable content" at bounding box center [539, 263] width 678 height 527
drag, startPoint x: 297, startPoint y: 41, endPoint x: 271, endPoint y: 21, distance: 33.6
click at [297, 41] on h1 "Fees and Expenses Records" at bounding box center [288, 41] width 143 height 15
click at [263, 20] on span "Fees and Expenses" at bounding box center [264, 21] width 68 height 11
click at [438, 28] on div "Fees and Expenses Records Set Initial Invoice Number Add New Fee or Expense Ite…" at bounding box center [539, 276] width 644 height 502
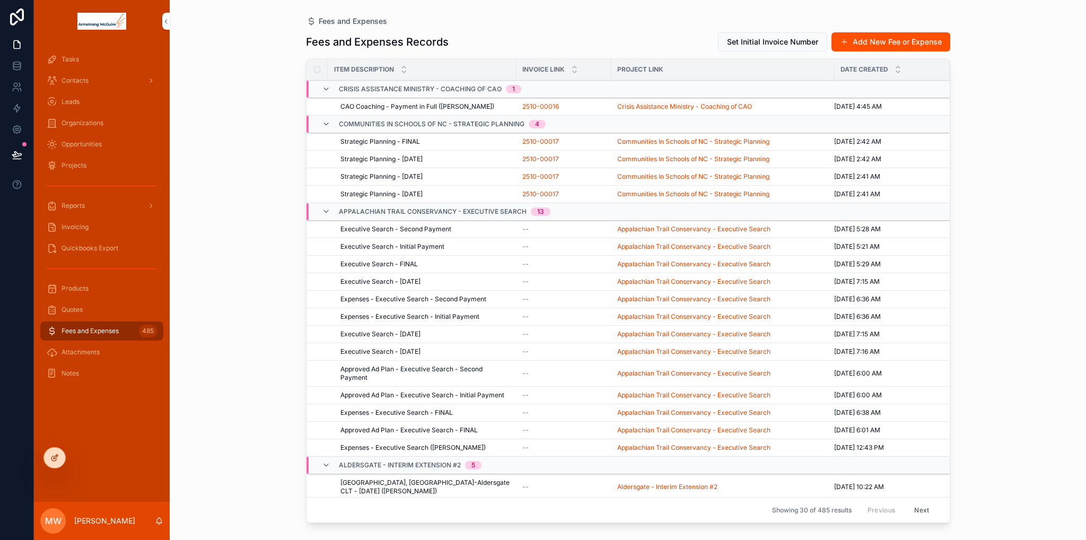
click at [56, 461] on icon at bounding box center [54, 458] width 8 height 8
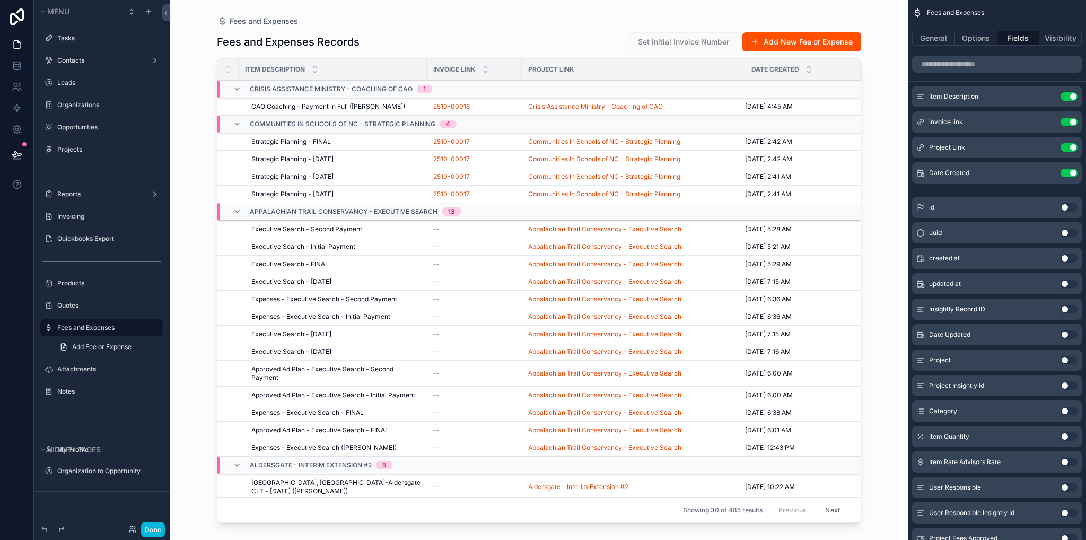
click at [586, 47] on div "scrollable content" at bounding box center [539, 263] width 678 height 527
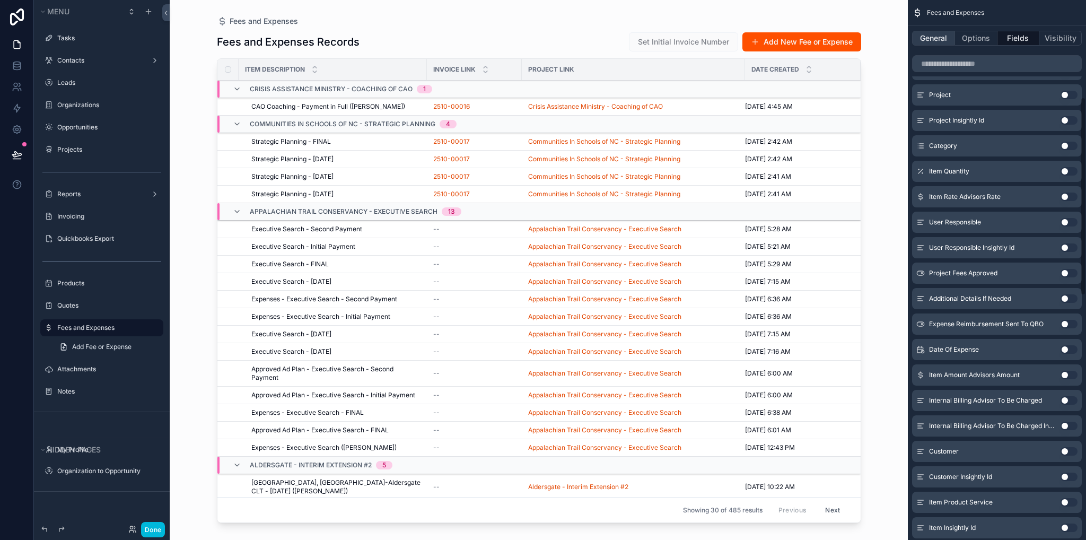
click at [933, 23] on div "Fees and Expenses" at bounding box center [997, 12] width 178 height 25
click at [940, 45] on button "General" at bounding box center [933, 38] width 43 height 15
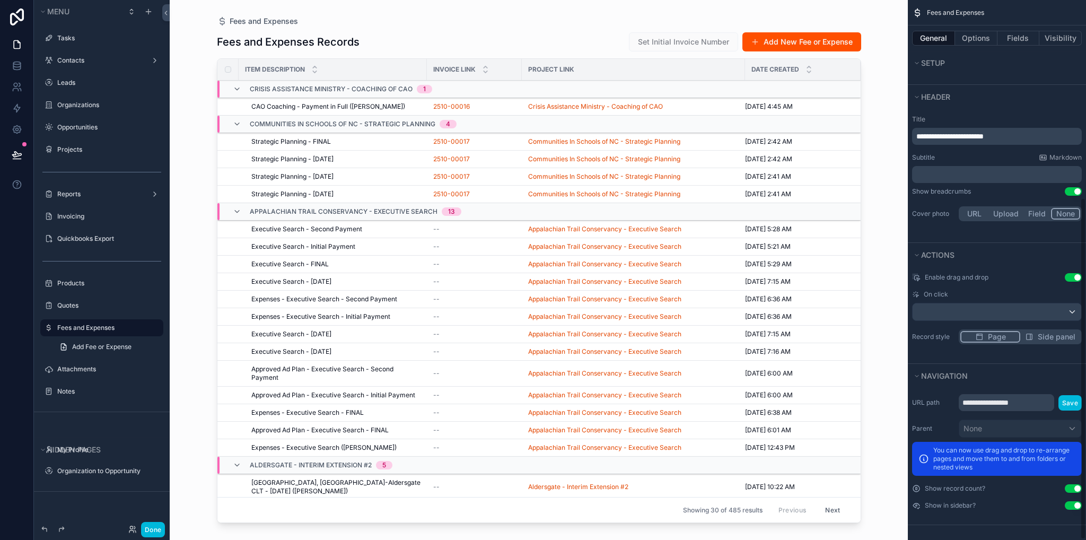
scroll to position [154, 0]
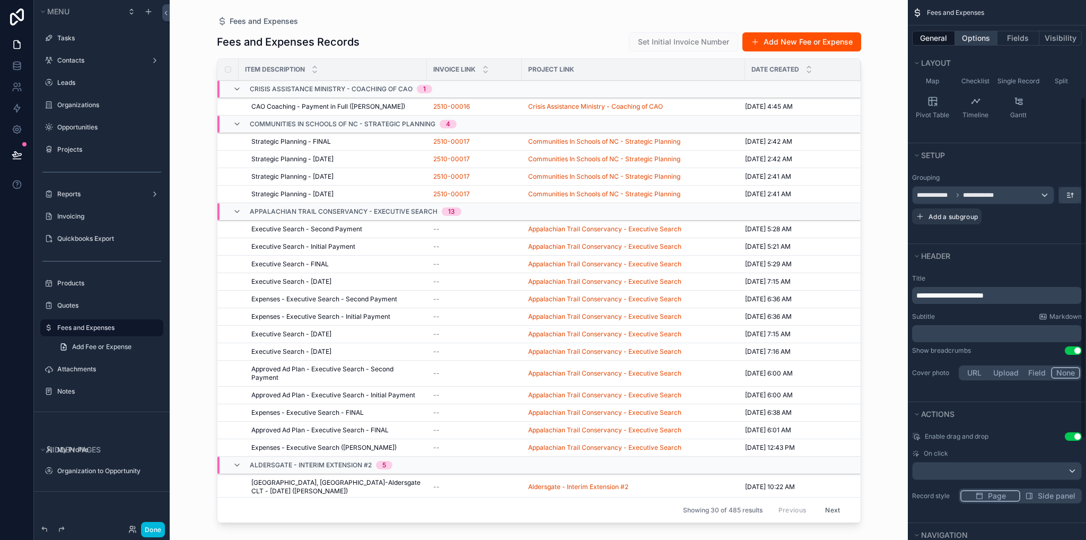
click at [978, 45] on button "Options" at bounding box center [976, 38] width 42 height 15
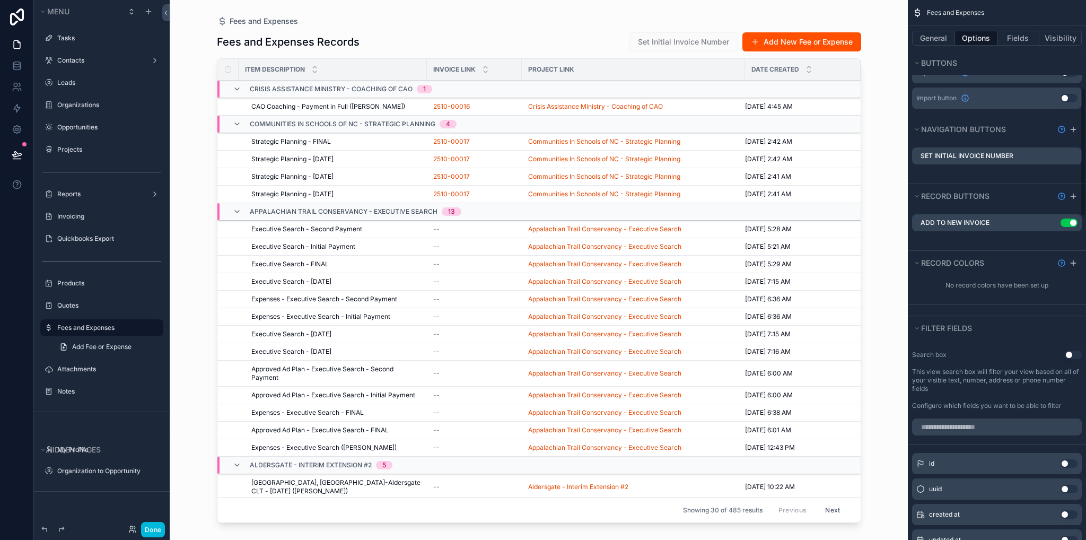
scroll to position [366, 0]
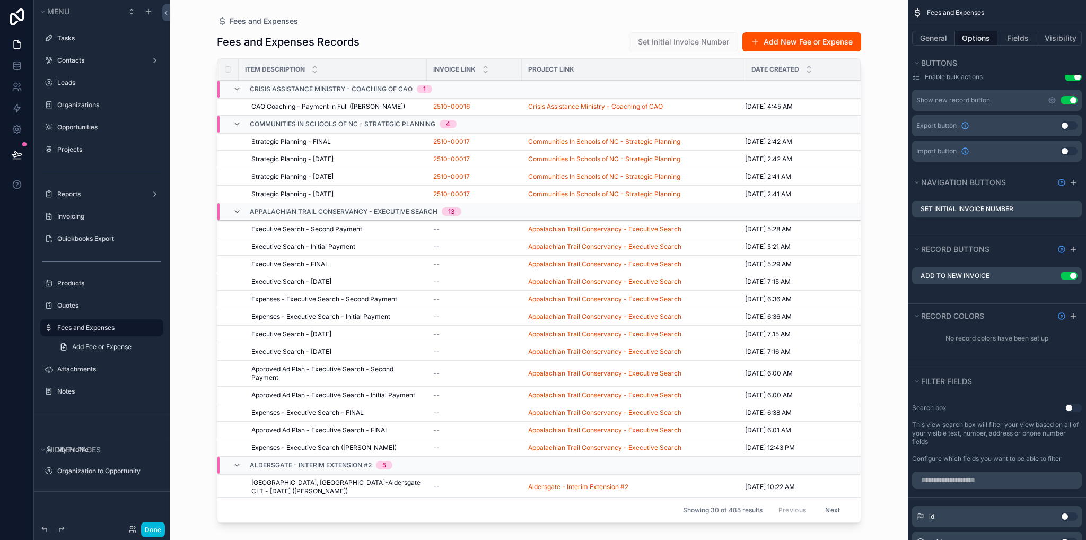
click at [0, 0] on icon "scrollable content" at bounding box center [0, 0] width 0 height 0
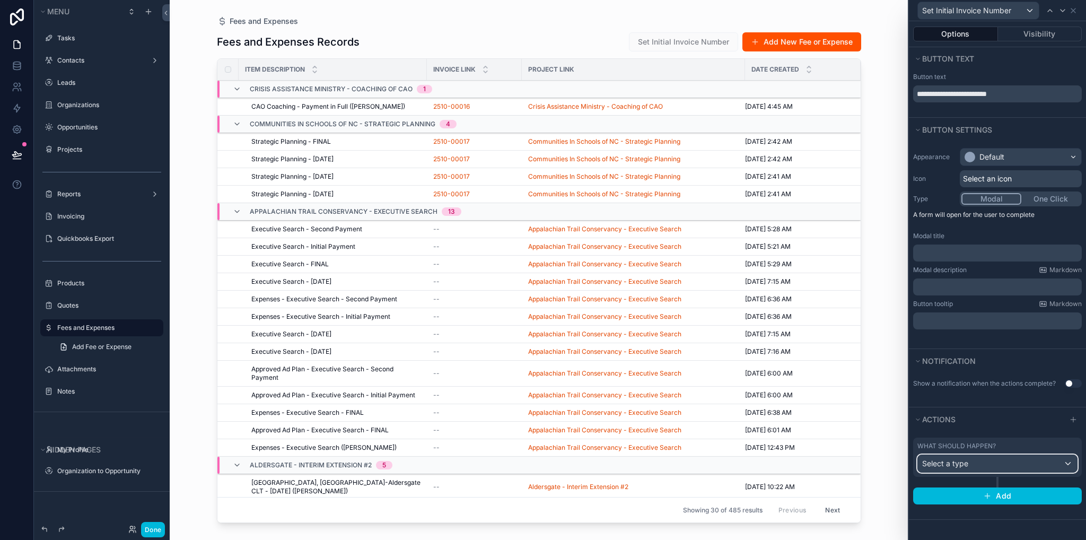
click at [957, 463] on span "Select a type" at bounding box center [945, 463] width 46 height 9
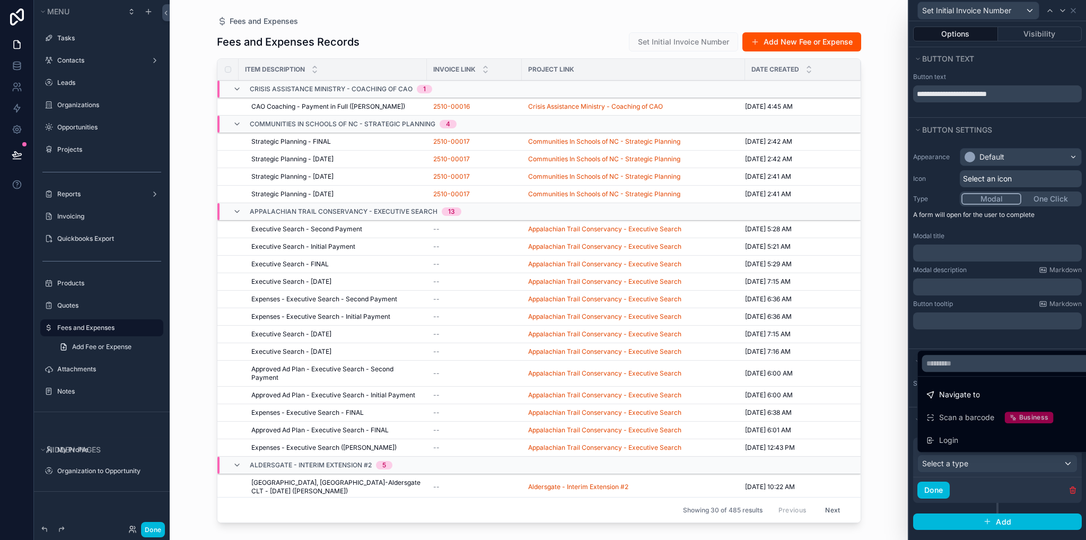
click at [980, 490] on div at bounding box center [997, 270] width 177 height 540
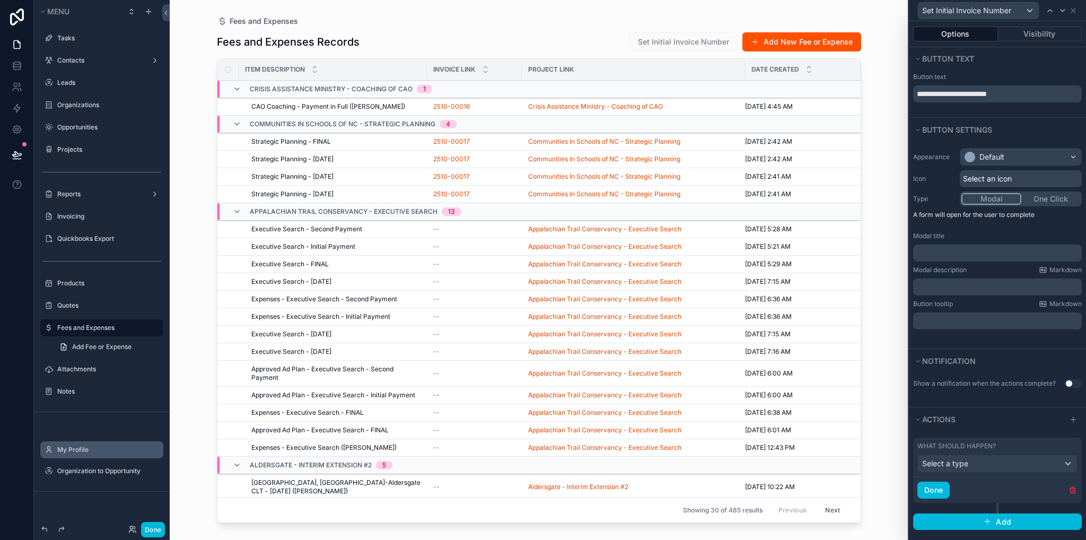
click at [68, 453] on label "My Profile" at bounding box center [107, 450] width 100 height 8
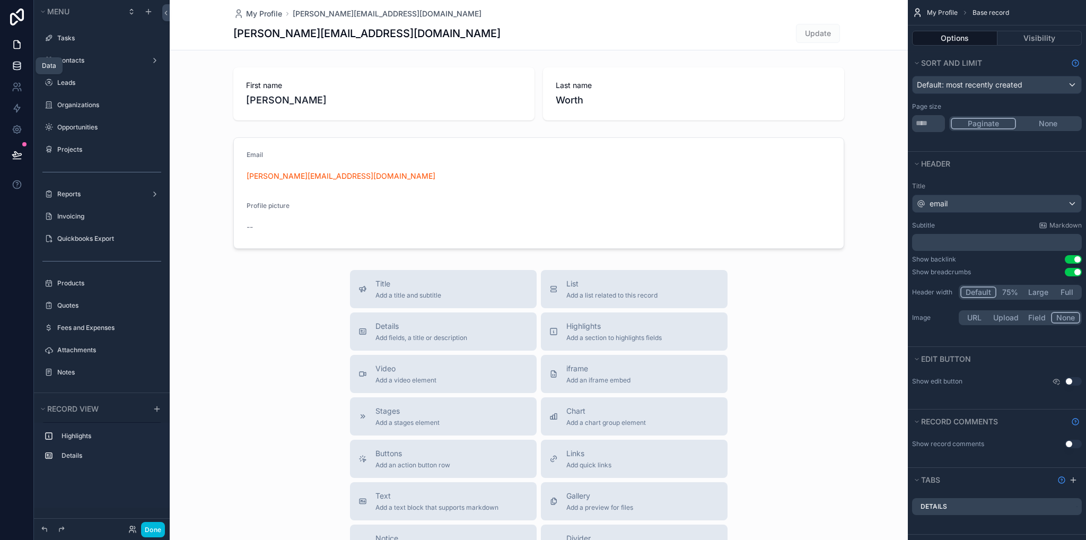
click at [20, 68] on icon at bounding box center [16, 68] width 7 height 4
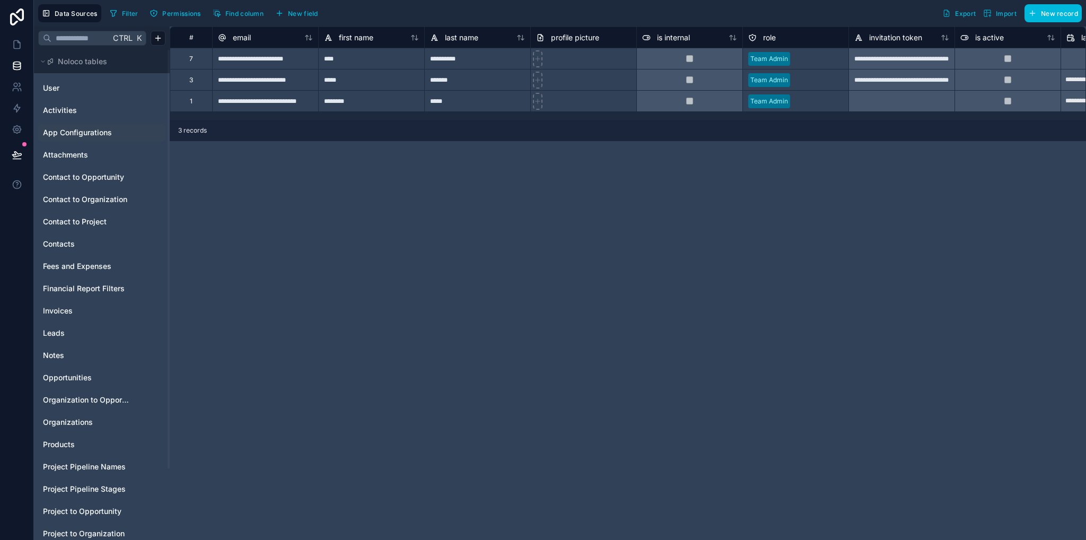
click at [86, 130] on span "App Configurations" at bounding box center [77, 132] width 69 height 11
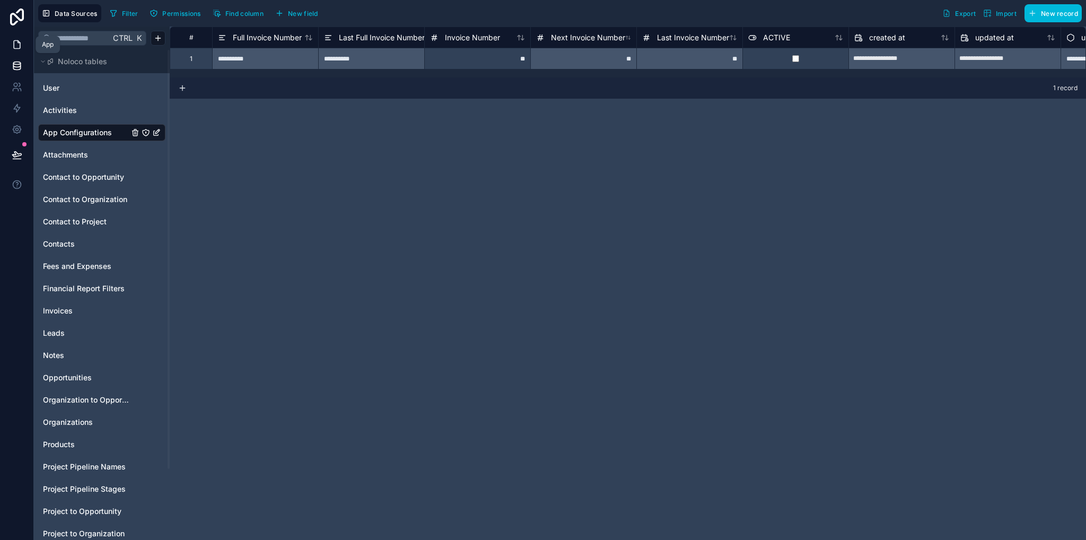
click at [19, 48] on icon at bounding box center [17, 44] width 11 height 11
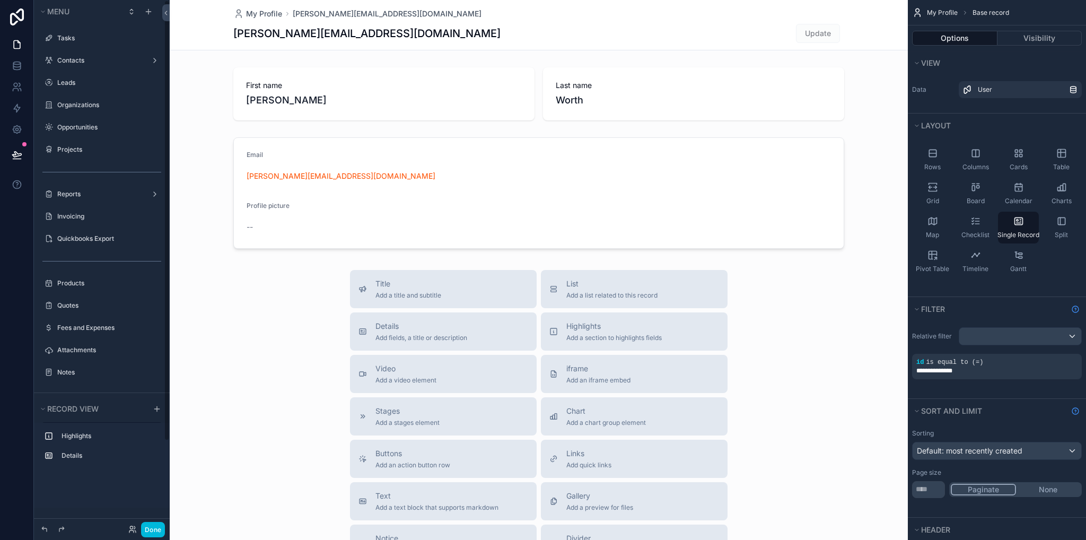
scroll to position [103, 0]
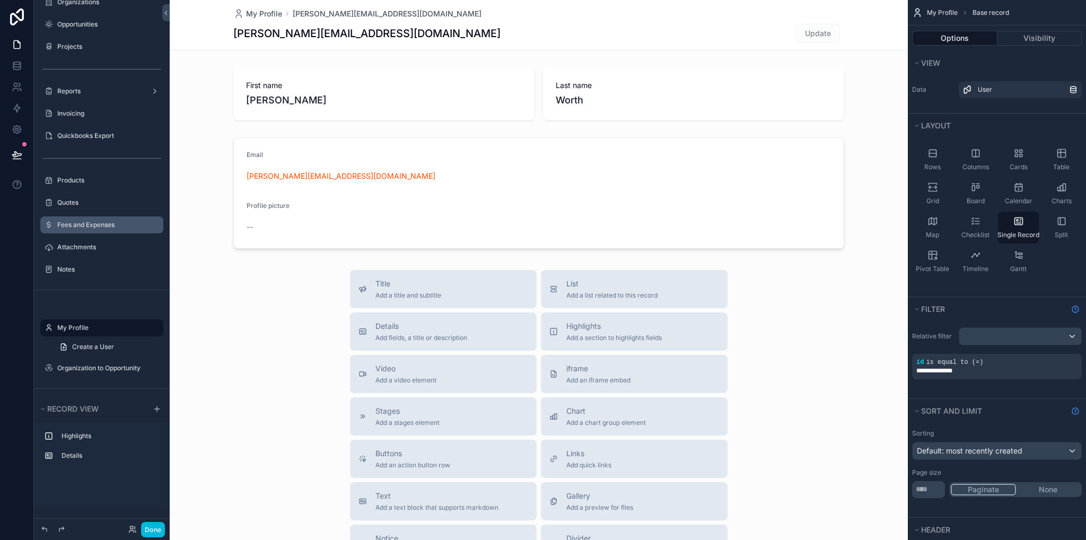
click at [83, 223] on label "Fees and Expenses" at bounding box center [107, 225] width 100 height 8
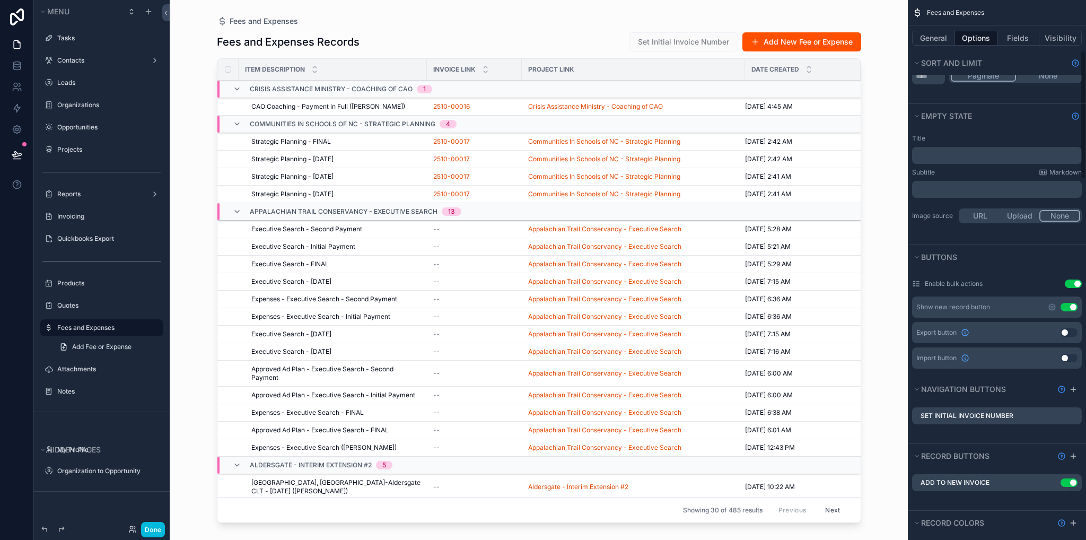
scroll to position [265, 0]
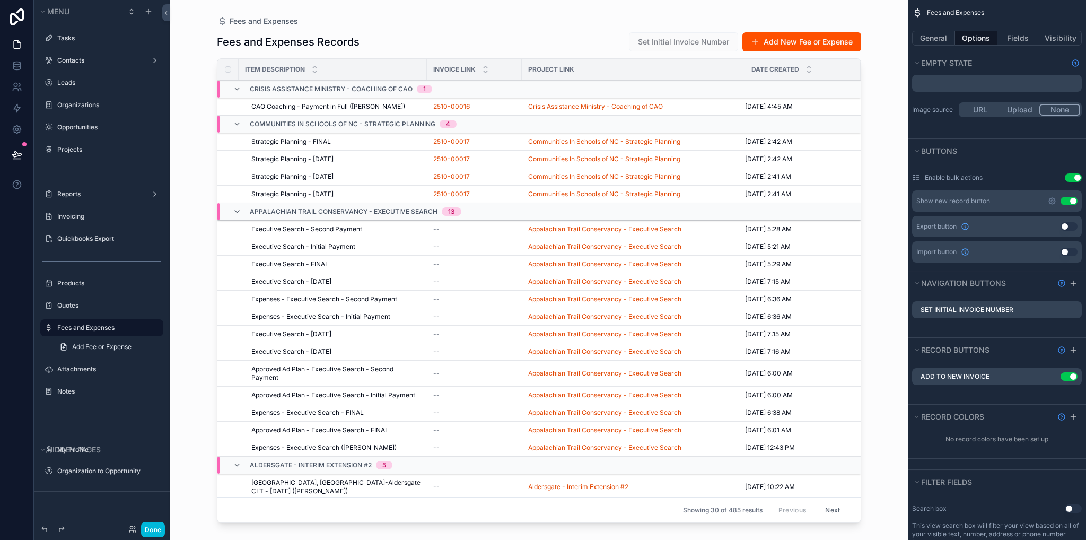
click at [0, 0] on icon "scrollable content" at bounding box center [0, 0] width 0 height 0
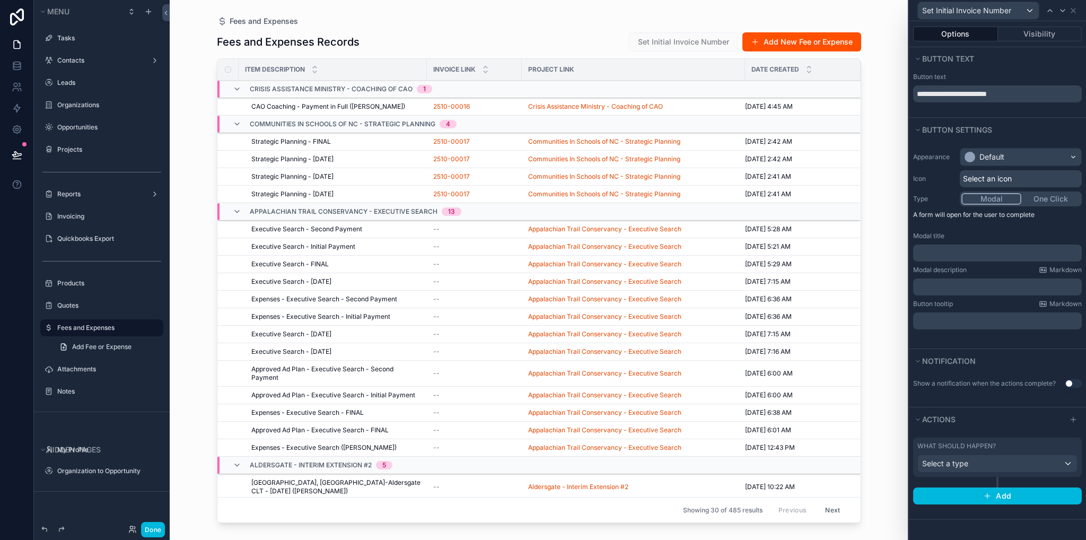
click at [1055, 198] on button "One Click" at bounding box center [1051, 199] width 59 height 12
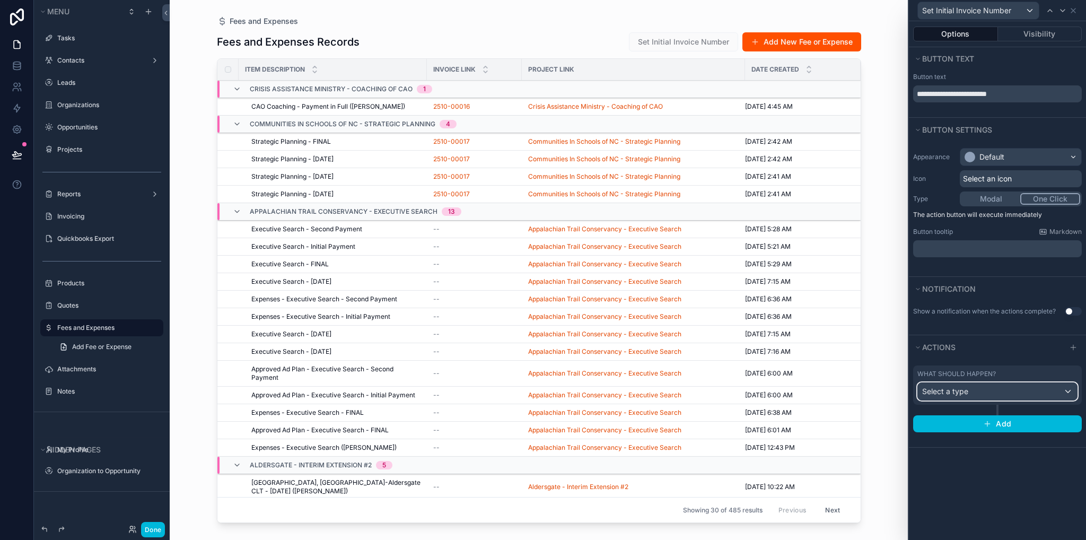
click at [970, 393] on div "Select a type" at bounding box center [997, 391] width 159 height 17
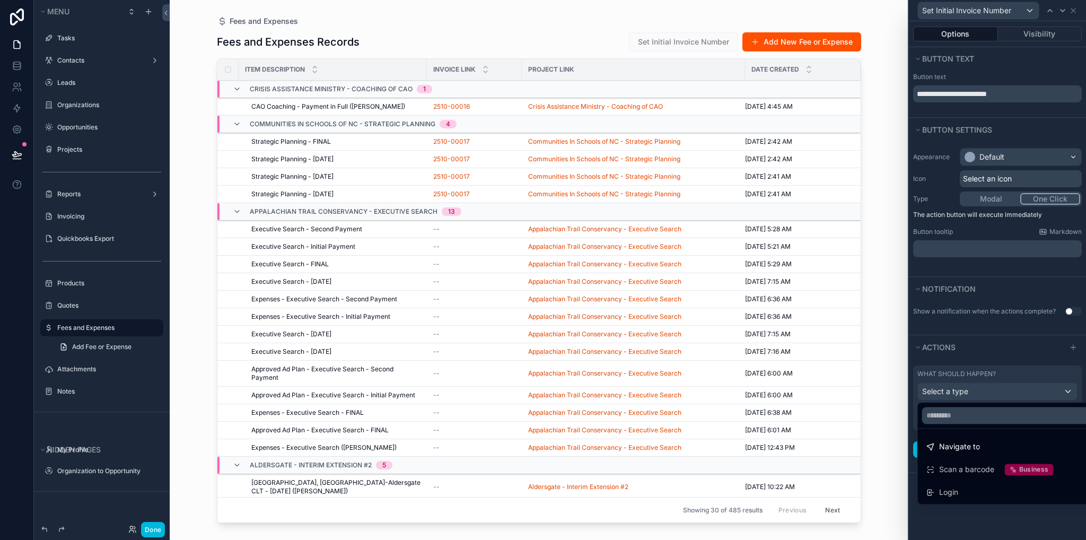
click at [1000, 198] on div at bounding box center [997, 270] width 177 height 540
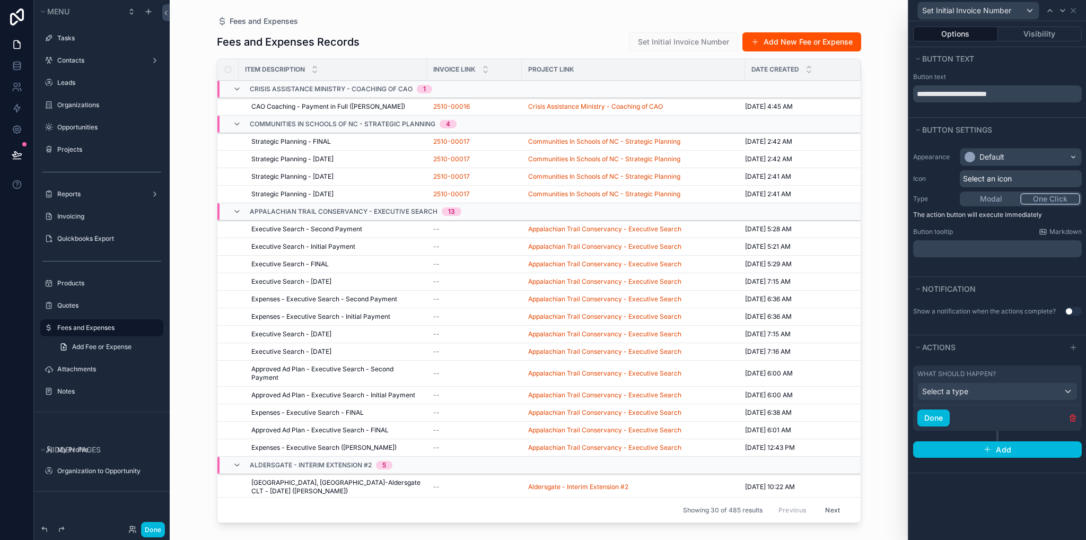
click at [989, 196] on button "Modal" at bounding box center [991, 199] width 59 height 12
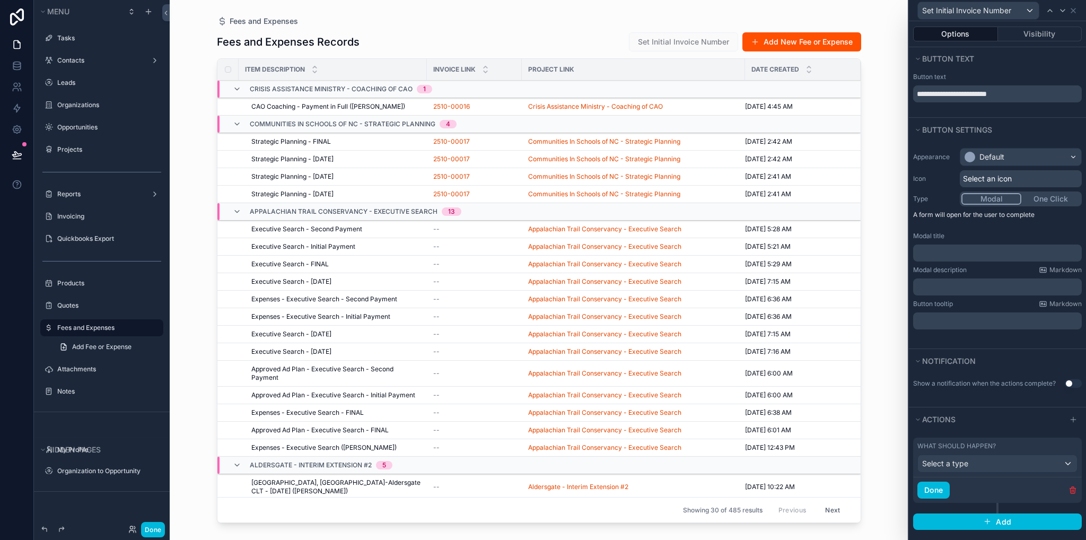
scroll to position [4, 0]
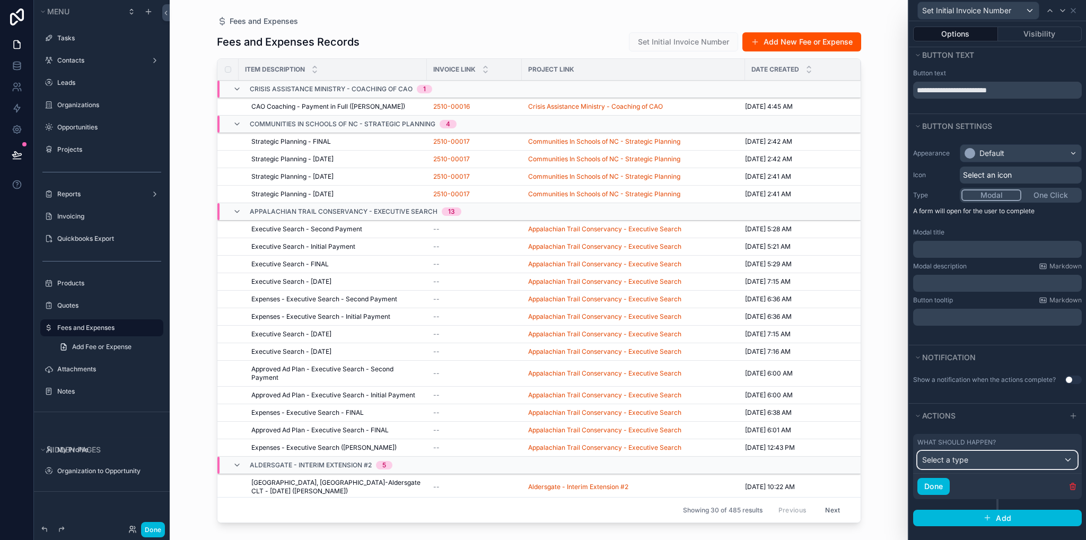
click at [975, 459] on div "Select a type" at bounding box center [997, 459] width 159 height 17
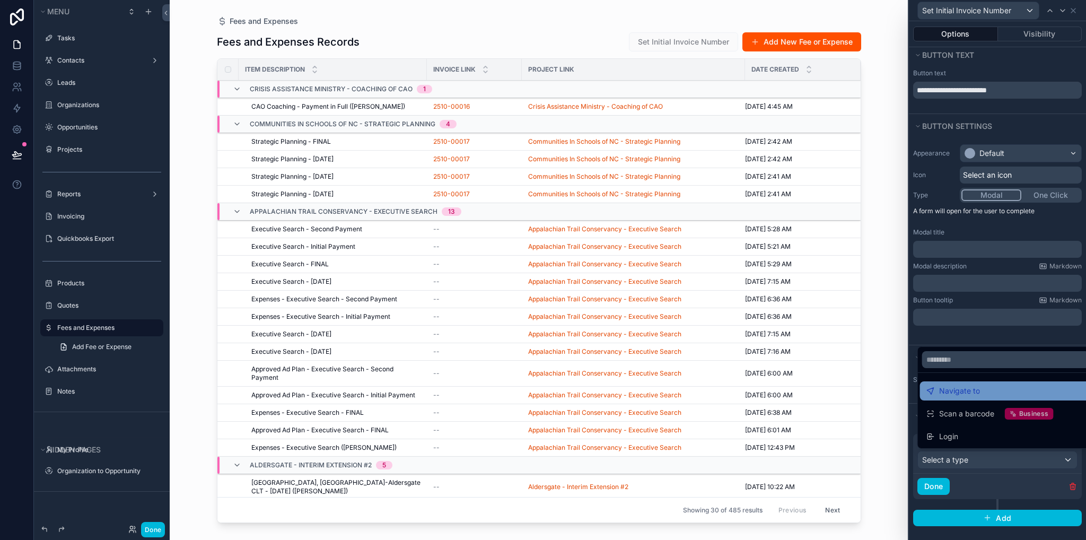
click at [959, 393] on span "Navigate to" at bounding box center [959, 391] width 41 height 13
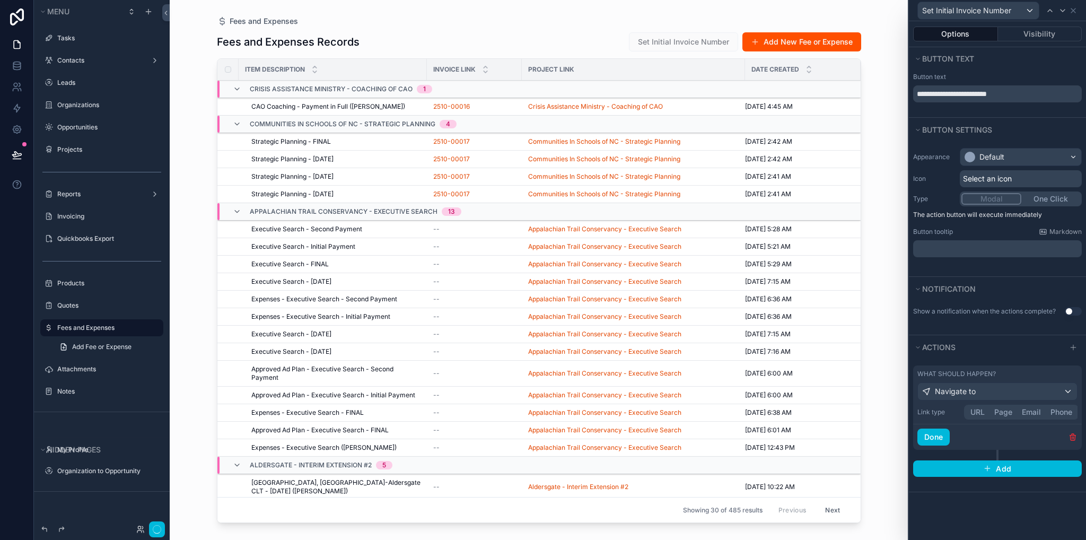
scroll to position [0, 0]
click at [1001, 407] on button "Page" at bounding box center [1004, 412] width 28 height 12
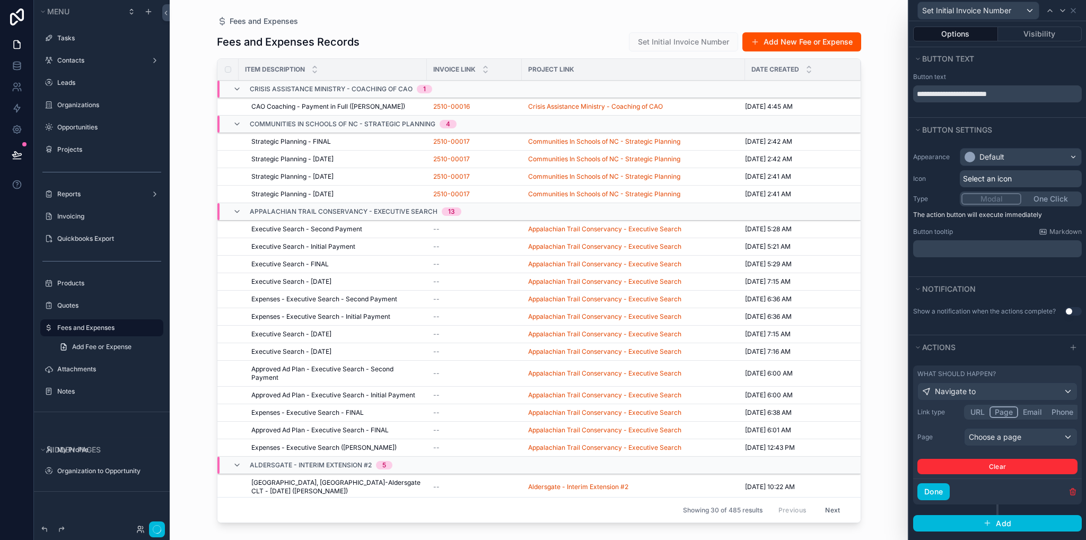
scroll to position [4, 0]
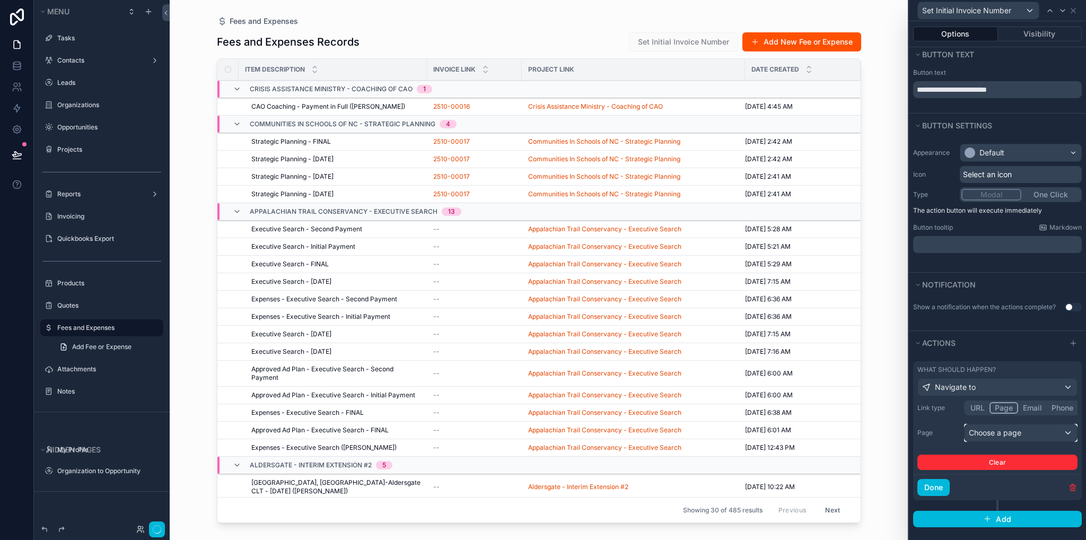
click at [983, 431] on div "Choose a page" at bounding box center [1021, 432] width 112 height 17
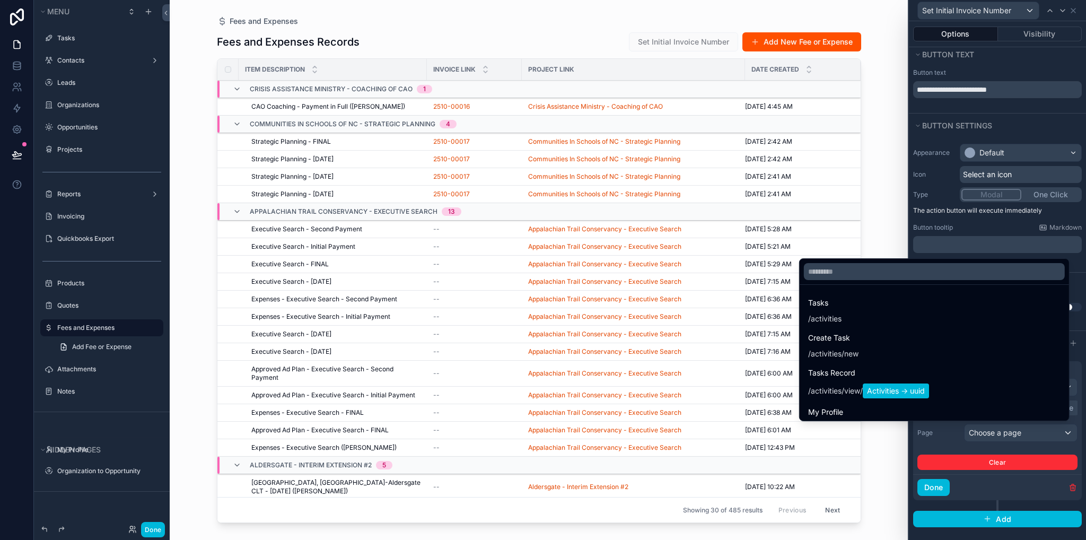
click at [938, 439] on div at bounding box center [997, 270] width 177 height 540
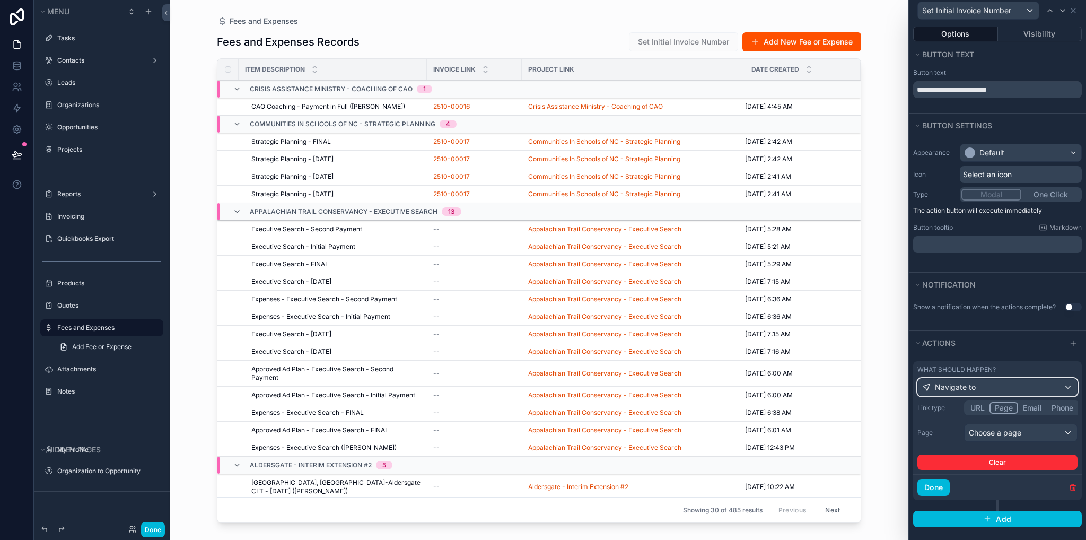
click at [988, 390] on div "Navigate to" at bounding box center [997, 387] width 159 height 17
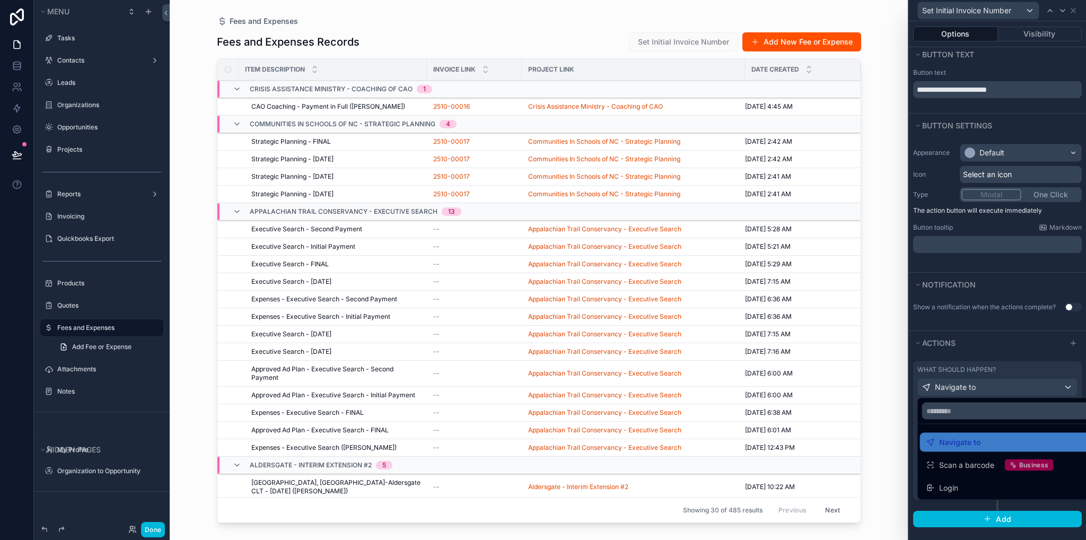
click at [990, 340] on div at bounding box center [997, 270] width 177 height 540
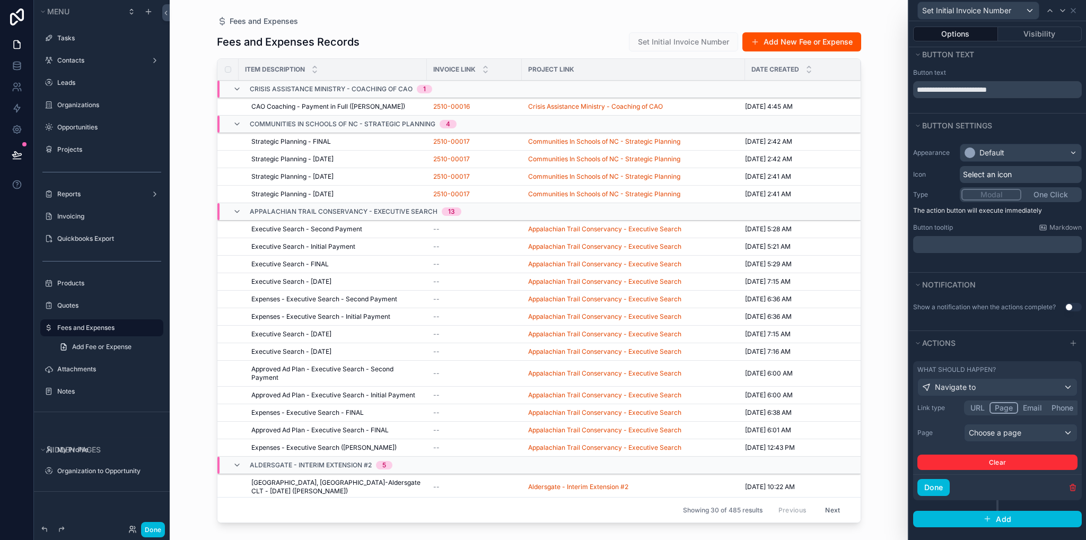
click at [1073, 487] on icon "button" at bounding box center [1073, 488] width 0 height 2
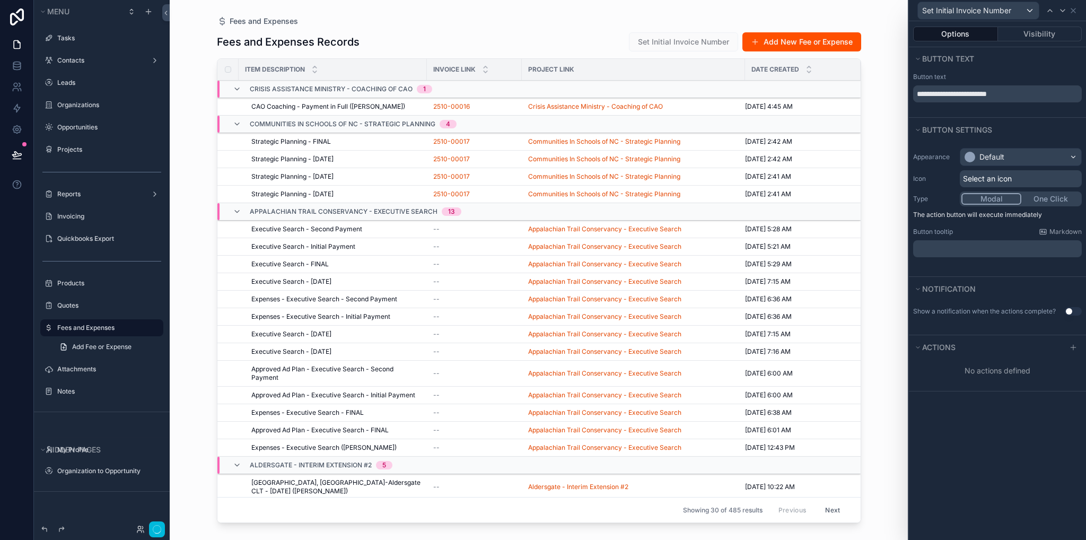
scroll to position [0, 0]
click at [1061, 202] on button "One Click" at bounding box center [1051, 199] width 60 height 12
click at [1069, 346] on div at bounding box center [1073, 347] width 13 height 13
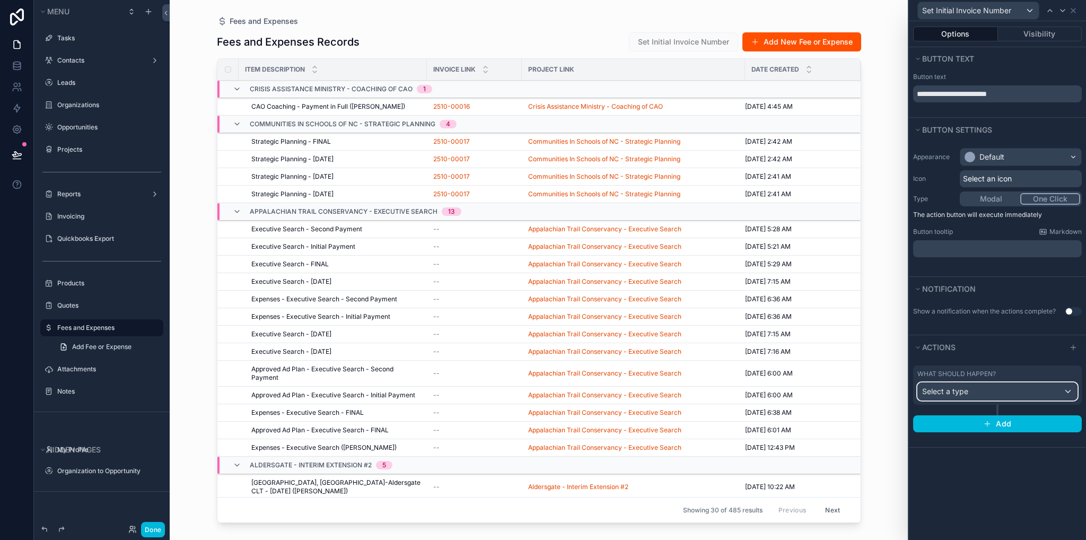
click at [993, 398] on div "Select a type" at bounding box center [997, 391] width 159 height 17
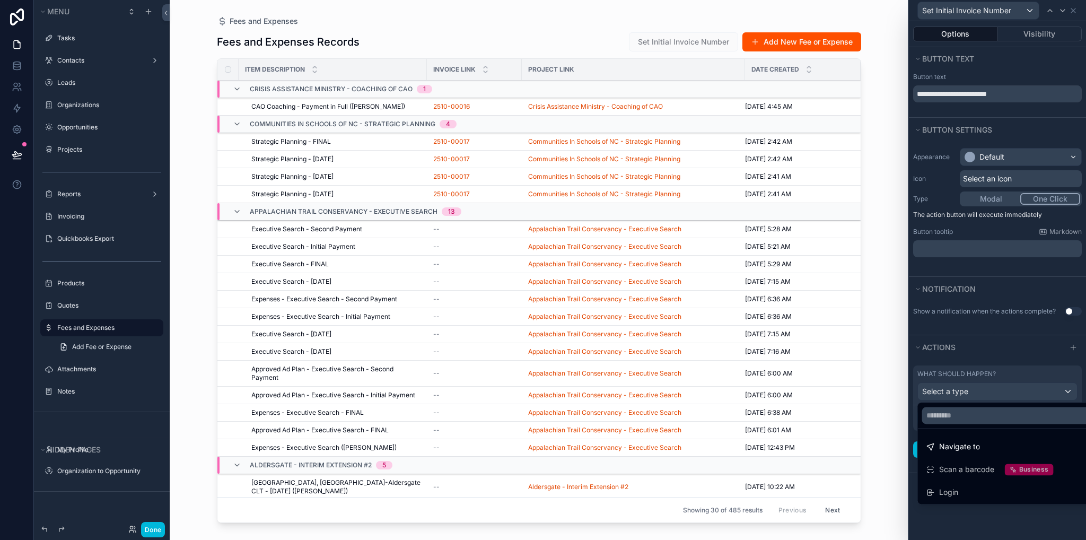
click at [1000, 222] on div at bounding box center [997, 270] width 177 height 540
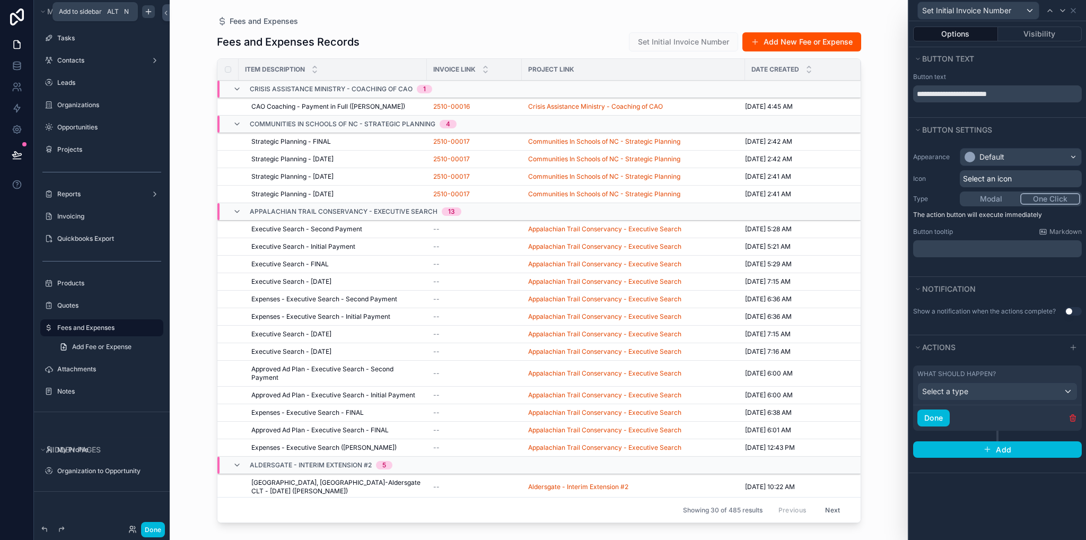
click at [146, 13] on icon "scrollable content" at bounding box center [148, 11] width 8 height 8
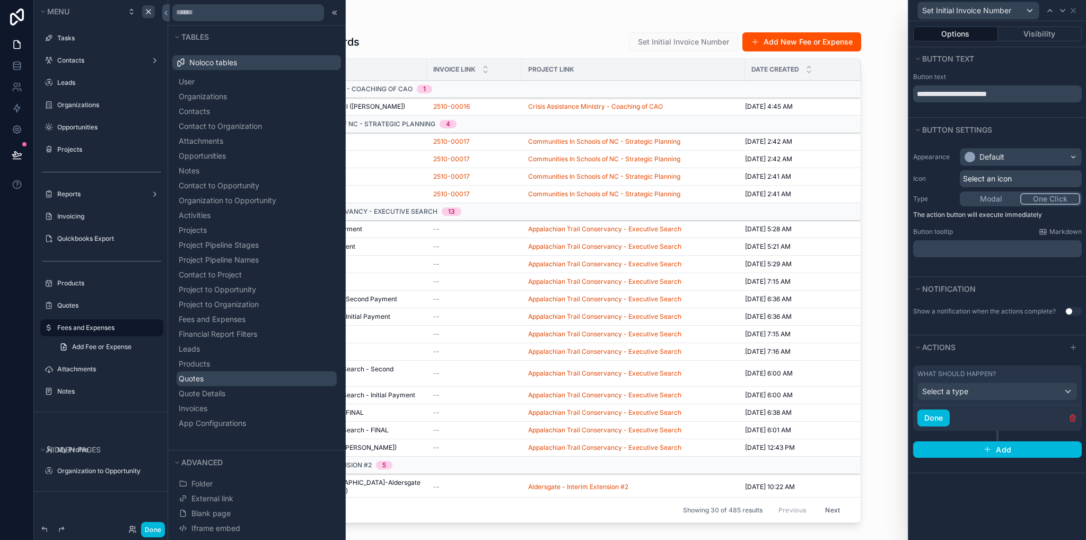
scroll to position [21, 0]
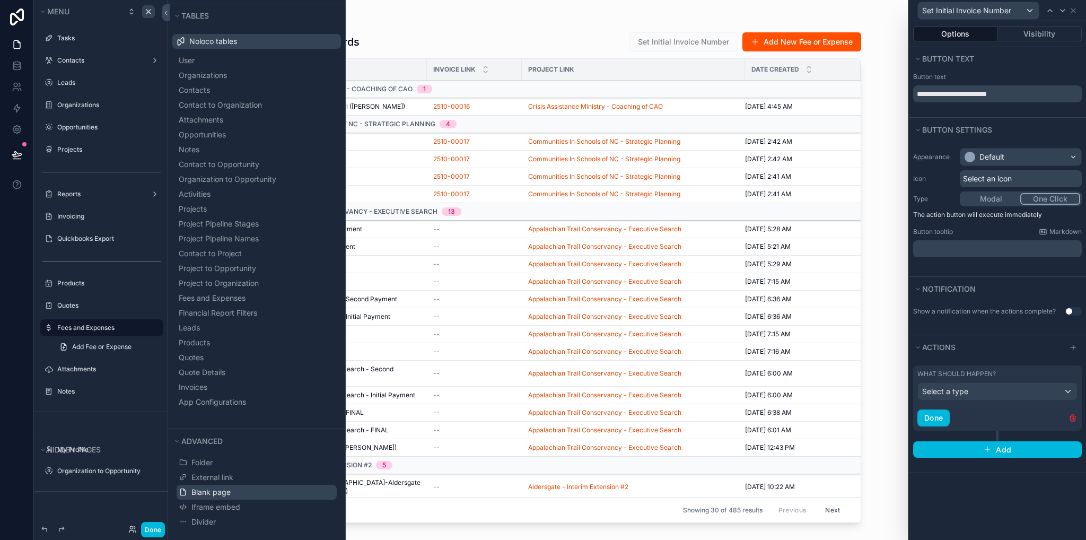
click at [221, 495] on span "Blank page" at bounding box center [210, 492] width 39 height 11
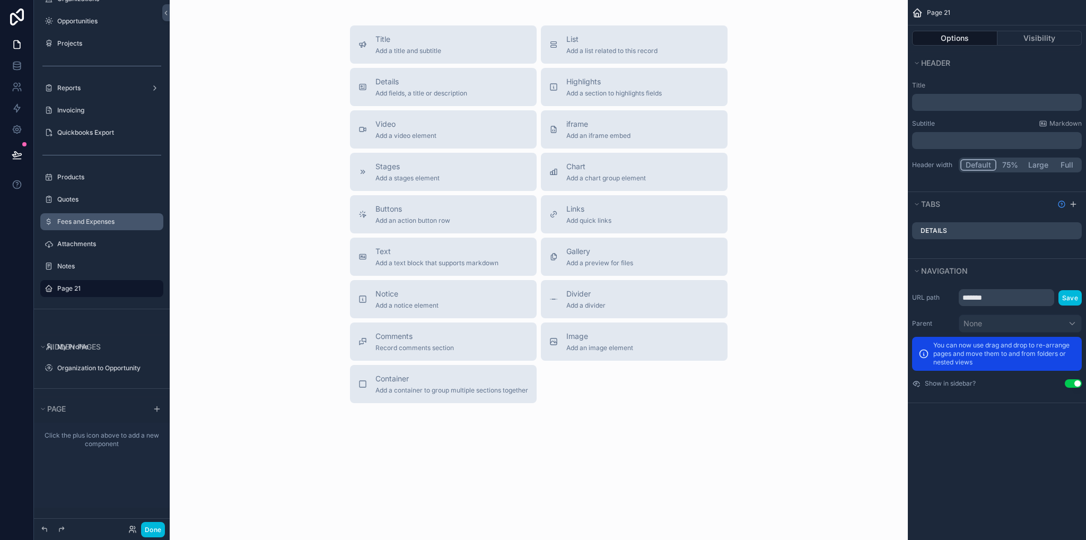
click at [947, 104] on p "﻿" at bounding box center [998, 102] width 163 height 11
drag, startPoint x: 956, startPoint y: 436, endPoint x: 968, endPoint y: 327, distance: 109.3
click at [953, 429] on div "Page 21 Options Visibility Header Title ﻿ Subtitle Markdown ﻿ Header width Defa…" at bounding box center [997, 270] width 178 height 540
click at [0, 0] on icon "scrollable content" at bounding box center [0, 0] width 0 height 0
click at [106, 285] on input "*******" at bounding box center [93, 288] width 72 height 13
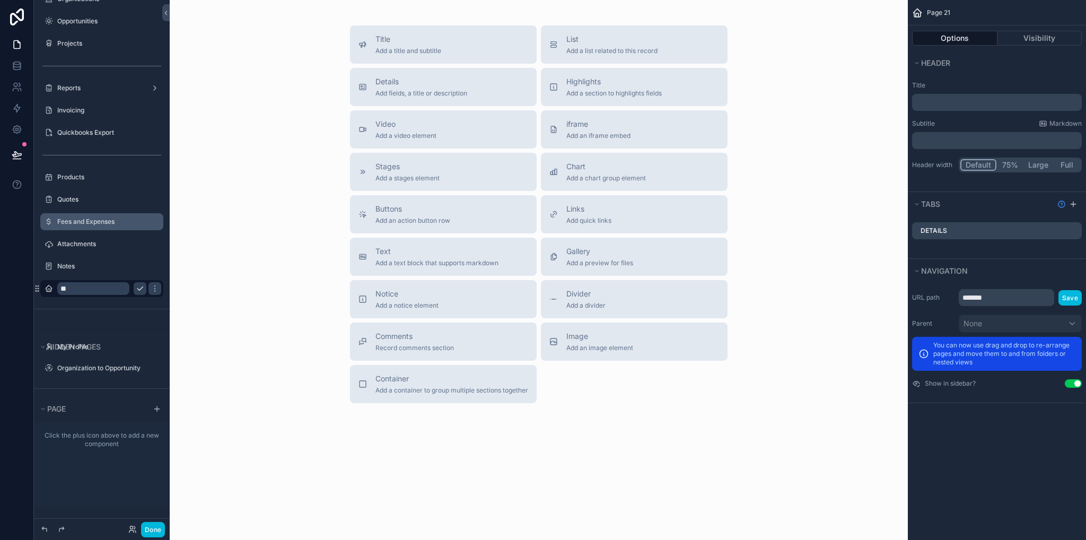
type input "*"
type input "**********"
click at [136, 288] on icon "scrollable content" at bounding box center [140, 288] width 8 height 8
click at [164, 13] on icon at bounding box center [165, 13] width 7 height 8
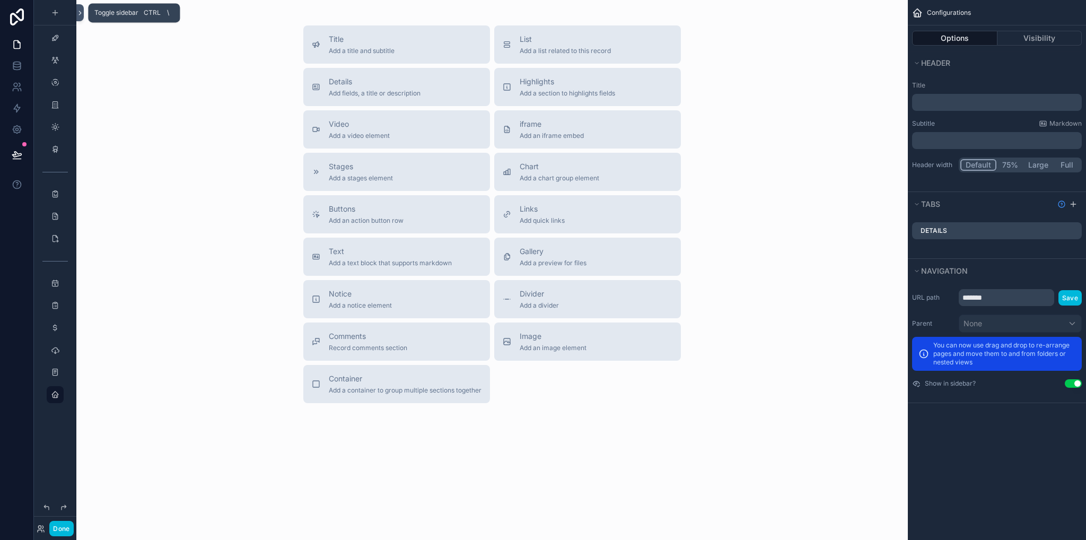
click at [79, 13] on icon at bounding box center [79, 13] width 7 height 8
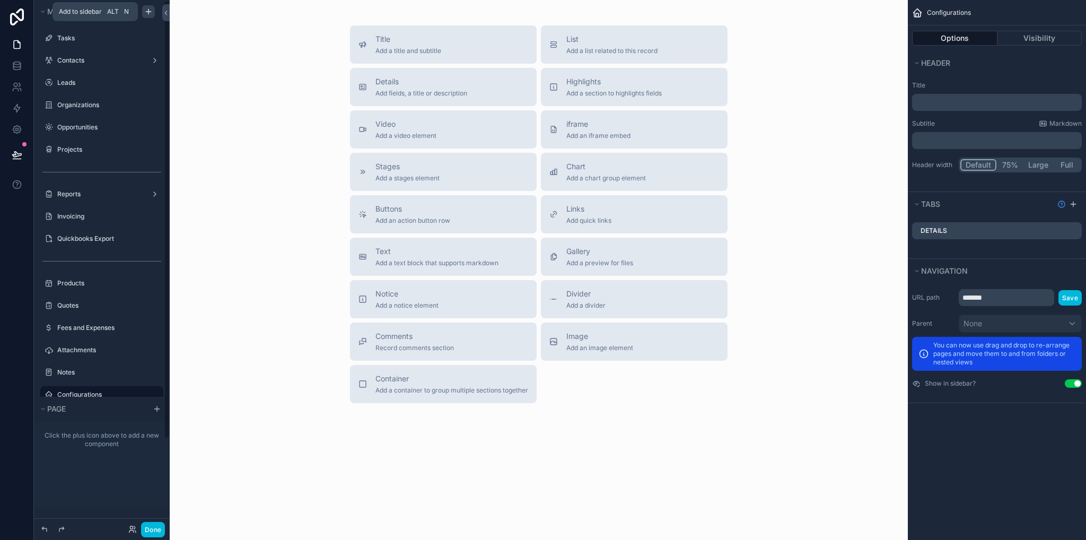
click at [147, 11] on icon "scrollable content" at bounding box center [148, 11] width 8 height 8
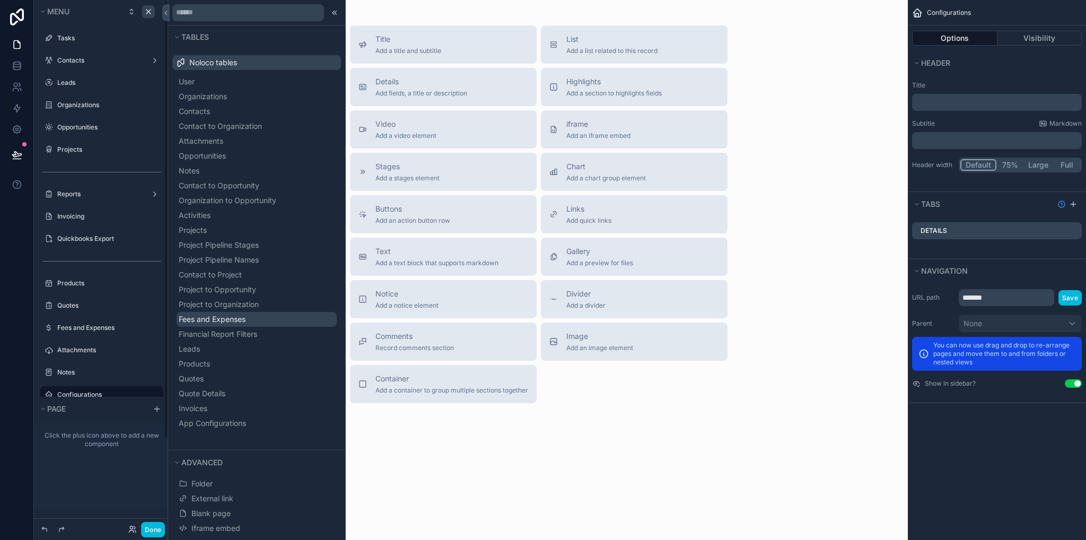
scroll to position [21, 0]
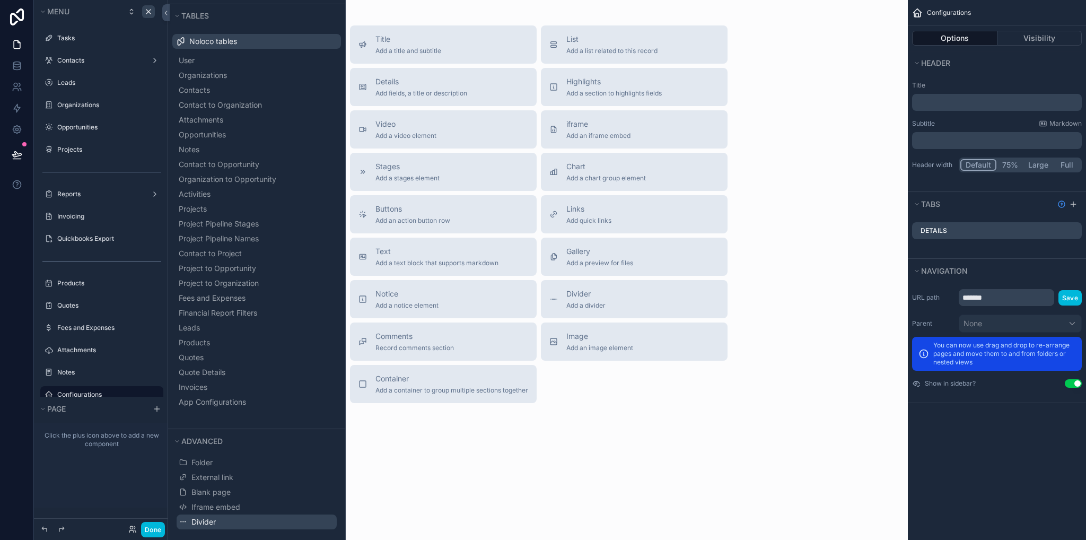
click at [202, 525] on span "Divider" at bounding box center [203, 522] width 24 height 11
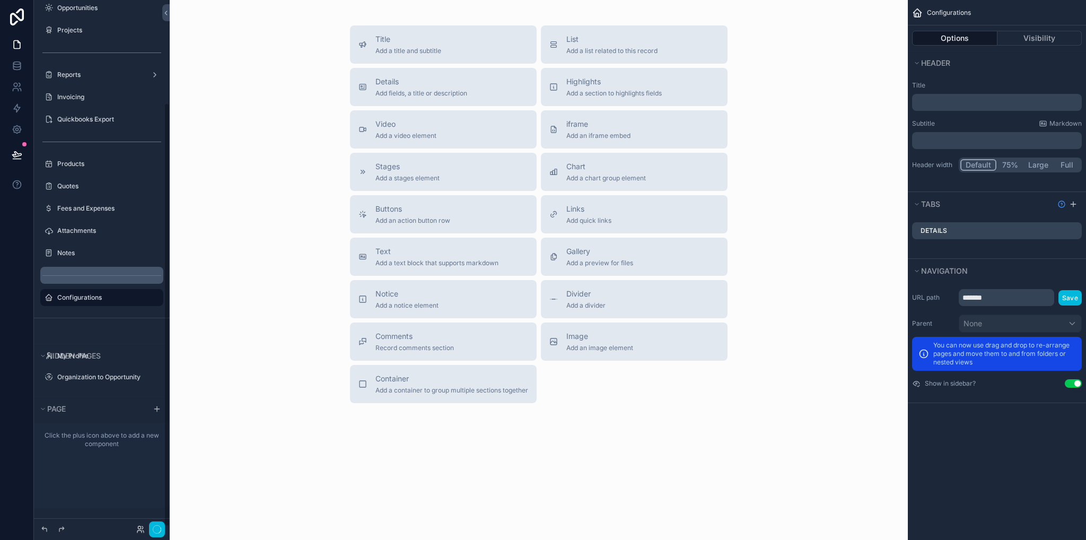
scroll to position [128, 0]
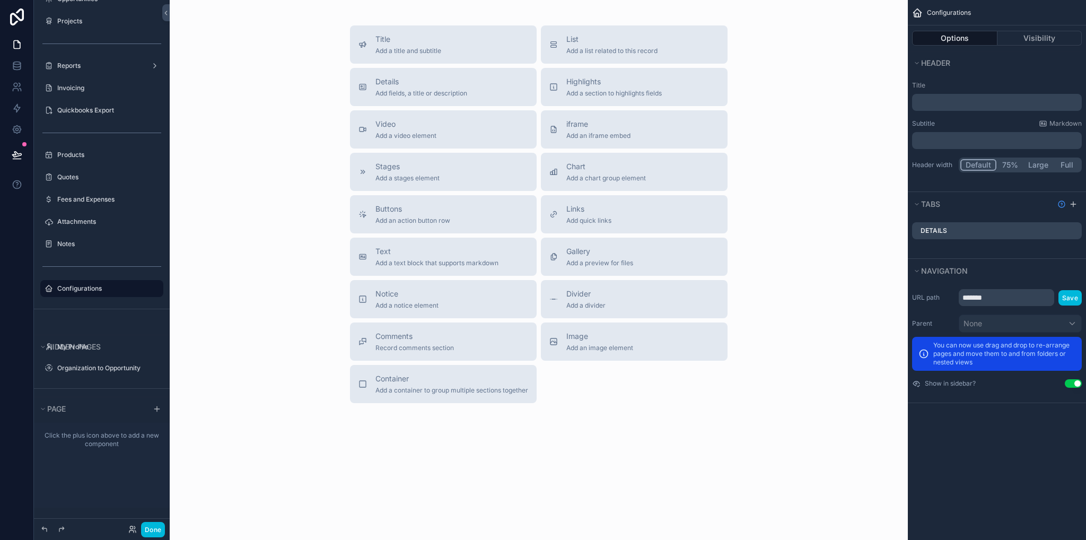
click at [0, 0] on icon "scrollable content" at bounding box center [0, 0] width 0 height 0
click at [149, 288] on div "scrollable content" at bounding box center [155, 288] width 13 height 13
click at [1003, 300] on input "*******" at bounding box center [1006, 297] width 95 height 17
drag, startPoint x: 1001, startPoint y: 299, endPoint x: 939, endPoint y: 297, distance: 62.1
click at [939, 297] on div "URL path ******* Save" at bounding box center [997, 297] width 170 height 17
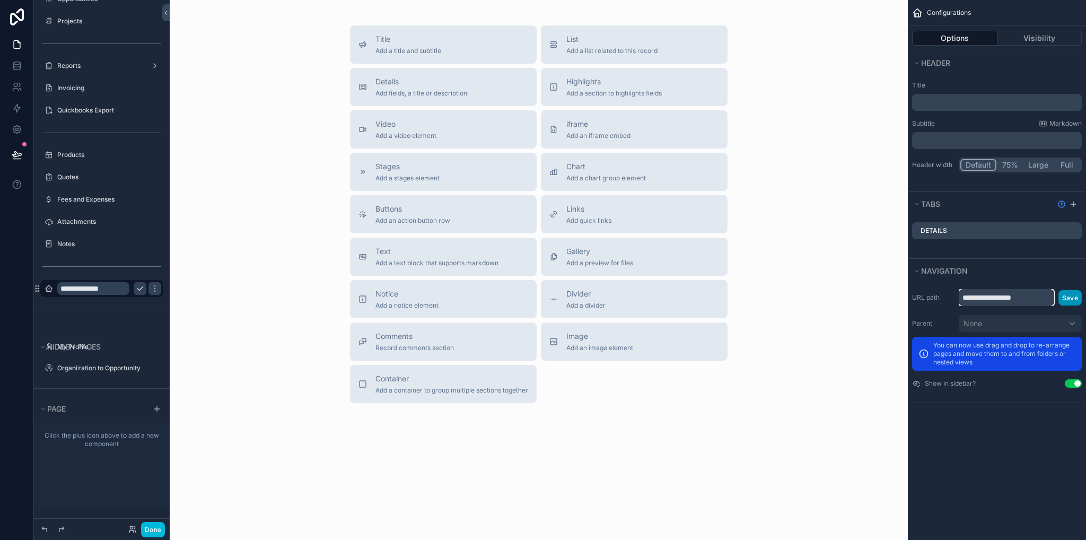
type input "**********"
click at [1072, 298] on button "Save" at bounding box center [1070, 297] width 23 height 15
click at [441, 85] on span "Details" at bounding box center [422, 81] width 92 height 11
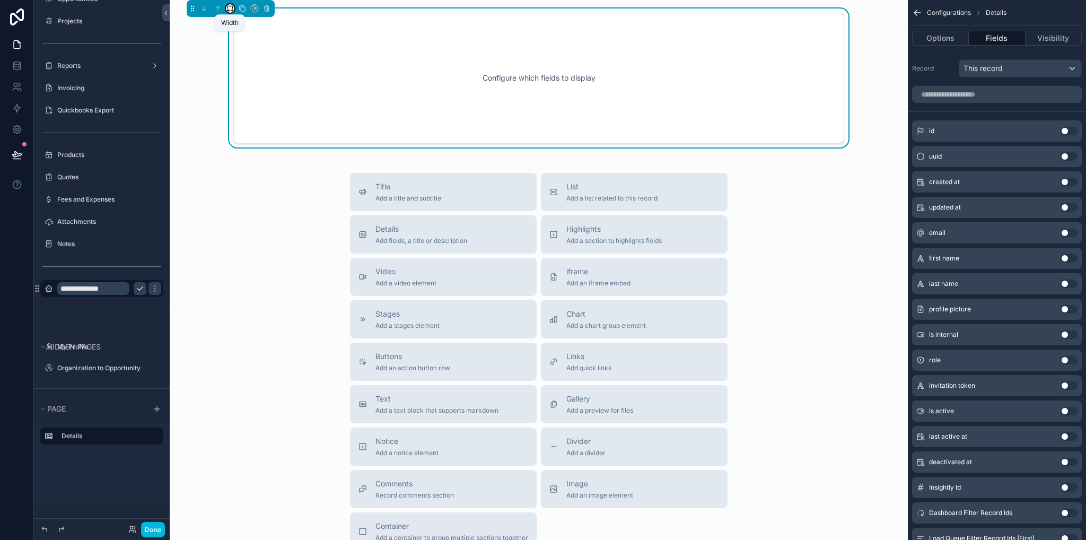
click at [229, 7] on icon "scrollable content" at bounding box center [230, 8] width 7 height 7
click at [248, 121] on span "Full width" at bounding box center [251, 120] width 33 height 13
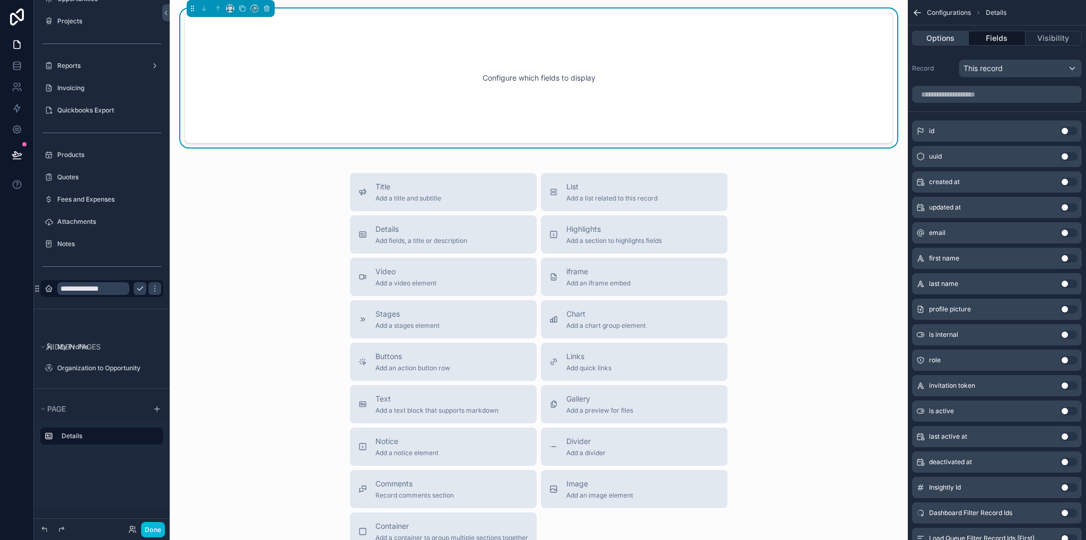
click at [959, 38] on button "Options" at bounding box center [940, 38] width 57 height 15
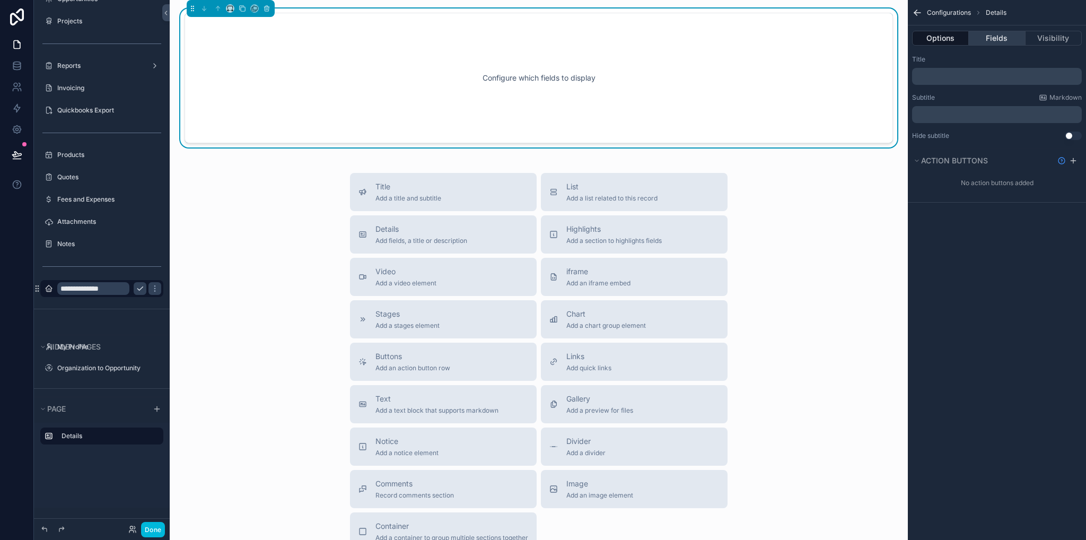
click at [995, 34] on button "Fields" at bounding box center [997, 38] width 56 height 15
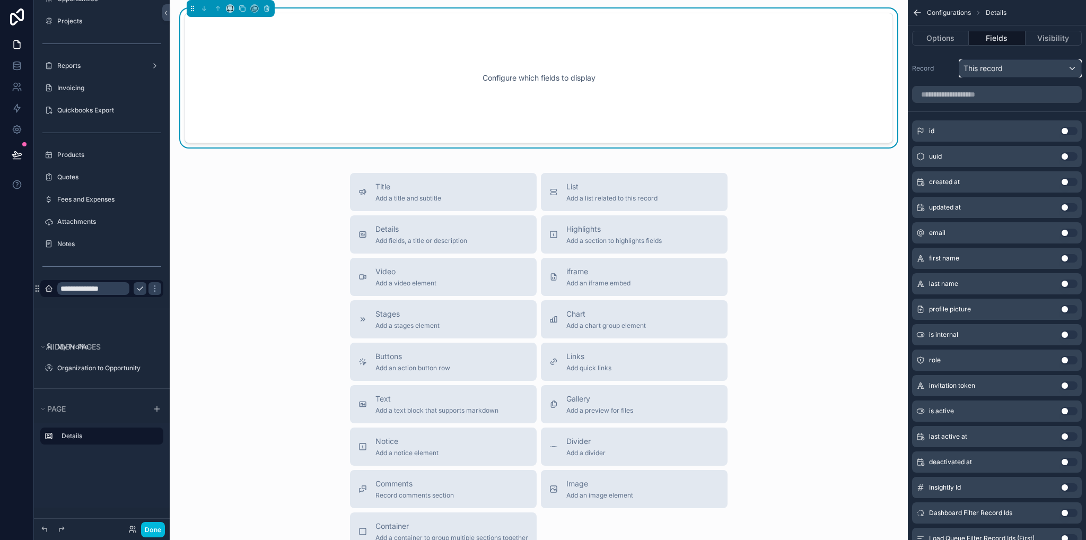
click at [998, 67] on span "This record" at bounding box center [983, 68] width 39 height 11
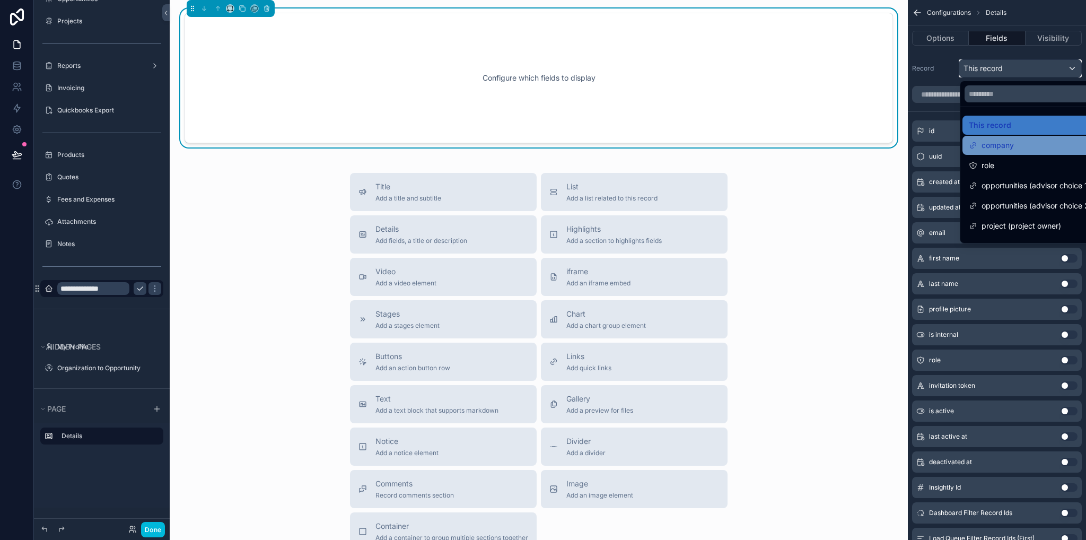
scroll to position [35, 0]
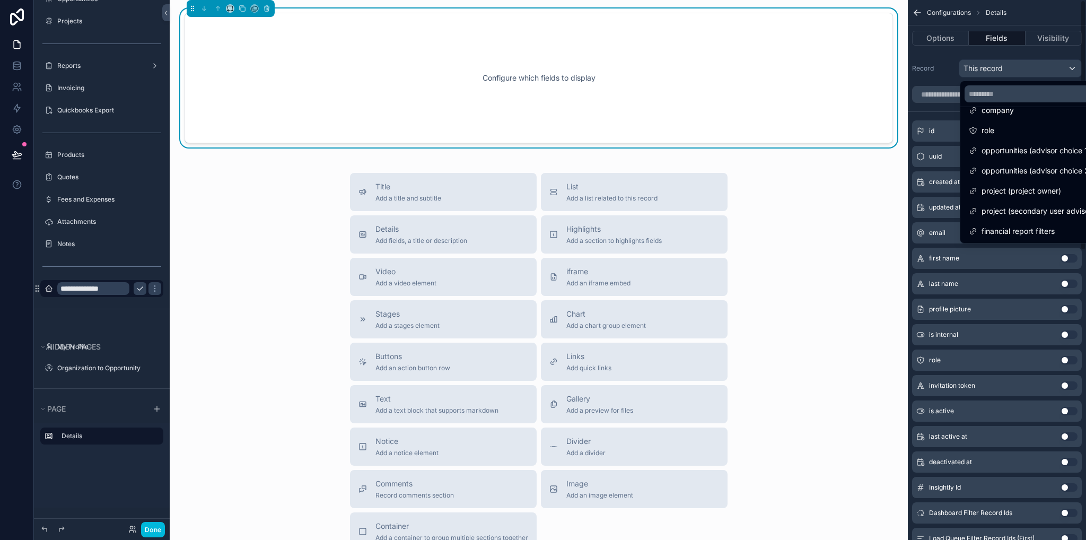
drag, startPoint x: 811, startPoint y: 190, endPoint x: 802, endPoint y: 182, distance: 11.7
click at [811, 190] on div "Title Add a title and subtitle List Add a list related to this record Details A…" at bounding box center [538, 362] width 721 height 378
click at [730, 194] on div "Title Add a title and subtitle List Add a list related to this record Details A…" at bounding box center [539, 362] width 395 height 378
click at [813, 198] on div "Title Add a title and subtitle List Add a list related to this record Details A…" at bounding box center [538, 362] width 721 height 378
click at [942, 71] on div "scrollable content" at bounding box center [543, 270] width 1086 height 540
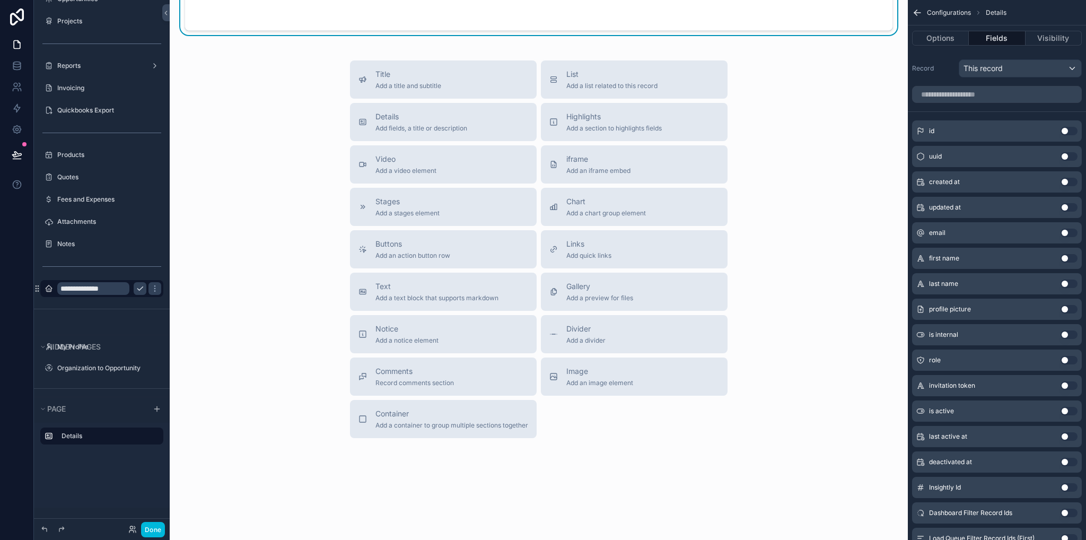
scroll to position [0, 0]
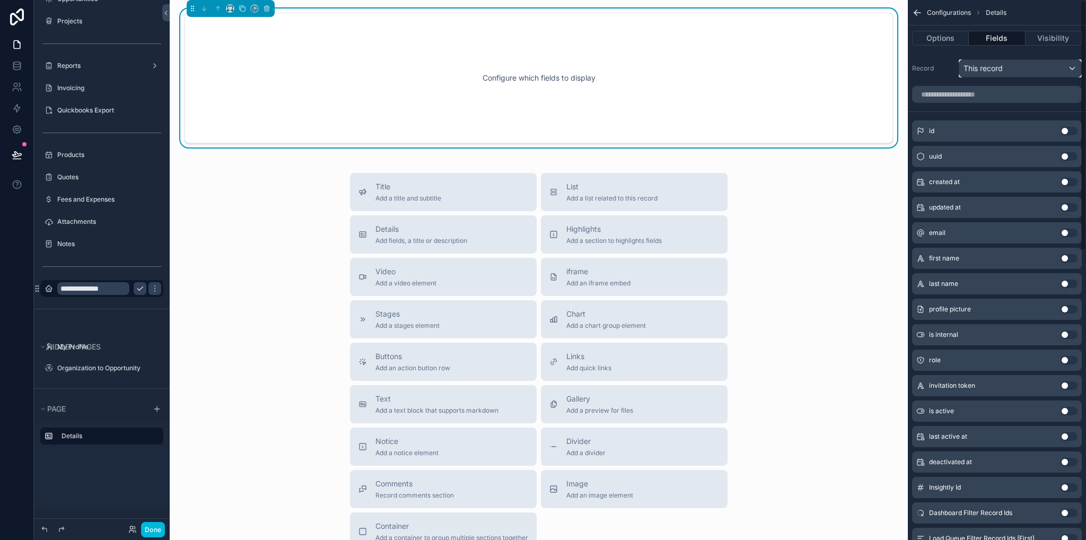
click at [1003, 62] on div "This record" at bounding box center [1021, 68] width 122 height 17
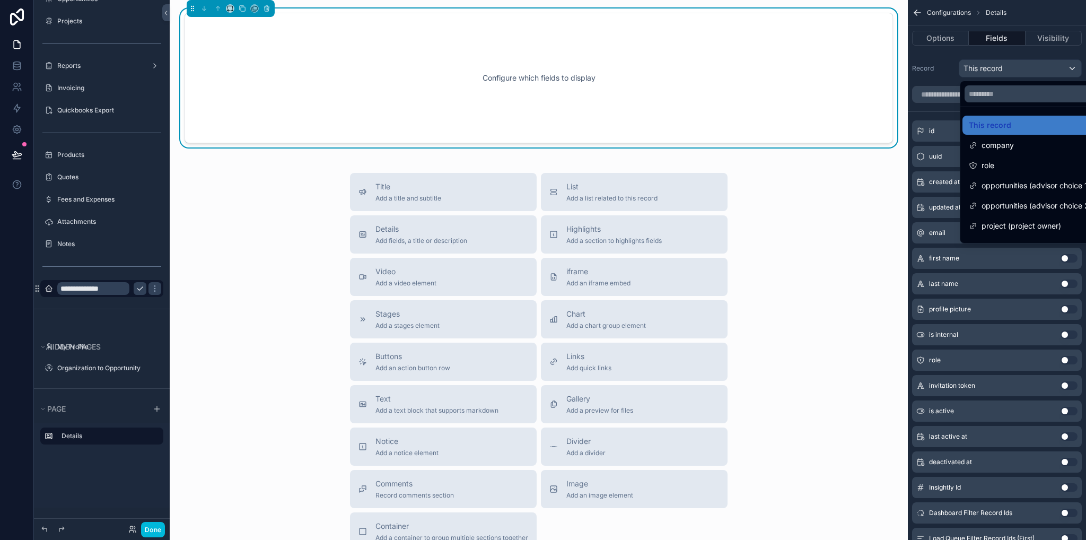
click at [1023, 225] on span "project (project owner)" at bounding box center [1022, 226] width 80 height 13
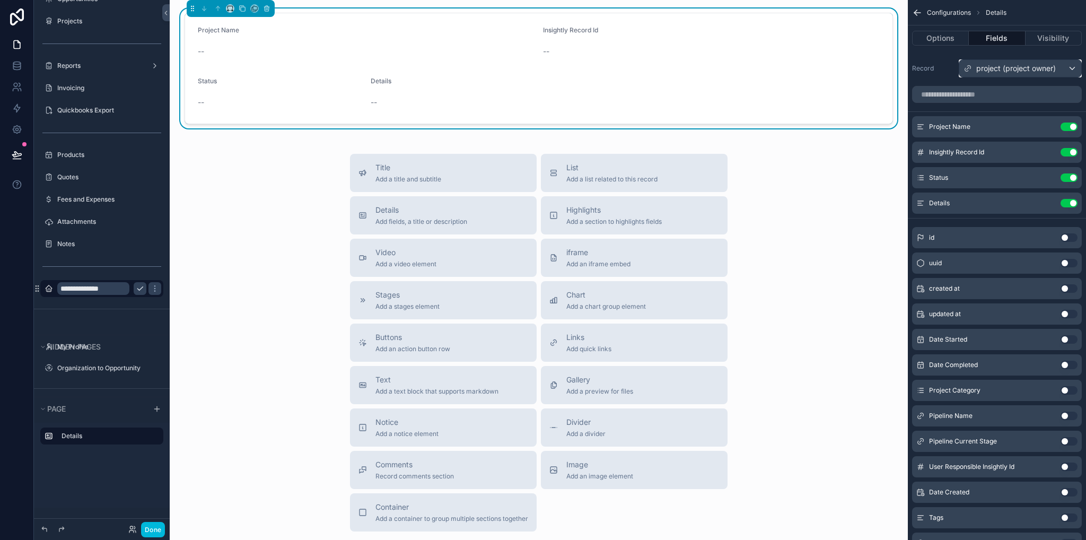
click at [1014, 66] on span "project (project owner)" at bounding box center [1017, 68] width 80 height 11
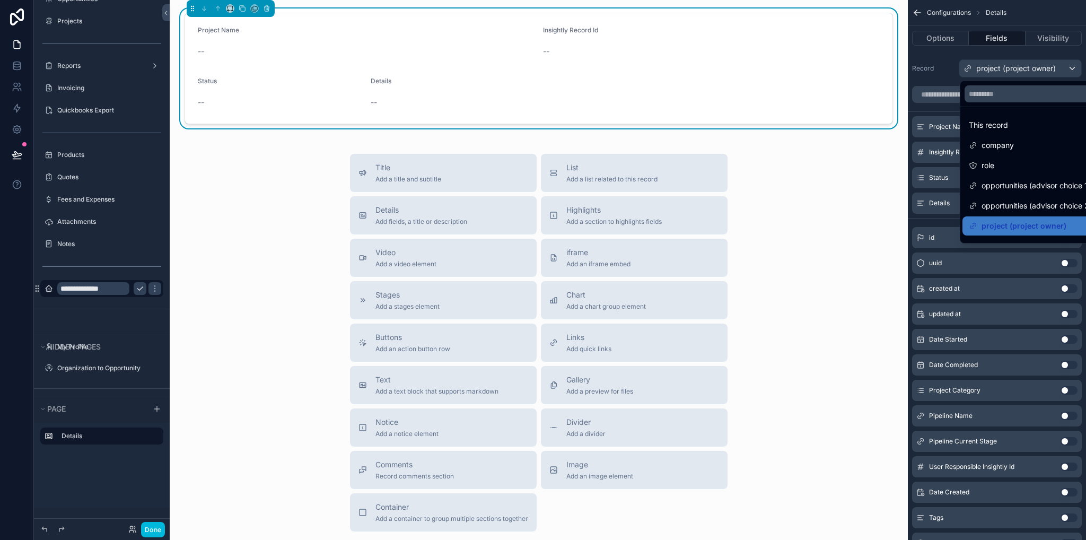
click at [1014, 66] on div "scrollable content" at bounding box center [543, 270] width 1086 height 540
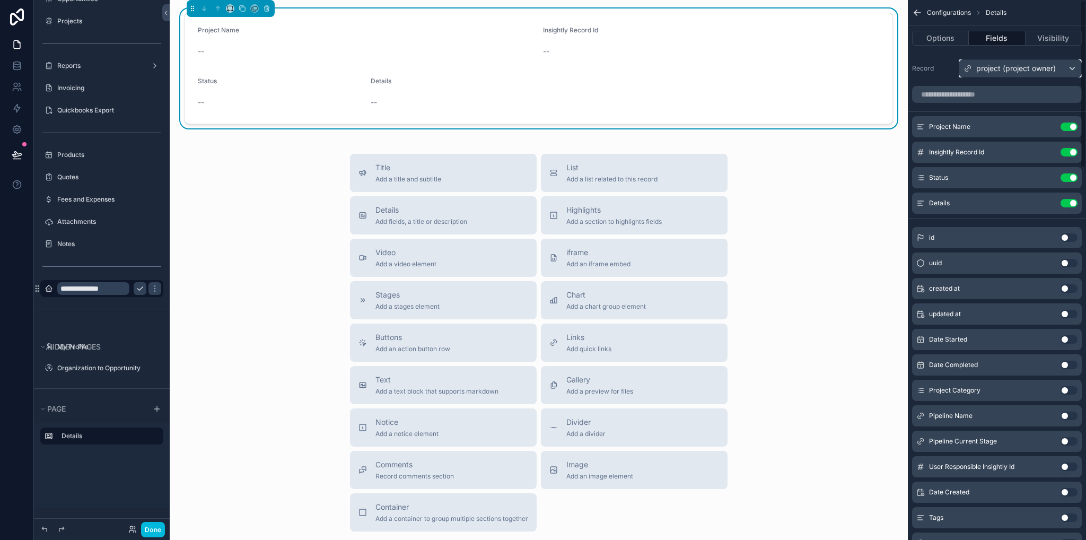
click at [985, 73] on span "project (project owner)" at bounding box center [1017, 68] width 80 height 11
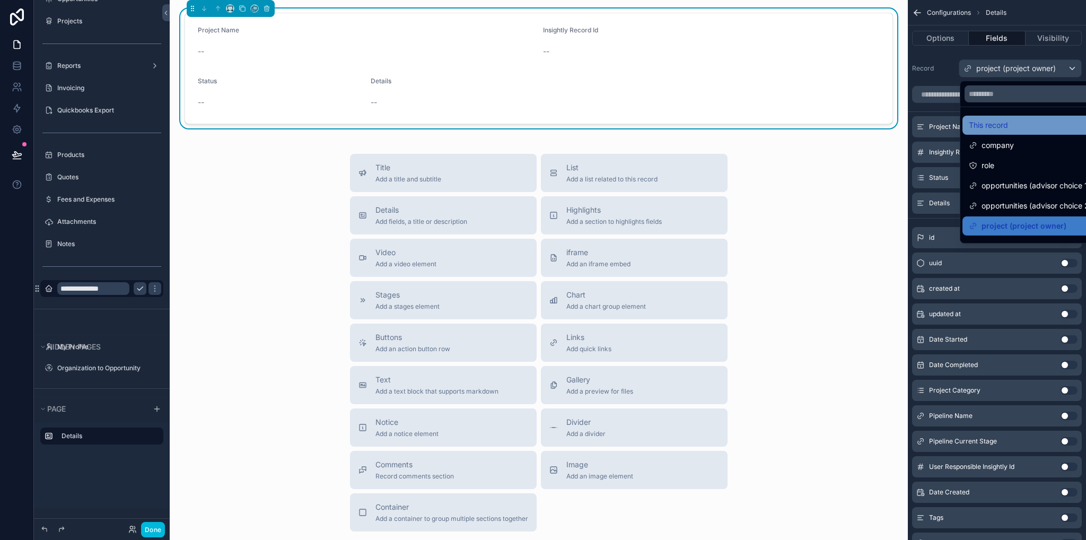
click at [1001, 126] on span "This record" at bounding box center [988, 125] width 39 height 13
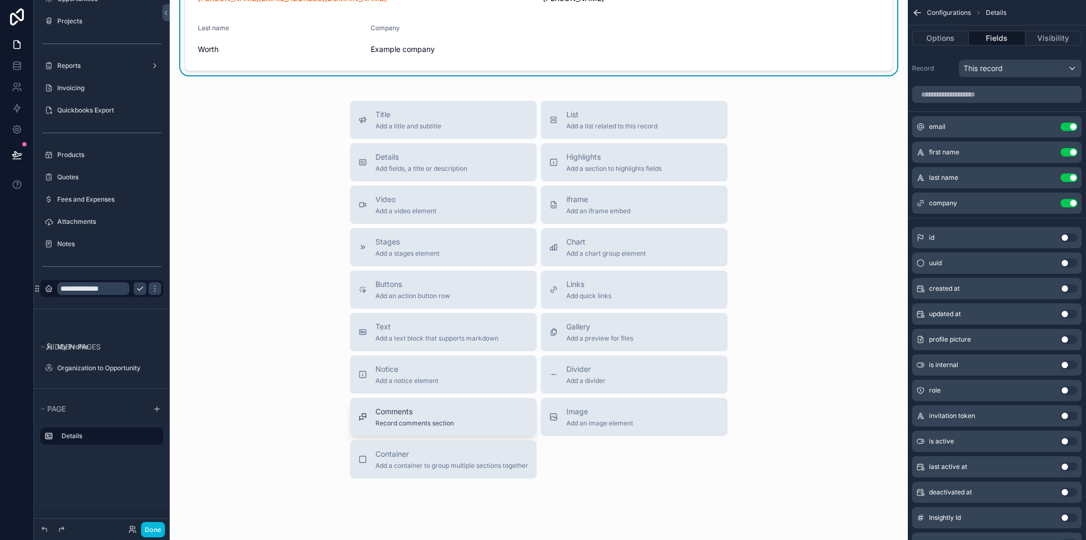
scroll to position [93, 0]
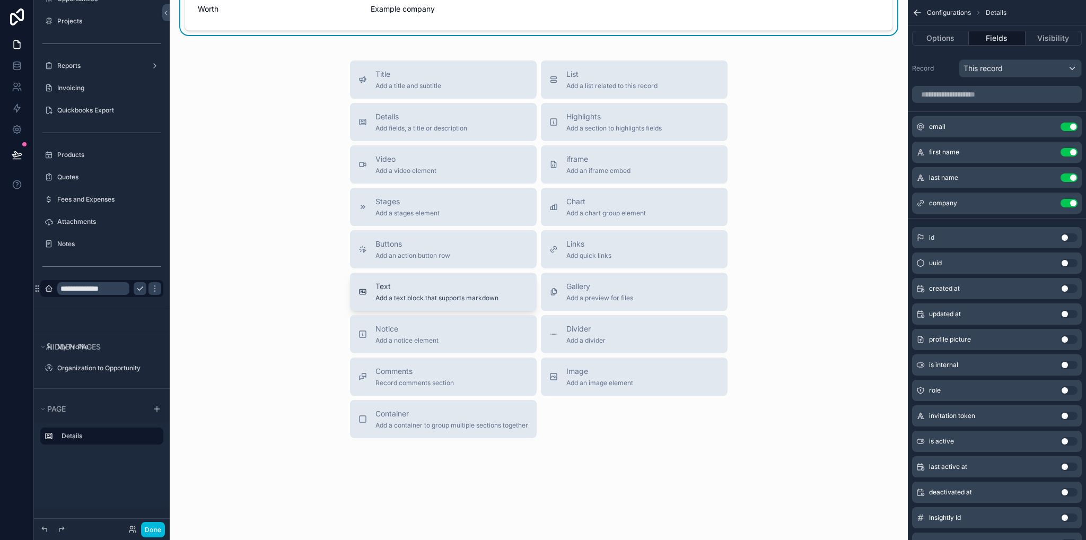
click at [433, 302] on button "Text Add a text block that supports markdown" at bounding box center [443, 292] width 187 height 38
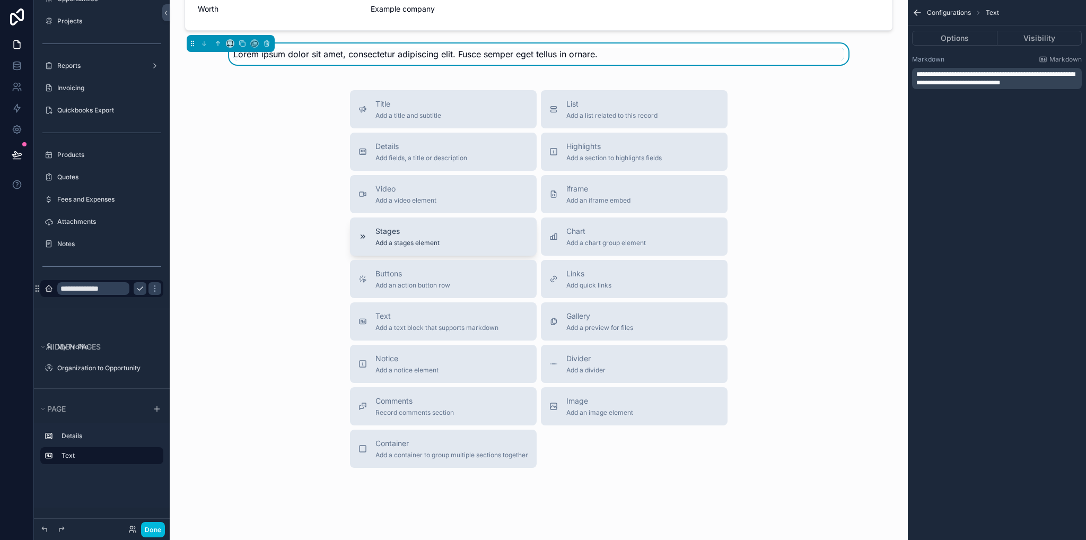
scroll to position [0, 0]
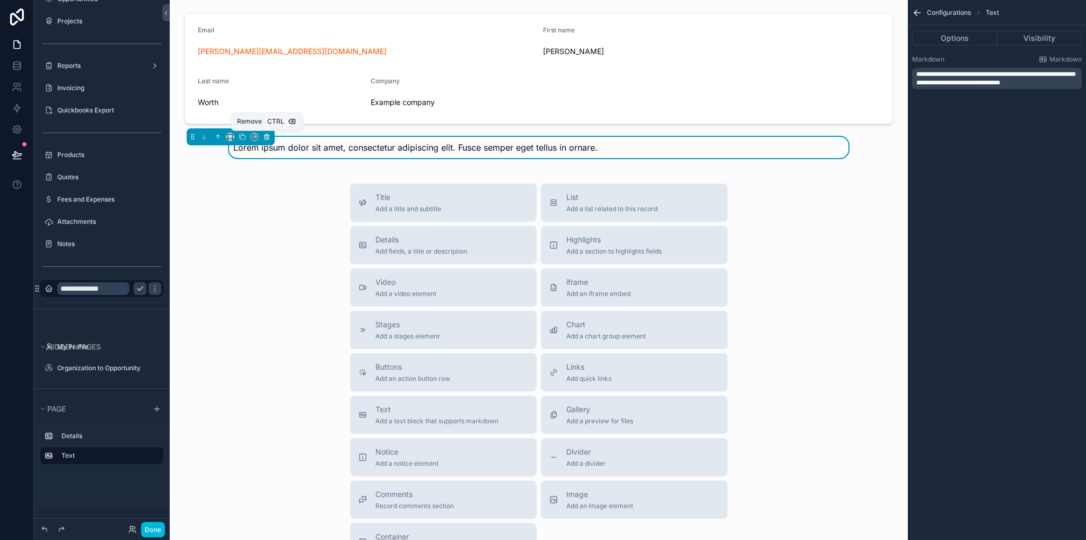
click at [266, 138] on icon "scrollable content" at bounding box center [266, 136] width 7 height 7
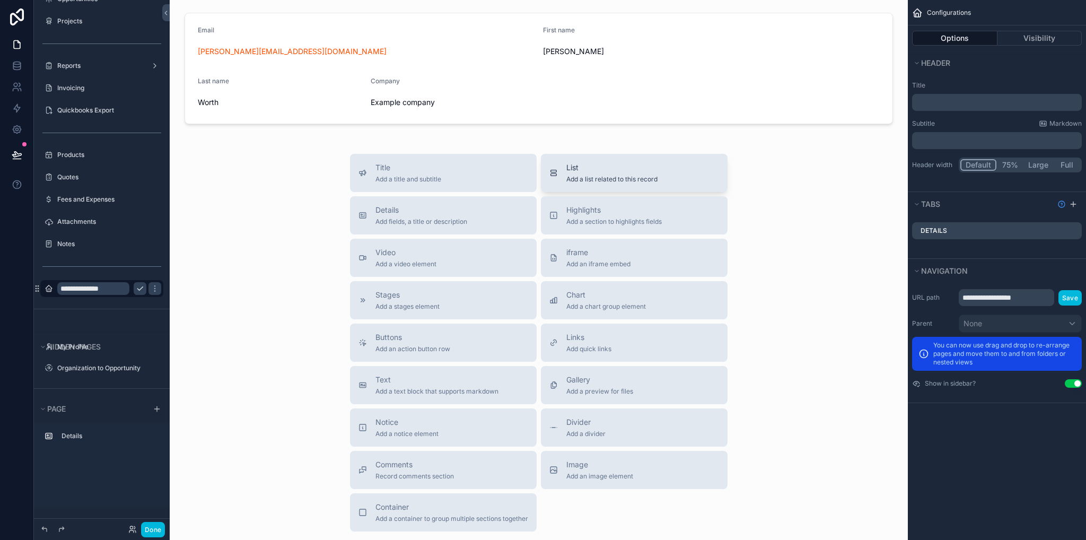
click at [637, 174] on div "List Add a list related to this record" at bounding box center [612, 172] width 91 height 21
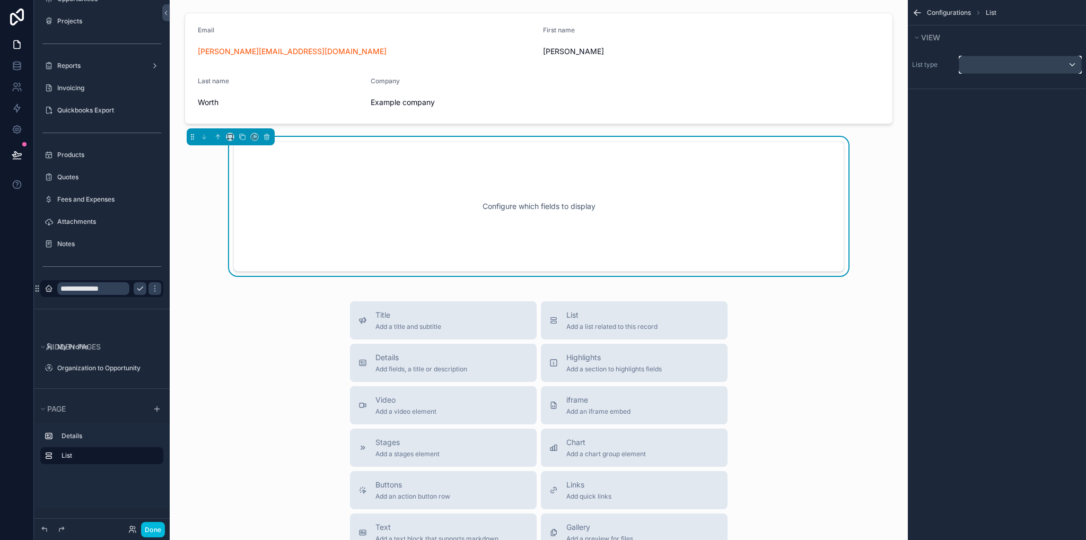
click at [979, 65] on div "scrollable content" at bounding box center [1021, 64] width 122 height 17
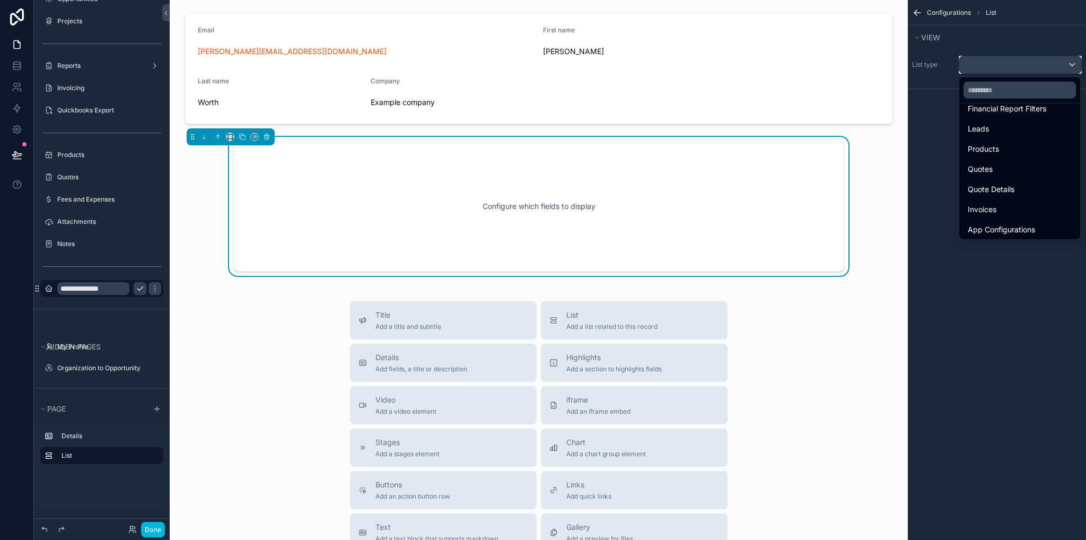
scroll to position [373, 0]
click at [998, 228] on span "App Configurations" at bounding box center [1001, 227] width 67 height 13
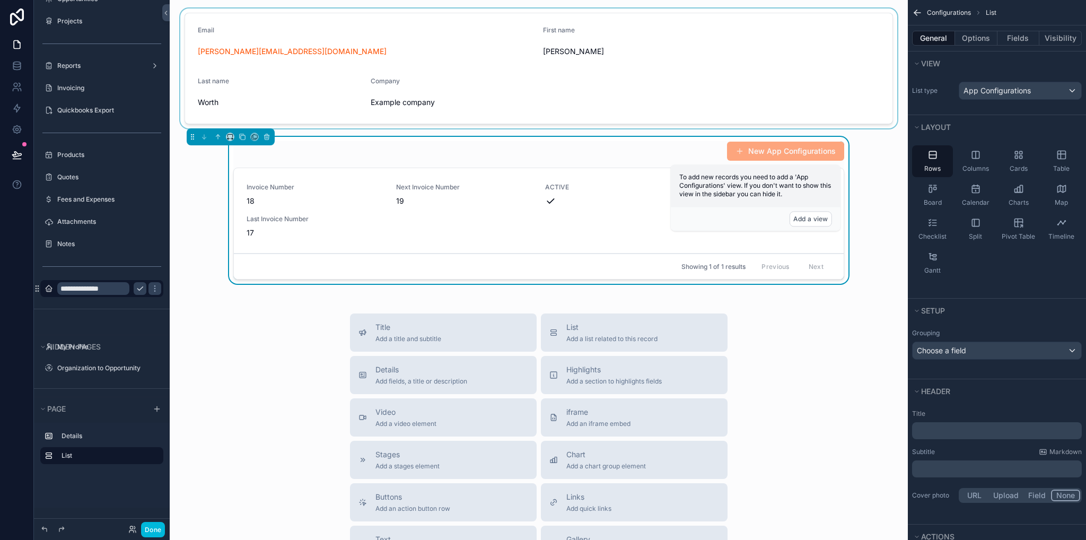
click at [506, 90] on div "scrollable content" at bounding box center [538, 68] width 721 height 120
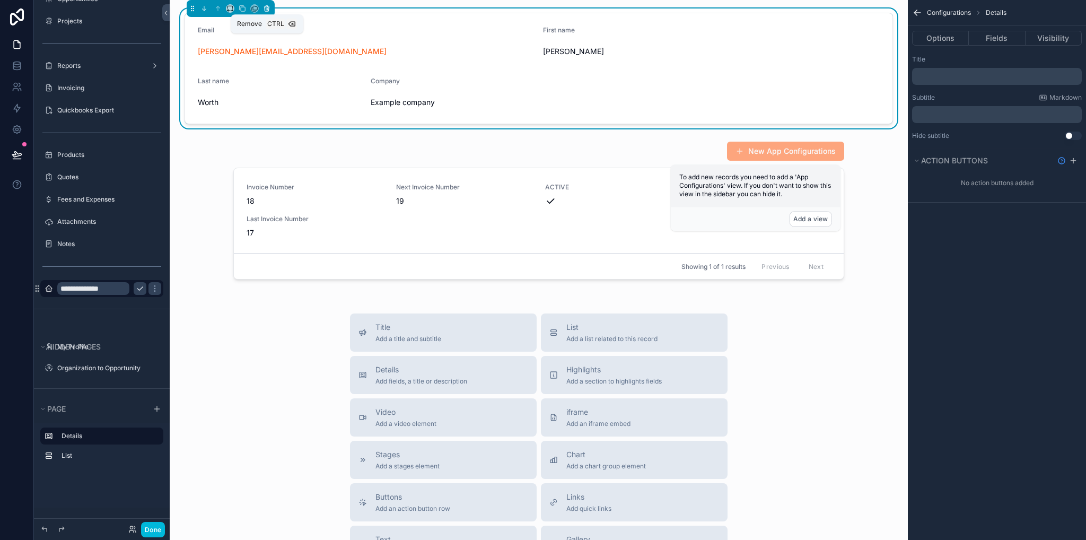
click at [269, 7] on icon "scrollable content" at bounding box center [266, 8] width 7 height 7
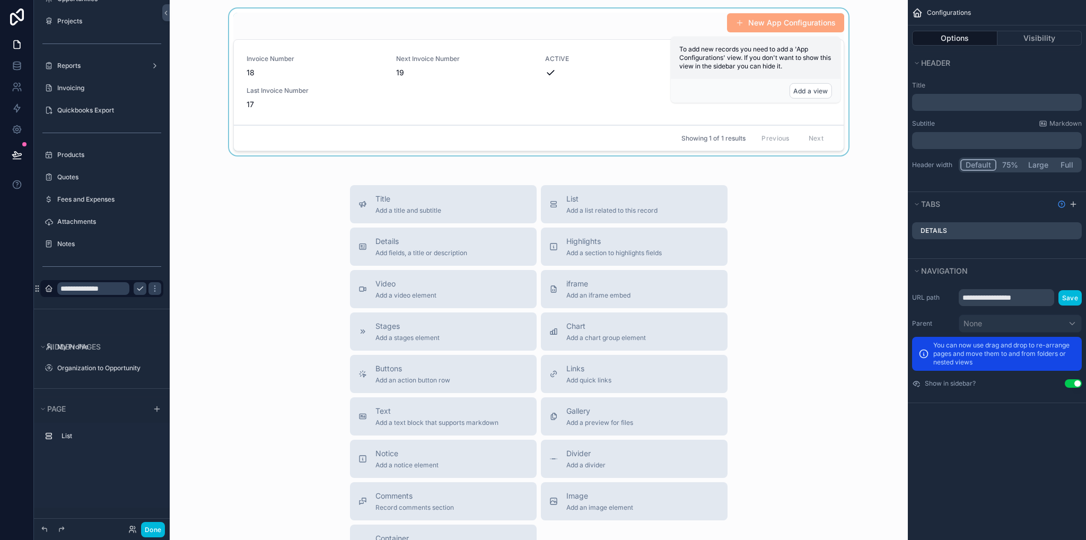
click at [327, 106] on div "scrollable content" at bounding box center [538, 83] width 721 height 151
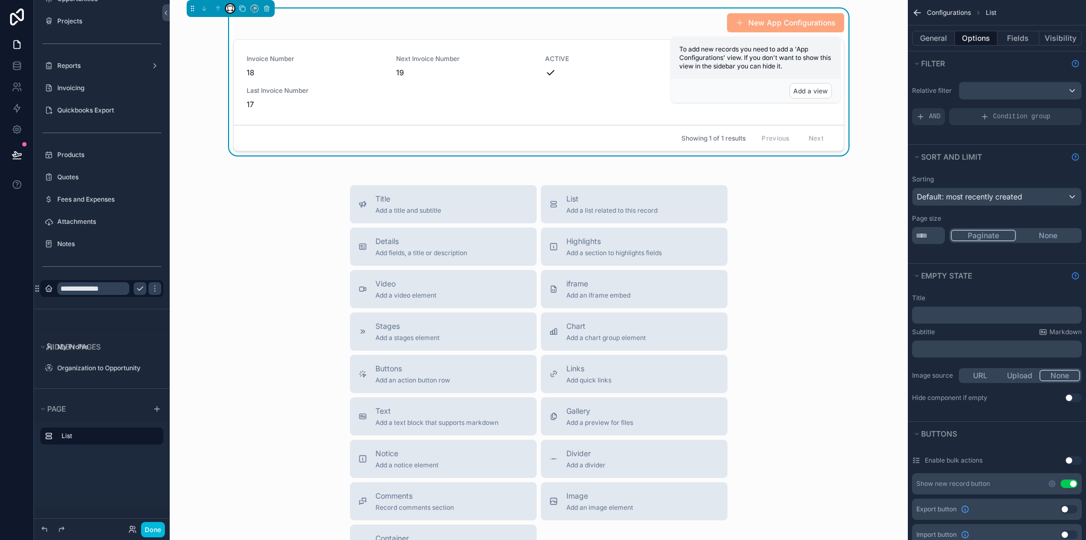
click at [229, 7] on icon "scrollable content" at bounding box center [230, 8] width 7 height 7
click at [272, 143] on div "Full width" at bounding box center [252, 149] width 46 height 19
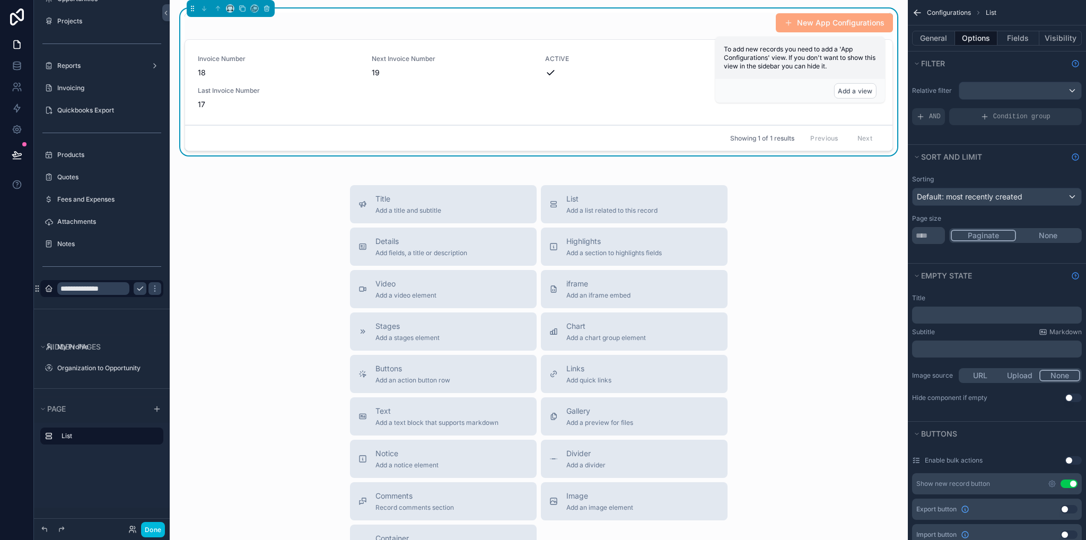
click at [1073, 483] on button "Use setting" at bounding box center [1069, 484] width 17 height 8
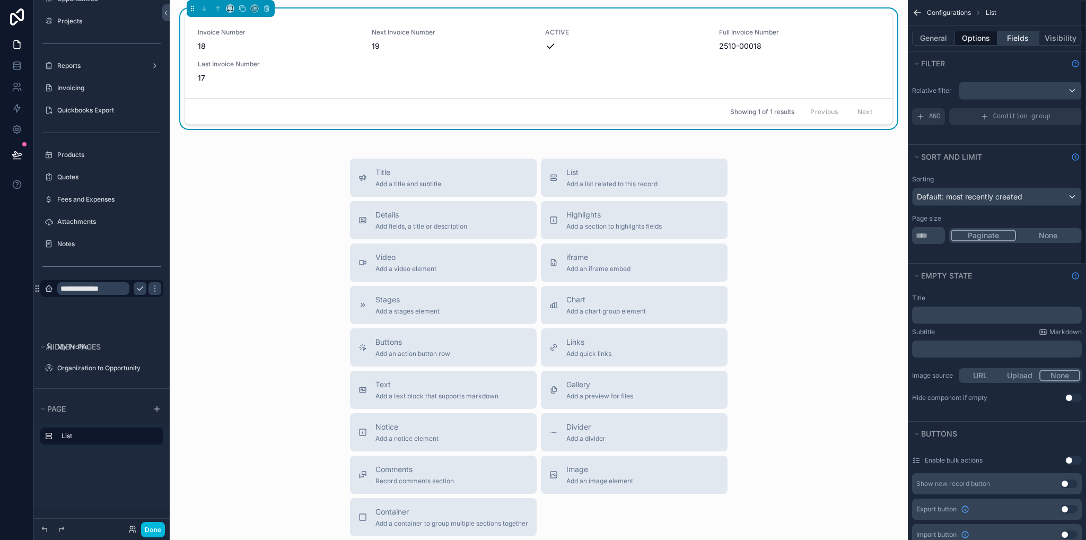
click at [1010, 39] on button "Fields" at bounding box center [1019, 38] width 42 height 15
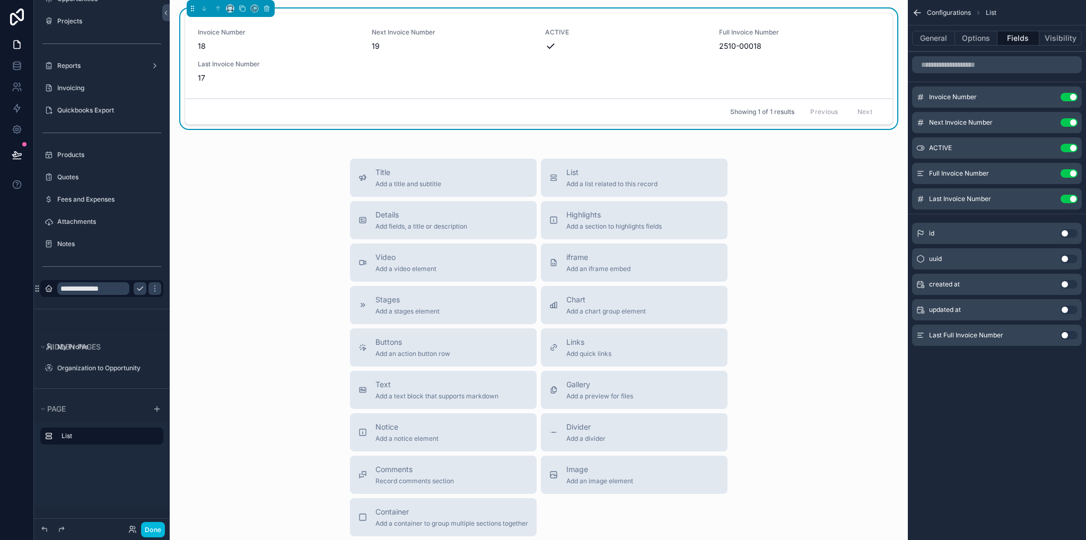
drag, startPoint x: 1073, startPoint y: 198, endPoint x: 1071, endPoint y: 168, distance: 30.3
click at [1073, 198] on button "Use setting" at bounding box center [1069, 199] width 17 height 8
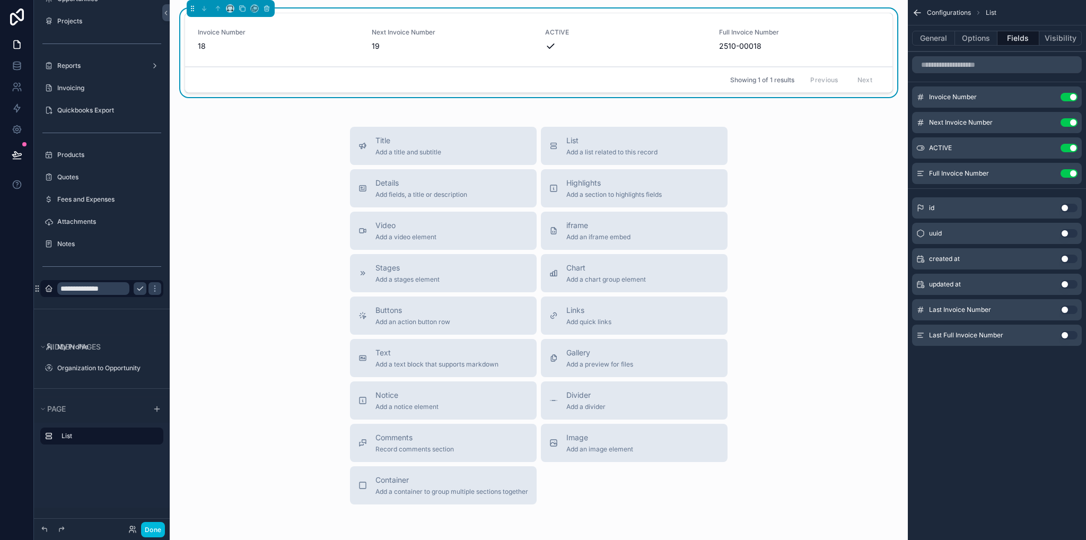
click at [1072, 172] on button "Use setting" at bounding box center [1069, 173] width 17 height 8
click at [1076, 147] on button "Use setting" at bounding box center [1069, 148] width 17 height 8
click at [1072, 123] on button "Use setting" at bounding box center [1069, 122] width 17 height 8
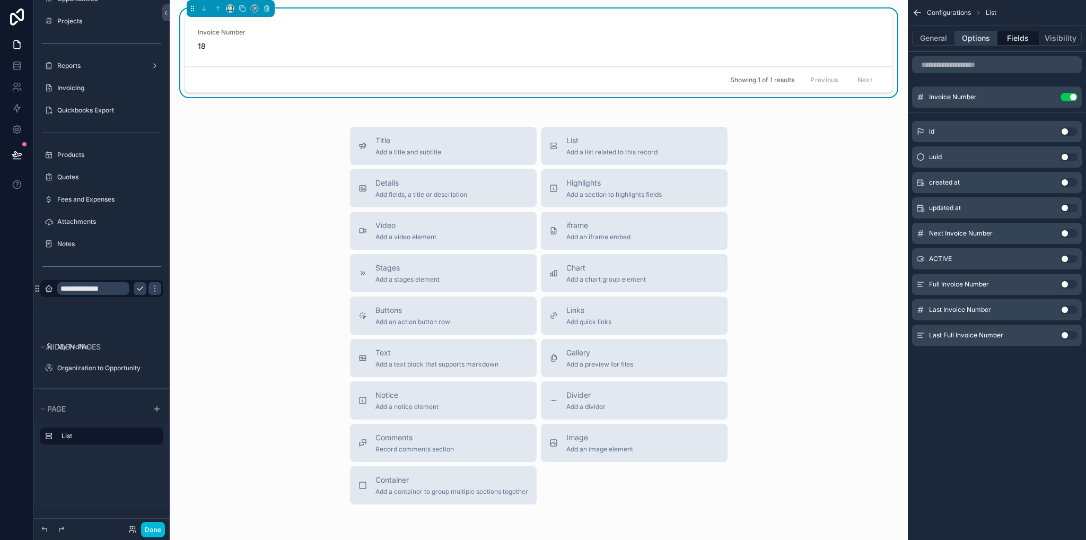
click at [974, 39] on button "Options" at bounding box center [976, 38] width 42 height 15
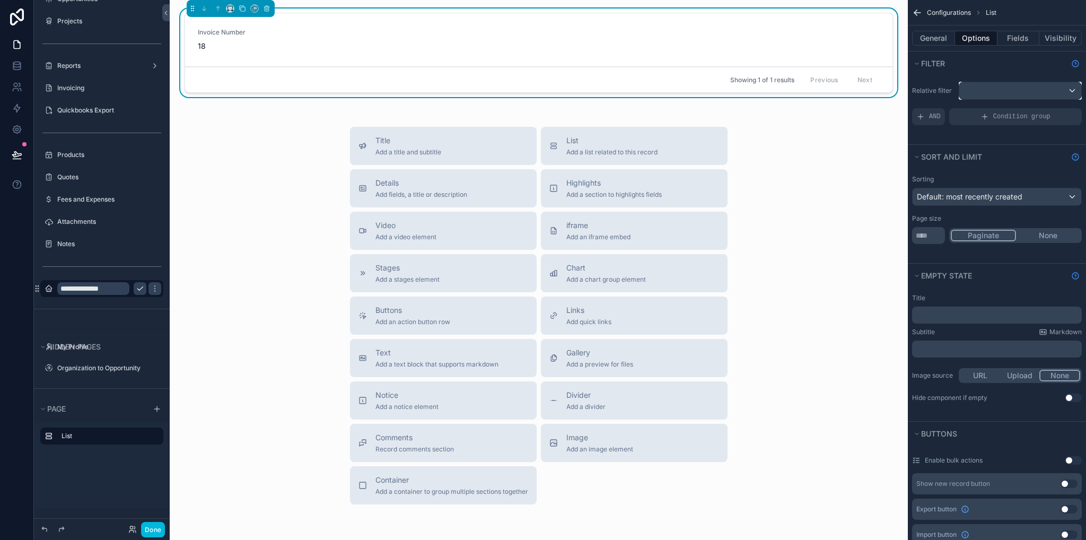
click at [985, 91] on div "scrollable content" at bounding box center [1021, 90] width 122 height 17
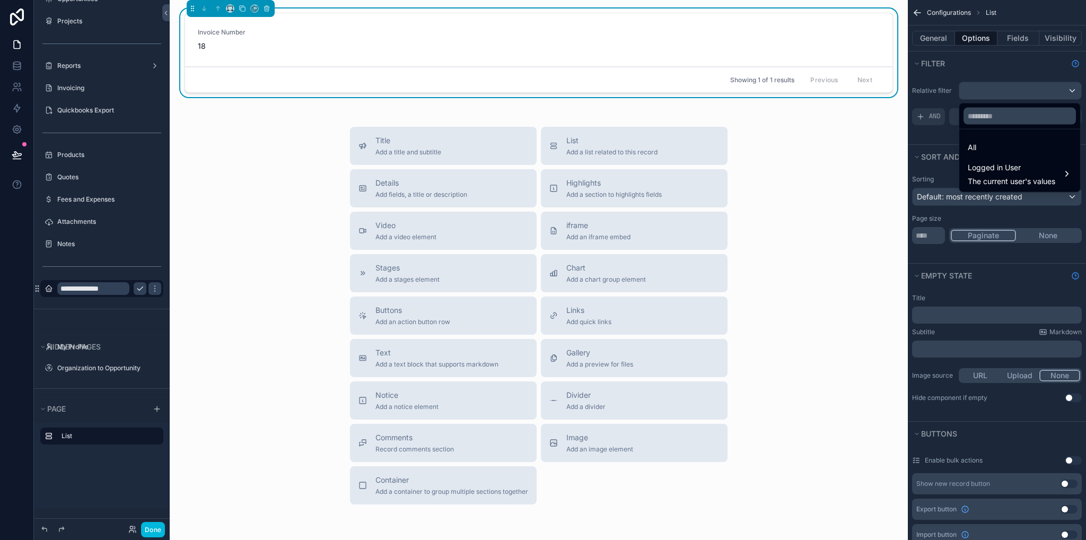
click at [996, 69] on div "scrollable content" at bounding box center [543, 270] width 1086 height 540
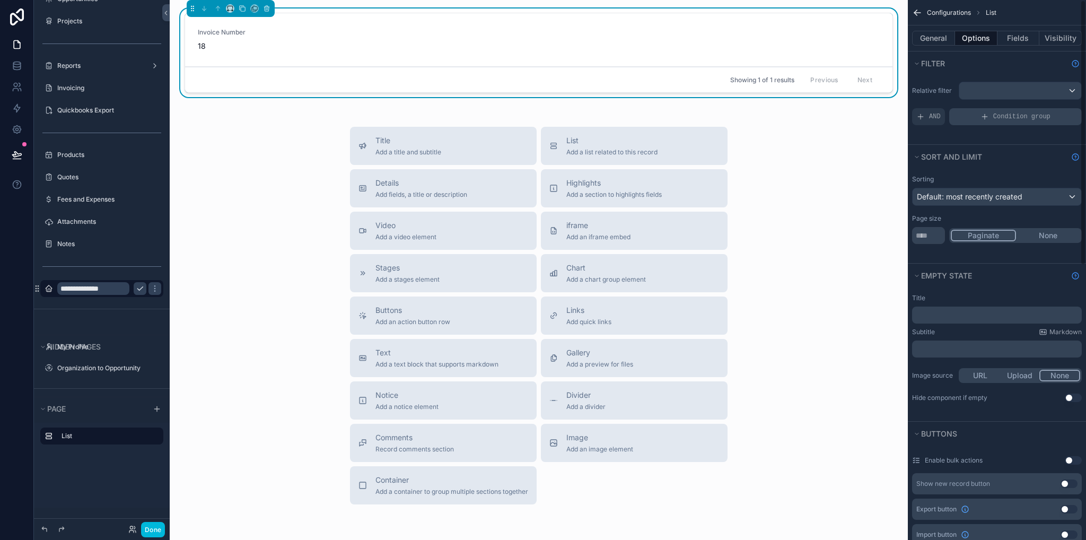
click at [977, 113] on div "Condition group" at bounding box center [1016, 116] width 133 height 17
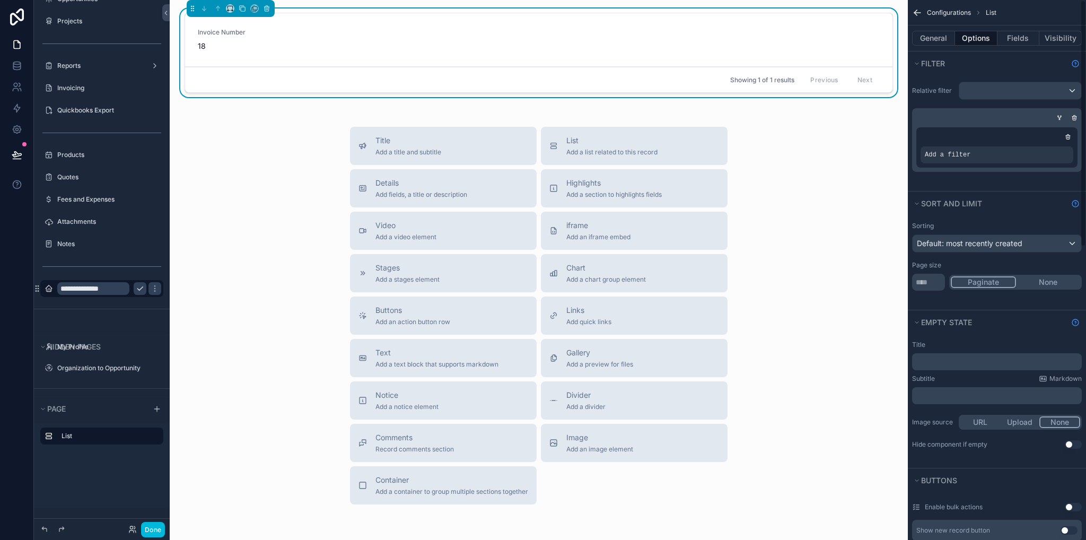
click at [962, 160] on div "Add a filter" at bounding box center [997, 154] width 153 height 17
click at [0, 0] on icon "scrollable content" at bounding box center [0, 0] width 0 height 0
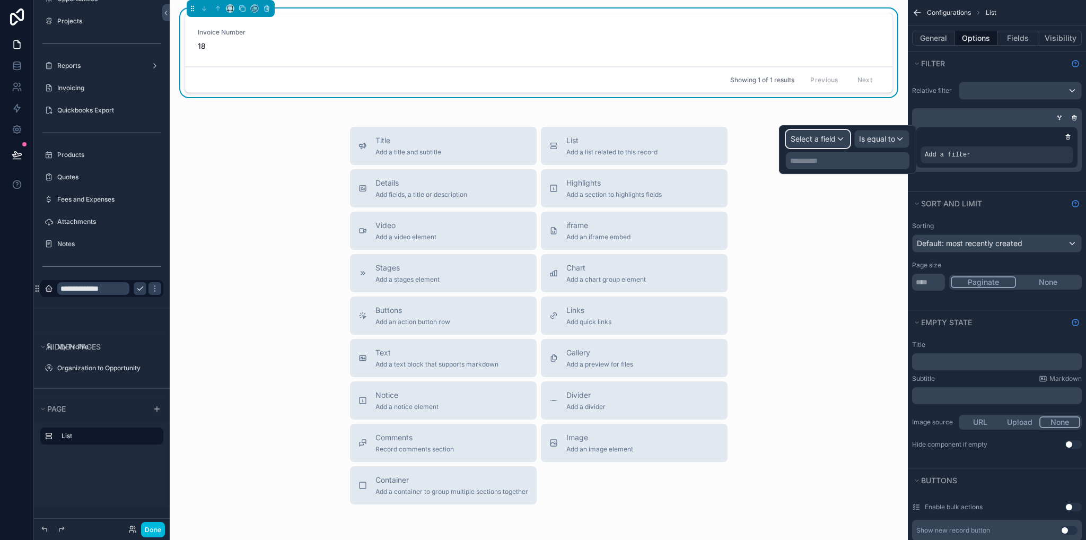
click at [811, 141] on span "Select a field" at bounding box center [813, 138] width 45 height 9
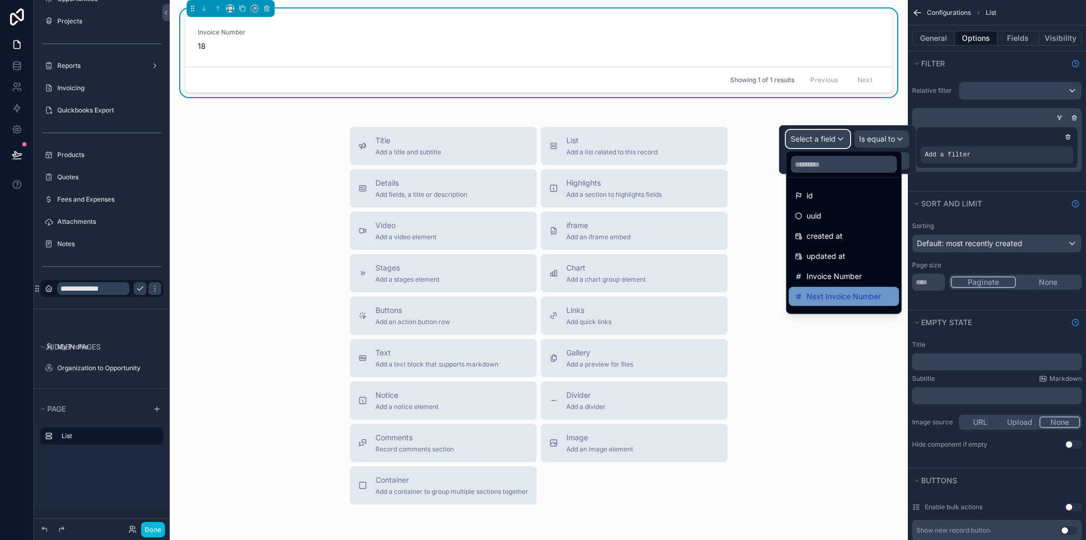
scroll to position [75, 0]
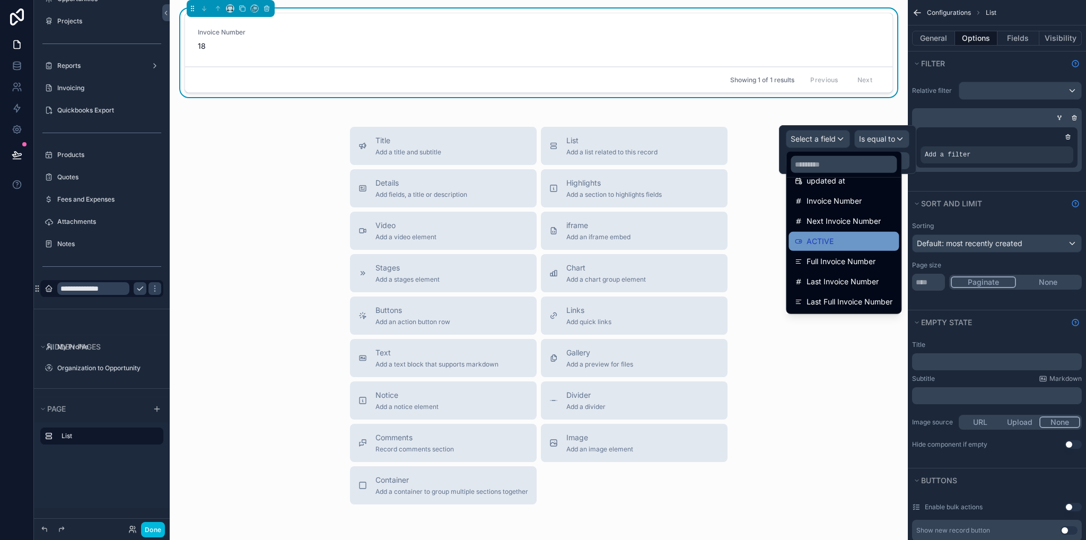
click at [831, 245] on span "ACTIVE" at bounding box center [820, 241] width 27 height 13
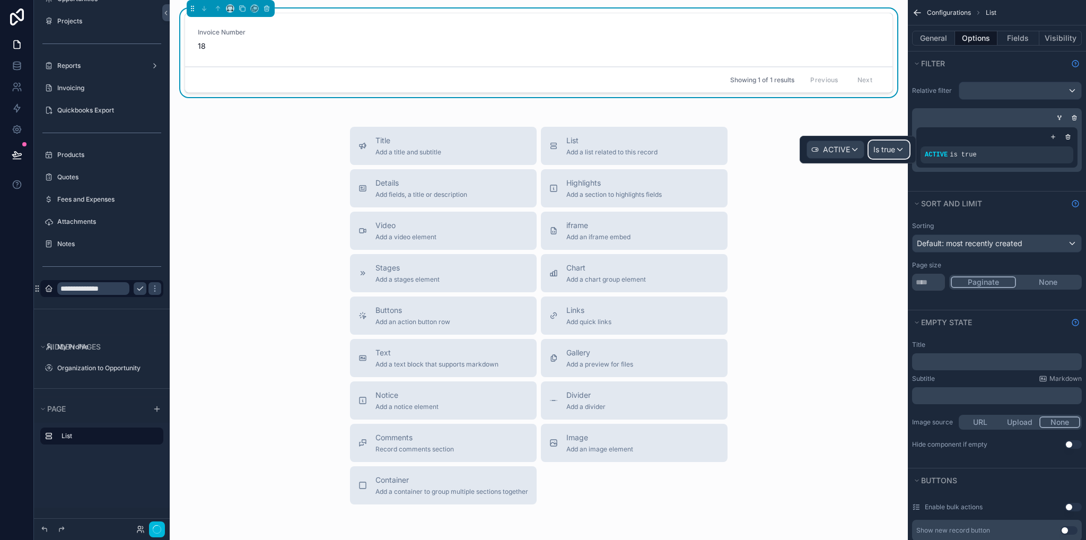
click at [881, 151] on span "Is true" at bounding box center [885, 149] width 22 height 11
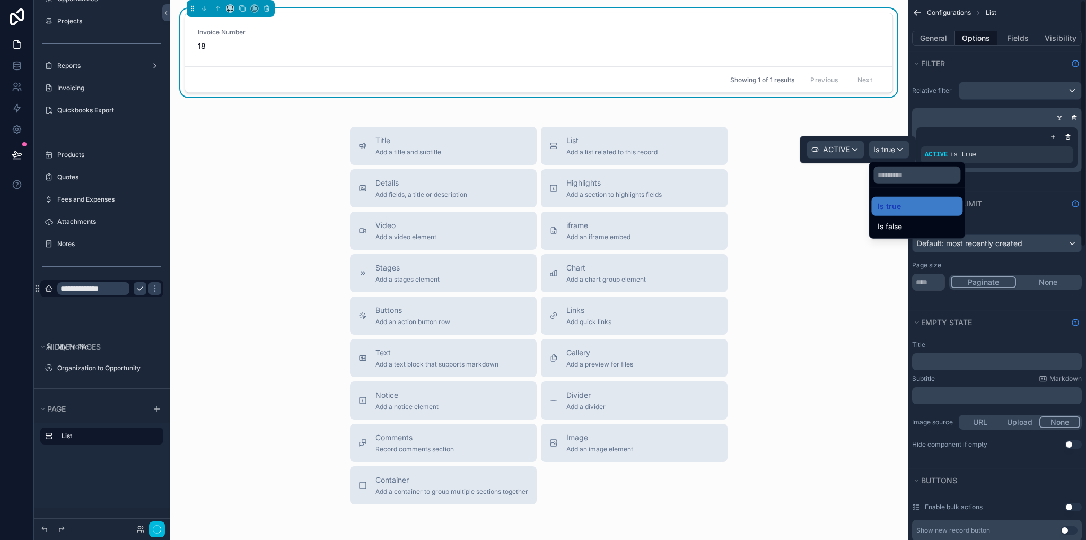
click at [955, 113] on div "scrollable content" at bounding box center [995, 117] width 170 height 11
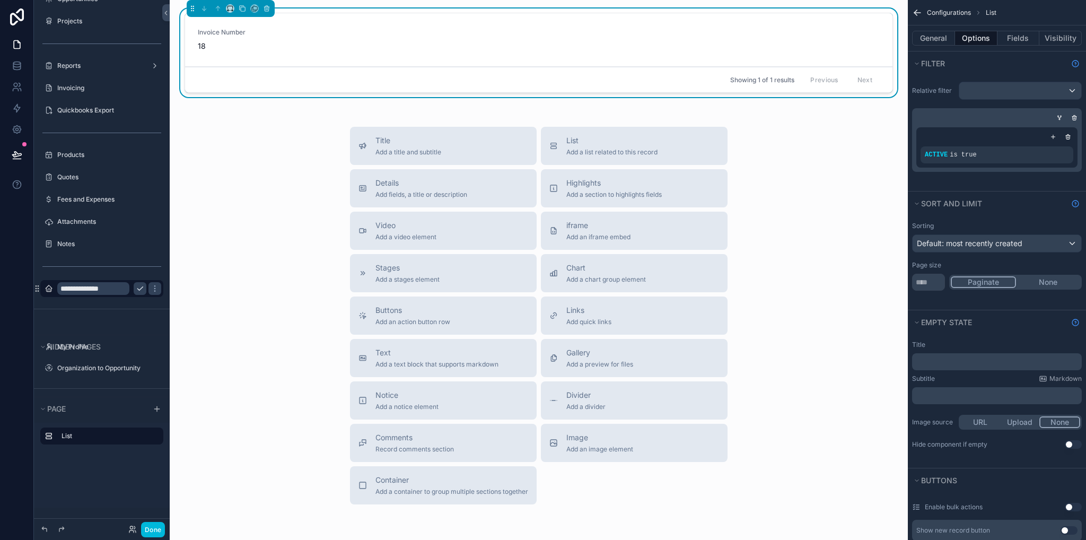
click at [1041, 283] on button "None" at bounding box center [1048, 282] width 64 height 12
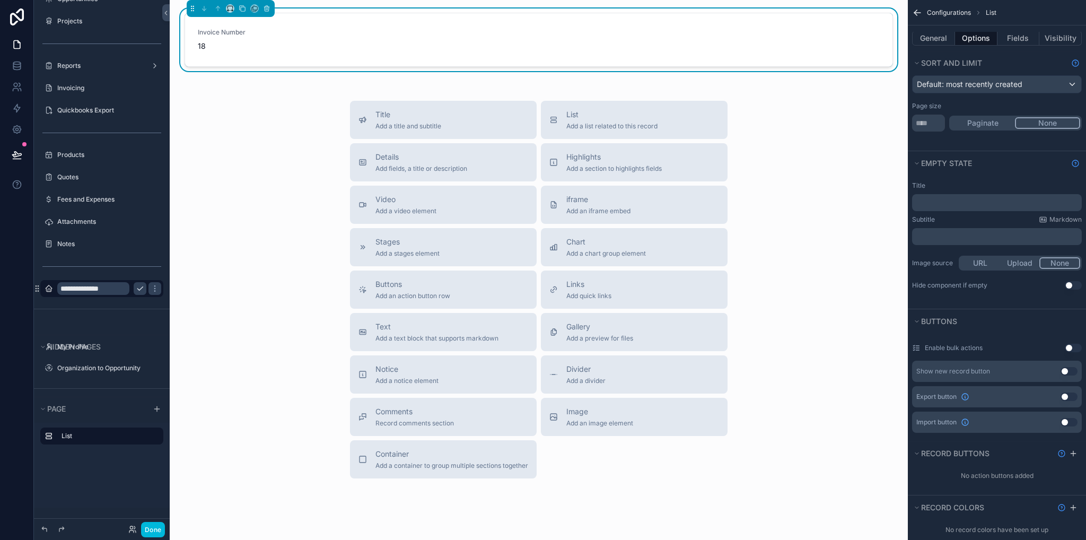
scroll to position [0, 0]
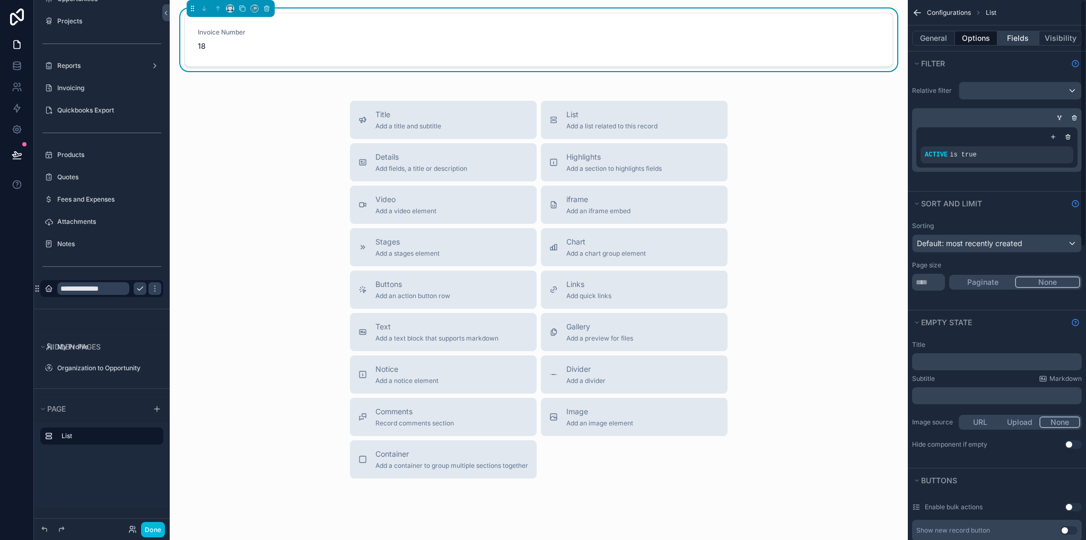
click at [1023, 40] on button "Fields" at bounding box center [1019, 38] width 42 height 15
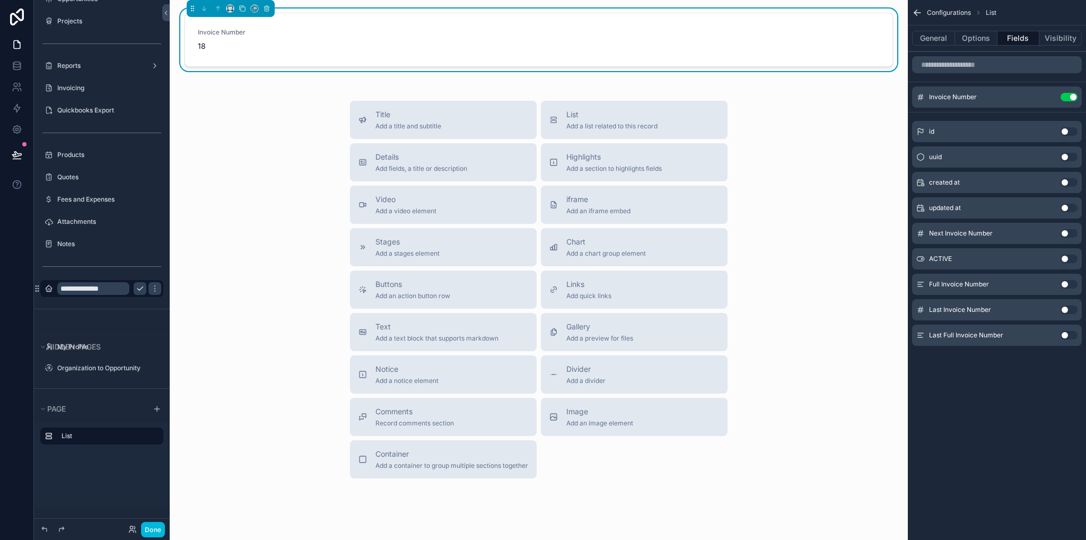
click at [0, 0] on icon "scrollable content" at bounding box center [0, 0] width 0 height 0
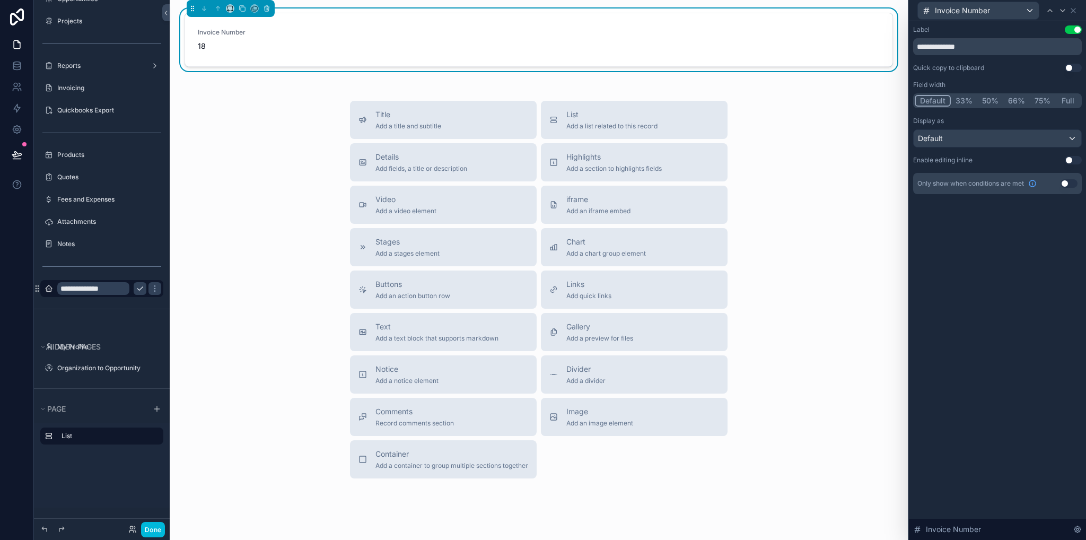
click at [1073, 160] on button "Use setting" at bounding box center [1073, 160] width 17 height 8
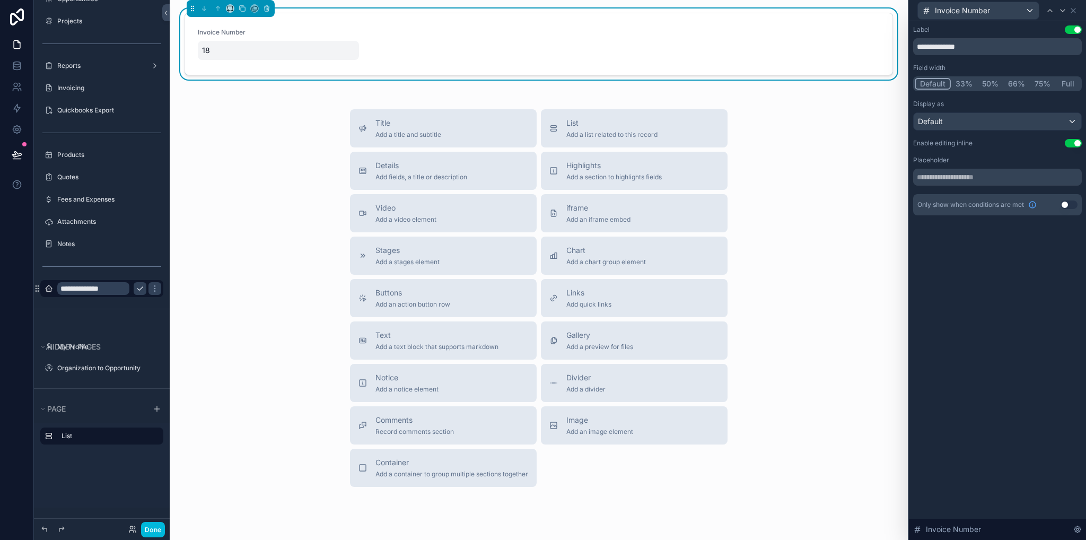
click at [218, 47] on span "18" at bounding box center [278, 50] width 153 height 11
click at [396, 46] on div "Invoice Number 18" at bounding box center [539, 44] width 682 height 32
click at [1075, 11] on icon at bounding box center [1073, 10] width 8 height 8
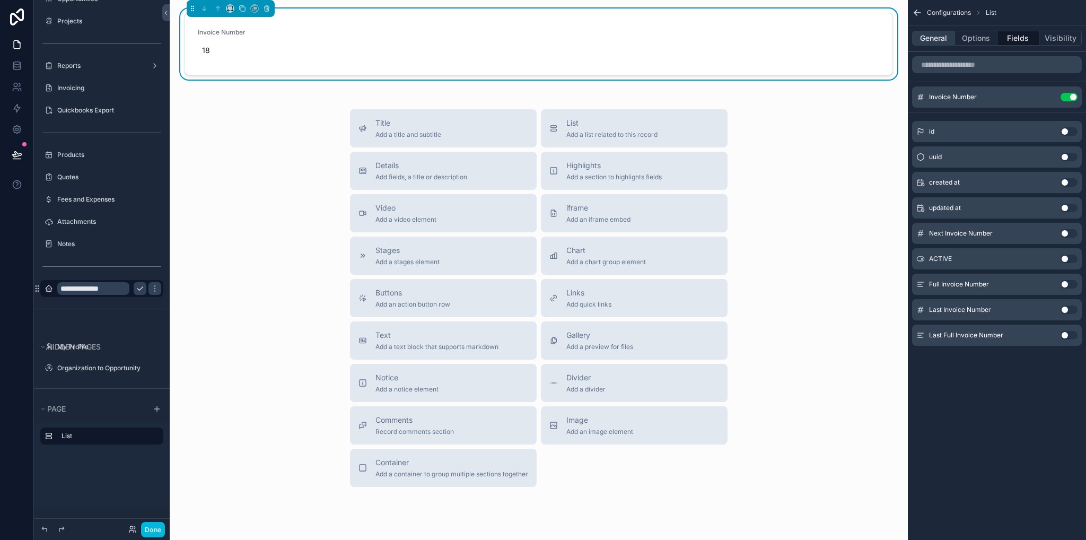
click at [934, 43] on button "General" at bounding box center [933, 38] width 43 height 15
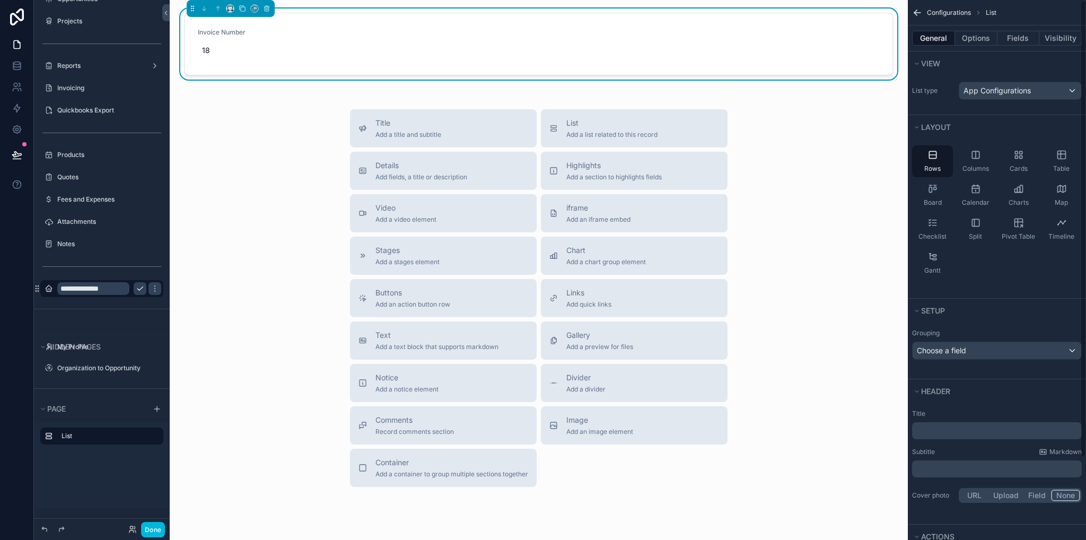
scroll to position [98, 0]
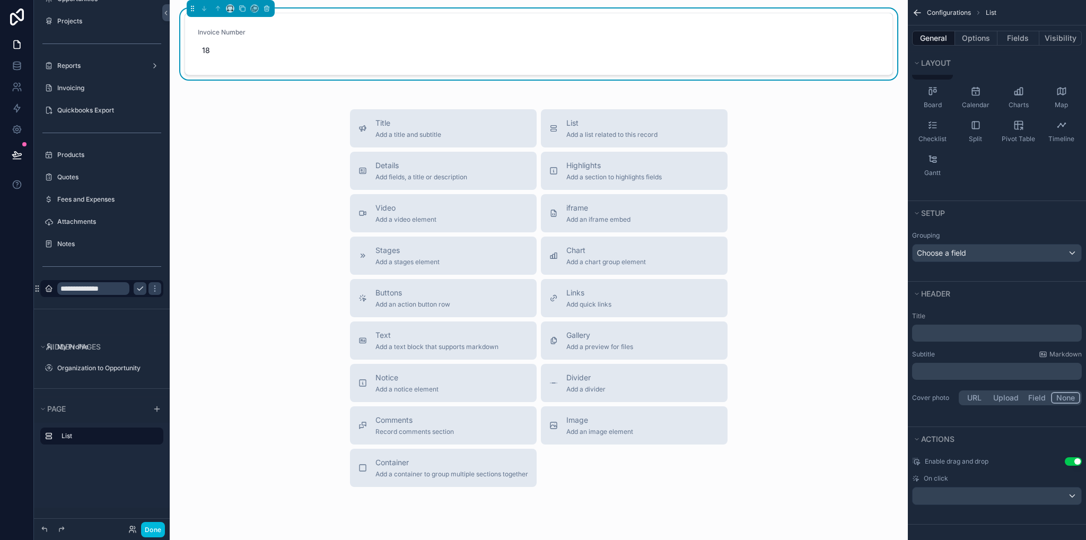
click at [945, 334] on p "﻿" at bounding box center [998, 333] width 163 height 11
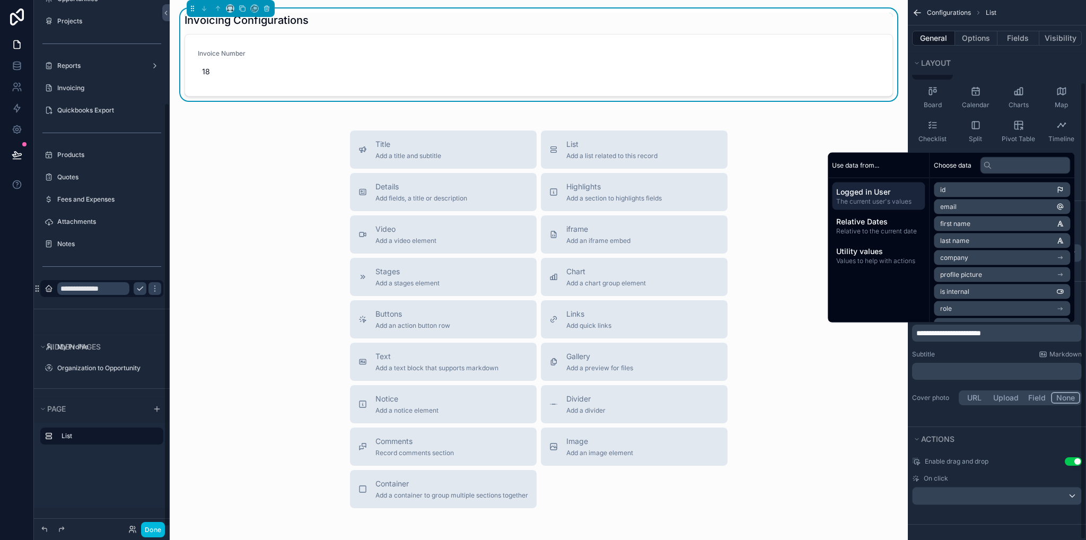
click at [231, 162] on div "Title Add a title and subtitle List Add a list related to this record Details A…" at bounding box center [538, 319] width 721 height 378
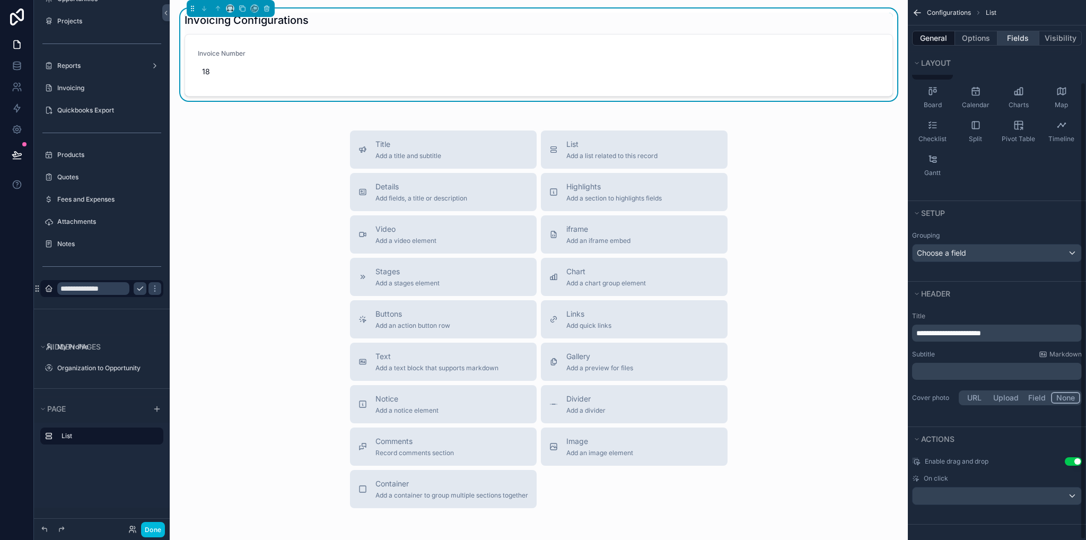
click at [1011, 33] on button "Fields" at bounding box center [1019, 38] width 42 height 15
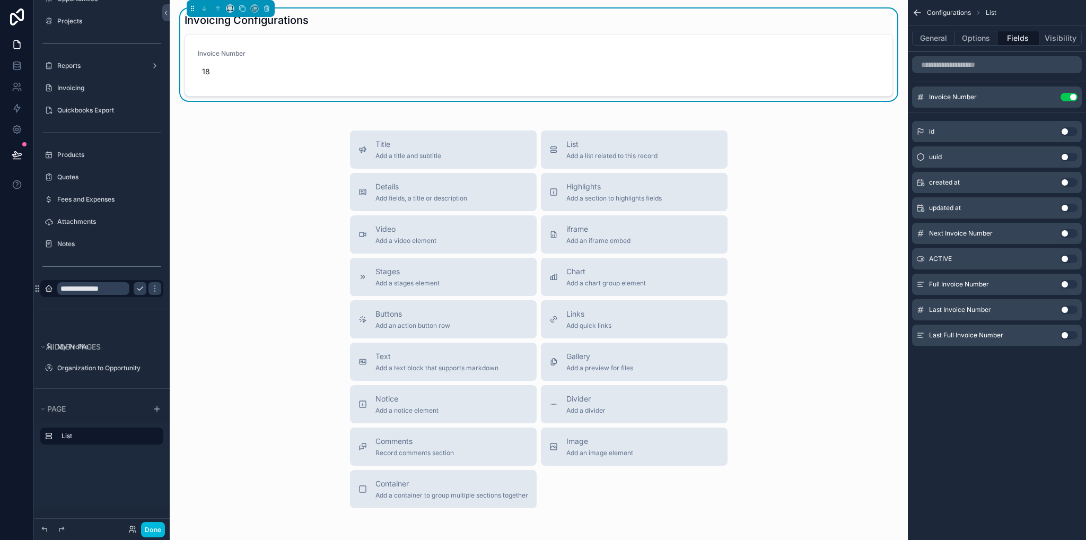
click at [0, 0] on icon "scrollable content" at bounding box center [0, 0] width 0 height 0
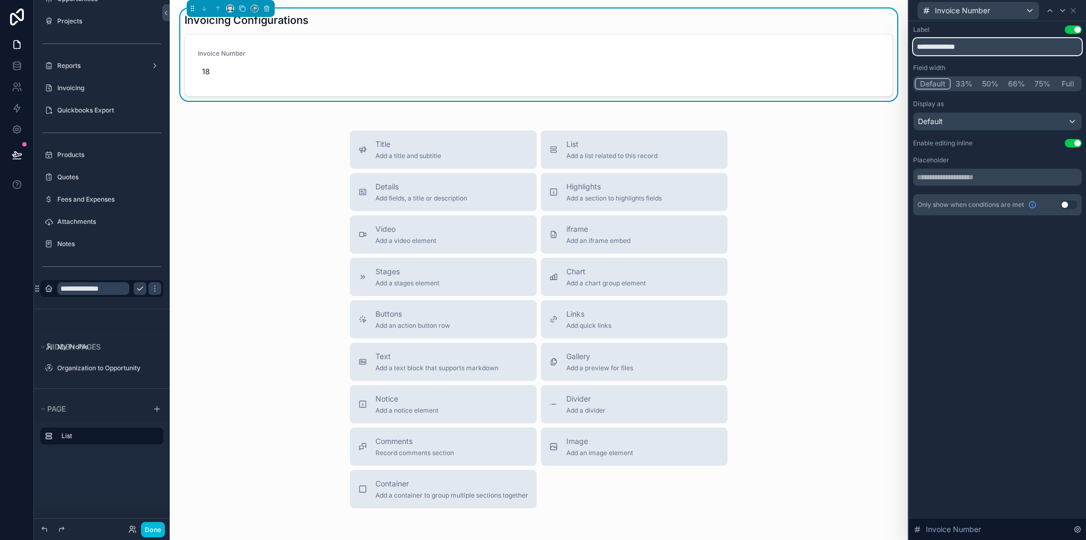
click at [971, 47] on input "**********" at bounding box center [997, 46] width 169 height 17
click at [917, 47] on input "**********" at bounding box center [997, 46] width 169 height 17
type input "**********"
click at [866, 122] on div "Invoicing Configurations Initial Invoice Number 18 Title Add a title and subtit…" at bounding box center [539, 296] width 738 height 593
click at [227, 75] on span "18" at bounding box center [278, 71] width 153 height 11
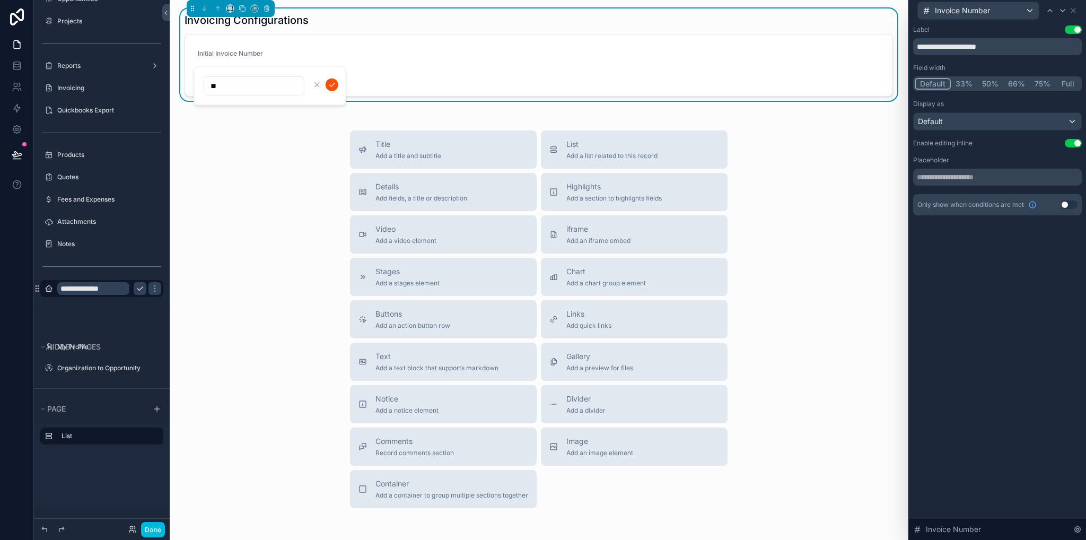
click at [234, 171] on div "Title Add a title and subtitle List Add a list related to this record Details A…" at bounding box center [538, 319] width 721 height 378
click at [237, 71] on span "18" at bounding box center [278, 71] width 153 height 11
type input "*"
click at [328, 81] on icon "scrollable content" at bounding box center [332, 85] width 8 height 8
click at [15, 64] on icon at bounding box center [17, 65] width 11 height 11
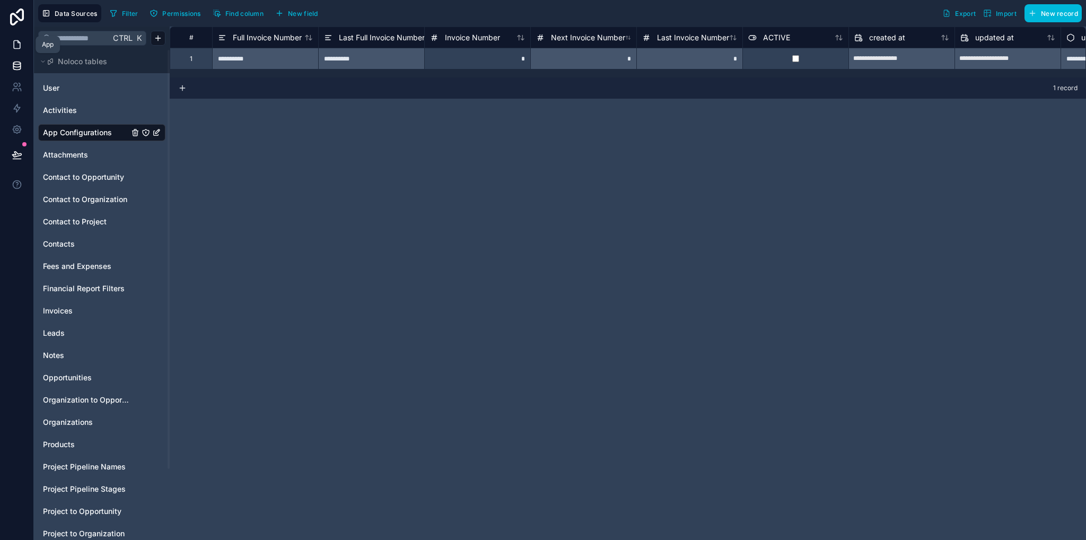
click at [18, 42] on icon at bounding box center [19, 42] width 2 height 2
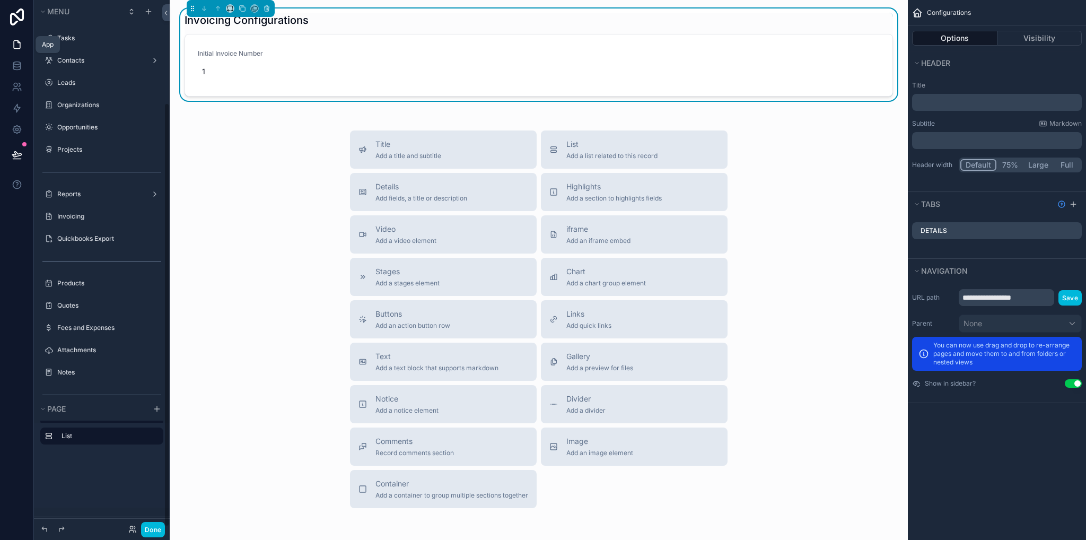
scroll to position [128, 0]
click at [831, 176] on div "Title Add a title and subtitle List Add a list related to this record Details A…" at bounding box center [538, 319] width 721 height 378
click at [249, 159] on div "Title Add a title and subtitle List Add a list related to this record Details A…" at bounding box center [538, 319] width 721 height 378
click at [406, 158] on span "Add a title and subtitle" at bounding box center [409, 156] width 66 height 8
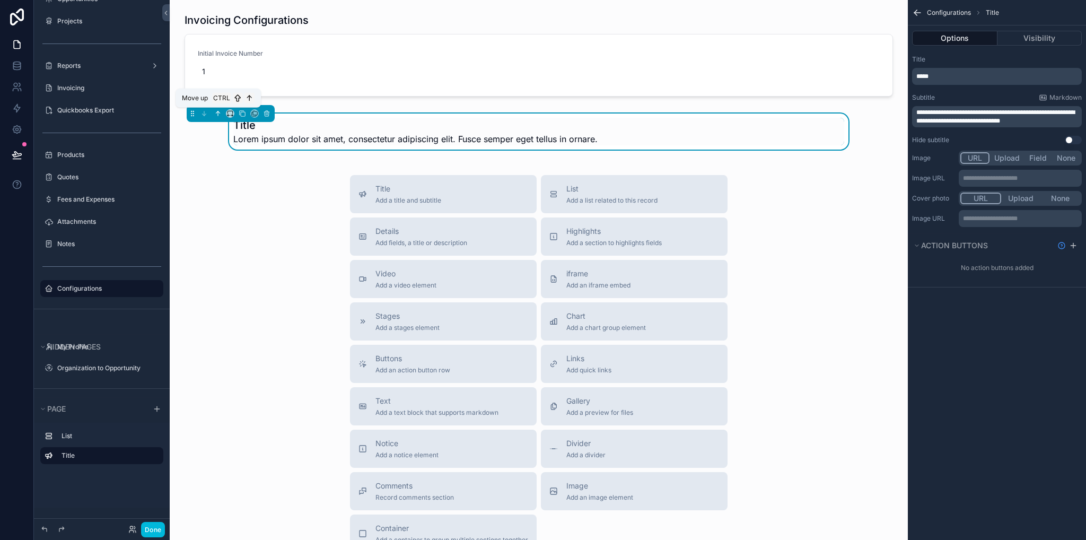
click at [219, 113] on icon "scrollable content" at bounding box center [217, 113] width 7 height 7
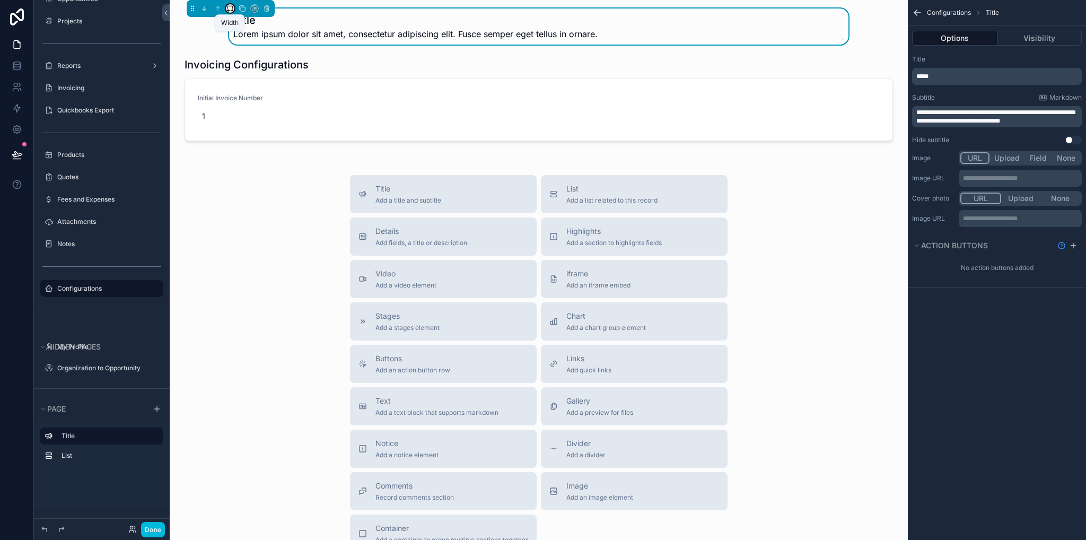
click at [231, 6] on icon "scrollable content" at bounding box center [230, 7] width 5 height 3
click at [244, 145] on span "Full width" at bounding box center [251, 149] width 33 height 13
click at [1062, 121] on p "**********" at bounding box center [998, 116] width 163 height 17
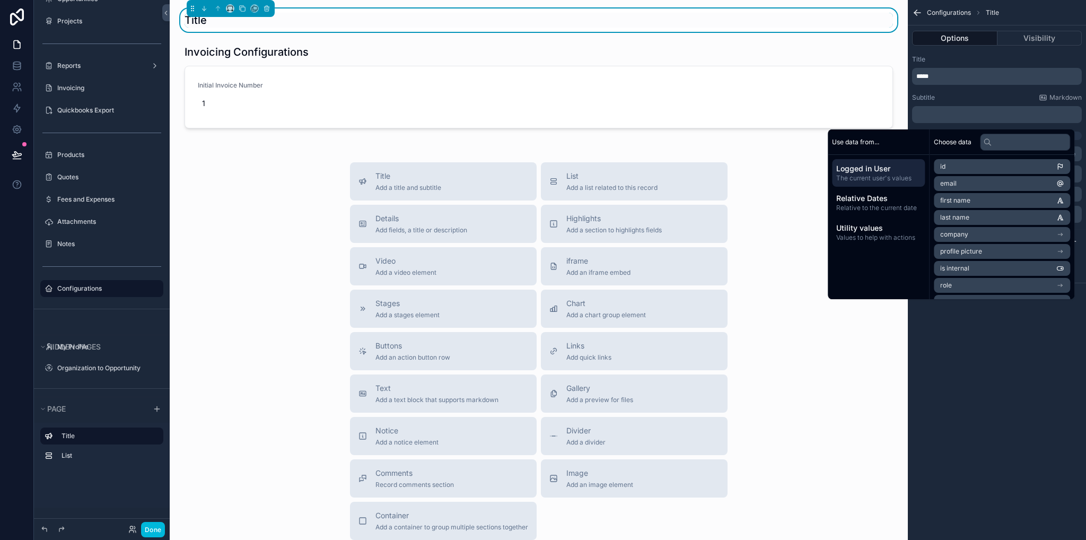
drag, startPoint x: 999, startPoint y: 86, endPoint x: 992, endPoint y: 82, distance: 7.8
click at [999, 86] on div "Title ***** Subtitle Markdown ﻿ Hide subtitle Use setting" at bounding box center [997, 97] width 178 height 93
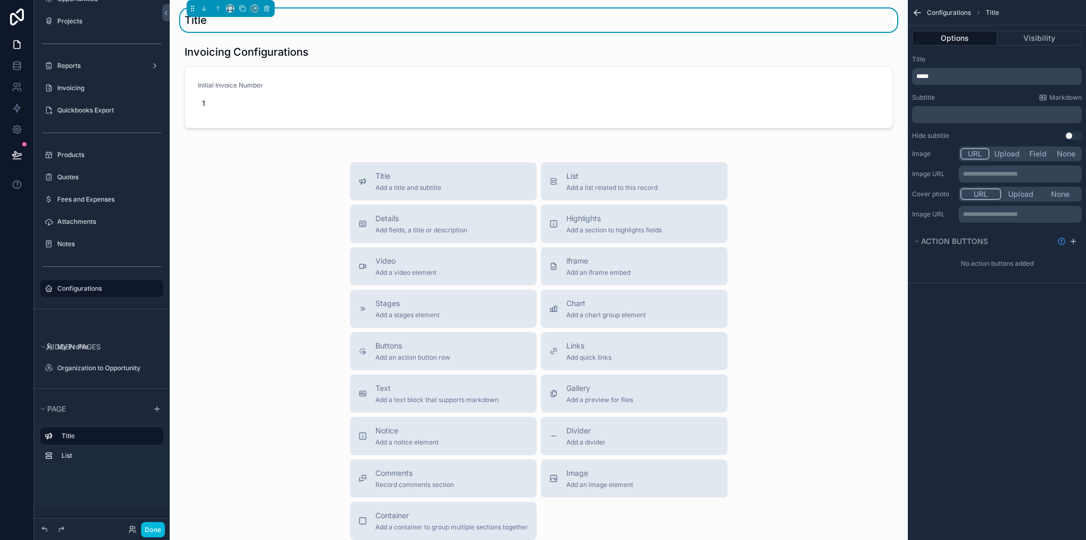
click at [985, 82] on div "*****" at bounding box center [997, 76] width 170 height 17
click at [957, 77] on p "*****" at bounding box center [998, 76] width 163 height 8
drag, startPoint x: 951, startPoint y: 77, endPoint x: 902, endPoint y: 72, distance: 49.1
click at [903, 73] on div "**********" at bounding box center [628, 270] width 917 height 540
click at [189, 198] on div "Title Add a title and subtitle List Add a list related to this record Details A…" at bounding box center [538, 351] width 721 height 378
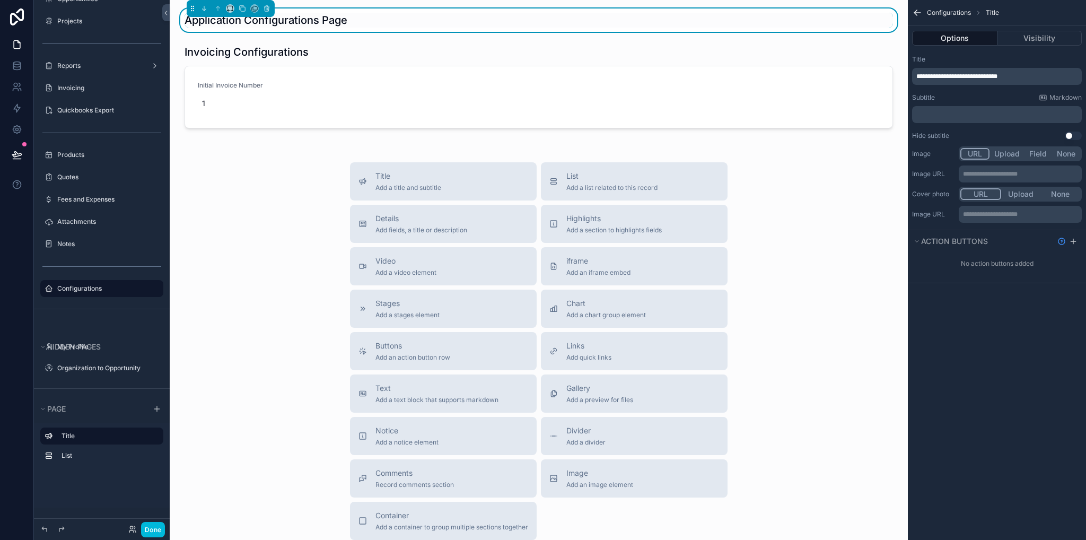
click at [970, 119] on div "﻿" at bounding box center [997, 114] width 170 height 17
click at [960, 111] on p "﻿" at bounding box center [998, 114] width 163 height 8
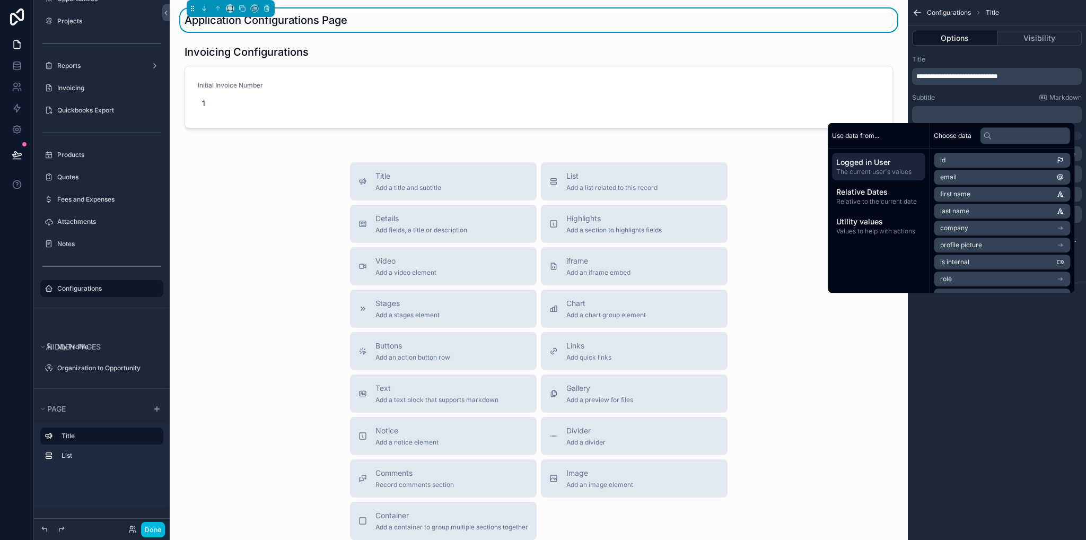
click at [764, 165] on div "Title Add a title and subtitle List Add a list related to this record Details A…" at bounding box center [538, 351] width 721 height 378
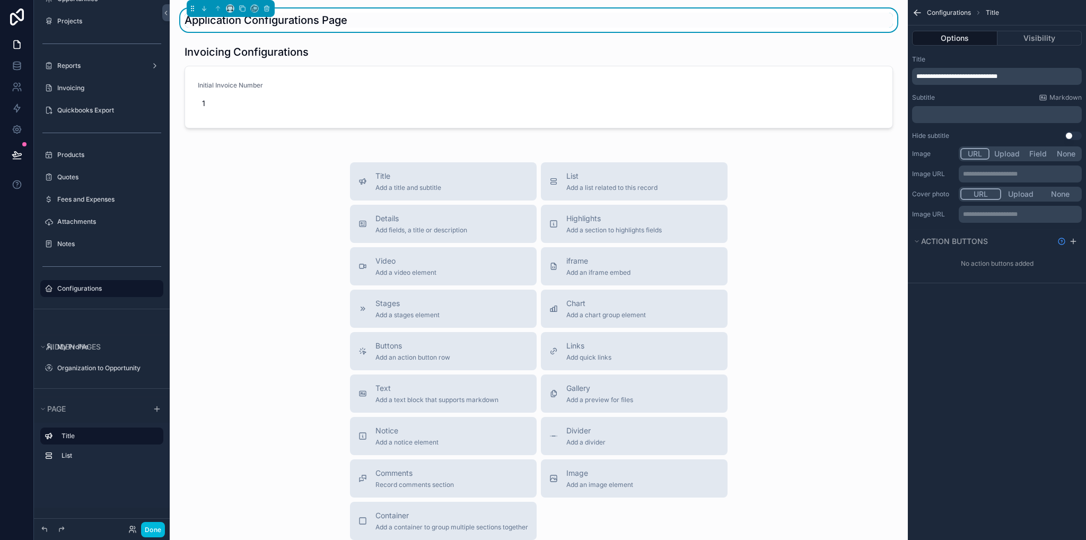
click at [223, 193] on div "Title Add a title and subtitle List Add a list related to this record Details A…" at bounding box center [538, 351] width 721 height 378
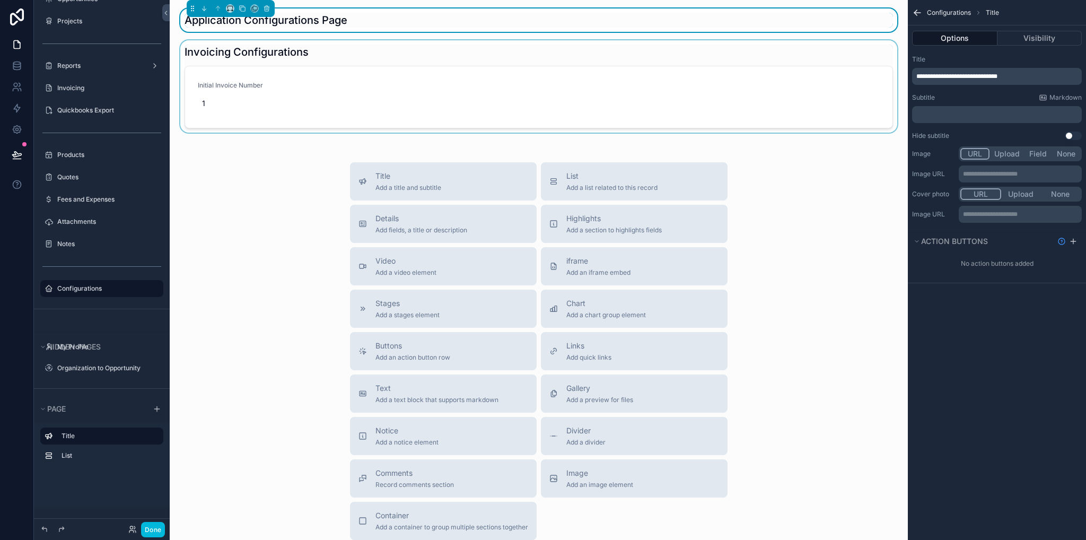
click at [765, 90] on div "scrollable content" at bounding box center [538, 88] width 721 height 97
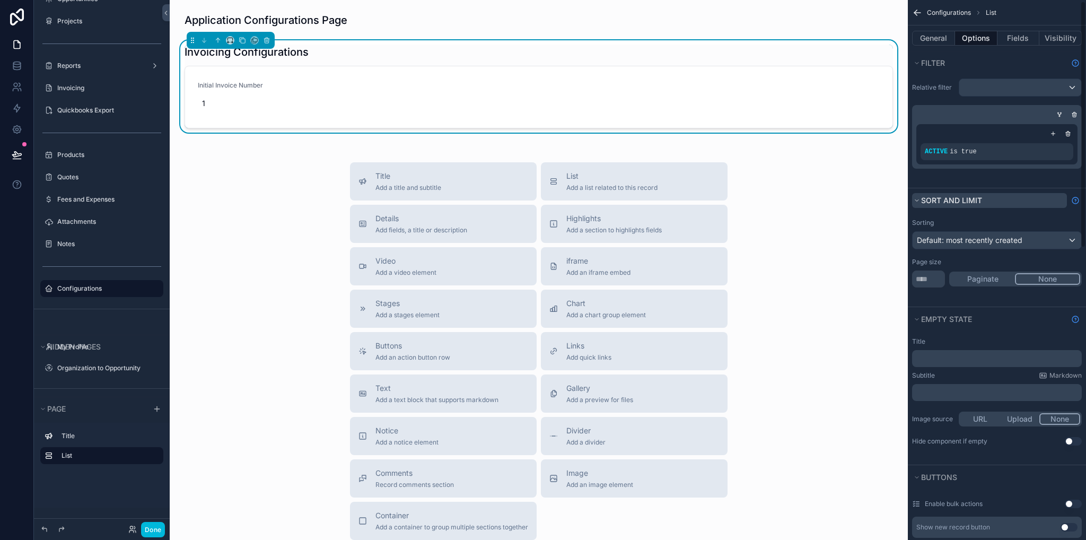
scroll to position [0, 0]
click at [1017, 36] on button "Fields" at bounding box center [1019, 38] width 42 height 15
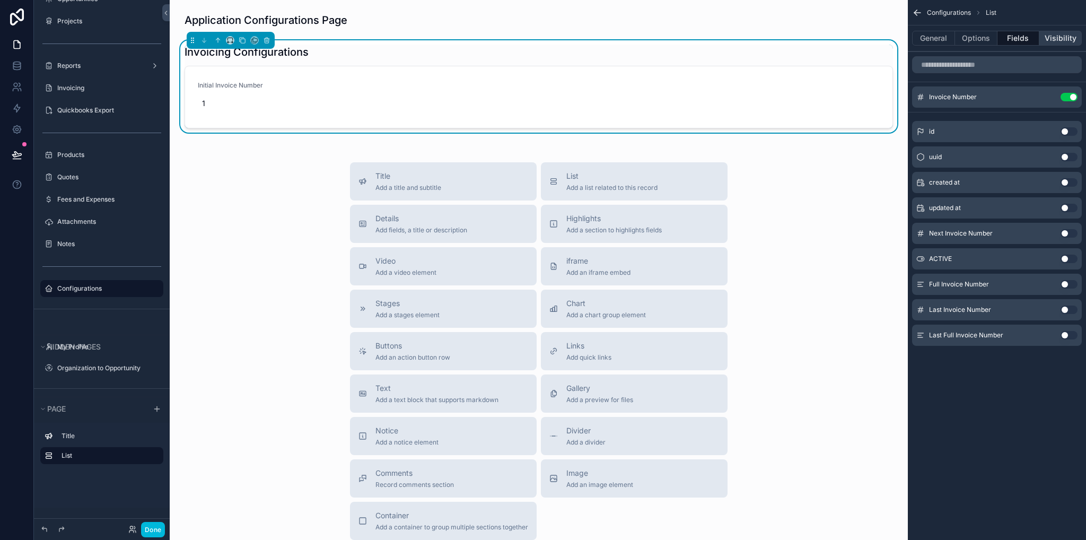
click at [1054, 41] on button "Visibility" at bounding box center [1061, 38] width 42 height 15
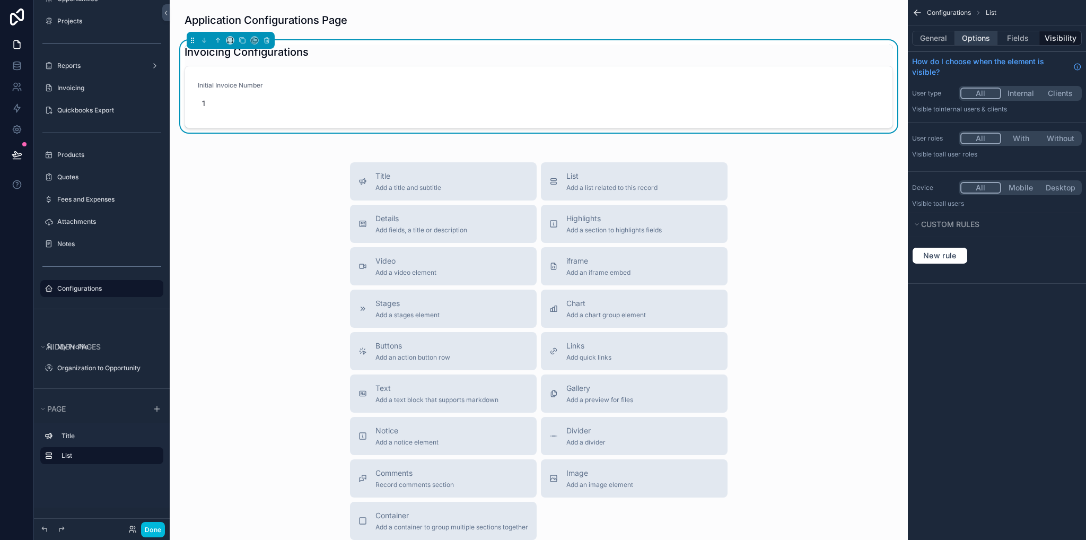
click at [977, 39] on button "Options" at bounding box center [976, 38] width 42 height 15
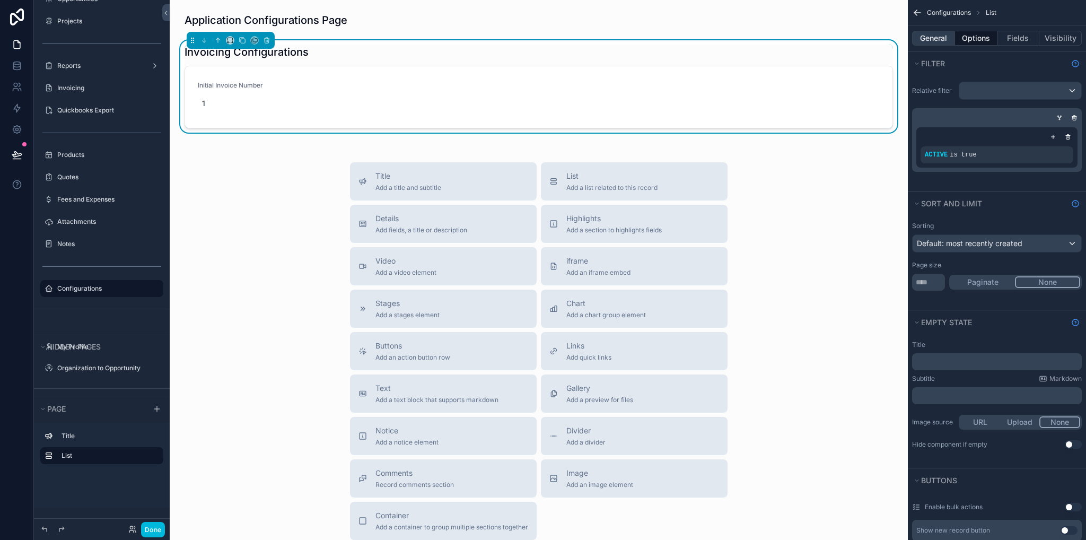
click at [942, 40] on button "General" at bounding box center [933, 38] width 43 height 15
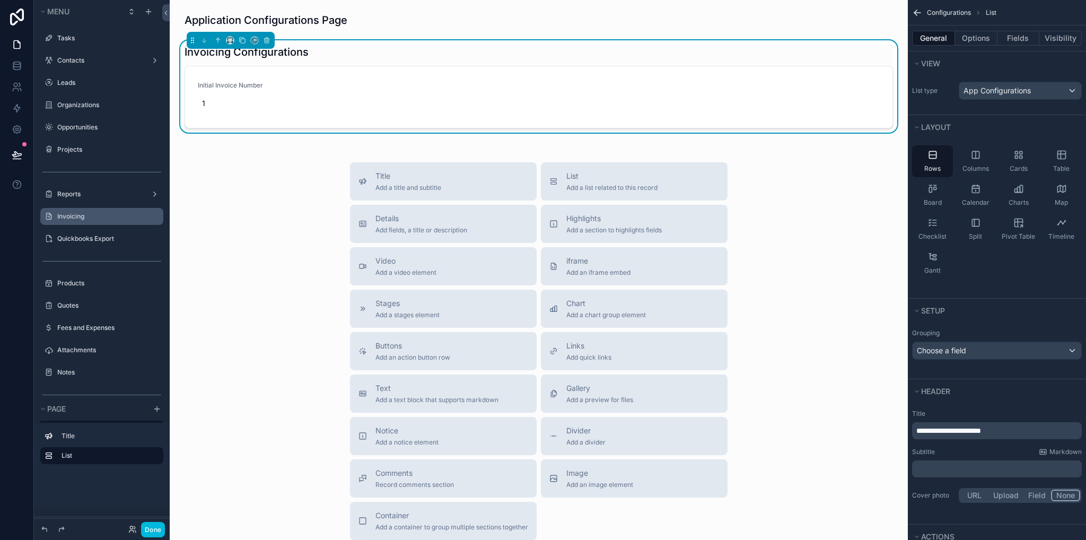
click at [70, 213] on label "Invoicing" at bounding box center [107, 216] width 100 height 8
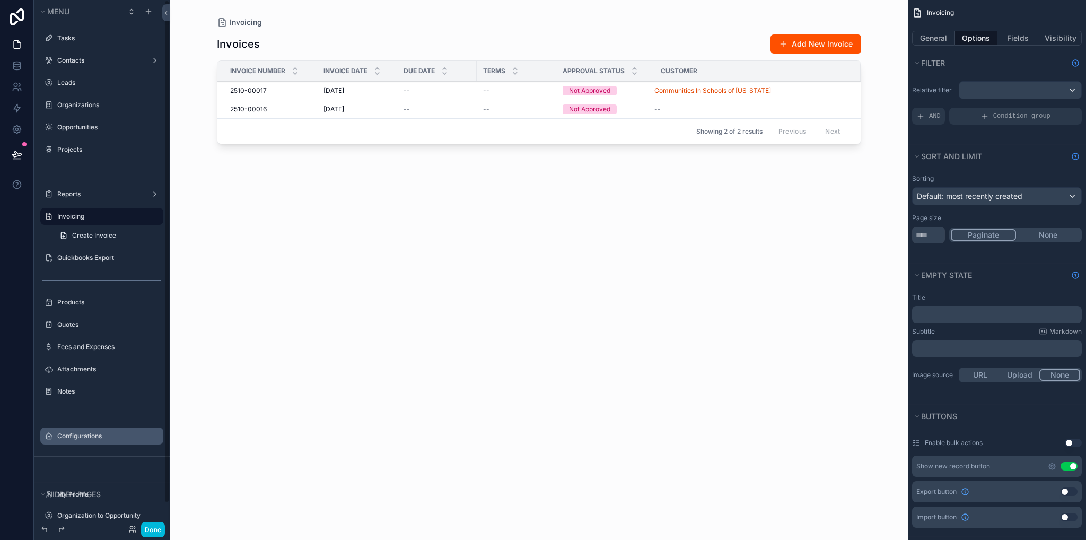
click at [72, 435] on label "Configurations" at bounding box center [107, 436] width 100 height 8
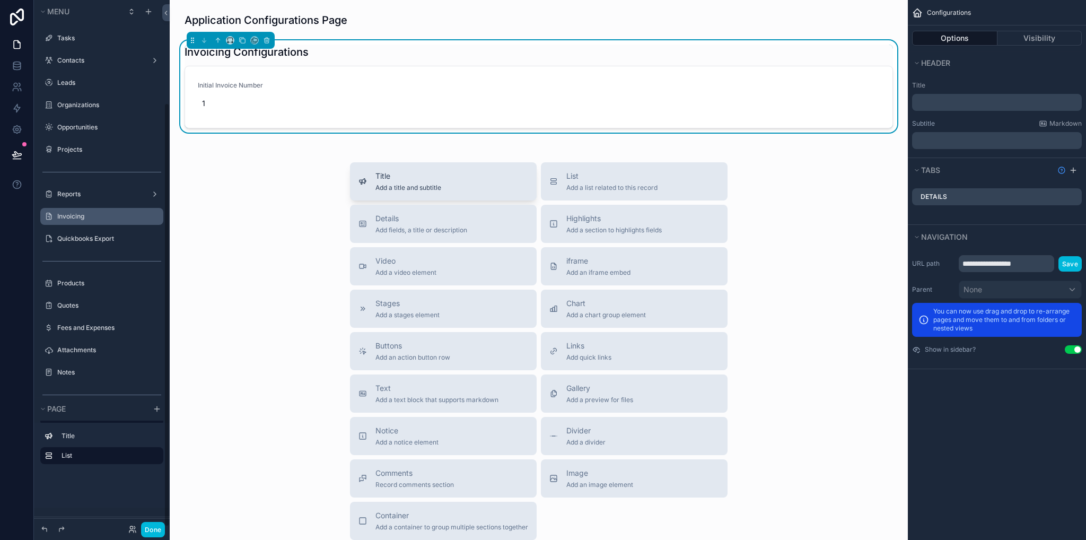
scroll to position [128, 0]
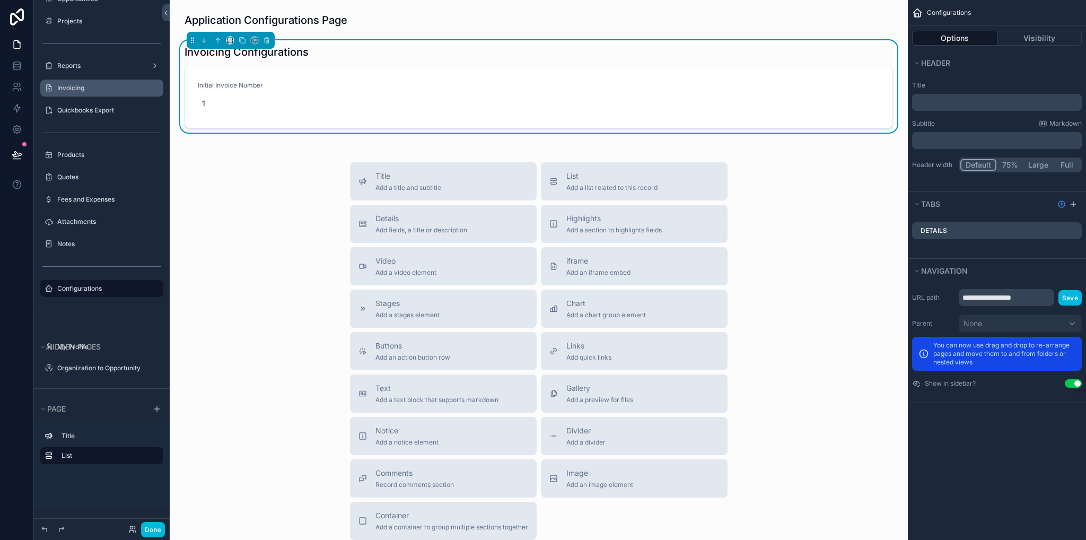
click at [0, 0] on icon "scrollable content" at bounding box center [0, 0] width 0 height 0
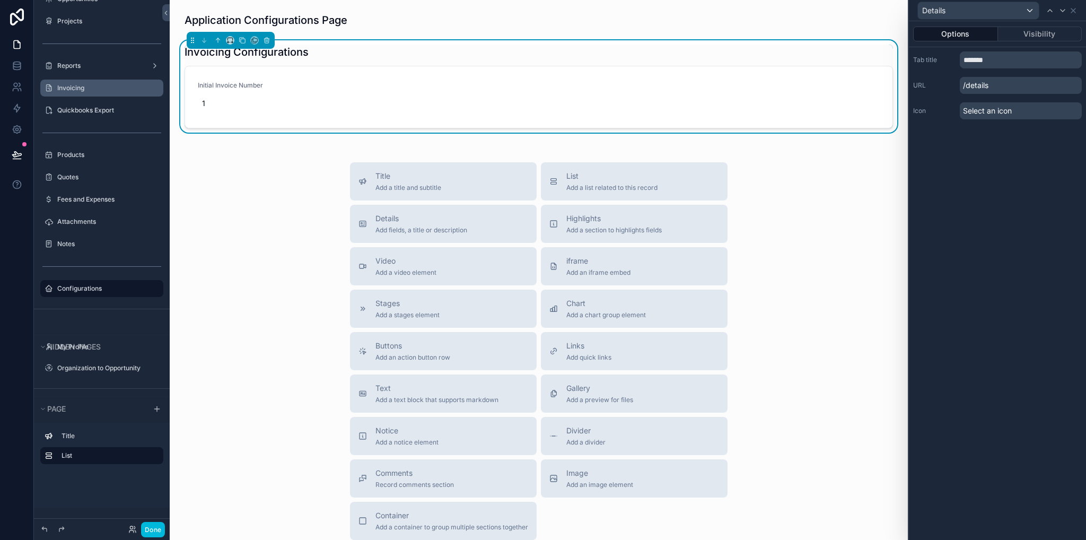
click at [1074, 15] on div "Details" at bounding box center [997, 10] width 169 height 21
click at [1074, 12] on icon at bounding box center [1073, 10] width 8 height 8
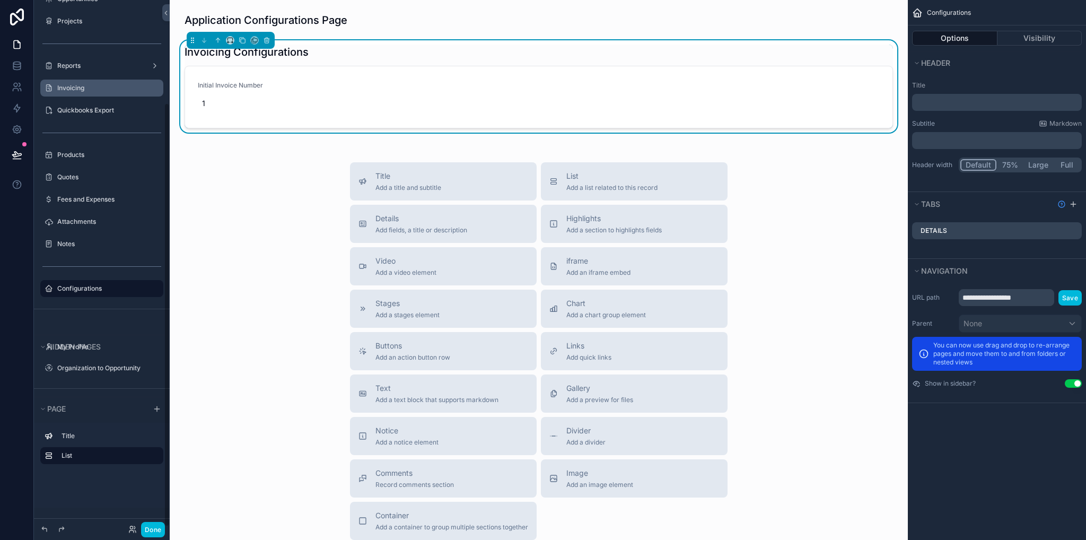
click at [155, 533] on button "Done" at bounding box center [153, 529] width 24 height 15
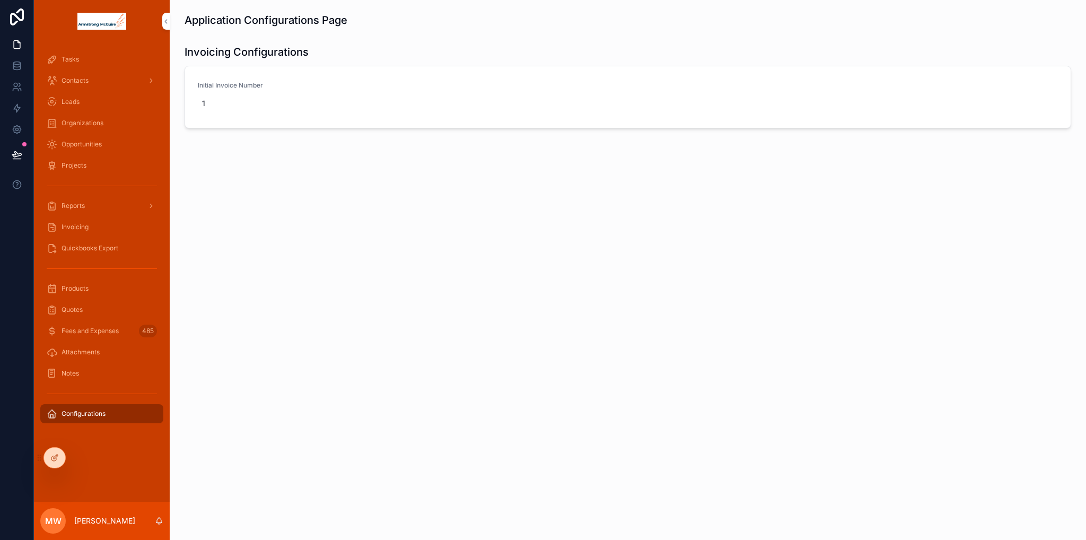
click at [494, 101] on div "Initial Invoice Number 1" at bounding box center [628, 97] width 860 height 32
click at [745, 100] on div "Initial Invoice Number 1" at bounding box center [628, 97] width 860 height 32
click at [219, 84] on span "Initial Invoice Number" at bounding box center [301, 85] width 206 height 8
click at [209, 46] on h1 "Invoicing Configurations" at bounding box center [247, 52] width 124 height 15
click at [58, 451] on div at bounding box center [54, 458] width 21 height 20
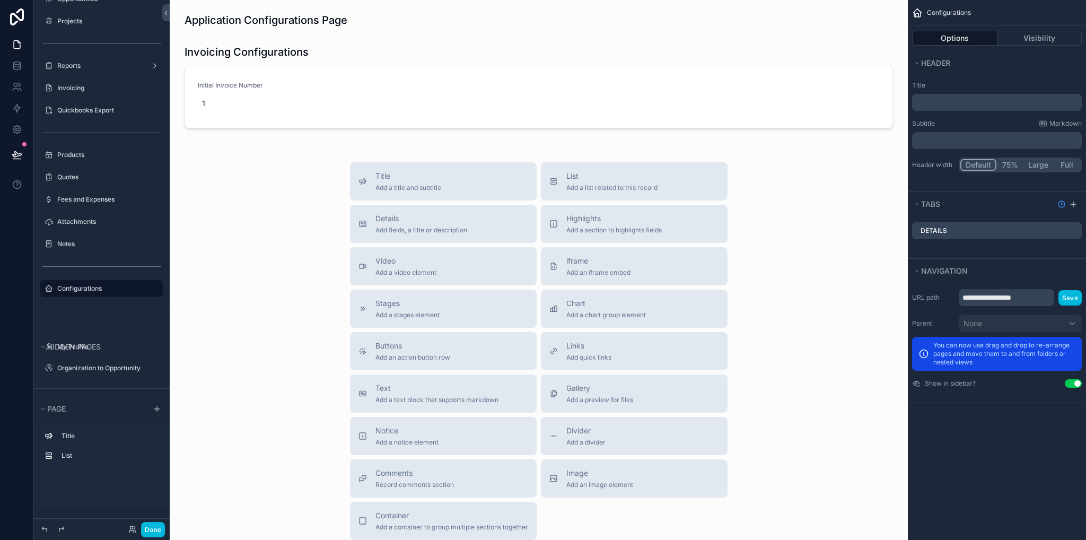
click at [0, 0] on icon "scrollable content" at bounding box center [0, 0] width 0 height 0
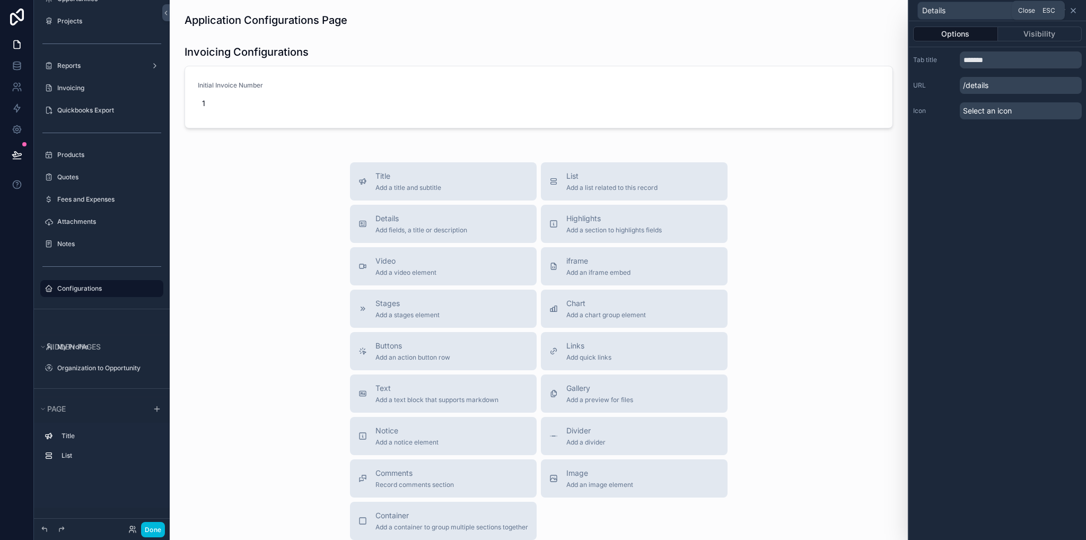
click at [1073, 12] on icon at bounding box center [1073, 10] width 8 height 8
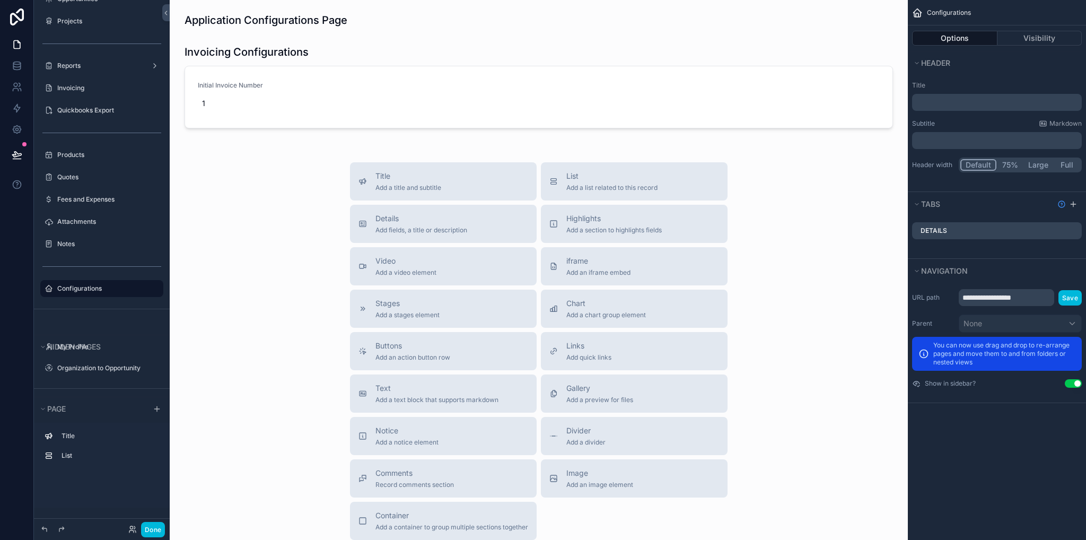
drag, startPoint x: 919, startPoint y: 114, endPoint x: 925, endPoint y: 108, distance: 8.3
click at [919, 114] on div "Title ﻿ Subtitle Markdown ﻿ Header width Default 75% Large Full" at bounding box center [997, 127] width 178 height 100
click at [926, 107] on p "﻿" at bounding box center [998, 102] width 163 height 11
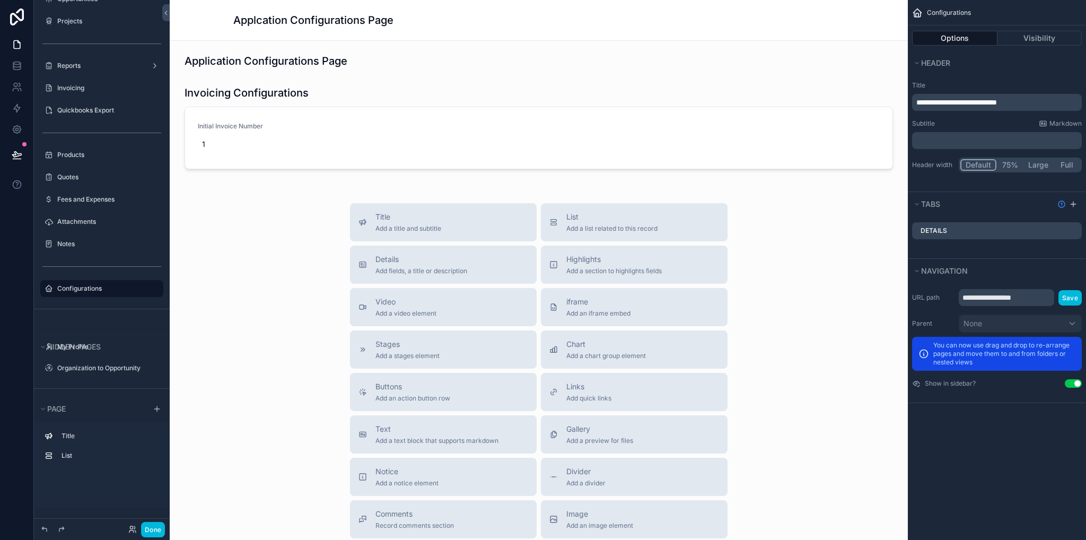
click at [931, 102] on span "**********" at bounding box center [957, 102] width 81 height 7
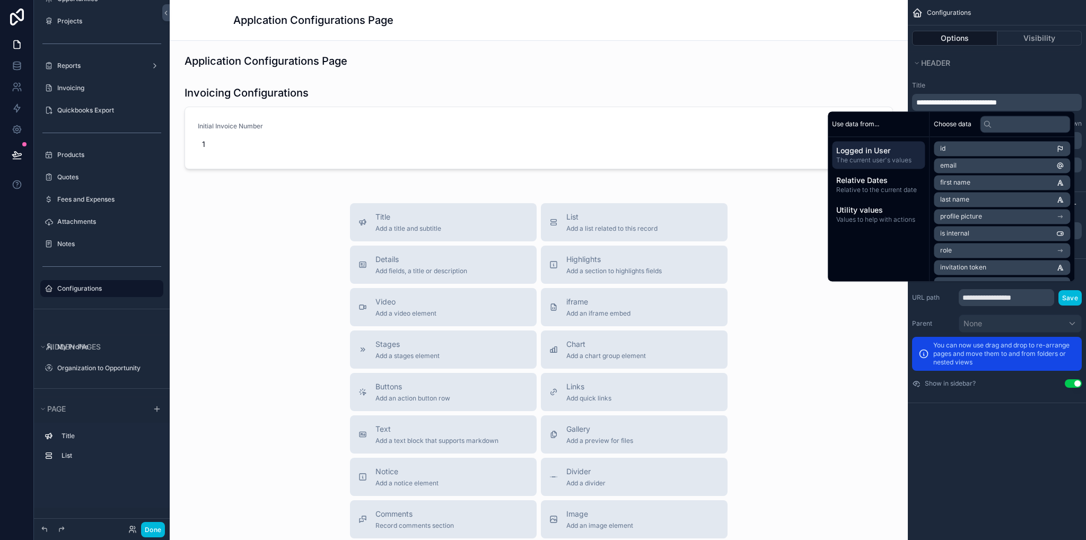
click at [934, 100] on span "**********" at bounding box center [957, 102] width 81 height 7
click at [827, 345] on div "Title Add a title and subtitle List Add a list related to this record Details A…" at bounding box center [538, 392] width 721 height 378
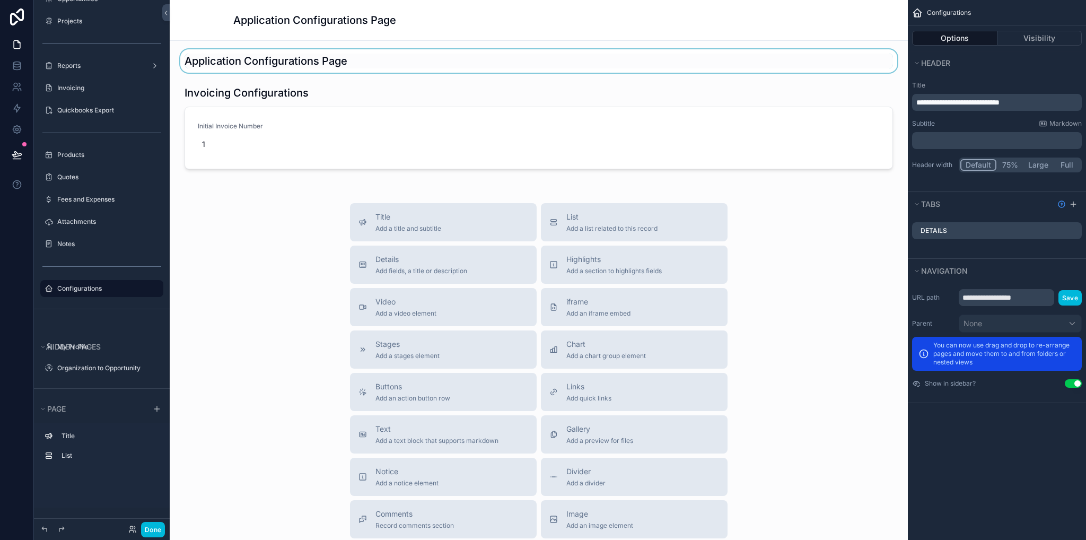
click at [473, 64] on div "scrollable content" at bounding box center [538, 60] width 721 height 23
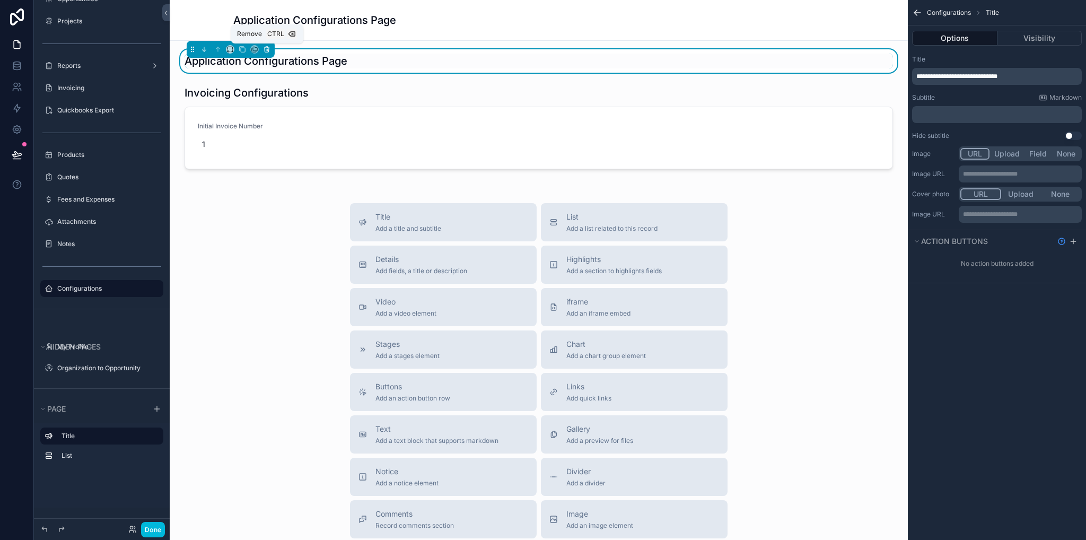
click at [265, 50] on icon "scrollable content" at bounding box center [267, 50] width 4 height 4
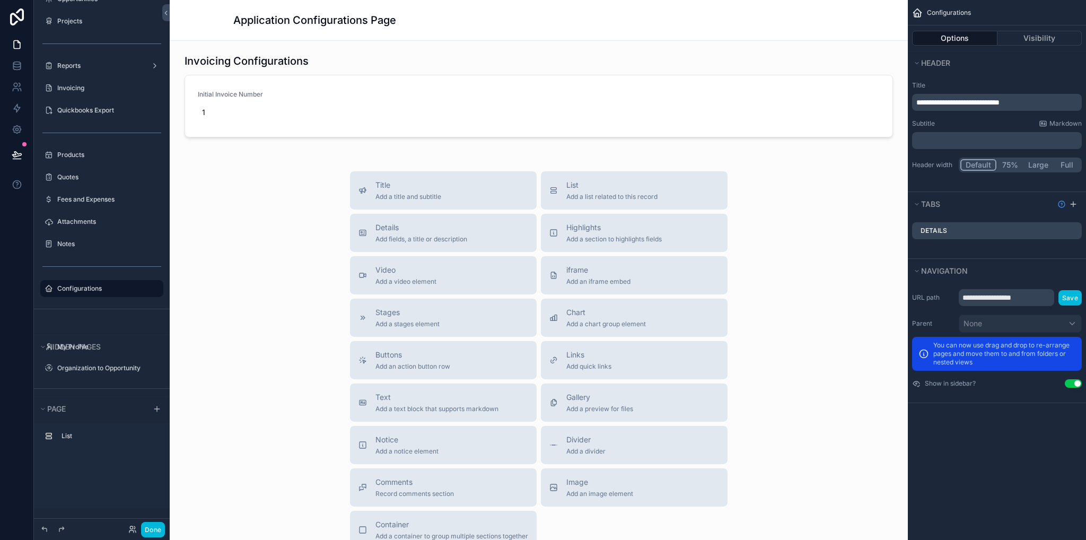
click at [1063, 166] on button "Full" at bounding box center [1066, 165] width 27 height 12
click at [1032, 167] on button "Large" at bounding box center [1038, 165] width 30 height 12
click at [1009, 168] on button "75%" at bounding box center [1009, 165] width 27 height 12
click at [1071, 161] on button "Full" at bounding box center [1066, 165] width 27 height 12
click at [1036, 166] on button "Large" at bounding box center [1038, 165] width 30 height 12
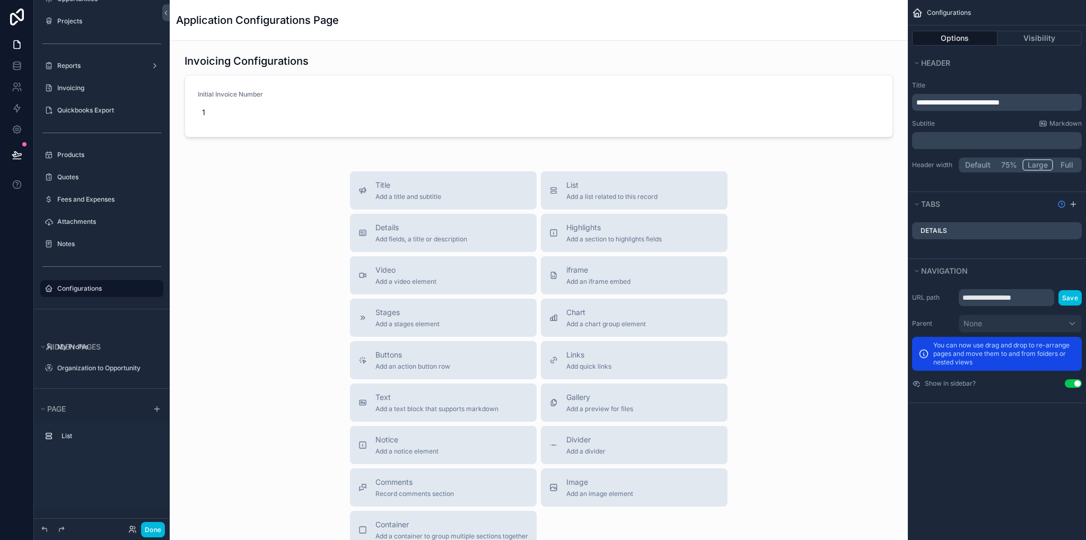
click at [951, 166] on label "Header width" at bounding box center [933, 165] width 42 height 8
click at [974, 166] on button "Default" at bounding box center [978, 165] width 35 height 12
click at [1031, 41] on button "Visibility" at bounding box center [1040, 38] width 85 height 15
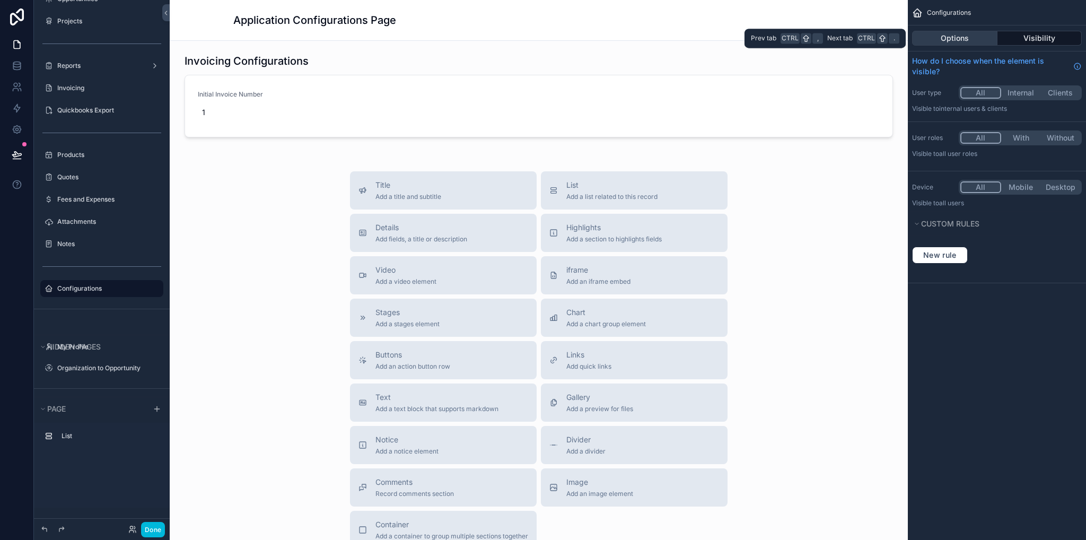
click at [985, 39] on button "Options" at bounding box center [954, 38] width 85 height 15
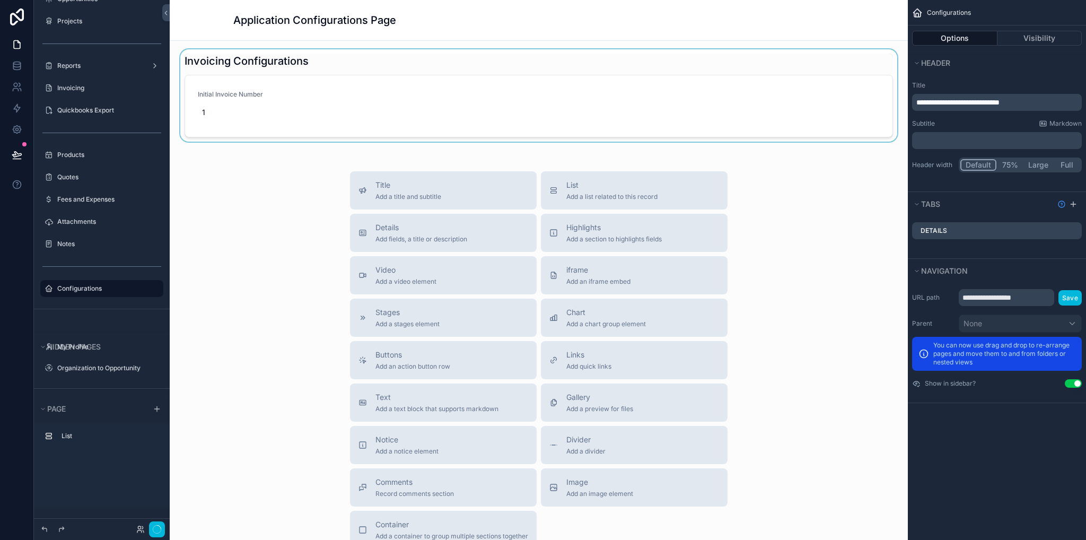
click at [780, 104] on div "scrollable content" at bounding box center [538, 97] width 721 height 97
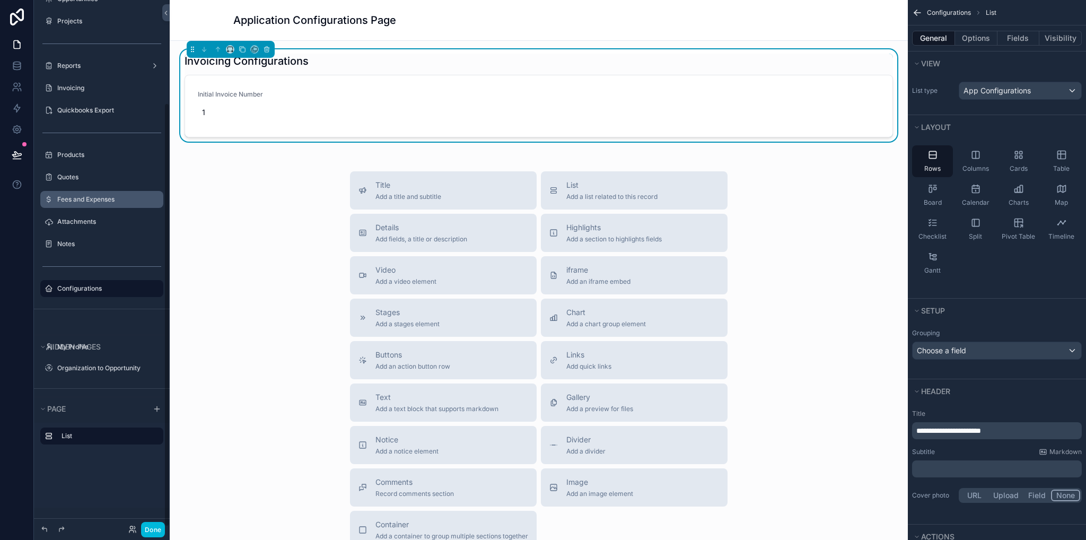
click at [99, 199] on label "Fees and Expenses" at bounding box center [107, 199] width 100 height 8
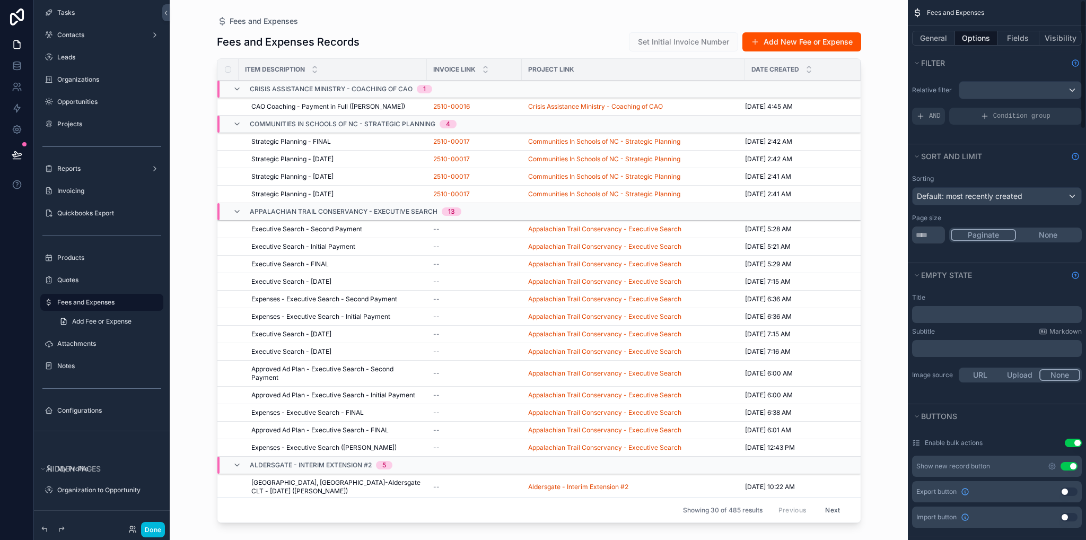
scroll to position [159, 0]
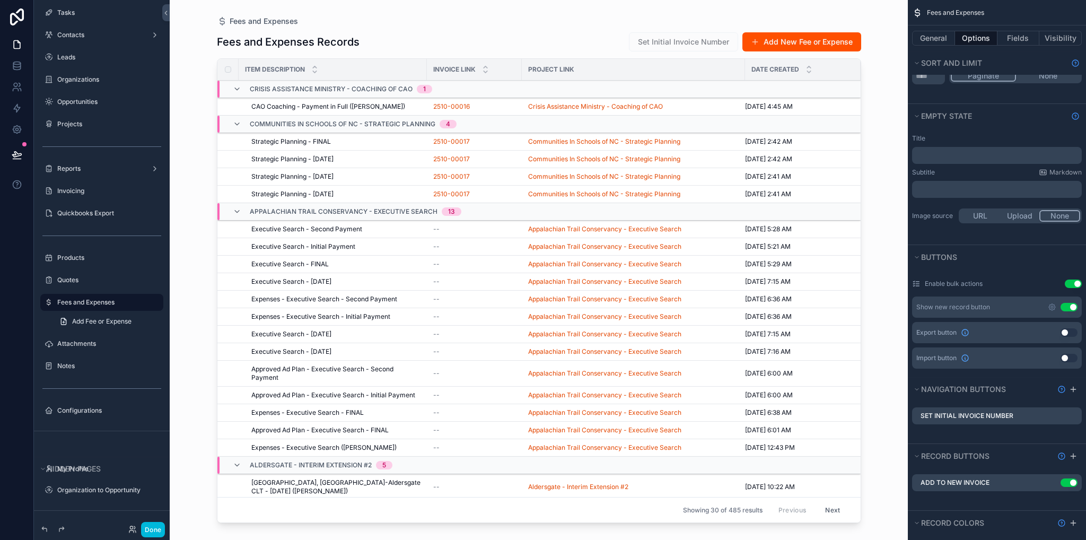
click at [0, 0] on icon "scrollable content" at bounding box center [0, 0] width 0 height 0
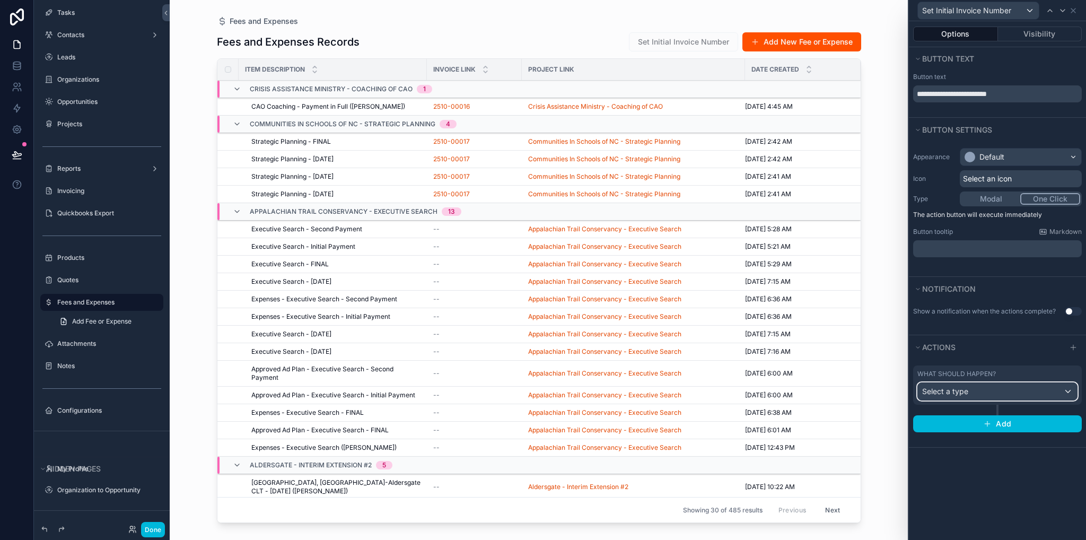
click at [975, 395] on div "Select a type" at bounding box center [997, 391] width 159 height 17
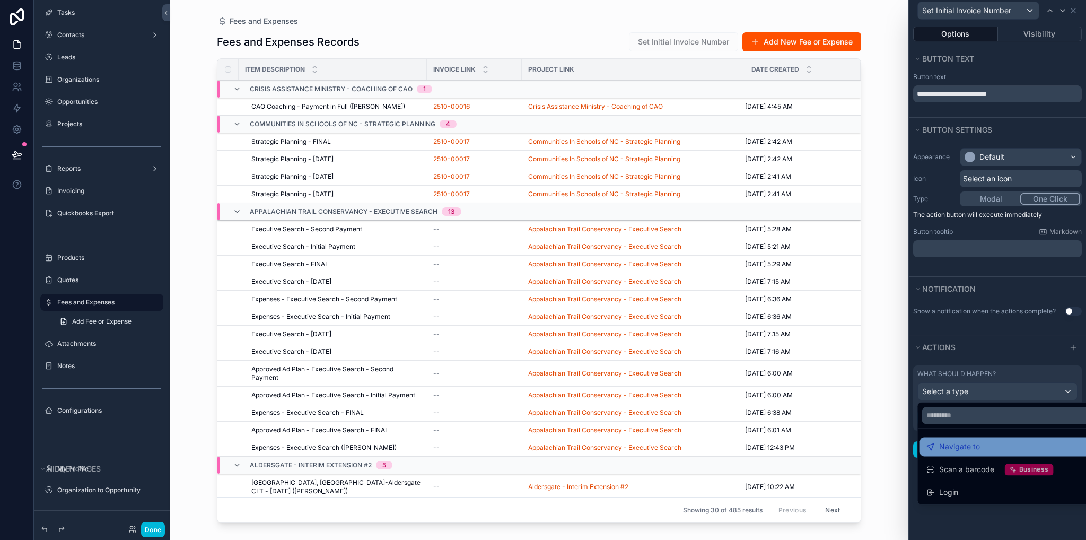
click at [977, 445] on span "Navigate to" at bounding box center [959, 446] width 41 height 13
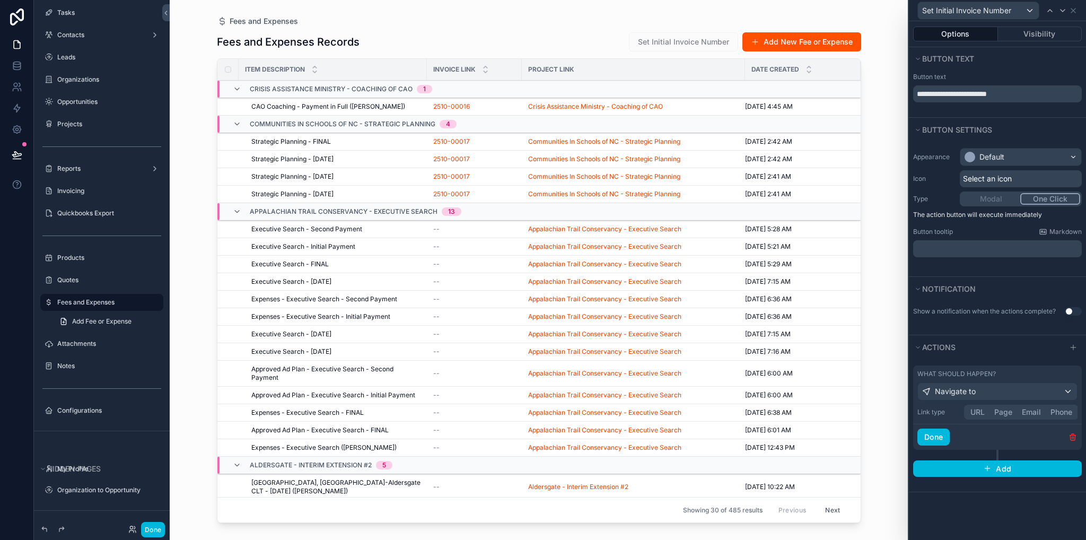
click at [997, 410] on button "Page" at bounding box center [1004, 412] width 28 height 12
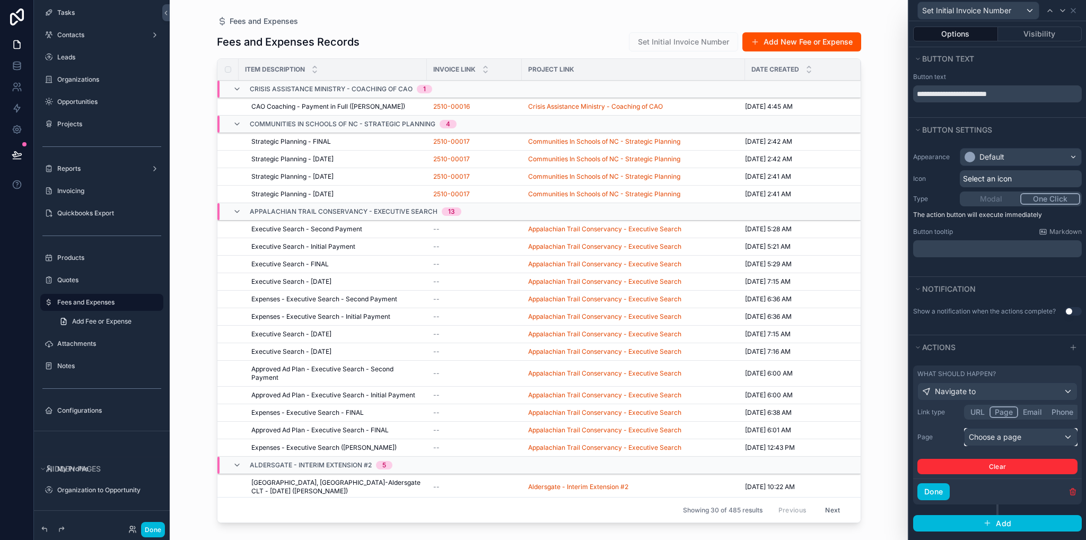
click at [990, 438] on div "Choose a page" at bounding box center [1021, 437] width 112 height 17
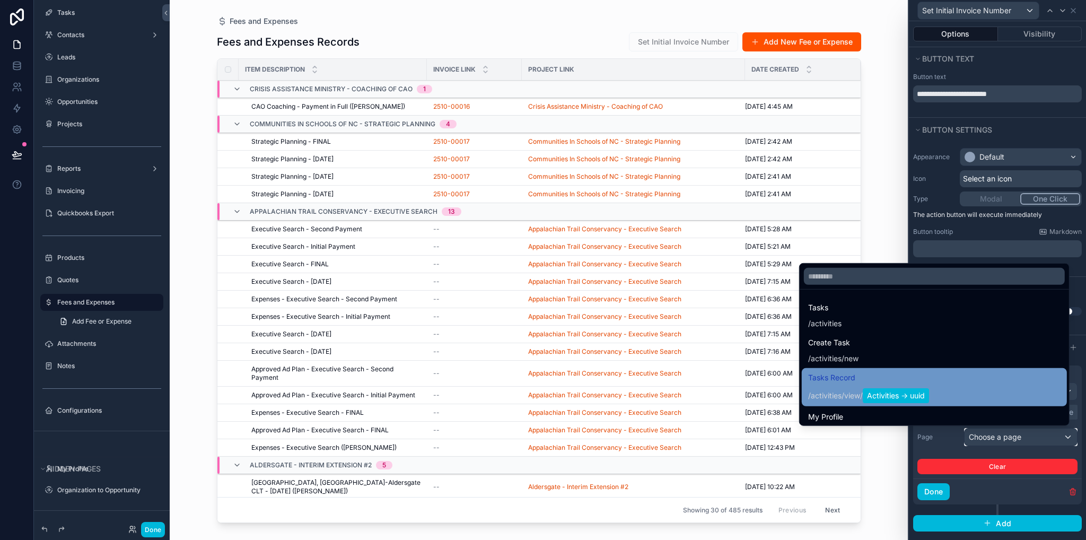
scroll to position [106, 0]
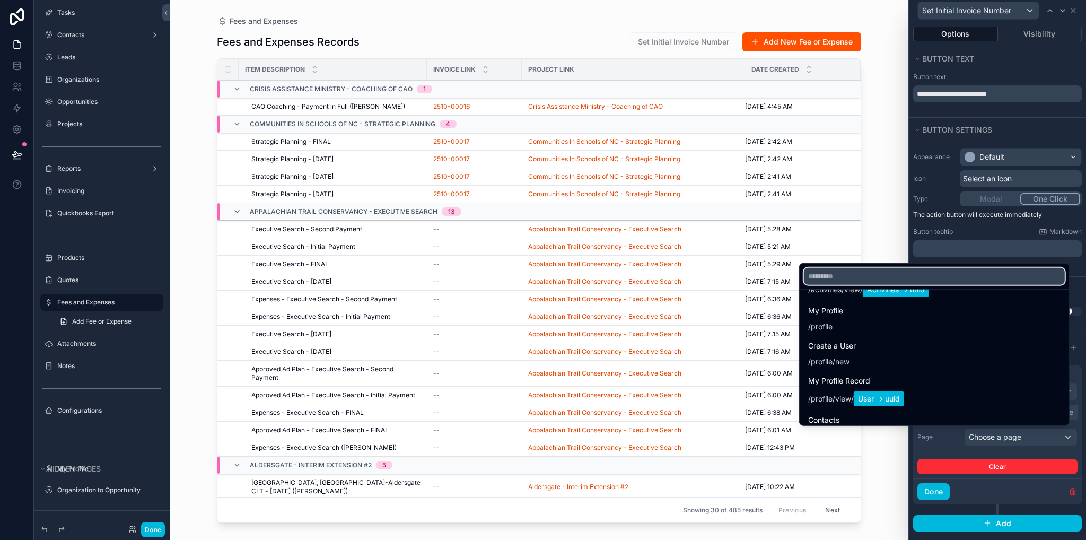
click at [853, 276] on input "text" at bounding box center [934, 276] width 261 height 17
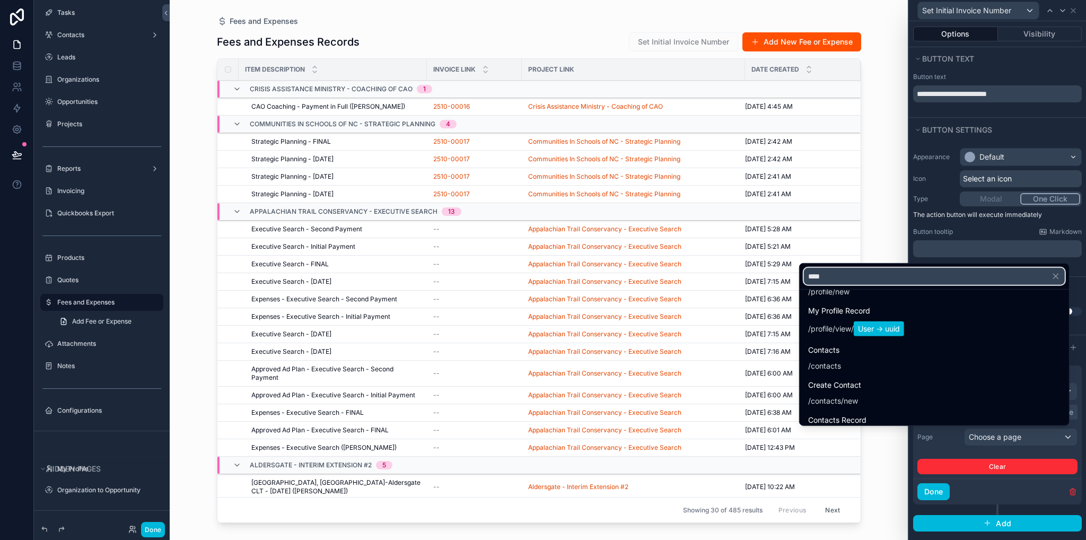
scroll to position [0, 0]
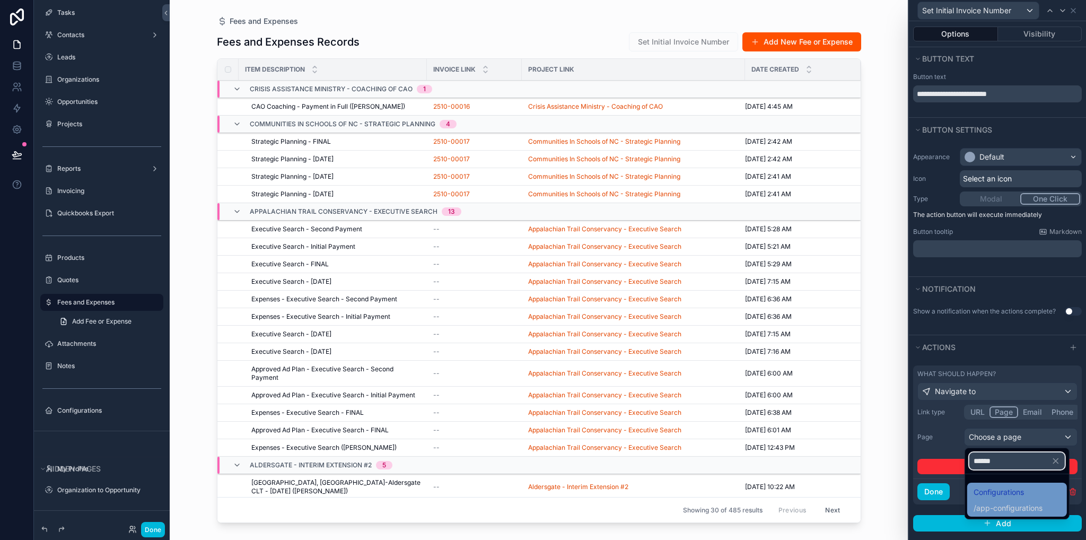
type input "******"
click at [999, 497] on span "Configurations" at bounding box center [1008, 492] width 69 height 13
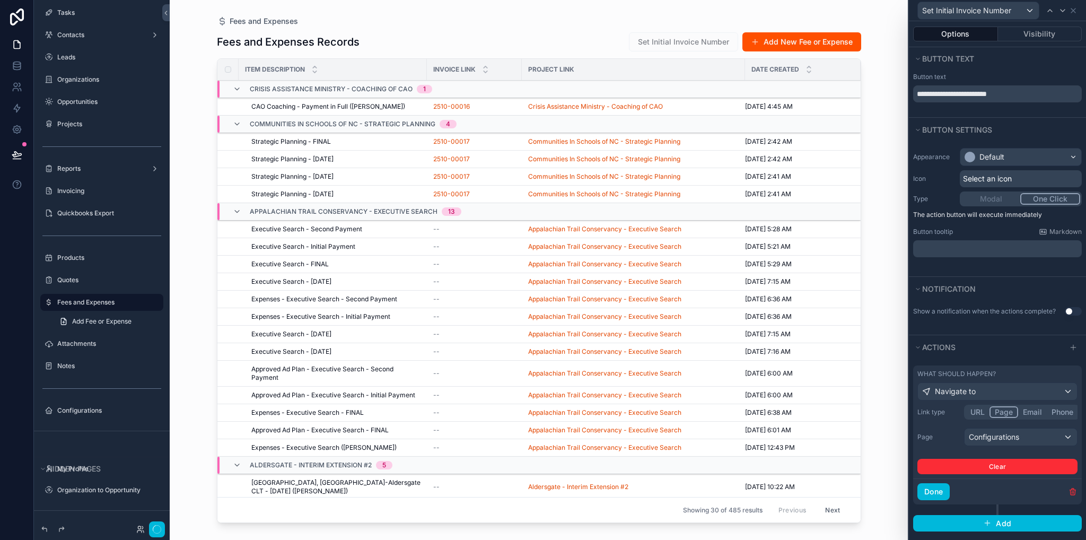
click at [943, 491] on button "Done" at bounding box center [934, 491] width 32 height 17
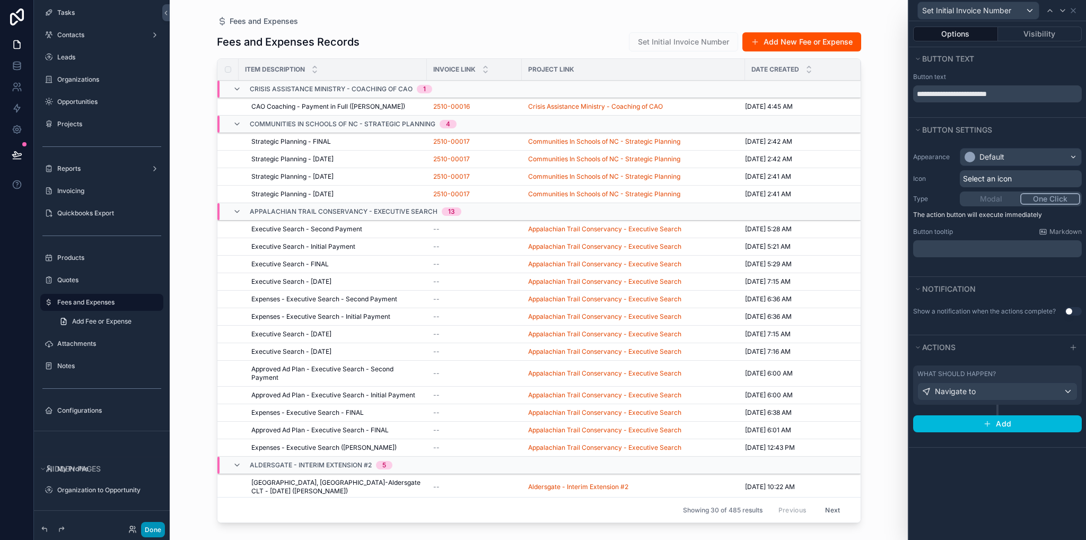
click at [147, 526] on button "Done" at bounding box center [153, 529] width 24 height 15
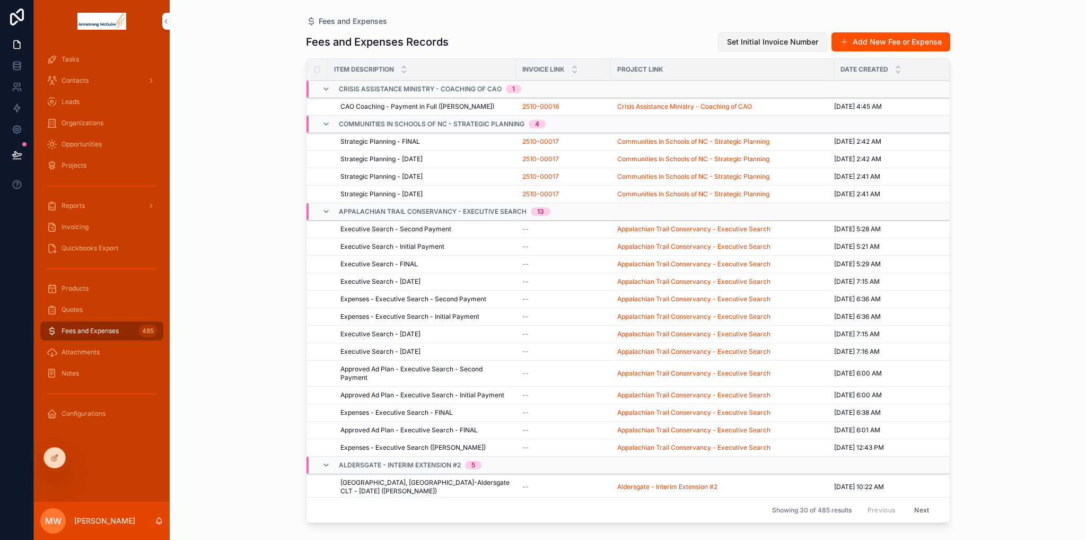
click at [799, 44] on span "Set Initial Invoice Number" at bounding box center [772, 42] width 91 height 11
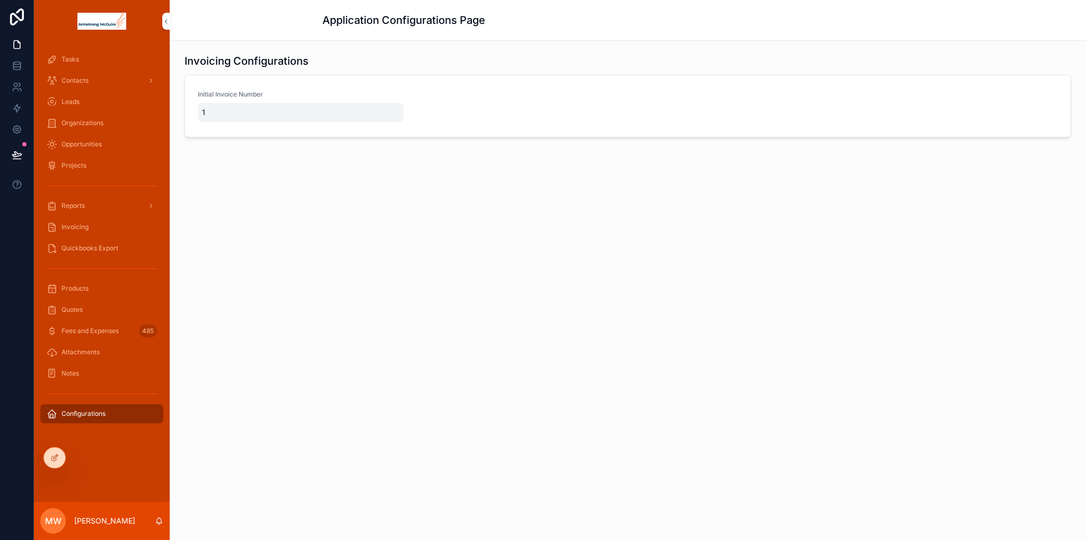
click at [220, 116] on span "1" at bounding box center [300, 112] width 197 height 11
click at [313, 128] on icon "scrollable content" at bounding box center [317, 125] width 8 height 8
click at [98, 332] on span "Fees and Expenses" at bounding box center [90, 331] width 57 height 8
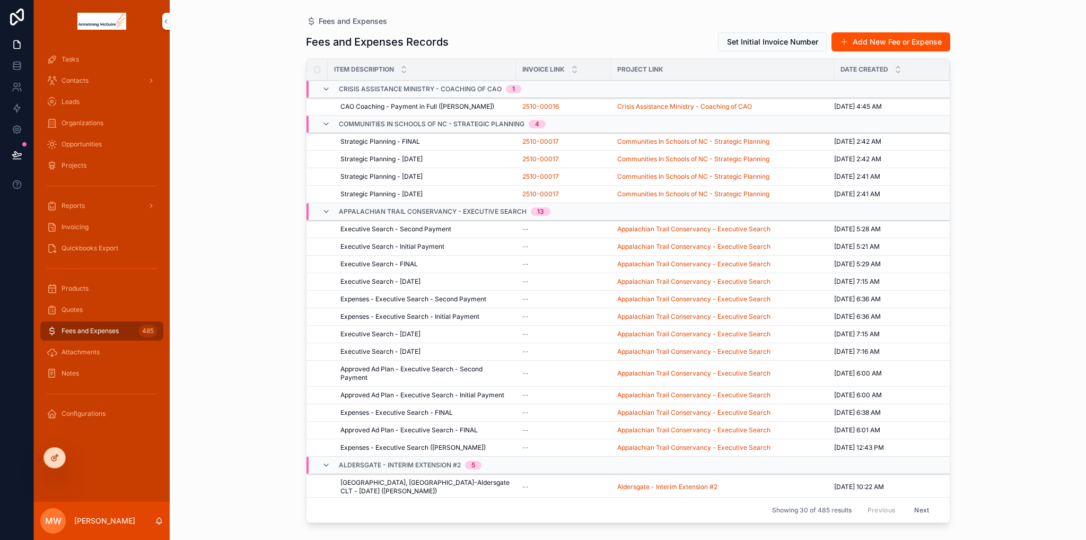
click at [58, 460] on icon at bounding box center [54, 458] width 8 height 8
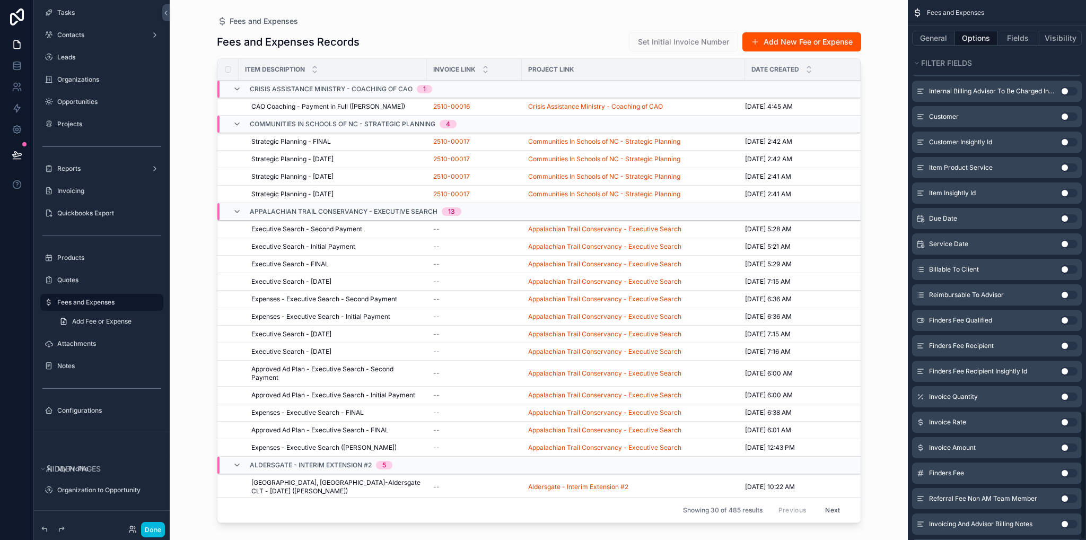
scroll to position [1716, 0]
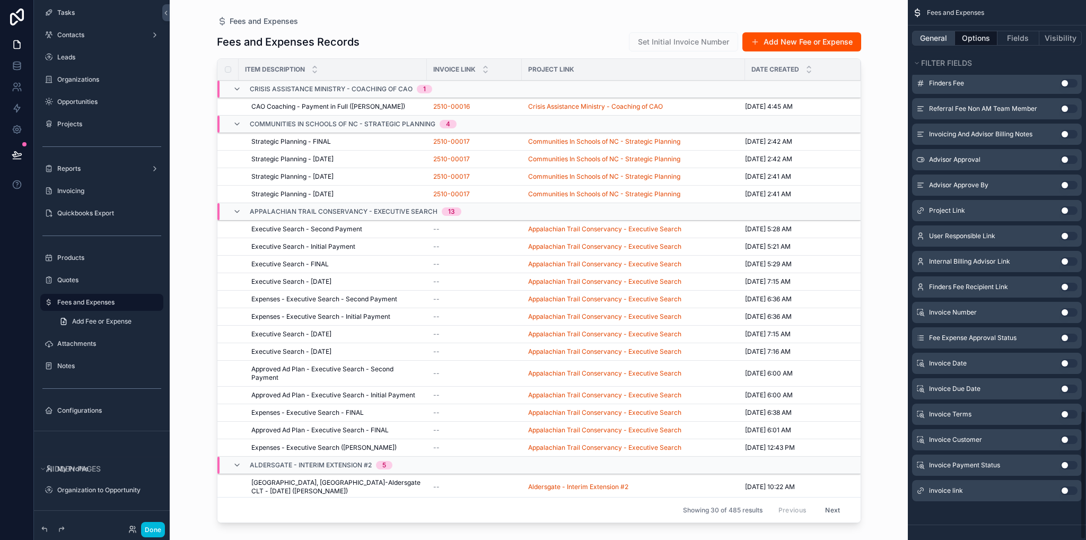
click at [921, 37] on button "General" at bounding box center [933, 38] width 43 height 15
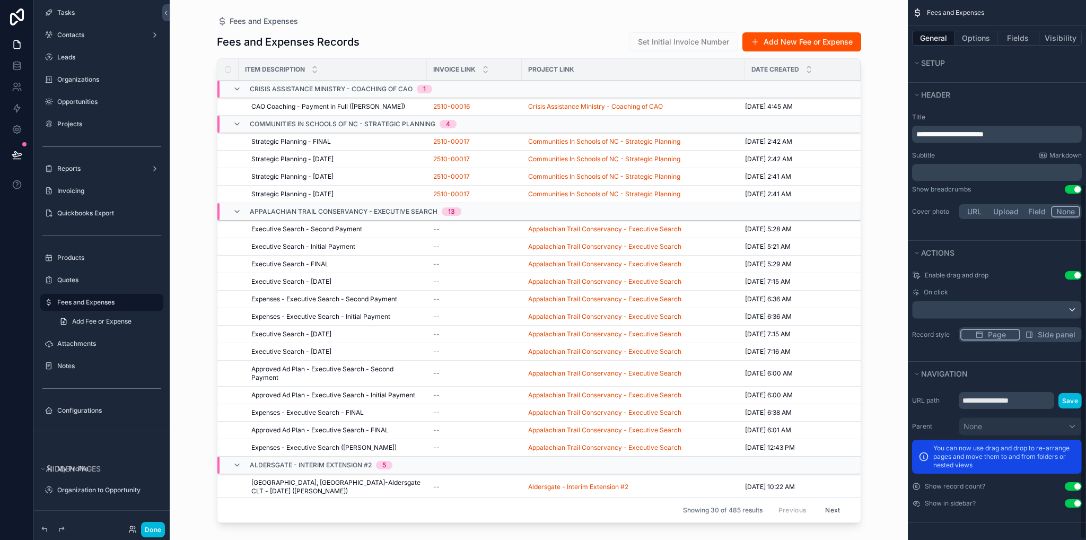
scroll to position [313, 0]
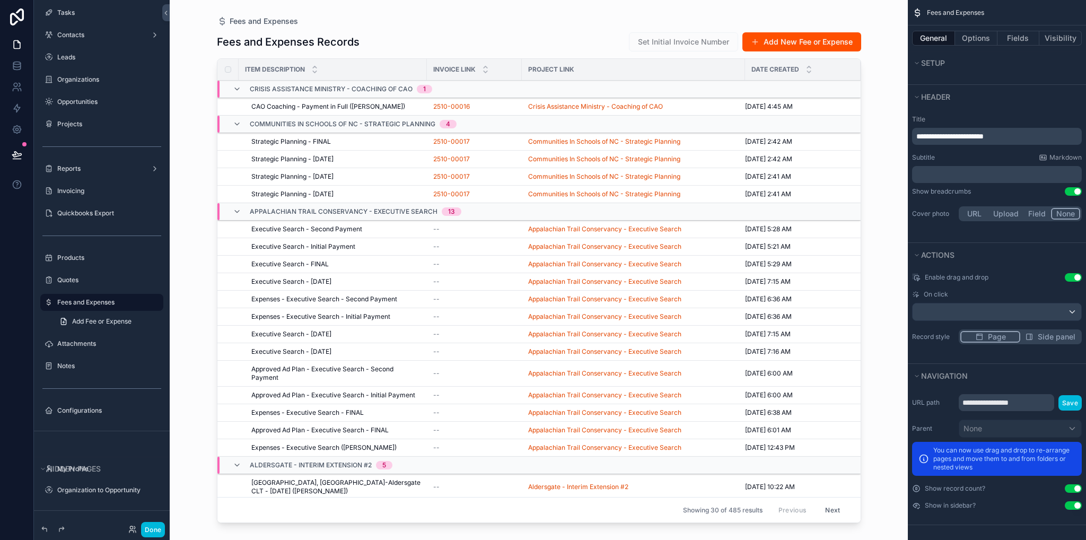
click at [1072, 486] on button "Use setting" at bounding box center [1073, 488] width 17 height 8
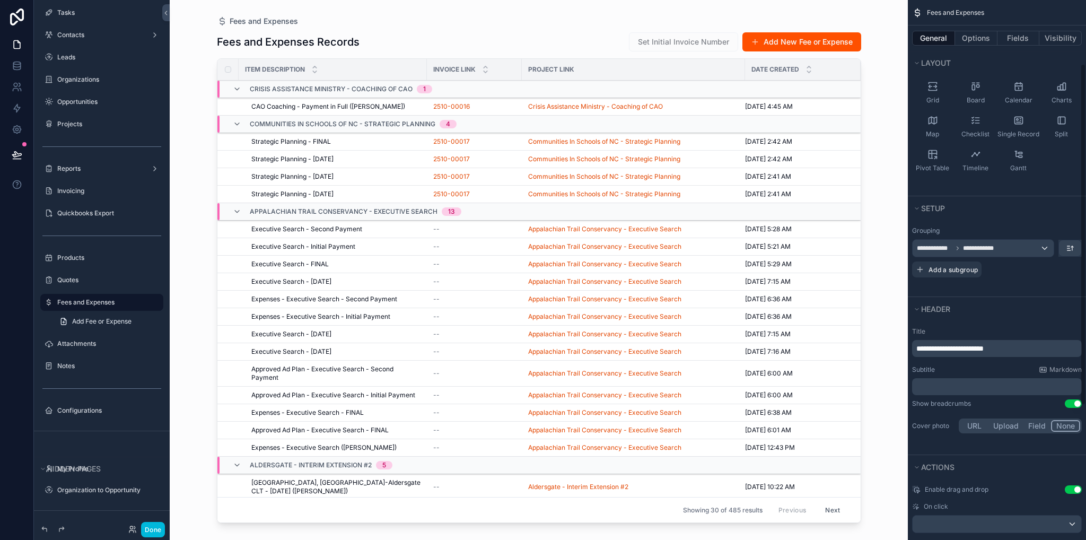
scroll to position [207, 0]
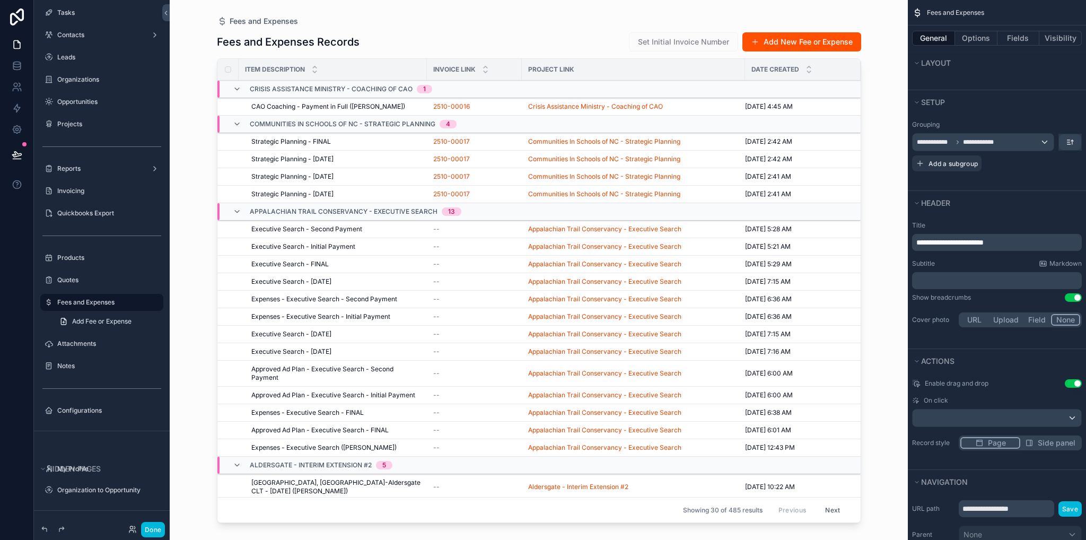
click at [1072, 382] on button "Use setting" at bounding box center [1073, 383] width 17 height 8
click at [98, 413] on label "Configurations" at bounding box center [107, 410] width 100 height 8
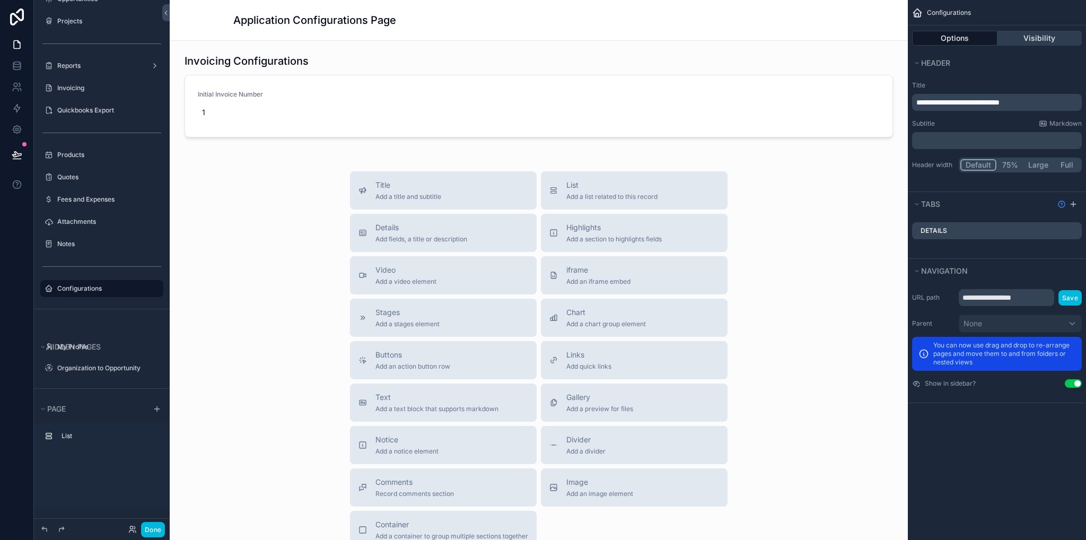
click at [1028, 33] on button "Visibility" at bounding box center [1040, 38] width 85 height 15
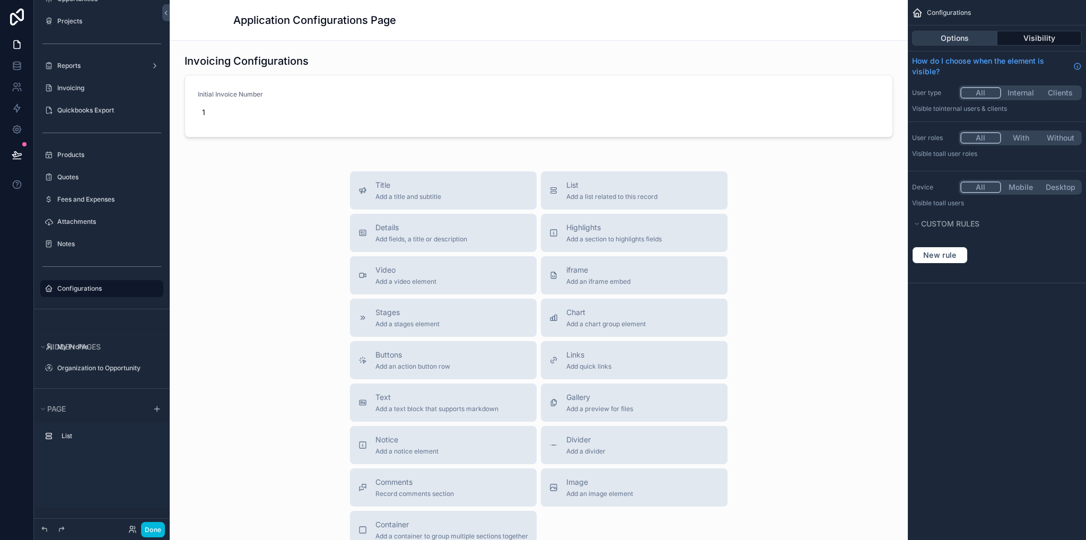
click at [955, 41] on button "Options" at bounding box center [954, 38] width 85 height 15
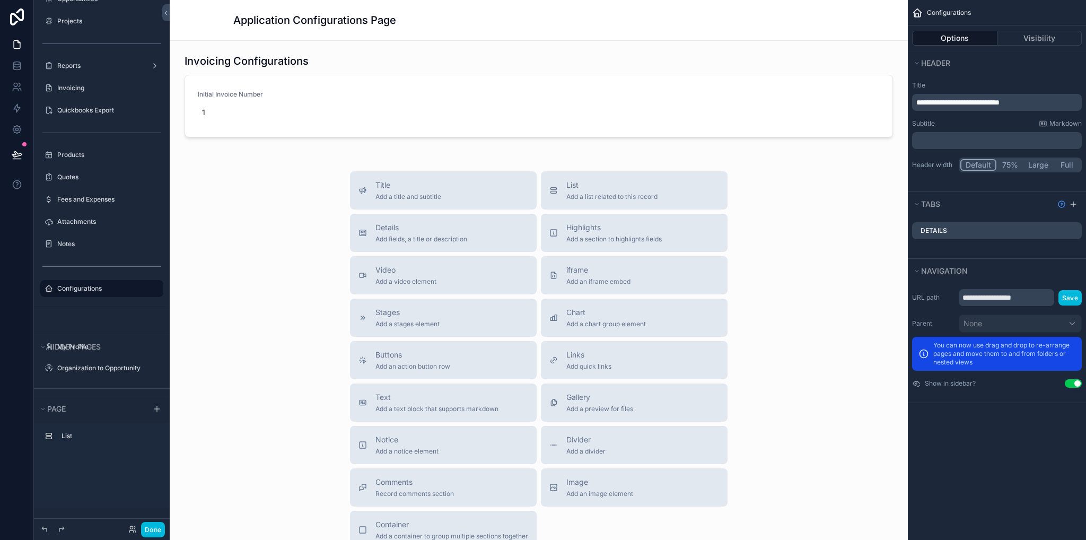
click at [242, 248] on div "Title Add a title and subtitle List Add a list related to this record Details A…" at bounding box center [538, 360] width 721 height 378
click at [89, 204] on div "Fees and Expenses" at bounding box center [109, 199] width 104 height 8
click at [80, 84] on div "Invoicing" at bounding box center [109, 88] width 104 height 8
click at [65, 96] on div "Invoicing" at bounding box center [101, 88] width 119 height 17
click at [65, 89] on label "Invoicing" at bounding box center [107, 88] width 100 height 8
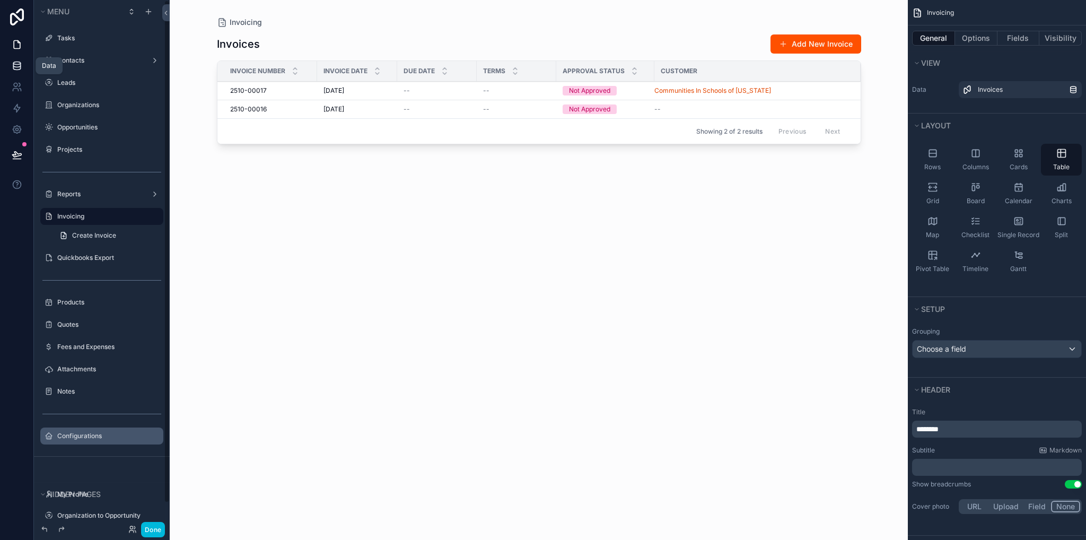
click at [15, 65] on icon at bounding box center [17, 65] width 11 height 11
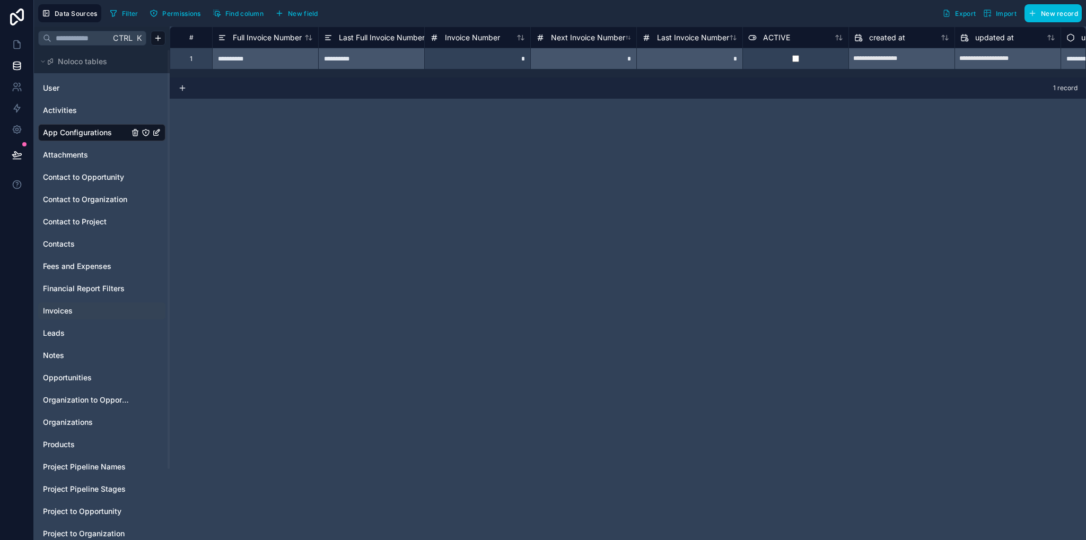
scroll to position [83, 0]
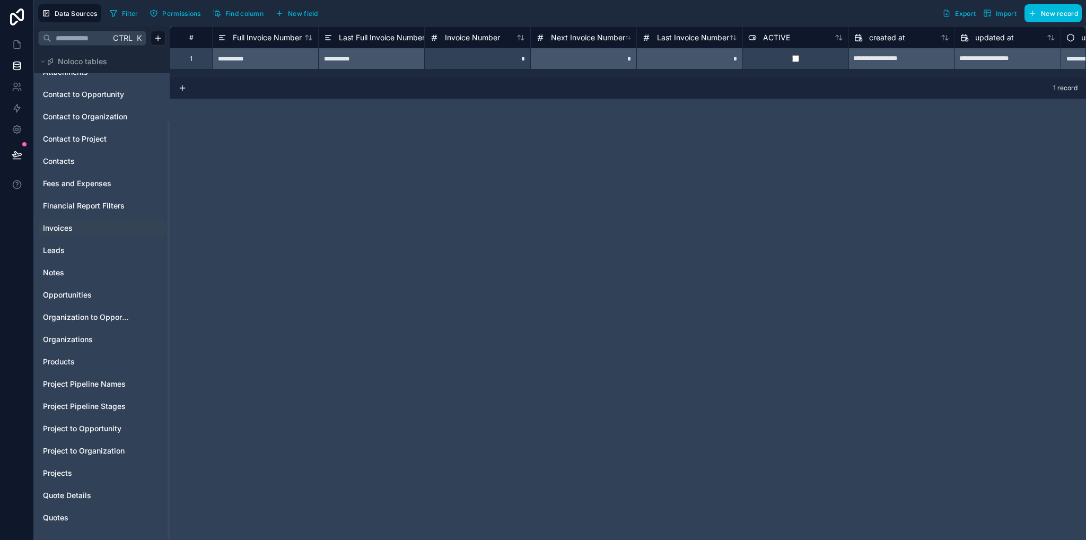
click at [53, 230] on span "Invoices" at bounding box center [58, 228] width 30 height 11
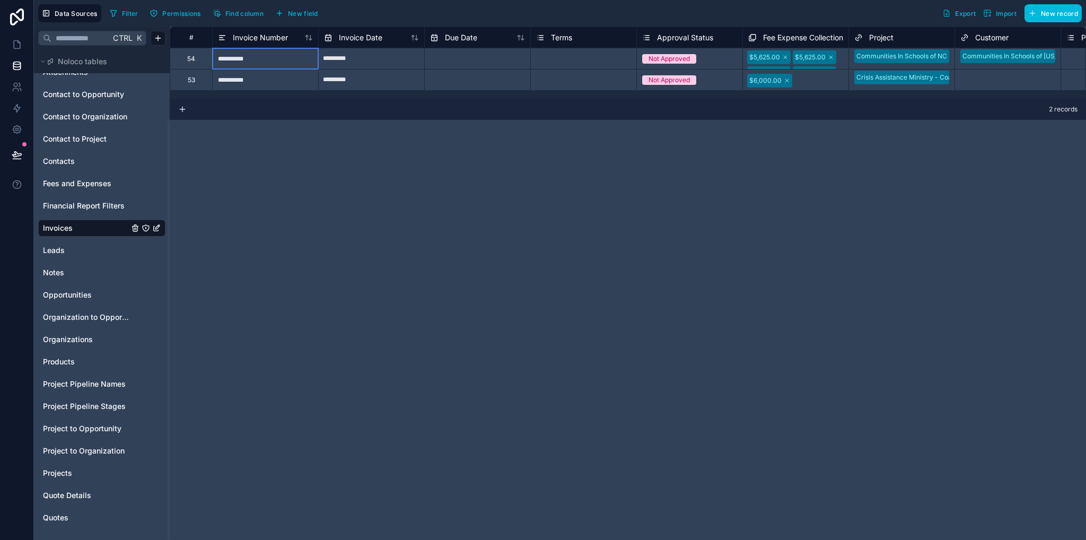
click at [244, 60] on div "**********" at bounding box center [265, 58] width 106 height 21
click at [275, 83] on div "**********" at bounding box center [265, 79] width 106 height 21
drag, startPoint x: 244, startPoint y: 57, endPoint x: 288, endPoint y: 68, distance: 45.5
drag, startPoint x: 288, startPoint y: 68, endPoint x: 269, endPoint y: 101, distance: 37.3
click at [269, 101] on div "Delete rows 1 to 2" at bounding box center [280, 101] width 70 height 12
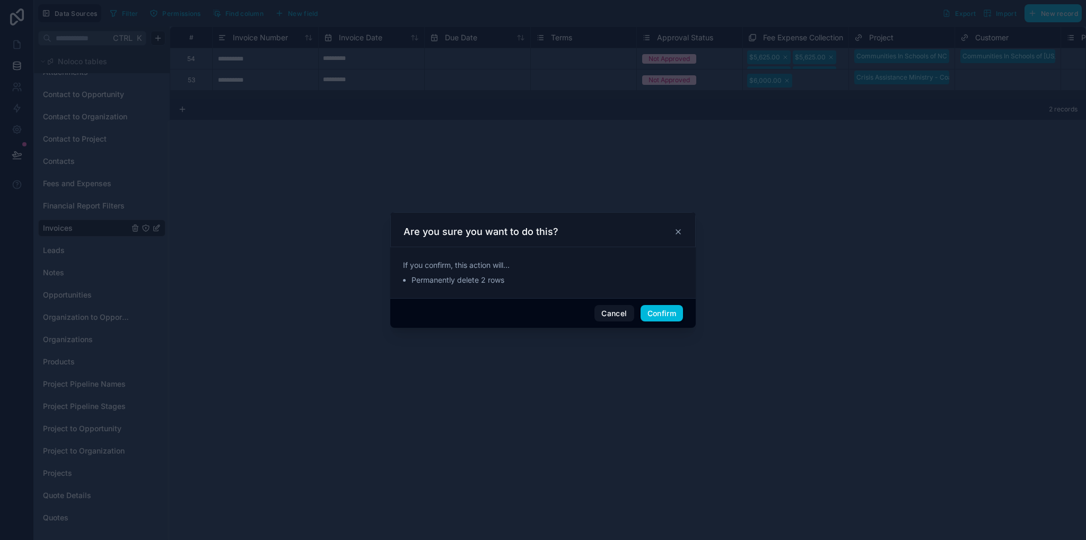
click at [658, 308] on button "Confirm" at bounding box center [662, 313] width 42 height 17
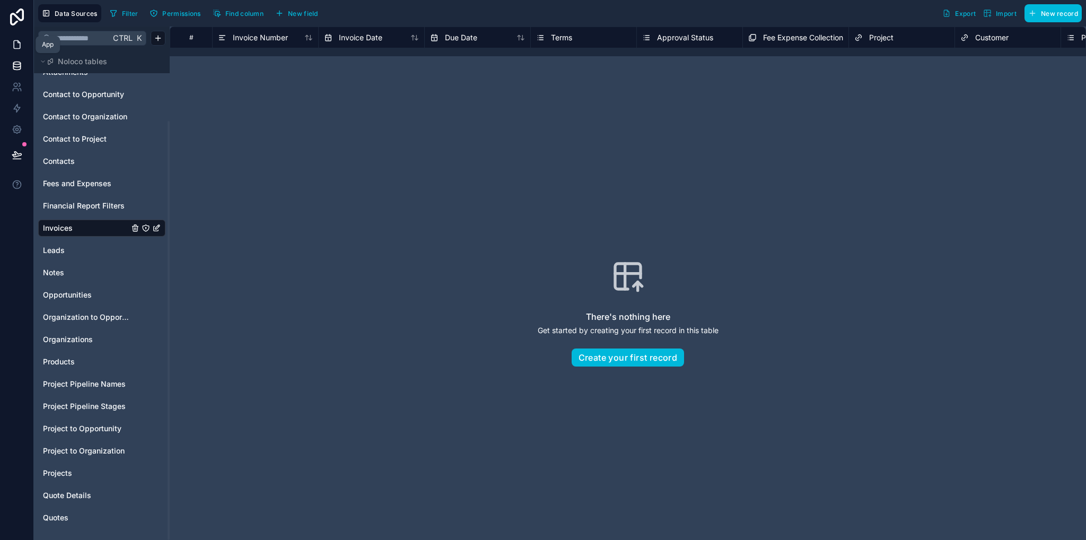
click at [16, 45] on icon at bounding box center [17, 44] width 11 height 11
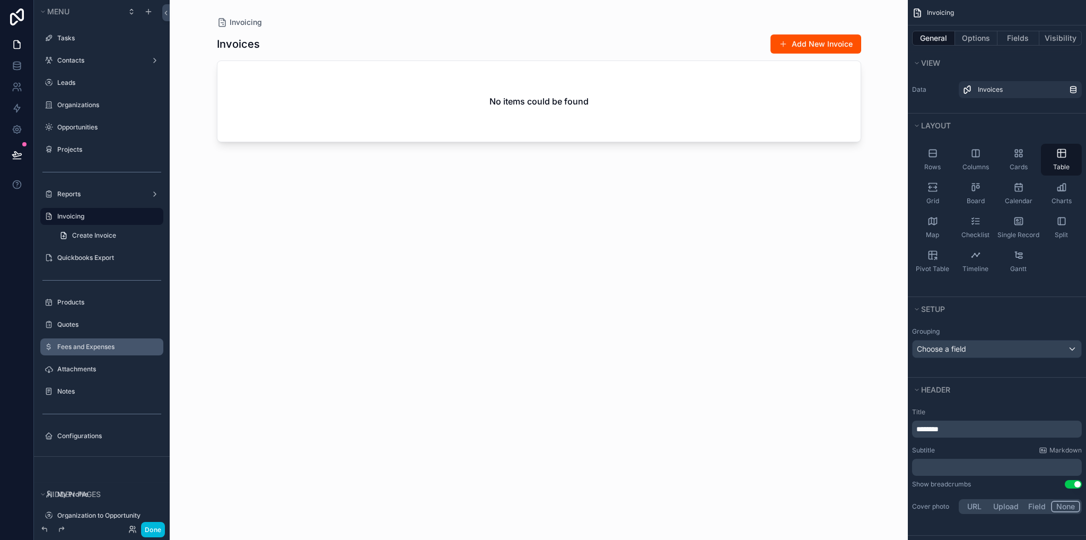
click at [86, 347] on label "Fees and Expenses" at bounding box center [107, 347] width 100 height 8
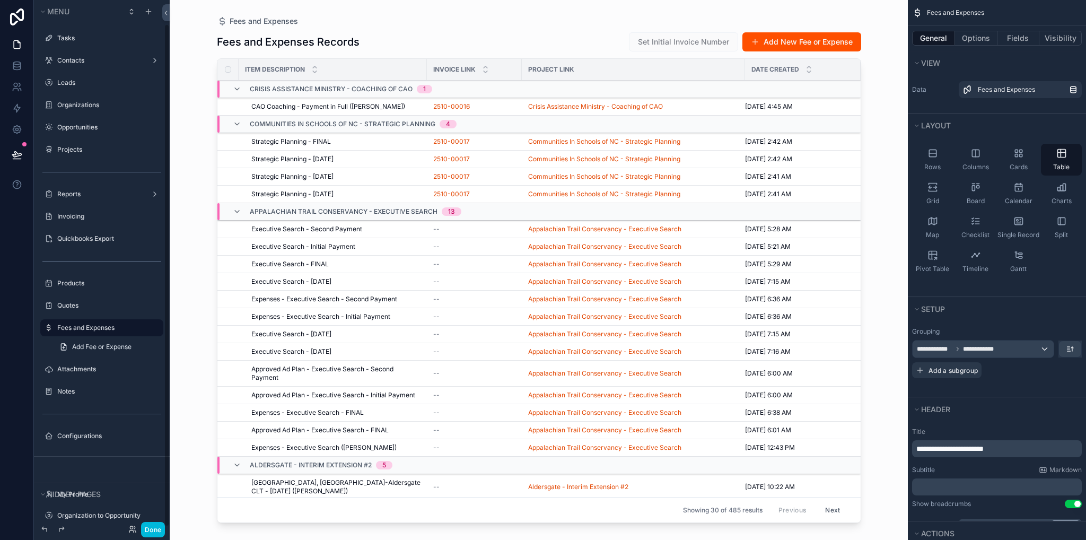
scroll to position [25, 0]
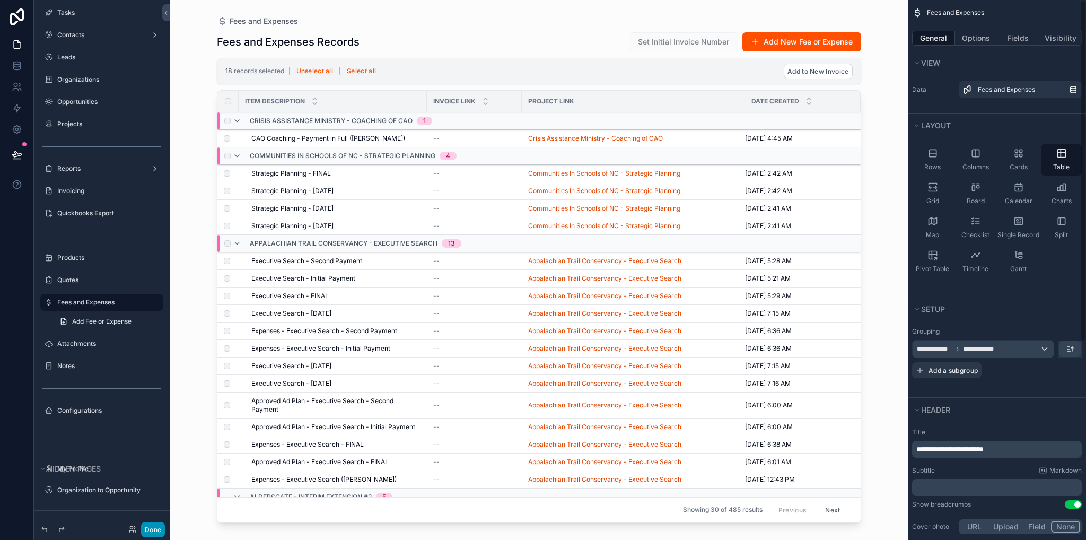
click at [153, 529] on button "Done" at bounding box center [153, 529] width 24 height 15
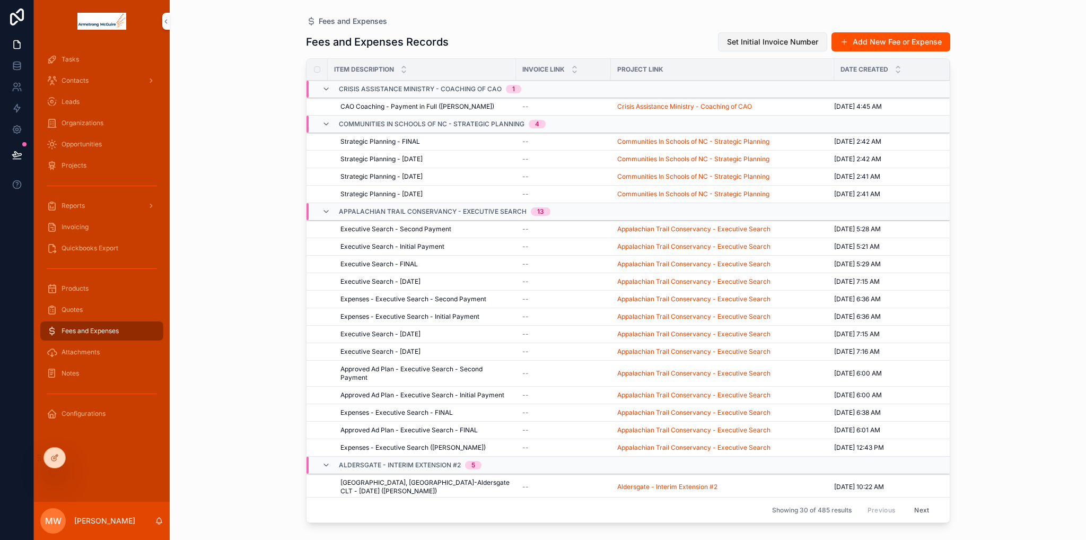
click at [767, 43] on span "Set Initial Invoice Number" at bounding box center [772, 42] width 91 height 11
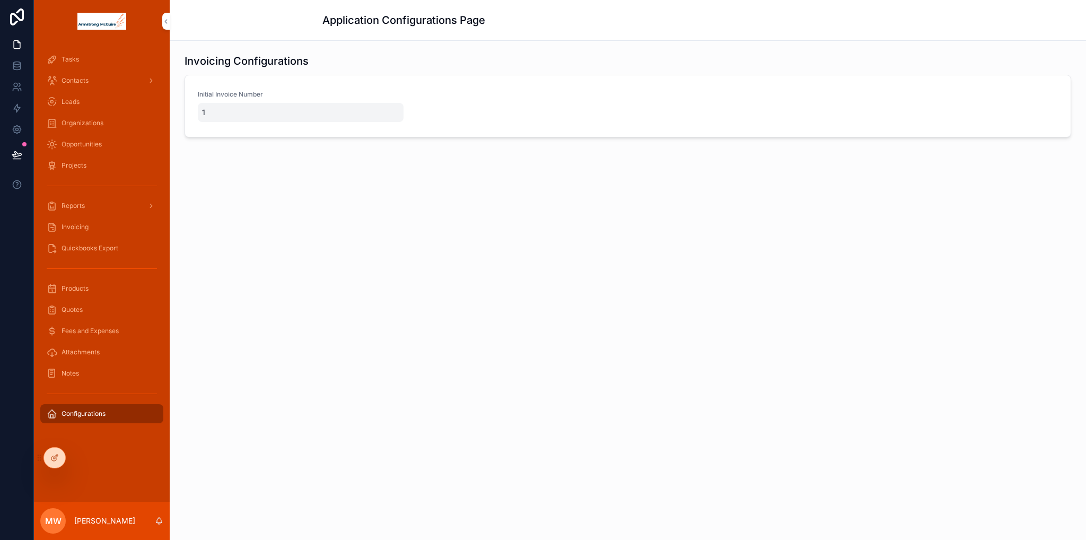
click at [243, 117] on span "1" at bounding box center [300, 112] width 197 height 11
type input "**"
click at [332, 127] on icon "scrollable content" at bounding box center [332, 125] width 8 height 8
click at [52, 460] on icon at bounding box center [53, 458] width 5 height 5
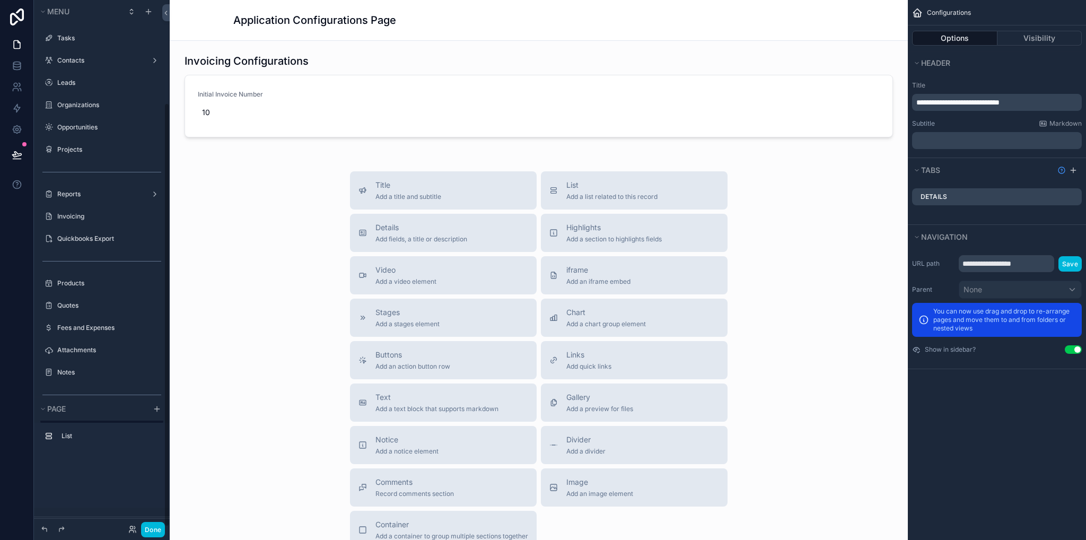
scroll to position [128, 0]
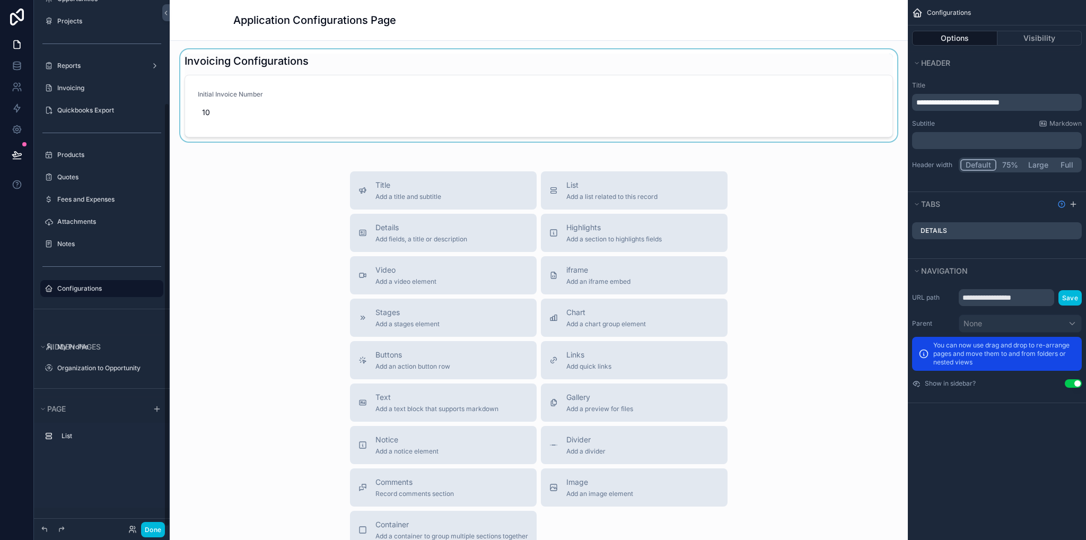
click at [247, 115] on div "scrollable content" at bounding box center [538, 97] width 721 height 97
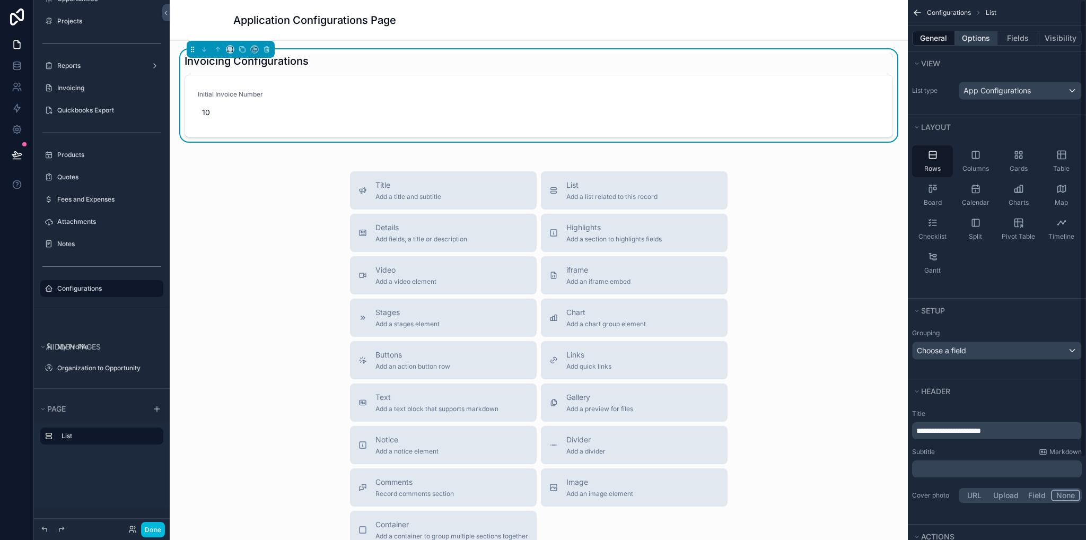
click at [968, 36] on button "Options" at bounding box center [976, 38] width 42 height 15
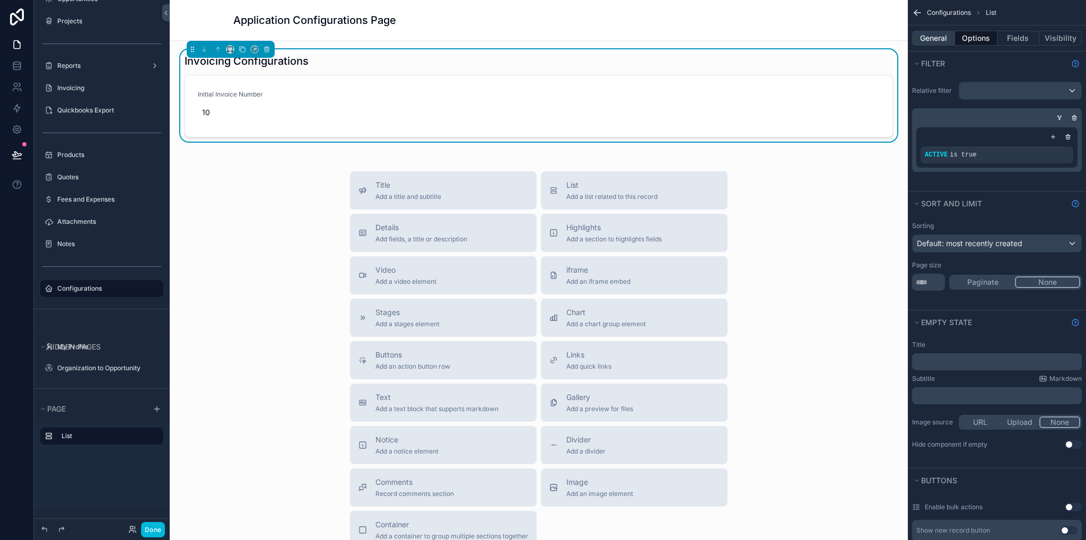
click at [930, 39] on button "General" at bounding box center [933, 38] width 43 height 15
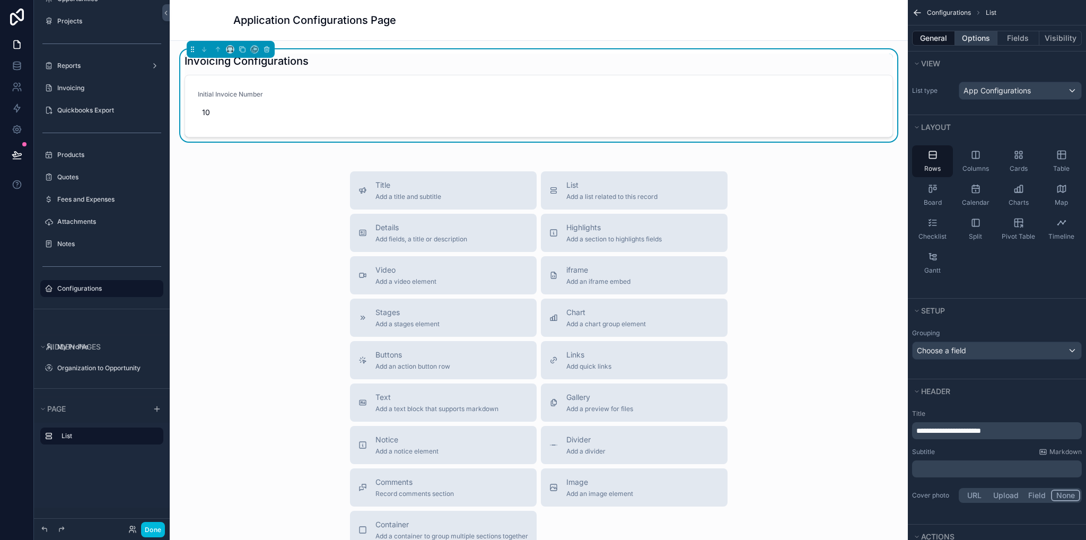
click at [982, 40] on button "Options" at bounding box center [976, 38] width 42 height 15
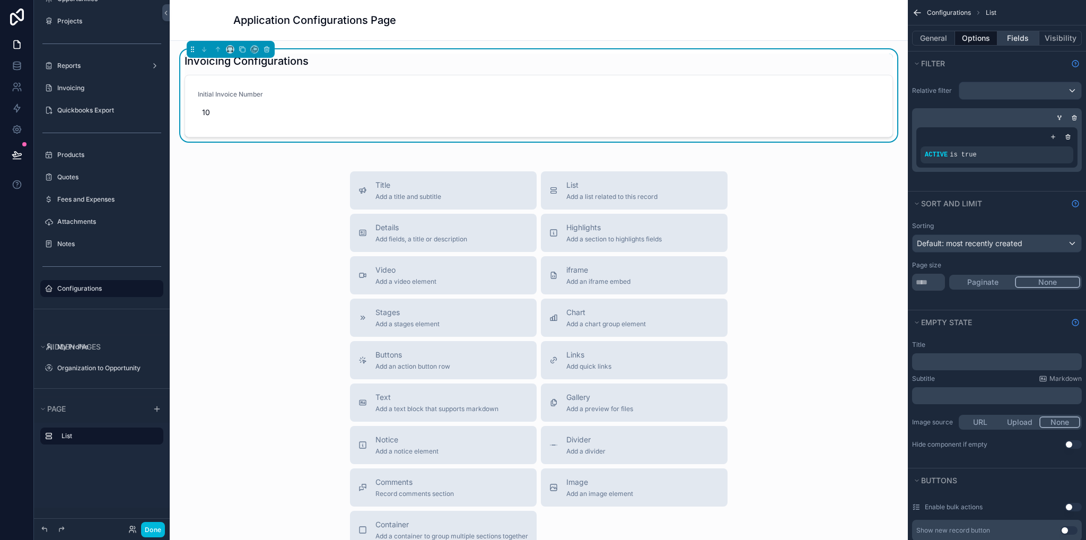
click at [1008, 45] on button "Fields" at bounding box center [1019, 38] width 42 height 15
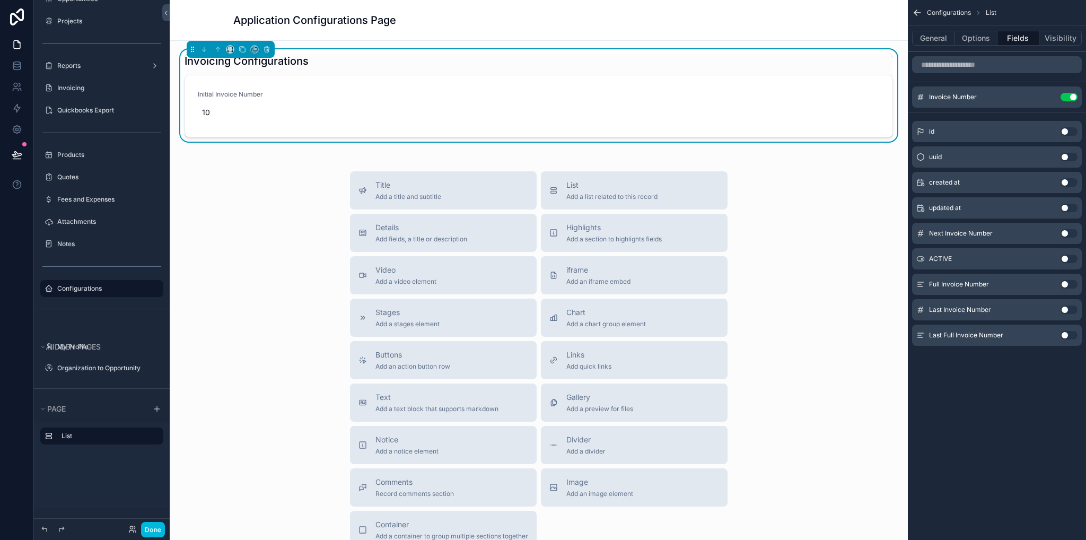
click at [0, 0] on icon "scrollable content" at bounding box center [0, 0] width 0 height 0
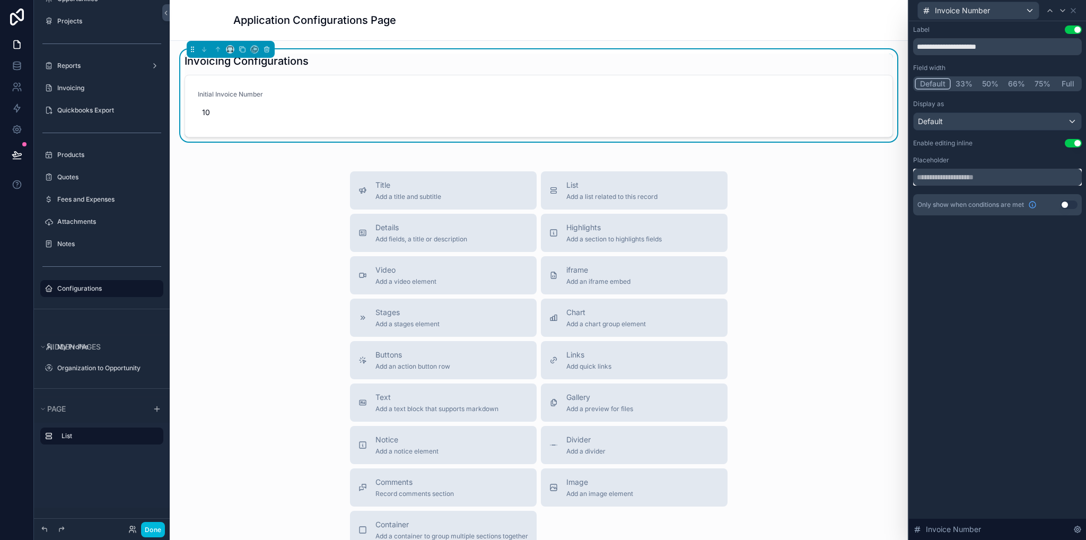
click at [957, 178] on input "text" at bounding box center [997, 177] width 169 height 17
click at [951, 119] on div "Default" at bounding box center [998, 121] width 168 height 17
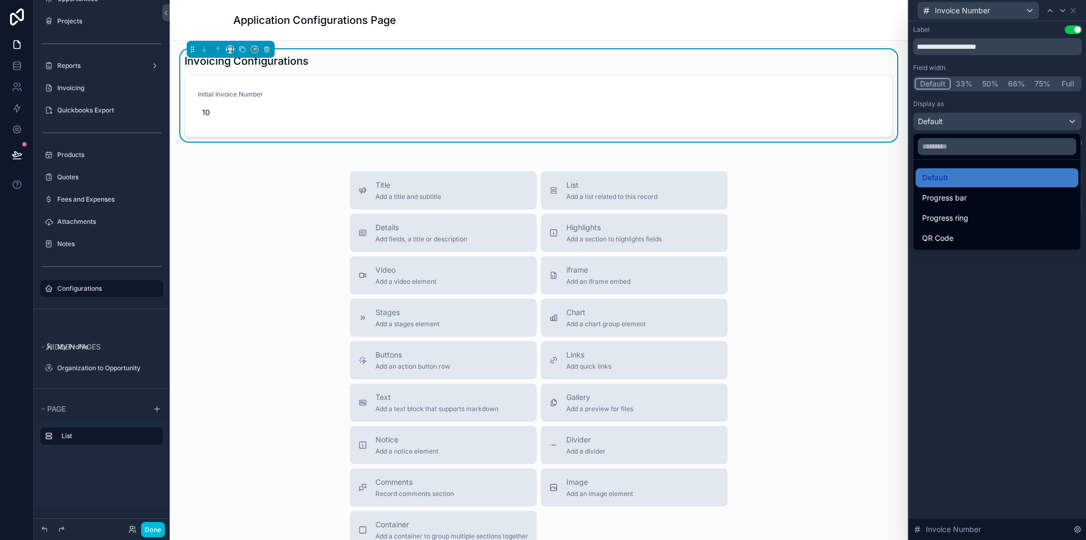
drag, startPoint x: 1005, startPoint y: 306, endPoint x: 995, endPoint y: 236, distance: 70.7
click at [1004, 306] on div at bounding box center [997, 270] width 177 height 540
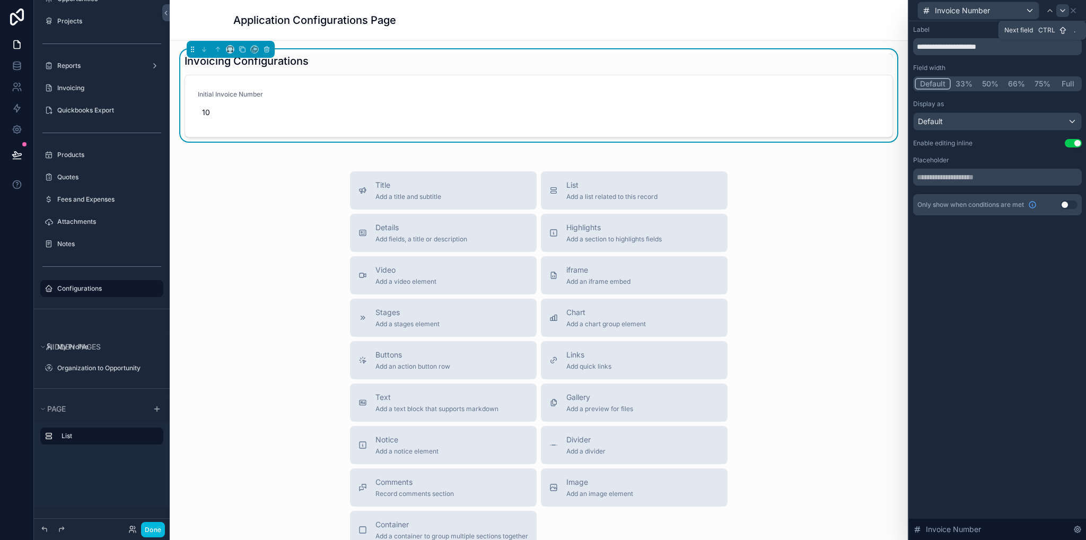
click at [1067, 11] on div at bounding box center [1063, 10] width 13 height 13
click at [1074, 12] on icon at bounding box center [1073, 10] width 8 height 8
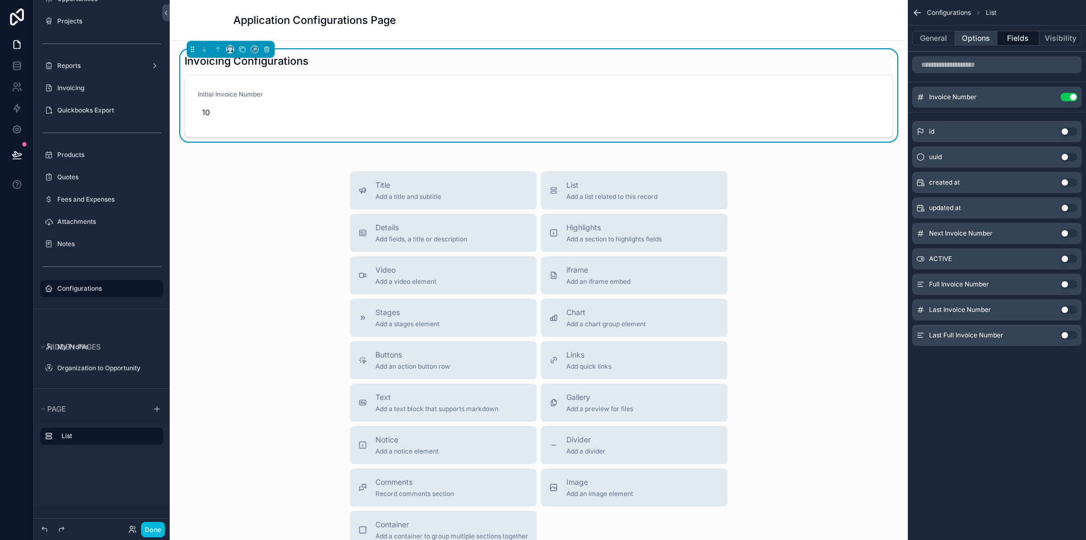
click at [981, 38] on button "Options" at bounding box center [976, 38] width 42 height 15
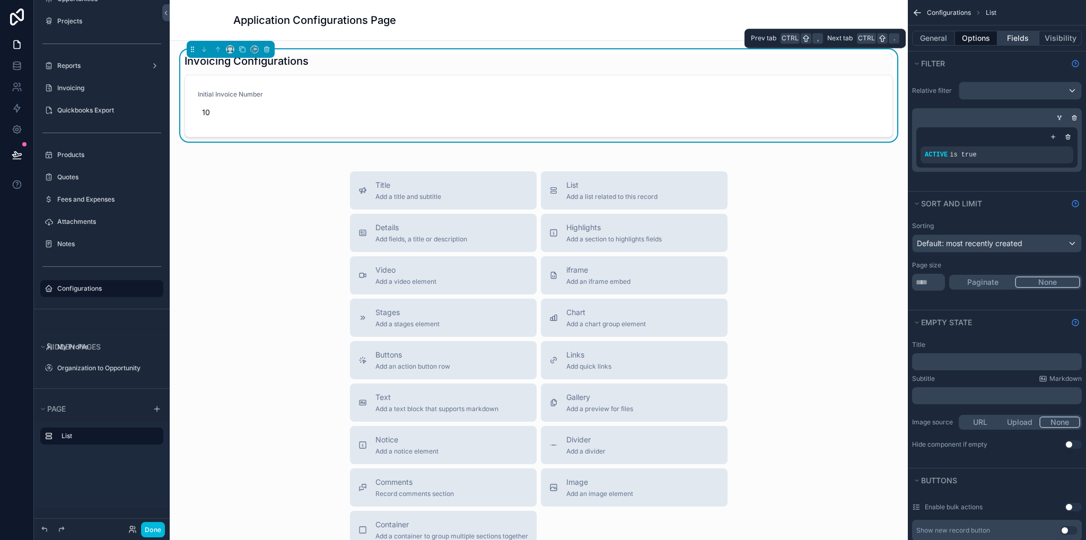
click at [1018, 37] on button "Fields" at bounding box center [1019, 38] width 42 height 15
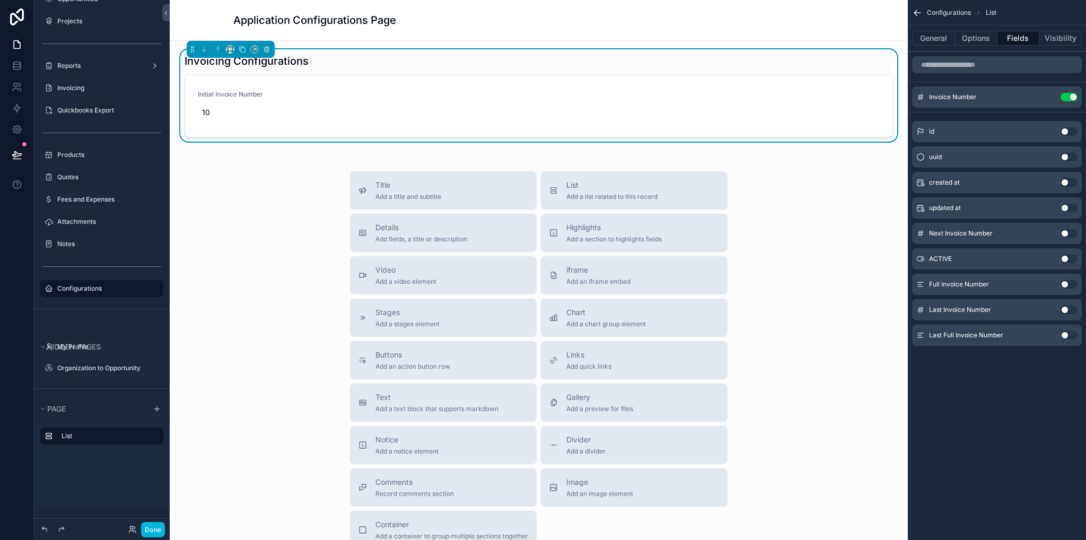
click at [676, 99] on div "Initial Invoice Number 10" at bounding box center [539, 106] width 682 height 32
click at [974, 38] on button "Options" at bounding box center [976, 38] width 42 height 15
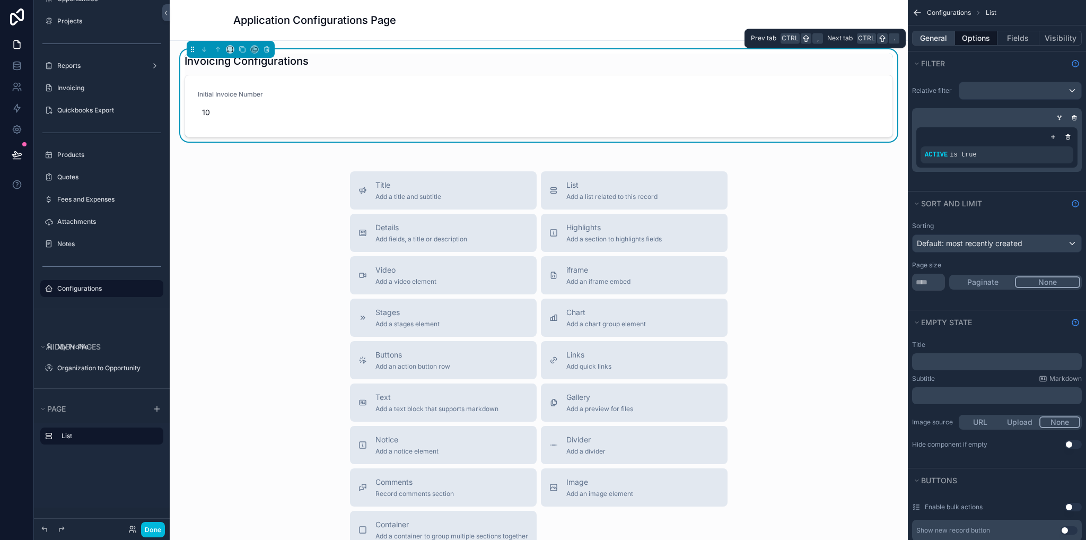
click at [929, 43] on button "General" at bounding box center [933, 38] width 43 height 15
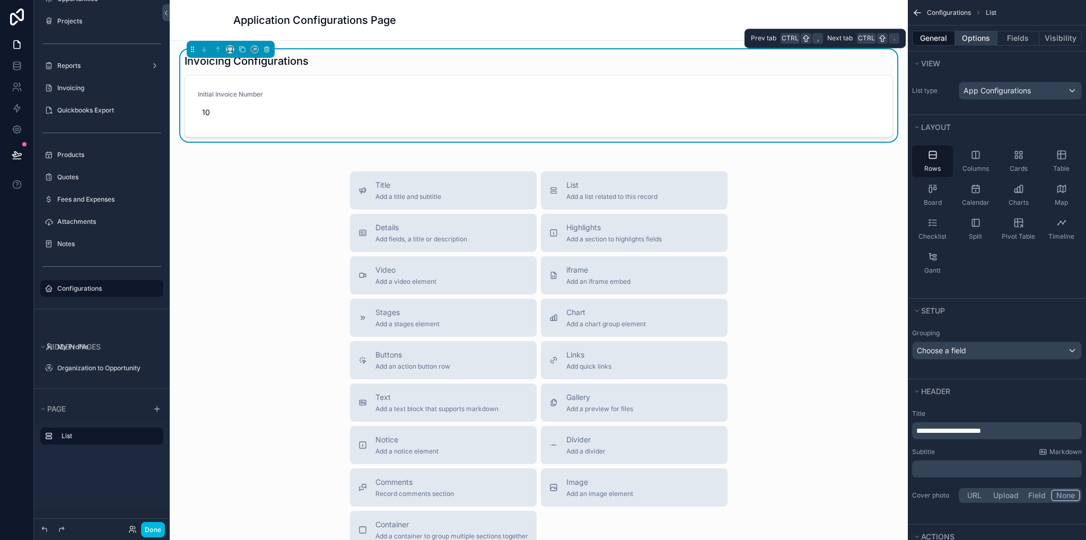
click at [973, 33] on button "Options" at bounding box center [976, 38] width 42 height 15
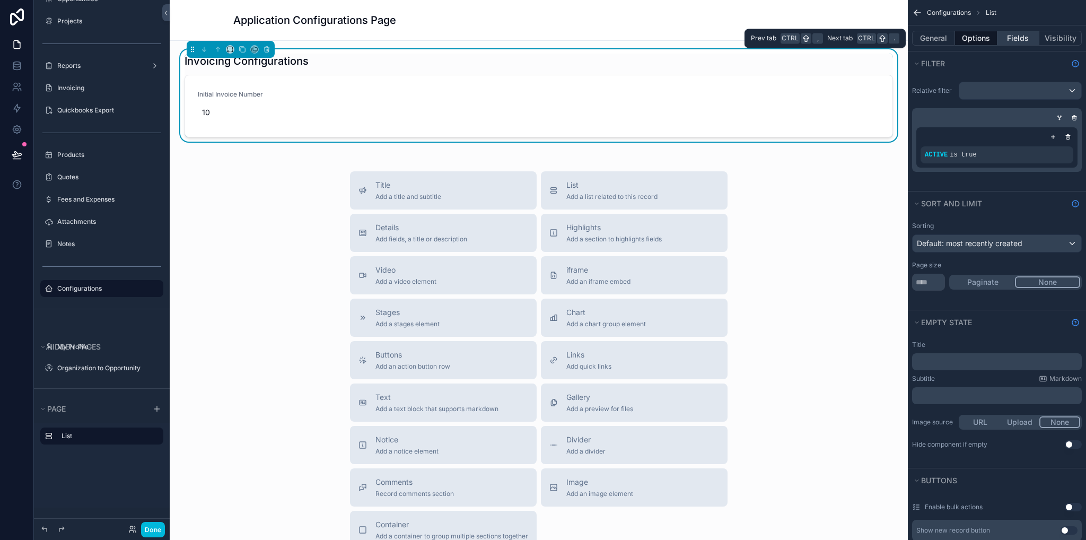
click at [1012, 37] on button "Fields" at bounding box center [1019, 38] width 42 height 15
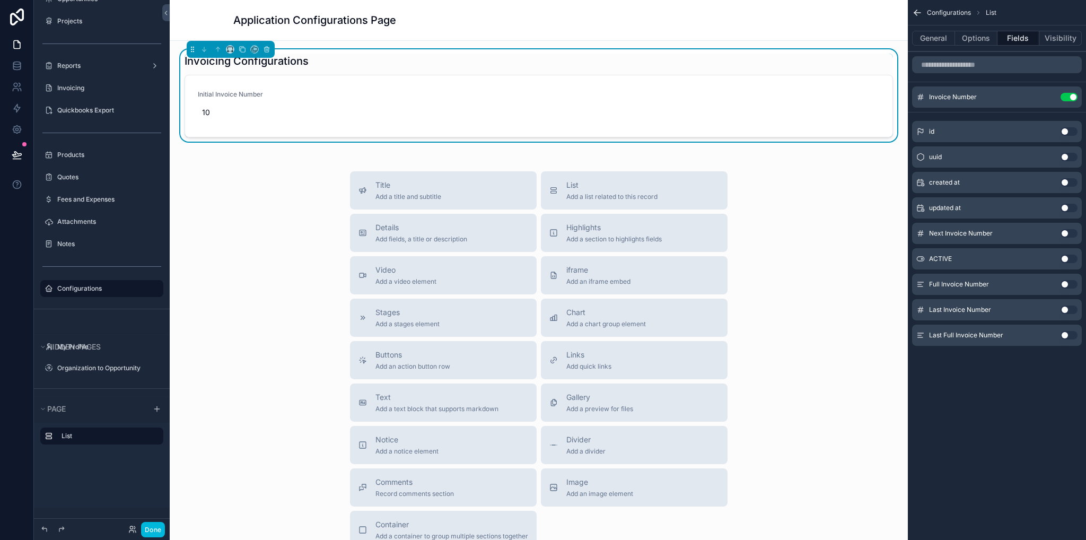
click at [0, 0] on icon "scrollable content" at bounding box center [0, 0] width 0 height 0
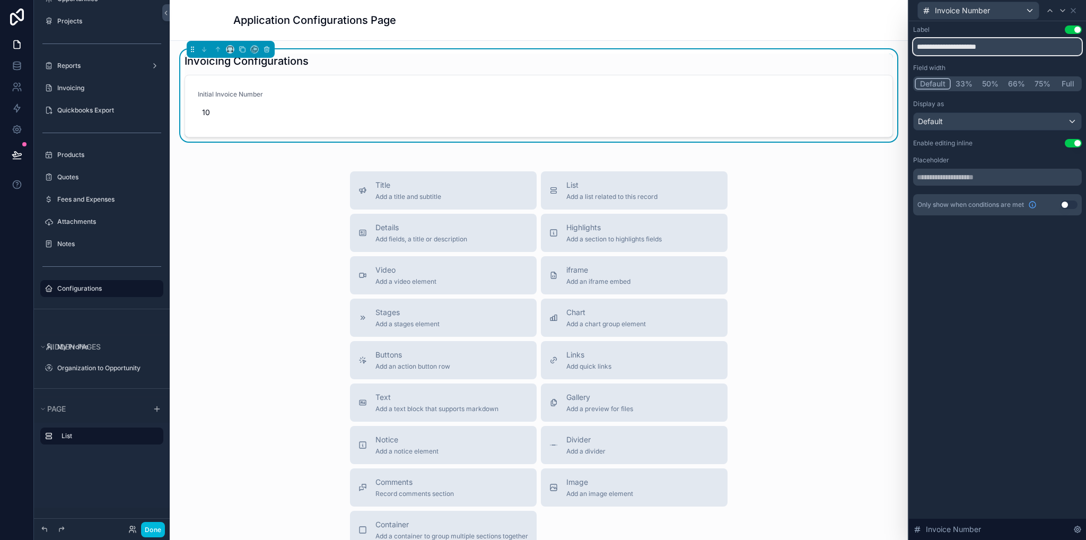
click at [1016, 45] on input "**********" at bounding box center [997, 46] width 169 height 17
drag, startPoint x: 1015, startPoint y: 47, endPoint x: 963, endPoint y: 49, distance: 51.5
click at [963, 49] on input "**********" at bounding box center [997, 46] width 169 height 17
click at [995, 49] on input "**********" at bounding box center [997, 46] width 169 height 17
click at [1005, 47] on input "**********" at bounding box center [997, 46] width 169 height 17
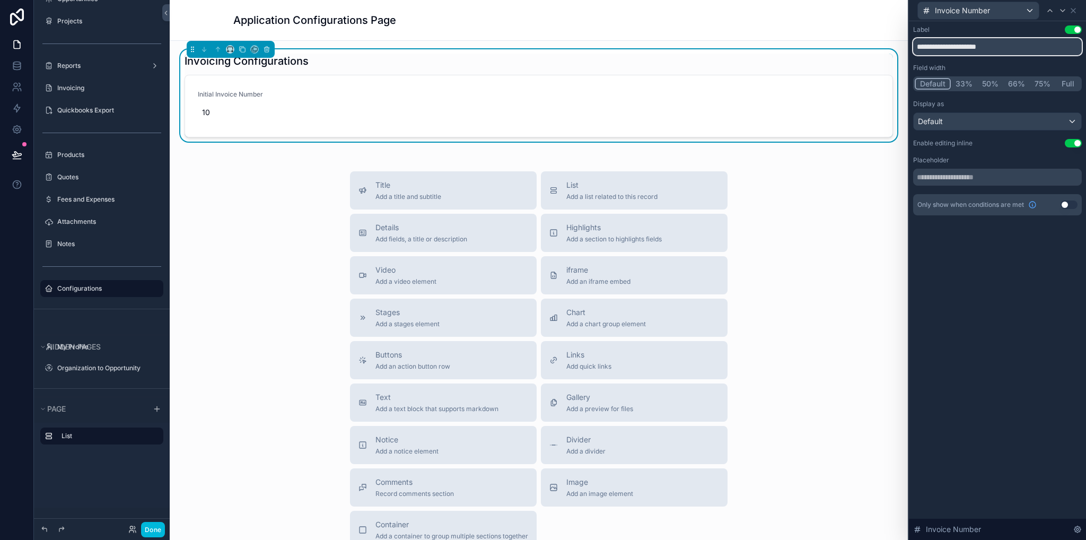
click at [1005, 44] on input "**********" at bounding box center [997, 46] width 169 height 17
drag, startPoint x: 1019, startPoint y: 45, endPoint x: 995, endPoint y: 50, distance: 24.5
click at [991, 53] on input "**********" at bounding box center [997, 46] width 169 height 17
click at [996, 50] on input "**********" at bounding box center [997, 46] width 169 height 17
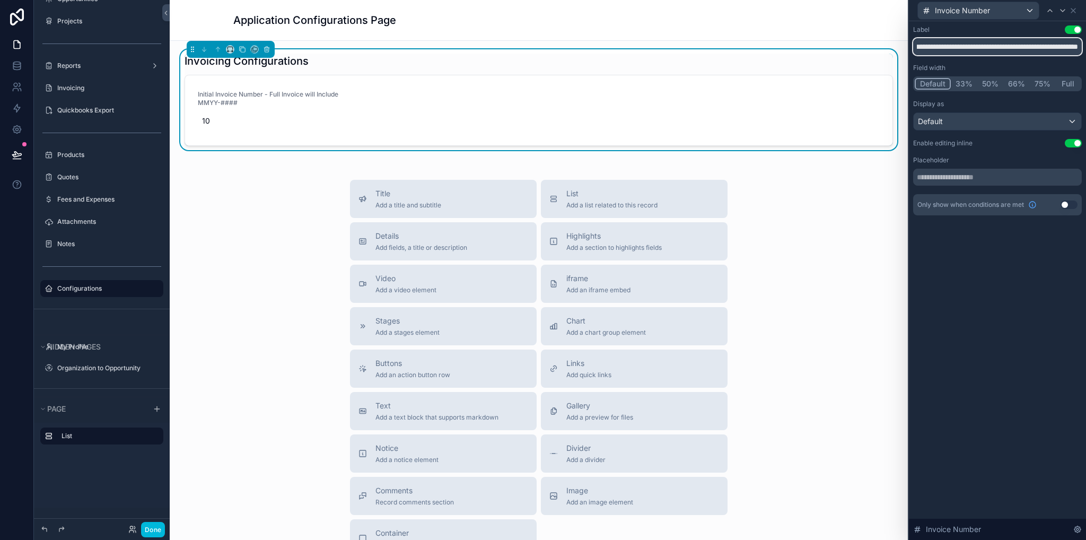
scroll to position [0, 54]
click at [1030, 48] on input "**********" at bounding box center [997, 46] width 169 height 17
click at [1078, 48] on input "**********" at bounding box center [997, 46] width 169 height 17
click at [1024, 308] on div "**********" at bounding box center [997, 280] width 177 height 519
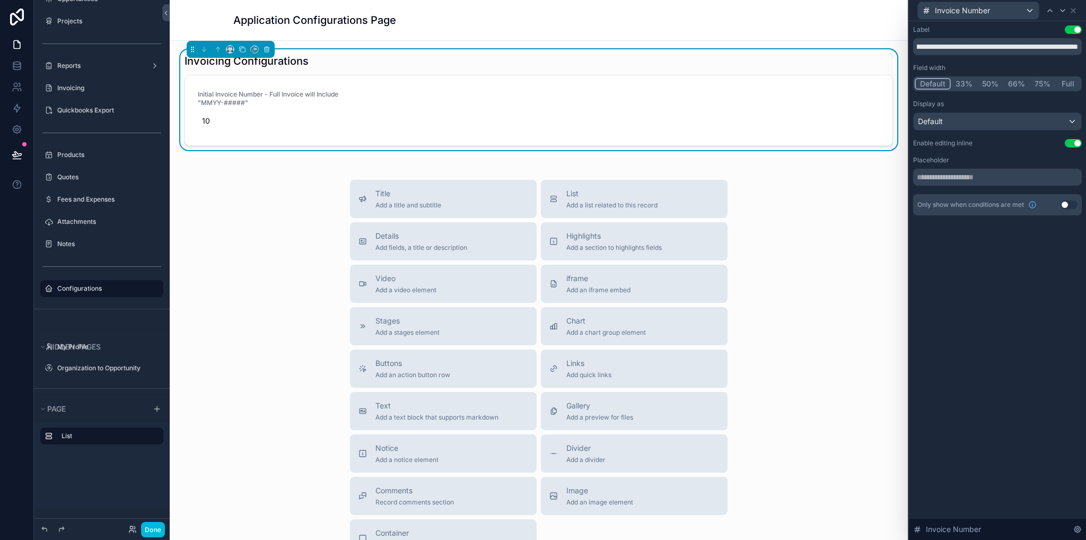
scroll to position [0, 0]
click at [1000, 47] on input "**********" at bounding box center [997, 46] width 169 height 17
type input "**********"
click at [248, 172] on div "Invoicing Configurations Initial Invoice Number: Full Invoice will Include "MMY…" at bounding box center [539, 342] width 738 height 602
click at [82, 197] on label "Fees and Expenses" at bounding box center [107, 199] width 100 height 8
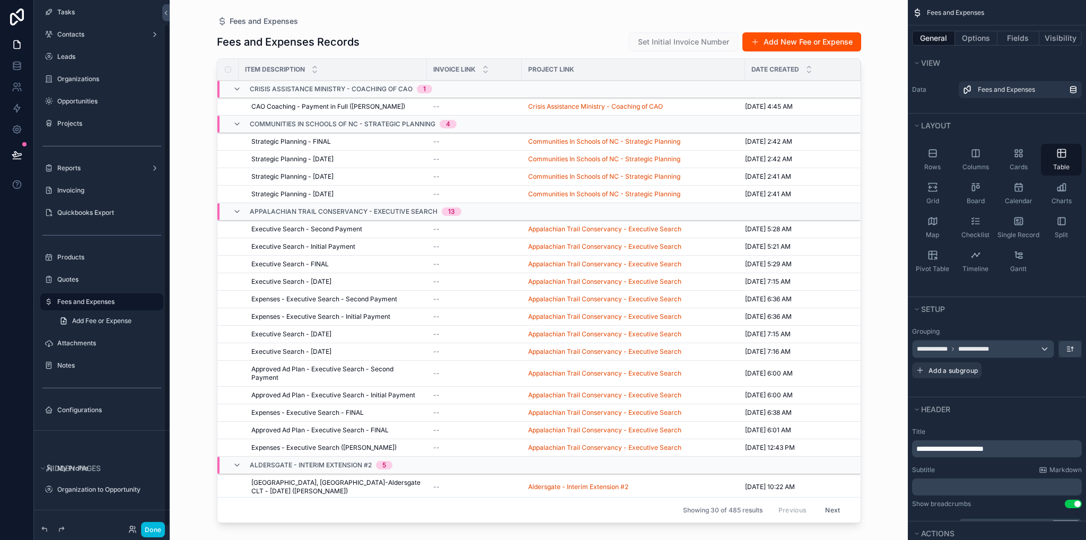
scroll to position [25, 0]
click at [149, 533] on button "Done" at bounding box center [153, 529] width 24 height 15
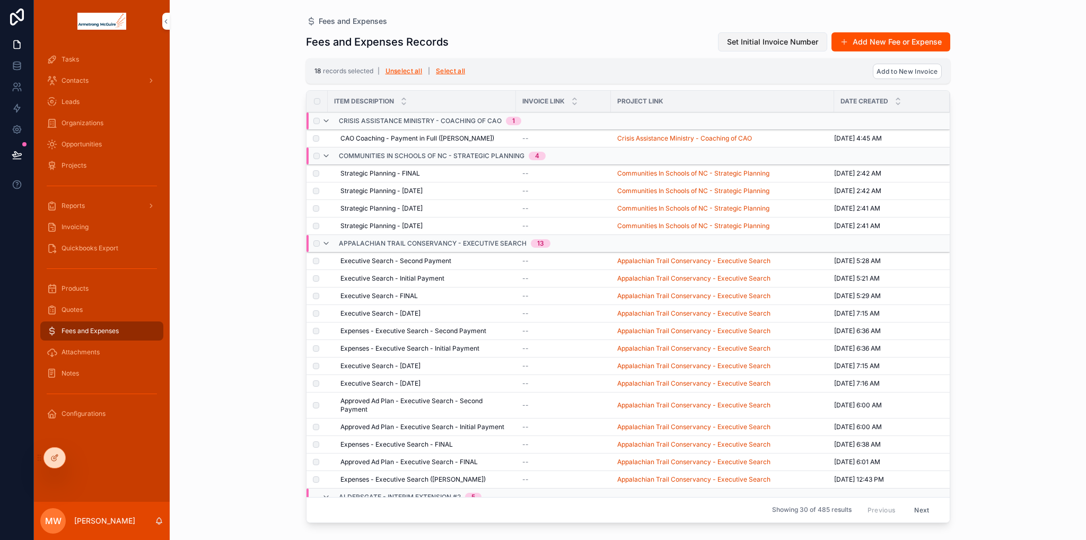
click at [802, 37] on span "Set Initial Invoice Number" at bounding box center [772, 42] width 91 height 11
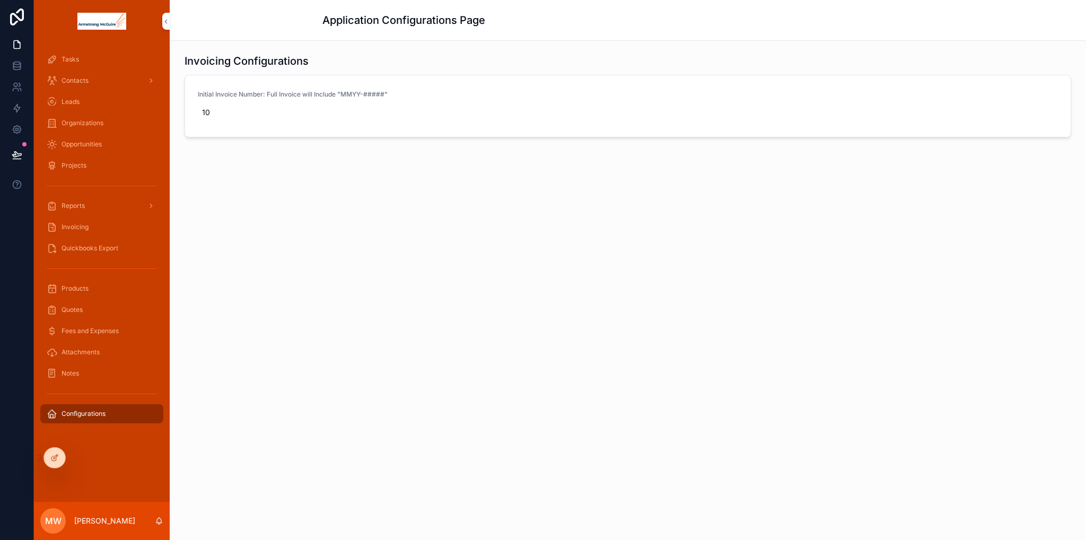
click at [81, 325] on div "Fees and Expenses" at bounding box center [102, 331] width 110 height 17
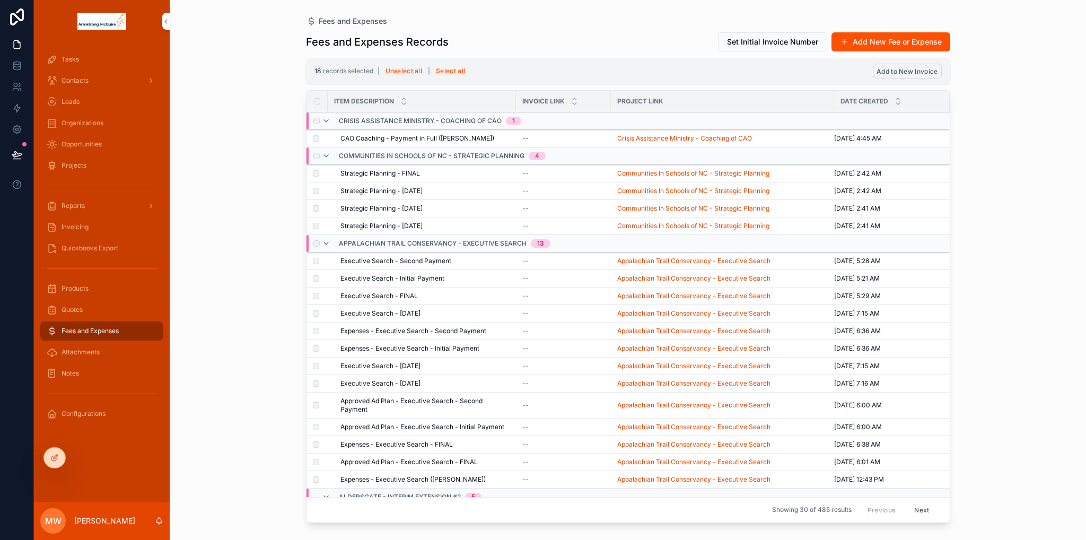
click at [928, 70] on span "Add to New Invoice" at bounding box center [907, 71] width 61 height 8
click at [961, 50] on icon "scrollable content" at bounding box center [958, 51] width 5 height 4
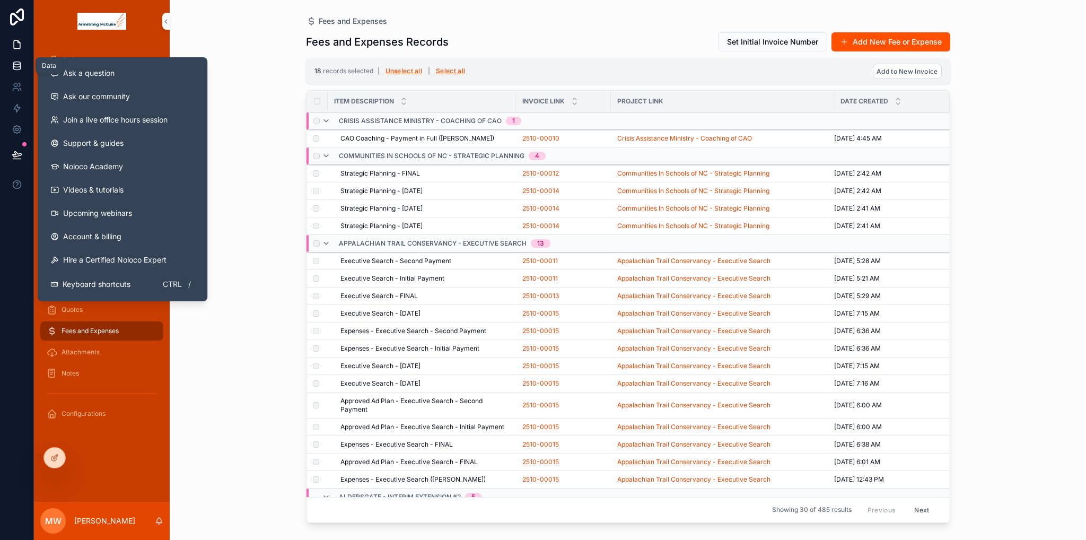
click at [21, 68] on icon at bounding box center [17, 65] width 11 height 11
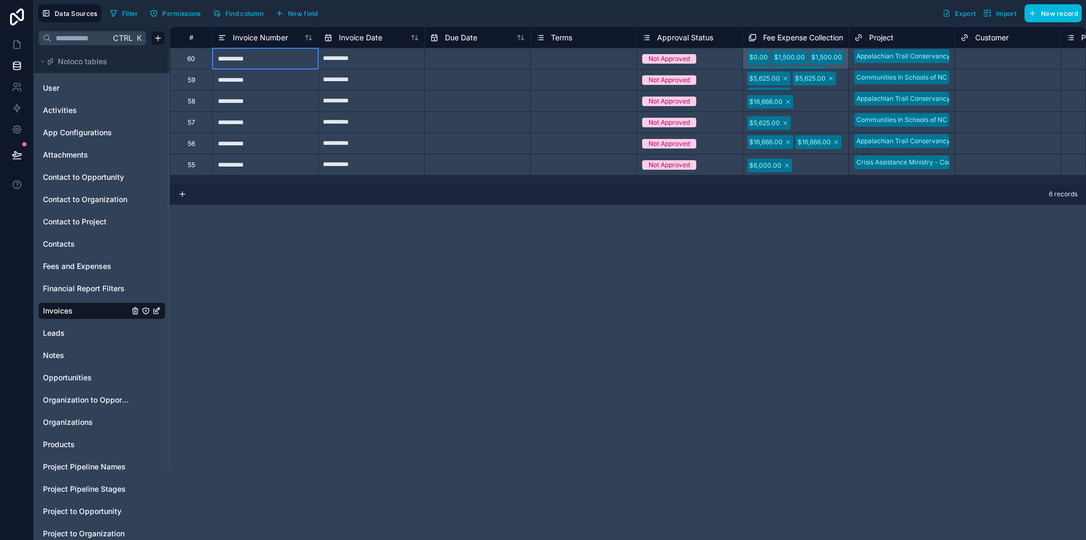
click at [242, 57] on div "**********" at bounding box center [265, 58] width 106 height 21
drag, startPoint x: 280, startPoint y: 162, endPoint x: 274, endPoint y: 127, distance: 35.5
click at [280, 162] on div "**********" at bounding box center [265, 164] width 106 height 21
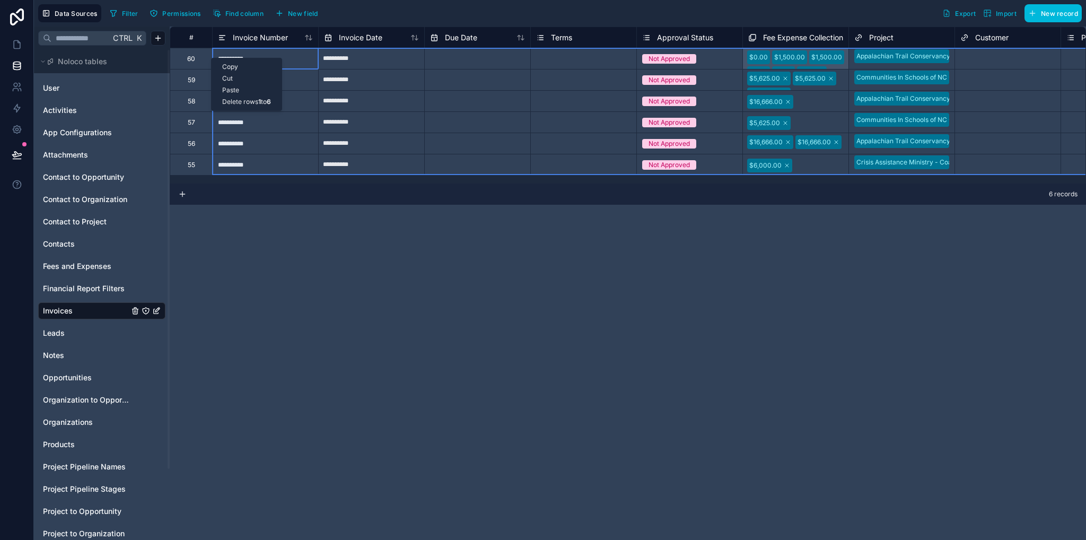
drag, startPoint x: 211, startPoint y: 58, endPoint x: 283, endPoint y: 100, distance: 83.0
drag, startPoint x: 283, startPoint y: 100, endPoint x: 249, endPoint y: 100, distance: 33.9
click at [249, 100] on div "Delete rows 1 to 6" at bounding box center [247, 102] width 70 height 12
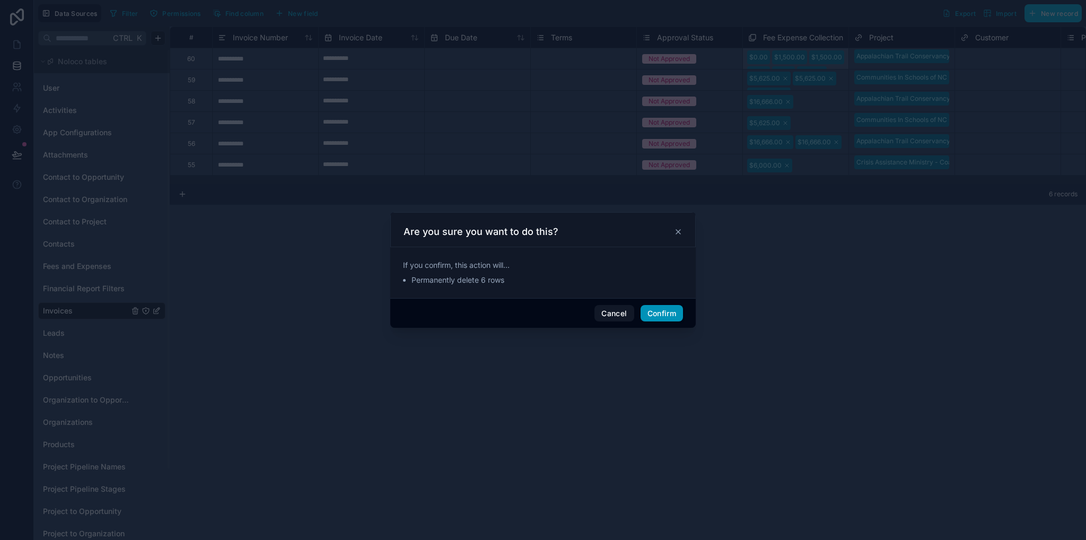
click at [680, 317] on button "Confirm" at bounding box center [662, 313] width 42 height 17
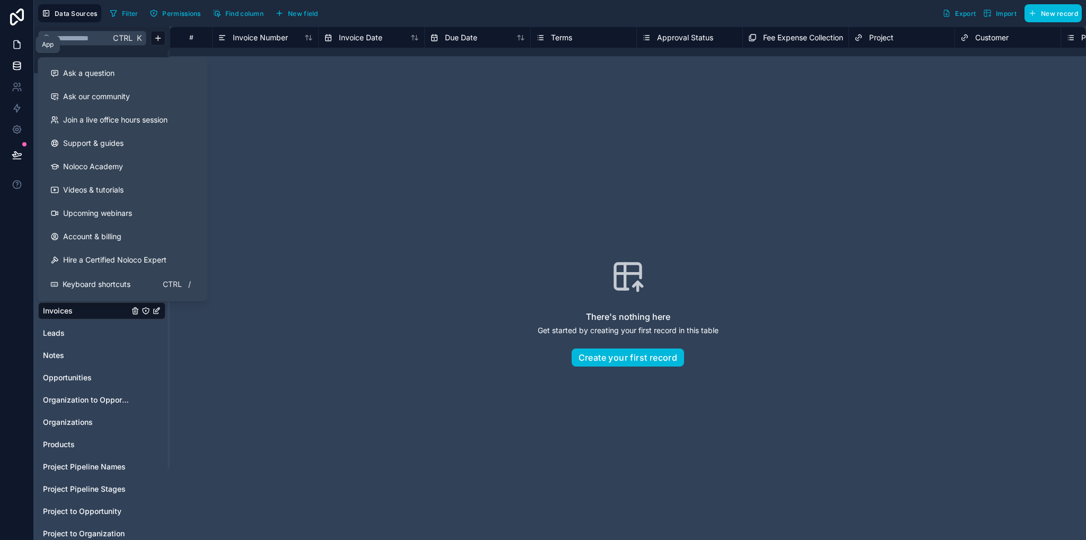
click at [17, 42] on icon at bounding box center [17, 44] width 11 height 11
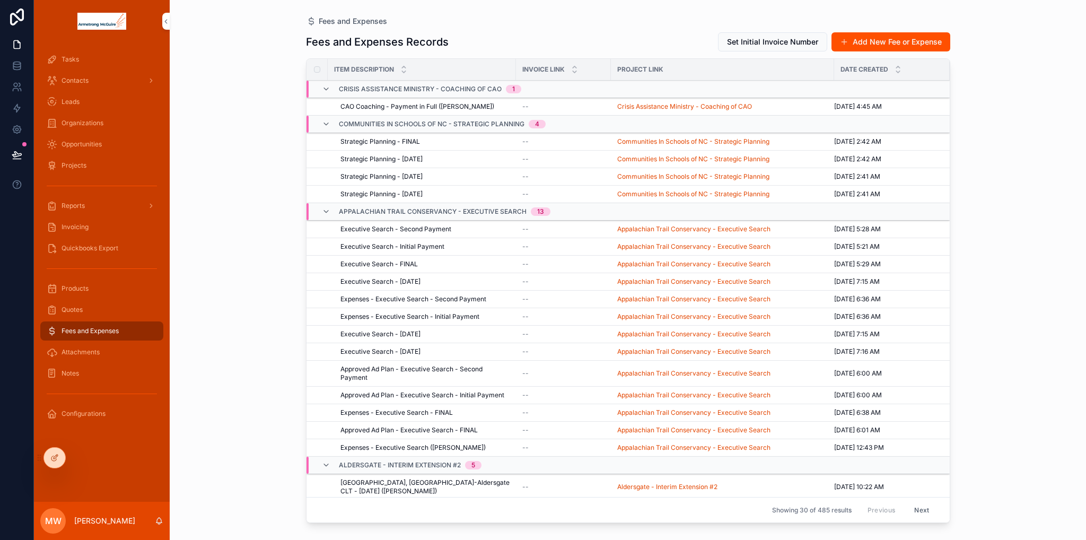
click at [380, 104] on span "CAO Coaching - Payment in Full ([PERSON_NAME])" at bounding box center [418, 106] width 154 height 8
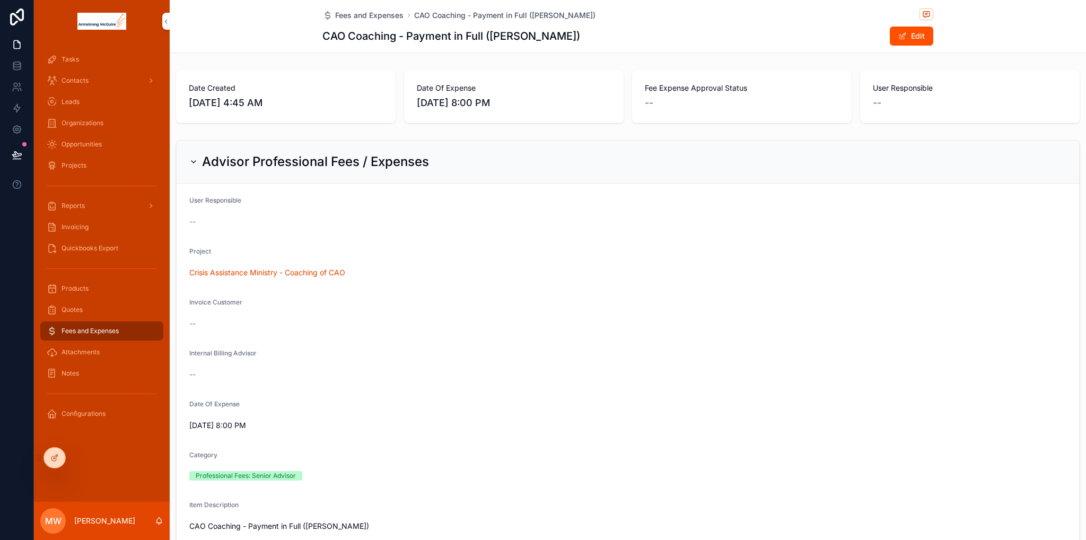
click at [37, 452] on div at bounding box center [50, 457] width 31 height 21
click at [47, 457] on div at bounding box center [54, 458] width 21 height 20
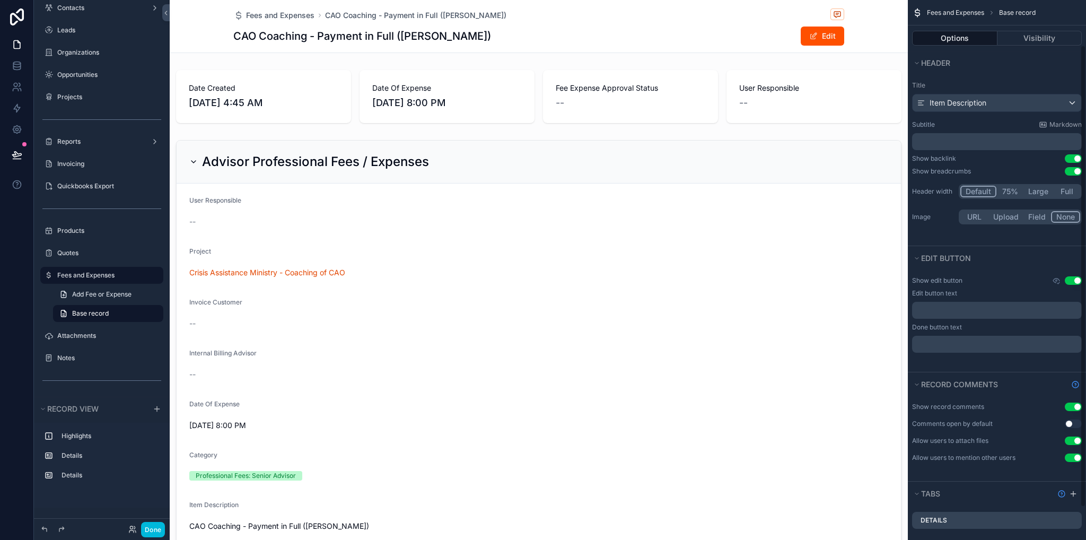
scroll to position [91, 0]
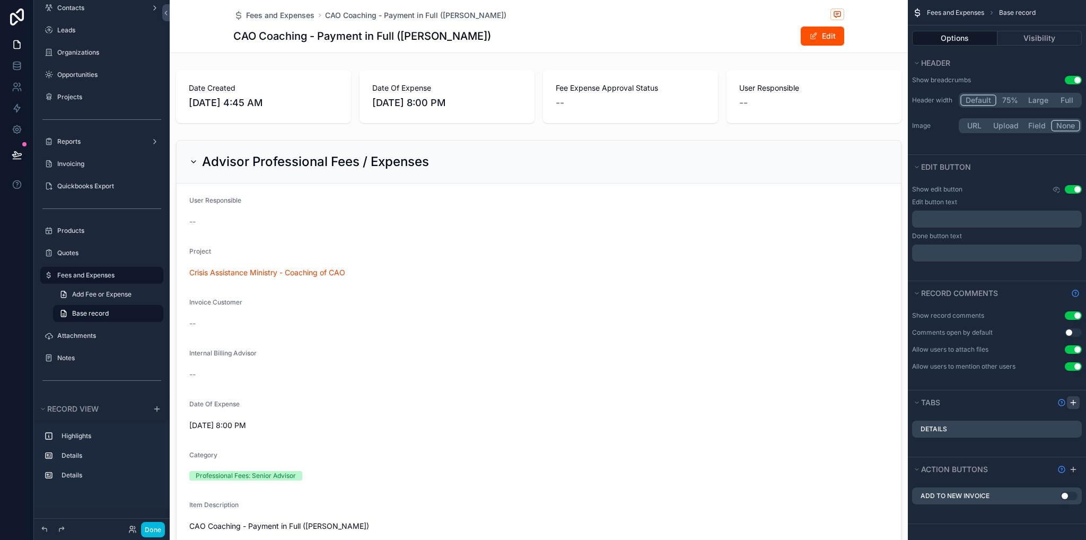
click at [1073, 403] on icon "scrollable content" at bounding box center [1073, 402] width 8 height 8
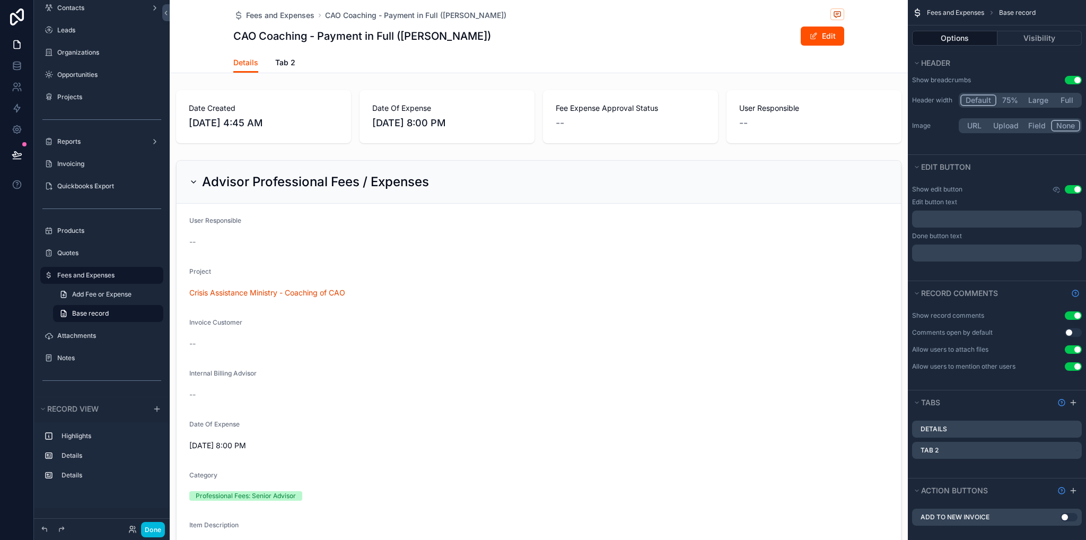
drag, startPoint x: 955, startPoint y: 446, endPoint x: 1024, endPoint y: 447, distance: 69.0
click at [956, 447] on div "Tab 2" at bounding box center [997, 450] width 170 height 17
click at [0, 0] on icon "scrollable content" at bounding box center [0, 0] width 0 height 0
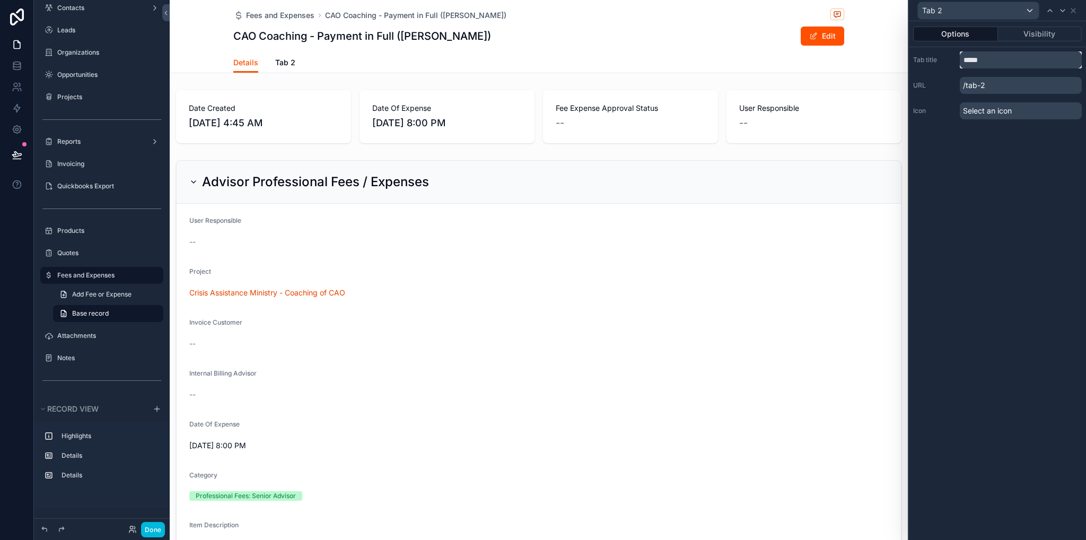
drag, startPoint x: 990, startPoint y: 64, endPoint x: 943, endPoint y: 67, distance: 47.3
click at [943, 67] on div "Tab title *****" at bounding box center [997, 59] width 169 height 17
type input "*******"
click at [1004, 86] on p "/tab-2" at bounding box center [1021, 85] width 122 height 17
click at [1076, 8] on icon at bounding box center [1073, 10] width 8 height 8
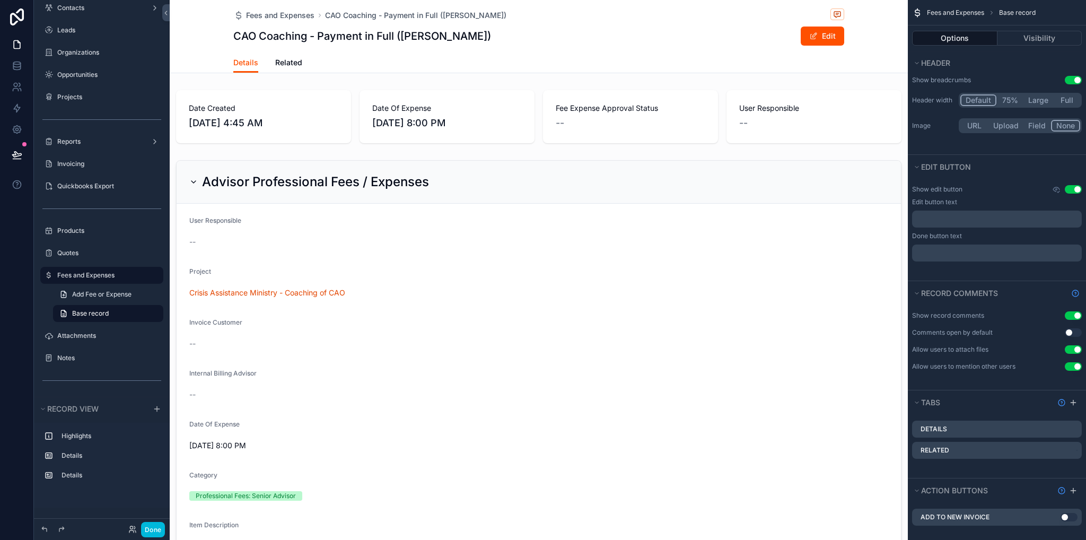
click at [281, 59] on span "Related" at bounding box center [288, 62] width 27 height 11
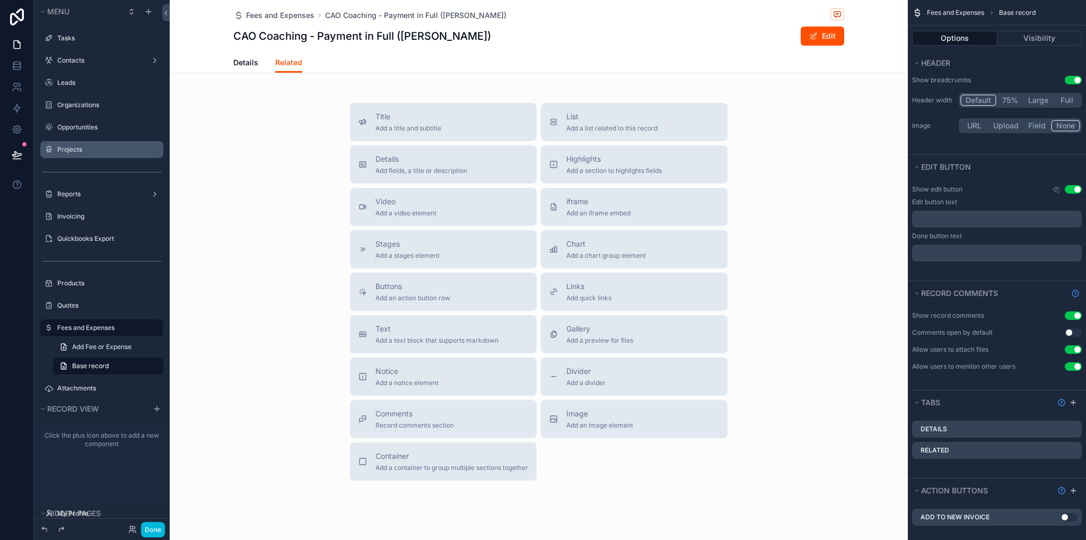
click at [72, 152] on label "Projects" at bounding box center [107, 149] width 100 height 8
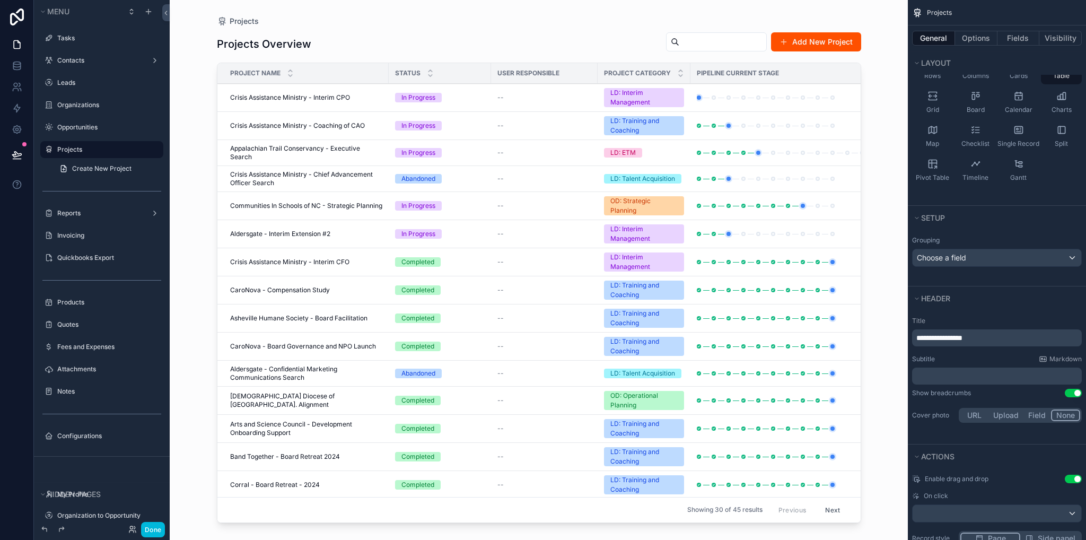
click at [310, 93] on div "scrollable content" at bounding box center [539, 263] width 678 height 527
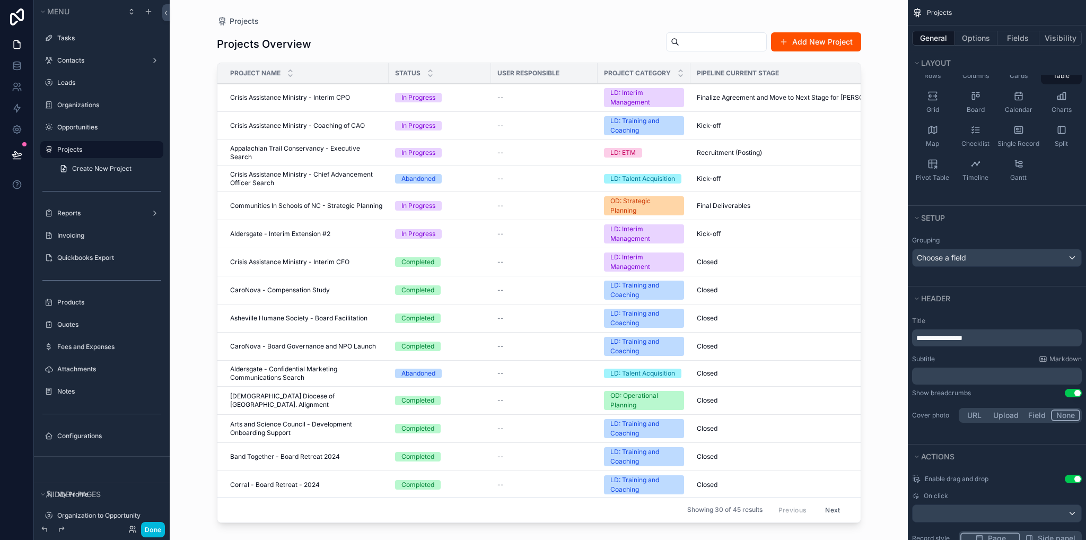
click at [309, 95] on span "Crisis Assistance Ministry - Interim CPO" at bounding box center [290, 97] width 120 height 8
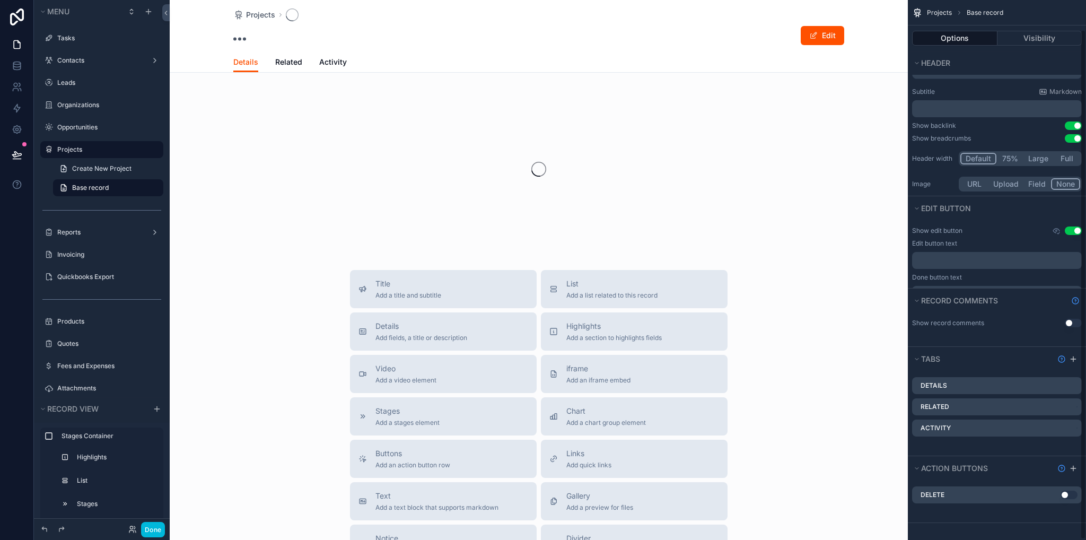
scroll to position [83, 0]
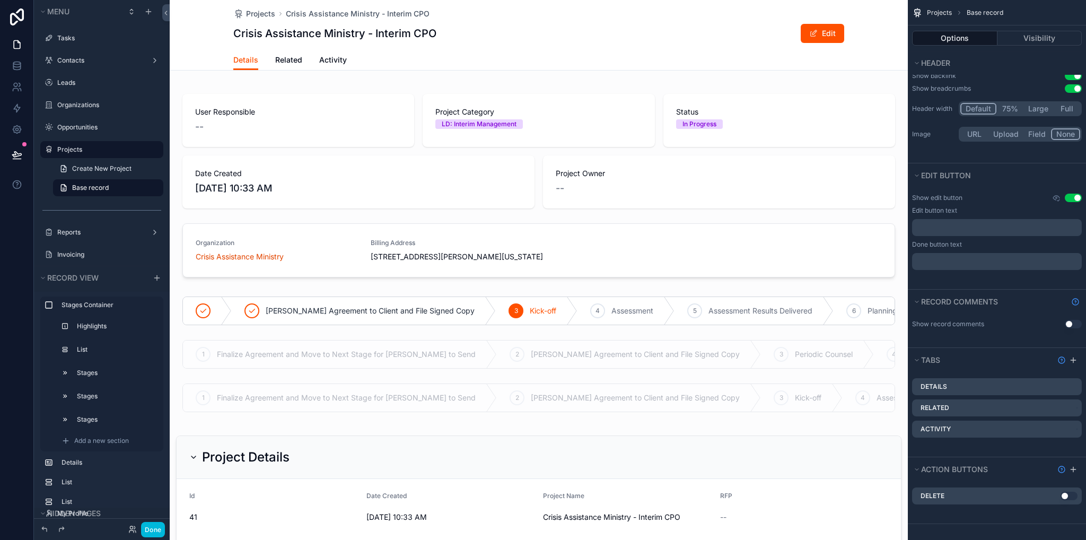
click at [285, 63] on span "Related" at bounding box center [288, 60] width 27 height 11
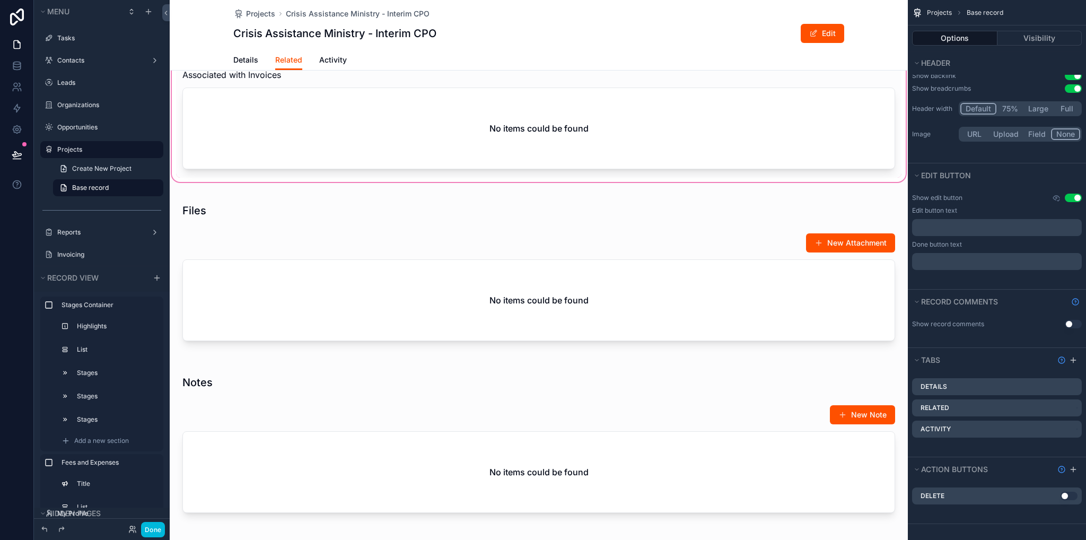
scroll to position [583, 0]
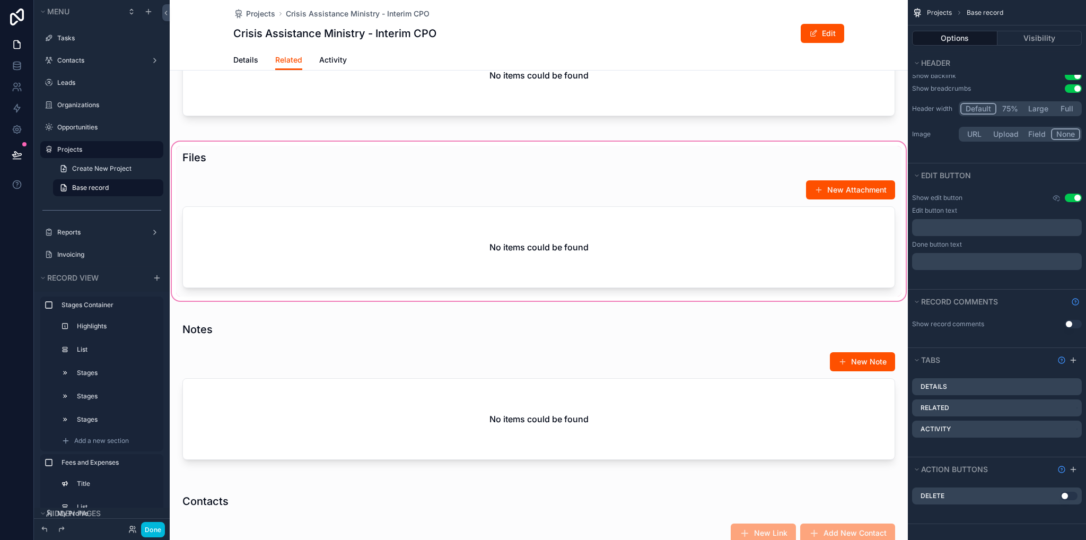
click at [240, 191] on div "scrollable content" at bounding box center [539, 221] width 738 height 163
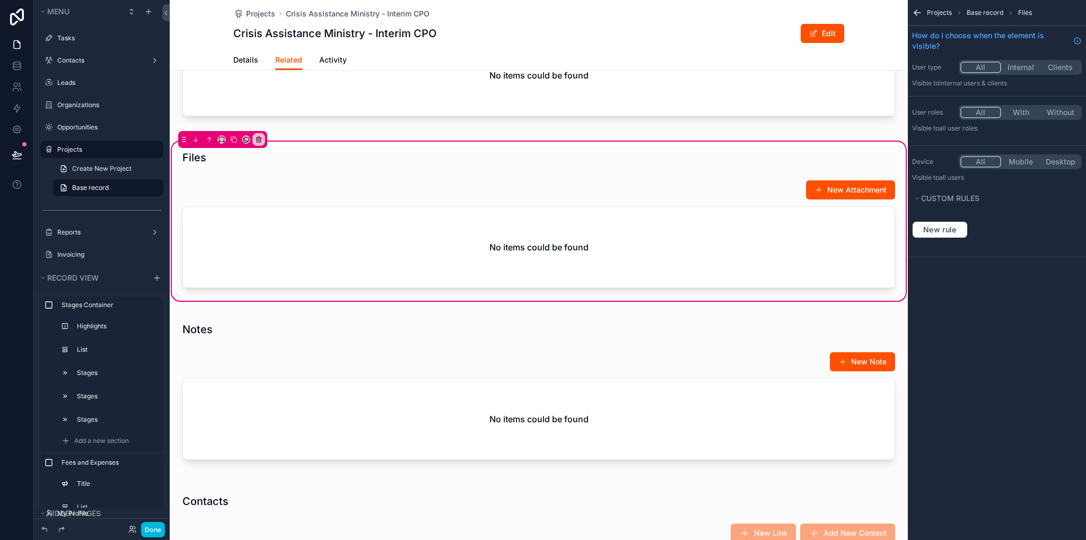
scroll to position [0, 0]
click at [755, 215] on div "scrollable content" at bounding box center [539, 236] width 726 height 121
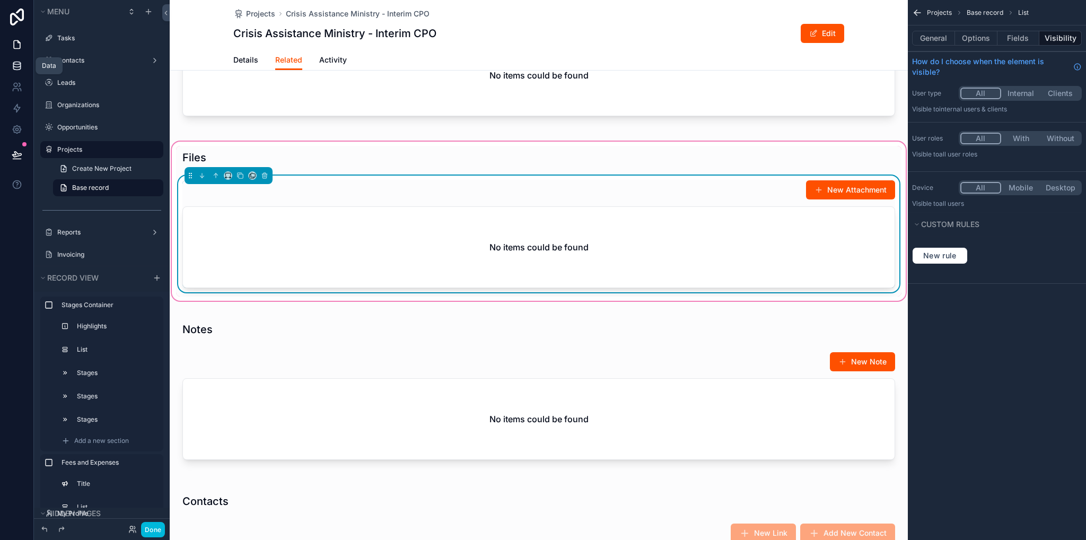
click at [15, 66] on icon at bounding box center [16, 65] width 7 height 4
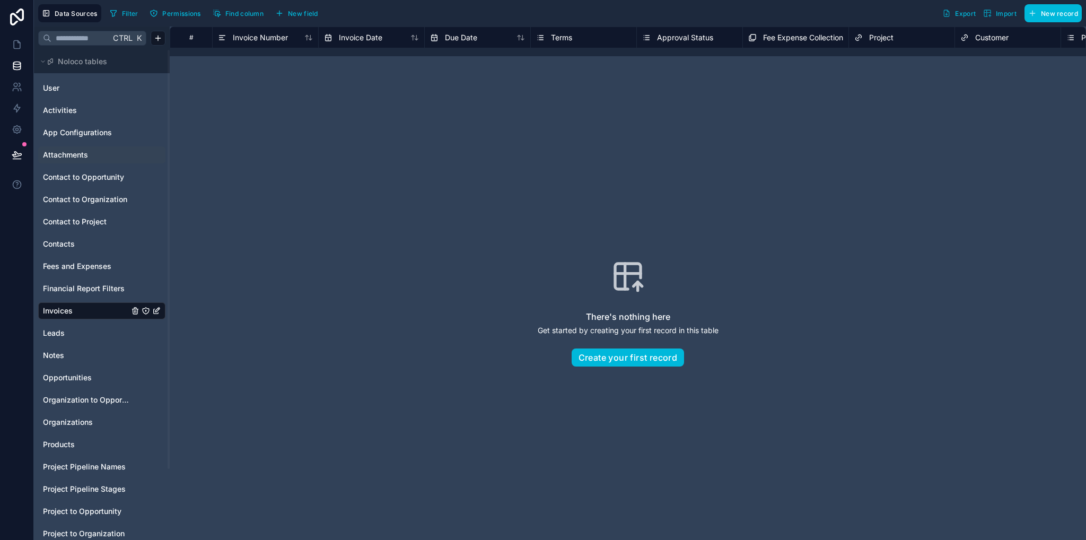
click at [81, 155] on span "Attachments" at bounding box center [65, 155] width 45 height 11
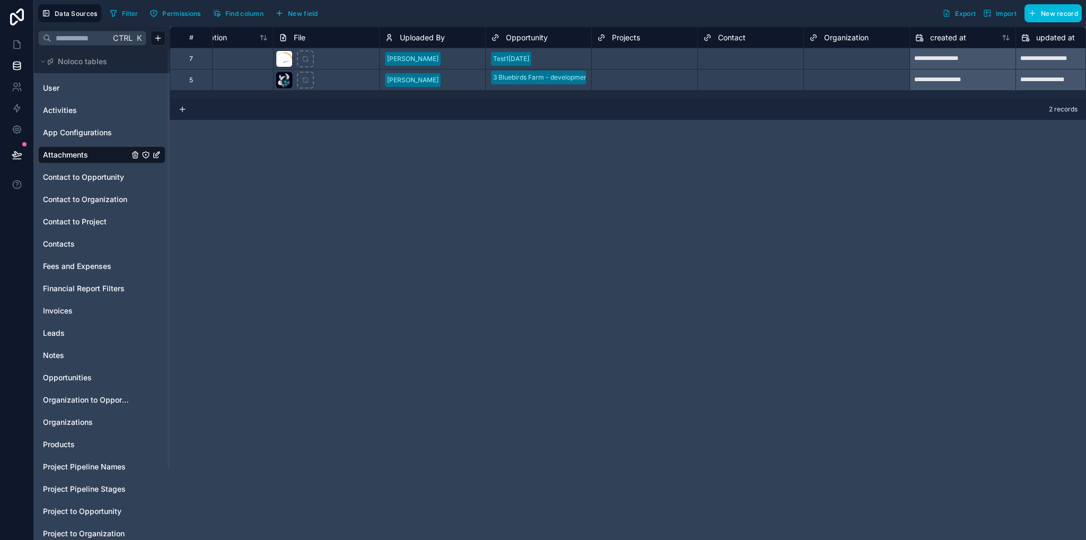
scroll to position [0, 505]
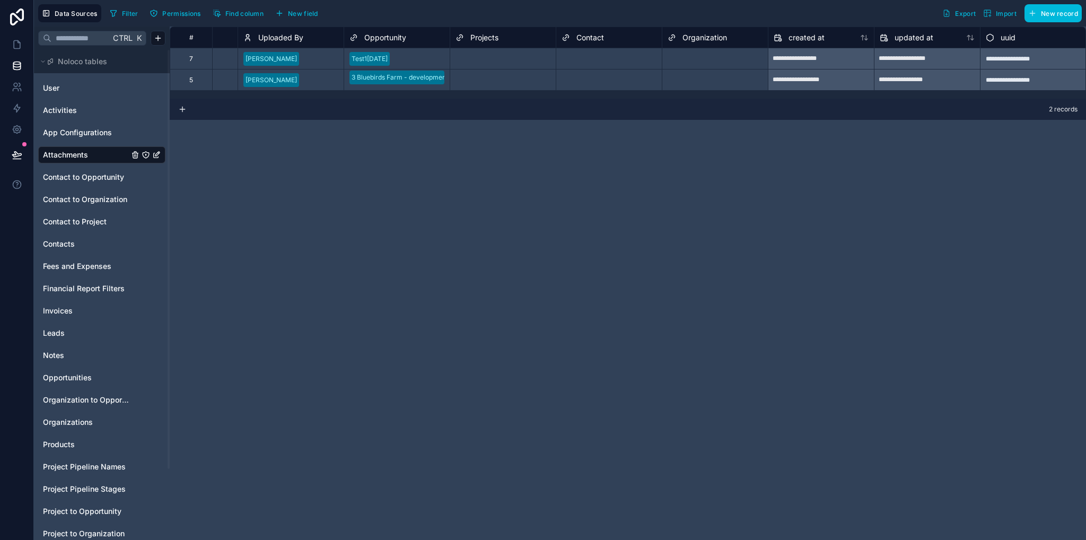
click at [482, 36] on span "Projects" at bounding box center [485, 37] width 28 height 11
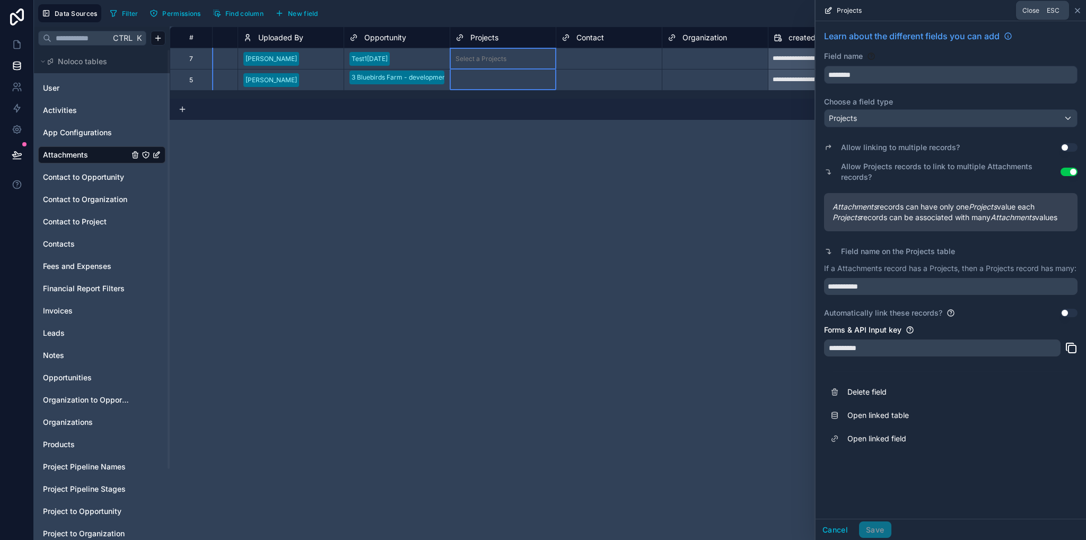
click at [1078, 10] on icon at bounding box center [1078, 10] width 4 height 4
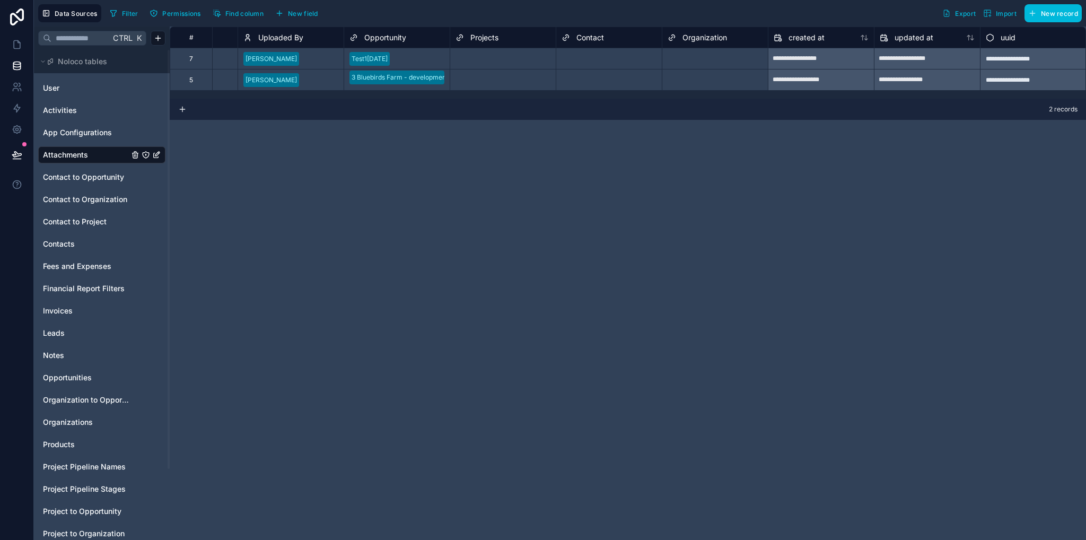
click at [289, 10] on span "New field" at bounding box center [303, 14] width 30 height 8
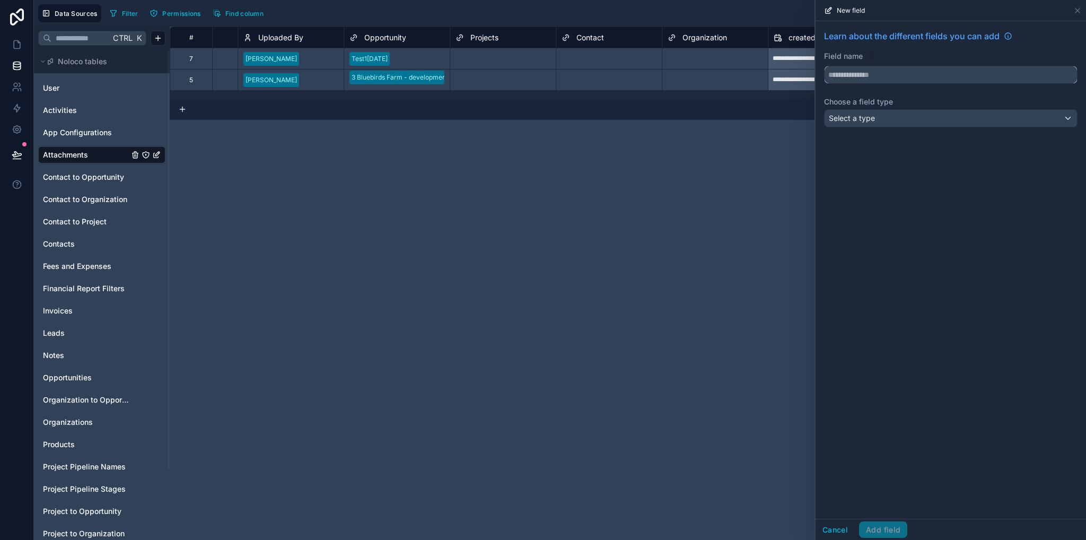
click at [881, 71] on input "text" at bounding box center [951, 74] width 252 height 17
click at [824, 66] on button "***" at bounding box center [951, 75] width 254 height 18
click at [882, 123] on div "Select a type" at bounding box center [951, 118] width 252 height 17
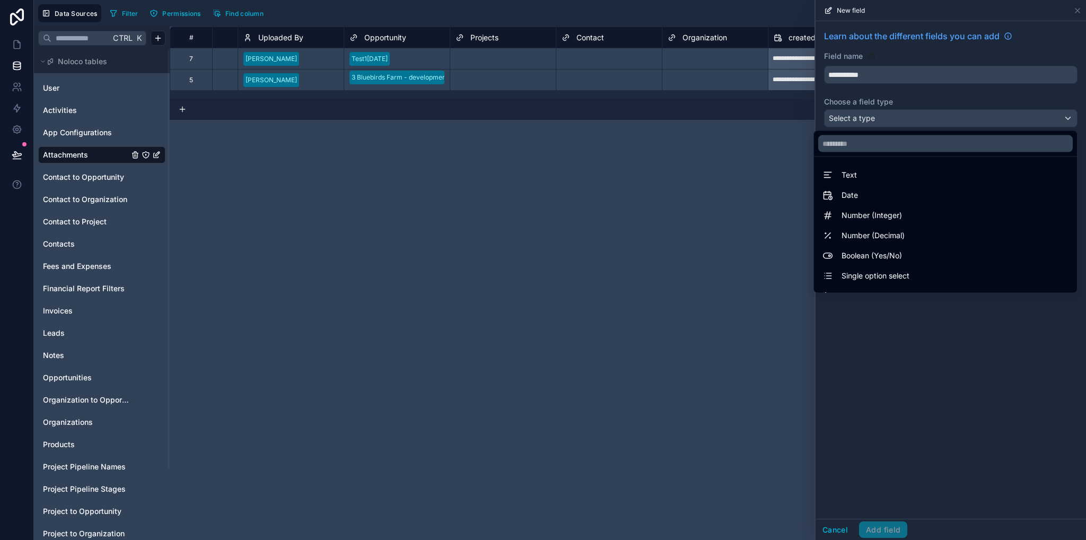
click at [855, 75] on div at bounding box center [951, 270] width 271 height 540
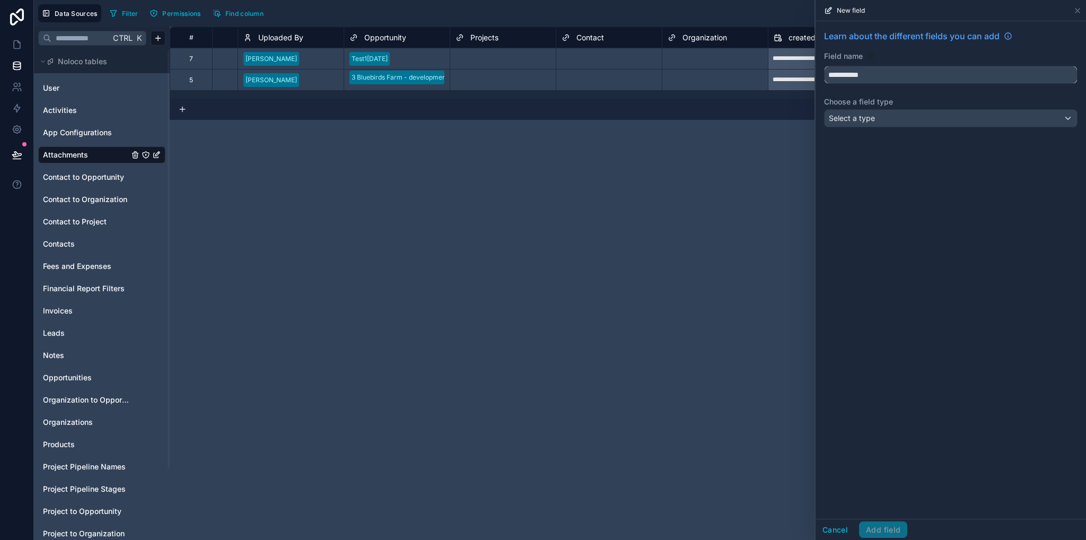
click at [842, 73] on input "**********" at bounding box center [951, 74] width 252 height 17
click at [824, 66] on button "**********" at bounding box center [951, 75] width 254 height 18
click at [889, 119] on div "Select a type" at bounding box center [951, 118] width 252 height 17
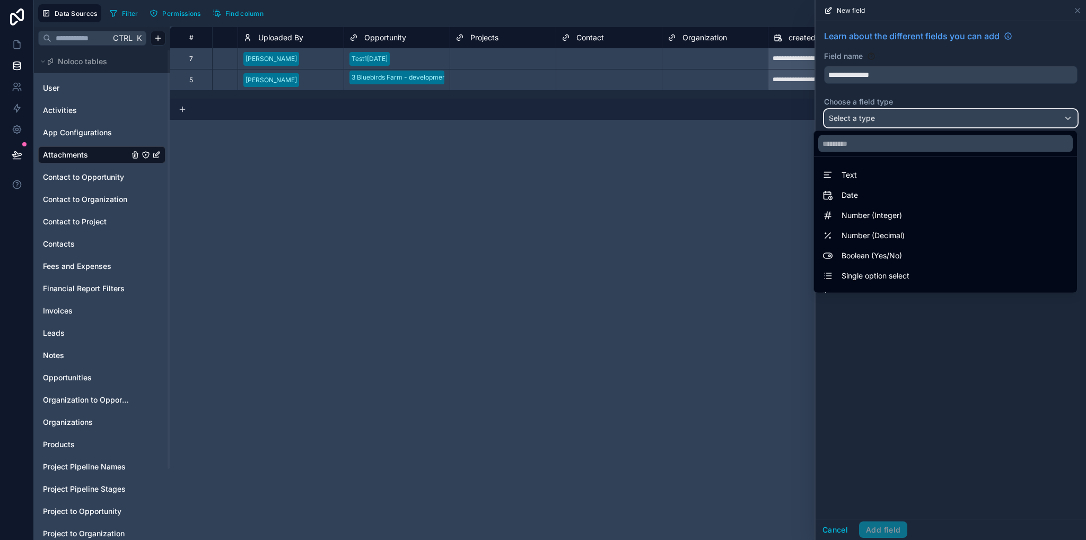
scroll to position [308, 0]
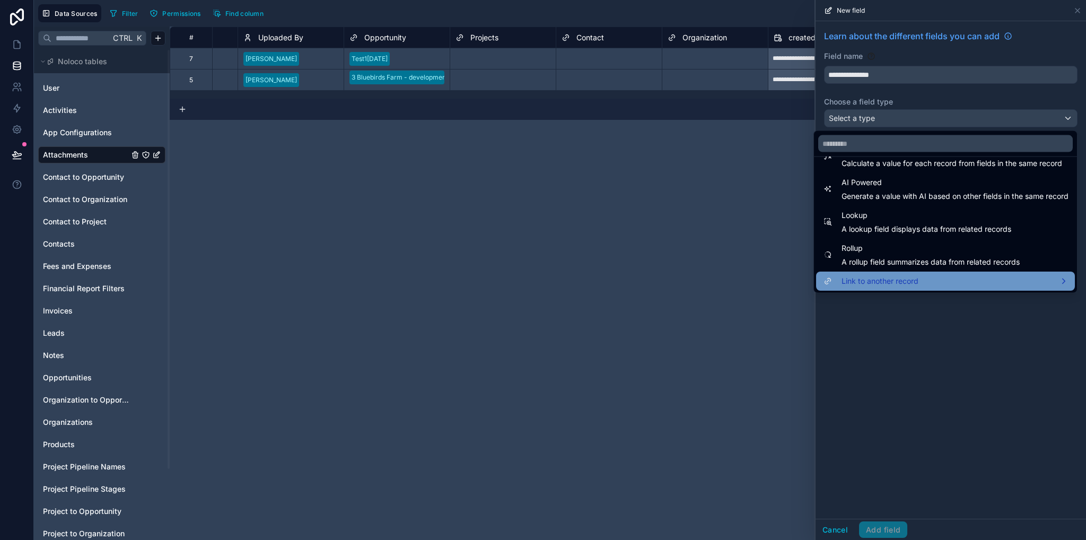
click at [868, 283] on span "Link to another record" at bounding box center [880, 281] width 77 height 13
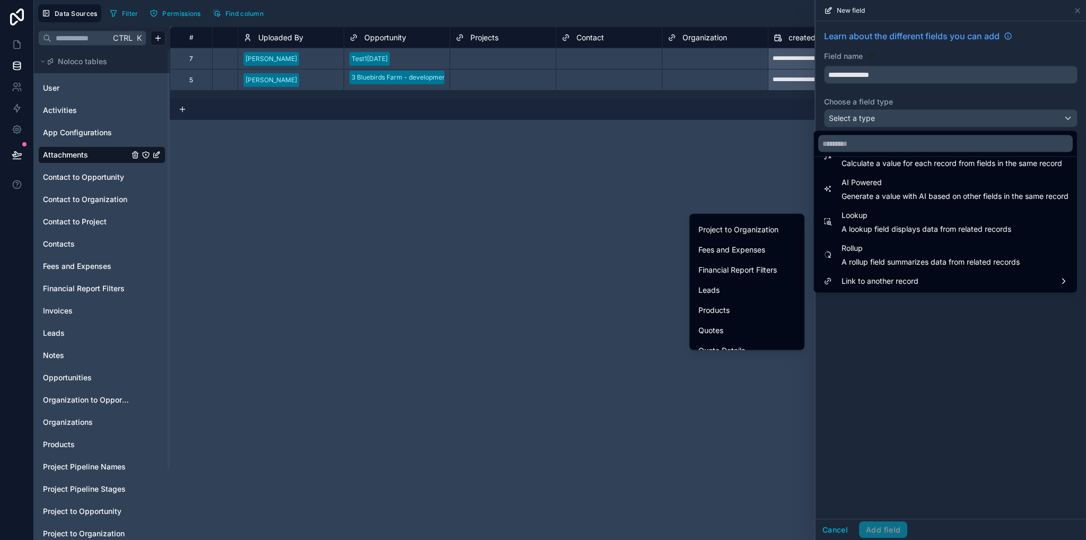
scroll to position [261, 0]
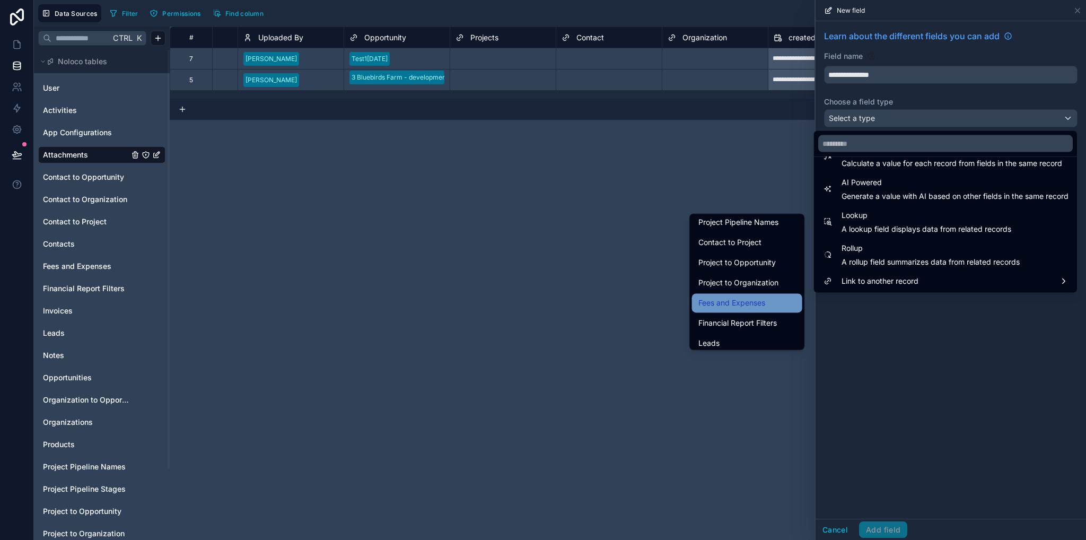
click at [734, 303] on span "Fees and Expenses" at bounding box center [732, 303] width 67 height 13
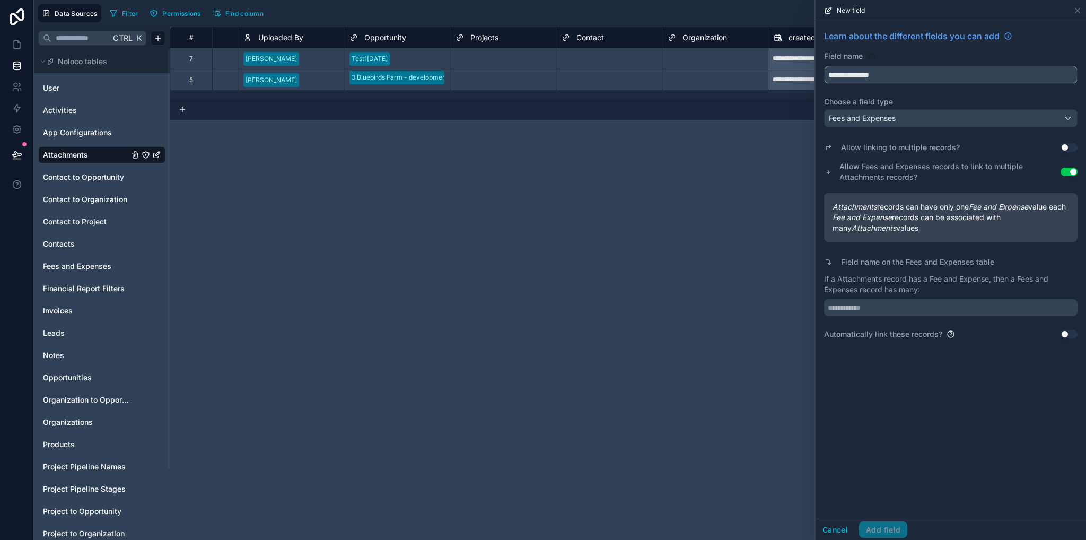
click at [906, 76] on input "**********" at bounding box center [951, 74] width 252 height 17
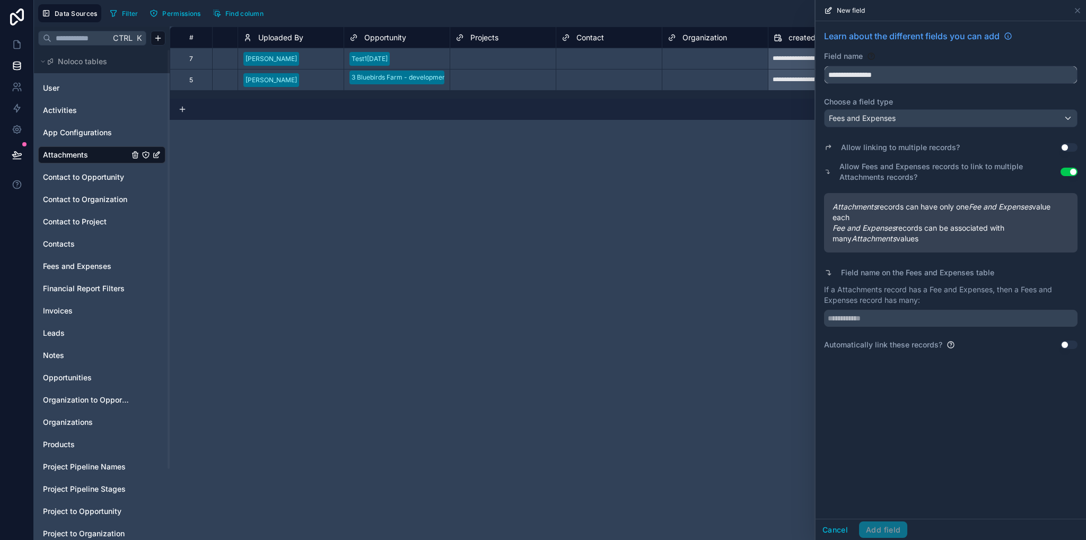
type input "**********"
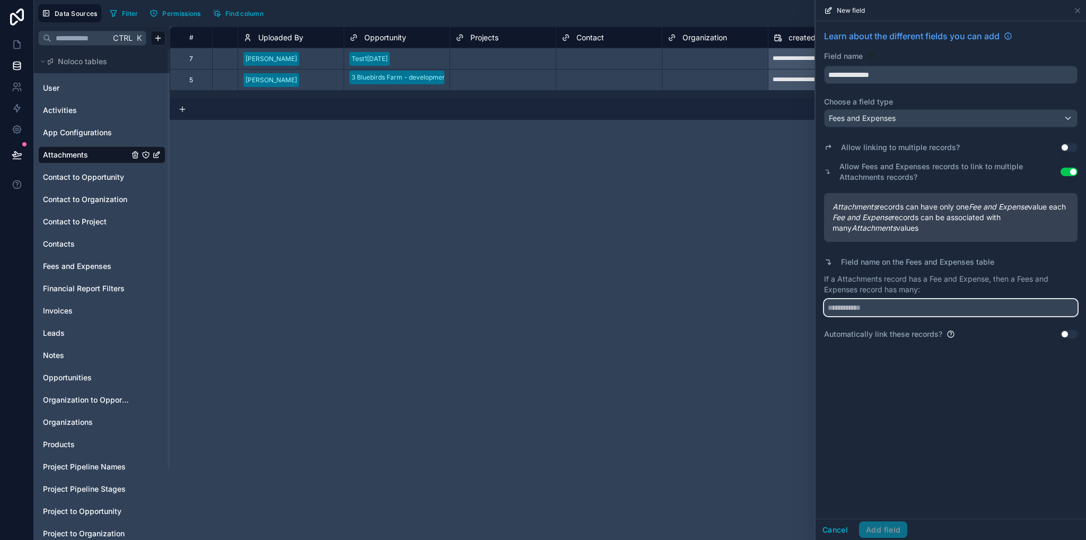
click at [874, 316] on input "text" at bounding box center [951, 307] width 254 height 17
type input "**********"
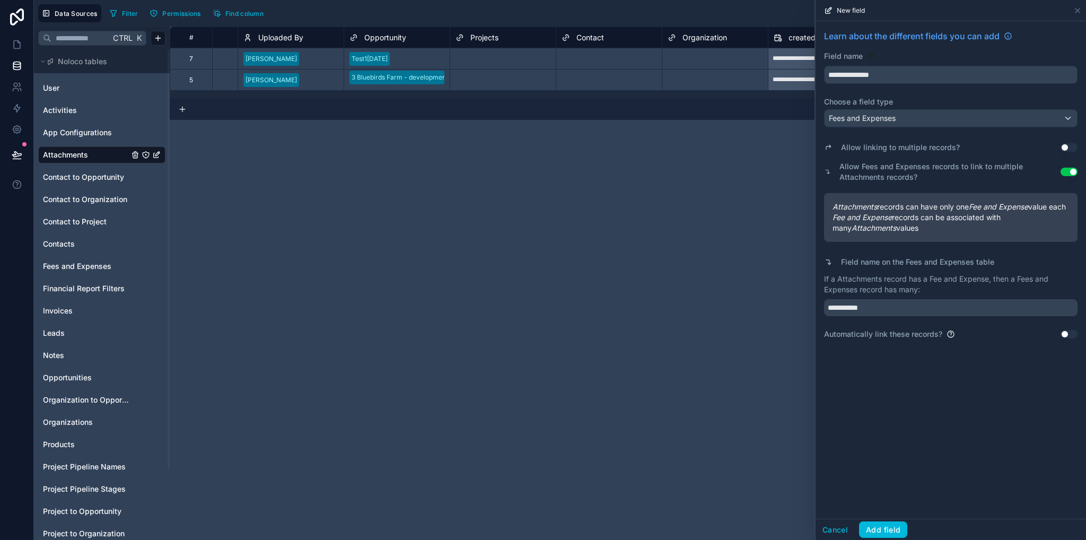
click at [944, 431] on div "**********" at bounding box center [951, 270] width 271 height 498
click at [887, 530] on button "Add field" at bounding box center [883, 529] width 48 height 17
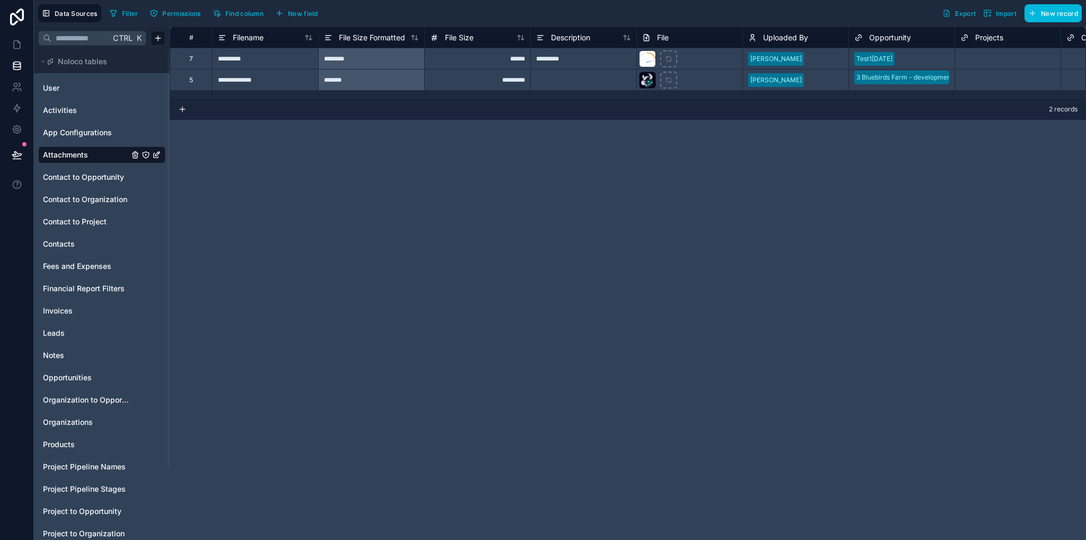
scroll to position [0, 497]
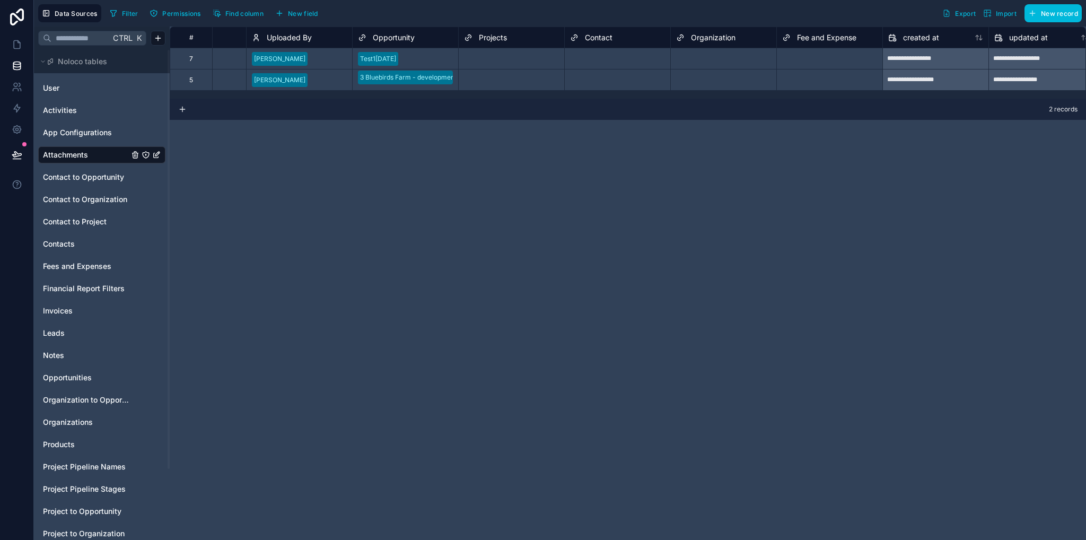
click at [724, 34] on span "Organization" at bounding box center [713, 37] width 45 height 11
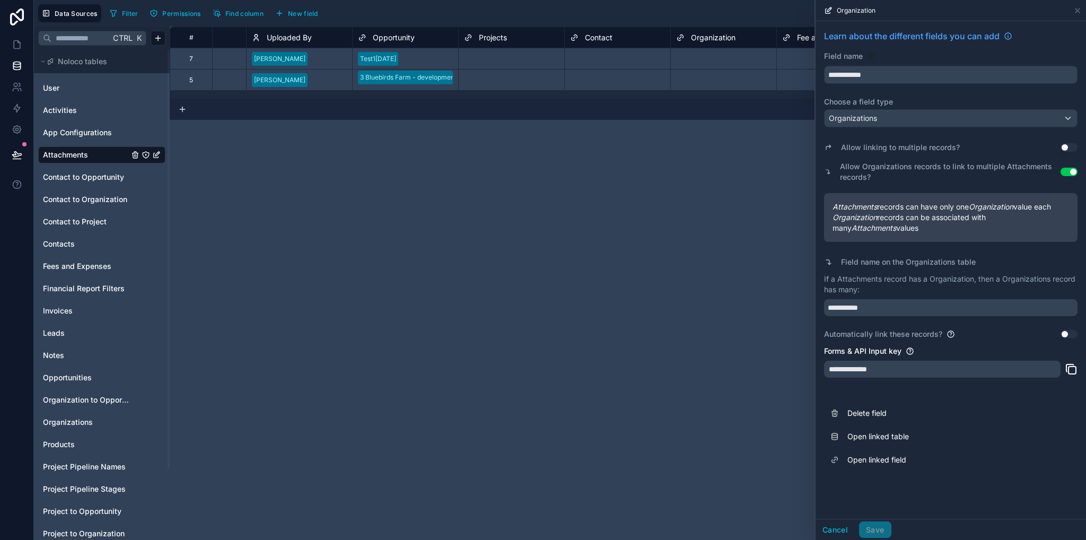
click at [654, 282] on div "**********" at bounding box center [628, 283] width 917 height 513
click at [13, 40] on icon at bounding box center [17, 44] width 11 height 11
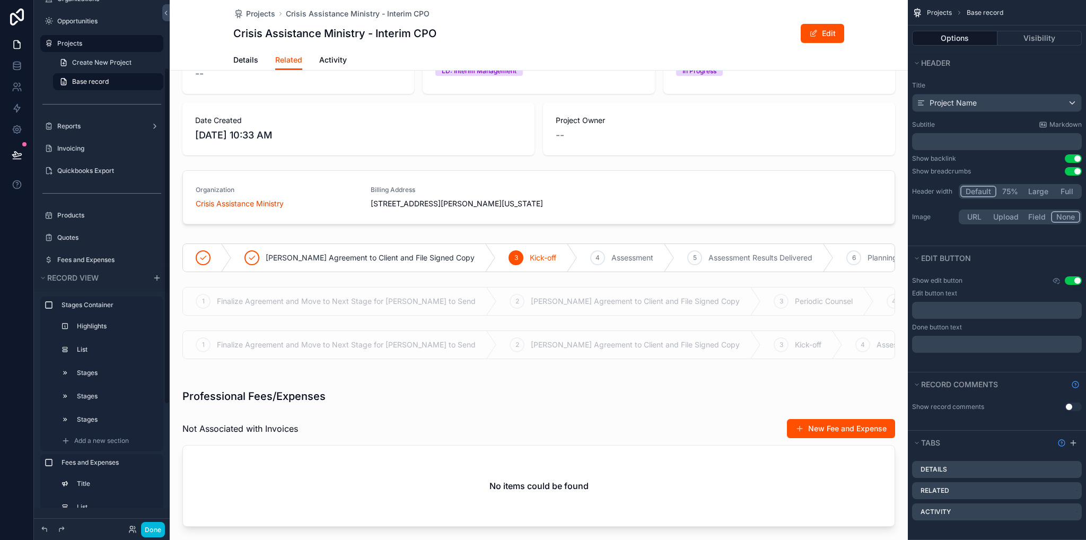
scroll to position [298, 0]
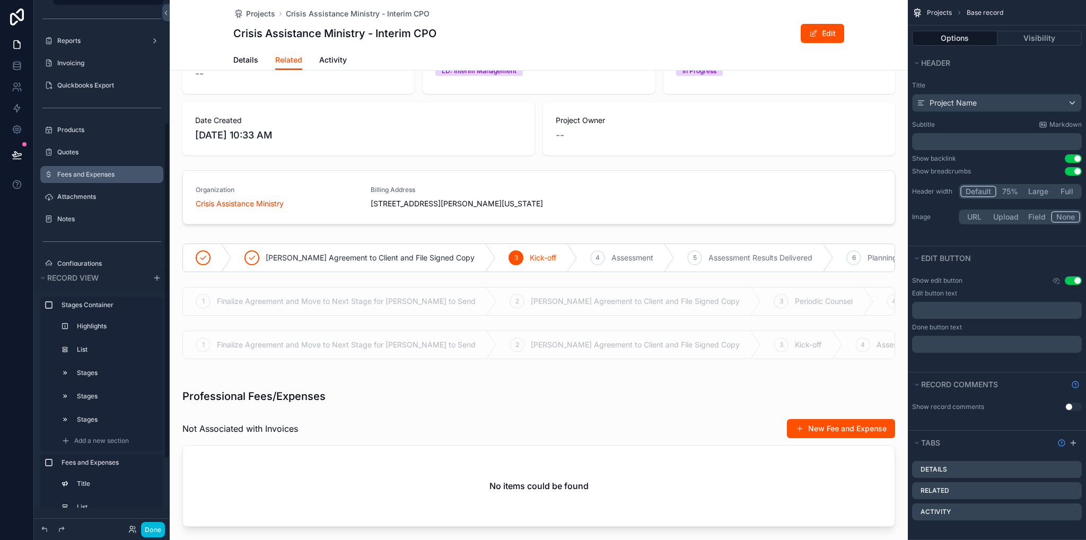
click at [92, 172] on label "Fees and Expenses" at bounding box center [107, 174] width 100 height 8
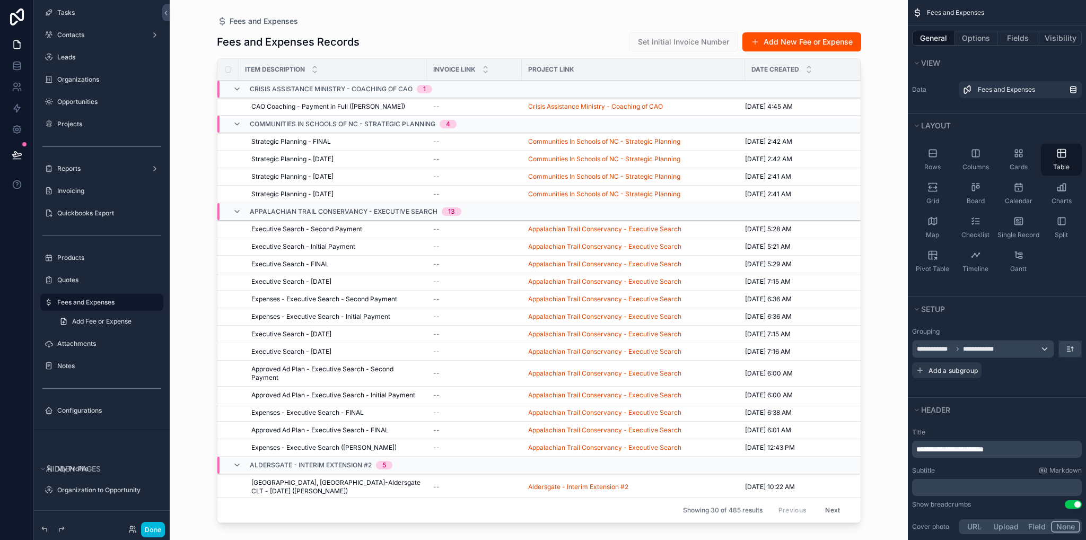
click at [315, 84] on div "Crisis Assistance Ministry - Coaching of CAO 1" at bounding box center [341, 89] width 182 height 17
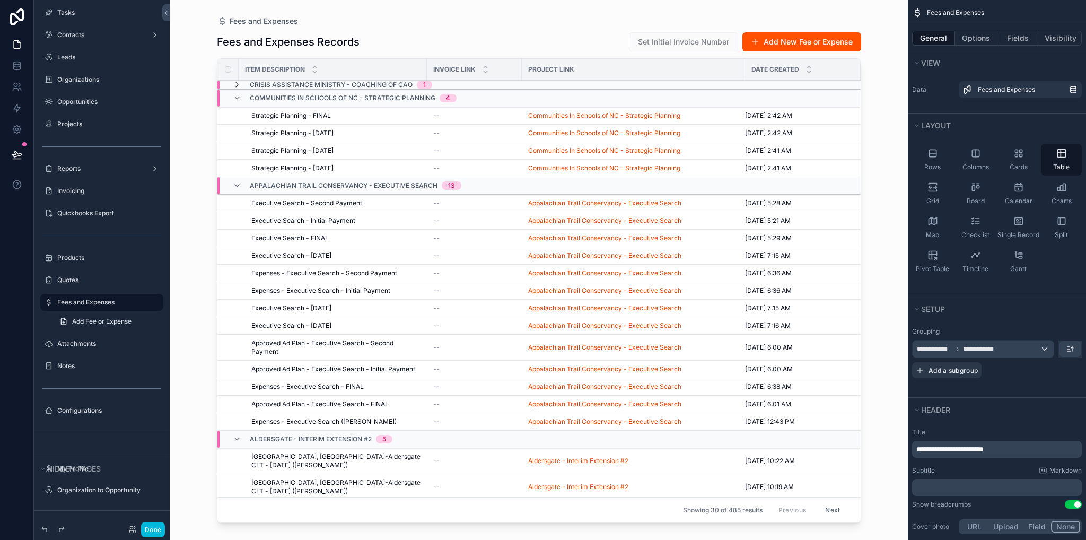
click at [237, 85] on icon "scrollable content" at bounding box center [237, 85] width 8 height 8
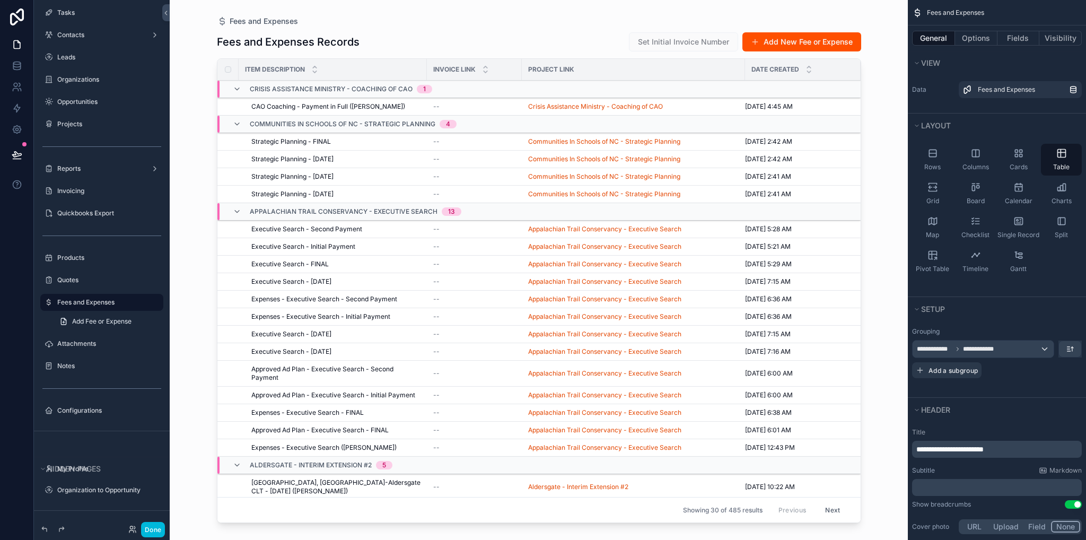
click at [285, 106] on span "CAO Coaching - Payment in Full ([PERSON_NAME])" at bounding box center [328, 106] width 154 height 8
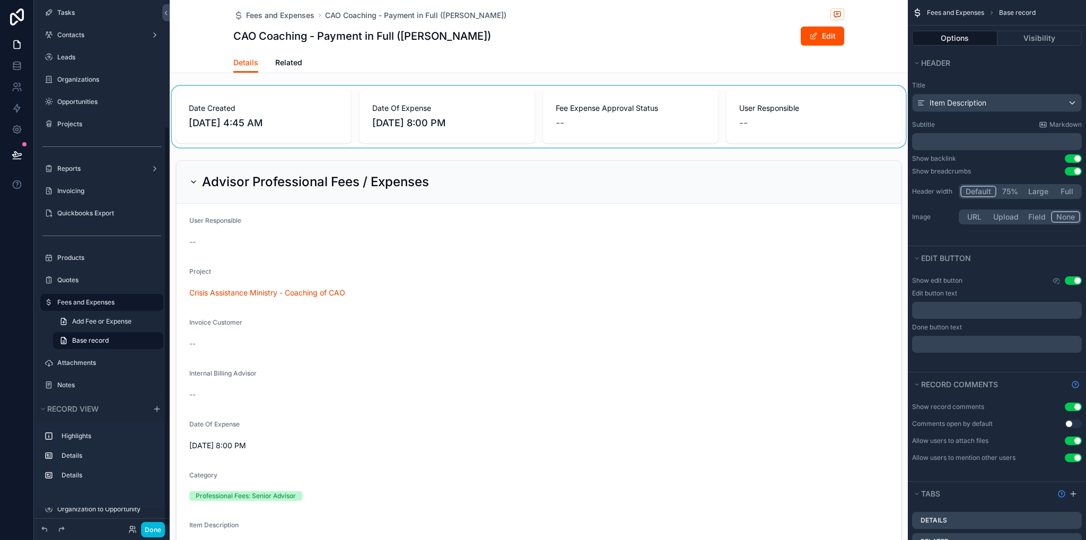
scroll to position [167, 0]
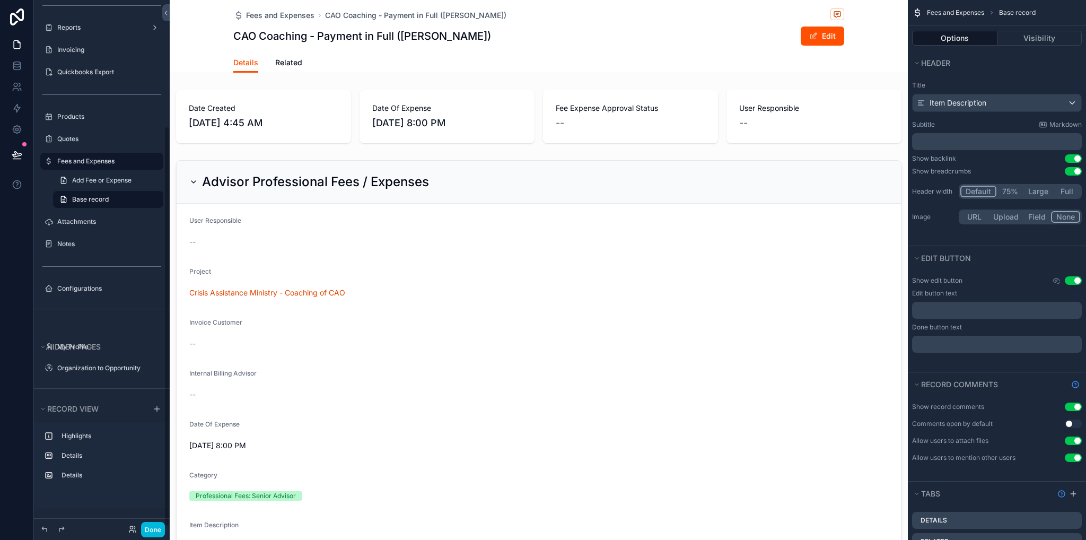
click at [287, 62] on span "Related" at bounding box center [288, 62] width 27 height 11
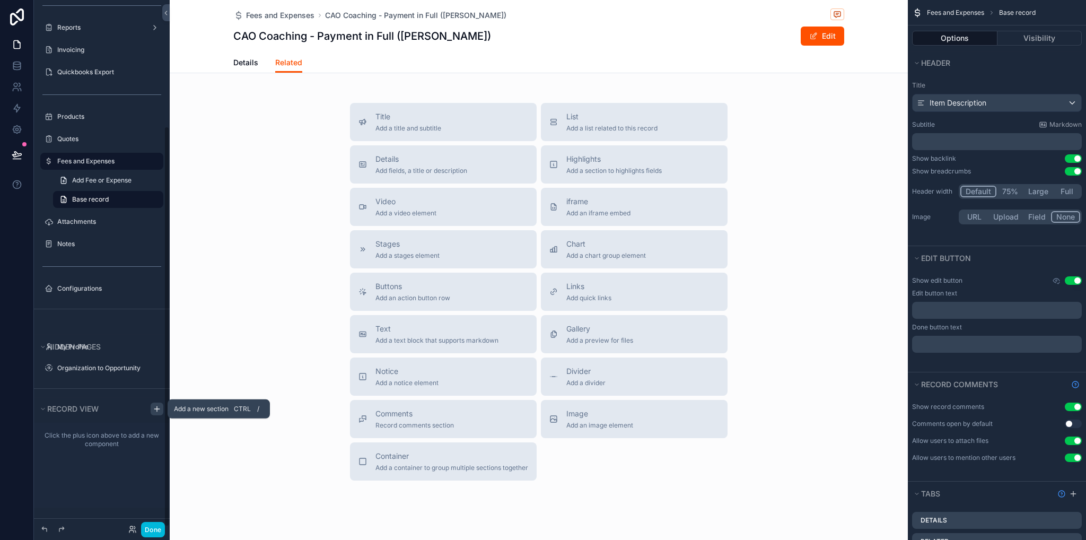
click at [155, 407] on icon "scrollable content" at bounding box center [157, 409] width 8 height 8
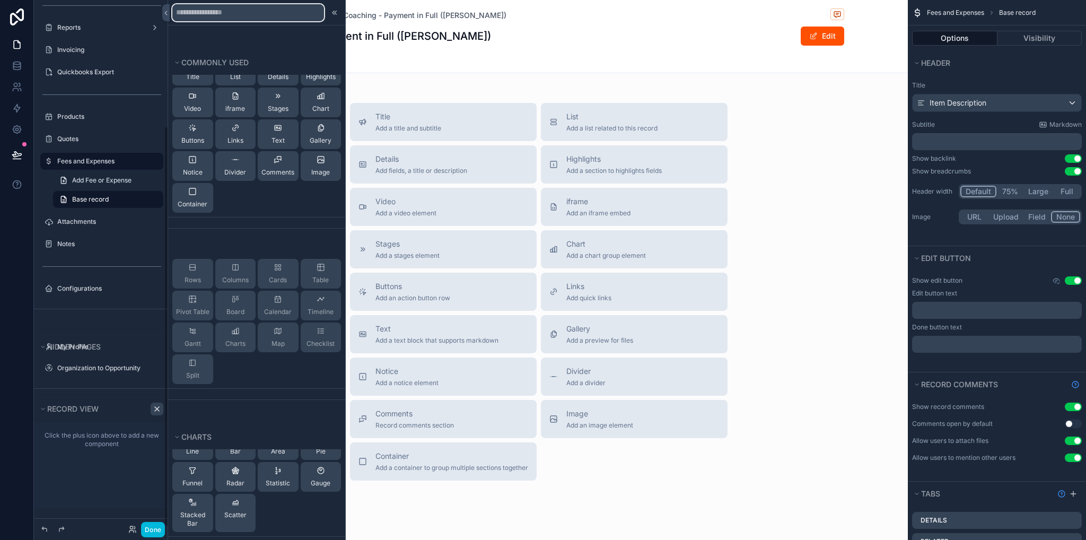
click at [221, 15] on input "text" at bounding box center [248, 12] width 152 height 17
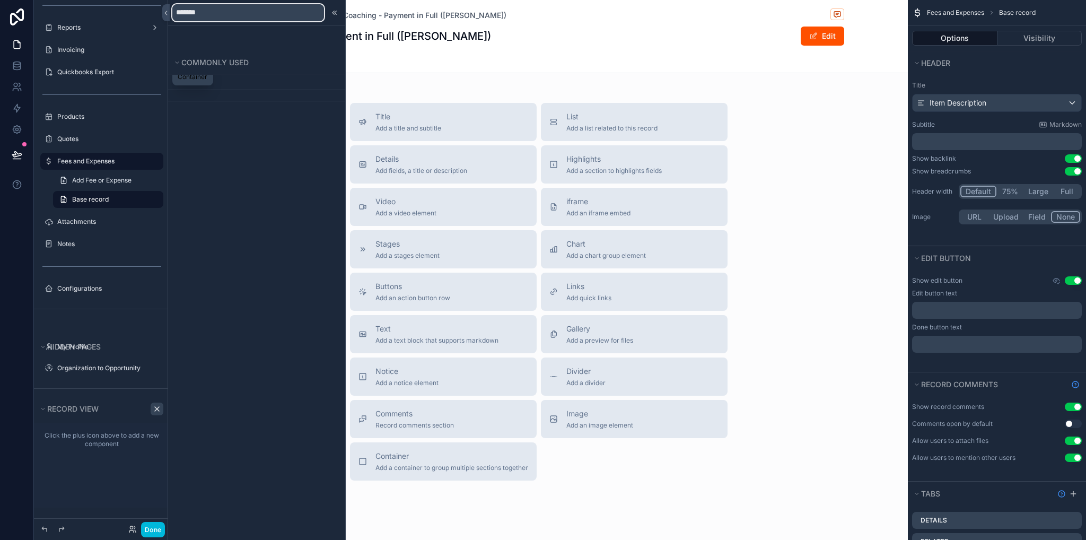
type input "*******"
click at [196, 82] on button "Container" at bounding box center [192, 71] width 41 height 30
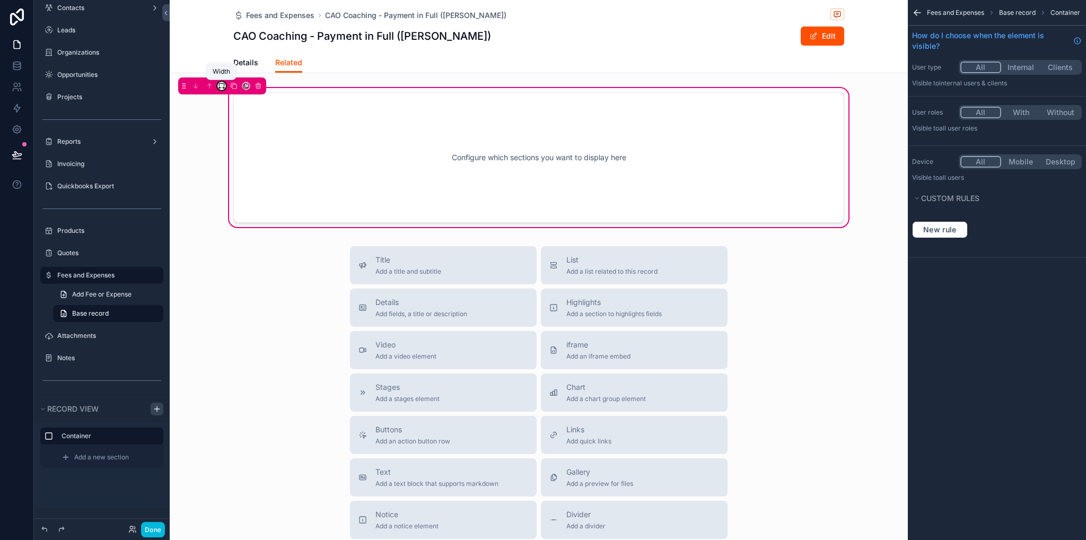
click at [223, 83] on icon "scrollable content" at bounding box center [221, 85] width 7 height 7
click at [249, 223] on span "Full width" at bounding box center [243, 226] width 33 height 13
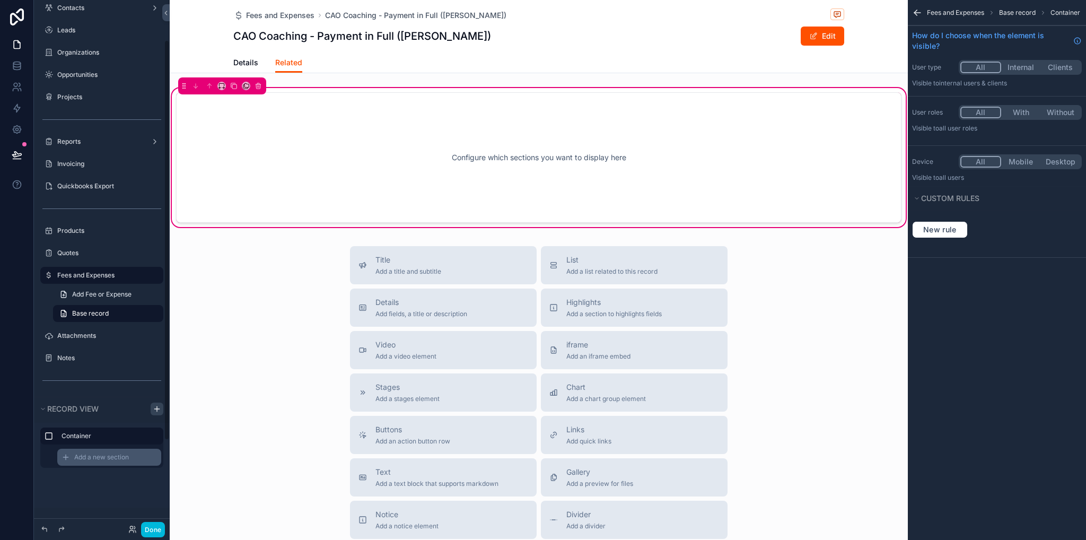
click at [106, 455] on span "Add a new section" at bounding box center [101, 457] width 55 height 8
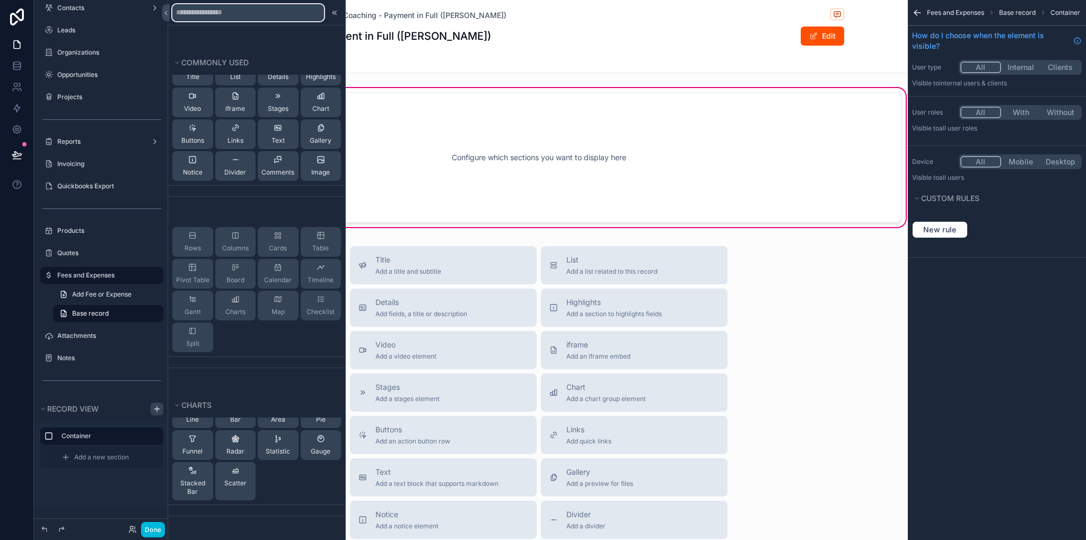
click at [225, 12] on input "text" at bounding box center [248, 12] width 152 height 17
click at [112, 461] on div "Add a new section" at bounding box center [109, 457] width 104 height 17
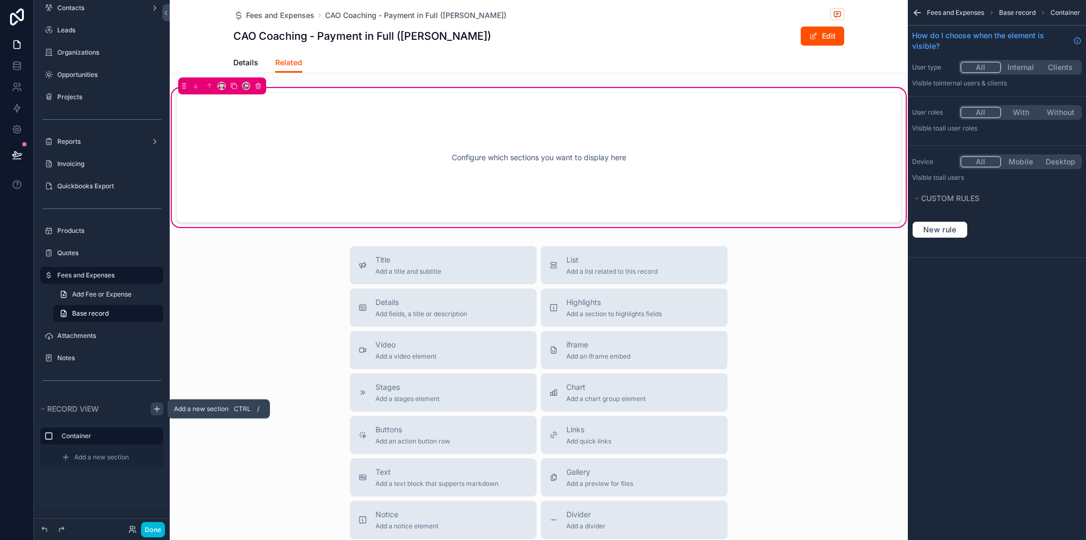
click at [153, 411] on icon "scrollable content" at bounding box center [157, 409] width 8 height 8
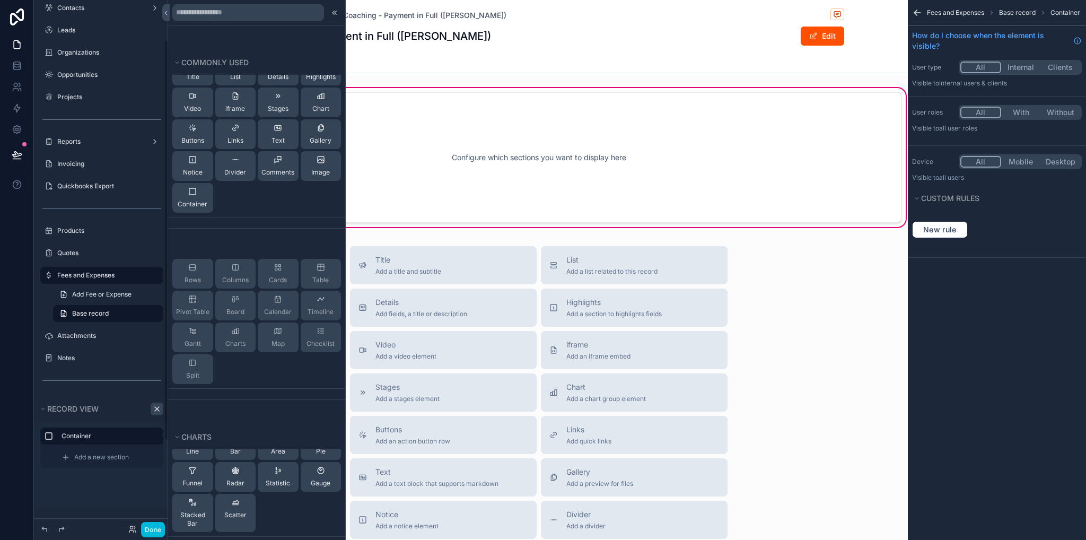
click at [155, 410] on icon "scrollable content" at bounding box center [157, 409] width 8 height 8
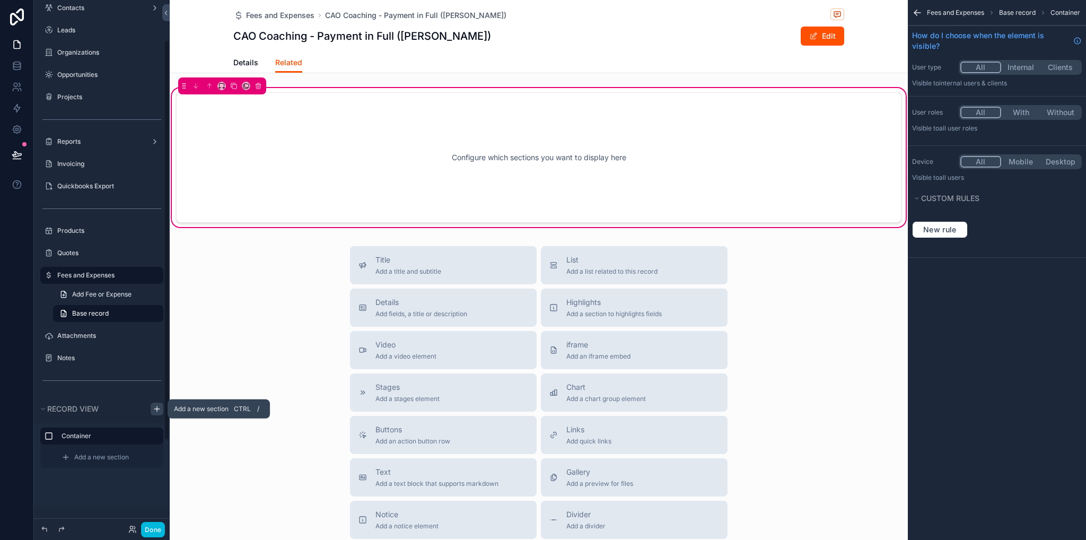
click at [155, 410] on icon "scrollable content" at bounding box center [157, 409] width 8 height 8
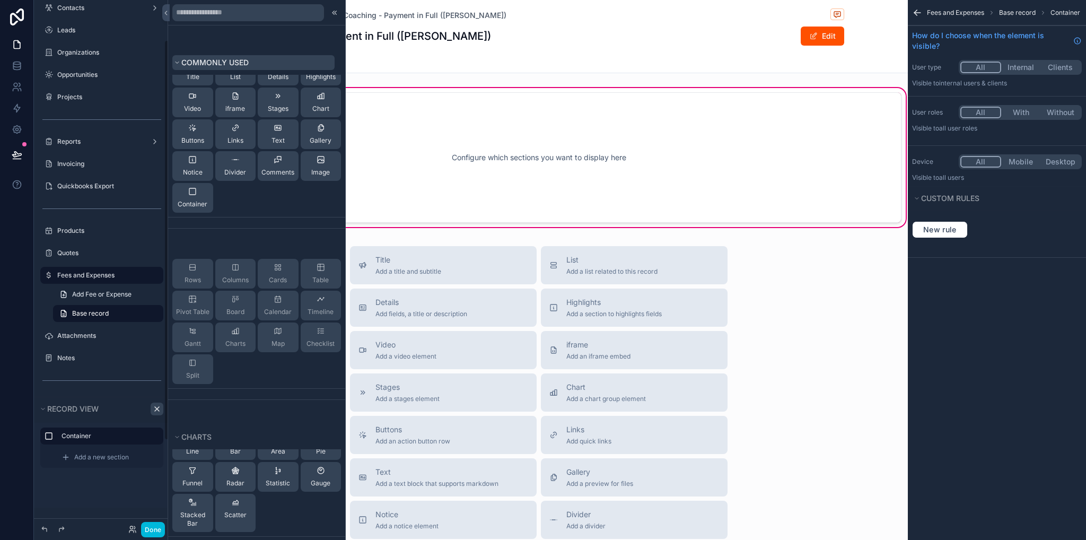
click at [179, 64] on icon at bounding box center [177, 62] width 6 height 6
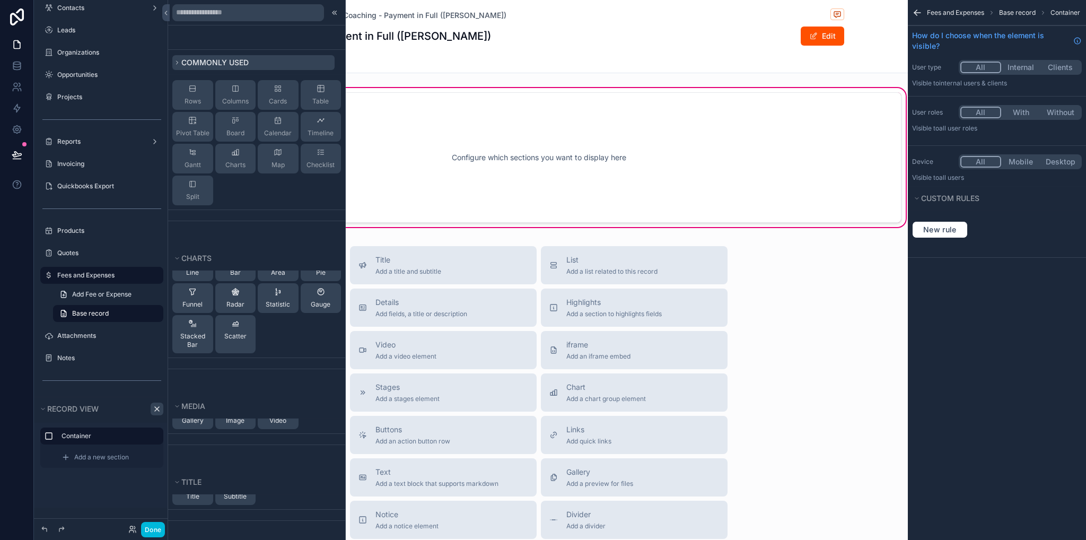
scroll to position [0, 0]
click at [178, 64] on icon at bounding box center [177, 62] width 6 height 6
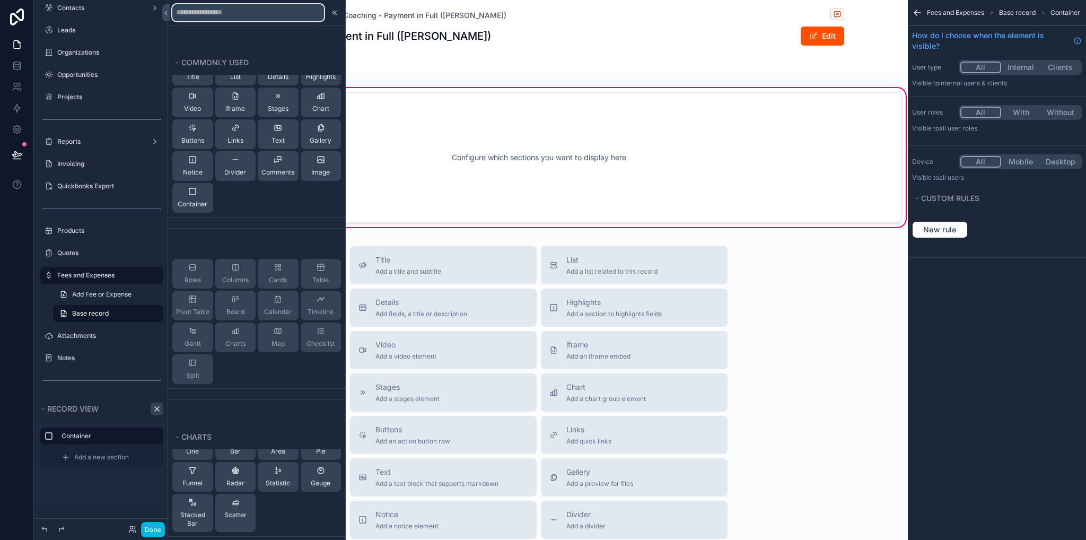
click at [199, 13] on input "text" at bounding box center [248, 12] width 152 height 17
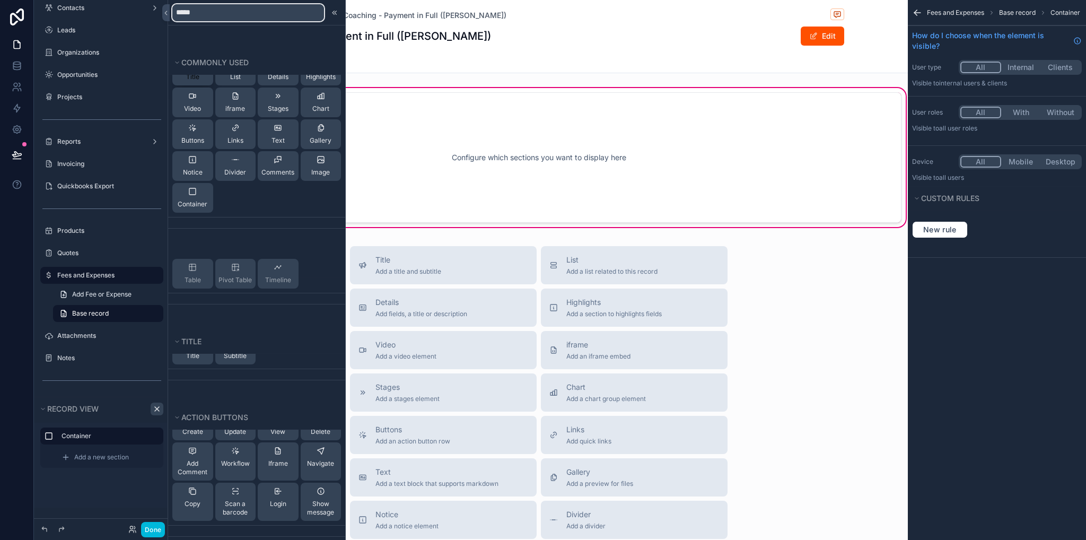
type input "*****"
click at [202, 77] on button "Title" at bounding box center [192, 71] width 41 height 30
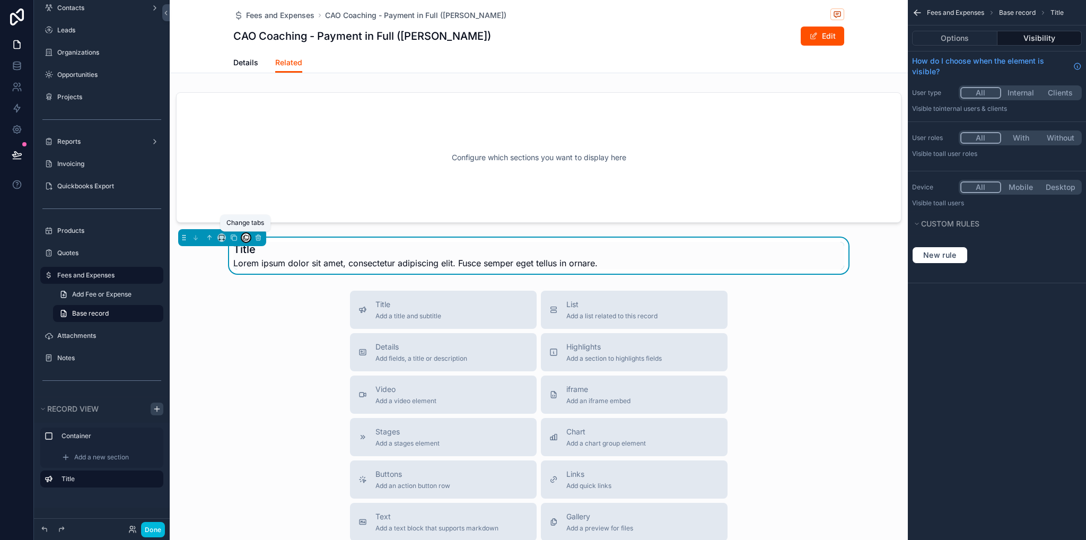
click at [243, 238] on icon "scrollable content" at bounding box center [245, 239] width 4 height 4
click at [218, 238] on div "scrollable content" at bounding box center [543, 270] width 1086 height 540
click at [220, 238] on icon "scrollable content" at bounding box center [221, 237] width 7 height 7
click at [250, 381] on div "scrollable content" at bounding box center [543, 270] width 1086 height 540
click at [250, 378] on div "Title Add a title and subtitle List Add a list related to this record Details A…" at bounding box center [539, 480] width 738 height 378
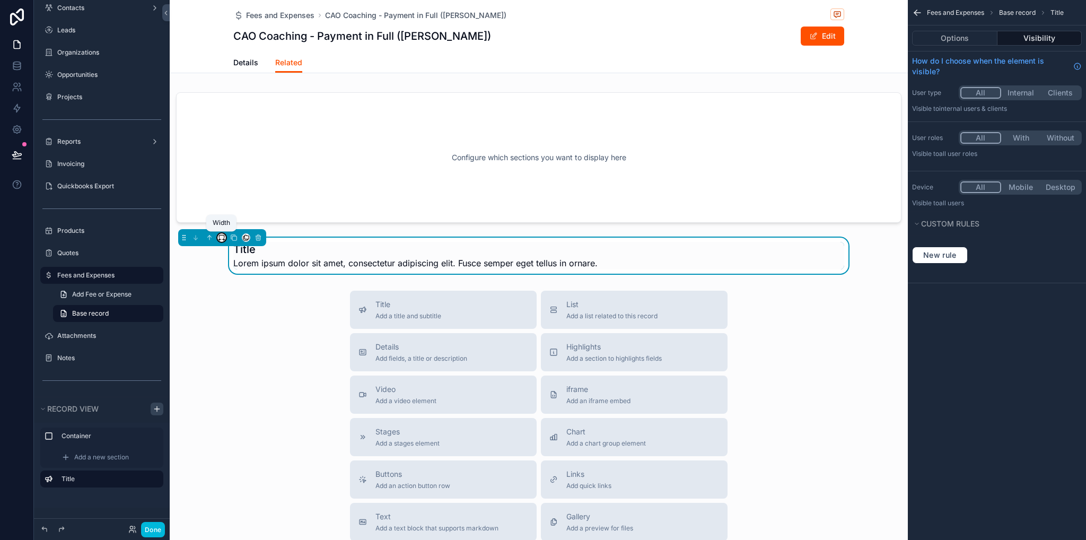
click at [220, 234] on icon "scrollable content" at bounding box center [221, 237] width 7 height 7
click at [257, 373] on span "Full width" at bounding box center [243, 378] width 33 height 13
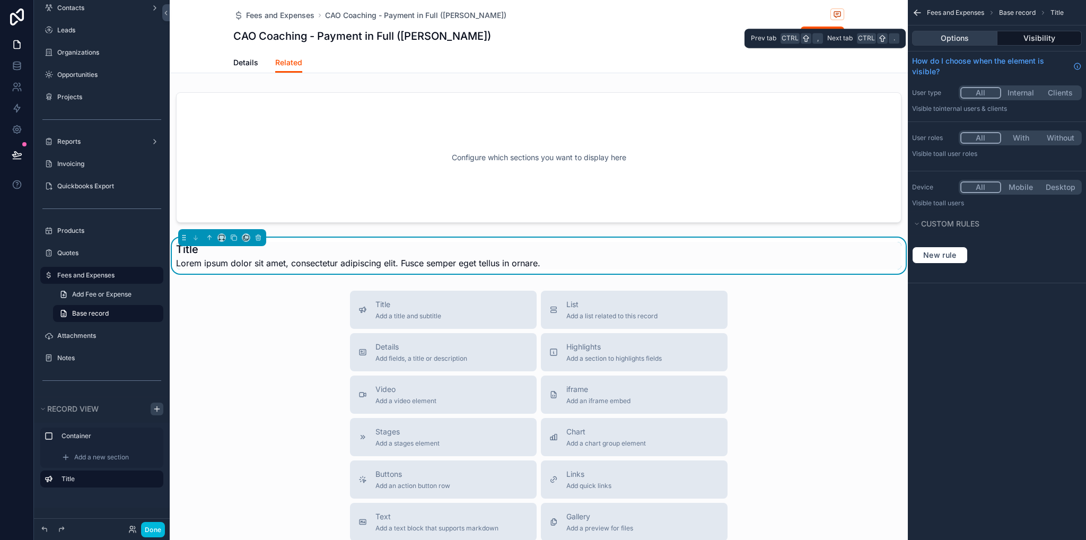
click at [962, 37] on button "Options" at bounding box center [954, 38] width 85 height 15
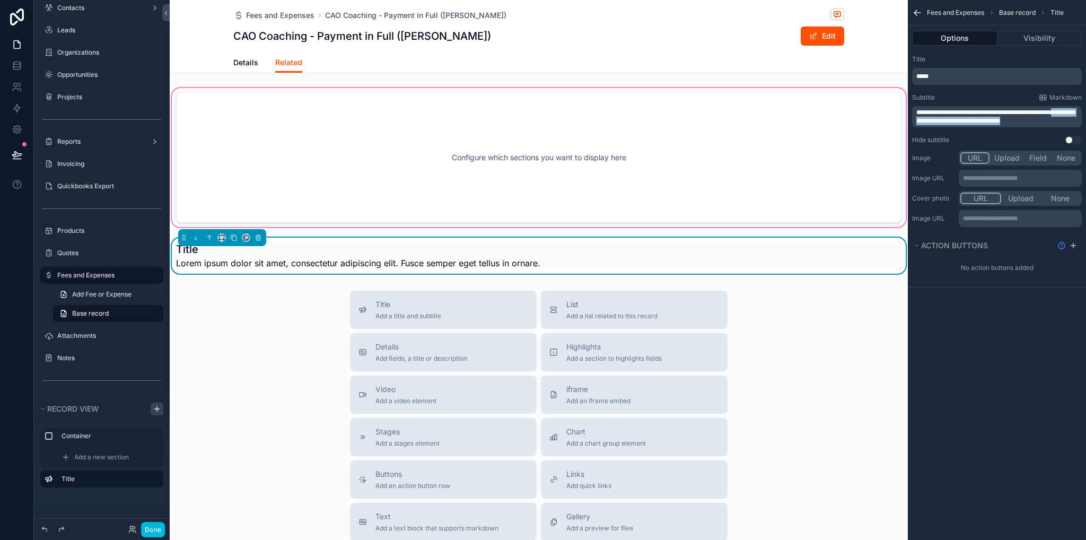
drag, startPoint x: 1038, startPoint y: 119, endPoint x: 900, endPoint y: 115, distance: 138.0
click at [893, 117] on div "Tasks Contacts Leads Organizations Opportunities Projects Reports Invoicing Qui…" at bounding box center [628, 270] width 917 height 540
drag, startPoint x: 919, startPoint y: 113, endPoint x: 1155, endPoint y: 112, distance: 236.6
click at [1086, 112] on html "Menu Tasks Contacts Leads Organizations Opportunities Projects Reports Invoicin…" at bounding box center [543, 270] width 1086 height 540
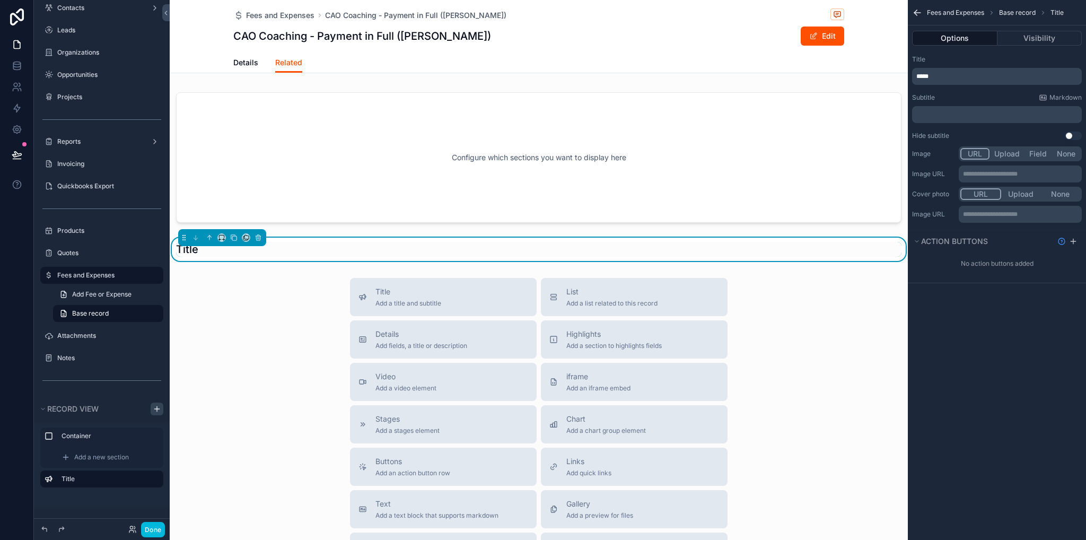
click at [959, 79] on p "*****" at bounding box center [998, 76] width 163 height 8
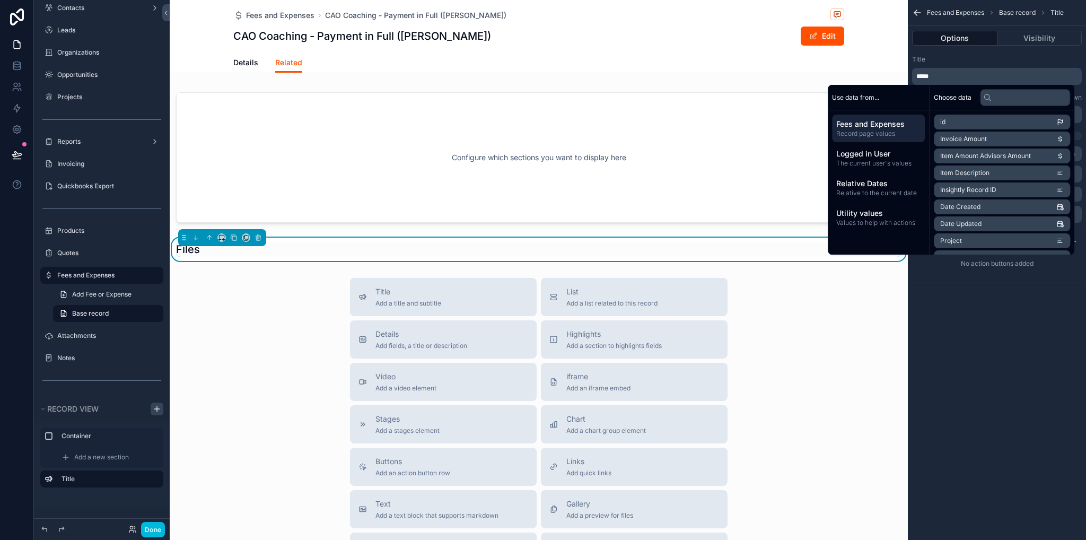
click at [793, 312] on div "Title Add a title and subtitle List Add a list related to this record Details A…" at bounding box center [539, 467] width 738 height 378
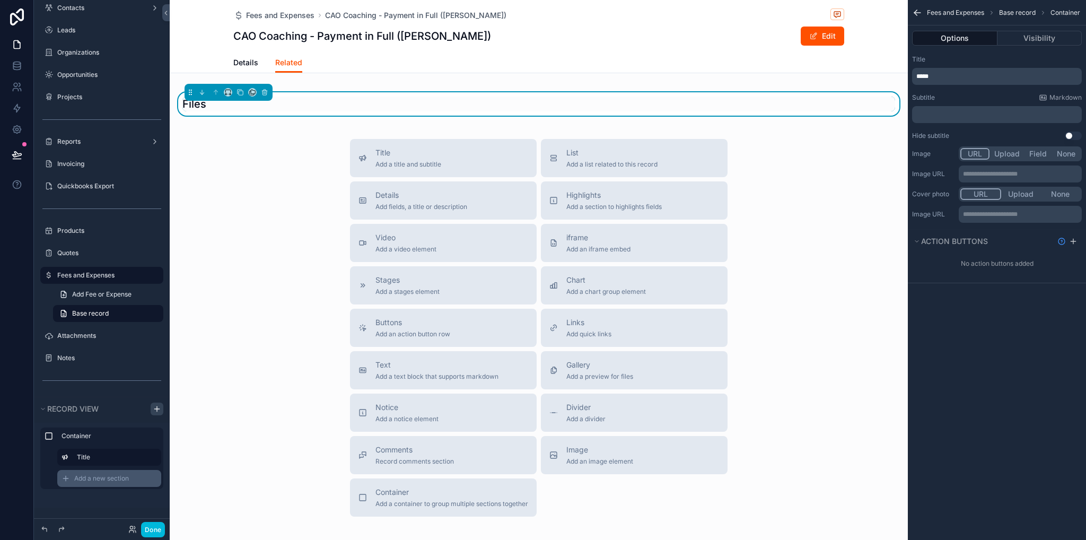
click at [104, 479] on span "Add a new section" at bounding box center [101, 478] width 55 height 8
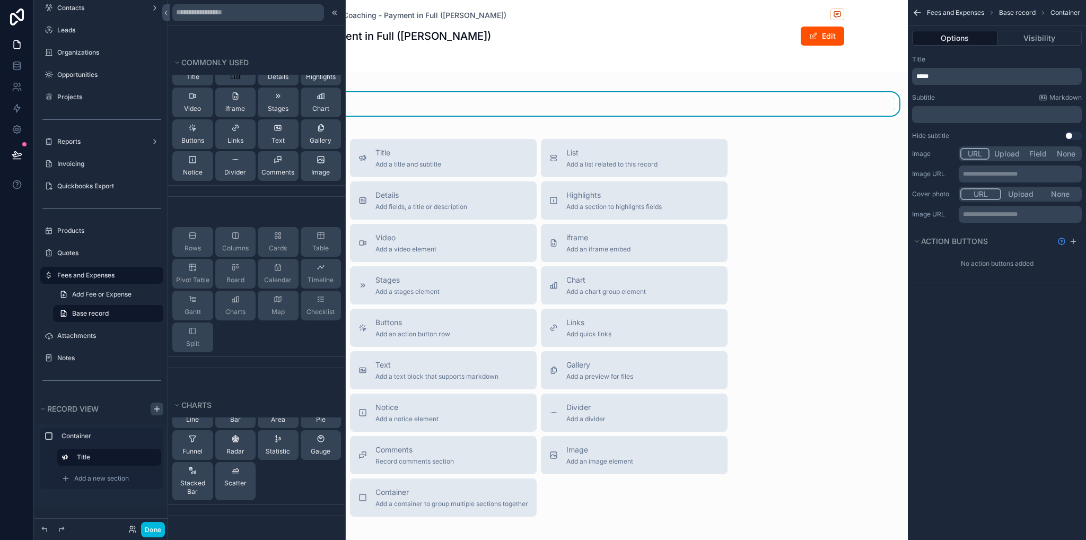
click at [230, 76] on span "List" at bounding box center [235, 77] width 11 height 8
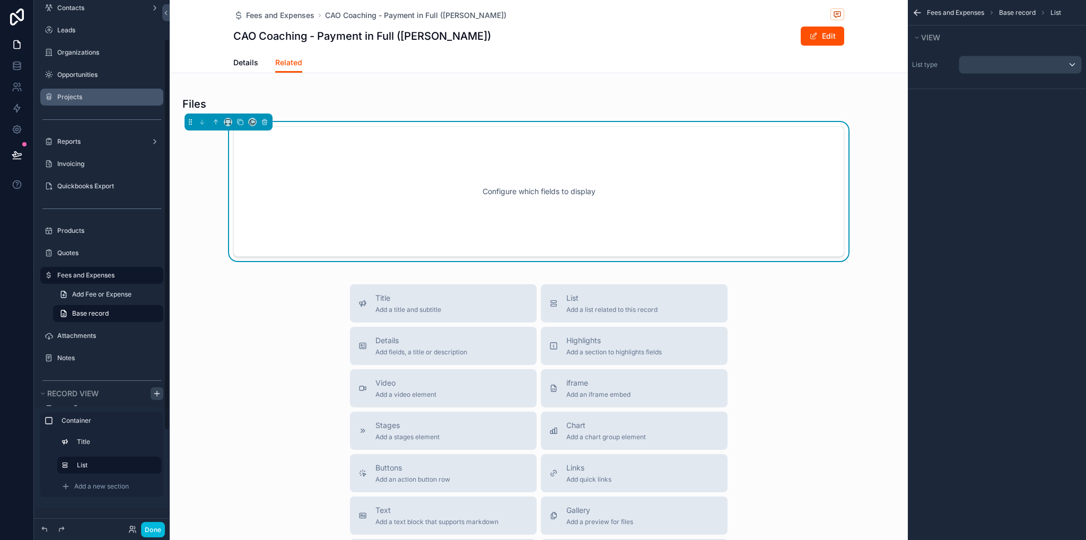
click at [89, 101] on div "Projects" at bounding box center [109, 97] width 104 height 8
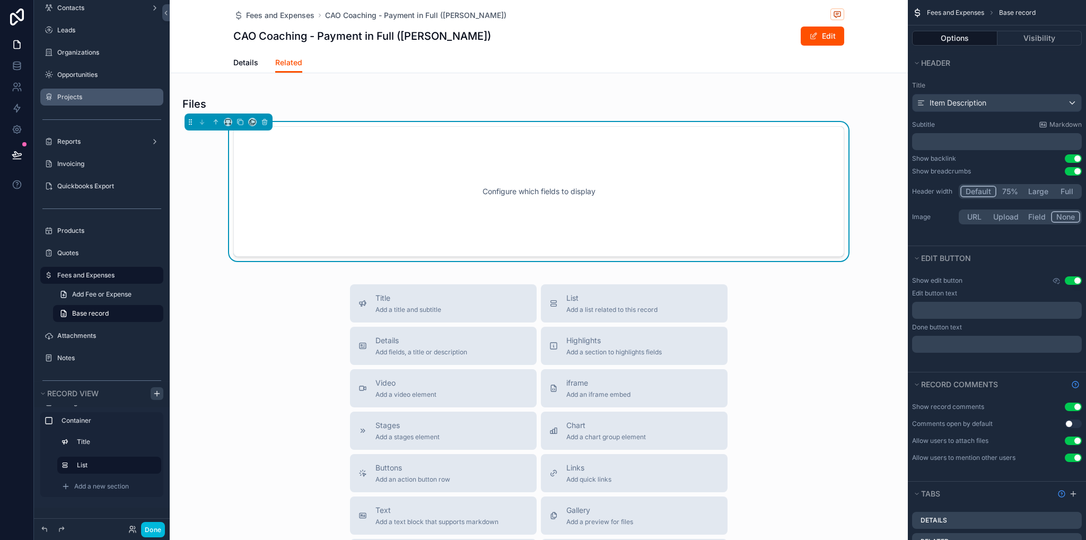
click at [73, 100] on label "Projects" at bounding box center [107, 97] width 100 height 8
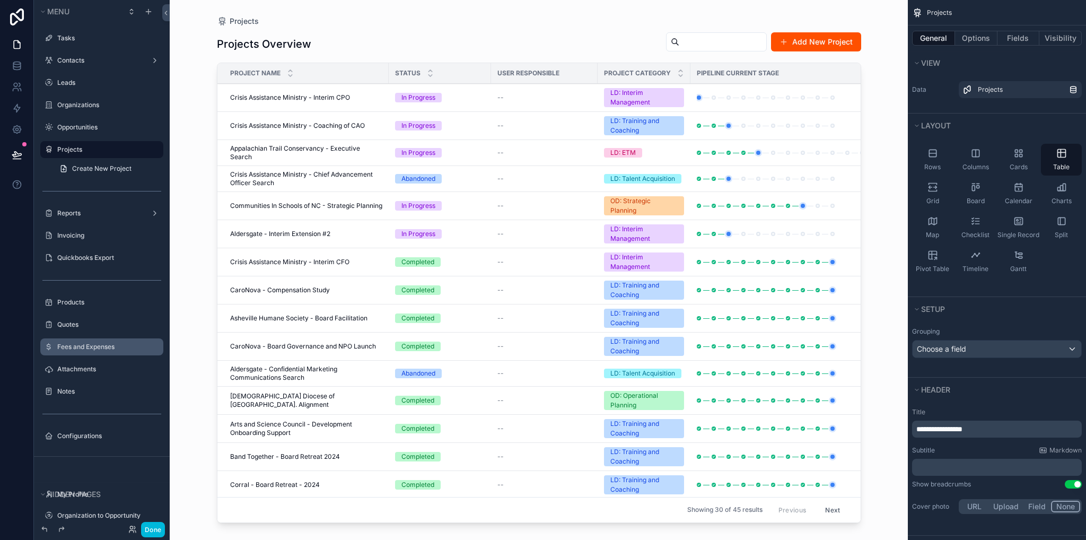
click at [293, 97] on div "scrollable content" at bounding box center [539, 263] width 678 height 527
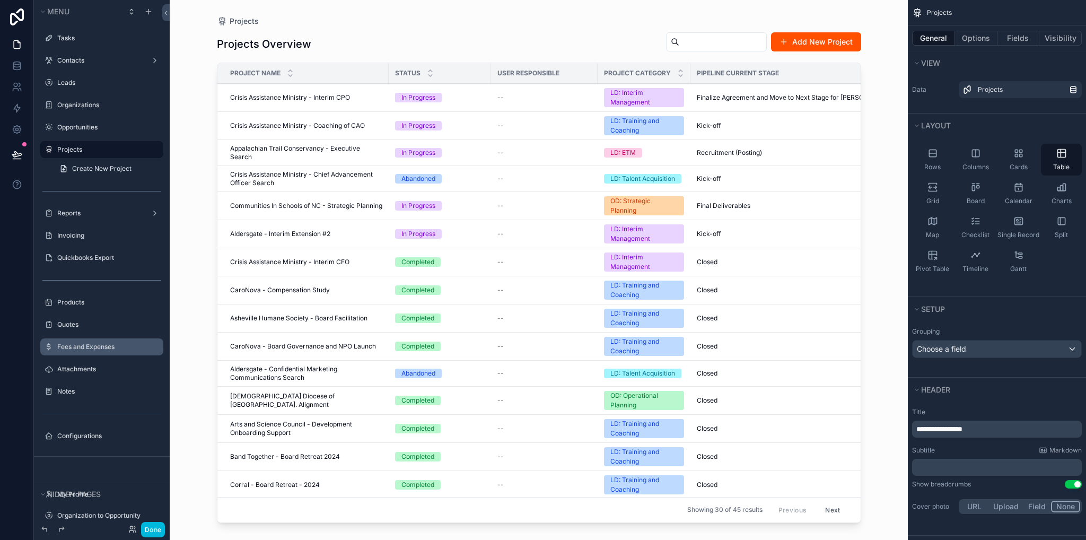
click at [293, 97] on span "Crisis Assistance Ministry - Interim CPO" at bounding box center [290, 97] width 120 height 8
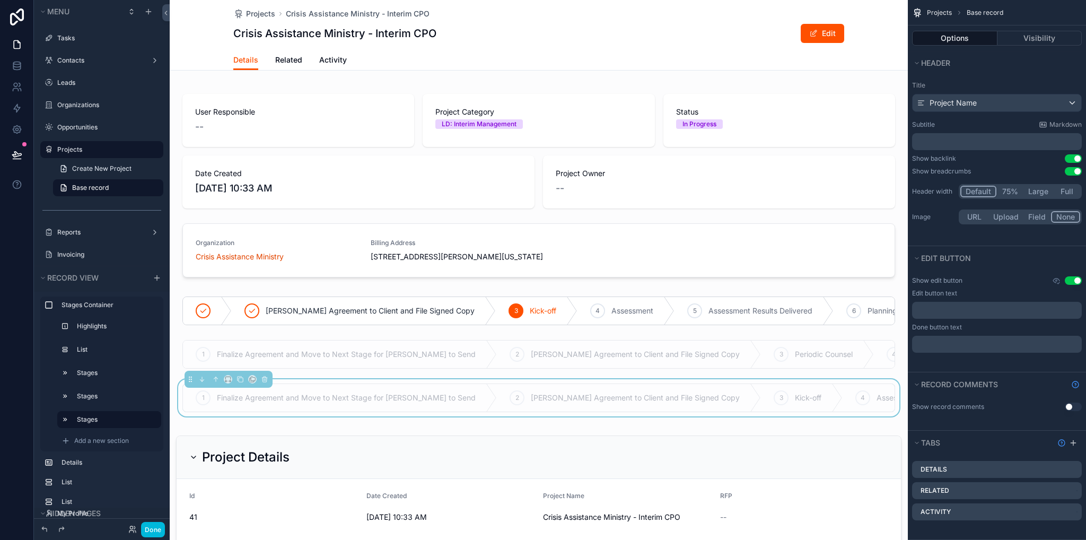
click at [289, 57] on span "Related" at bounding box center [288, 60] width 27 height 11
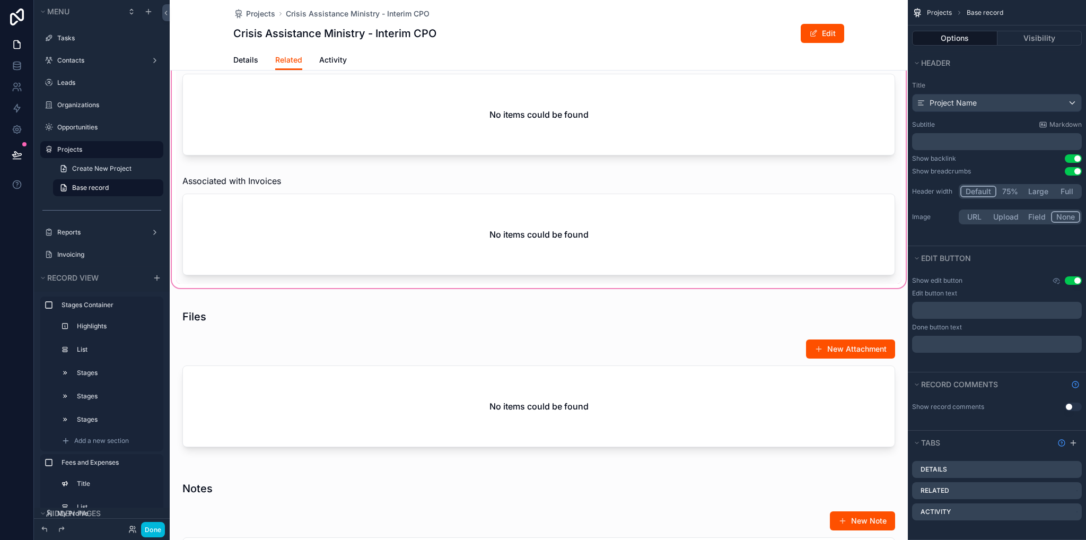
scroll to position [583, 0]
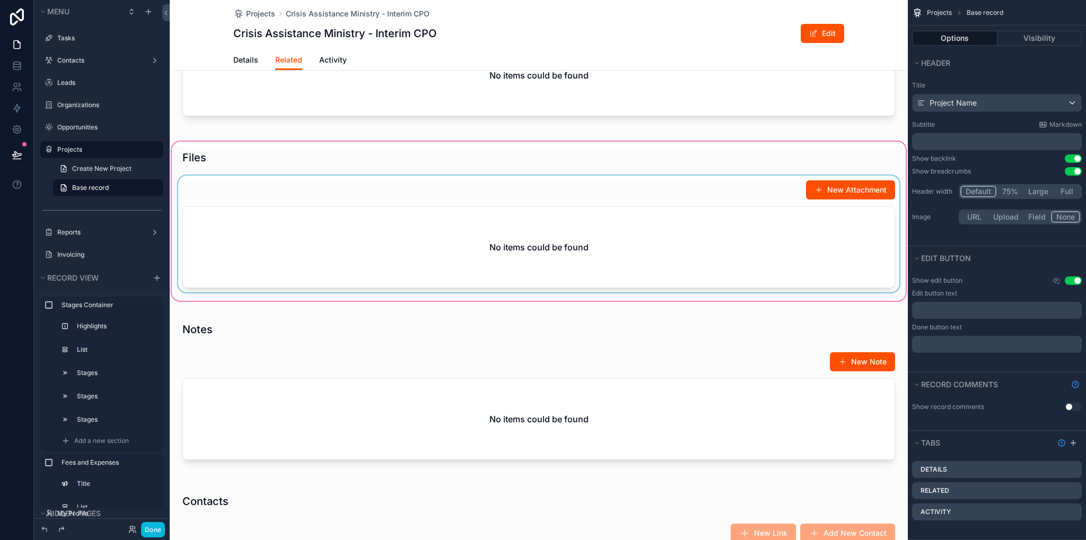
click at [414, 284] on div "scrollable content" at bounding box center [539, 221] width 738 height 163
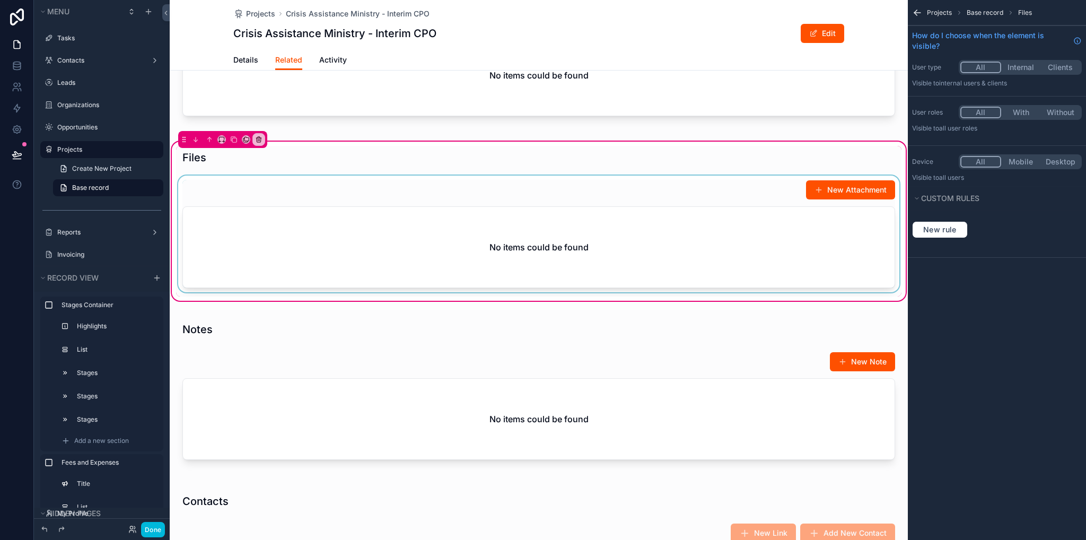
click at [382, 268] on div "scrollable content" at bounding box center [539, 236] width 726 height 121
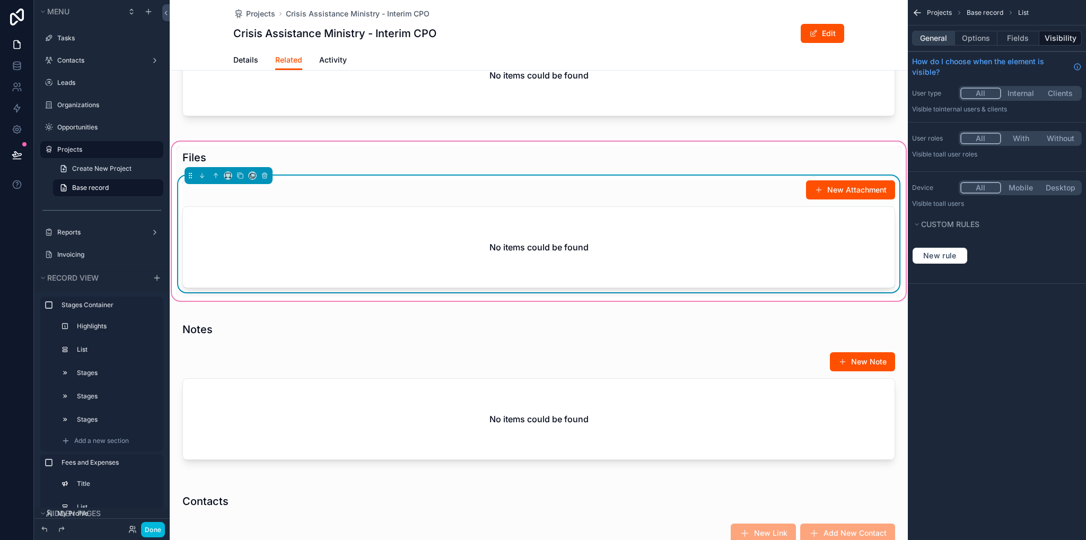
click at [939, 36] on button "General" at bounding box center [933, 38] width 43 height 15
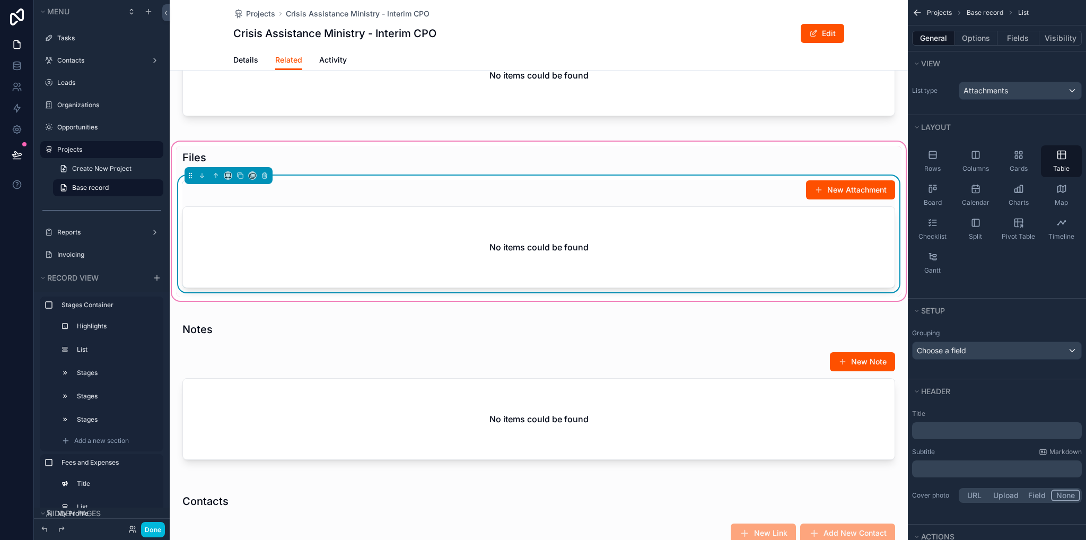
scroll to position [98, 0]
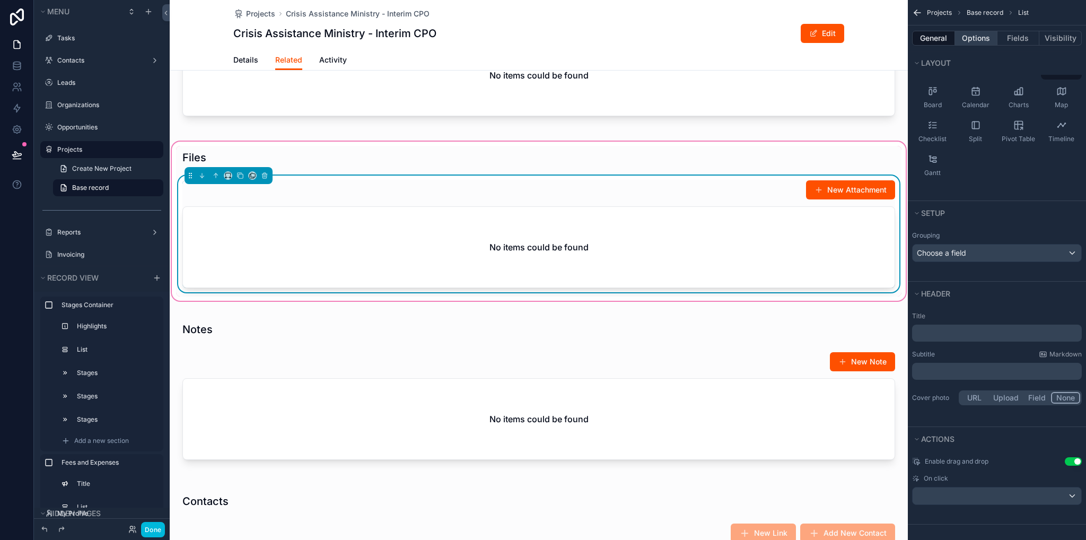
click at [971, 38] on button "Options" at bounding box center [976, 38] width 42 height 15
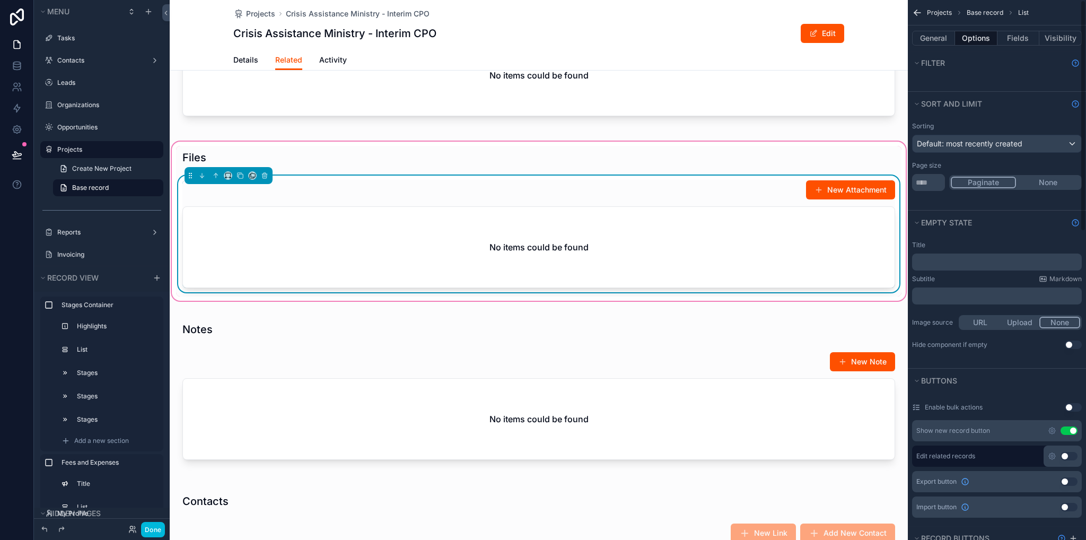
scroll to position [0, 0]
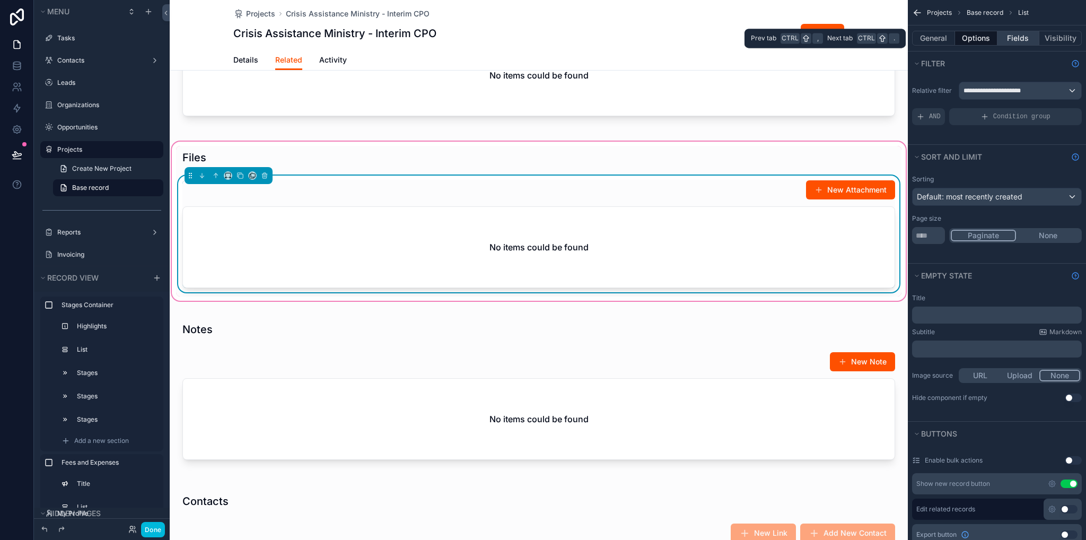
click at [1023, 32] on button "Fields" at bounding box center [1019, 38] width 42 height 15
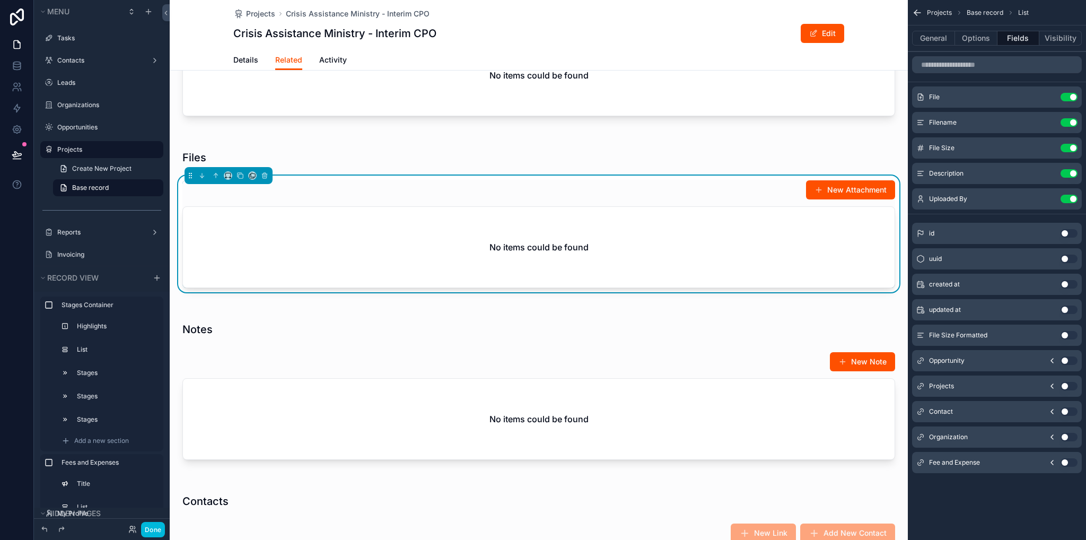
scroll to position [212, 0]
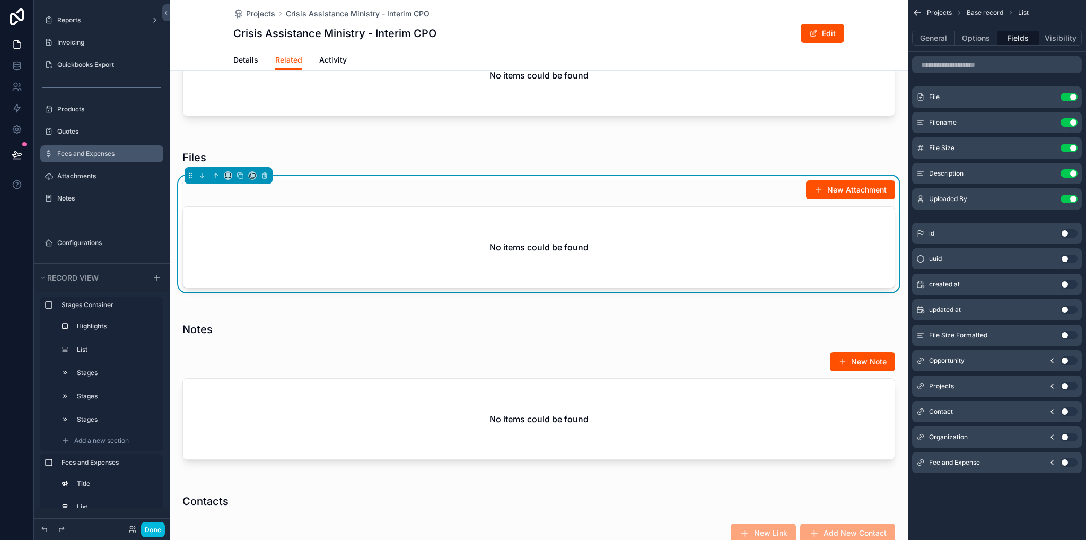
click at [77, 152] on label "Fees and Expenses" at bounding box center [107, 154] width 100 height 8
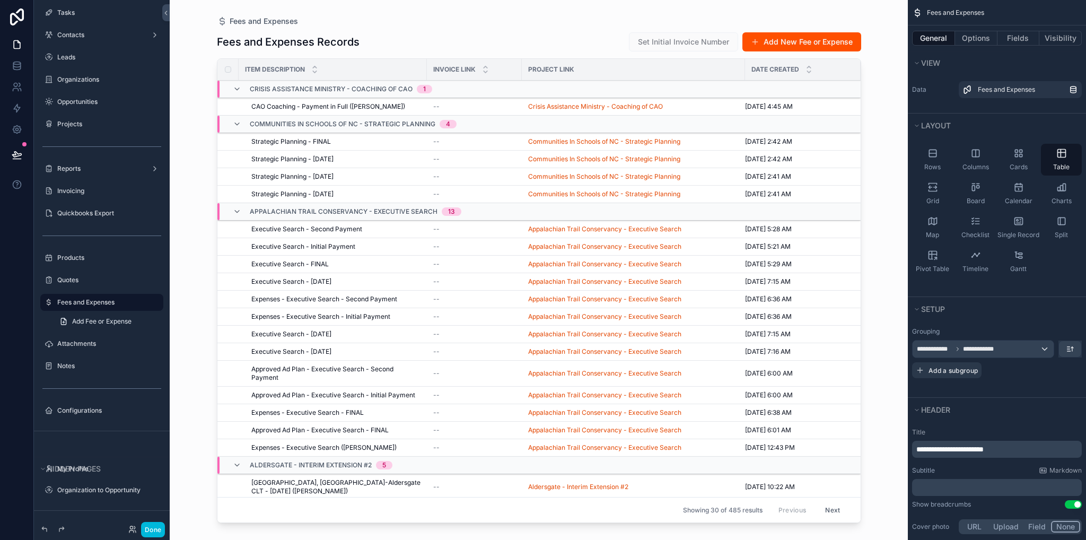
click at [310, 108] on div "scrollable content" at bounding box center [539, 263] width 678 height 527
click at [311, 104] on span "CAO Coaching - Payment in Full ([PERSON_NAME])" at bounding box center [328, 106] width 154 height 8
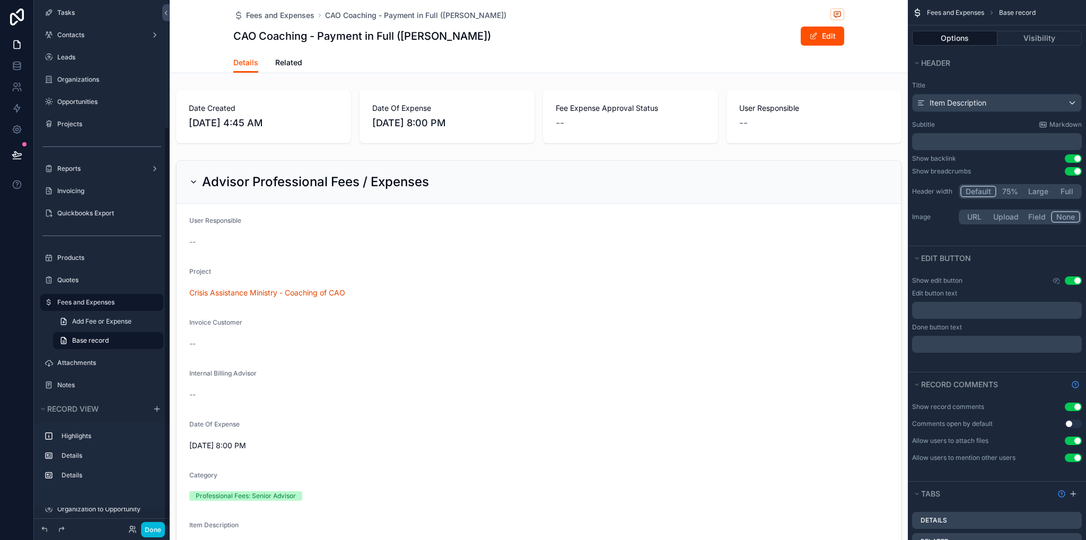
scroll to position [167, 0]
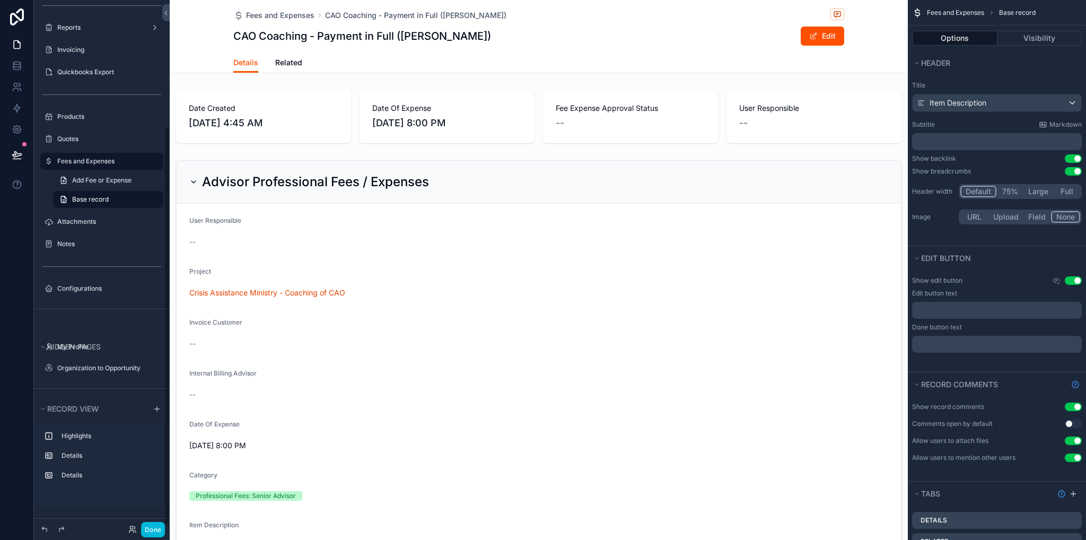
click at [284, 64] on span "Related" at bounding box center [288, 62] width 27 height 11
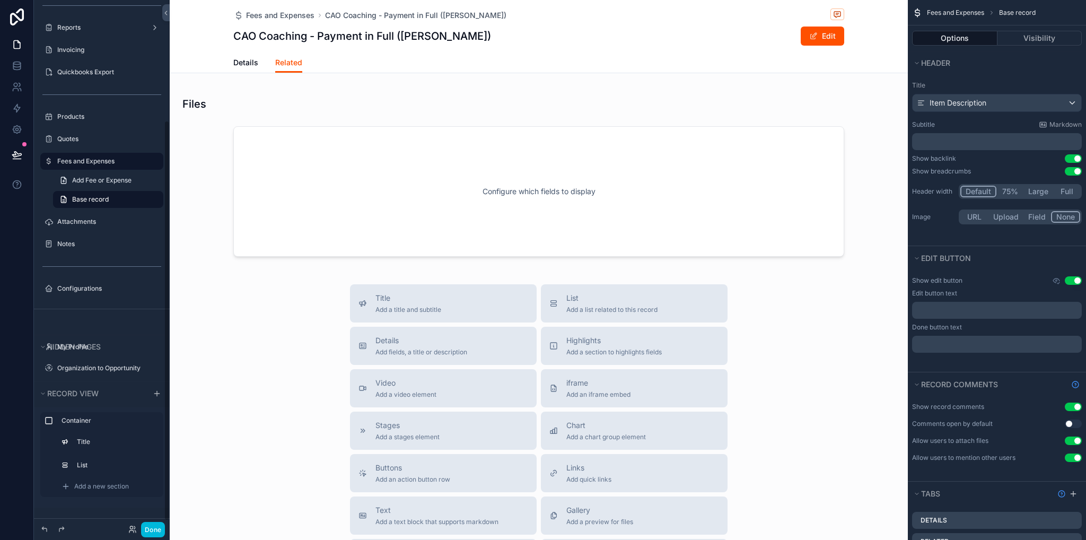
scroll to position [174, 0]
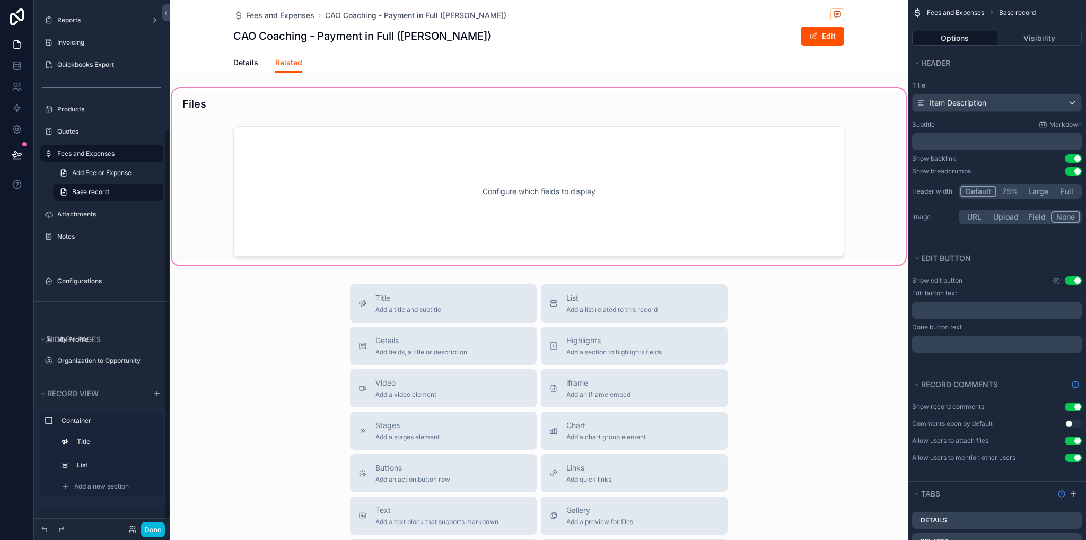
click at [303, 137] on div "scrollable content" at bounding box center [539, 176] width 738 height 181
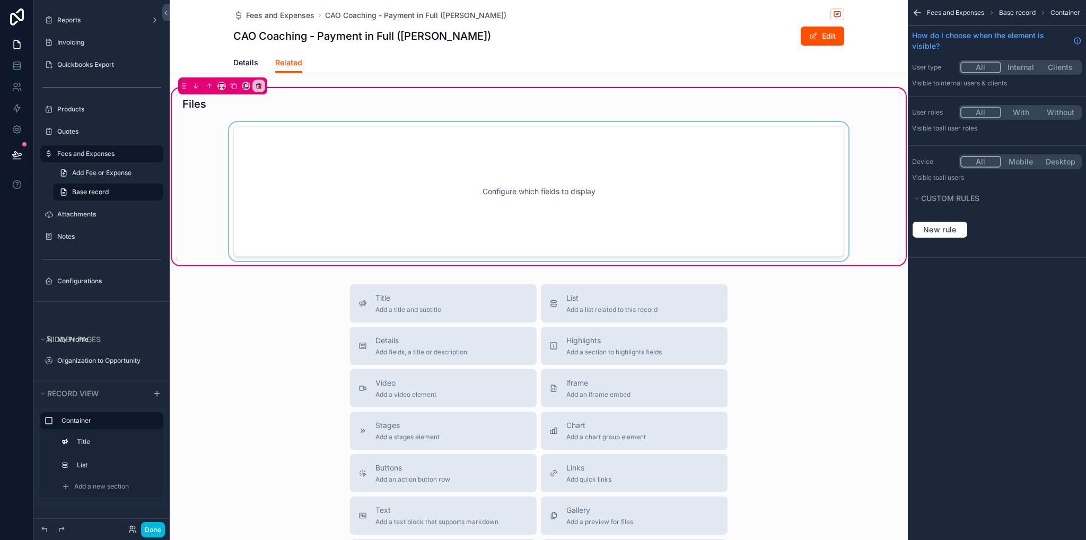
click at [346, 179] on div "scrollable content" at bounding box center [539, 191] width 726 height 139
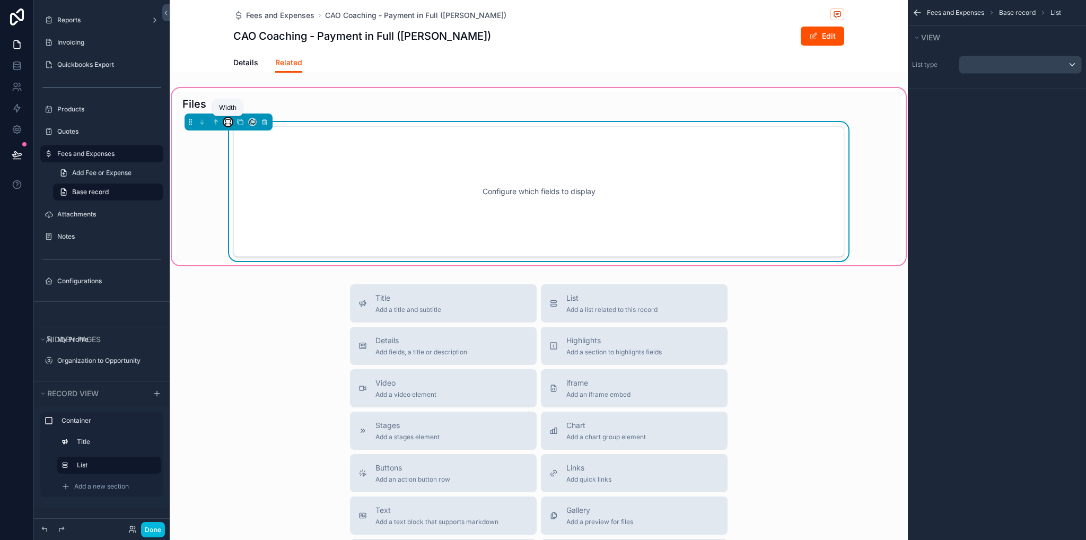
click at [230, 123] on icon "scrollable content" at bounding box center [227, 121] width 7 height 7
click at [248, 260] on span "Full width" at bounding box center [249, 262] width 33 height 13
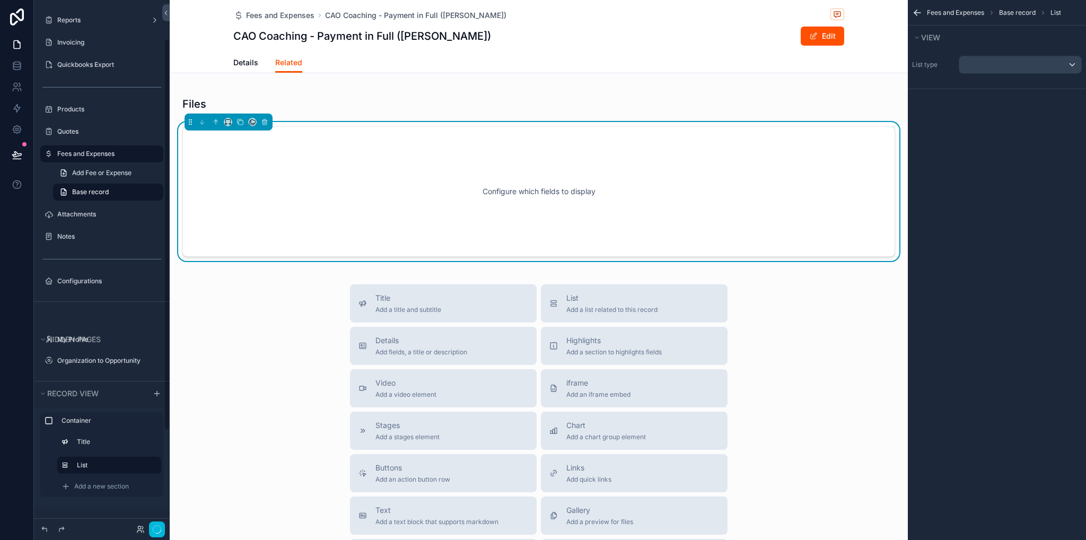
scroll to position [53, 0]
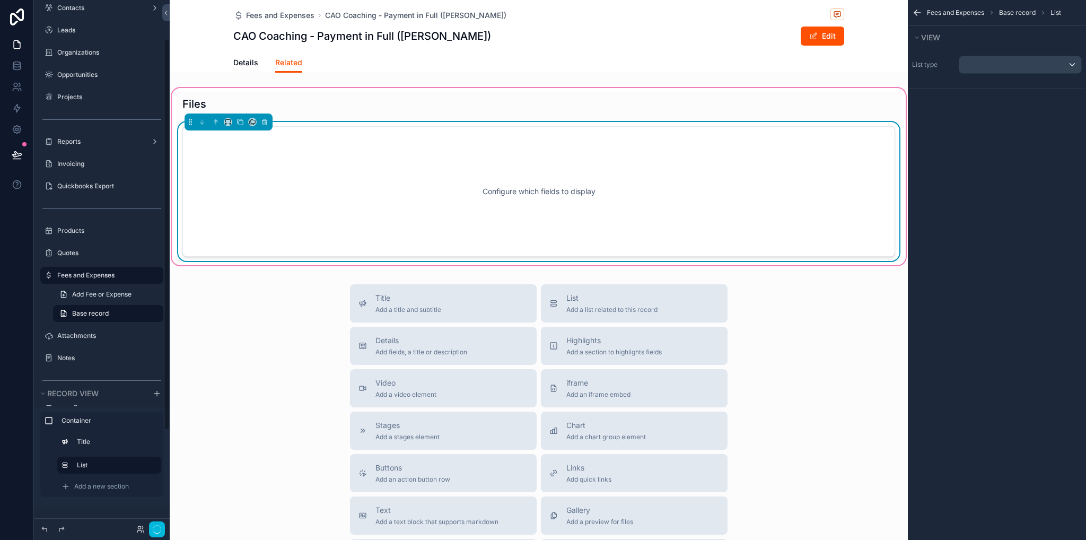
click at [313, 212] on div "Configure which fields to display" at bounding box center [539, 191] width 678 height 95
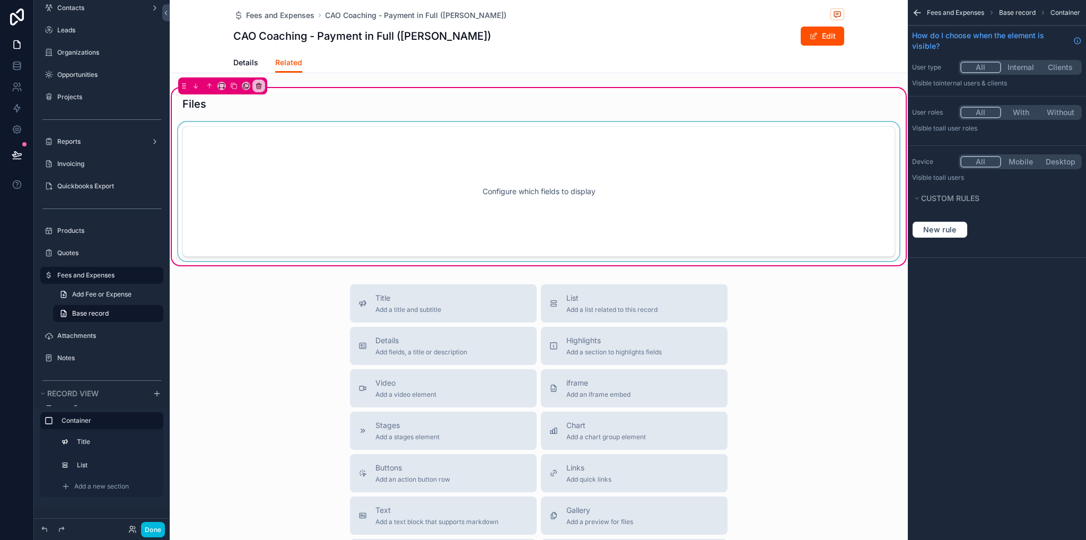
click at [724, 194] on div "scrollable content" at bounding box center [539, 191] width 726 height 139
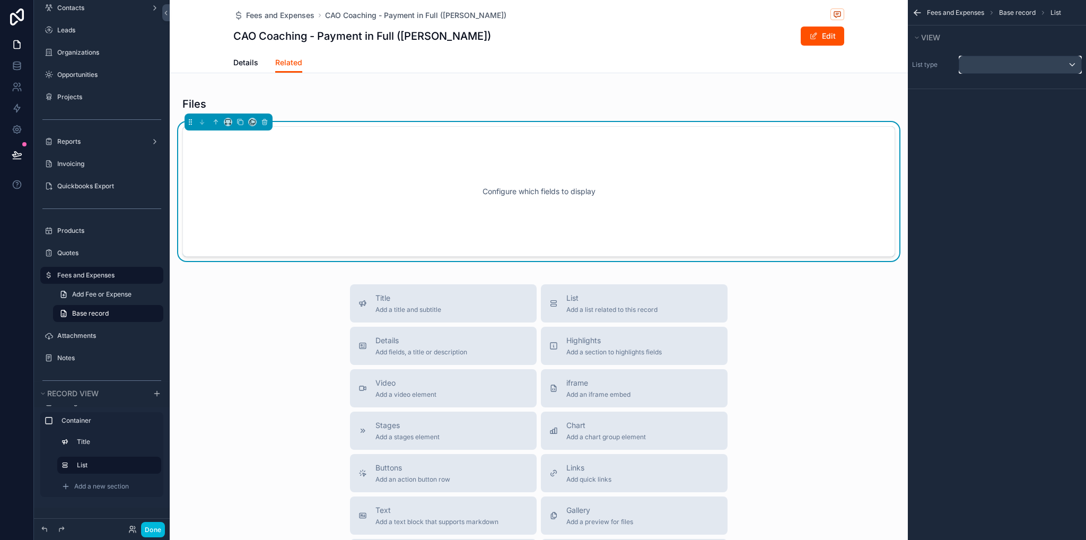
click at [996, 66] on div "scrollable content" at bounding box center [1021, 64] width 122 height 17
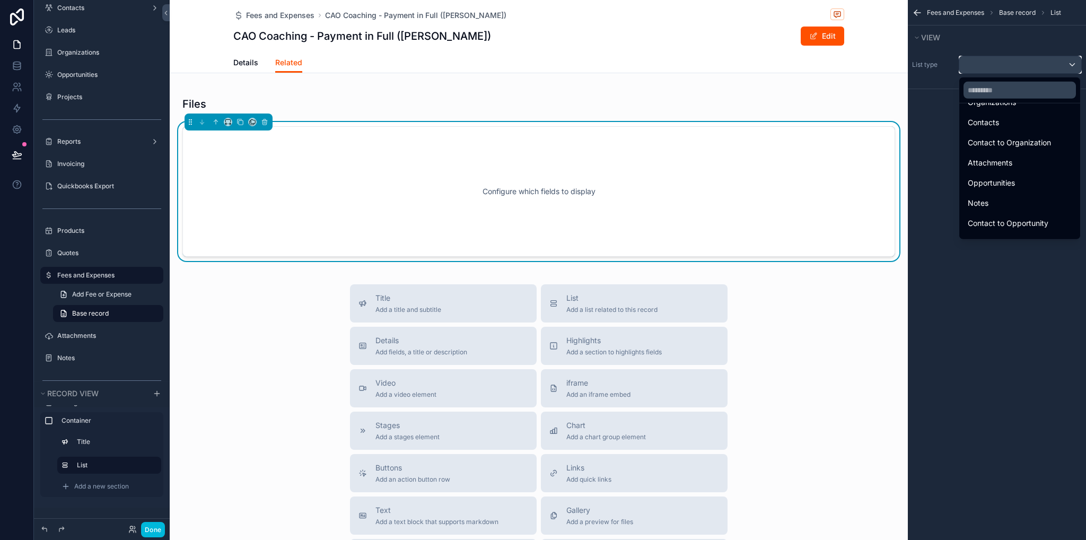
scroll to position [0, 0]
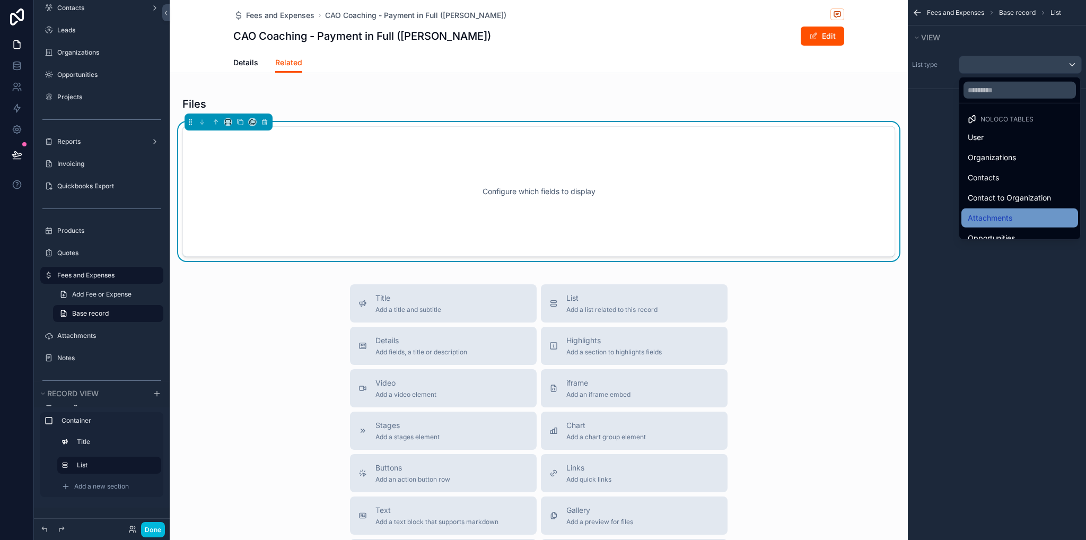
click at [1003, 216] on span "Attachments" at bounding box center [990, 218] width 45 height 13
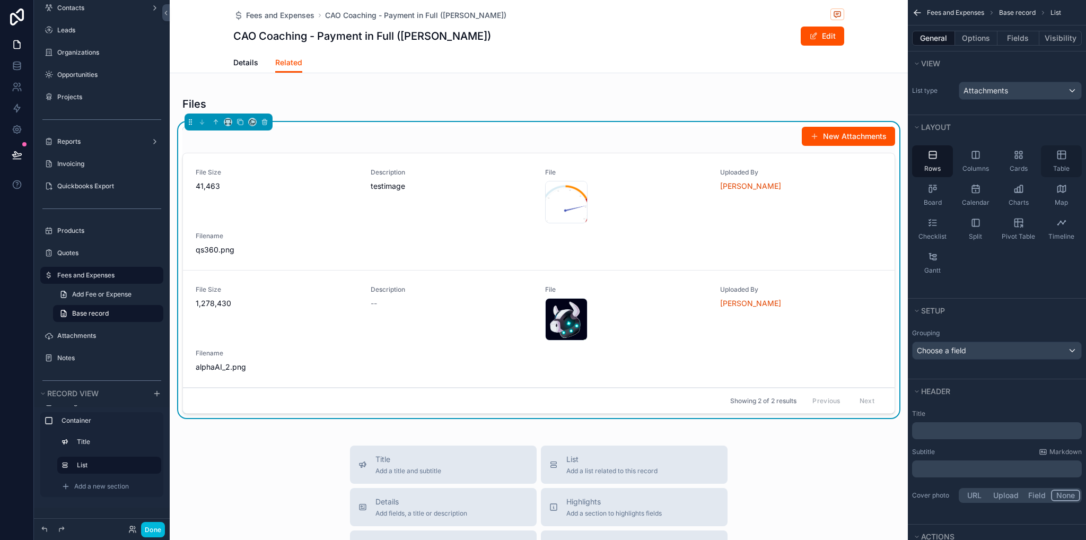
click at [1068, 159] on div "Table" at bounding box center [1061, 161] width 41 height 32
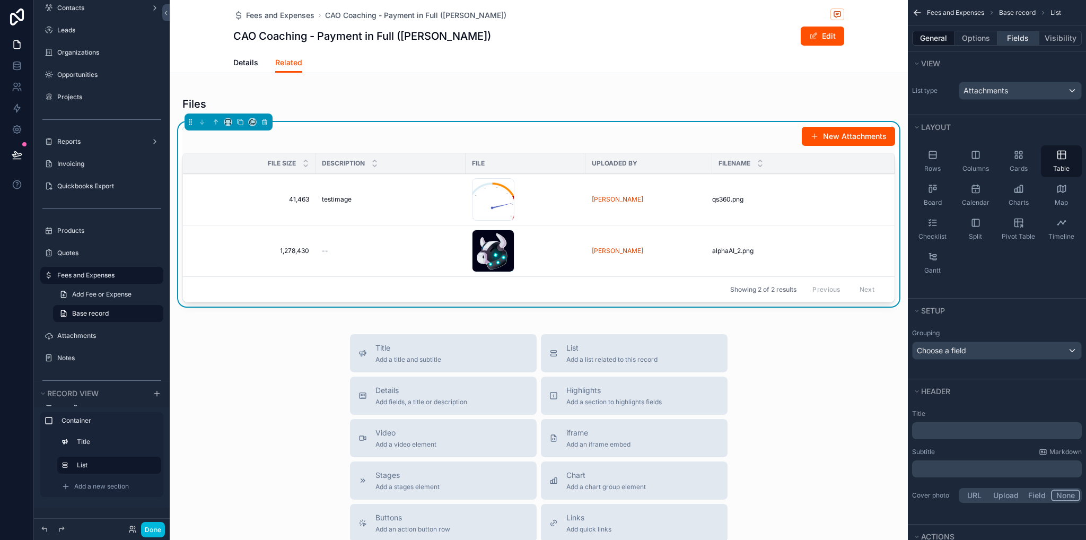
click at [1016, 42] on button "Fields" at bounding box center [1019, 38] width 42 height 15
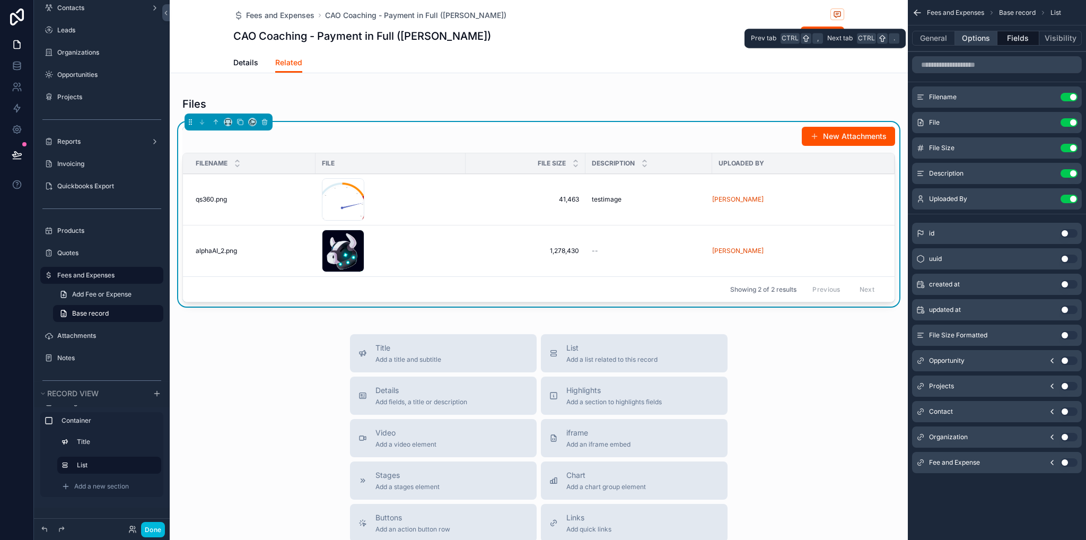
click at [980, 40] on button "Options" at bounding box center [976, 38] width 42 height 15
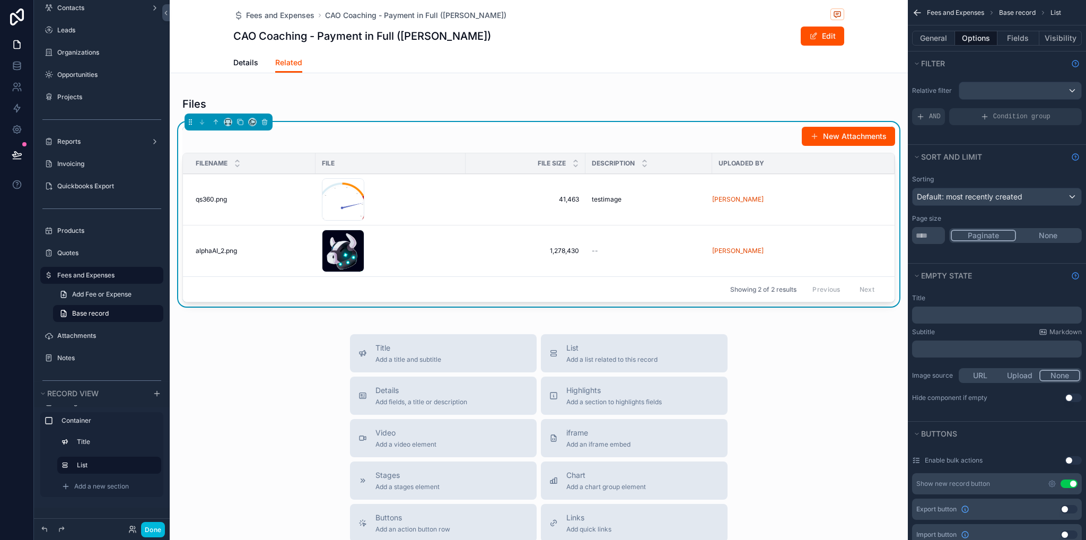
click at [989, 77] on div "Relative filter AND Condition group" at bounding box center [997, 109] width 178 height 69
click at [989, 88] on div "scrollable content" at bounding box center [1021, 90] width 122 height 17
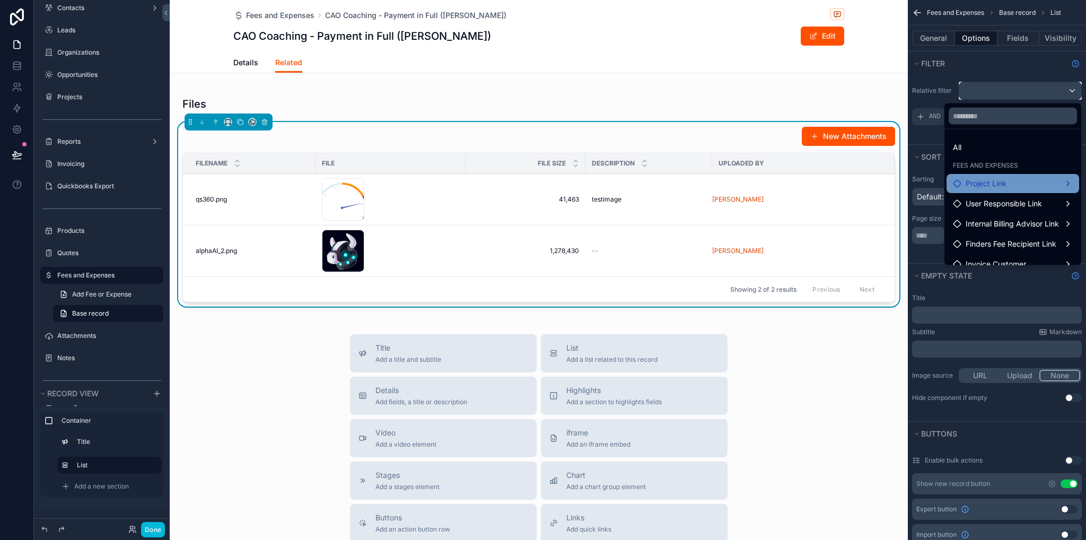
scroll to position [51, 0]
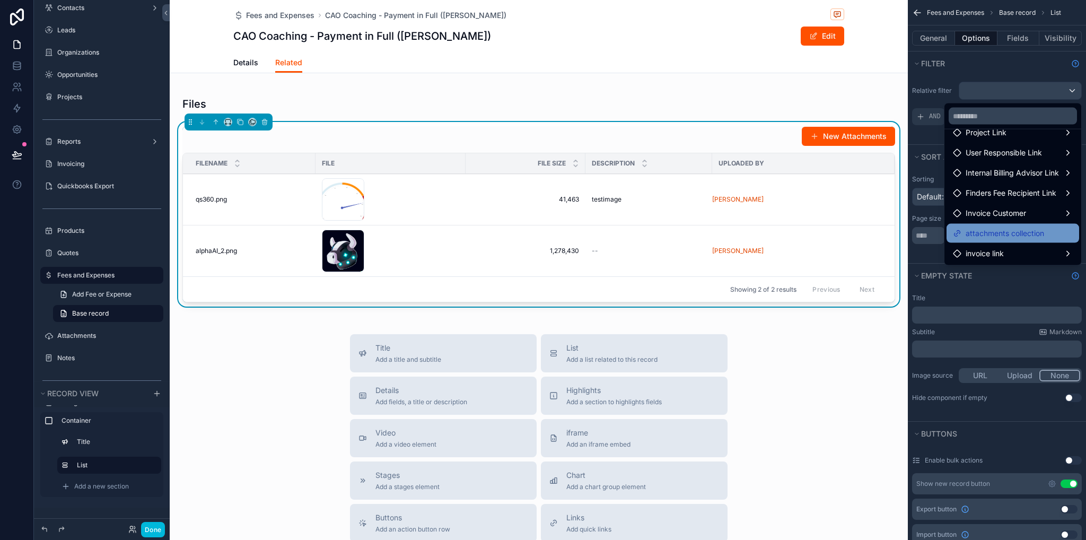
click at [996, 236] on span "attachments collection" at bounding box center [1005, 233] width 79 height 13
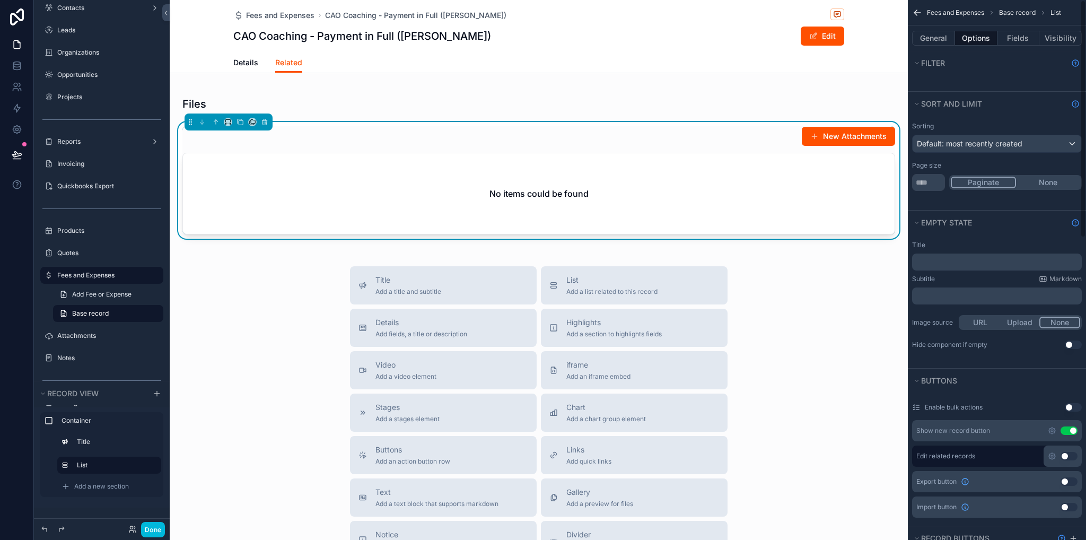
scroll to position [0, 0]
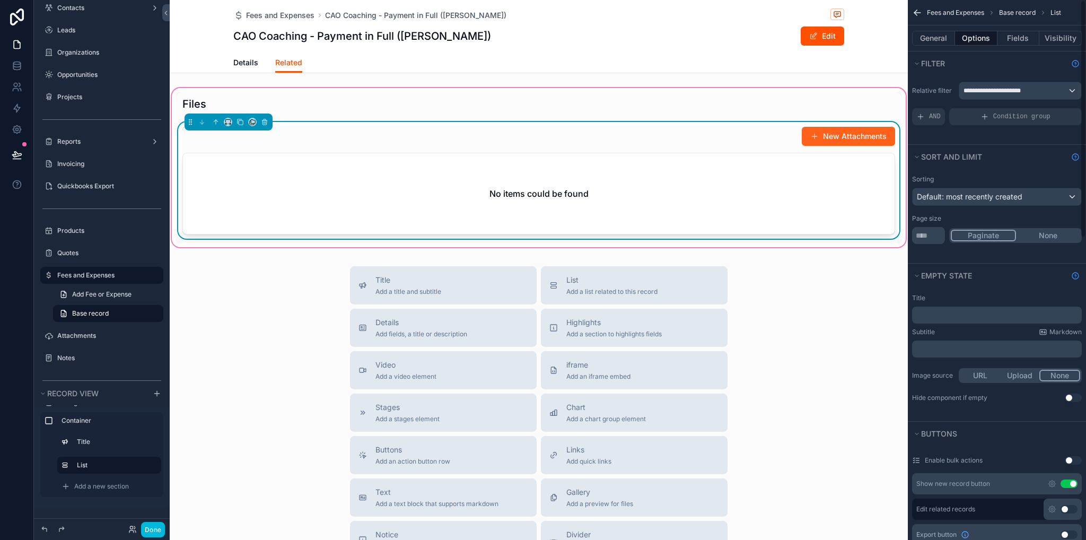
click at [838, 137] on button "New Attachments" at bounding box center [848, 136] width 93 height 19
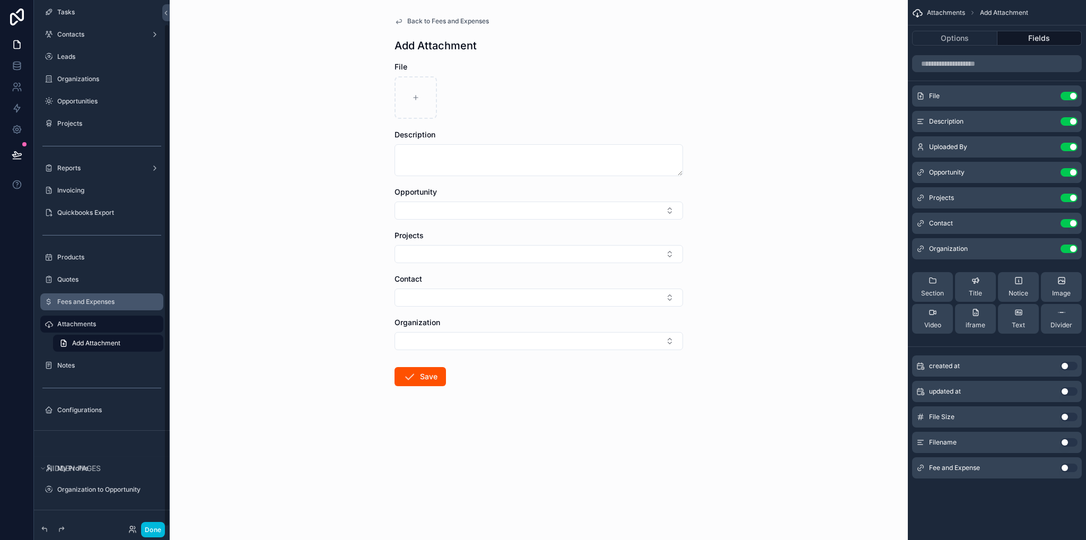
scroll to position [25, 0]
click at [77, 299] on label "Fees and Expenses" at bounding box center [107, 302] width 100 height 8
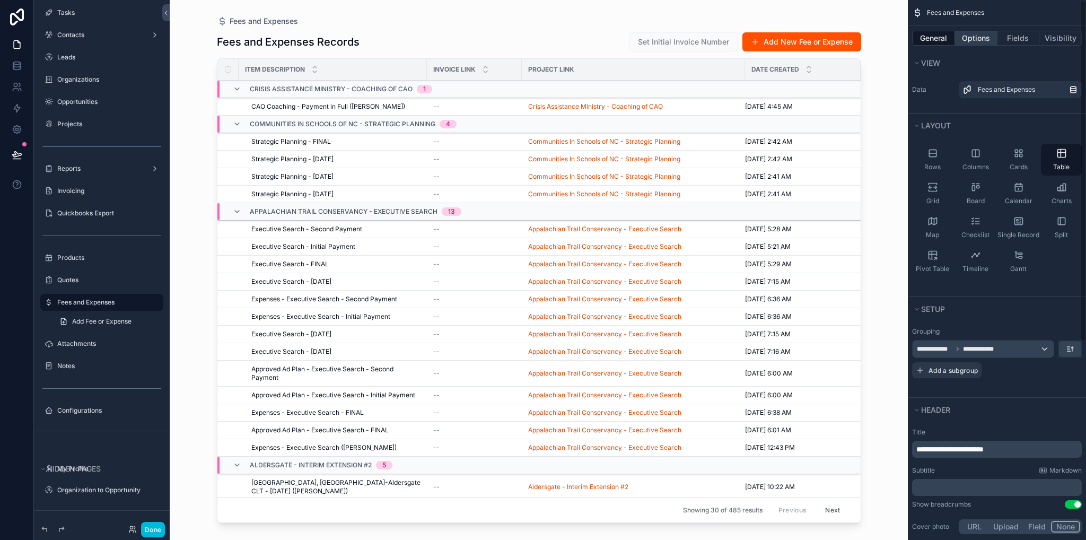
click at [978, 45] on button "Options" at bounding box center [976, 38] width 42 height 15
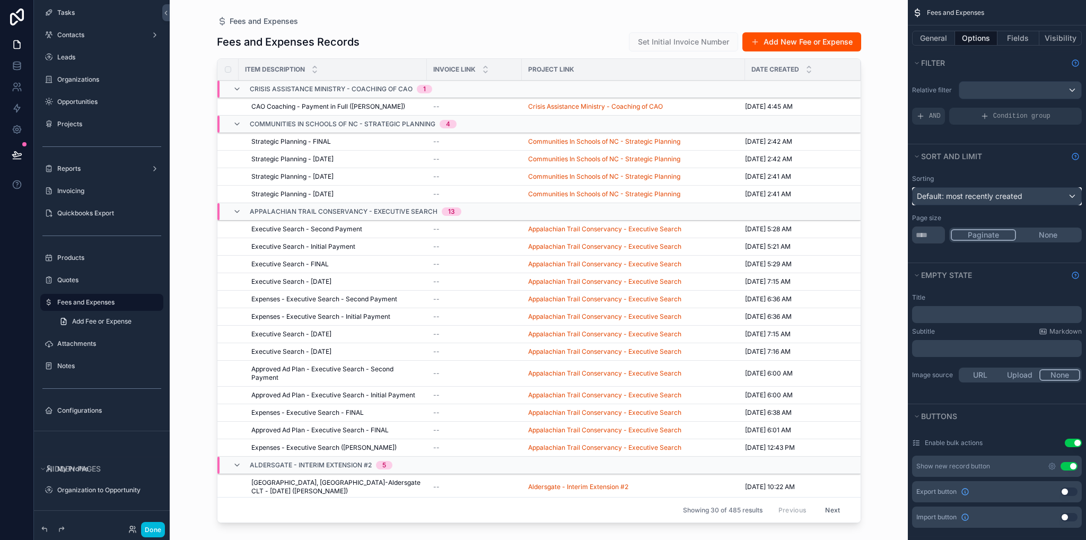
click at [986, 199] on span "Default: most recently created" at bounding box center [970, 195] width 106 height 9
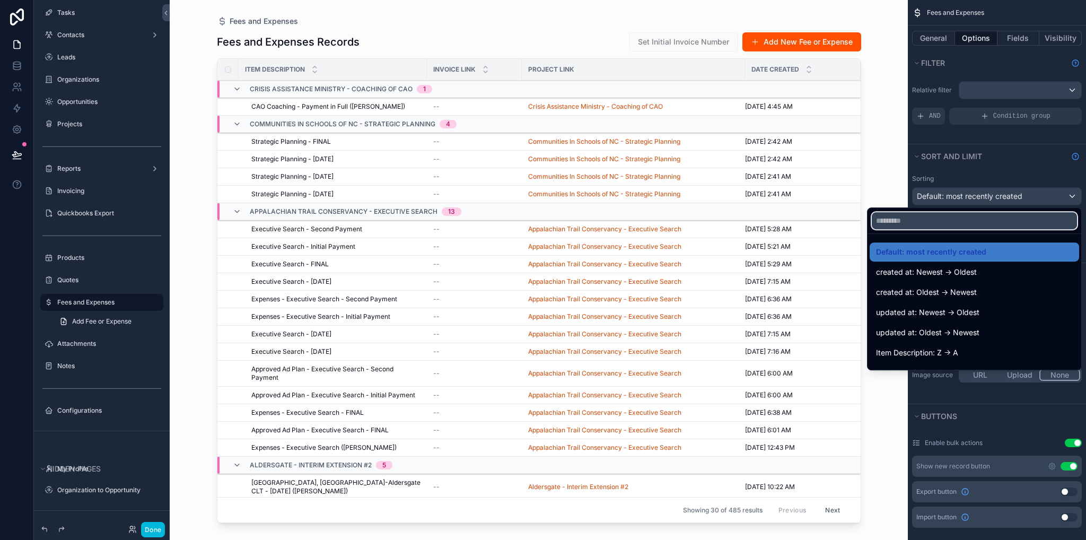
click at [922, 223] on input "text" at bounding box center [974, 220] width 205 height 17
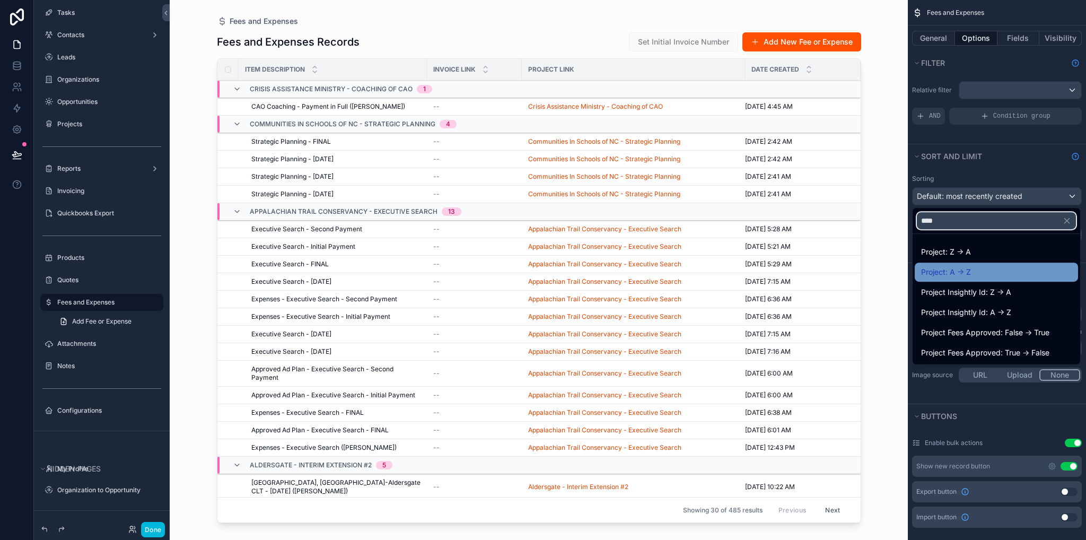
type input "****"
click at [957, 269] on span "Project: A -> Z" at bounding box center [946, 272] width 50 height 13
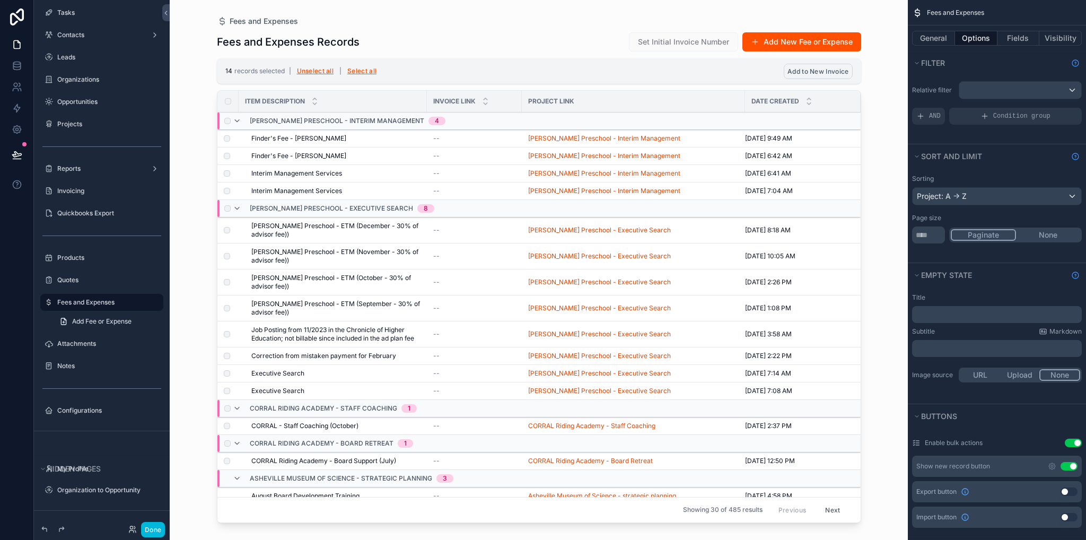
click at [829, 71] on span "Add to New Invoice" at bounding box center [818, 71] width 61 height 8
click at [868, 49] on icon "scrollable content" at bounding box center [870, 51] width 8 height 8
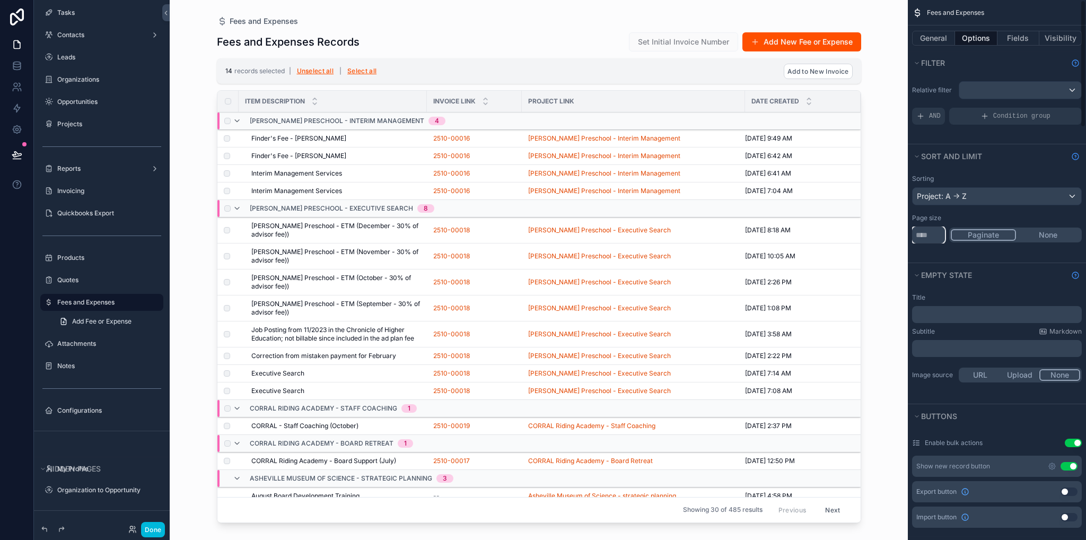
click at [927, 233] on input "**" at bounding box center [928, 235] width 33 height 17
type input "*"
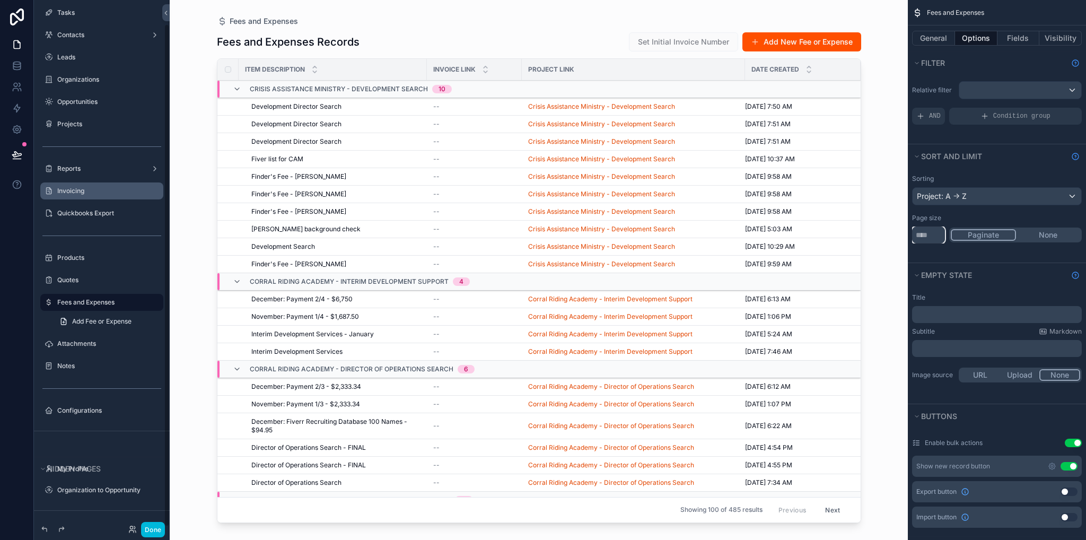
type input "***"
click at [83, 193] on label "Invoicing" at bounding box center [107, 191] width 100 height 8
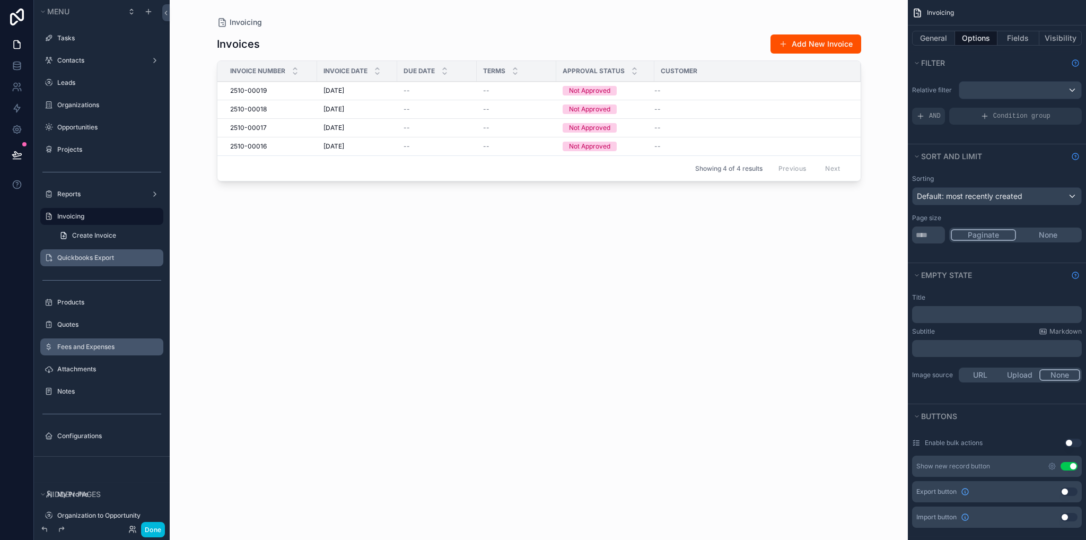
click at [84, 255] on label "Quickbooks Export" at bounding box center [107, 258] width 100 height 8
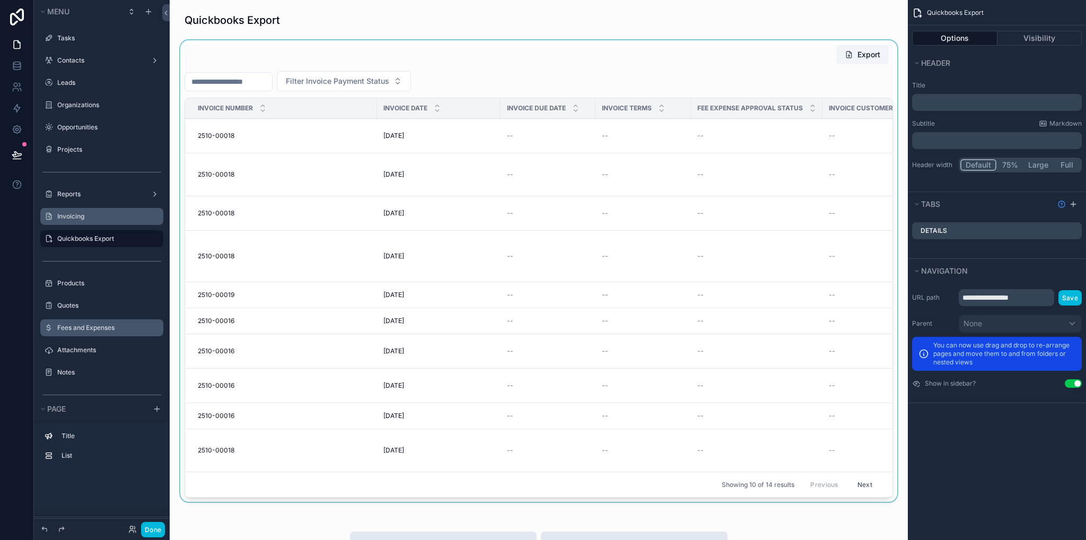
click at [411, 499] on div "scrollable content" at bounding box center [538, 273] width 721 height 466
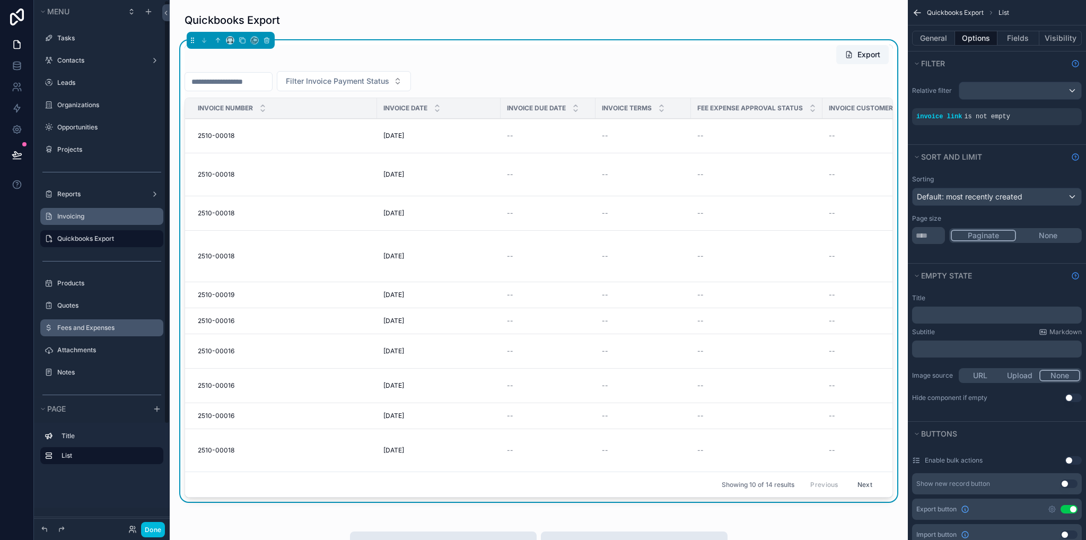
click at [80, 219] on label "Invoicing" at bounding box center [107, 216] width 100 height 8
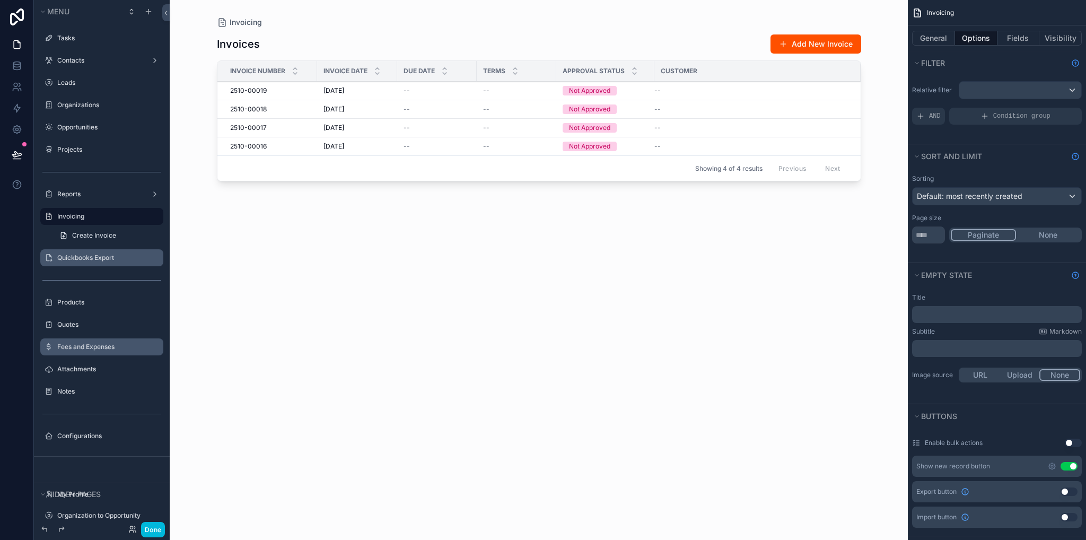
click at [422, 102] on div "scrollable content" at bounding box center [539, 263] width 678 height 527
click at [422, 90] on div "--" at bounding box center [437, 90] width 67 height 8
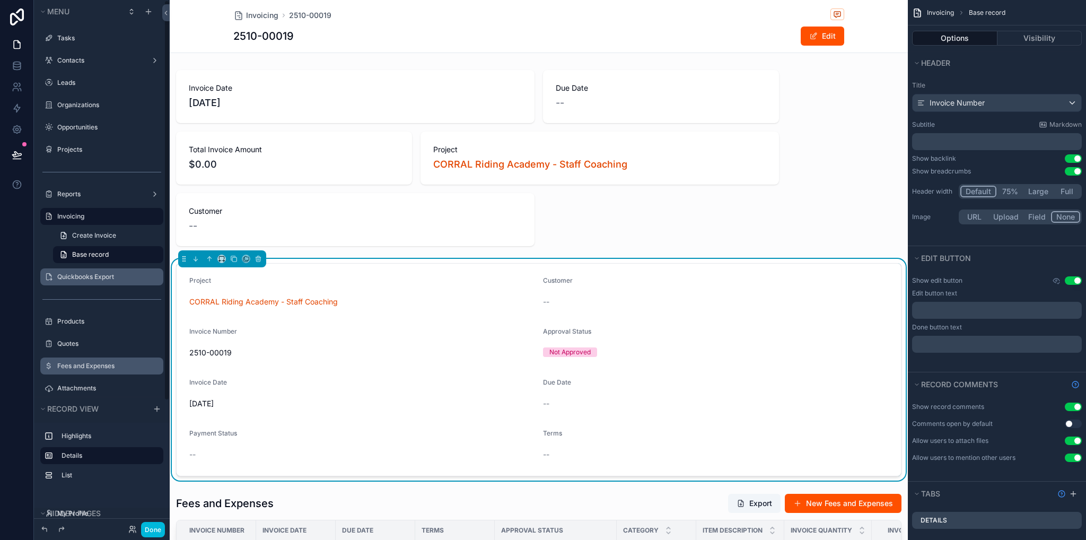
click at [95, 277] on label "Quickbooks Export" at bounding box center [107, 277] width 100 height 8
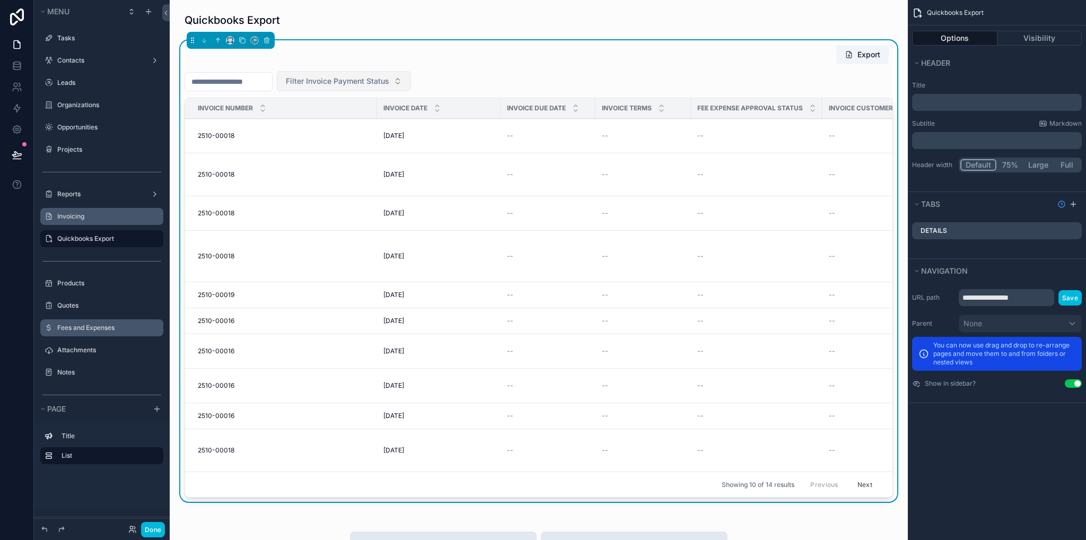
click at [372, 79] on span "Filter Invoice Payment Status" at bounding box center [337, 81] width 103 height 11
click at [338, 126] on div "Pending" at bounding box center [370, 124] width 147 height 17
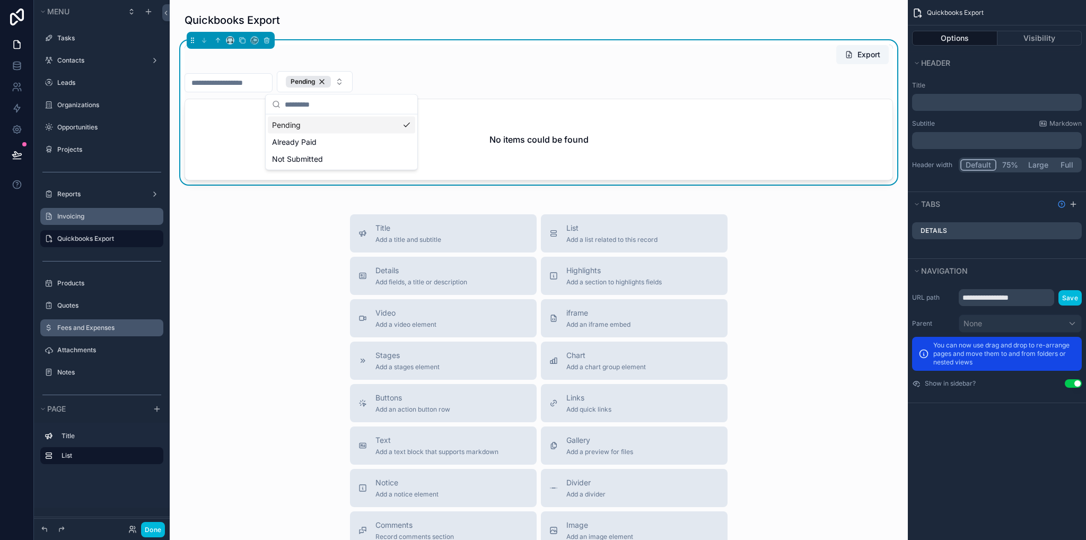
click at [509, 66] on div "Export Pending No items could be found" at bounding box center [539, 113] width 709 height 136
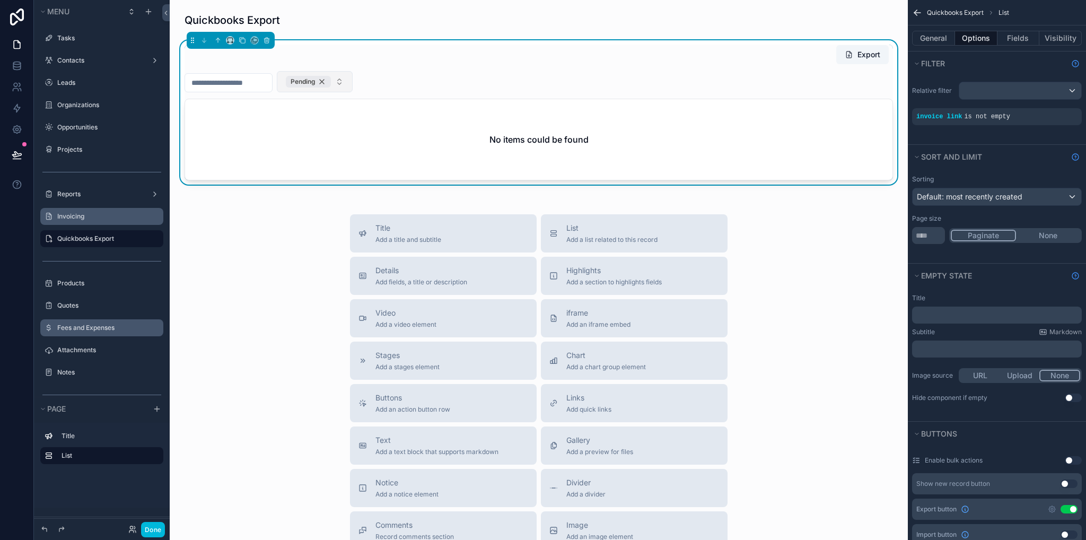
click at [331, 82] on div "Pending" at bounding box center [308, 82] width 45 height 12
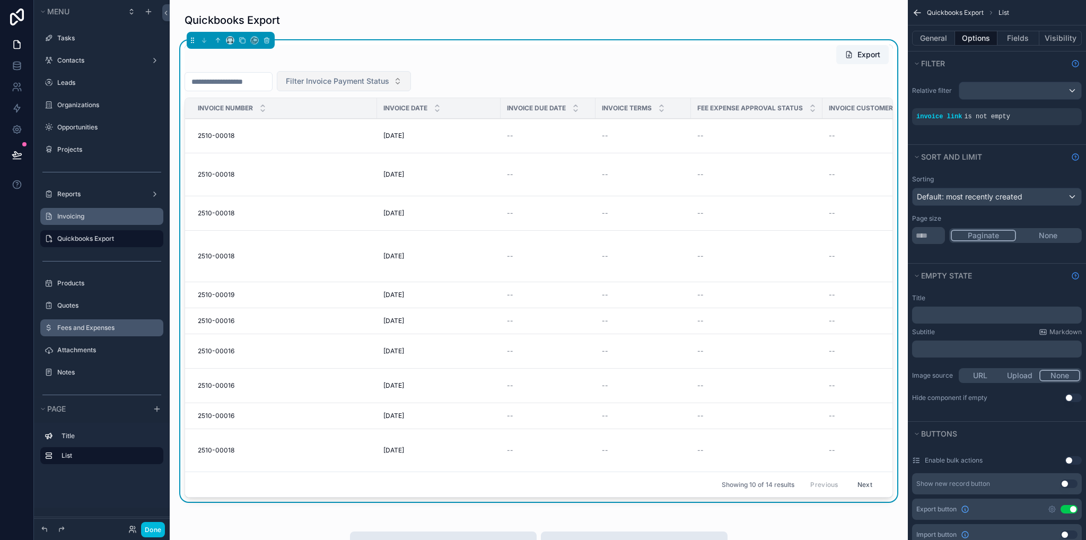
click at [84, 332] on div "Fees and Expenses" at bounding box center [109, 328] width 104 height 8
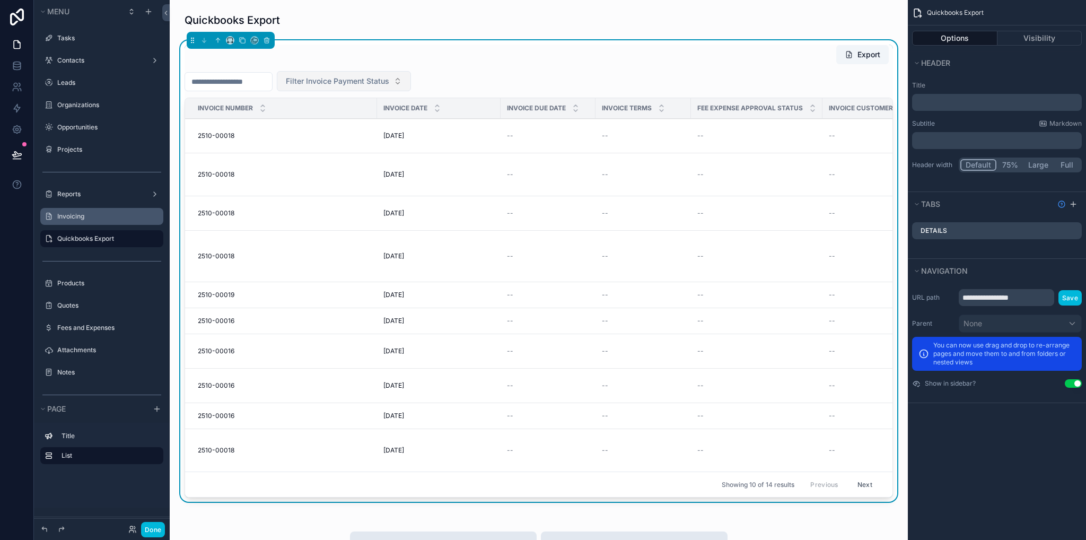
click at [73, 216] on label "Invoicing" at bounding box center [107, 216] width 100 height 8
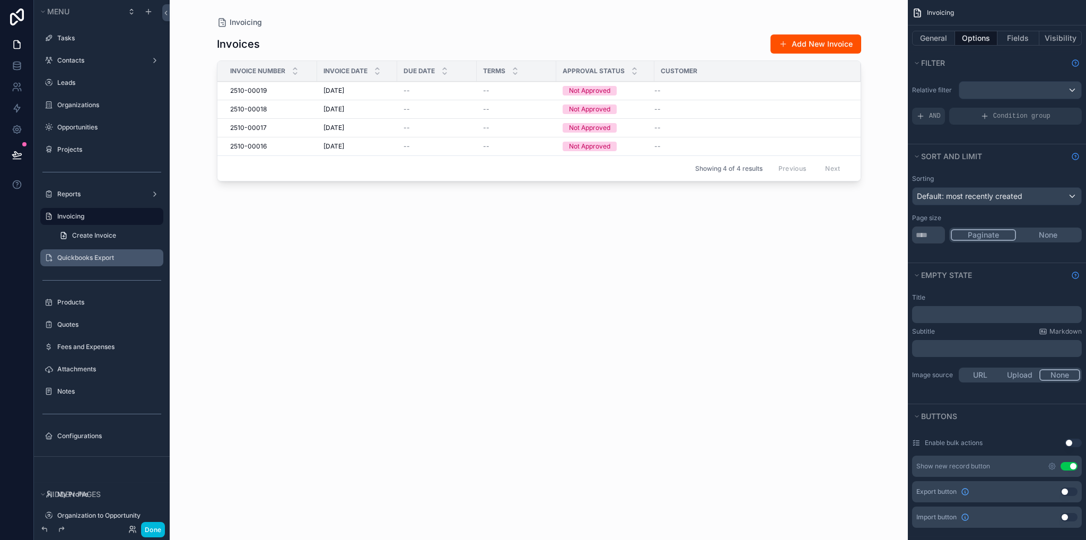
click at [828, 37] on div "scrollable content" at bounding box center [539, 263] width 678 height 527
click at [822, 43] on button "Add New Invoice" at bounding box center [816, 43] width 91 height 19
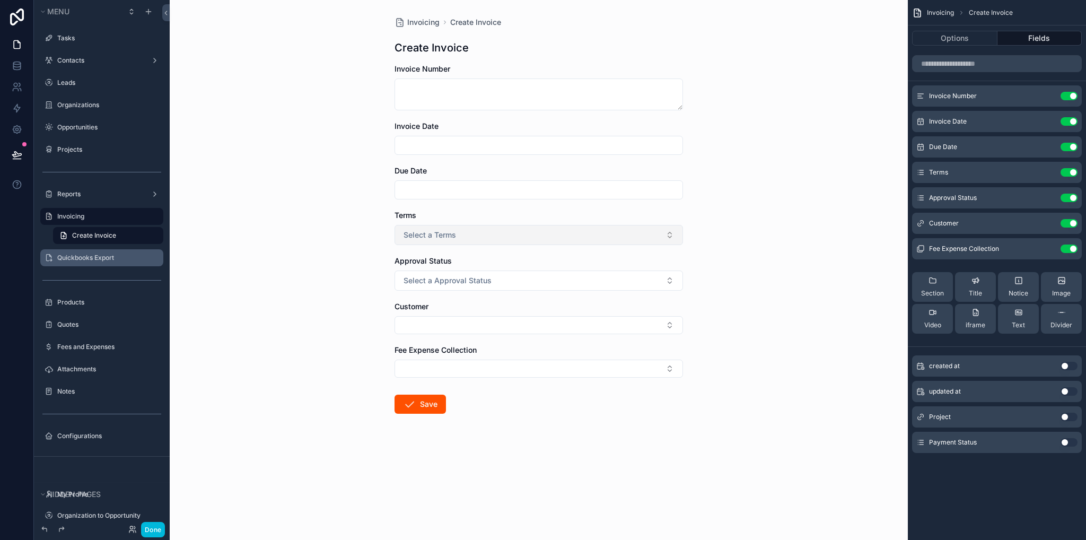
click at [497, 234] on button "Select a Terms" at bounding box center [539, 235] width 289 height 20
drag, startPoint x: 805, startPoint y: 241, endPoint x: 567, endPoint y: 276, distance: 241.3
click at [804, 241] on div "Invoicing Create Invoice Create Invoice Invoice Number Invoice Date Due Date Te…" at bounding box center [539, 270] width 738 height 540
click at [551, 277] on button "Select a Approval Status" at bounding box center [539, 281] width 289 height 20
click at [731, 267] on div "Invoicing Create Invoice Create Invoice Invoice Number Invoice Date Due Date Te…" at bounding box center [539, 270] width 738 height 540
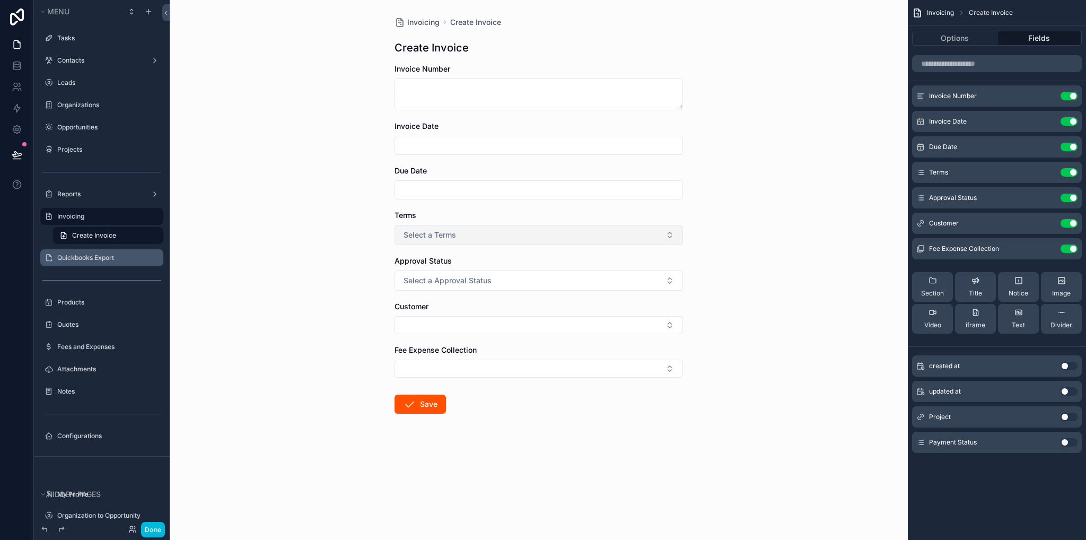
click at [475, 232] on button "Select a Terms" at bounding box center [539, 235] width 289 height 20
drag, startPoint x: 711, startPoint y: 219, endPoint x: 719, endPoint y: 221, distance: 8.6
click at [713, 219] on div "Invoicing Create Invoice Create Invoice Invoice Number Invoice Date Due Date Te…" at bounding box center [539, 270] width 738 height 540
click at [478, 370] on button "Select Button" at bounding box center [539, 369] width 289 height 18
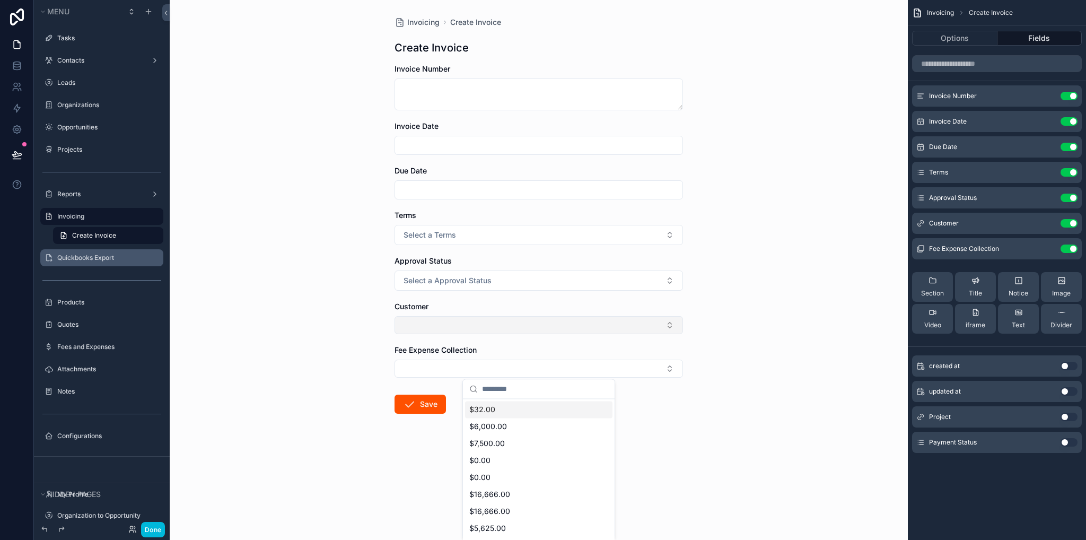
click at [467, 328] on button "Select Button" at bounding box center [539, 325] width 289 height 18
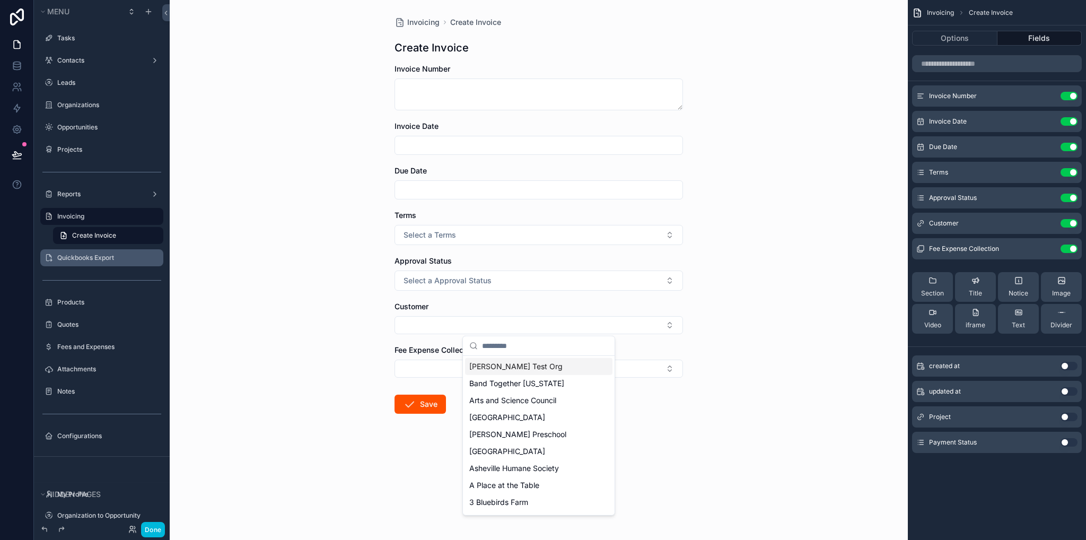
click at [784, 264] on div "Invoicing Create Invoice Create Invoice Invoice Number Invoice Date Due Date Te…" at bounding box center [539, 270] width 738 height 540
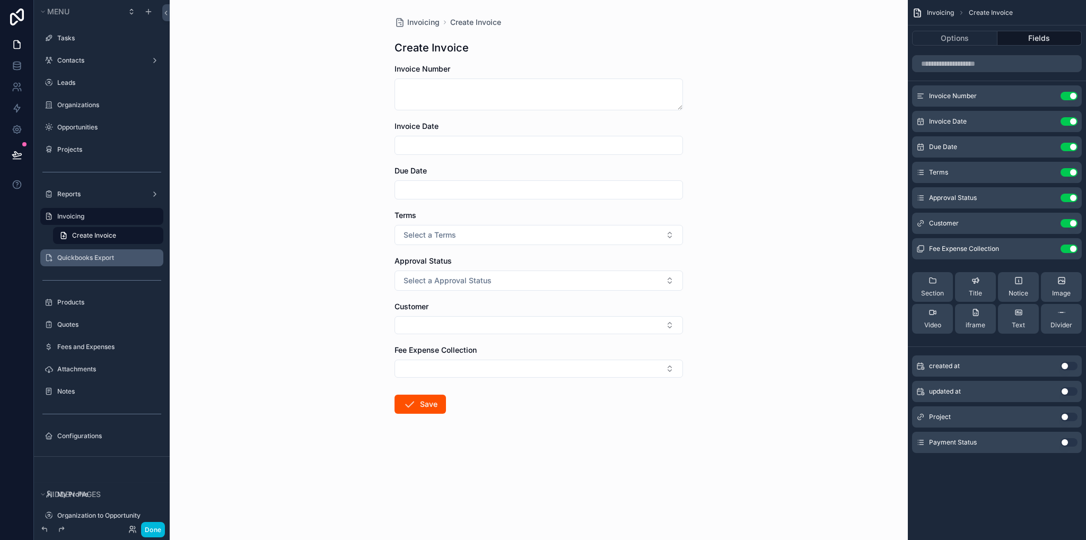
click at [1067, 442] on button "Use setting" at bounding box center [1069, 442] width 17 height 8
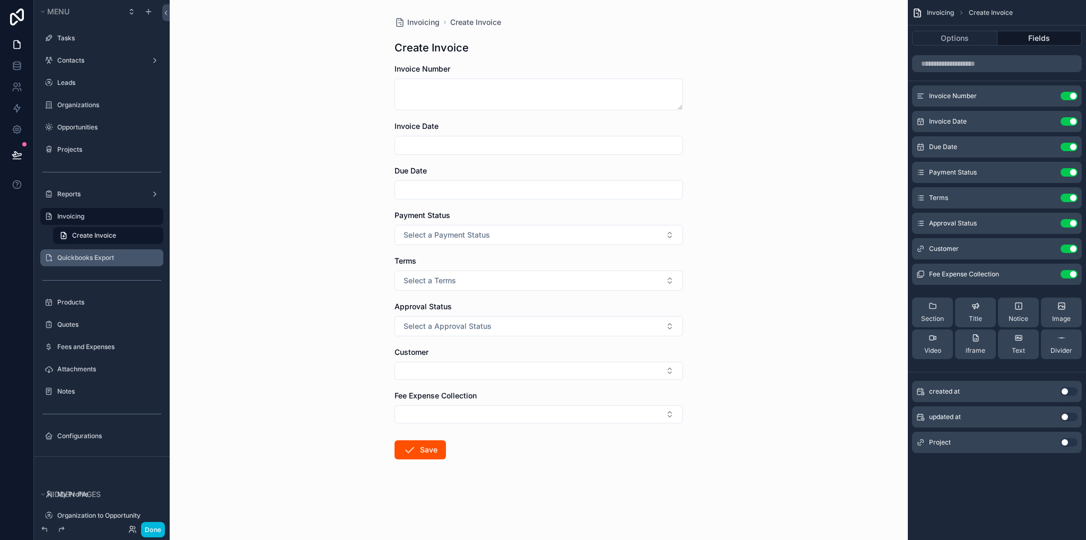
click at [0, 0] on icon "scrollable content" at bounding box center [0, 0] width 0 height 0
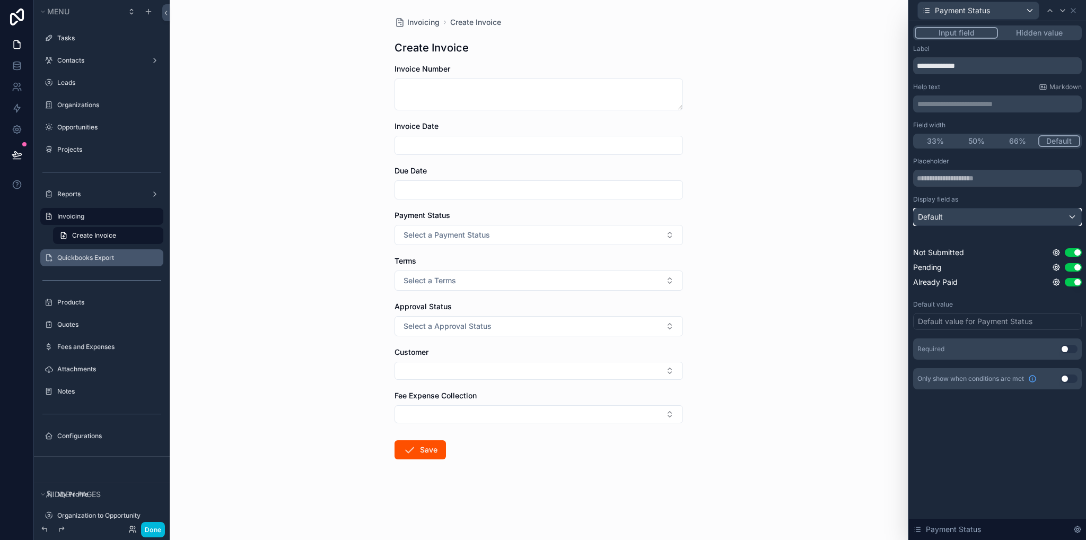
click at [951, 219] on div "Default" at bounding box center [998, 216] width 168 height 17
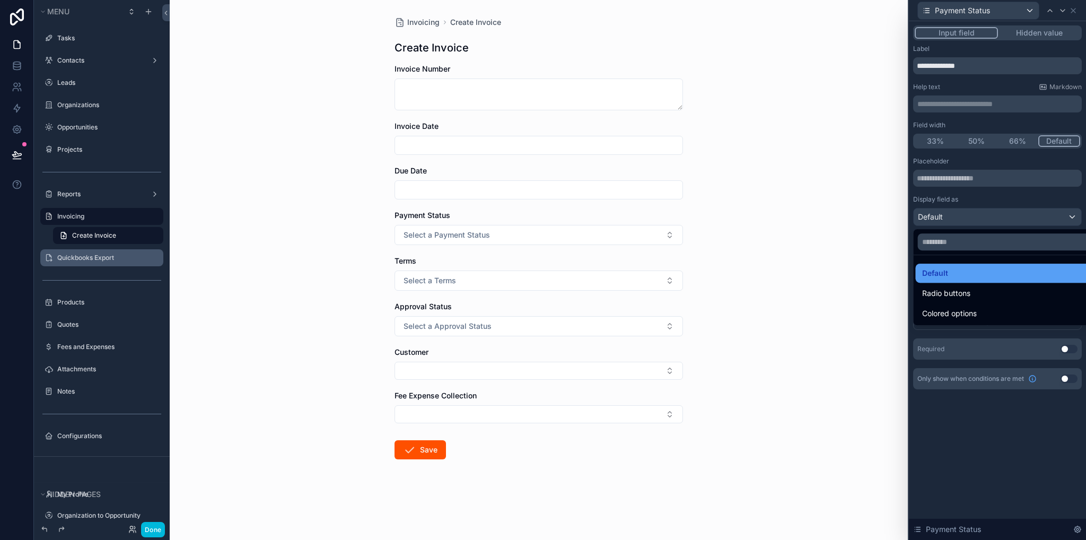
click at [968, 275] on div "Default" at bounding box center [1010, 273] width 176 height 13
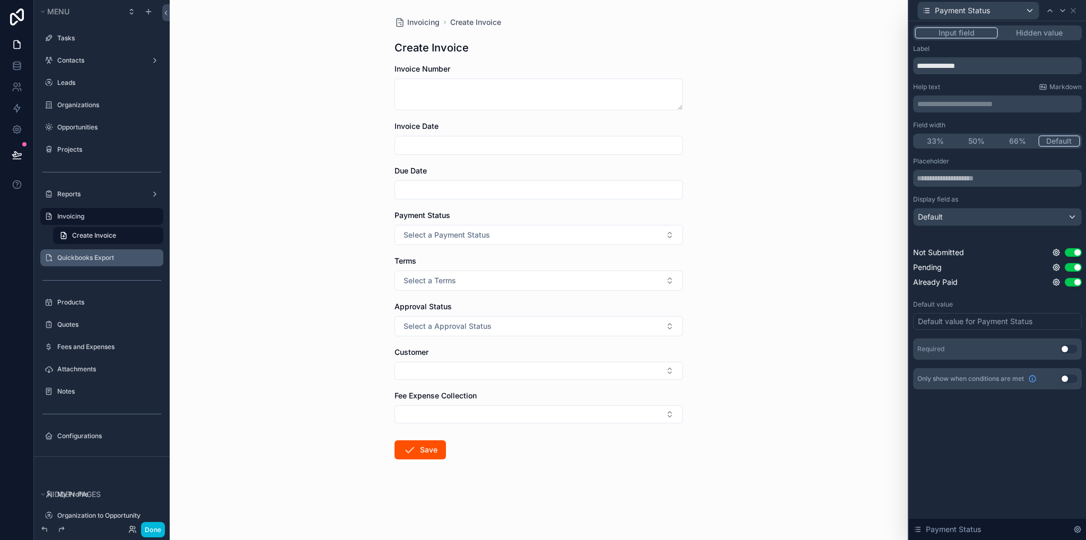
click at [962, 323] on div "Default value for Payment Status" at bounding box center [975, 321] width 115 height 11
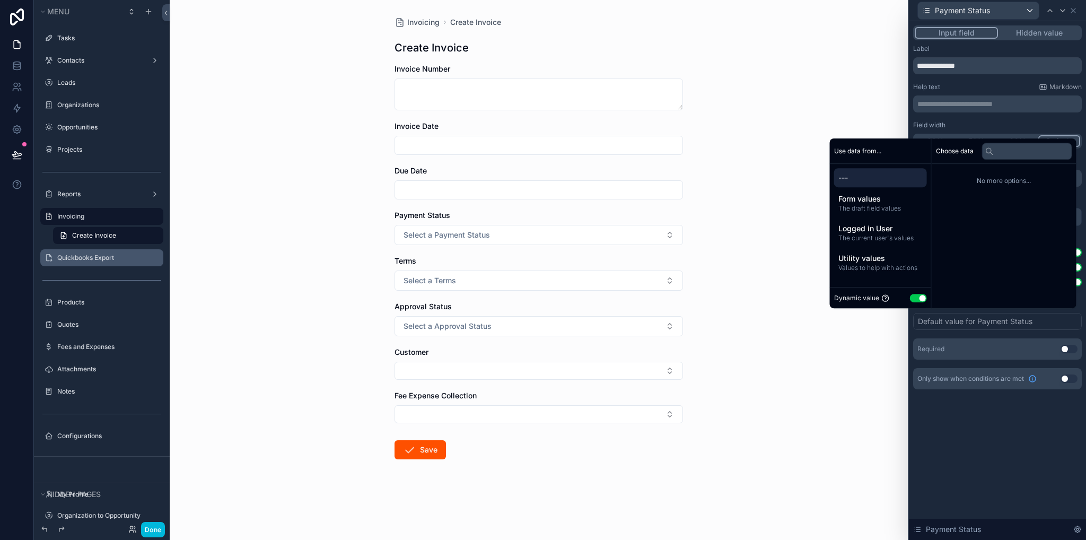
click at [916, 298] on button "Use setting" at bounding box center [918, 298] width 17 height 8
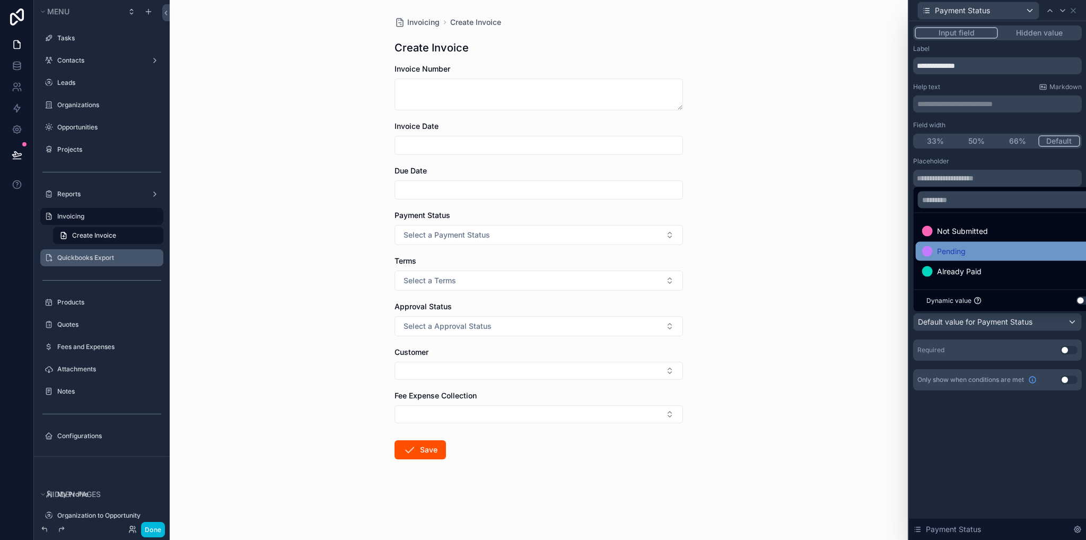
click at [961, 251] on span "Pending" at bounding box center [951, 251] width 29 height 13
click at [813, 267] on div "Invoicing Create Invoice Create Invoice Invoice Number Invoice Date Due Date Pa…" at bounding box center [539, 270] width 738 height 540
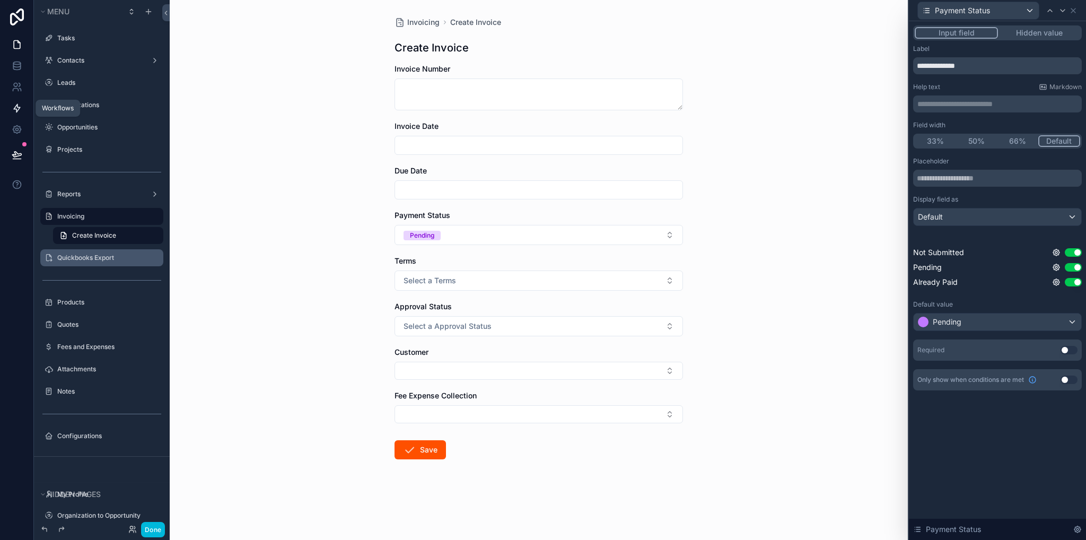
click at [17, 103] on icon at bounding box center [17, 108] width 11 height 11
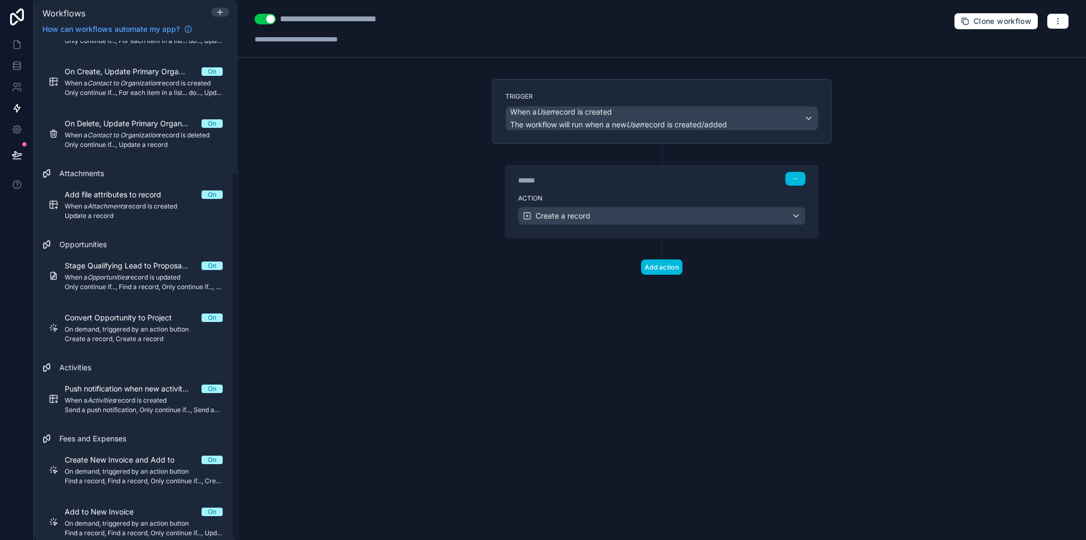
scroll to position [179, 0]
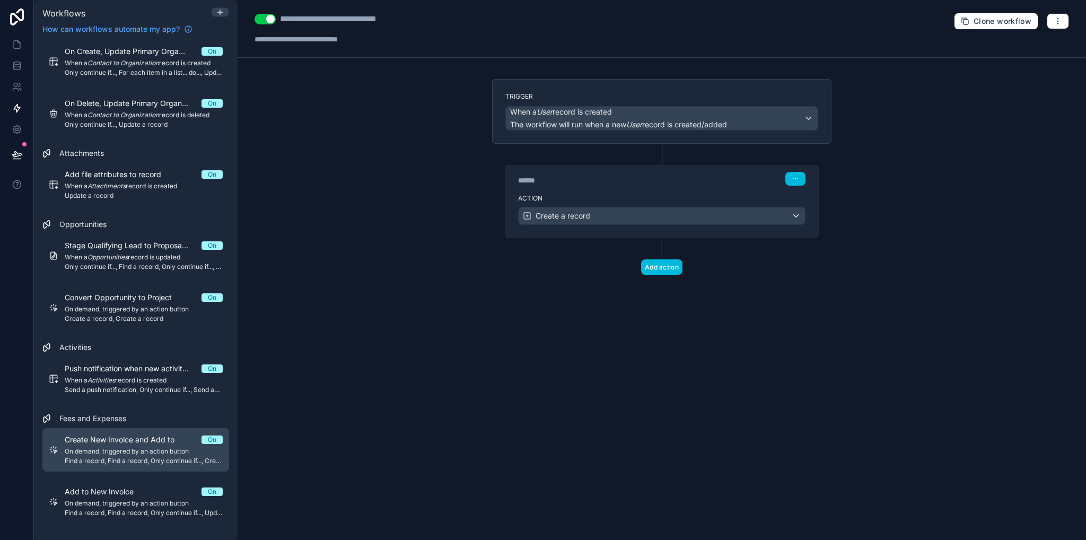
click at [100, 468] on link "Create New Invoice and Add to On On demand, triggered by an action button Find …" at bounding box center [135, 449] width 187 height 43
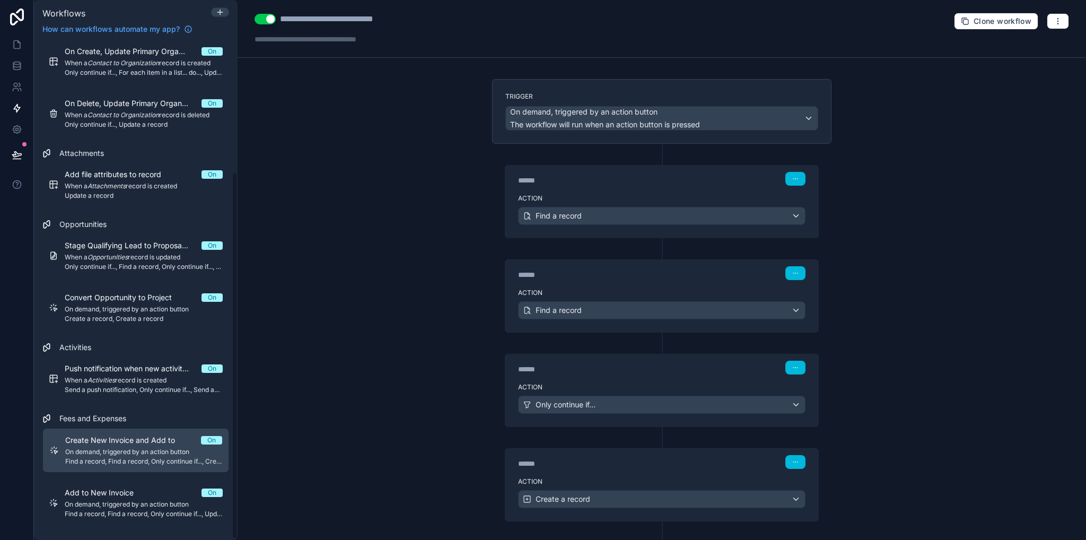
scroll to position [236, 0]
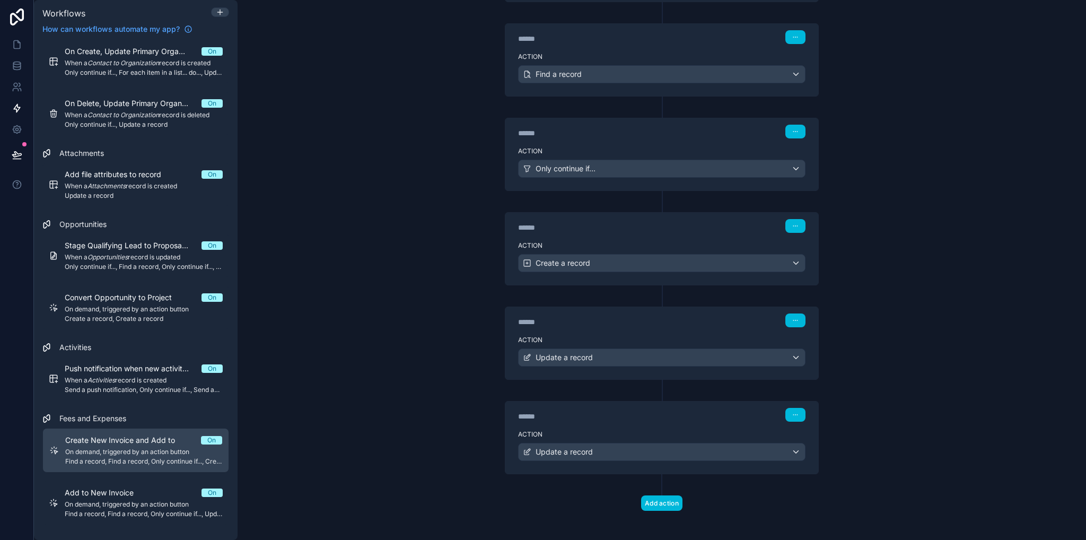
click at [638, 426] on div "Action Update a record" at bounding box center [662, 450] width 313 height 48
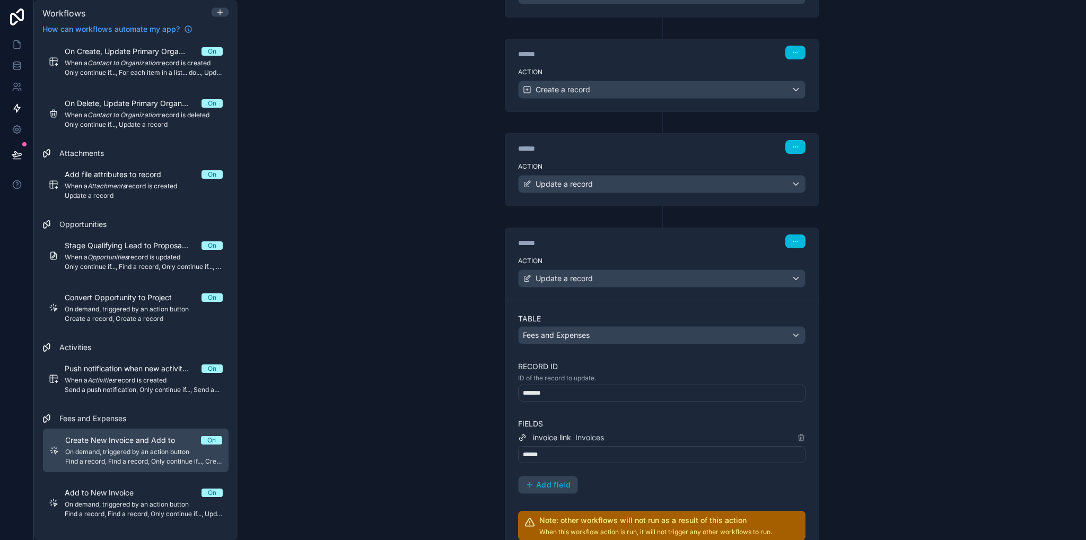
scroll to position [303, 0]
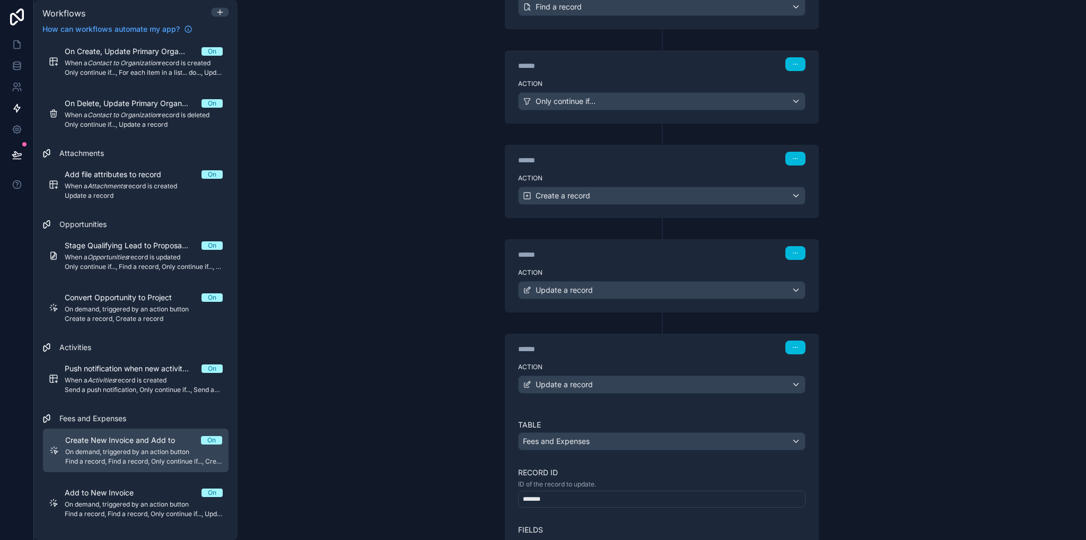
click at [649, 252] on div "******" at bounding box center [597, 254] width 159 height 11
click at [654, 268] on label "Action" at bounding box center [662, 272] width 288 height 8
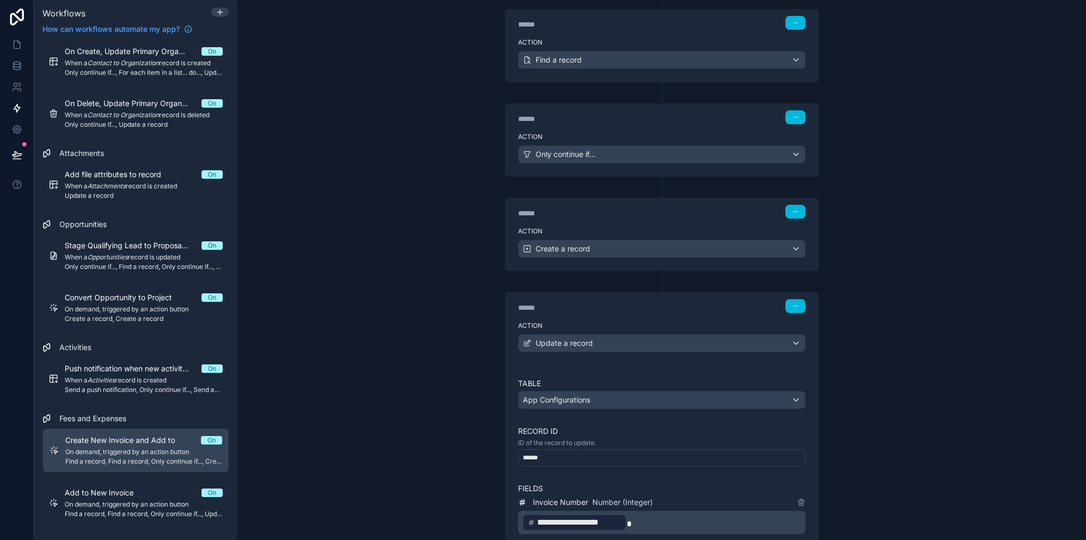
scroll to position [197, 0]
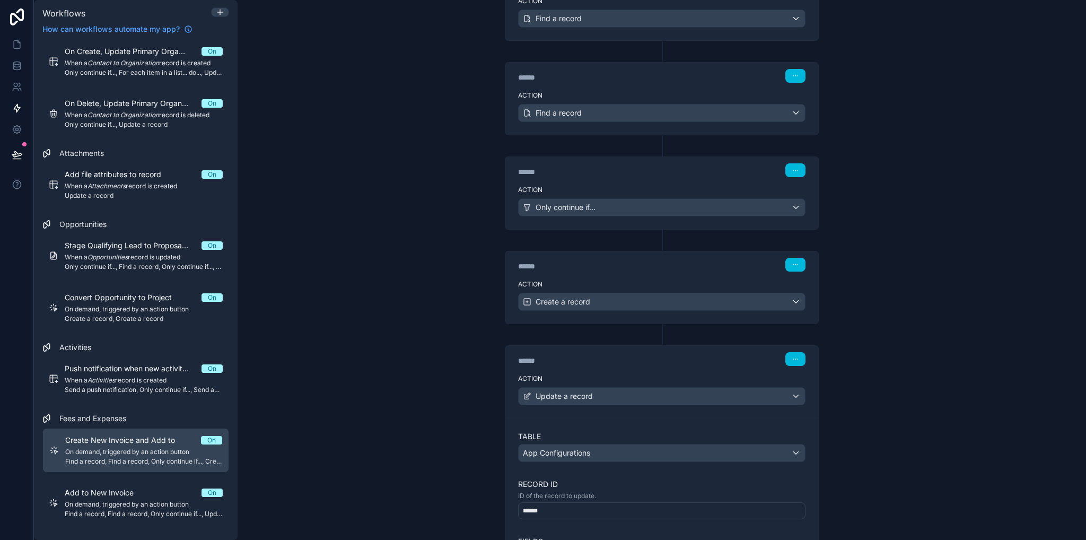
click at [629, 276] on div "Action Create a record" at bounding box center [662, 300] width 313 height 48
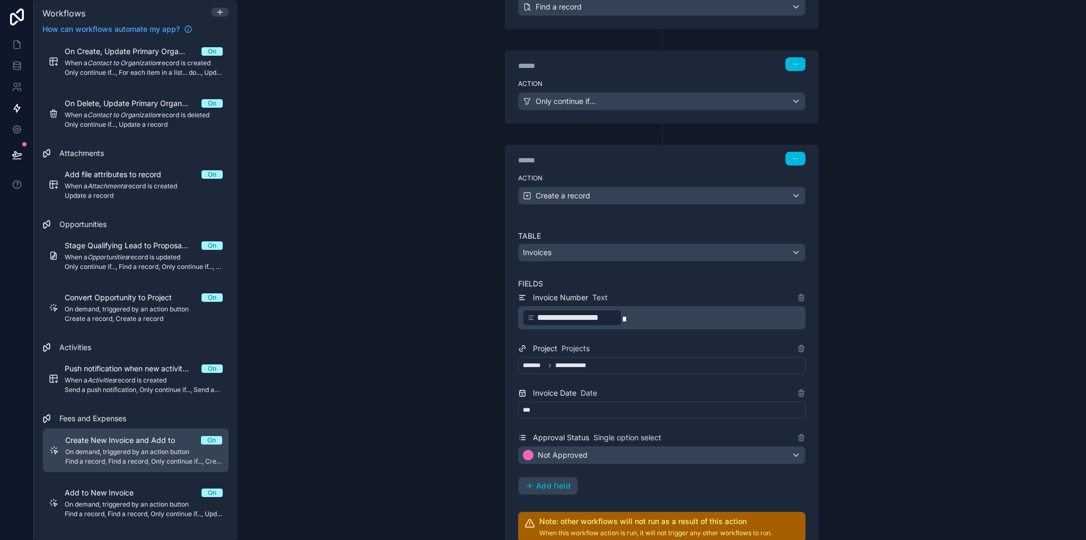
scroll to position [410, 0]
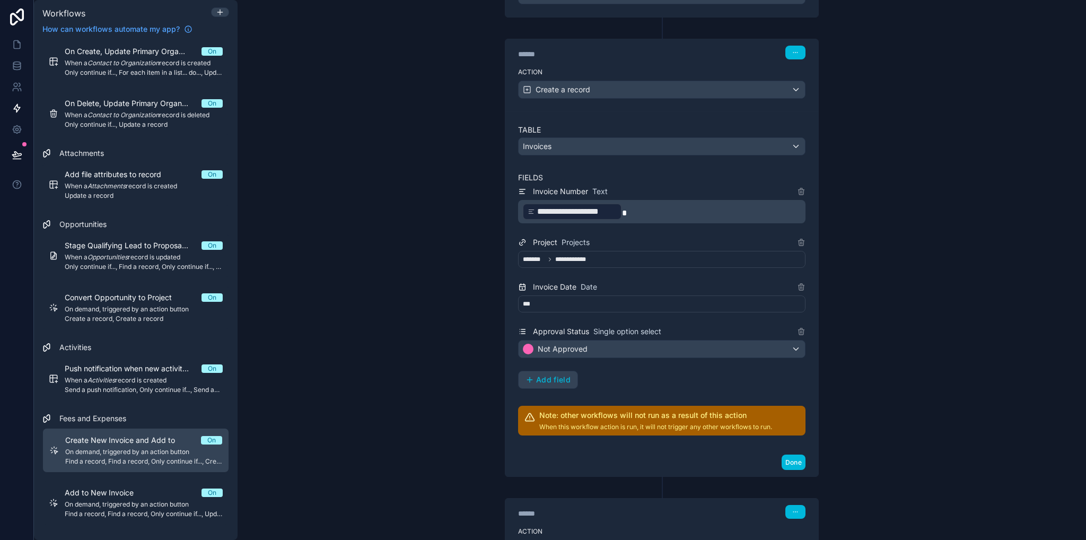
click at [545, 376] on span "Add field" at bounding box center [553, 380] width 34 height 10
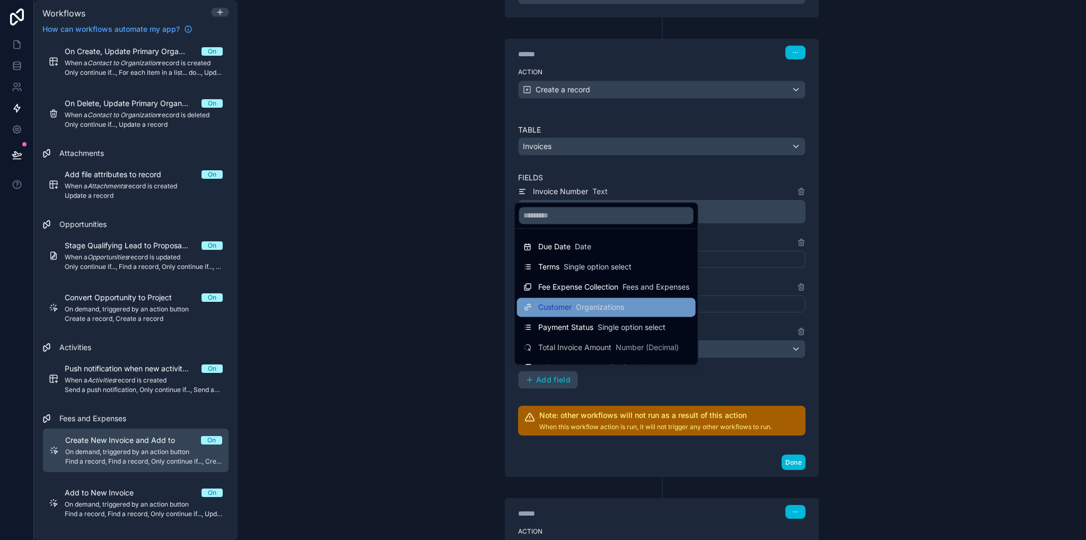
scroll to position [15, 0]
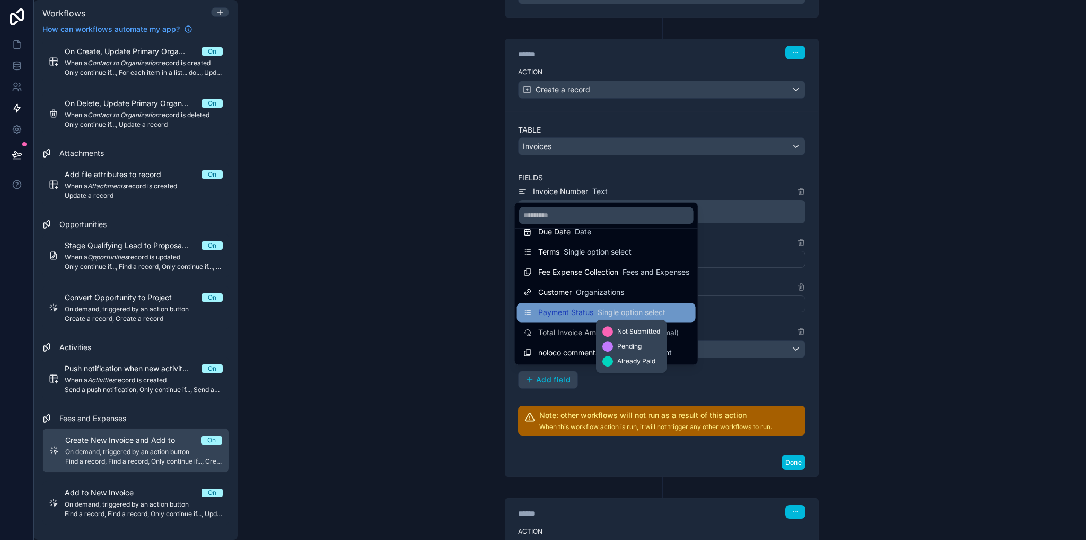
click at [625, 316] on span "Single option select" at bounding box center [632, 312] width 68 height 11
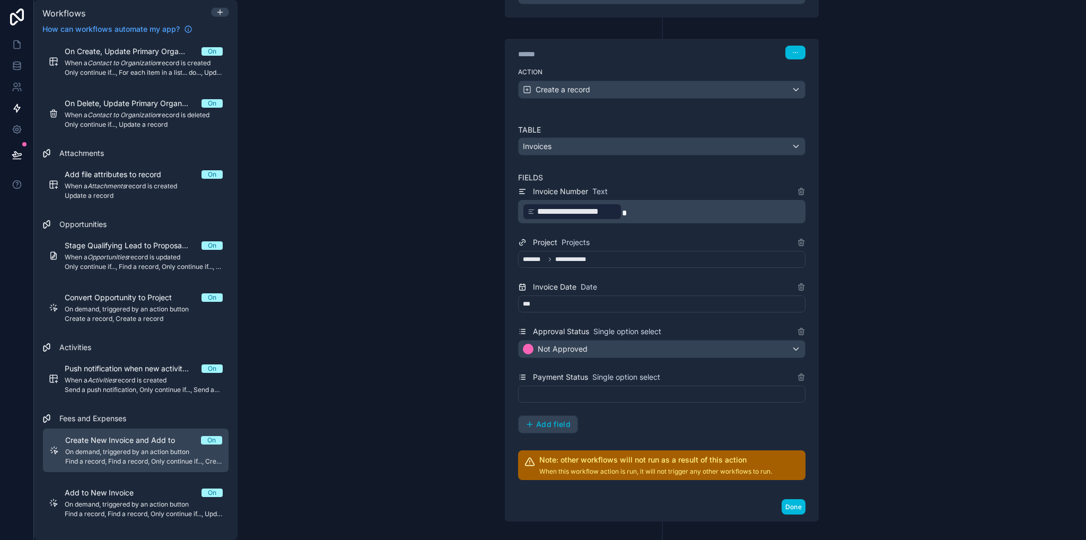
click at [559, 395] on div at bounding box center [662, 394] width 288 height 17
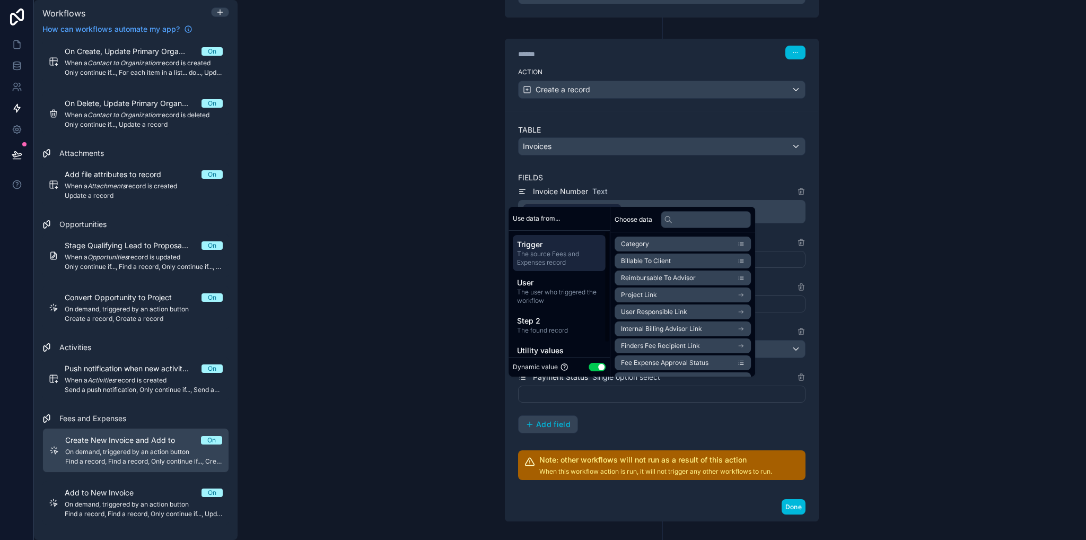
click at [604, 372] on div "Dynamic value Use setting" at bounding box center [559, 367] width 101 height 20
click at [600, 369] on button "Use setting" at bounding box center [597, 367] width 17 height 8
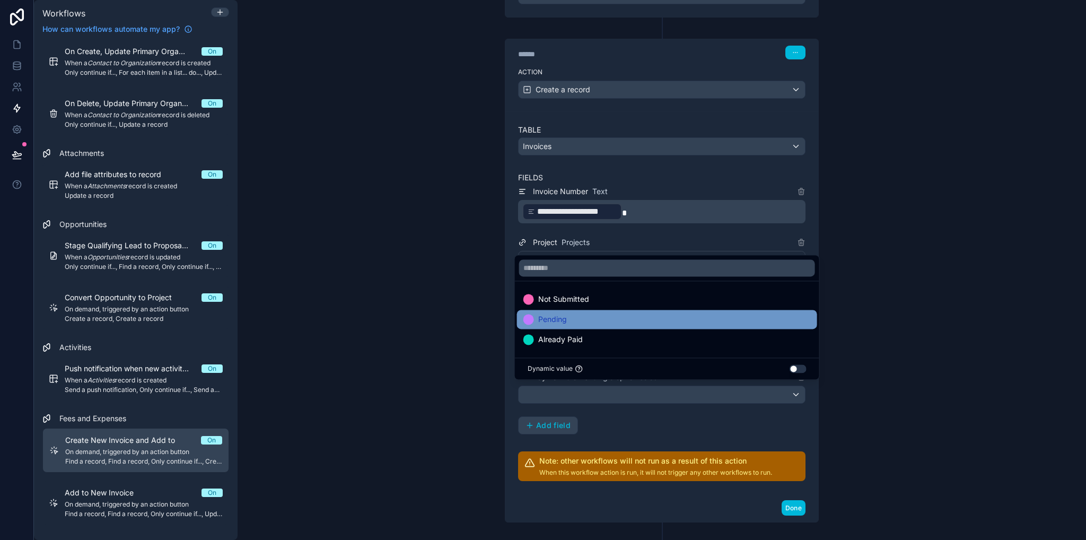
click at [562, 324] on span "Pending" at bounding box center [552, 319] width 29 height 13
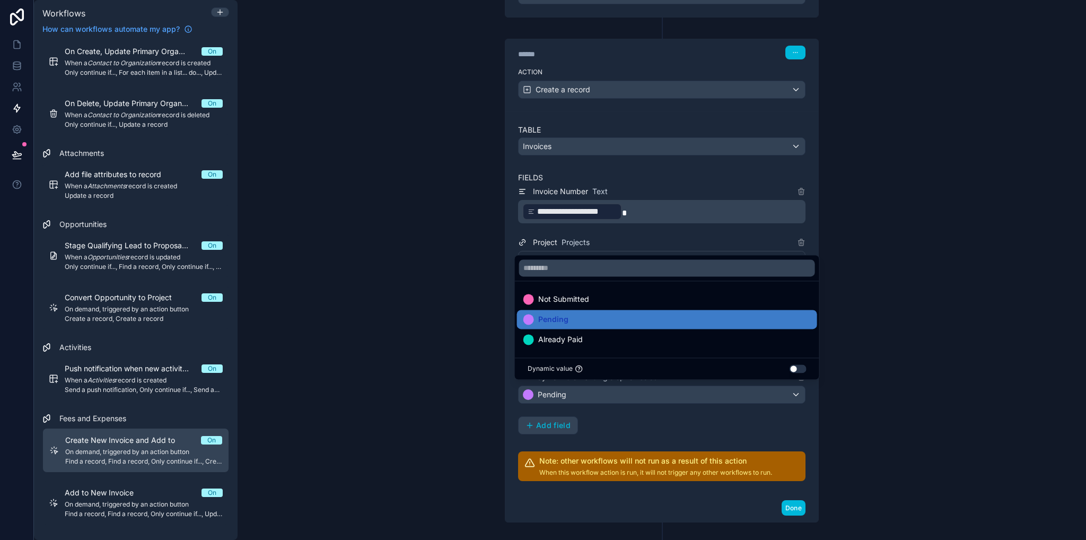
click at [896, 347] on div "**********" at bounding box center [662, 270] width 849 height 540
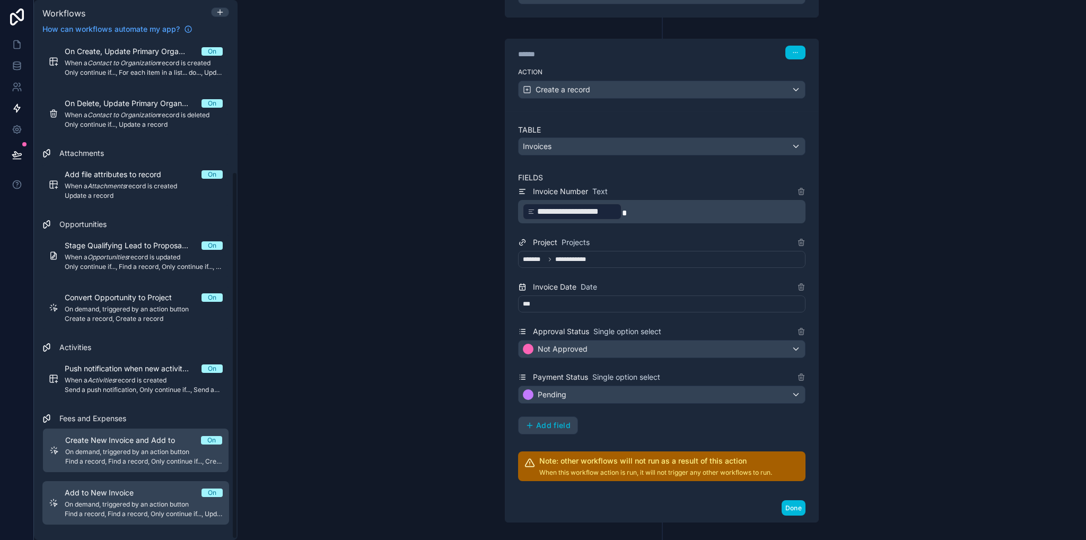
click at [129, 489] on span "Add to New Invoice" at bounding box center [106, 492] width 82 height 11
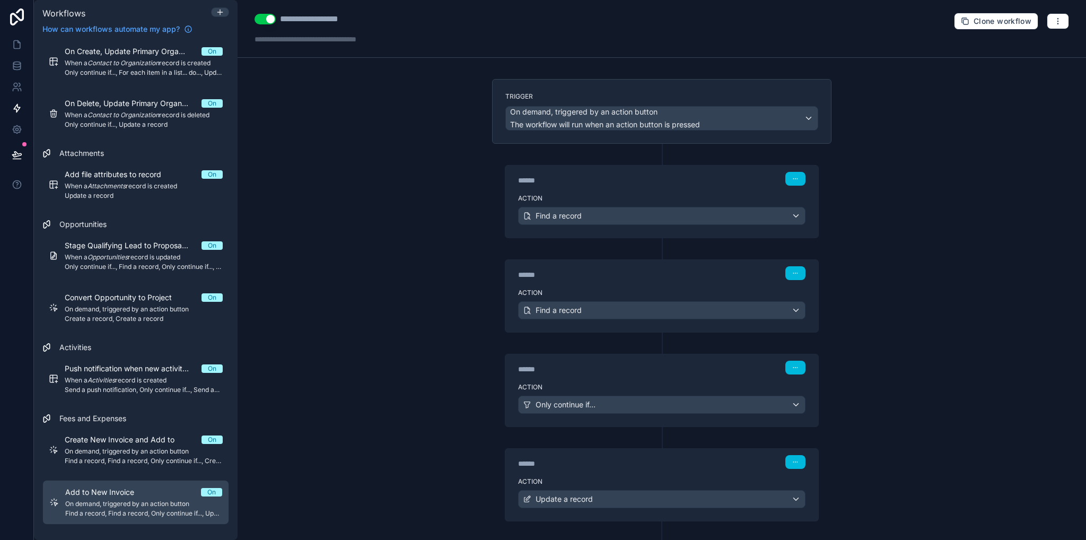
click at [627, 290] on label "Action" at bounding box center [662, 293] width 288 height 8
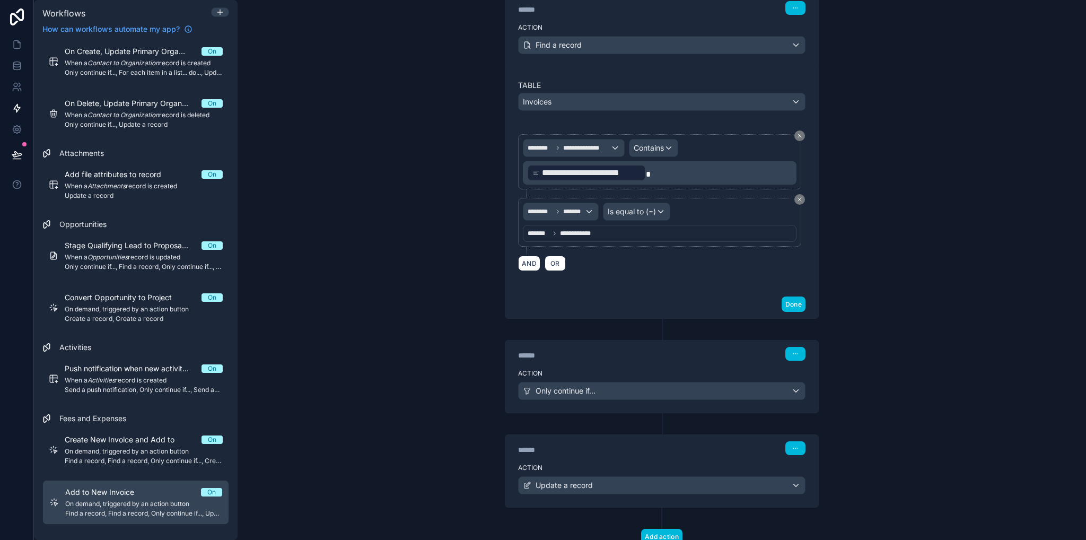
click at [619, 369] on label "Action" at bounding box center [662, 373] width 288 height 8
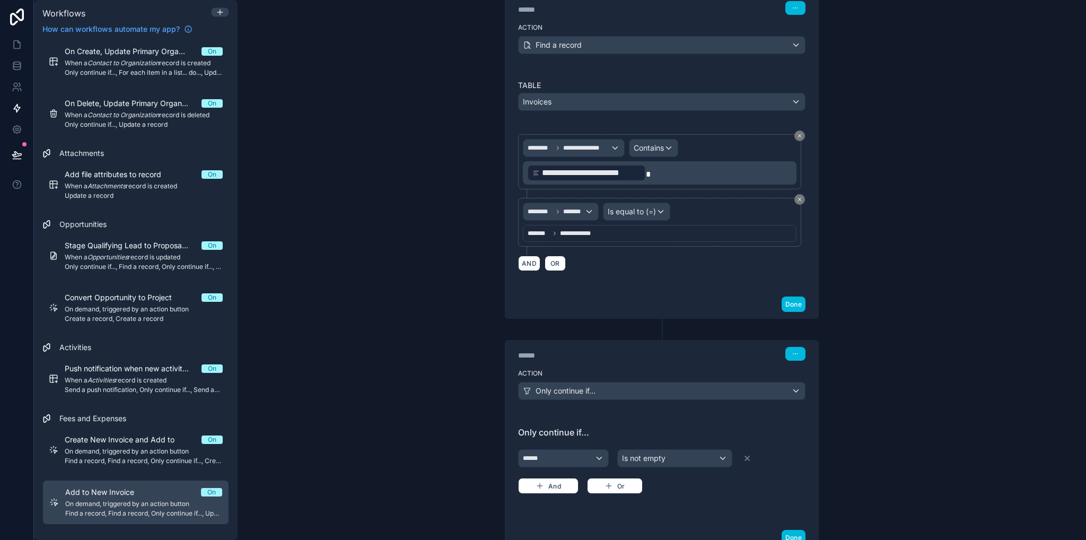
scroll to position [436, 0]
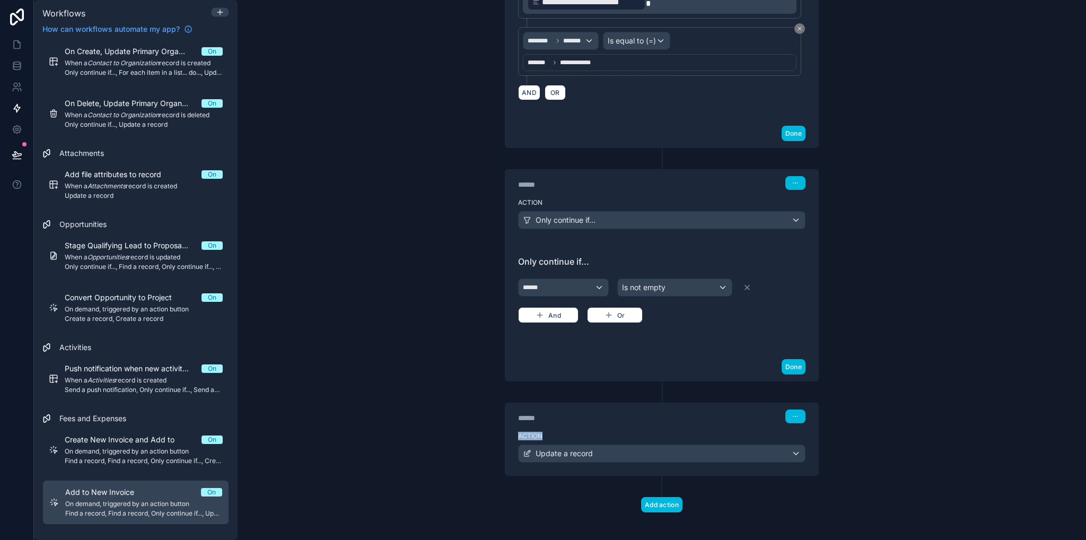
click at [622, 421] on div "****** Step 4 Action Update a record" at bounding box center [662, 439] width 313 height 72
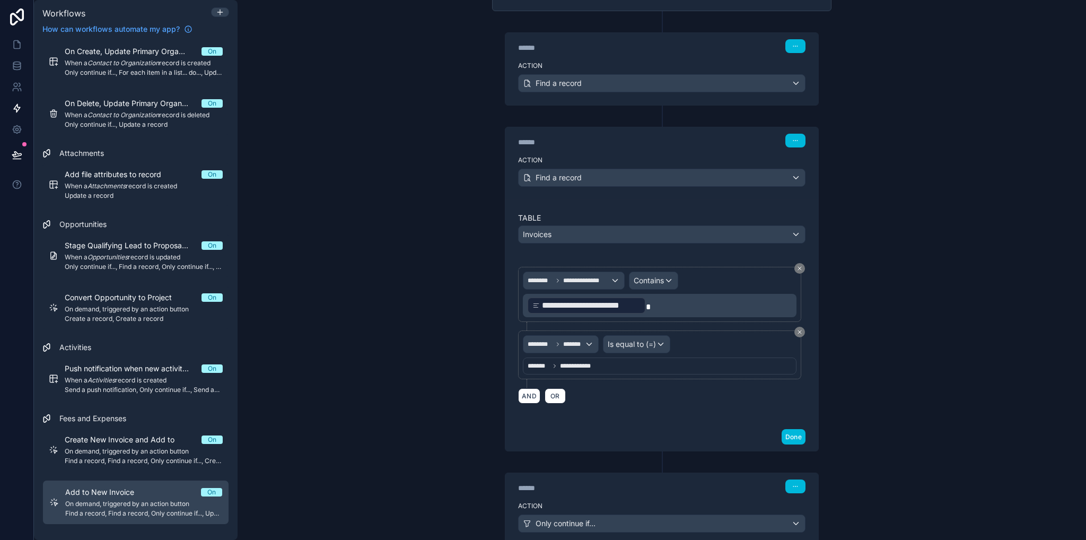
scroll to position [0, 0]
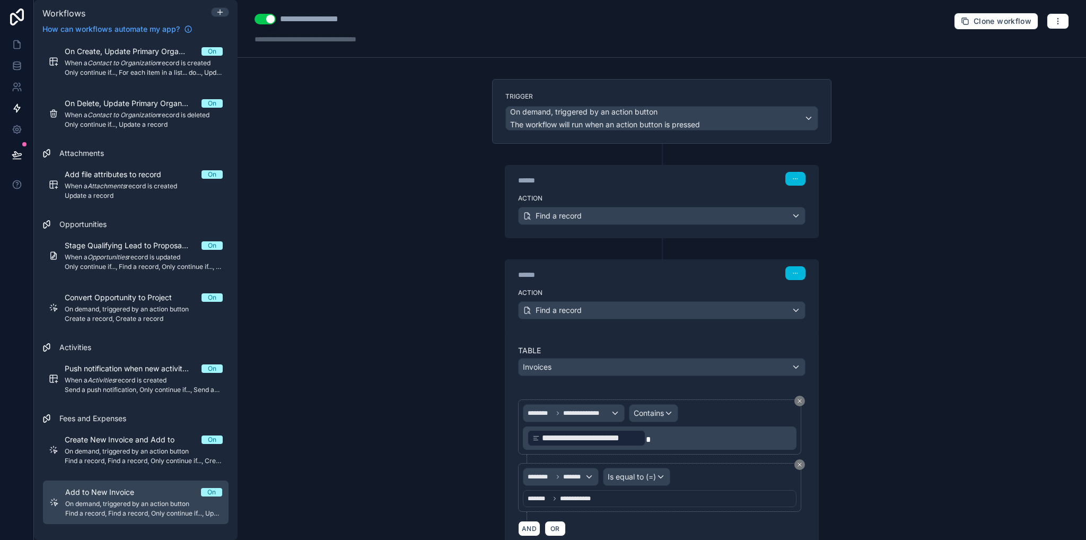
click at [623, 184] on div "******" at bounding box center [597, 180] width 159 height 11
click at [686, 188] on div "****** Step 1" at bounding box center [662, 178] width 313 height 24
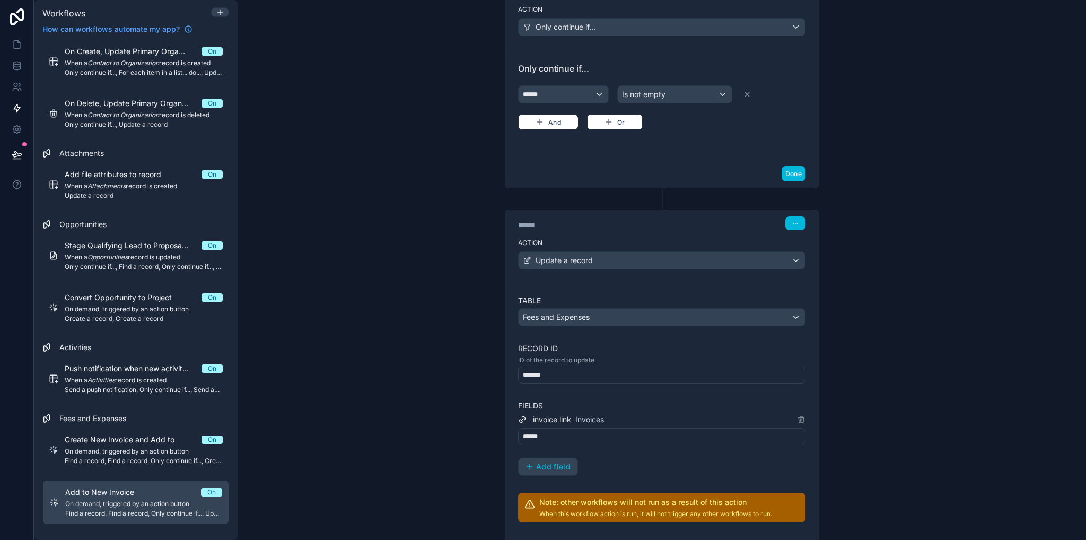
scroll to position [882, 0]
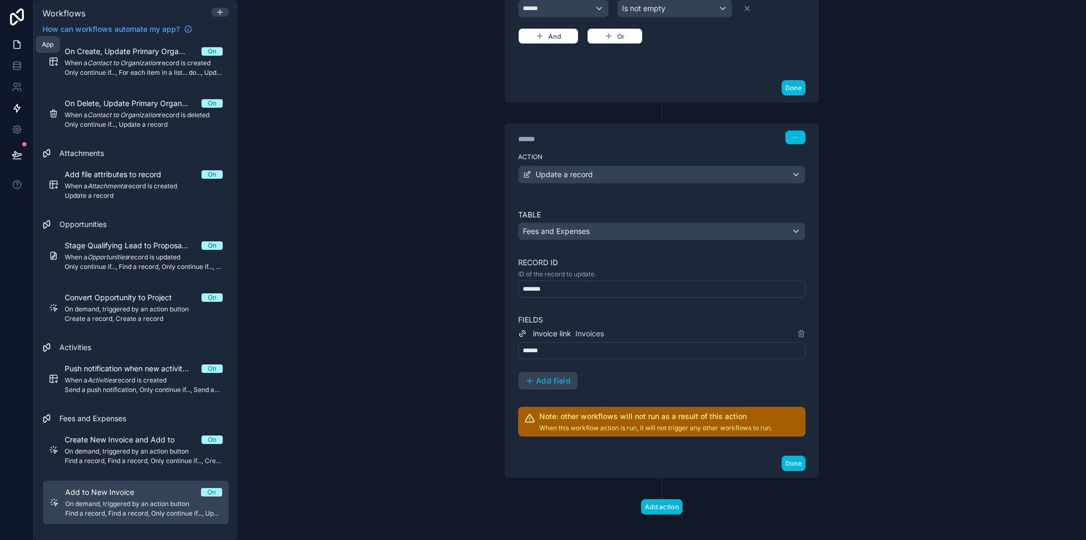
click at [18, 42] on icon at bounding box center [19, 42] width 2 height 2
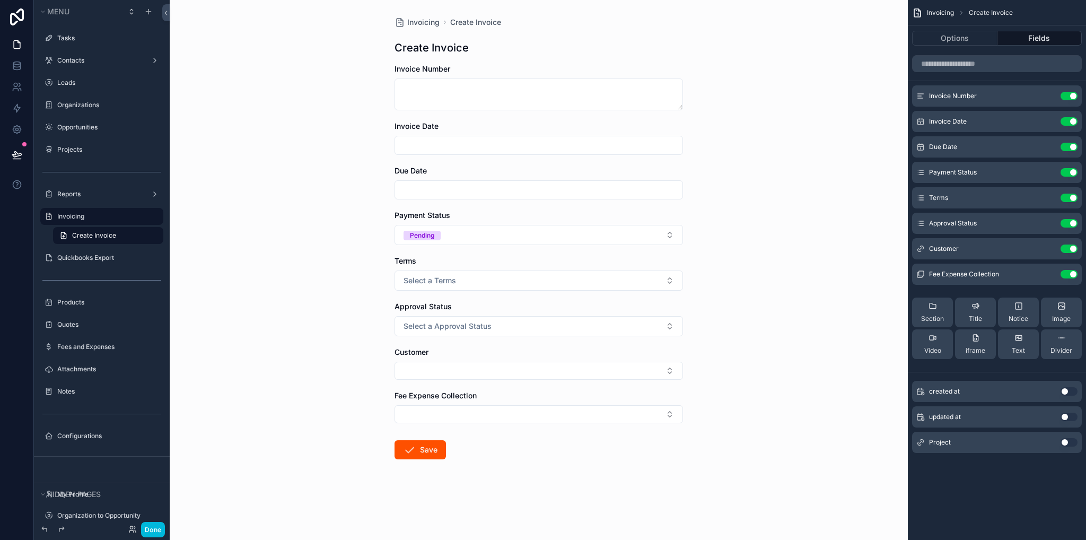
click at [1067, 276] on button "Use setting" at bounding box center [1069, 274] width 17 height 8
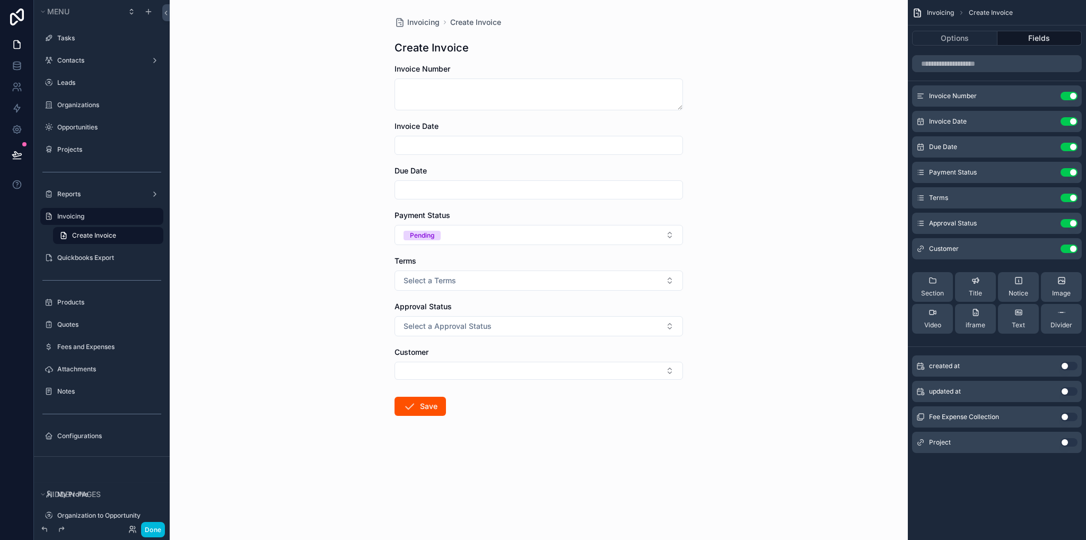
click at [1069, 442] on button "Use setting" at bounding box center [1069, 442] width 17 height 8
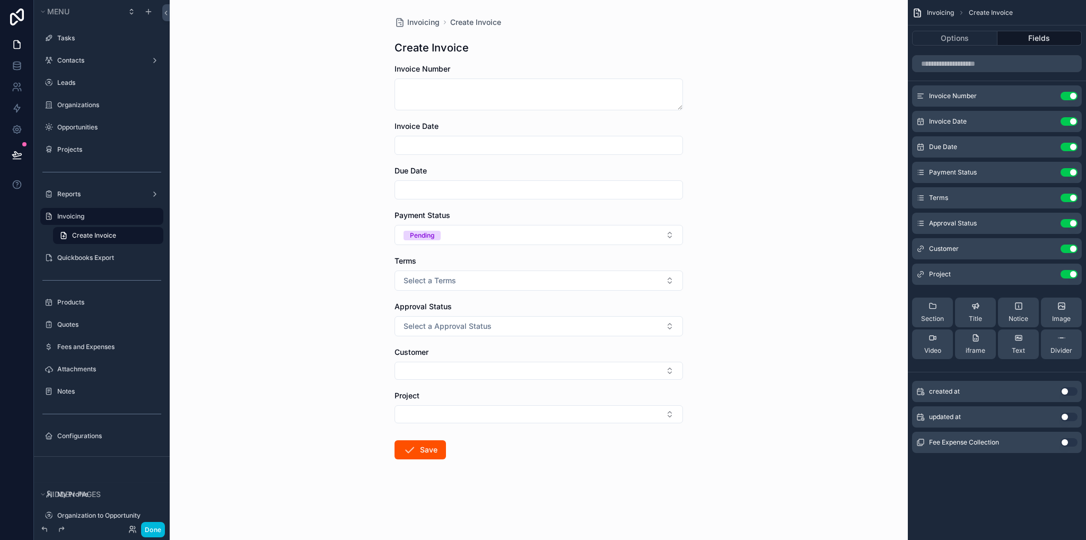
click at [1067, 173] on button "Use setting" at bounding box center [1069, 172] width 17 height 8
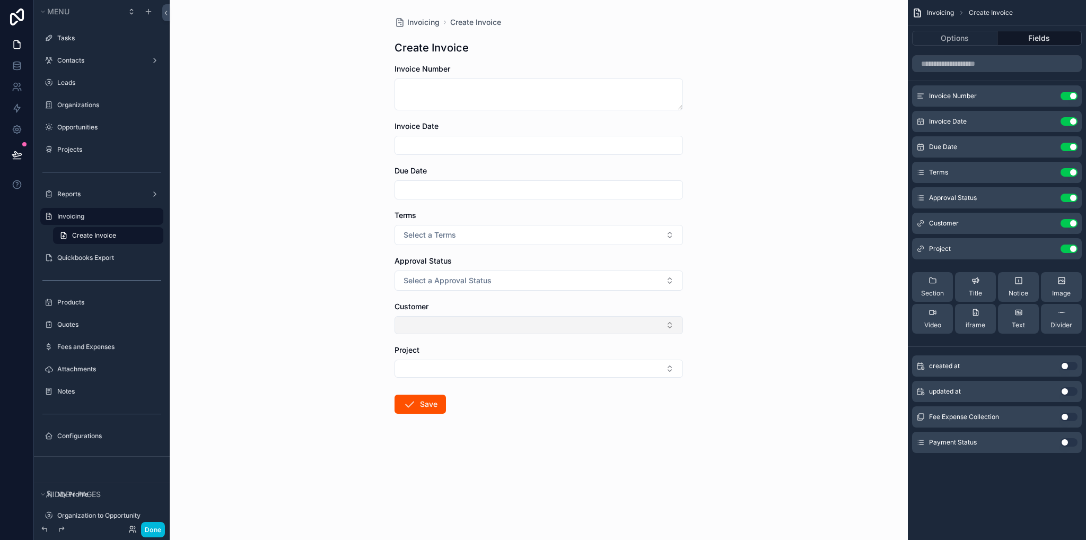
click at [459, 326] on button "Select Button" at bounding box center [539, 325] width 289 height 18
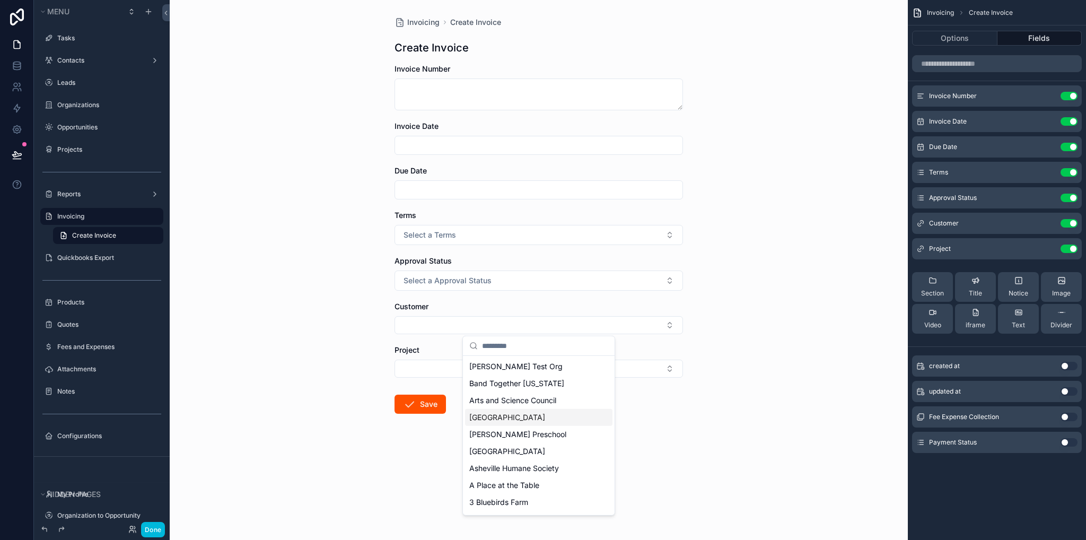
click at [750, 335] on div "Invoicing Create Invoice Create Invoice Invoice Number Invoice Date Due Date Te…" at bounding box center [539, 270] width 738 height 540
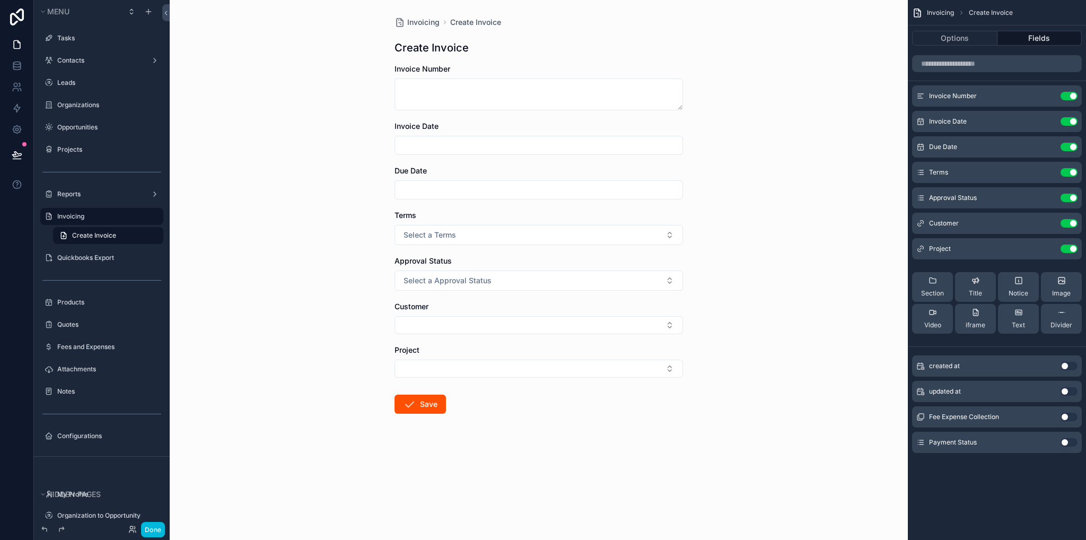
click at [1051, 440] on div "Payment Status Use setting" at bounding box center [997, 442] width 170 height 21
click at [82, 215] on label "Invoicing" at bounding box center [107, 216] width 100 height 8
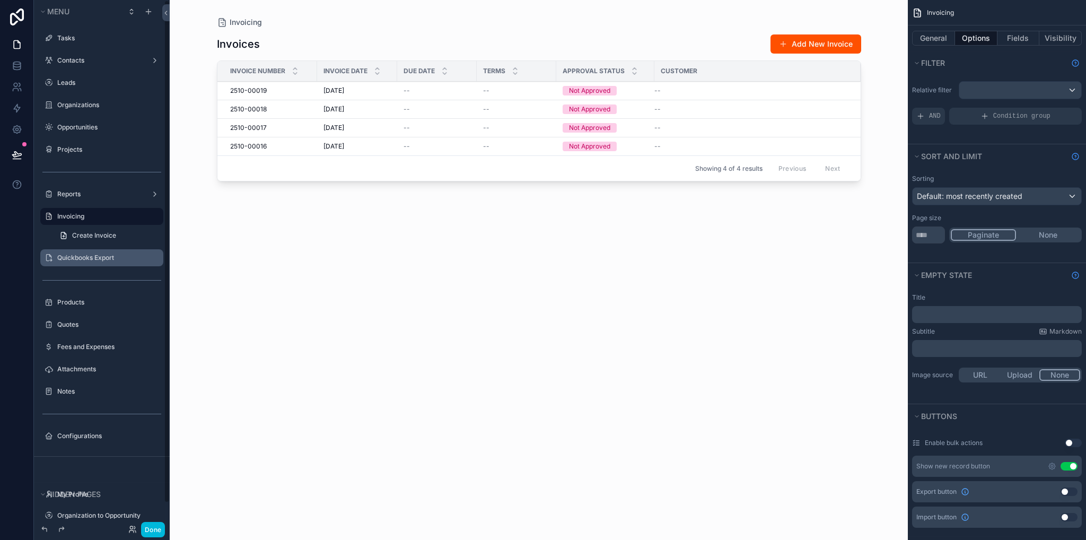
click at [102, 262] on label "Quickbooks Export" at bounding box center [107, 258] width 100 height 8
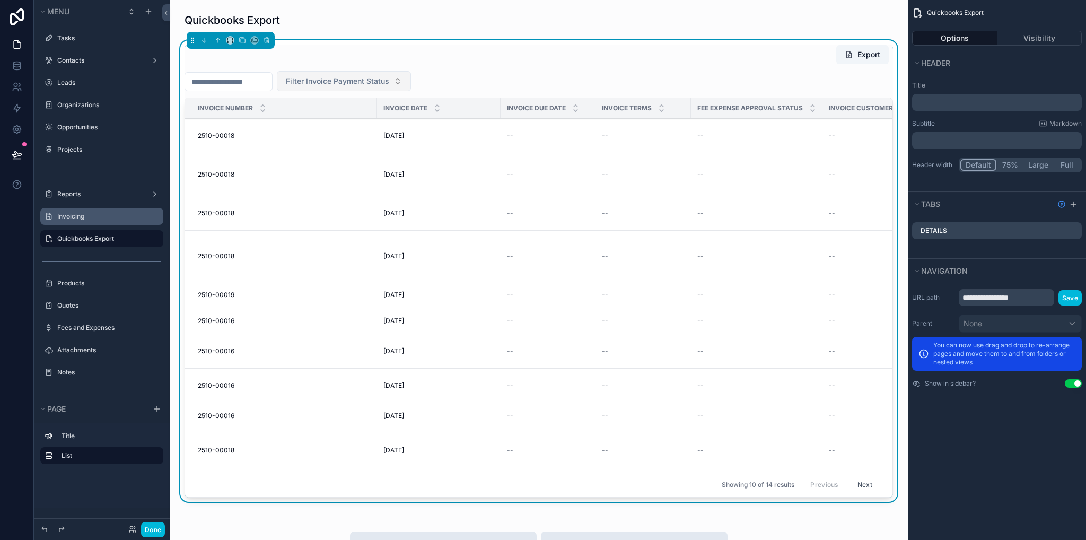
click at [351, 83] on span "Filter Invoice Payment Status" at bounding box center [337, 81] width 103 height 11
click at [326, 126] on div "Pending" at bounding box center [370, 124] width 147 height 17
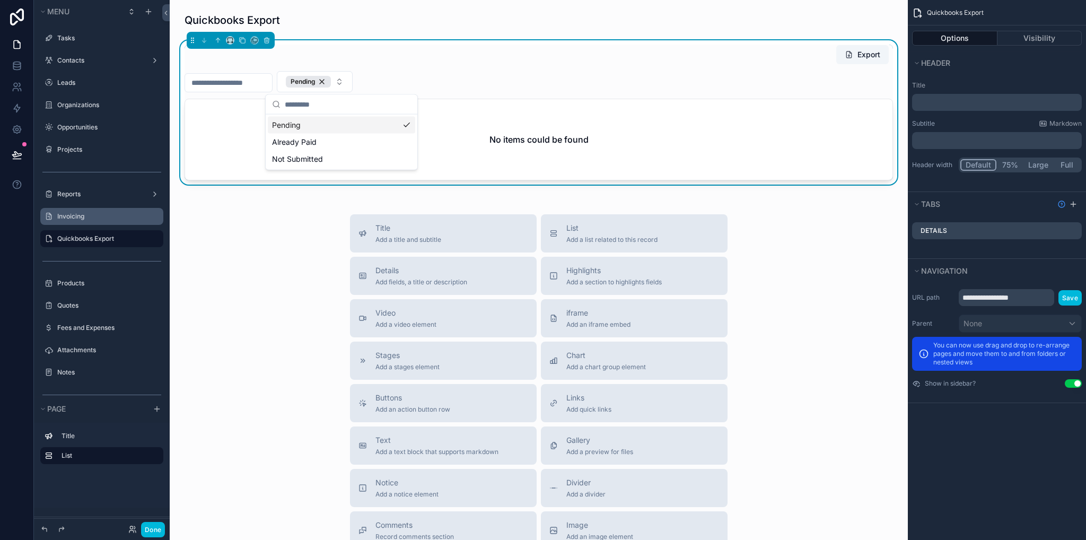
click at [477, 77] on div "Pending" at bounding box center [539, 81] width 709 height 21
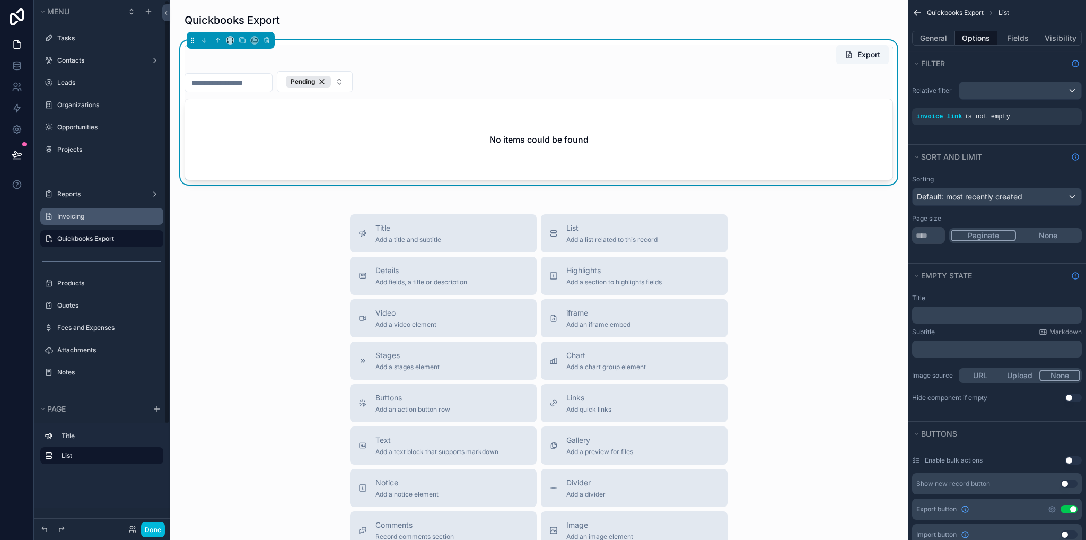
click at [68, 219] on label "Invoicing" at bounding box center [107, 216] width 100 height 8
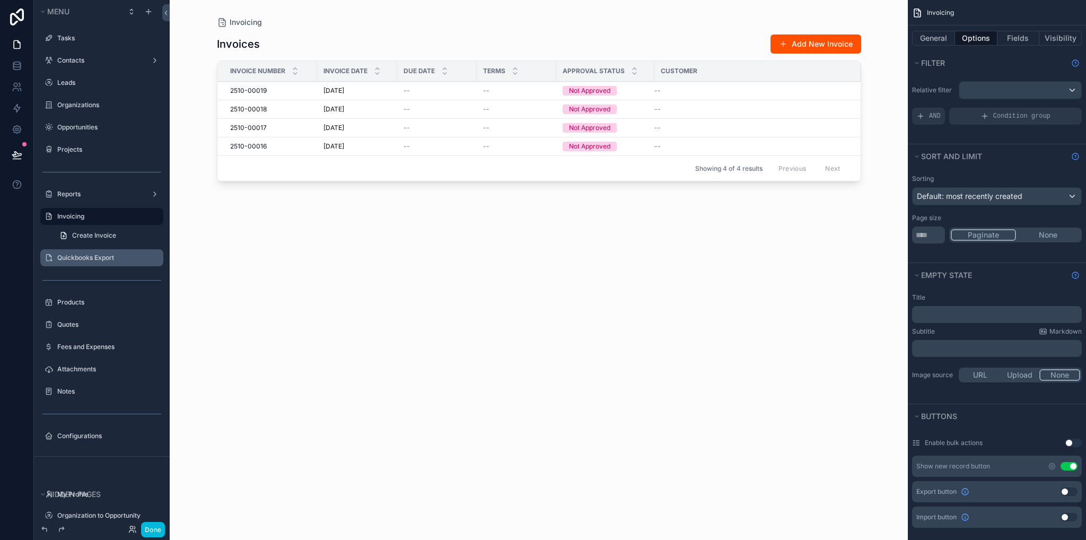
click at [382, 93] on div "scrollable content" at bounding box center [539, 263] width 678 height 527
click at [382, 93] on div "10/10/2025 10/10/2025" at bounding box center [357, 90] width 67 height 8
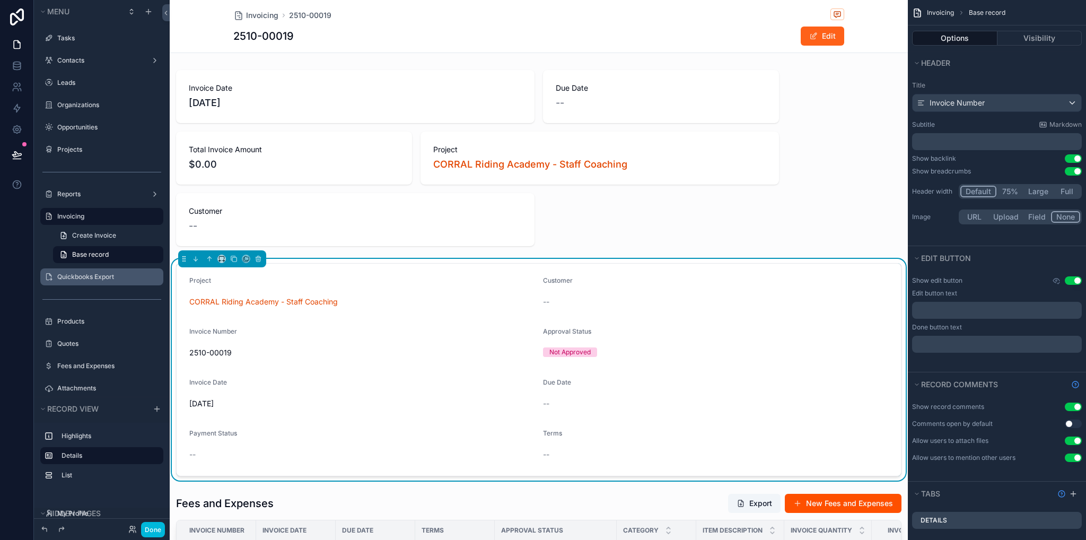
click at [813, 40] on span "scrollable content" at bounding box center [813, 36] width 8 height 8
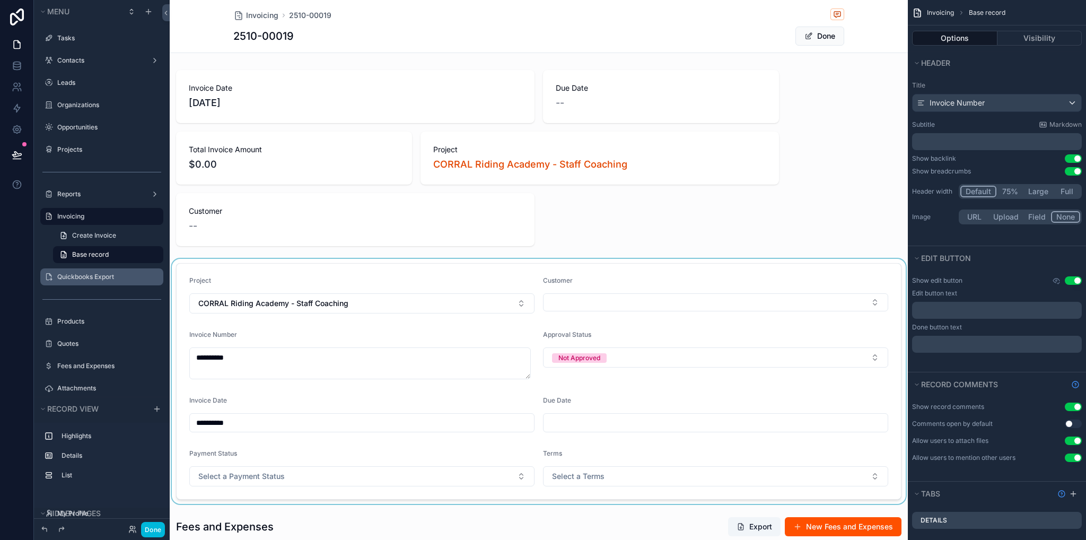
click at [306, 481] on div "scrollable content" at bounding box center [539, 381] width 738 height 245
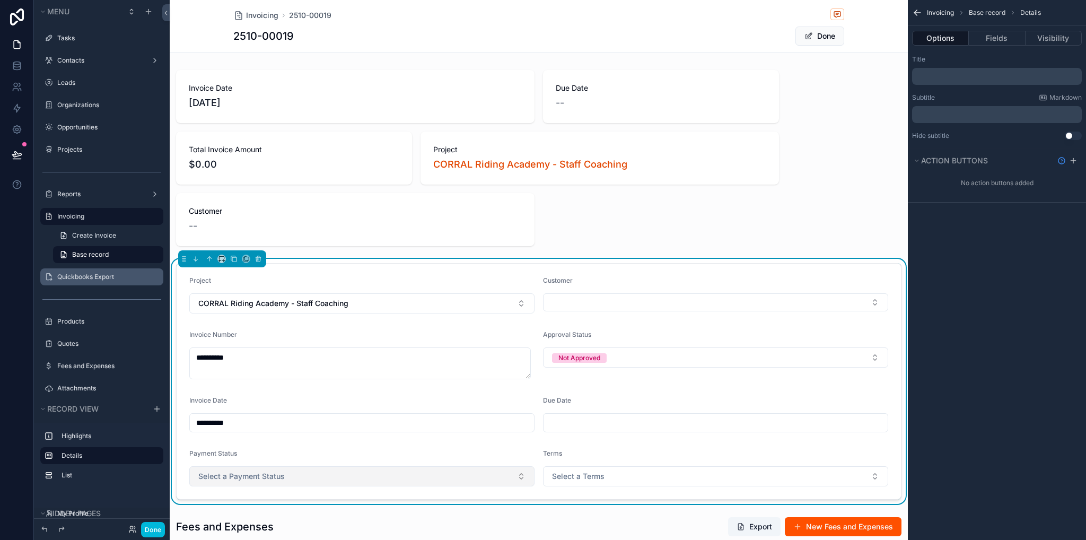
click at [263, 480] on span "Select a Payment Status" at bounding box center [241, 476] width 86 height 11
click at [319, 441] on div "Pending" at bounding box center [309, 438] width 24 height 10
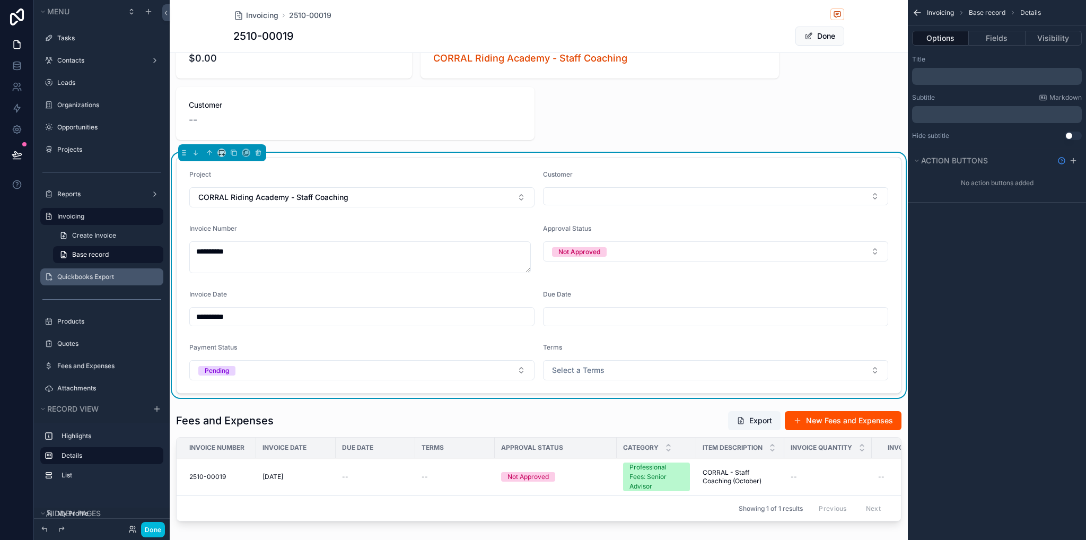
scroll to position [159, 0]
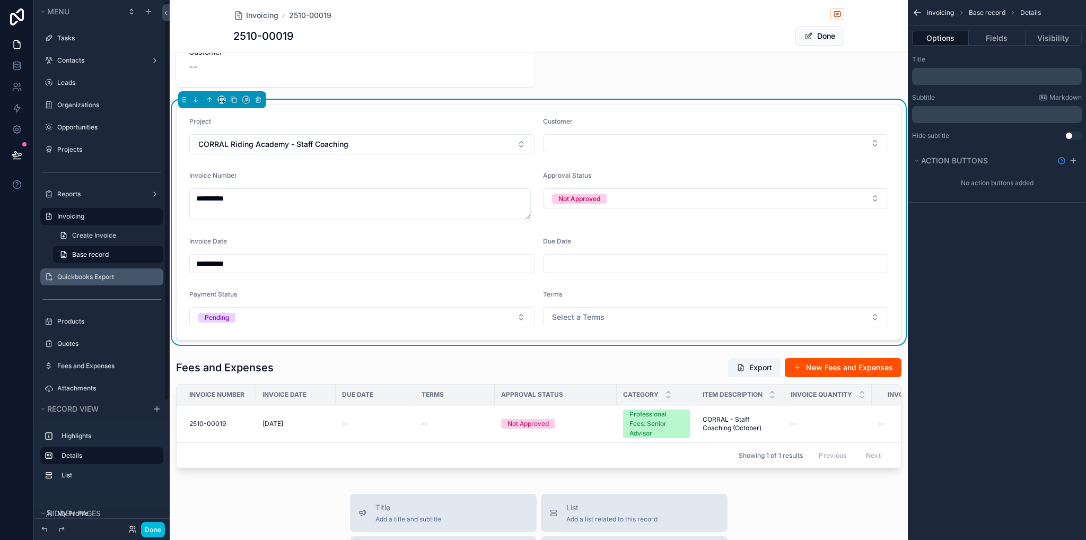
click at [73, 215] on label "Invoicing" at bounding box center [107, 216] width 100 height 8
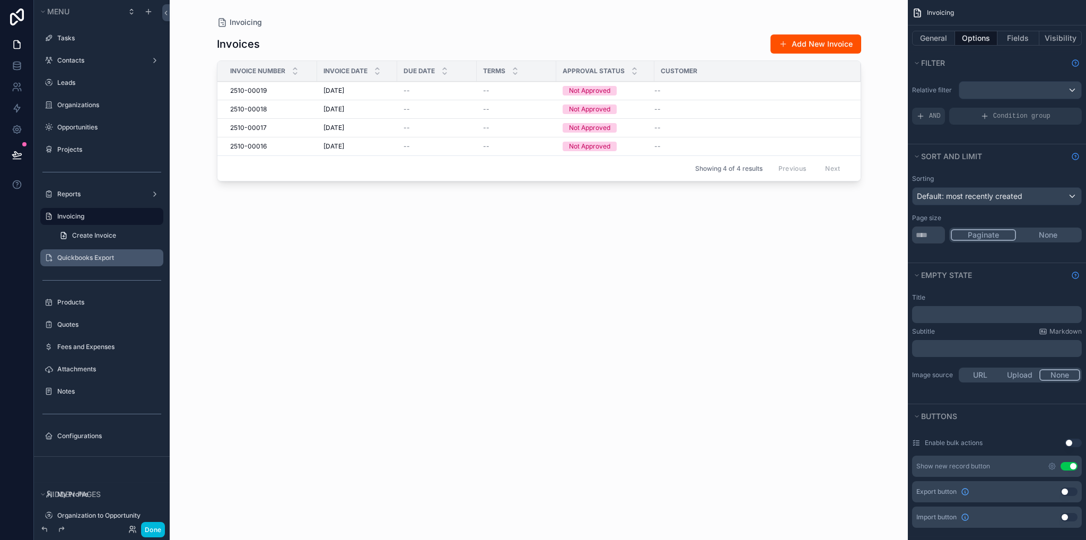
click at [95, 262] on div "Quickbooks Export" at bounding box center [109, 258] width 104 height 8
click at [93, 258] on label "Quickbooks Export" at bounding box center [107, 258] width 100 height 8
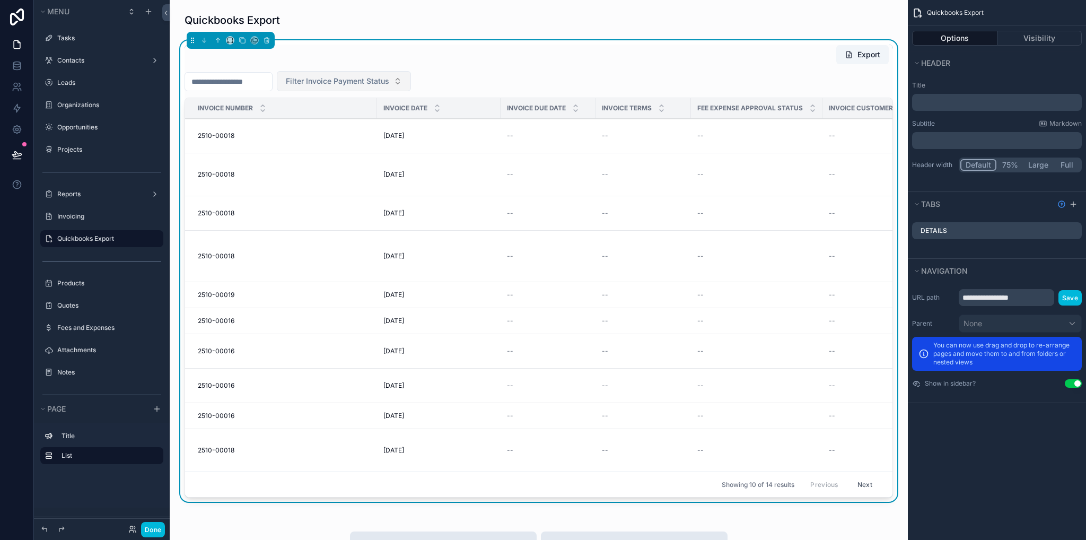
click at [336, 86] on button "Filter Invoice Payment Status" at bounding box center [344, 81] width 134 height 20
click at [343, 125] on div "Pending" at bounding box center [370, 124] width 147 height 17
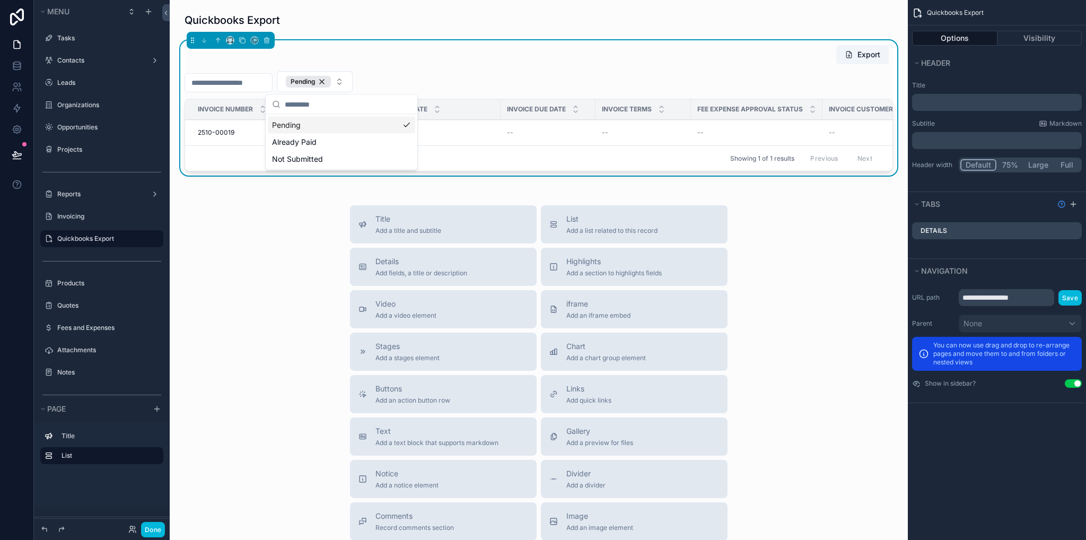
click at [288, 125] on div "Pending" at bounding box center [341, 125] width 147 height 17
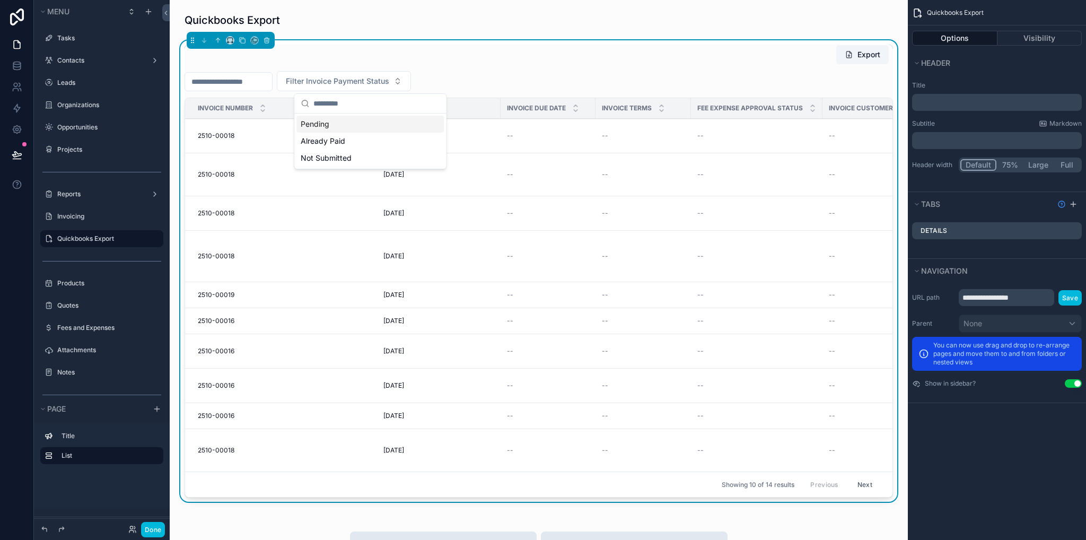
click at [321, 124] on div "Pending" at bounding box center [370, 124] width 147 height 17
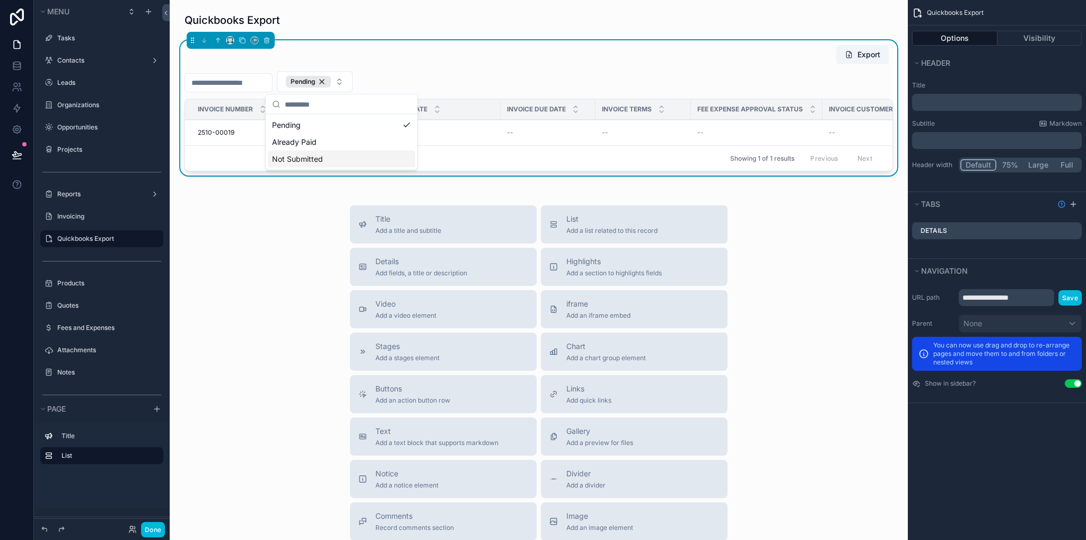
click at [252, 253] on div "Title Add a title and subtitle List Add a list related to this record Details A…" at bounding box center [538, 394] width 721 height 378
click at [331, 84] on div "Pending" at bounding box center [308, 82] width 45 height 12
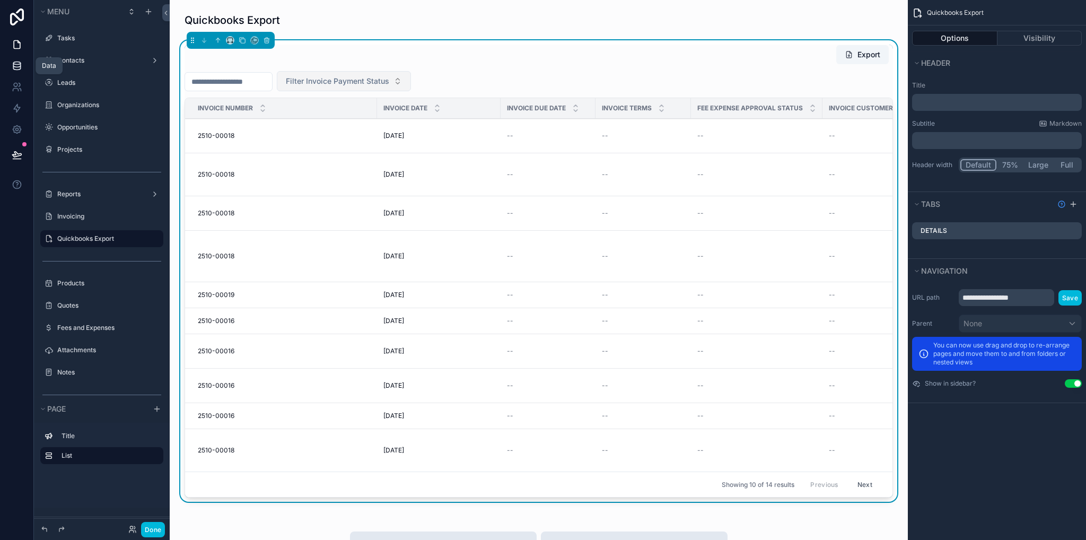
click at [20, 63] on icon at bounding box center [16, 65] width 7 height 4
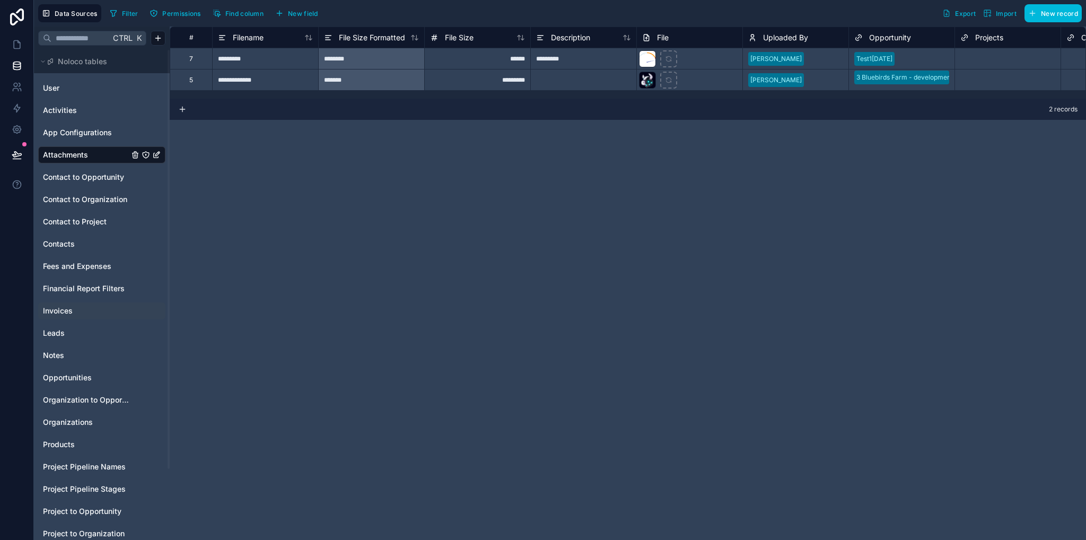
click at [59, 312] on span "Invoices" at bounding box center [58, 311] width 30 height 11
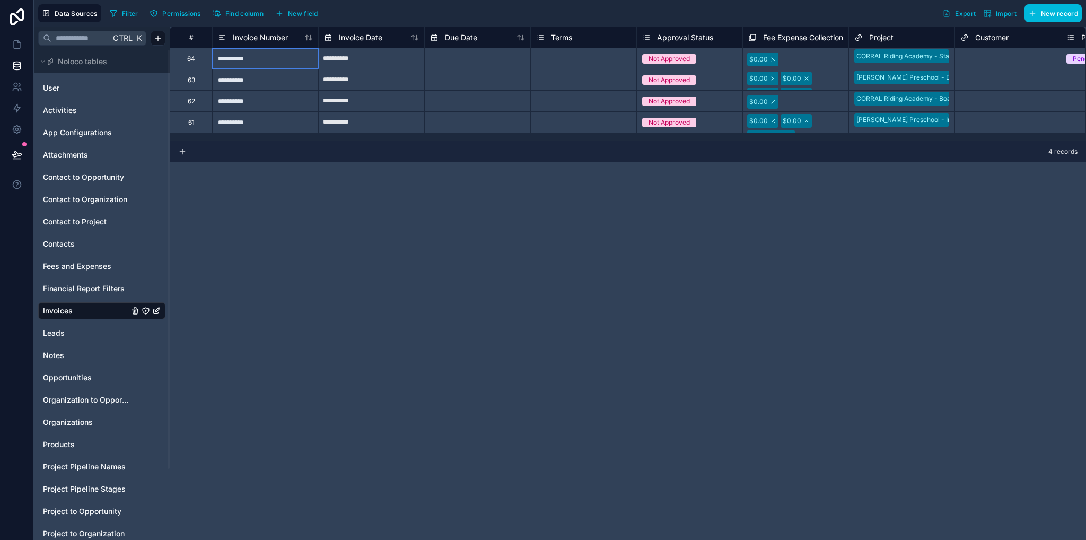
click at [273, 56] on div "**********" at bounding box center [265, 58] width 106 height 21
click at [302, 128] on div "**********" at bounding box center [265, 121] width 106 height 21
drag, startPoint x: 236, startPoint y: 60, endPoint x: 300, endPoint y: 92, distance: 71.6
drag, startPoint x: 300, startPoint y: 92, endPoint x: 263, endPoint y: 103, distance: 38.3
click at [263, 103] on div "Delete rows 1 to 4" at bounding box center [271, 104] width 70 height 12
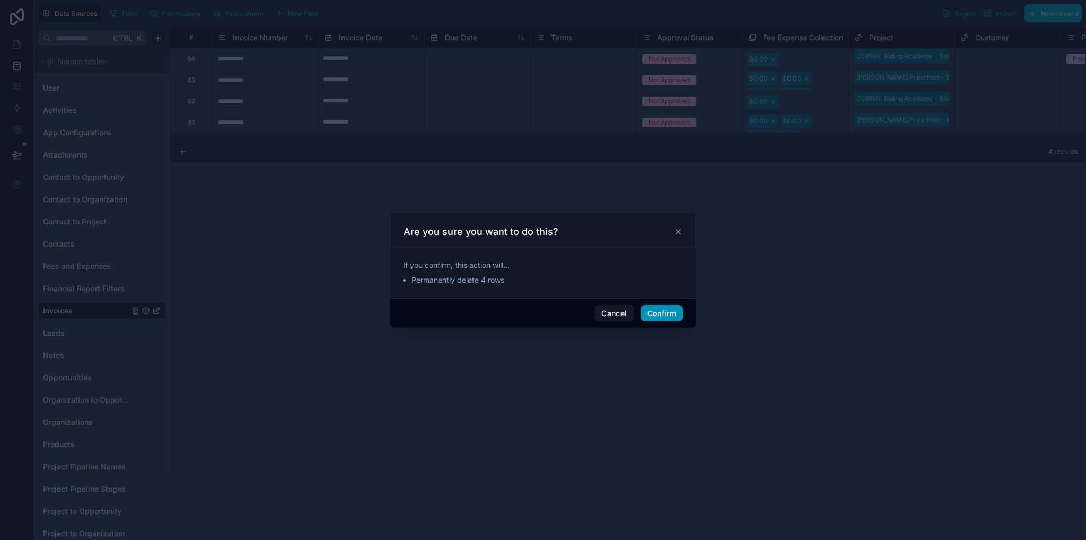
click at [665, 310] on button "Confirm" at bounding box center [662, 313] width 42 height 17
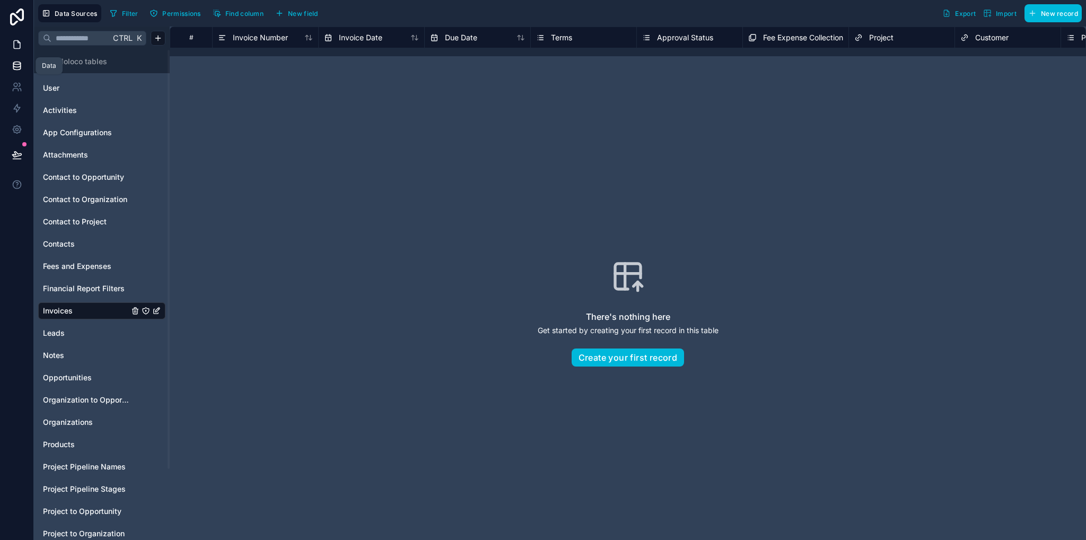
click at [14, 54] on div at bounding box center [17, 270] width 34 height 540
click at [16, 45] on icon at bounding box center [17, 44] width 11 height 11
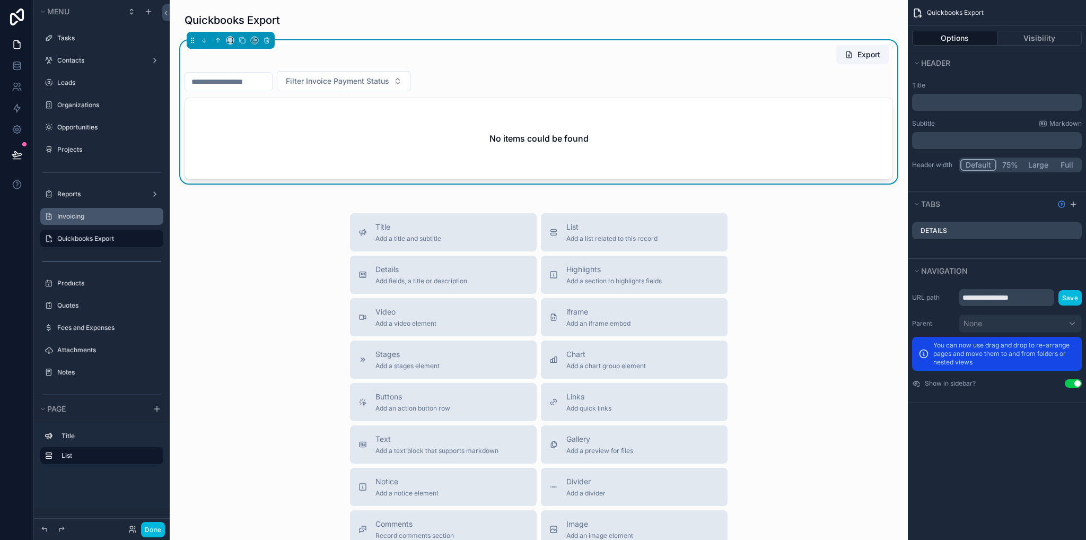
click at [79, 217] on label "Invoicing" at bounding box center [107, 216] width 100 height 8
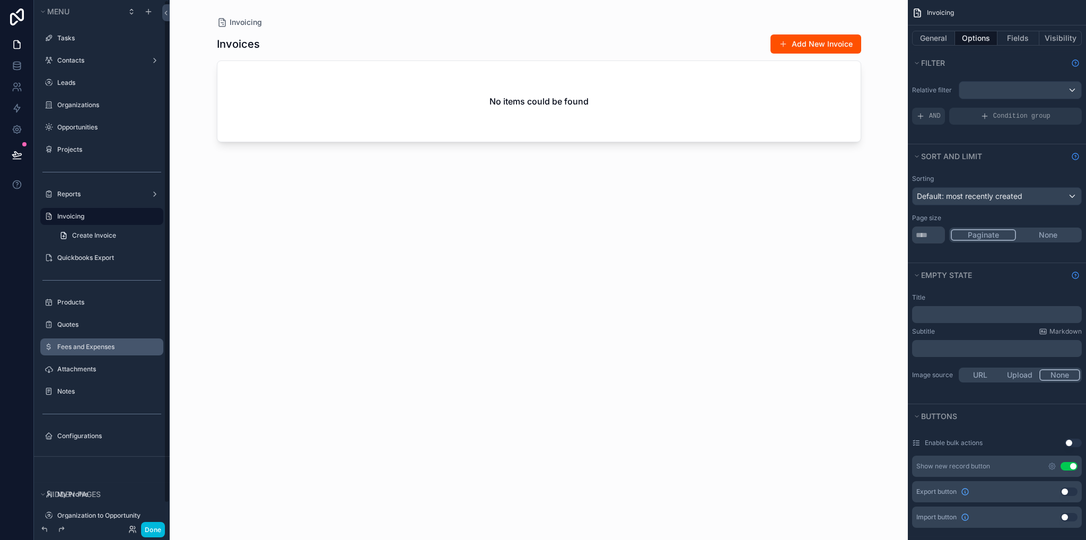
click at [98, 351] on div "Fees and Expenses" at bounding box center [109, 347] width 104 height 8
click at [91, 348] on label "Fees and Expenses" at bounding box center [107, 347] width 100 height 8
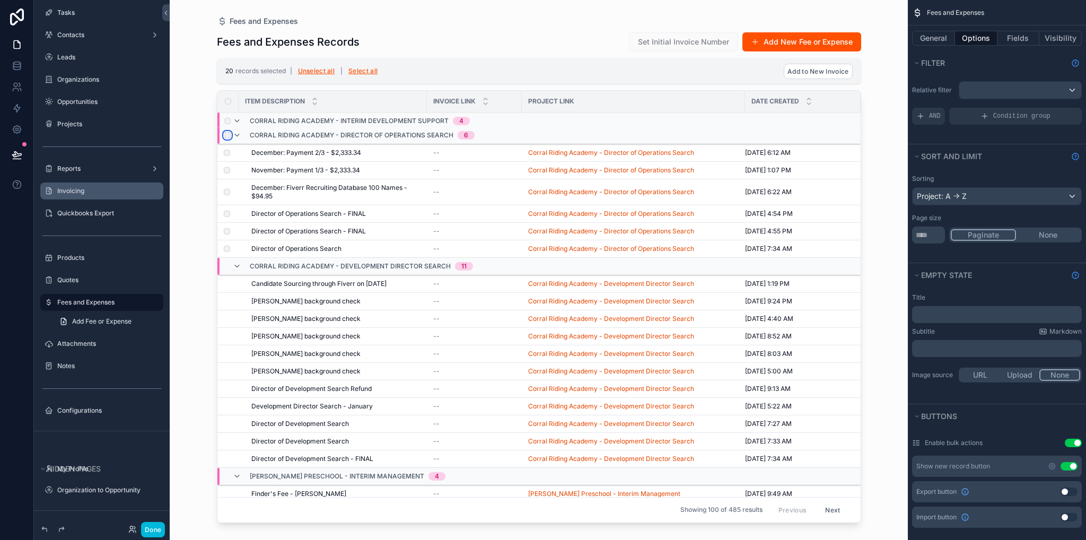
scroll to position [281, 0]
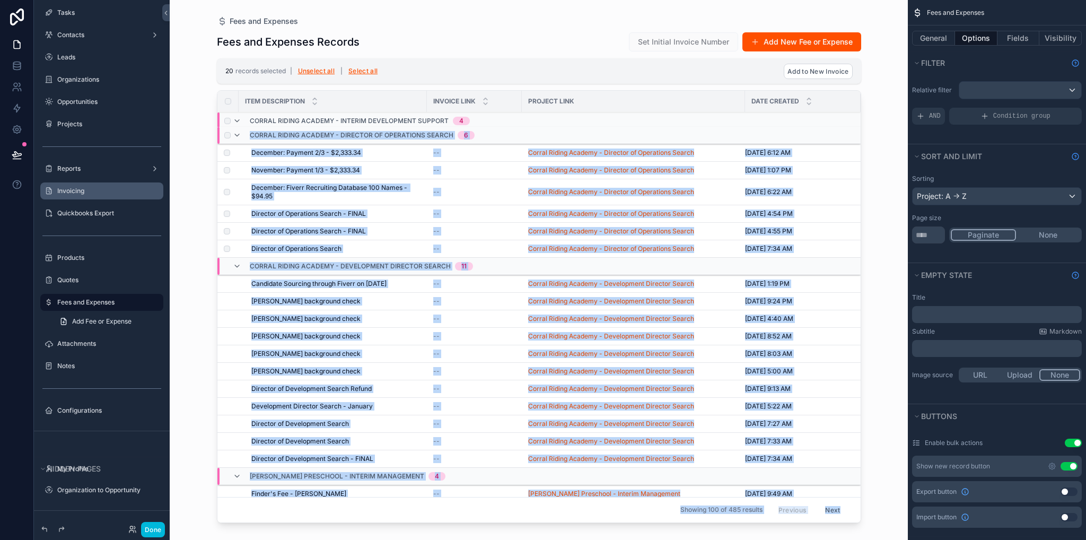
drag, startPoint x: 857, startPoint y: 175, endPoint x: 848, endPoint y: 113, distance: 62.2
click at [848, 113] on div "Fees and Expenses Fees and Expenses Records Set Initial Invoice Number Add New …" at bounding box center [539, 263] width 678 height 527
click at [844, 180] on div "scrollable content" at bounding box center [539, 263] width 678 height 527
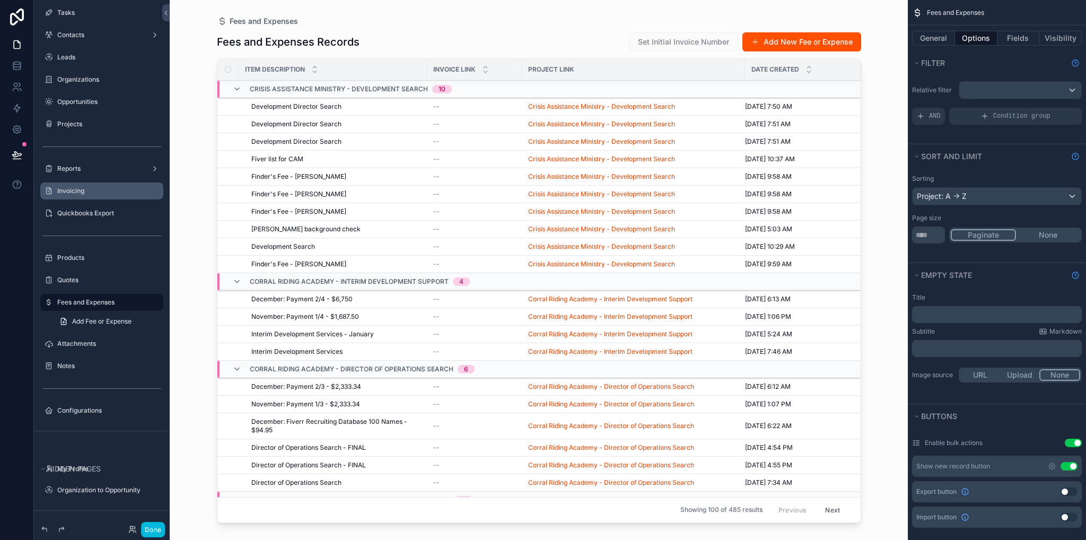
click at [819, 194] on div "4/8/2024 9:58 AM 4/8/2024 9:58 AM" at bounding box center [796, 194] width 103 height 8
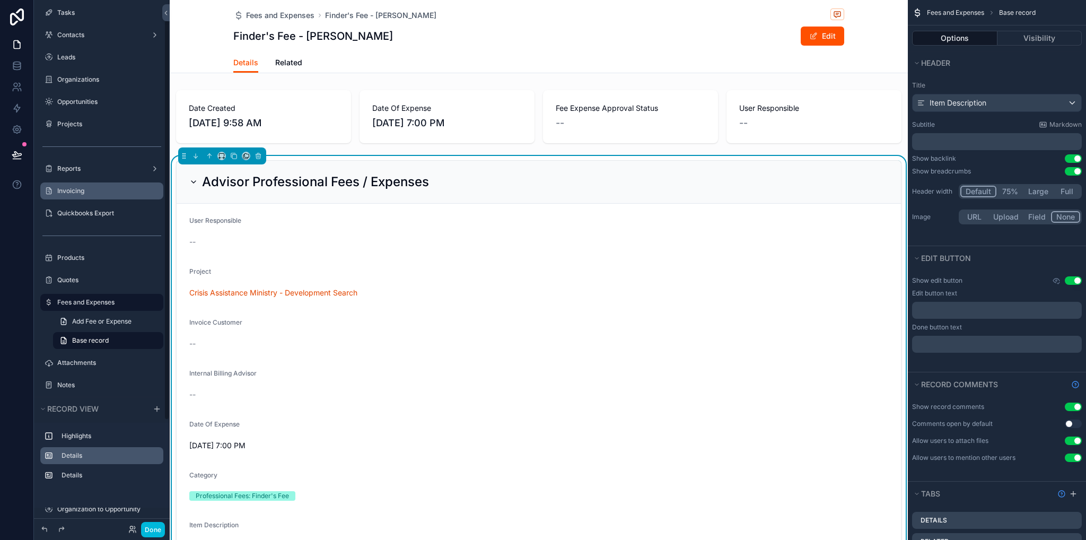
click at [80, 456] on label "Details" at bounding box center [108, 455] width 93 height 8
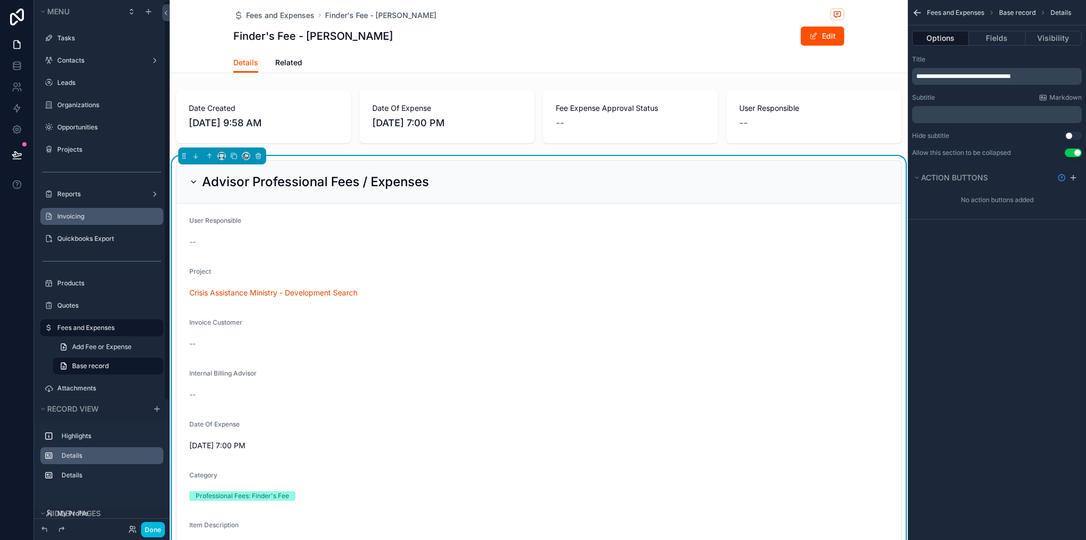
click at [81, 325] on label "Fees and Expenses" at bounding box center [107, 328] width 100 height 8
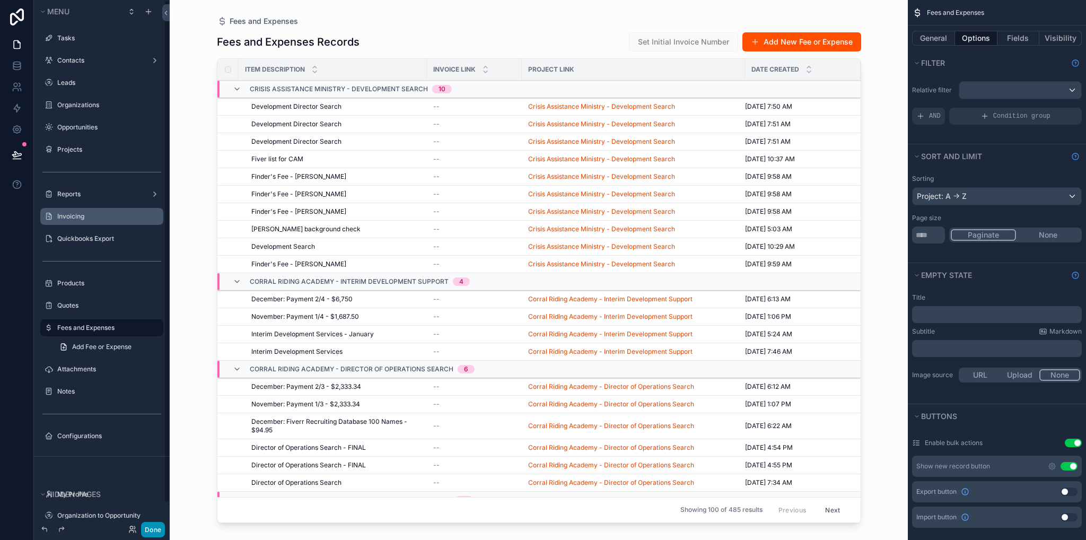
click at [151, 529] on button "Done" at bounding box center [153, 529] width 24 height 15
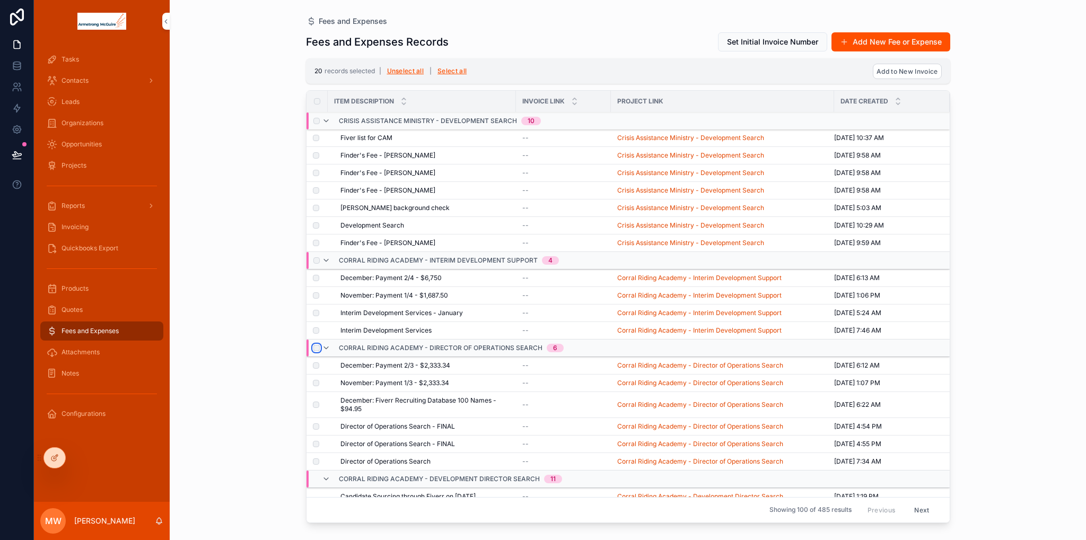
scroll to position [106, 0]
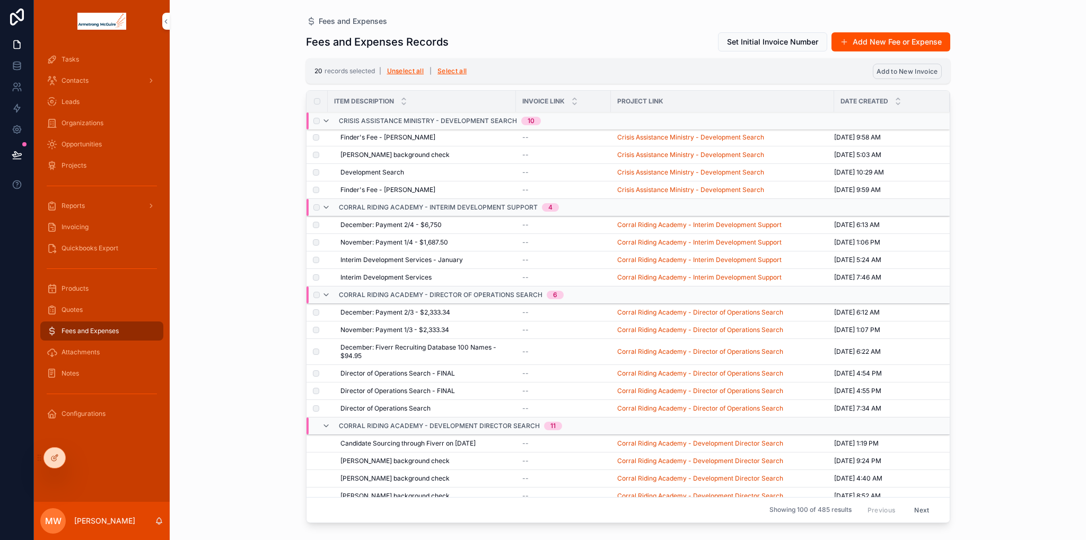
click at [901, 73] on span "Add to New Invoice" at bounding box center [907, 71] width 61 height 8
click at [959, 50] on icon "scrollable content" at bounding box center [959, 51] width 8 height 8
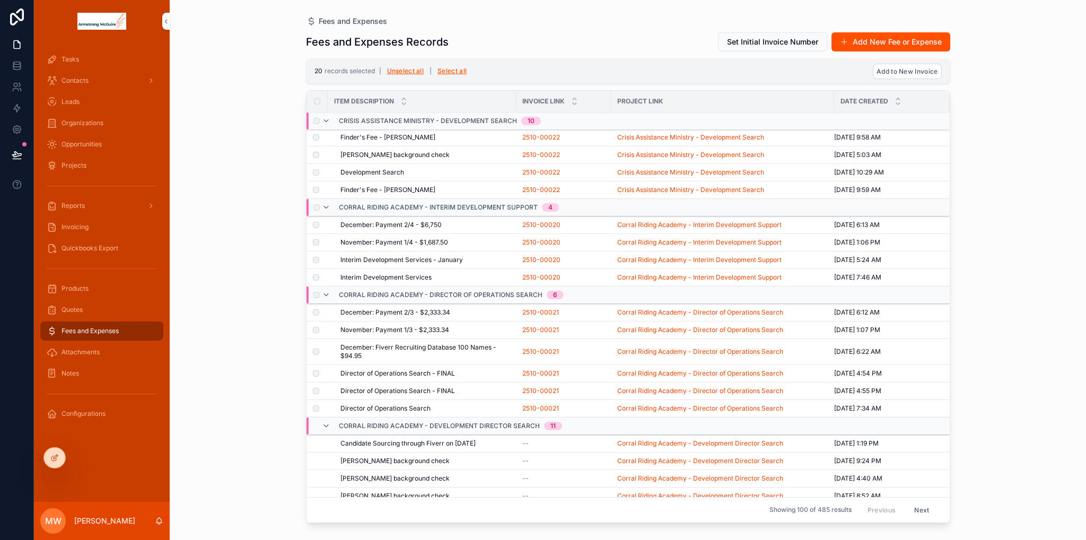
click at [94, 248] on span "Quickbooks Export" at bounding box center [90, 248] width 57 height 8
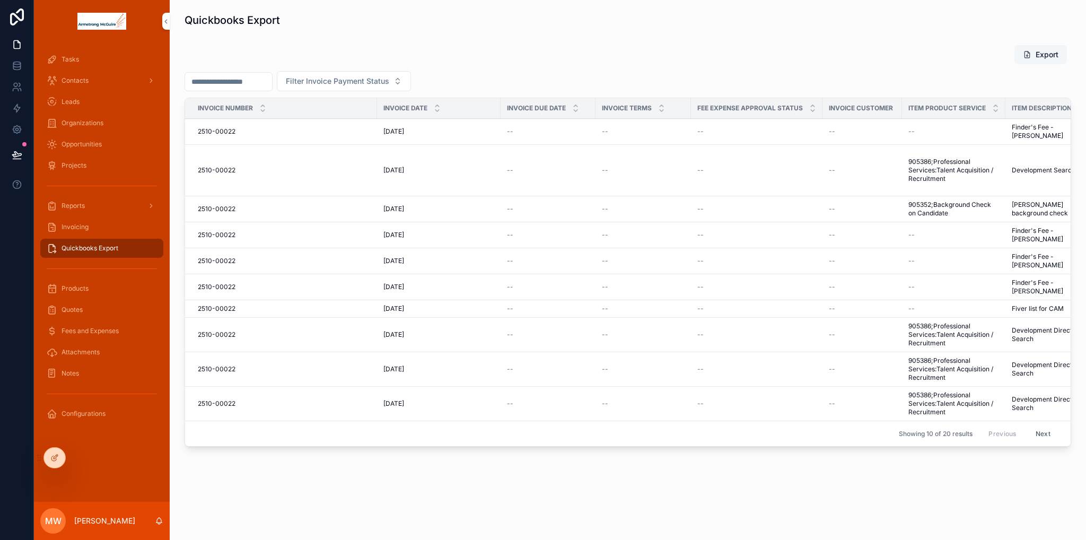
click at [1029, 57] on button "Export" at bounding box center [1041, 54] width 53 height 19
click at [1033, 432] on button "Next" at bounding box center [1044, 433] width 30 height 16
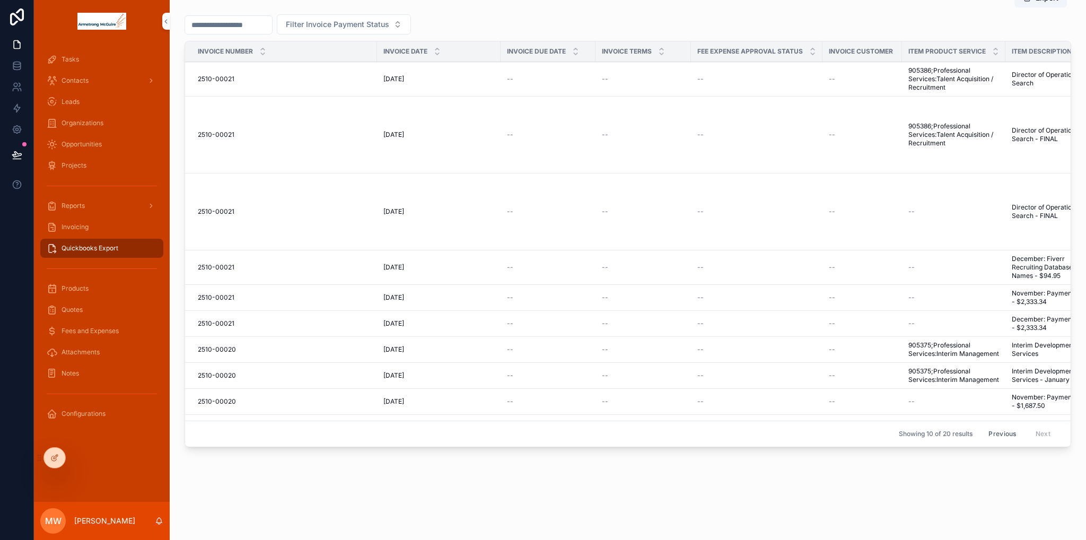
click at [993, 428] on button "Previous" at bounding box center [1002, 434] width 42 height 16
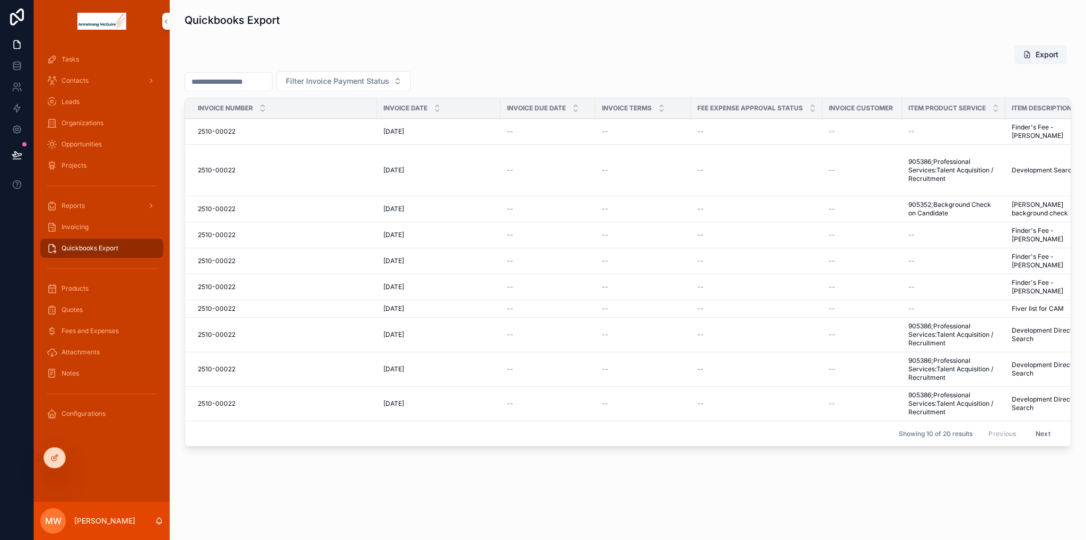
click at [71, 225] on span "Invoicing" at bounding box center [75, 227] width 27 height 8
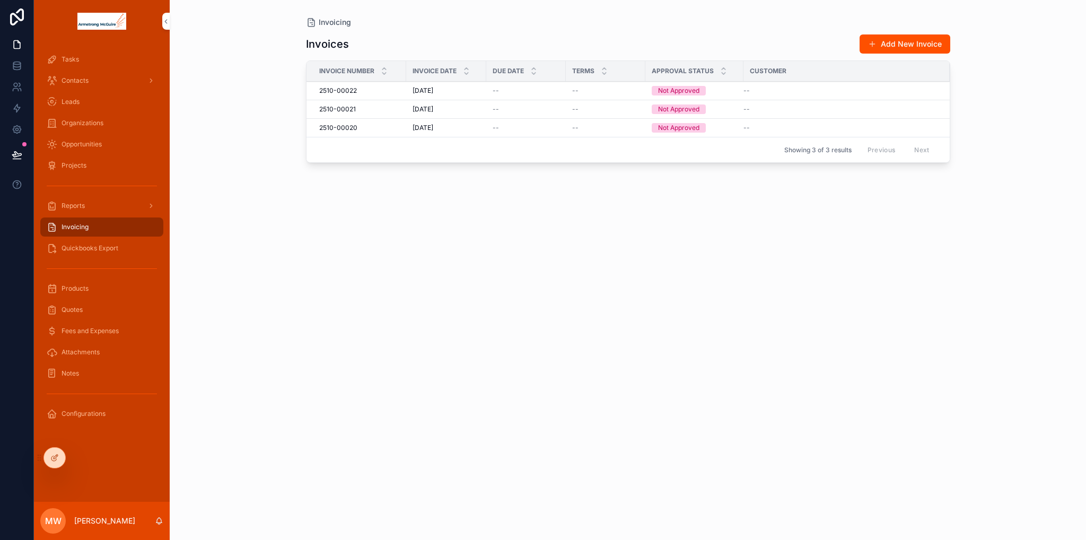
click at [362, 90] on div "2510-00022 2510-00022" at bounding box center [359, 90] width 81 height 8
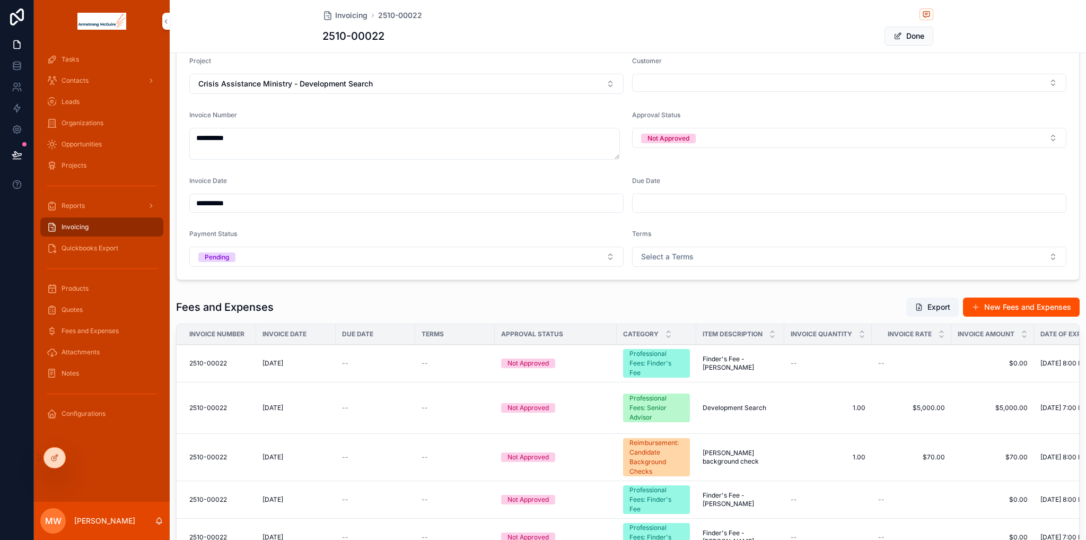
scroll to position [60, 0]
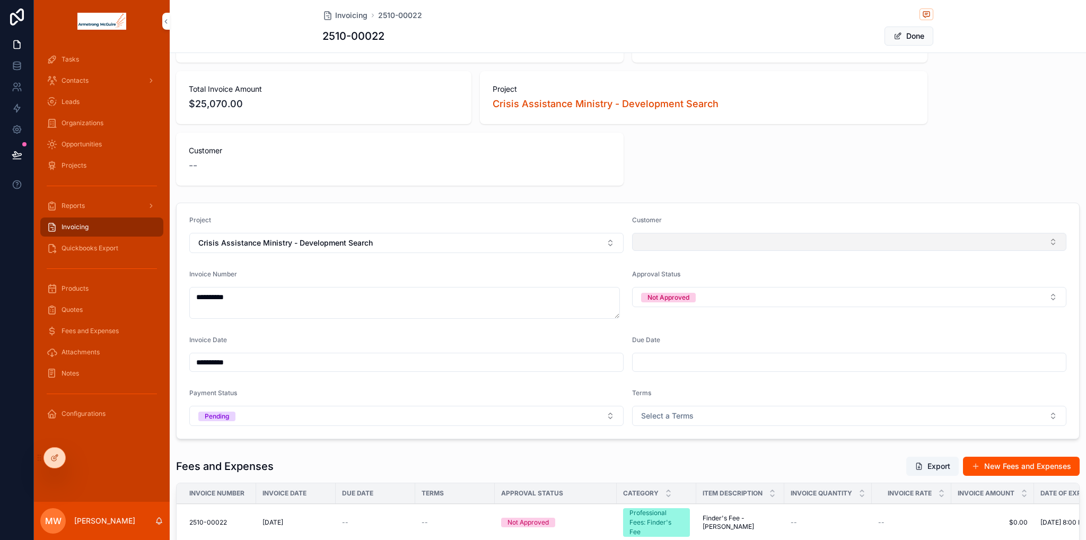
click at [648, 240] on button "Select Button" at bounding box center [849, 242] width 434 height 18
click at [807, 284] on span "Crisis Assistance Ministry" at bounding box center [818, 283] width 88 height 11
click at [683, 361] on input "scrollable content" at bounding box center [849, 362] width 433 height 15
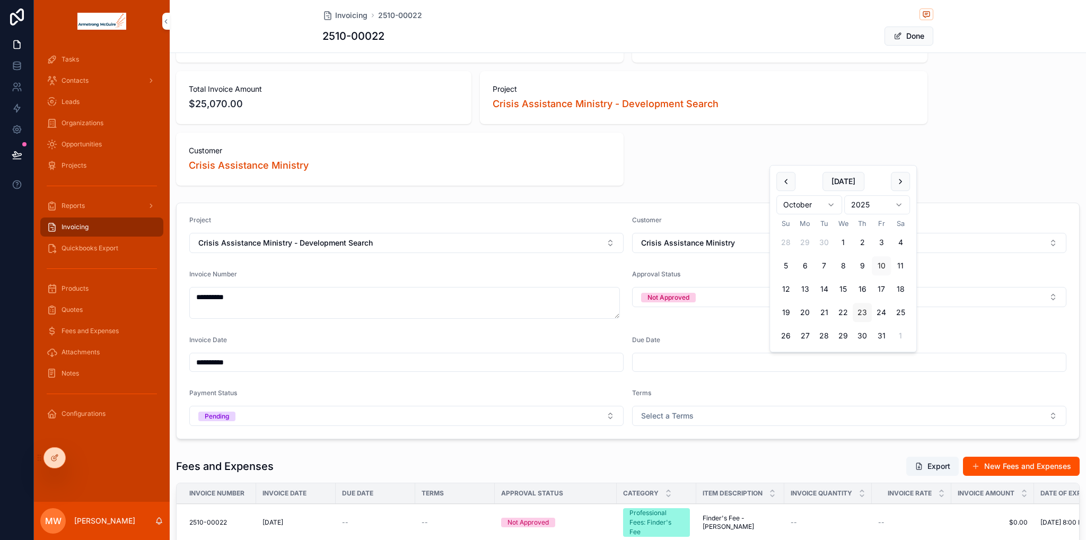
click at [866, 312] on button "23" at bounding box center [862, 312] width 19 height 19
click at [726, 336] on div "Due Date" at bounding box center [849, 342] width 434 height 13
click at [682, 362] on input "**********" at bounding box center [849, 362] width 433 height 15
click at [874, 316] on button "24" at bounding box center [881, 312] width 19 height 19
click at [857, 312] on button "23" at bounding box center [862, 312] width 19 height 19
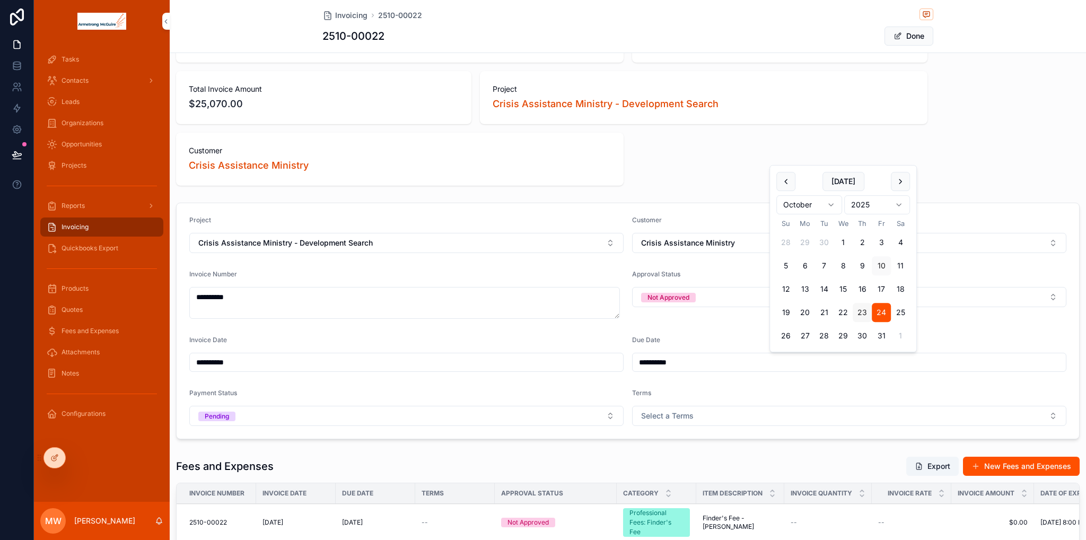
type input "**********"
click at [730, 332] on form "**********" at bounding box center [628, 321] width 903 height 236
click at [266, 358] on input "**********" at bounding box center [406, 362] width 433 height 15
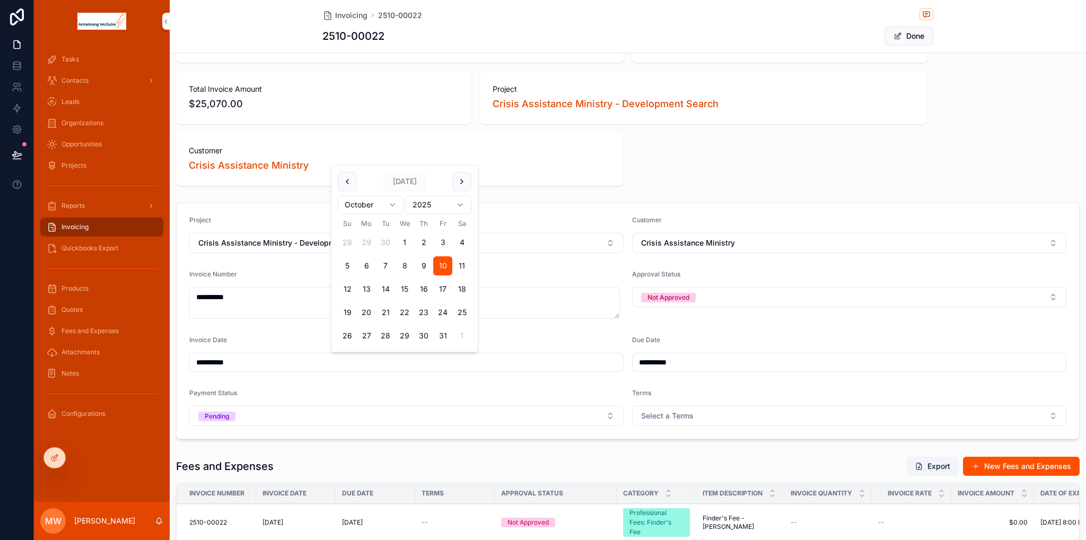
click at [529, 336] on div "Invoice Date" at bounding box center [406, 342] width 434 height 13
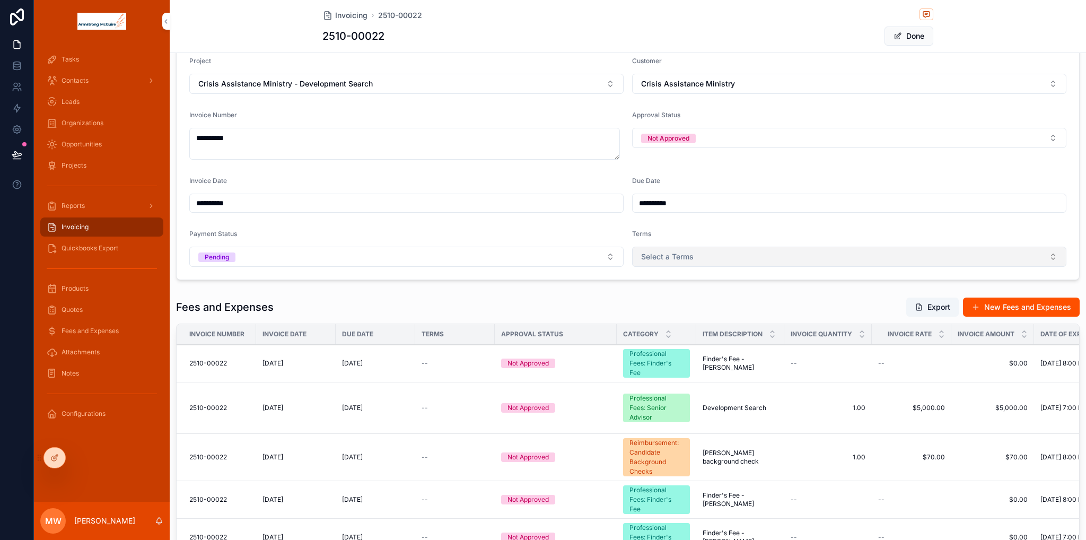
click at [652, 256] on span "Select a Terms" at bounding box center [667, 256] width 53 height 11
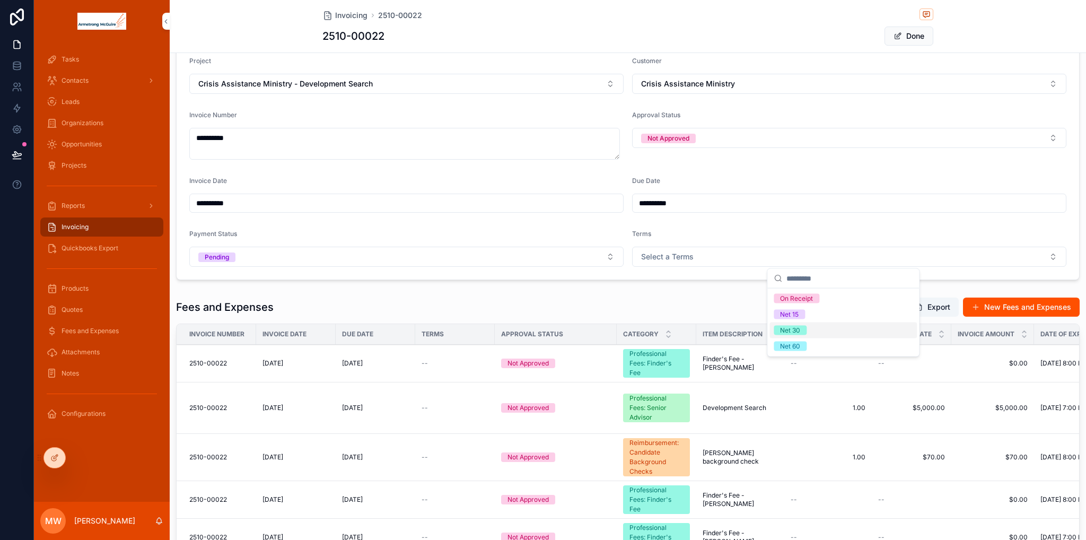
click at [798, 330] on div "Net 30" at bounding box center [790, 331] width 20 height 10
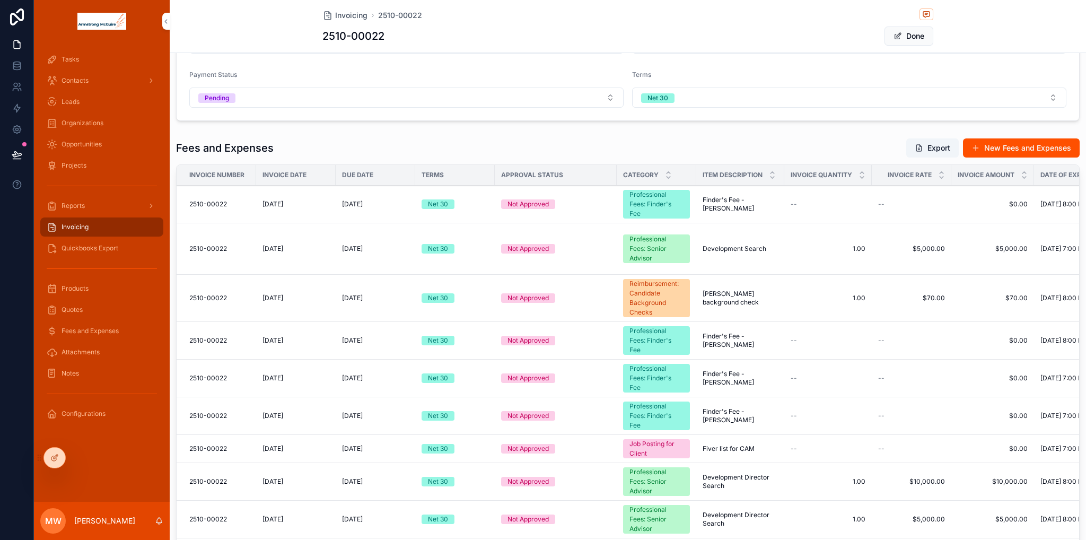
scroll to position [167, 0]
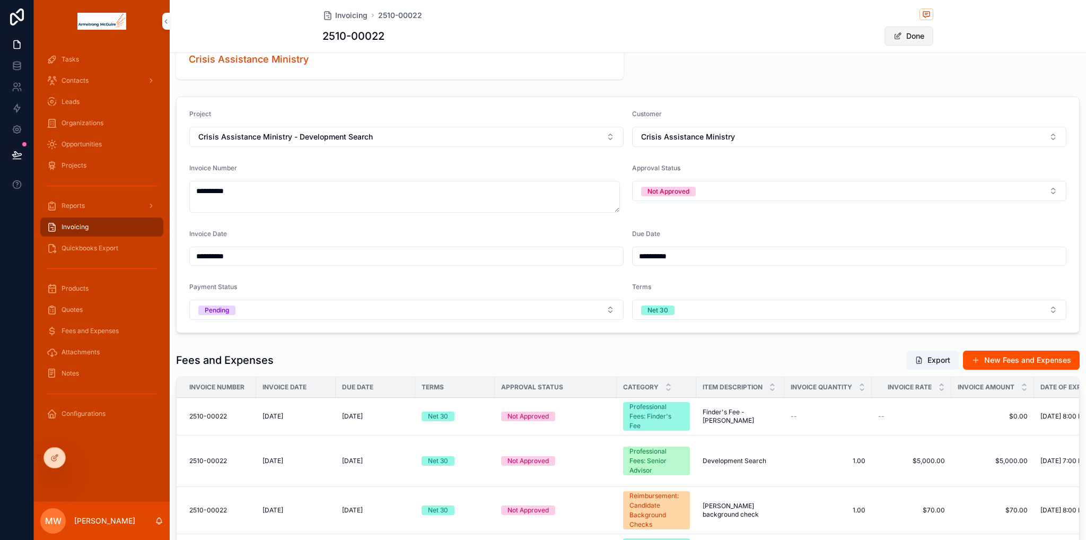
click at [904, 33] on button "Done" at bounding box center [909, 36] width 49 height 19
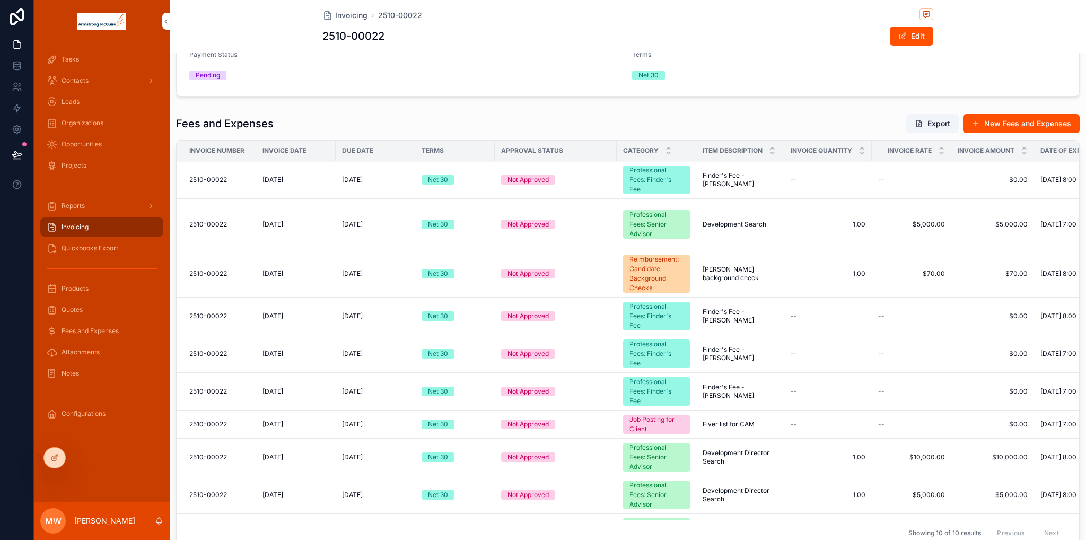
scroll to position [38, 0]
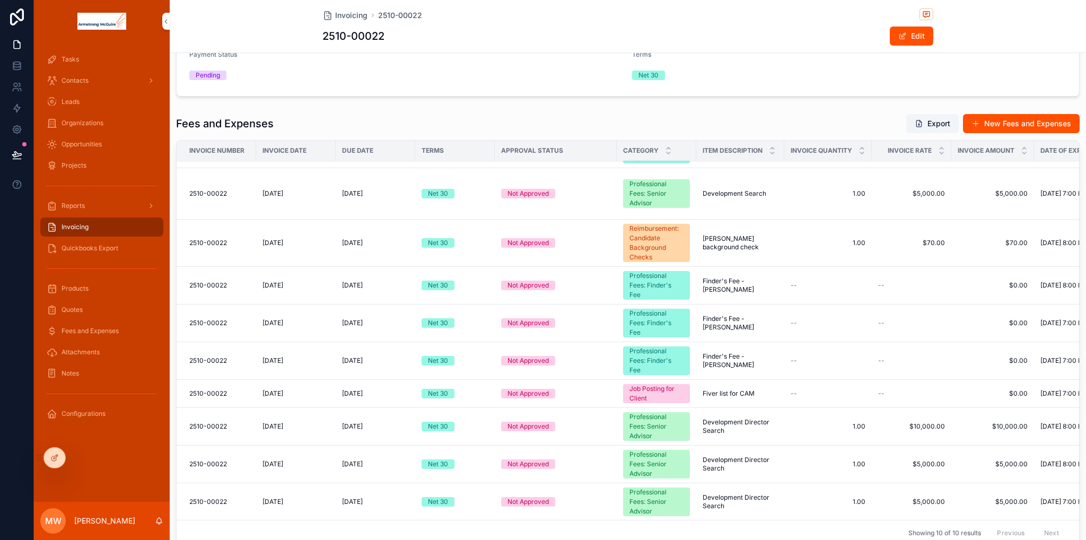
click at [817, 281] on div "--" at bounding box center [828, 285] width 75 height 8
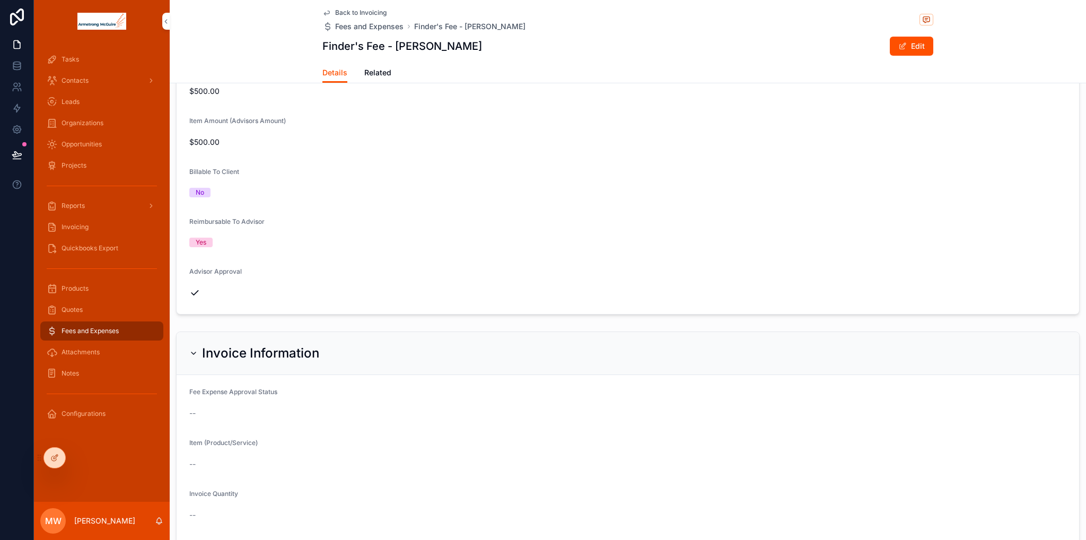
scroll to position [406, 0]
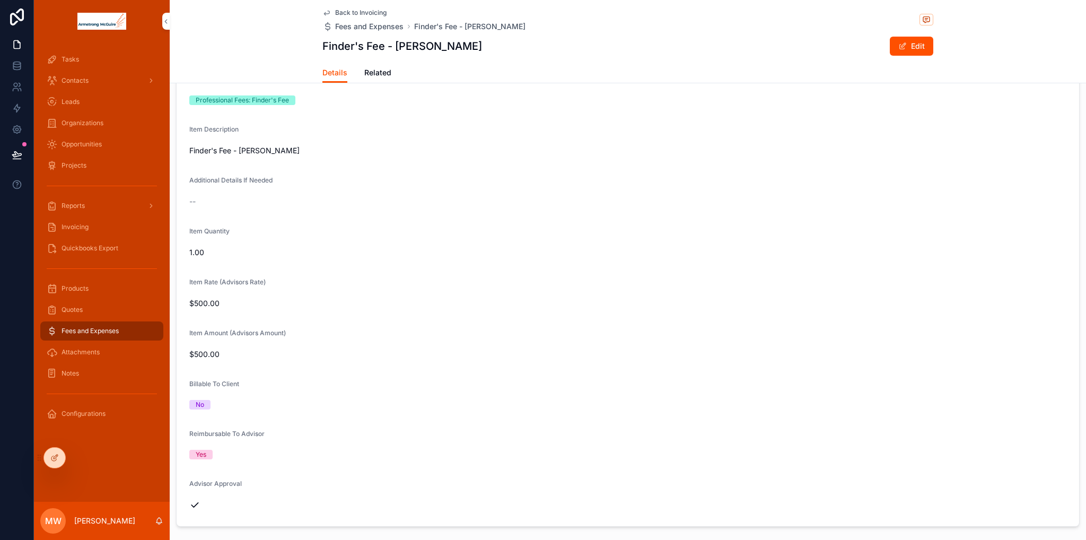
click at [350, 11] on span "Back to Invoicing" at bounding box center [360, 12] width 51 height 8
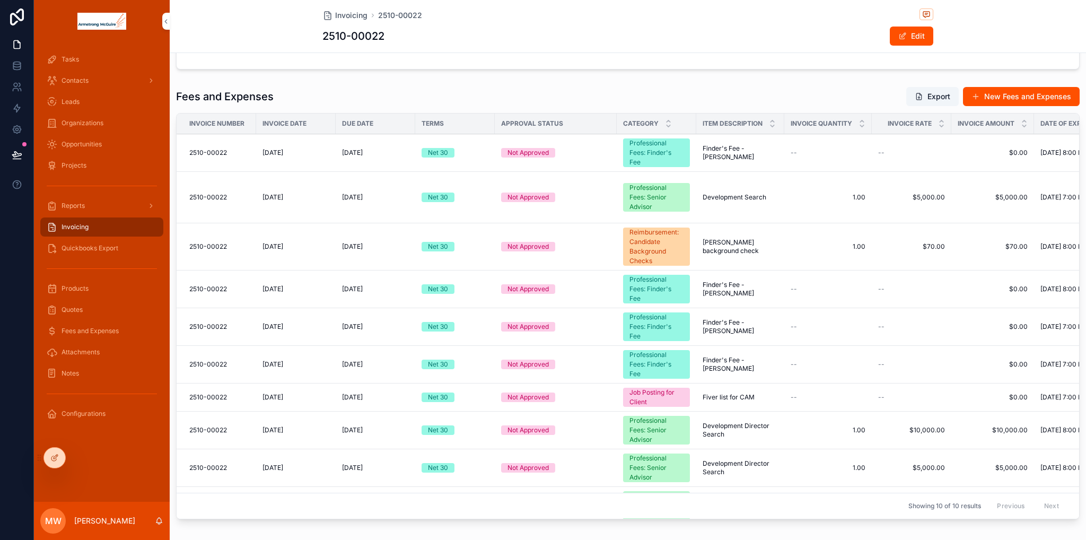
click at [101, 246] on span "Quickbooks Export" at bounding box center [90, 248] width 57 height 8
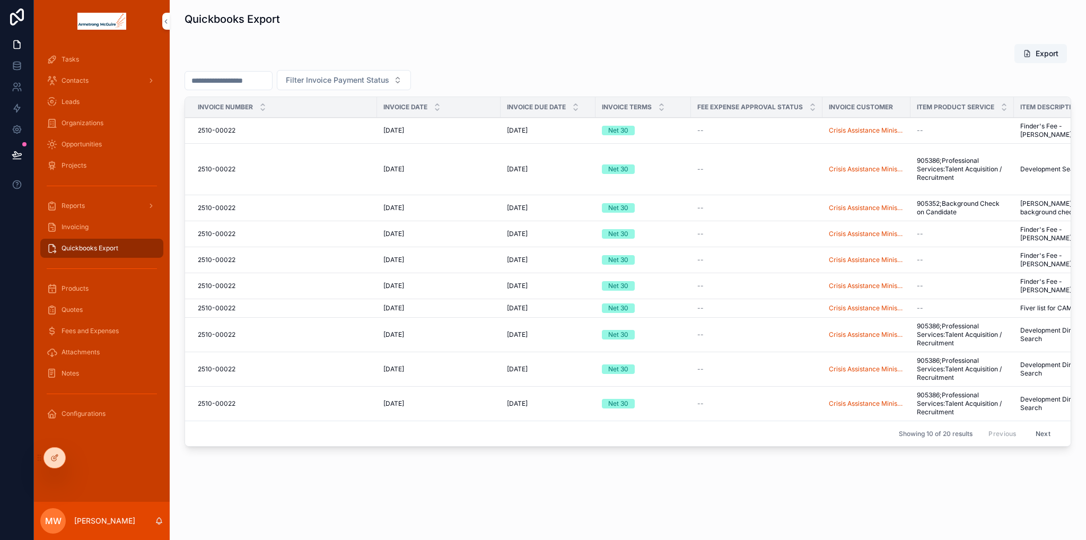
scroll to position [7, 0]
click at [74, 228] on span "Invoicing" at bounding box center [75, 227] width 27 height 8
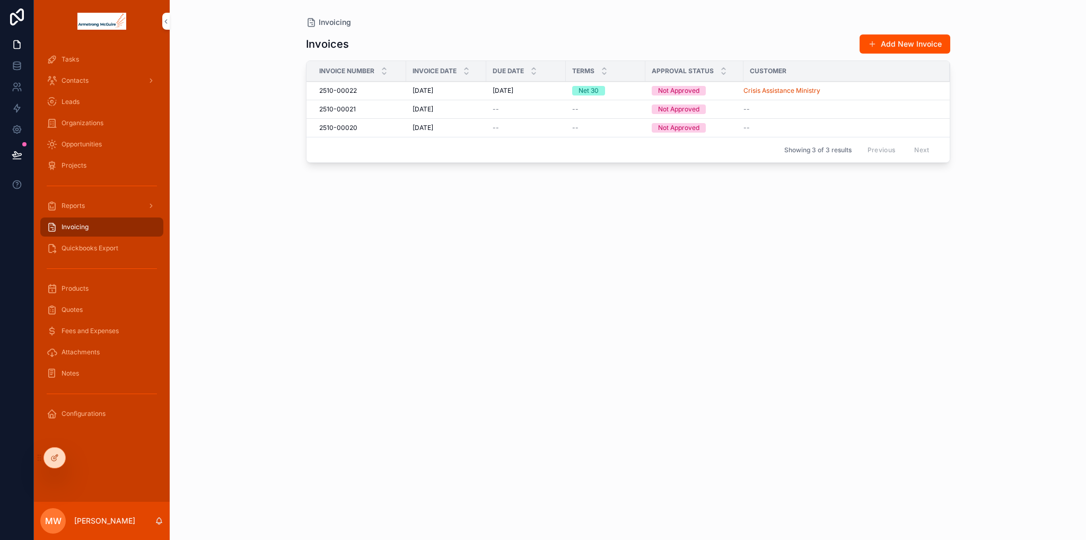
drag, startPoint x: 95, startPoint y: 249, endPoint x: 115, endPoint y: 254, distance: 20.2
click at [95, 250] on span "Quickbooks Export" at bounding box center [90, 248] width 57 height 8
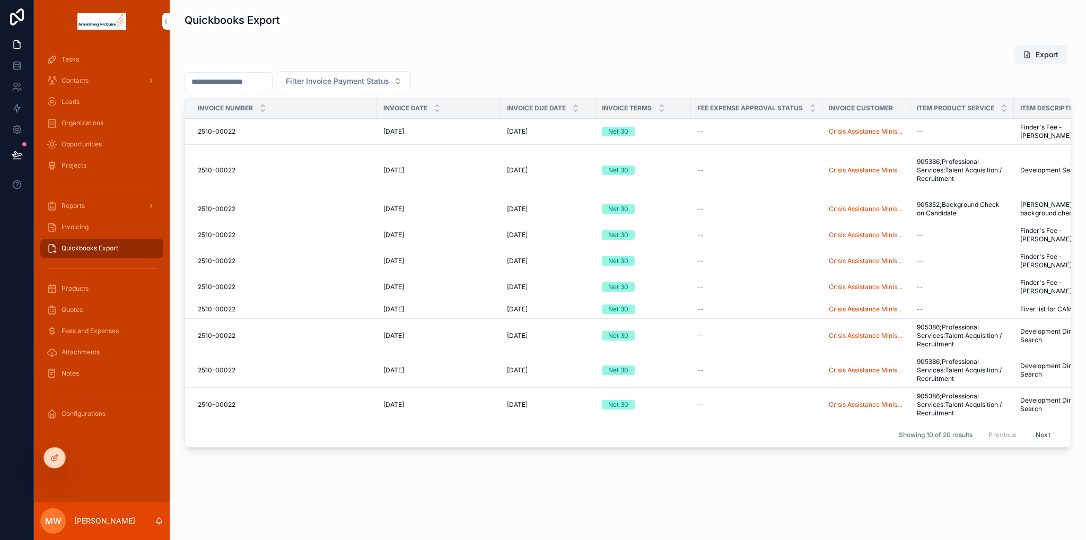
click at [713, 131] on div "--" at bounding box center [757, 131] width 119 height 8
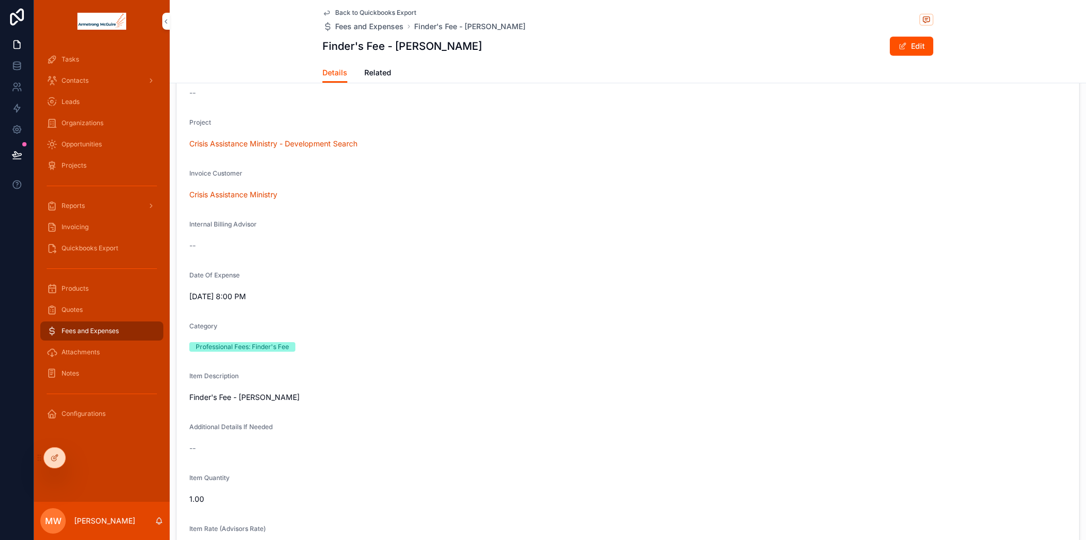
scroll to position [53, 0]
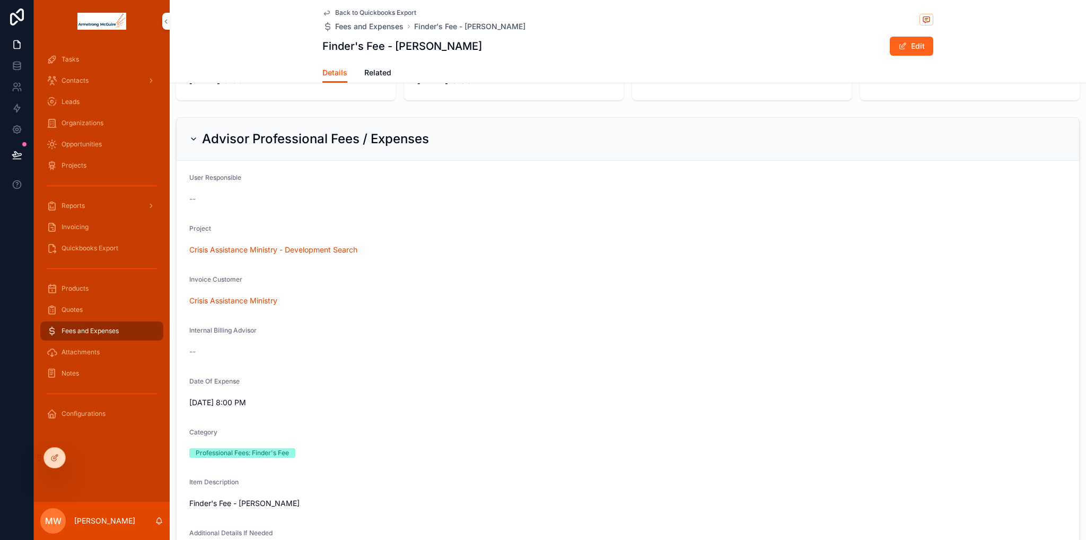
click at [896, 51] on button "Edit" at bounding box center [911, 46] width 43 height 19
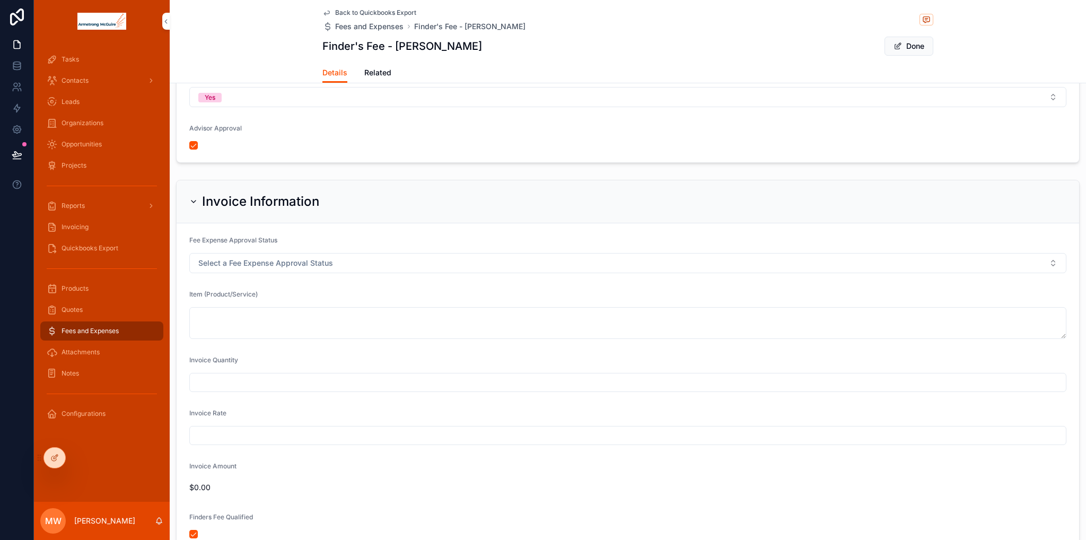
scroll to position [764, 0]
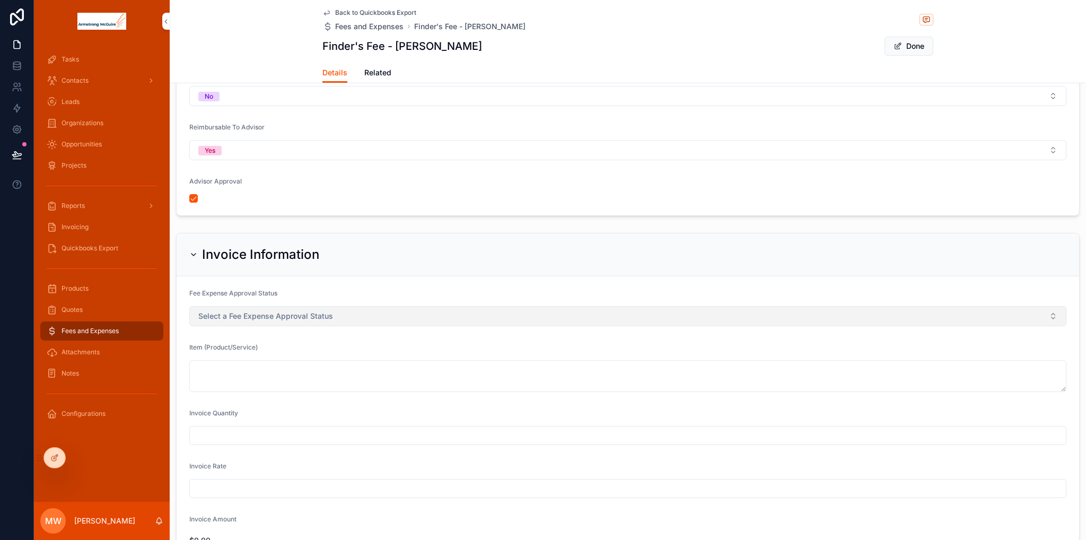
click at [237, 311] on span "Select a Fee Expense Approval Status" at bounding box center [265, 316] width 135 height 11
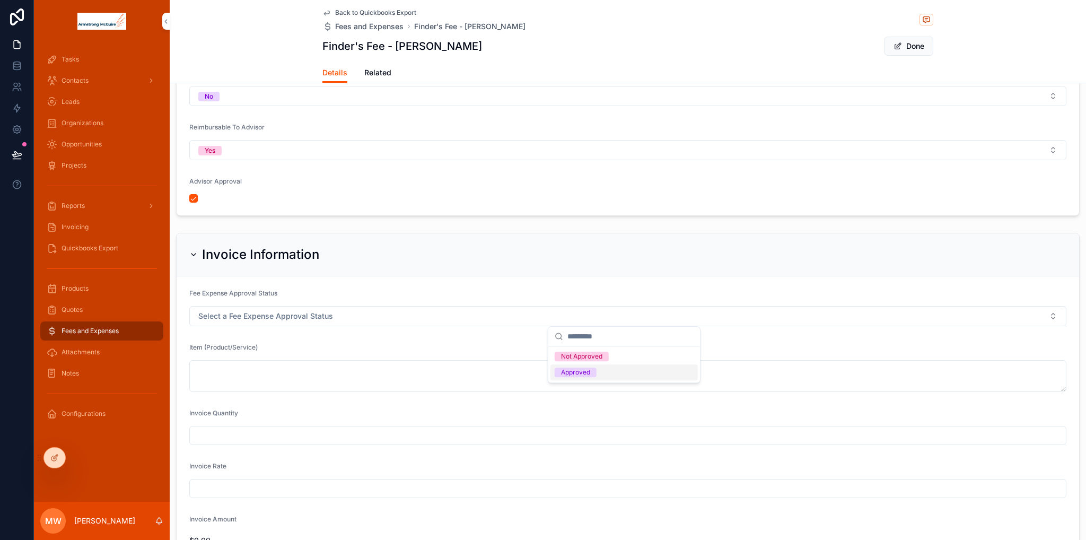
click at [577, 373] on div "Approved" at bounding box center [575, 373] width 29 height 10
click at [391, 12] on span "Back to Quickbooks Export" at bounding box center [375, 12] width 81 height 8
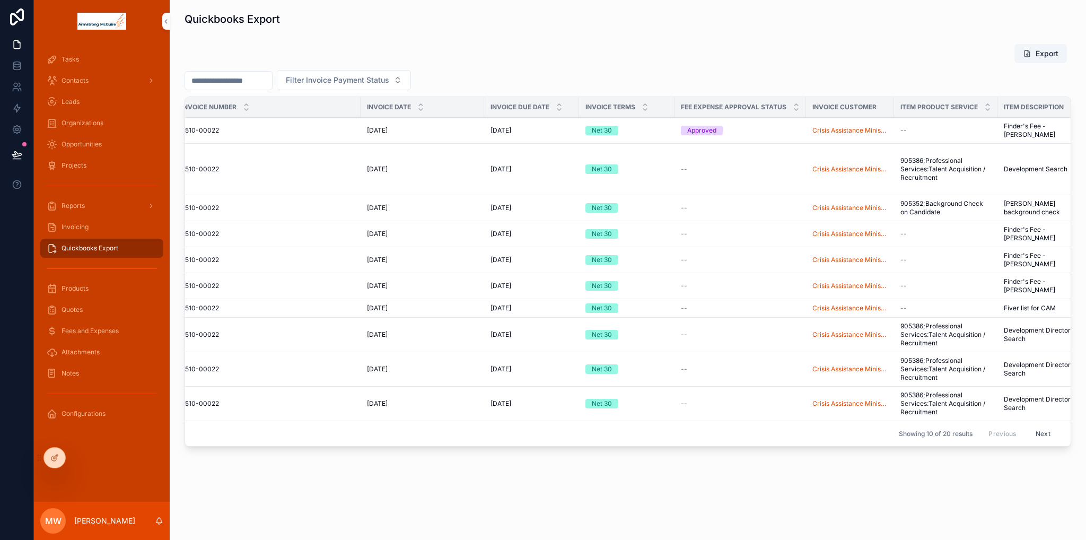
scroll to position [0, 11]
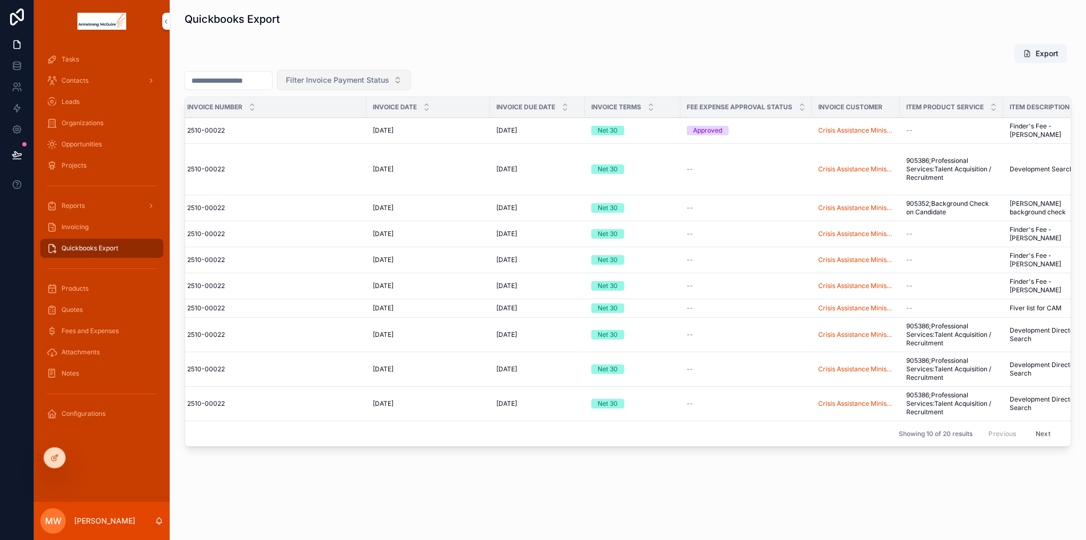
click at [376, 75] on span "Filter Invoice Payment Status" at bounding box center [337, 80] width 103 height 11
click at [321, 118] on div "Pending" at bounding box center [370, 116] width 147 height 17
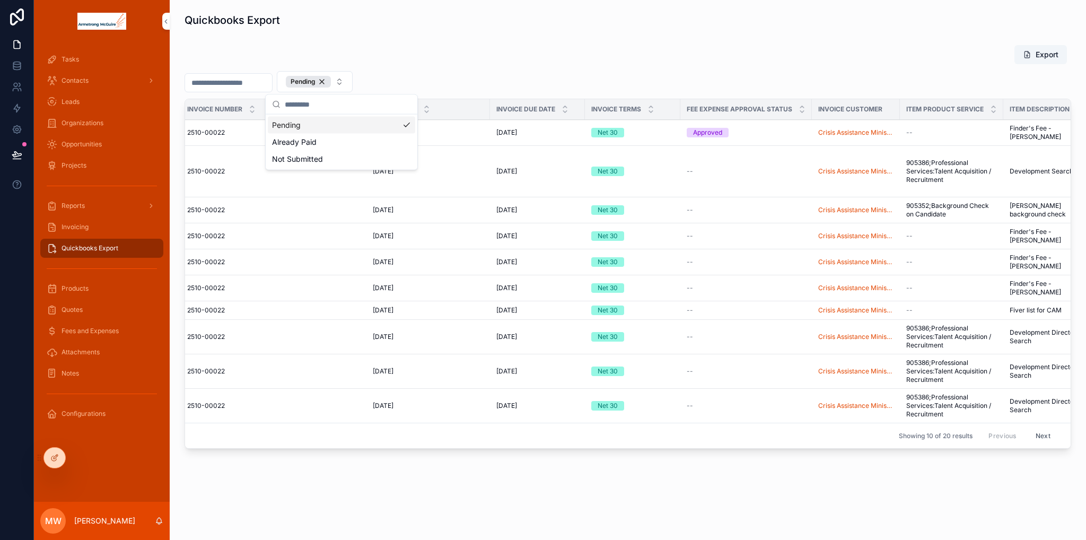
click at [477, 57] on div "Export" at bounding box center [628, 55] width 887 height 20
click at [49, 458] on div at bounding box center [54, 458] width 21 height 20
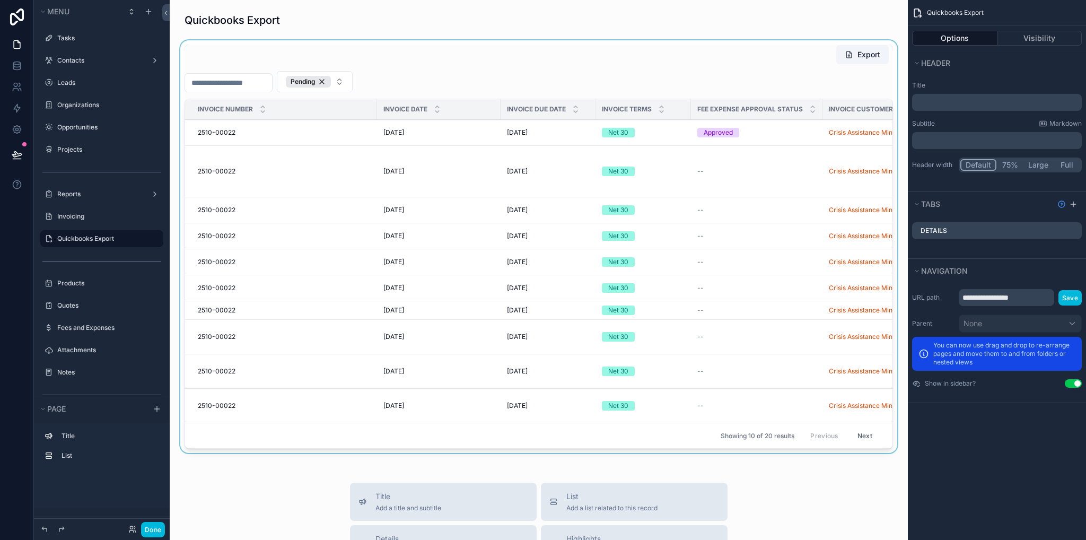
click at [632, 80] on div "scrollable content" at bounding box center [538, 248] width 721 height 417
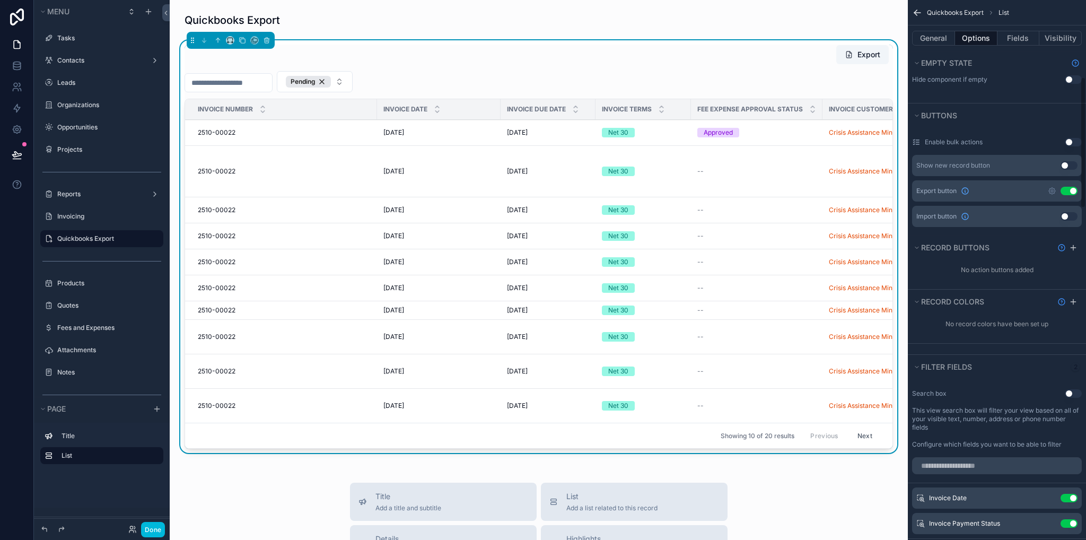
scroll to position [477, 0]
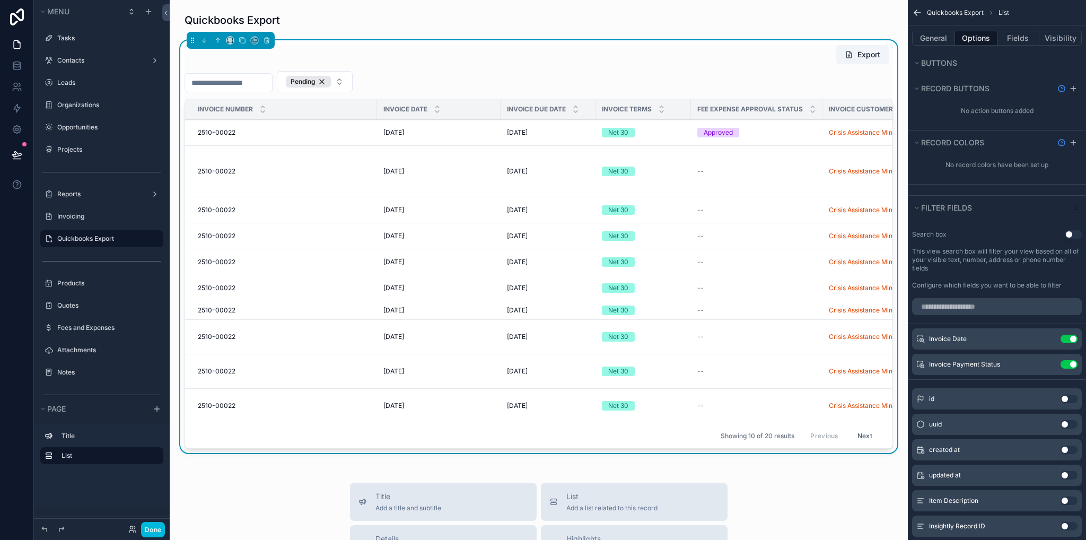
click at [0, 0] on icon "scrollable content" at bounding box center [0, 0] width 0 height 0
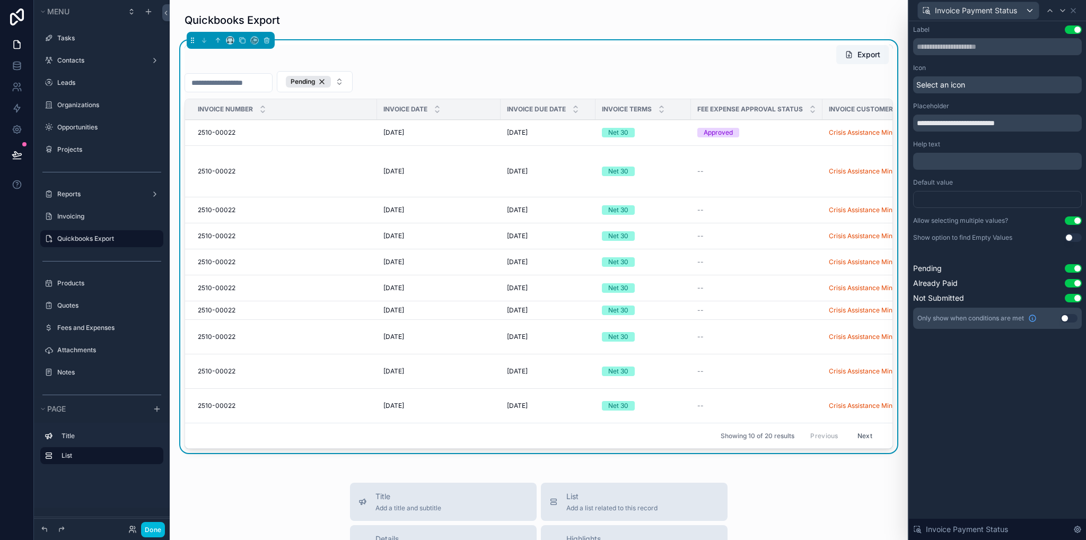
click at [944, 202] on div at bounding box center [997, 199] width 169 height 17
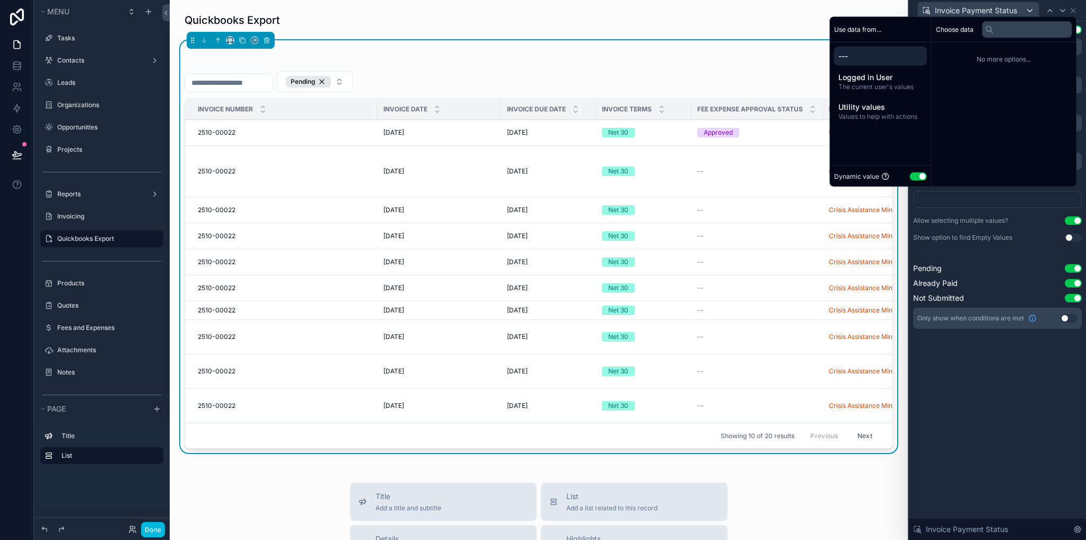
click at [915, 177] on button "Use setting" at bounding box center [918, 176] width 17 height 8
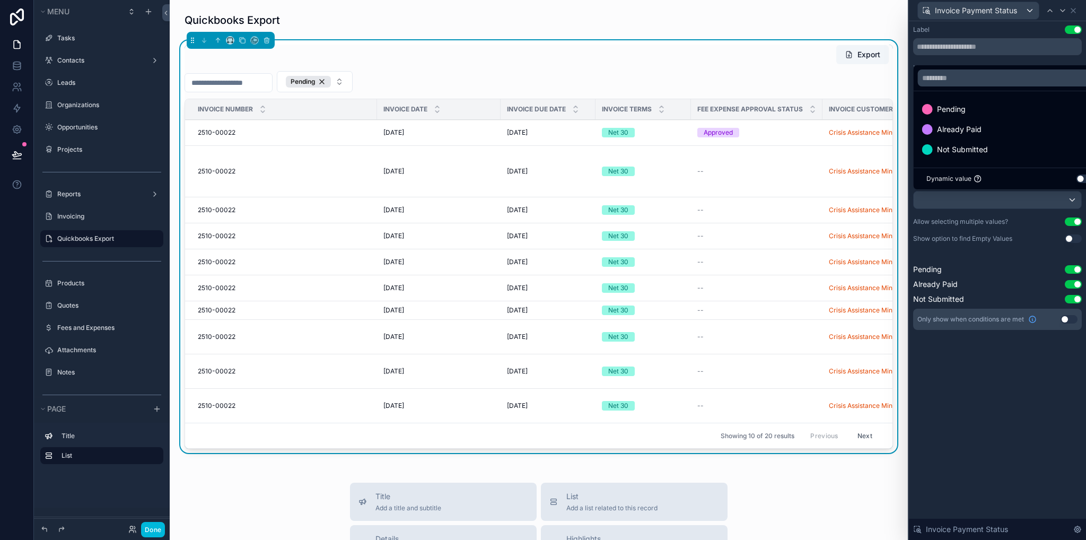
click at [945, 107] on span "Pending" at bounding box center [951, 109] width 29 height 13
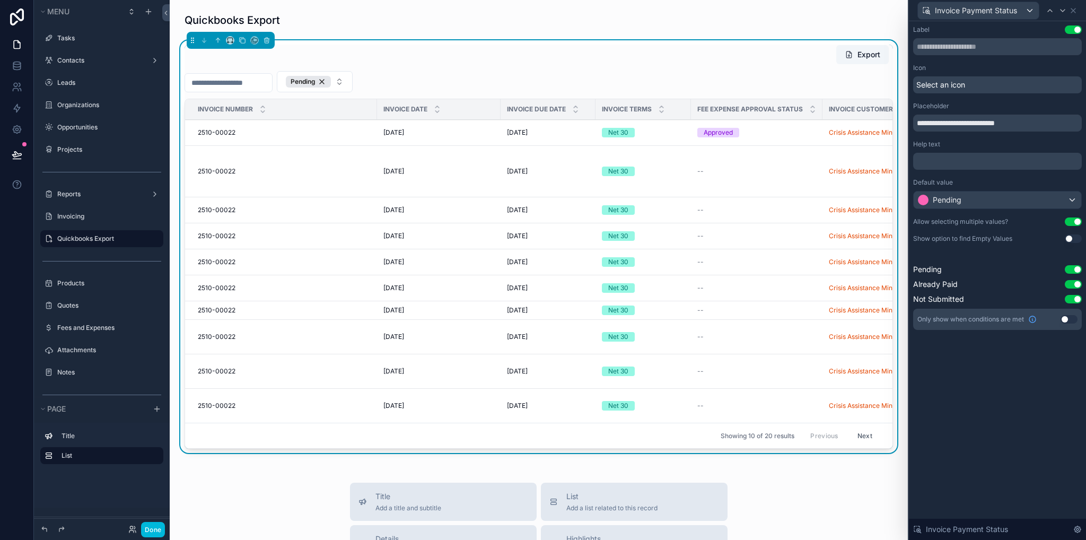
click at [1021, 454] on div "**********" at bounding box center [997, 280] width 177 height 519
click at [1073, 11] on icon at bounding box center [1073, 10] width 8 height 8
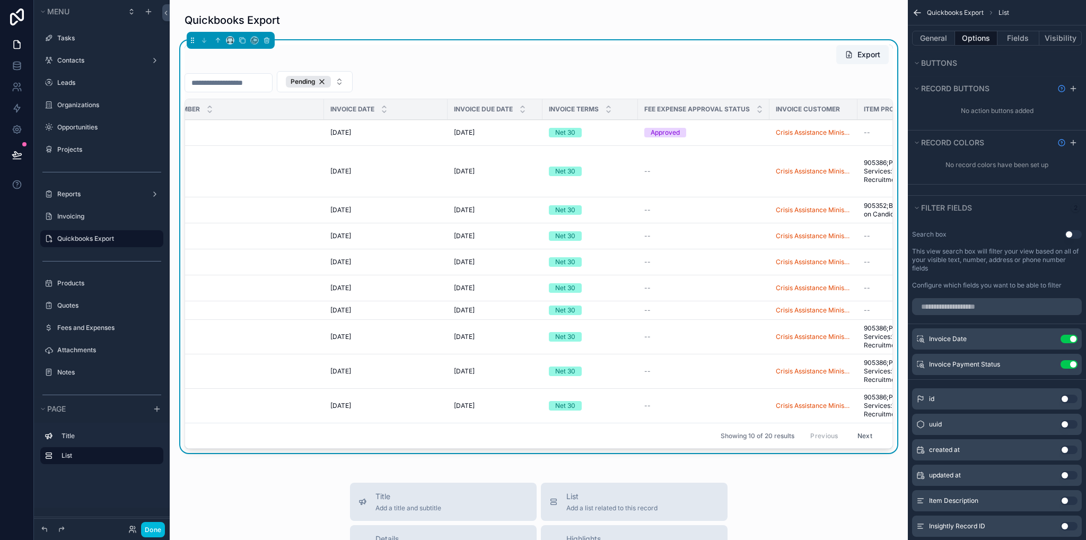
scroll to position [0, 0]
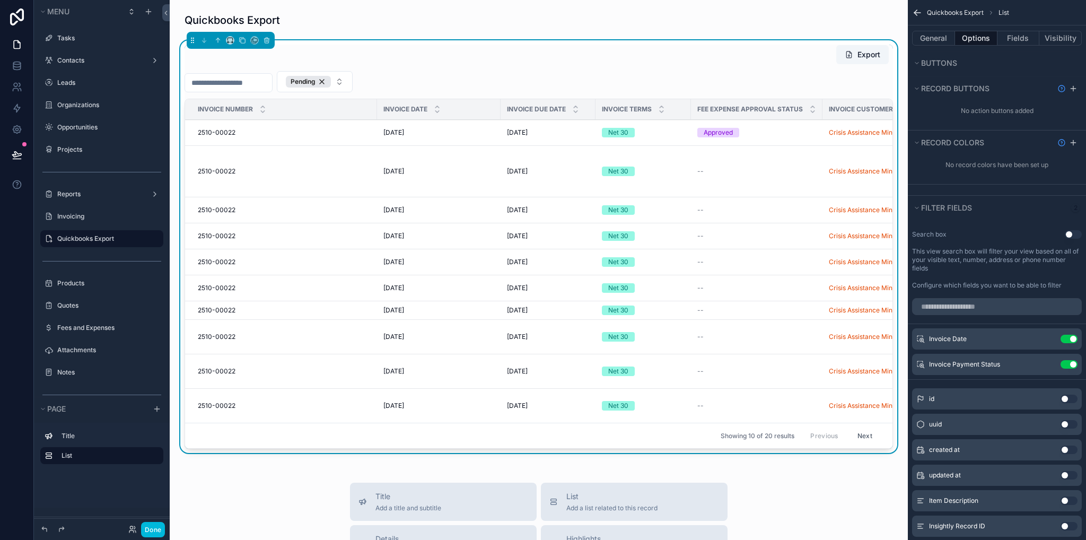
click at [350, 3] on div "Quickbooks Export Export Pending Invoice Number Invoice Date Invoice Due Date I…" at bounding box center [539, 472] width 738 height 945
click at [334, 20] on div "scrollable content" at bounding box center [538, 19] width 721 height 23
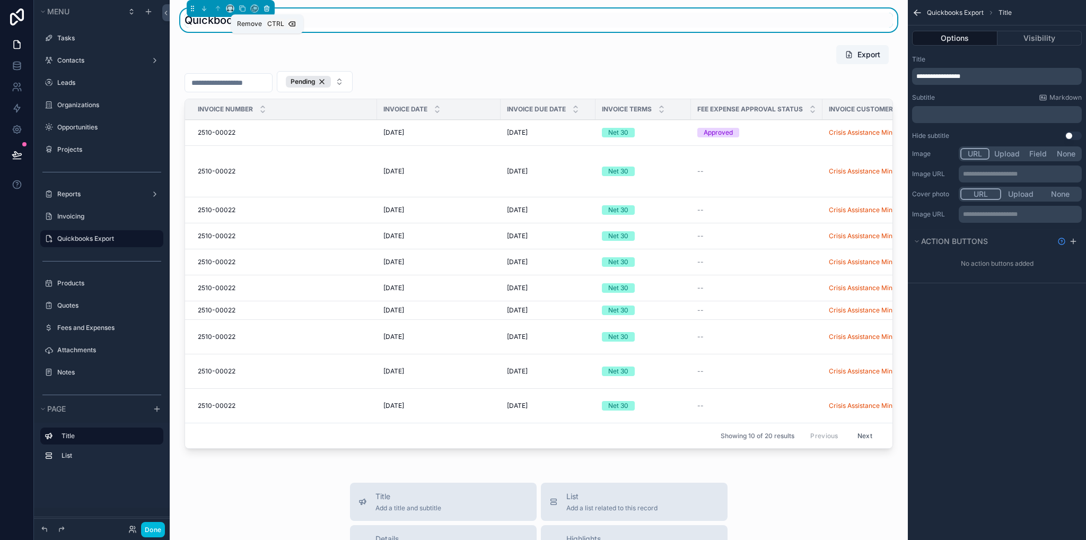
click at [266, 9] on icon "scrollable content" at bounding box center [266, 9] width 0 height 2
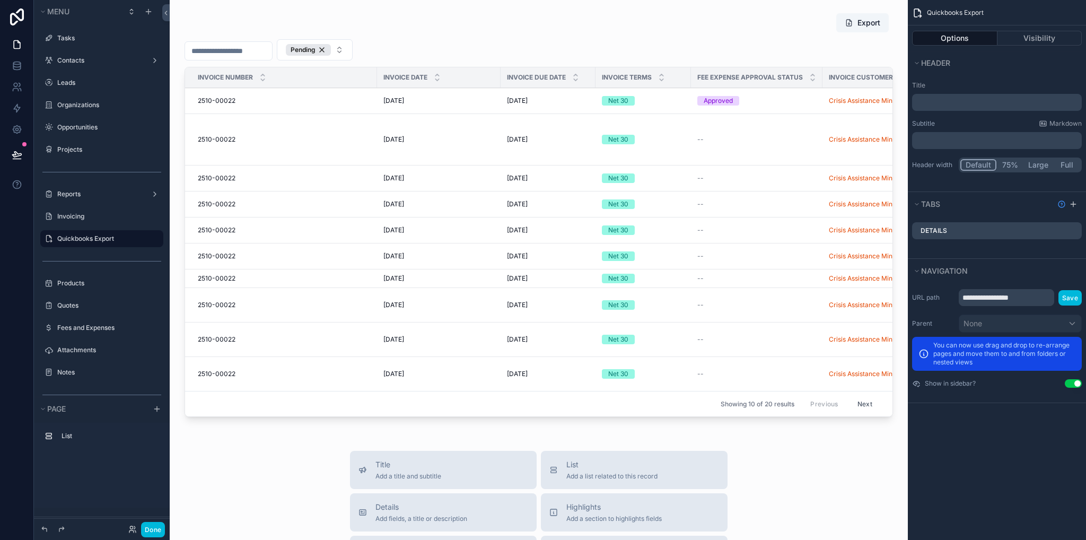
click at [950, 104] on p "﻿" at bounding box center [998, 102] width 163 height 11
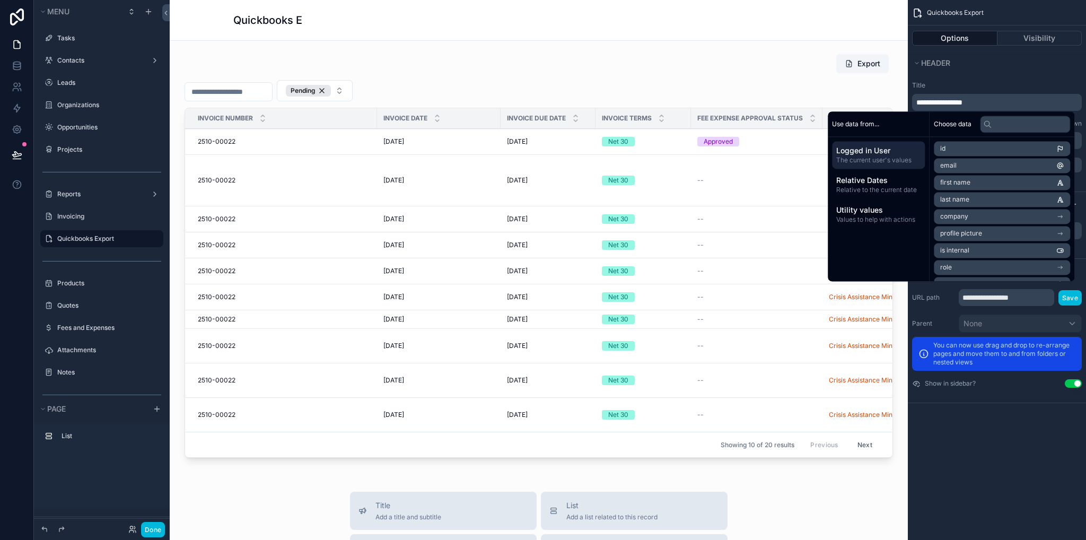
click at [943, 480] on div "**********" at bounding box center [997, 270] width 178 height 540
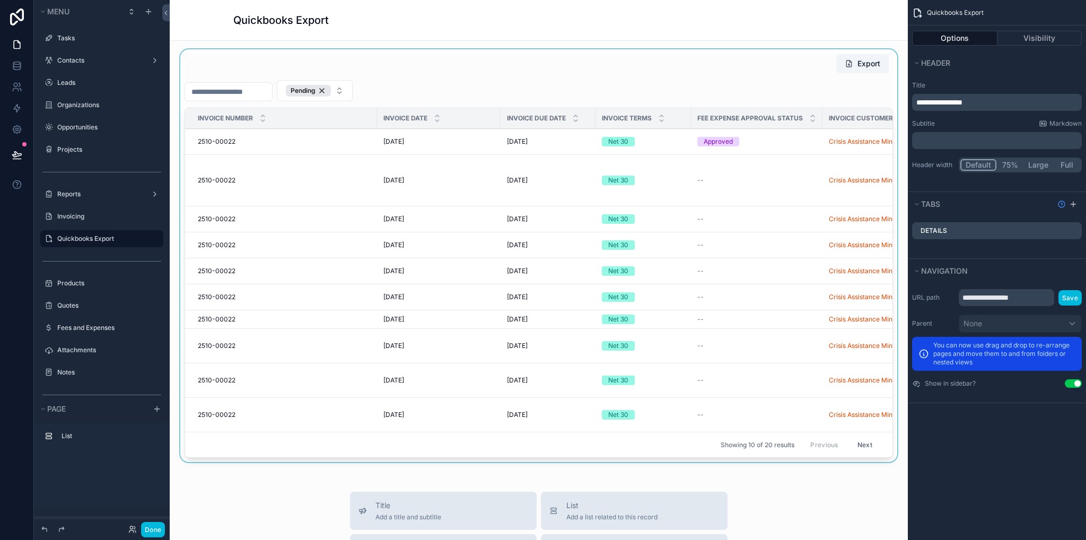
click at [808, 97] on div "scrollable content" at bounding box center [538, 257] width 721 height 417
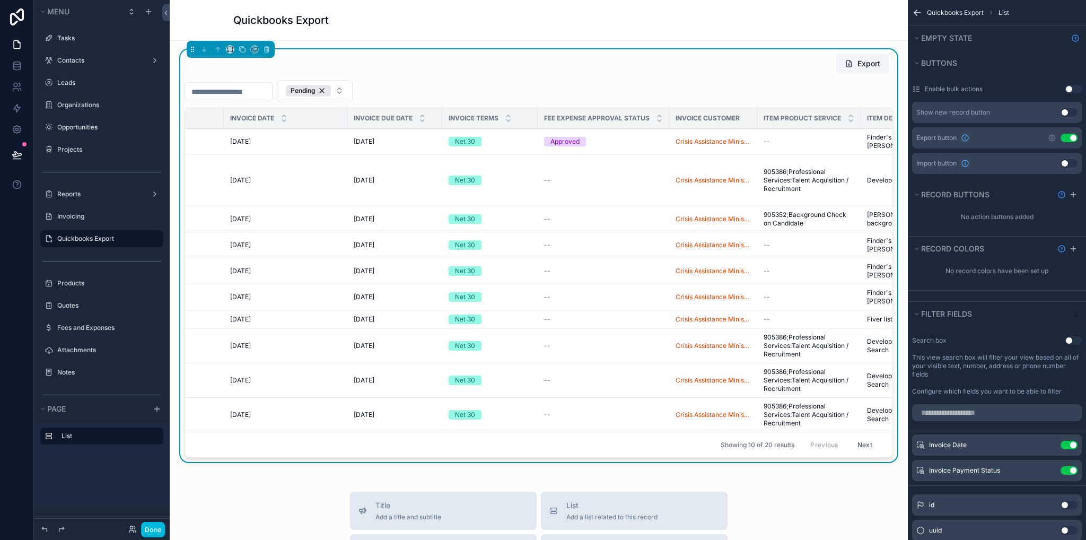
scroll to position [0, 32]
